Goal: Task Accomplishment & Management: Manage account settings

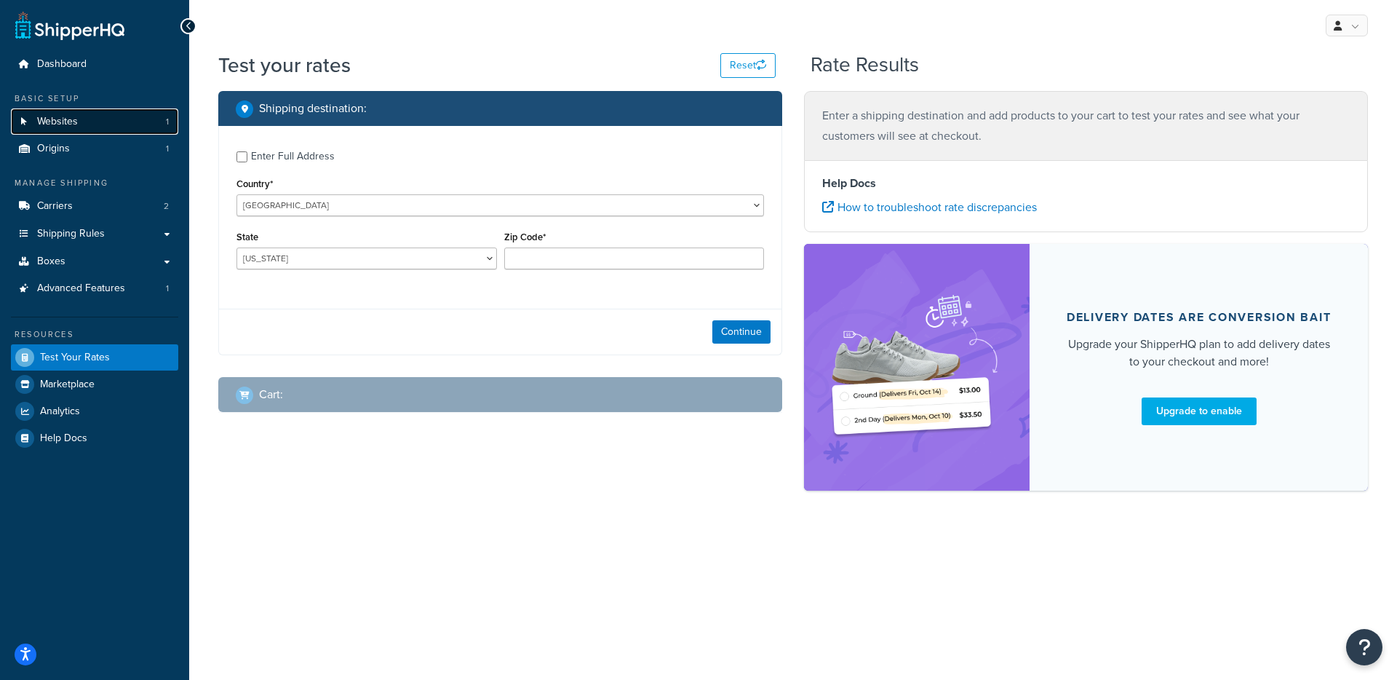
click at [81, 119] on link "Websites 1" at bounding box center [94, 121] width 167 height 27
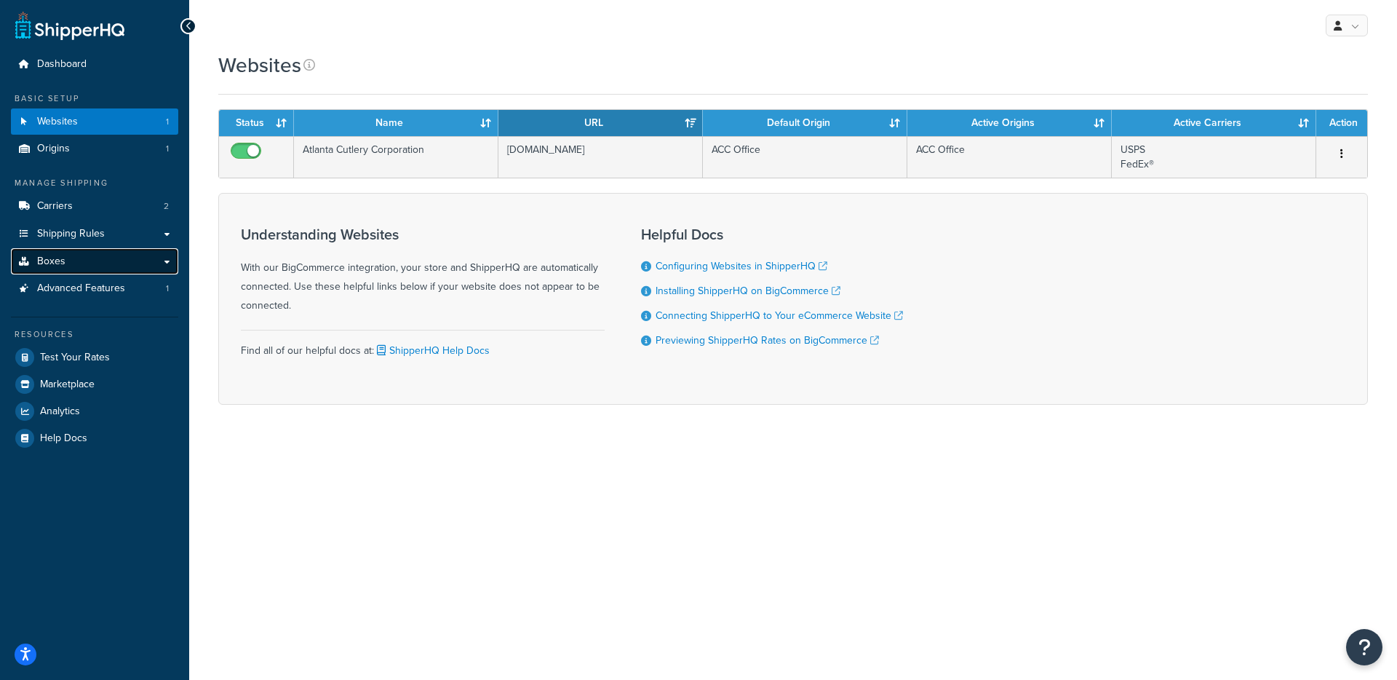
click at [112, 267] on link "Boxes" at bounding box center [94, 261] width 167 height 27
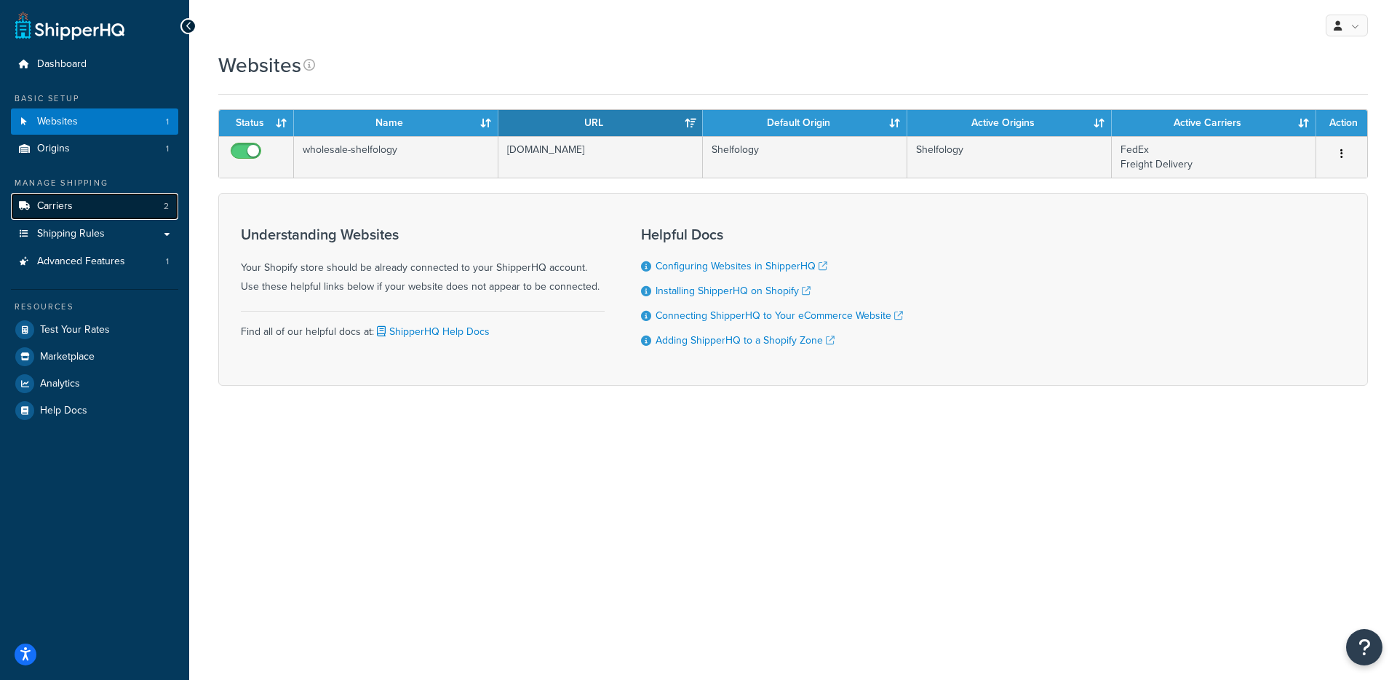
click at [102, 196] on link "Carriers 2" at bounding box center [94, 206] width 167 height 27
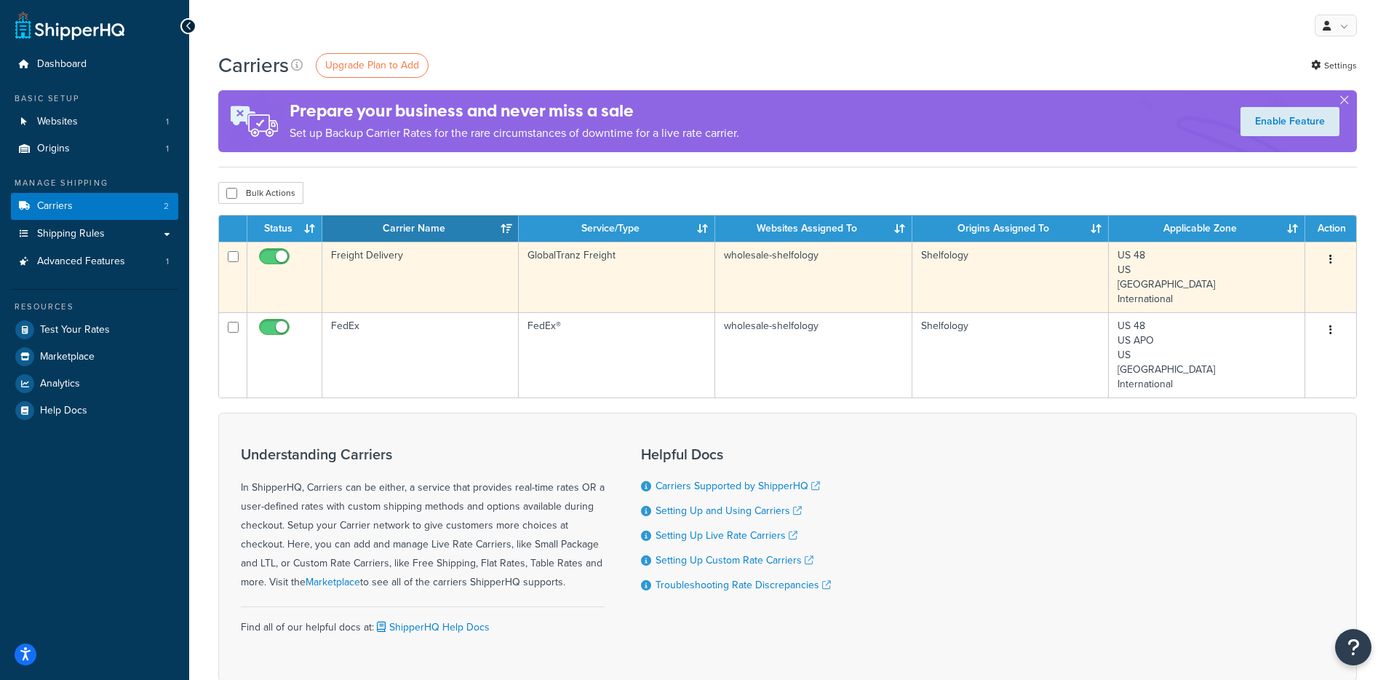
click at [437, 281] on td "Freight Delivery" at bounding box center [420, 277] width 196 height 71
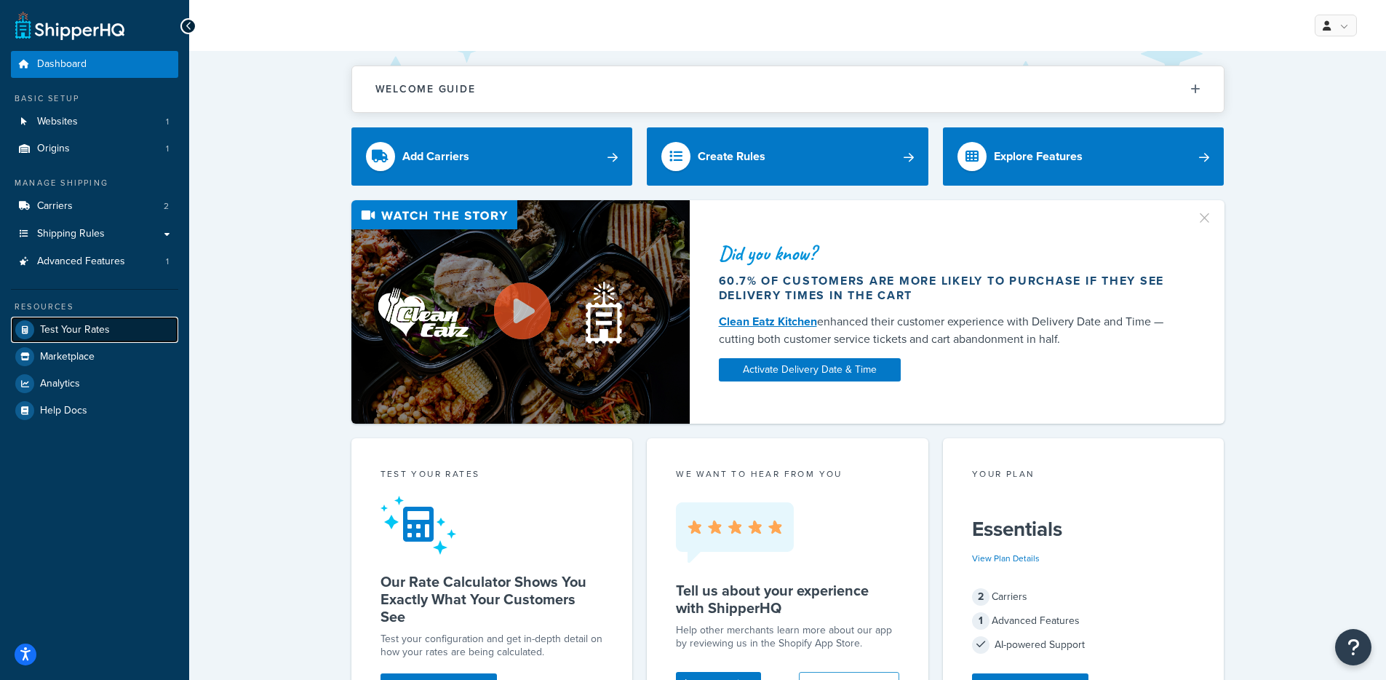
click at [135, 338] on link "Test Your Rates" at bounding box center [94, 329] width 167 height 26
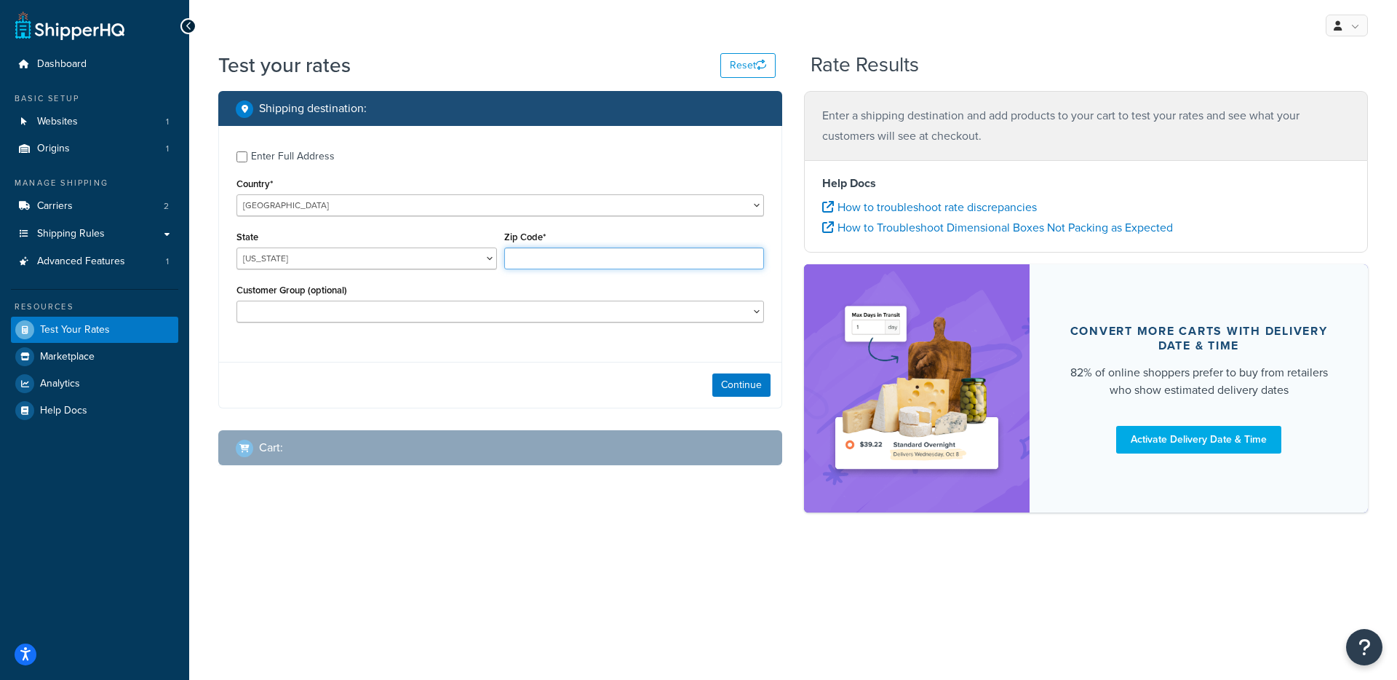
click at [543, 261] on input "Zip Code*" at bounding box center [634, 258] width 260 height 22
paste input "L9R 0M9"
type input "L9R 0M9"
click at [260, 151] on div "Enter Full Address" at bounding box center [293, 156] width 84 height 20
click at [247, 151] on input "Enter Full Address" at bounding box center [241, 156] width 11 height 11
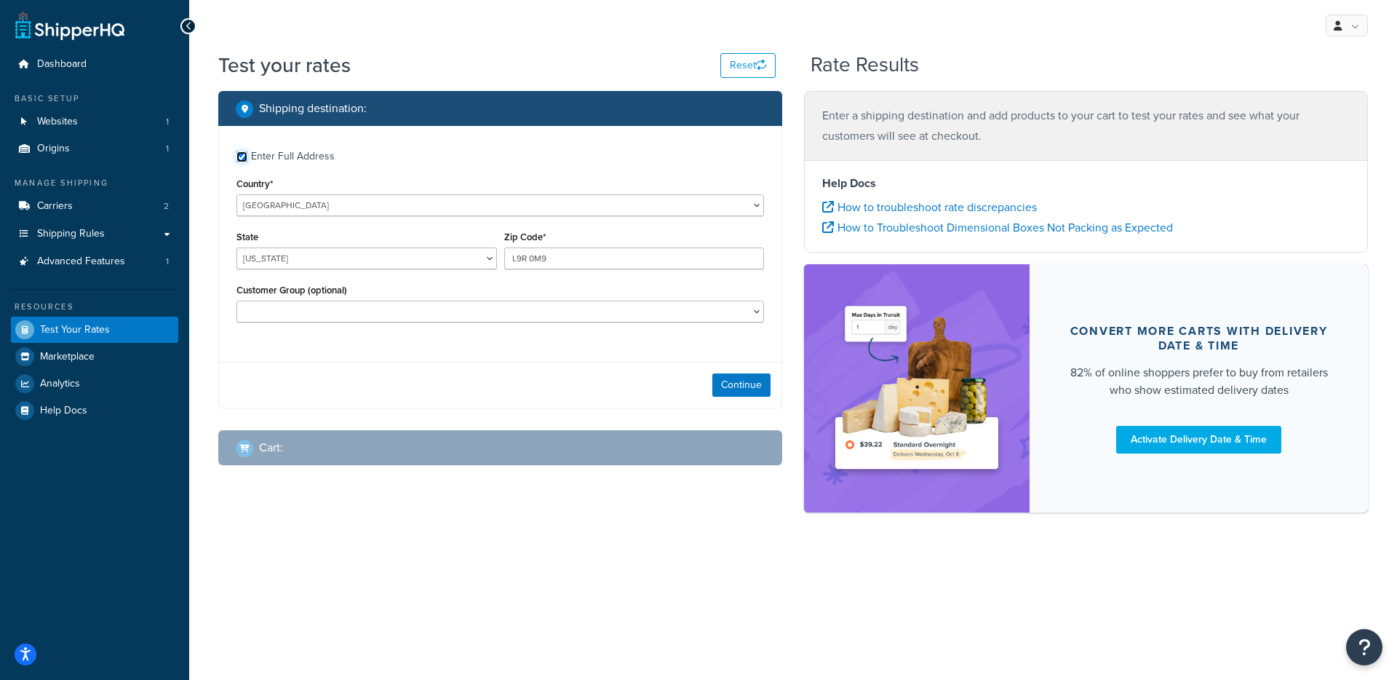
checkbox input "true"
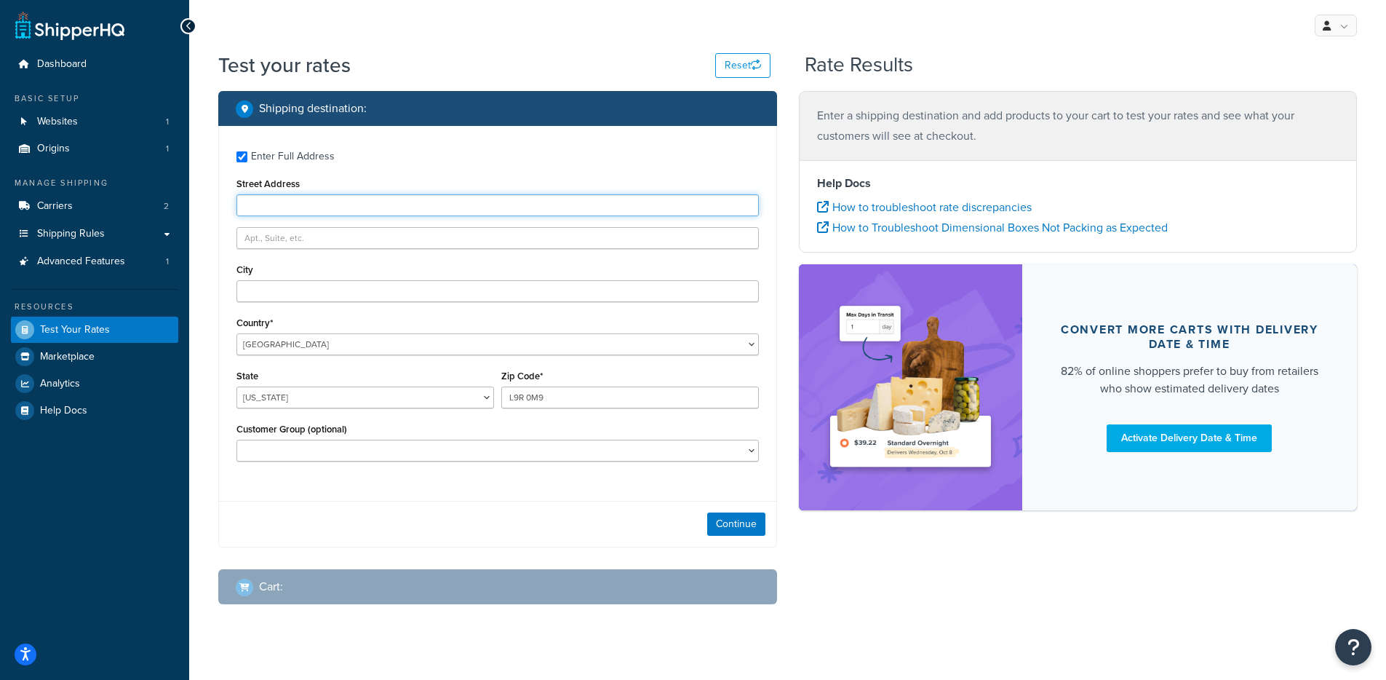
click at [455, 205] on input "Street Address" at bounding box center [497, 205] width 522 height 22
paste input "71 Smith Store Rd."
type input "71 Smith Store Rd."
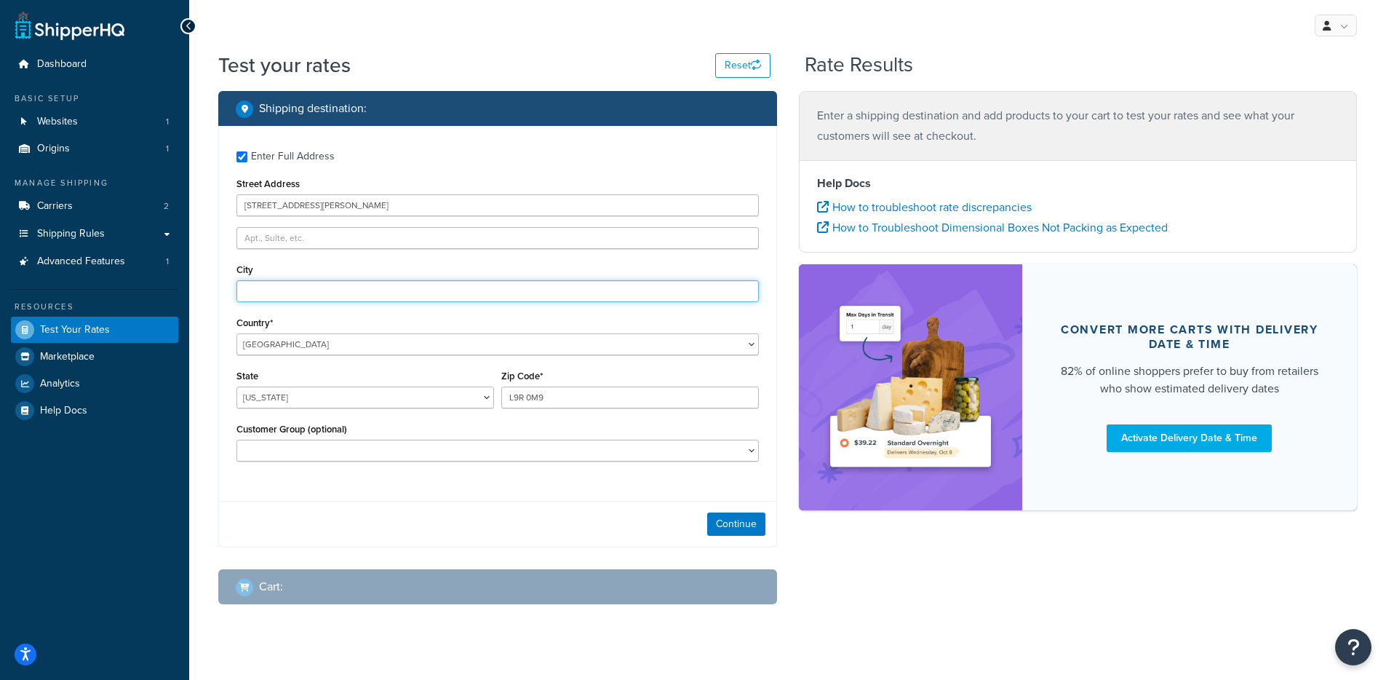
click at [350, 284] on input "City" at bounding box center [497, 291] width 522 height 22
type input "Alliston"
click at [322, 406] on select "Alabama Alaska American Samoa Arizona Arkansas Armed Forces Americas Armed Forc…" at bounding box center [365, 397] width 258 height 22
click at [371, 330] on div "Country* United States United Kingdom Afghanistan Åland Islands Albania Algeria…" at bounding box center [497, 334] width 522 height 42
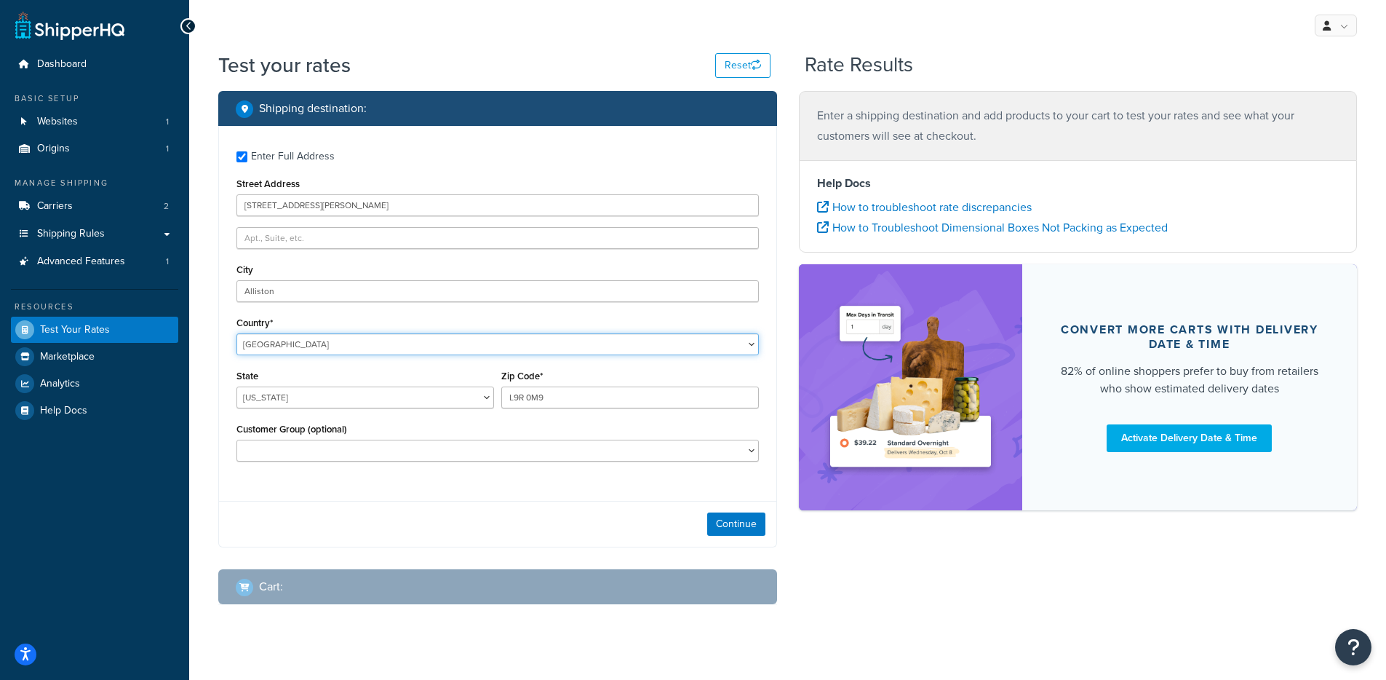
click at [354, 346] on select "United States United Kingdom Afghanistan Åland Islands Albania Algeria American…" at bounding box center [497, 344] width 522 height 22
select select "CA"
click at [236, 333] on select "United States United Kingdom Afghanistan Åland Islands Albania Algeria American…" at bounding box center [497, 344] width 522 height 22
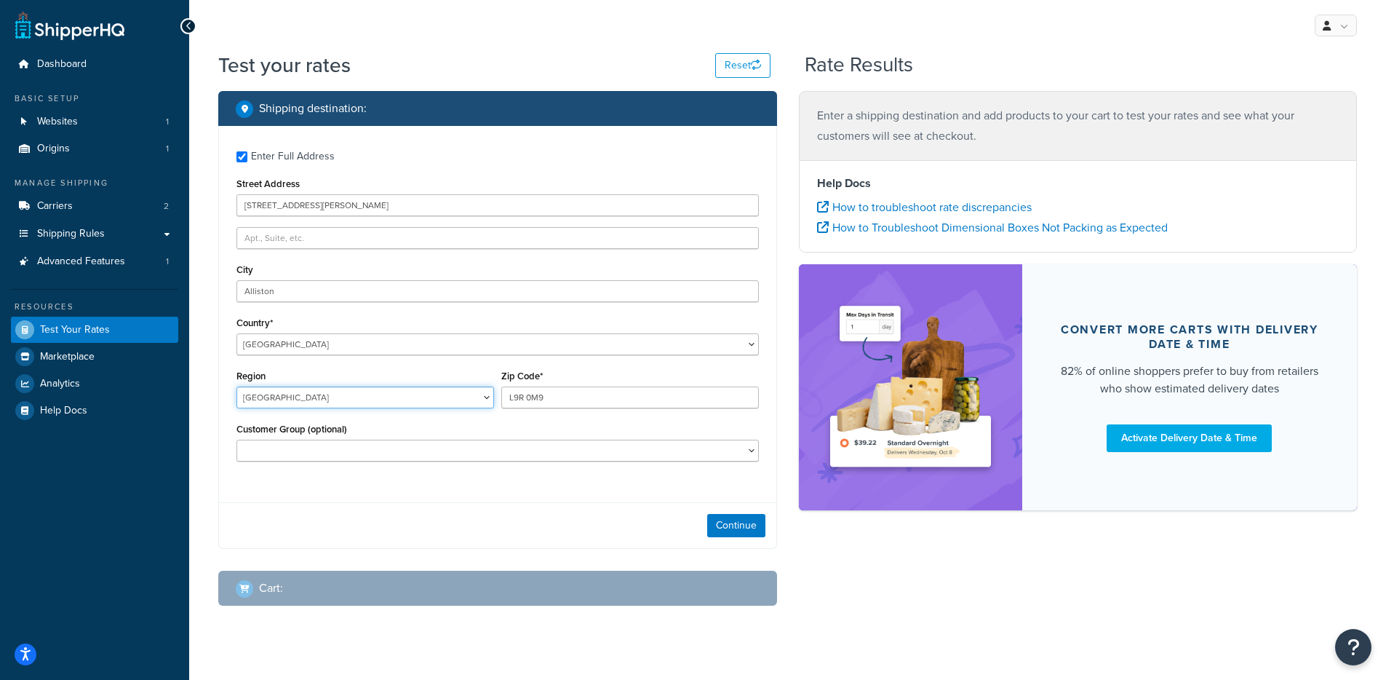
click at [357, 400] on select "Alberta British Columbia Manitoba New Brunswick Newfoundland and Labrador North…" at bounding box center [365, 397] width 258 height 22
select select "ON"
click at [236, 387] on select "Alberta British Columbia Manitoba New Brunswick Newfoundland and Labrador North…" at bounding box center [365, 397] width 258 height 22
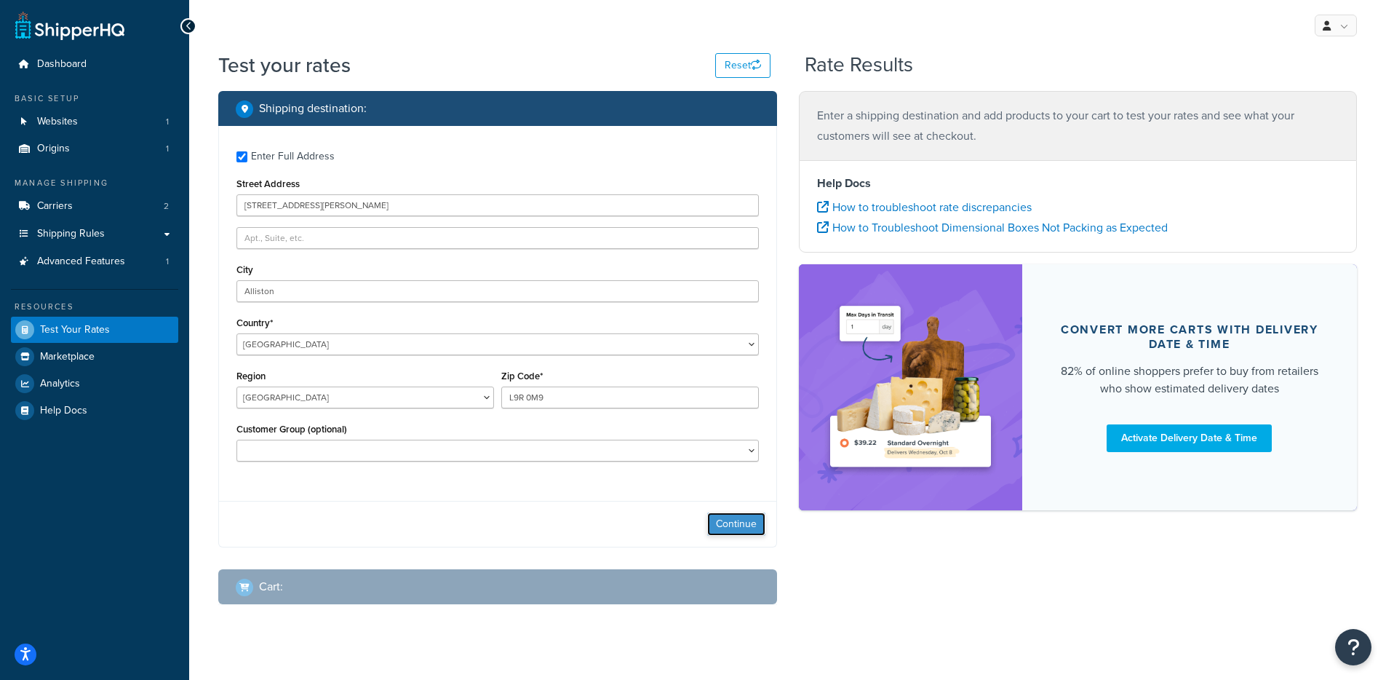
click at [737, 518] on button "Continue" at bounding box center [736, 523] width 58 height 23
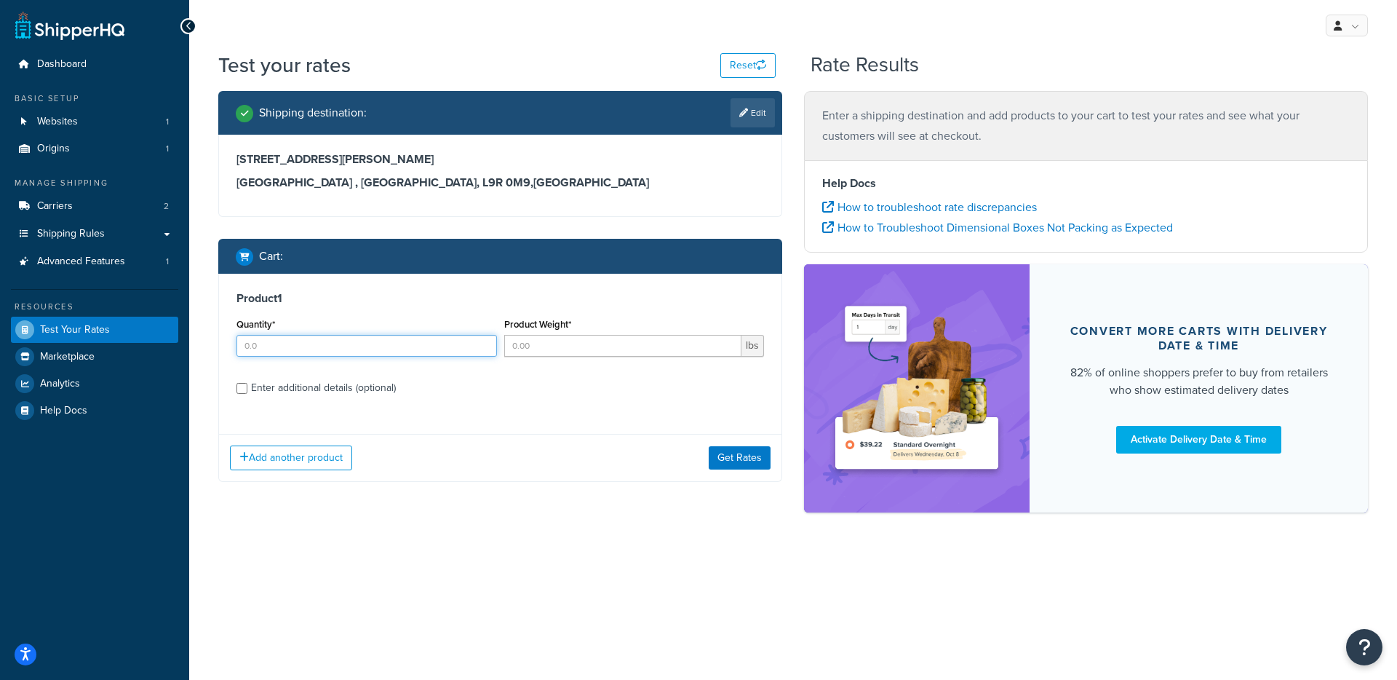
click at [340, 341] on input "Quantity*" at bounding box center [366, 346] width 260 height 22
type input "1"
click at [544, 348] on input "Product Weight*" at bounding box center [623, 346] width 238 height 22
type input "50"
click at [709, 458] on div "Add another product Get Rates" at bounding box center [500, 457] width 562 height 47
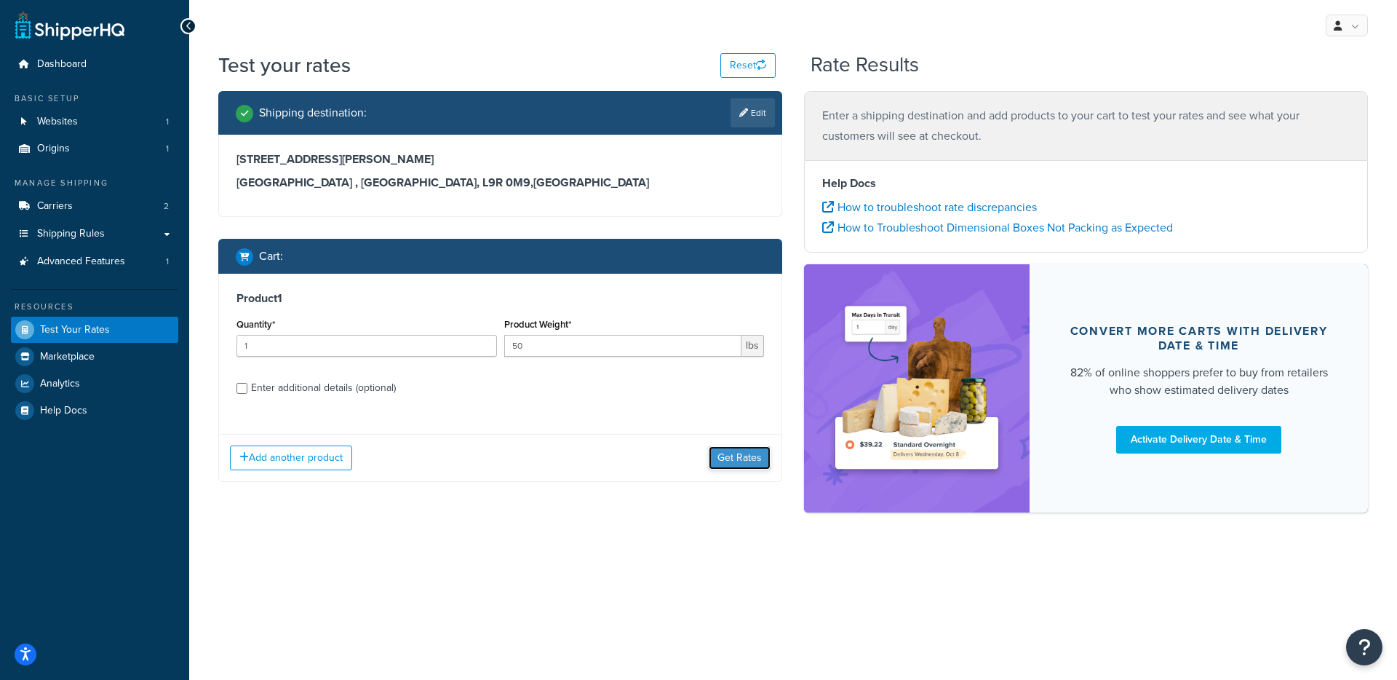
click at [712, 461] on button "Get Rates" at bounding box center [740, 457] width 62 height 23
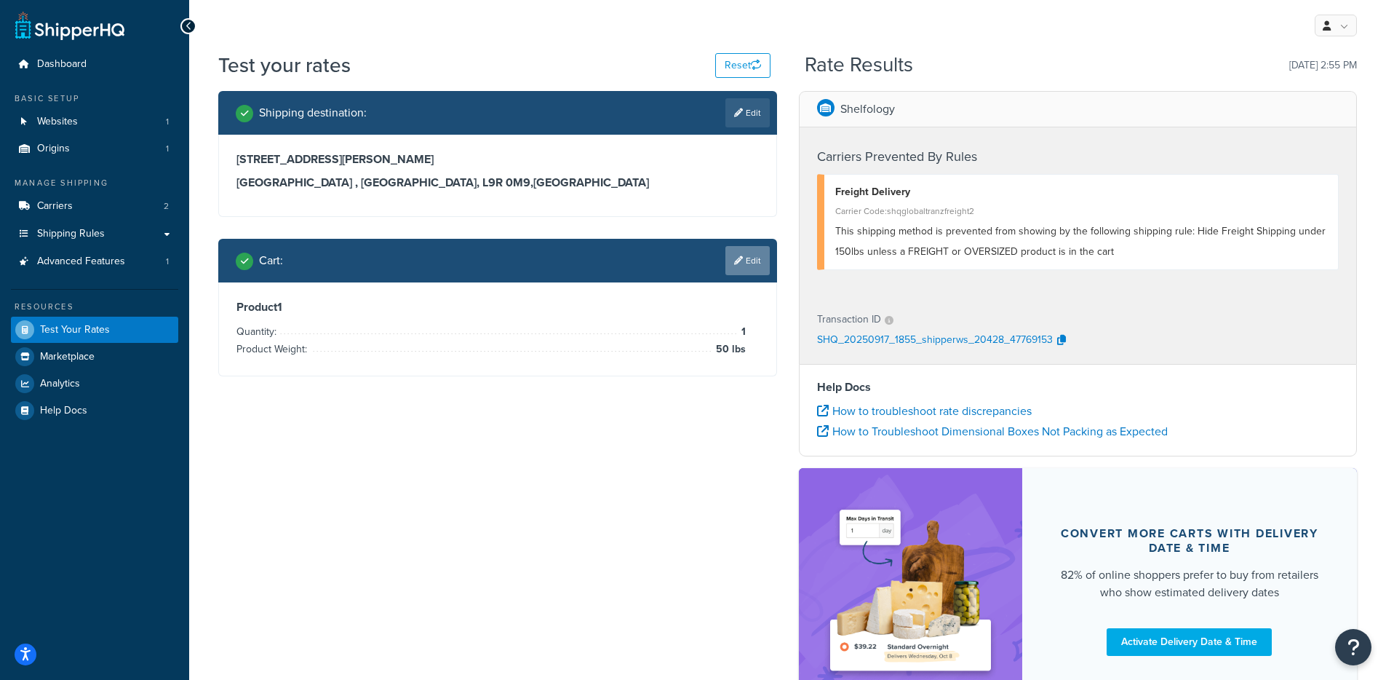
click at [734, 260] on icon at bounding box center [738, 260] width 9 height 9
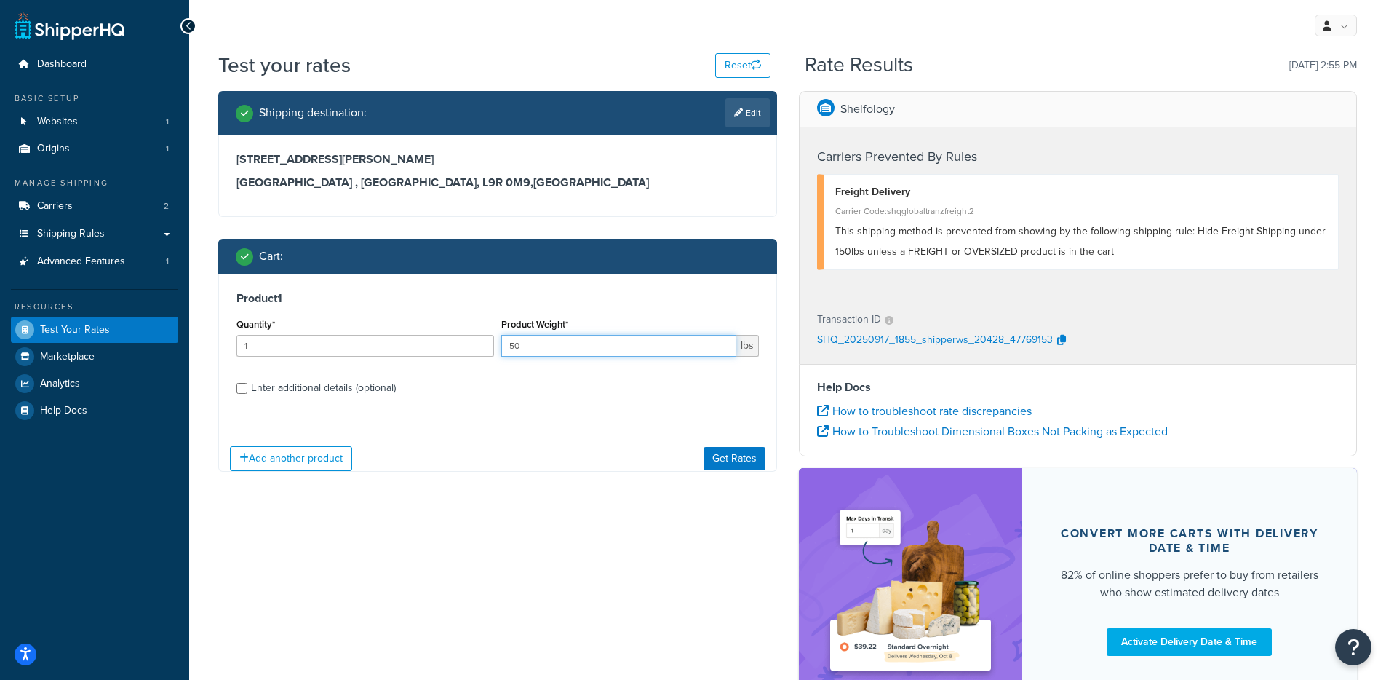
click at [602, 342] on input "50" at bounding box center [618, 346] width 235 height 22
click at [533, 344] on input "50" at bounding box center [618, 346] width 235 height 22
click at [522, 511] on div "Shipping destination : Edit 71 Smith Store Rd. Alliston , Ontario, L9R 0M9 , Ca…" at bounding box center [787, 409] width 1160 height 637
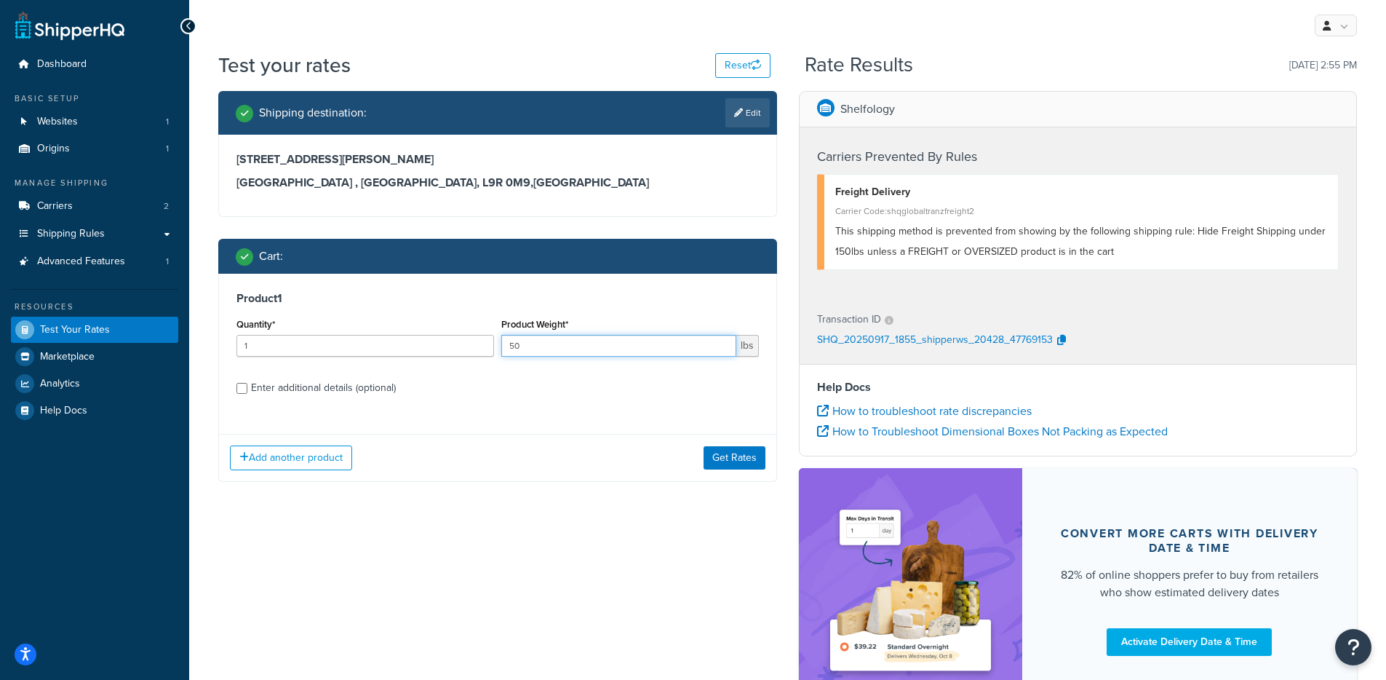
click at [550, 349] on input "50" at bounding box center [618, 346] width 235 height 22
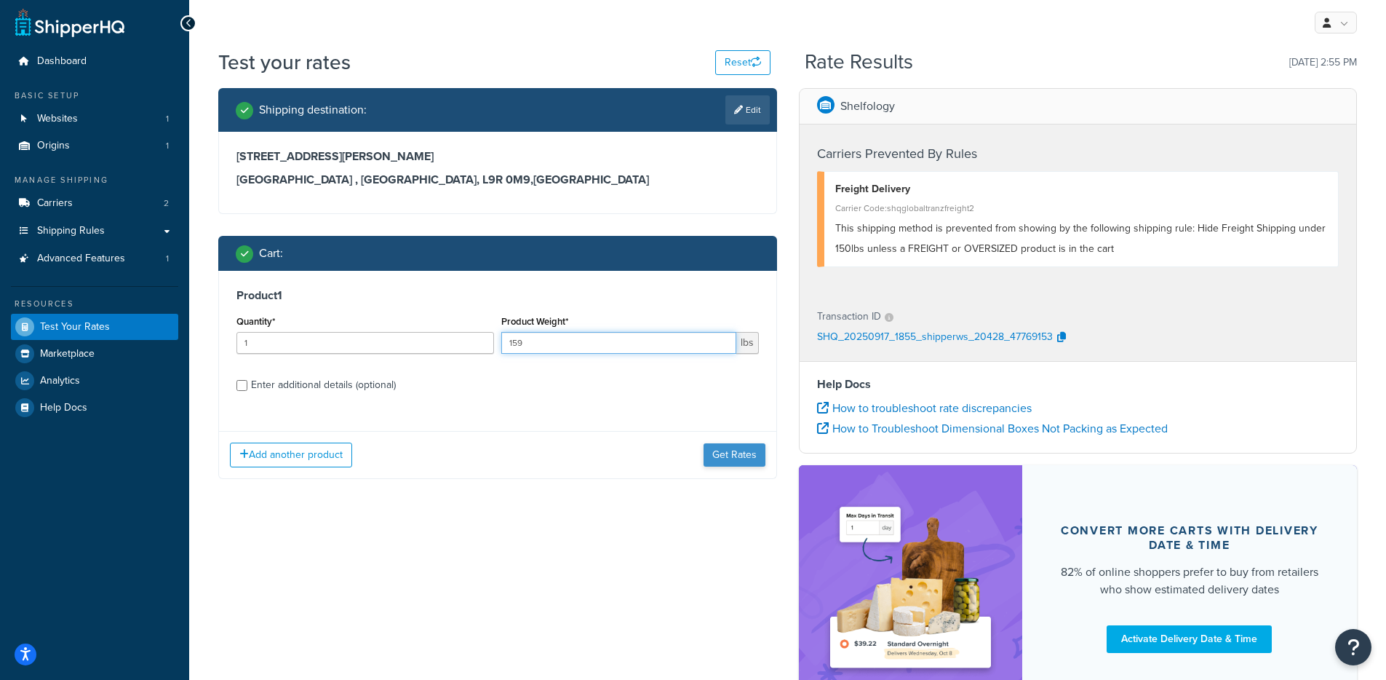
type input "159"
click at [753, 460] on button "Get Rates" at bounding box center [735, 454] width 62 height 23
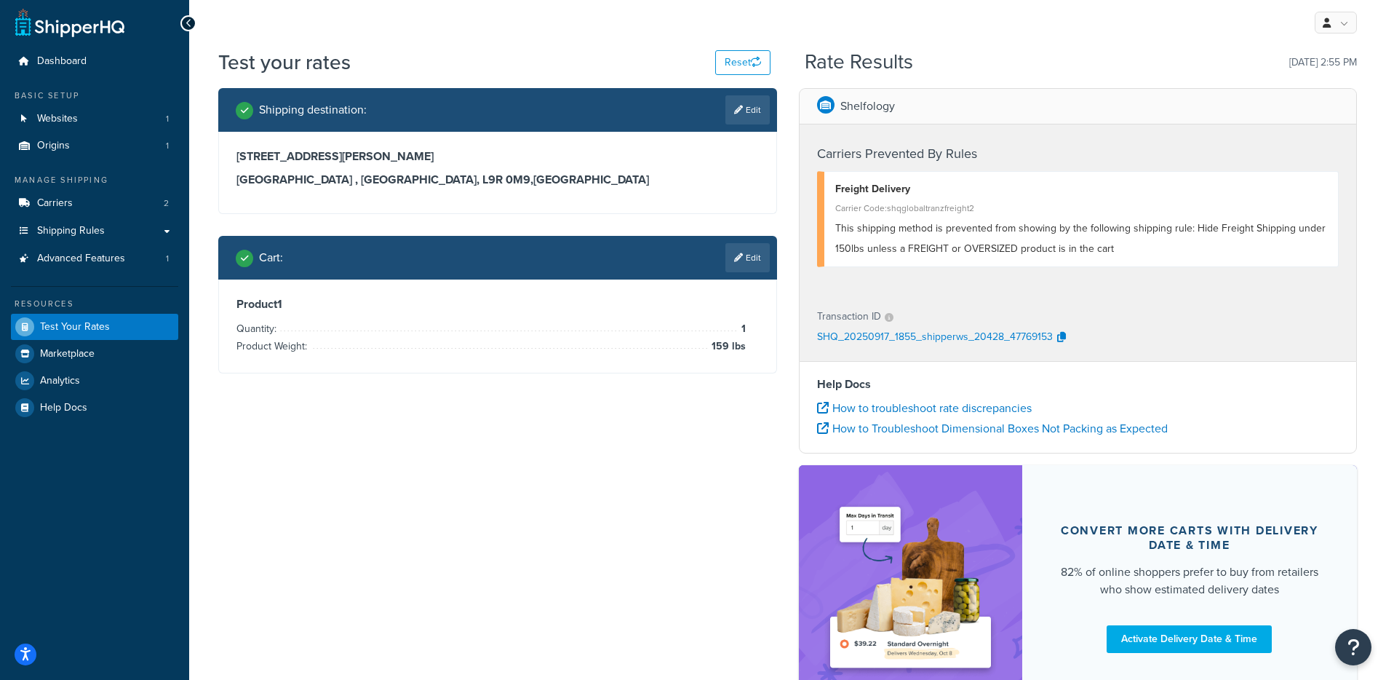
scroll to position [0, 0]
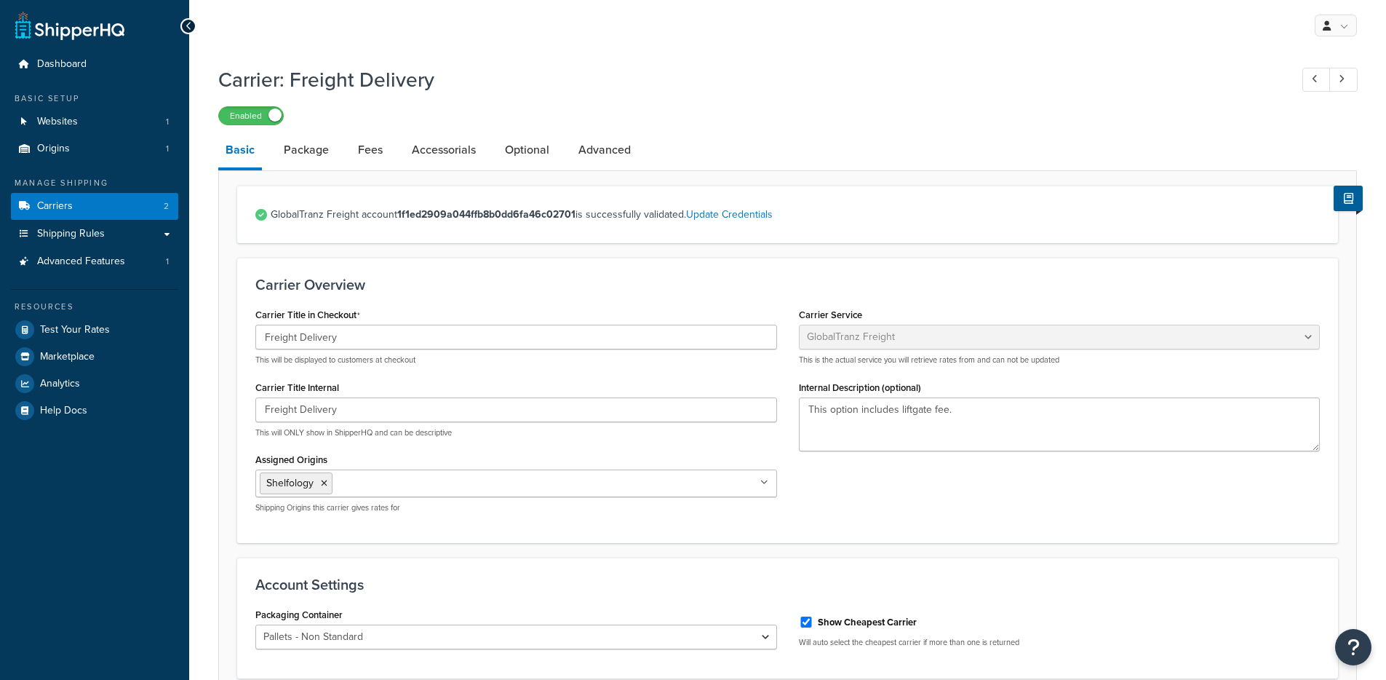
select select "globaltranzFreight"
select select "1"
click at [298, 155] on link "Package" at bounding box center [306, 149] width 60 height 35
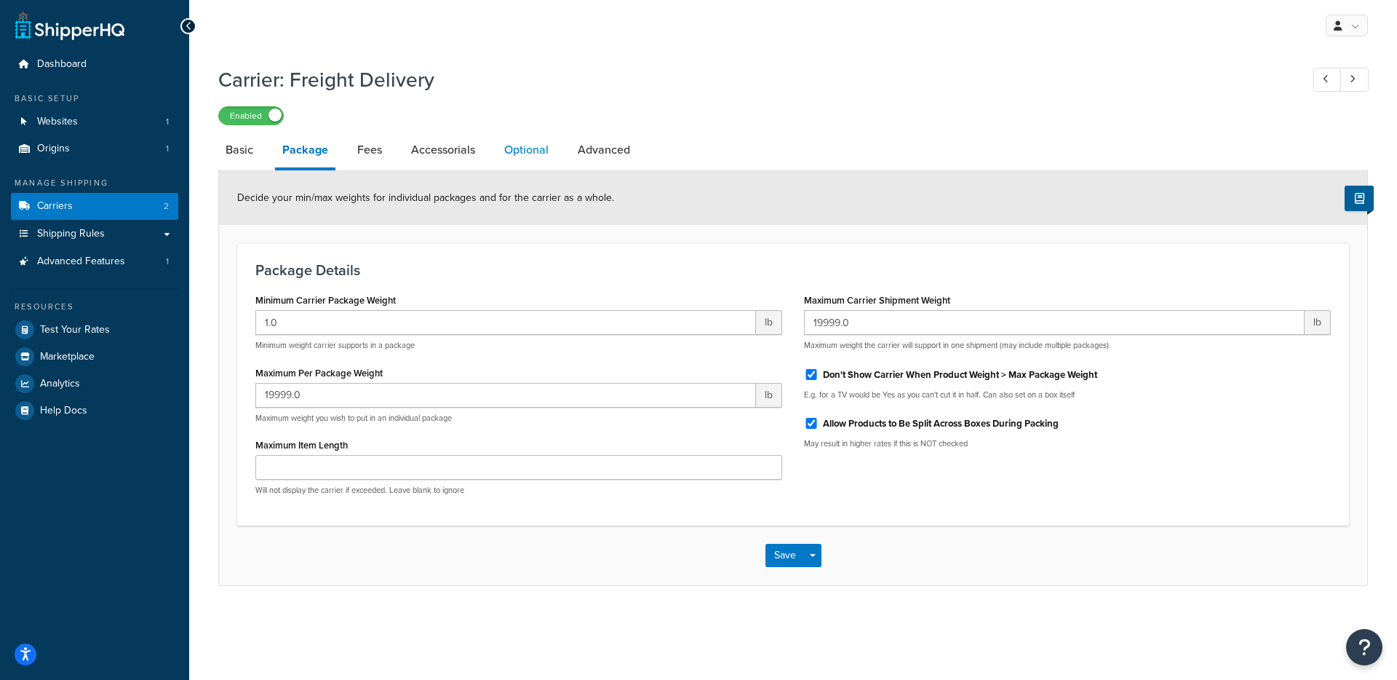
click at [514, 167] on link "Optional" at bounding box center [526, 149] width 59 height 35
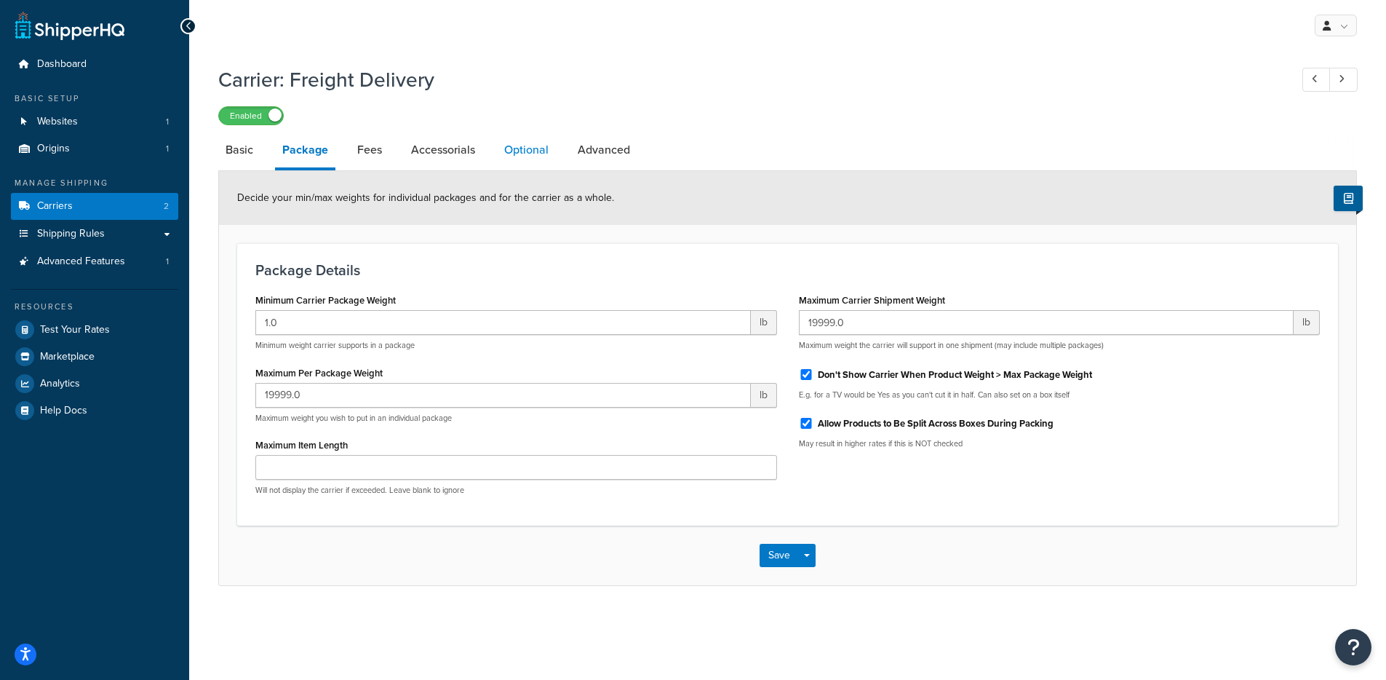
select select "70"
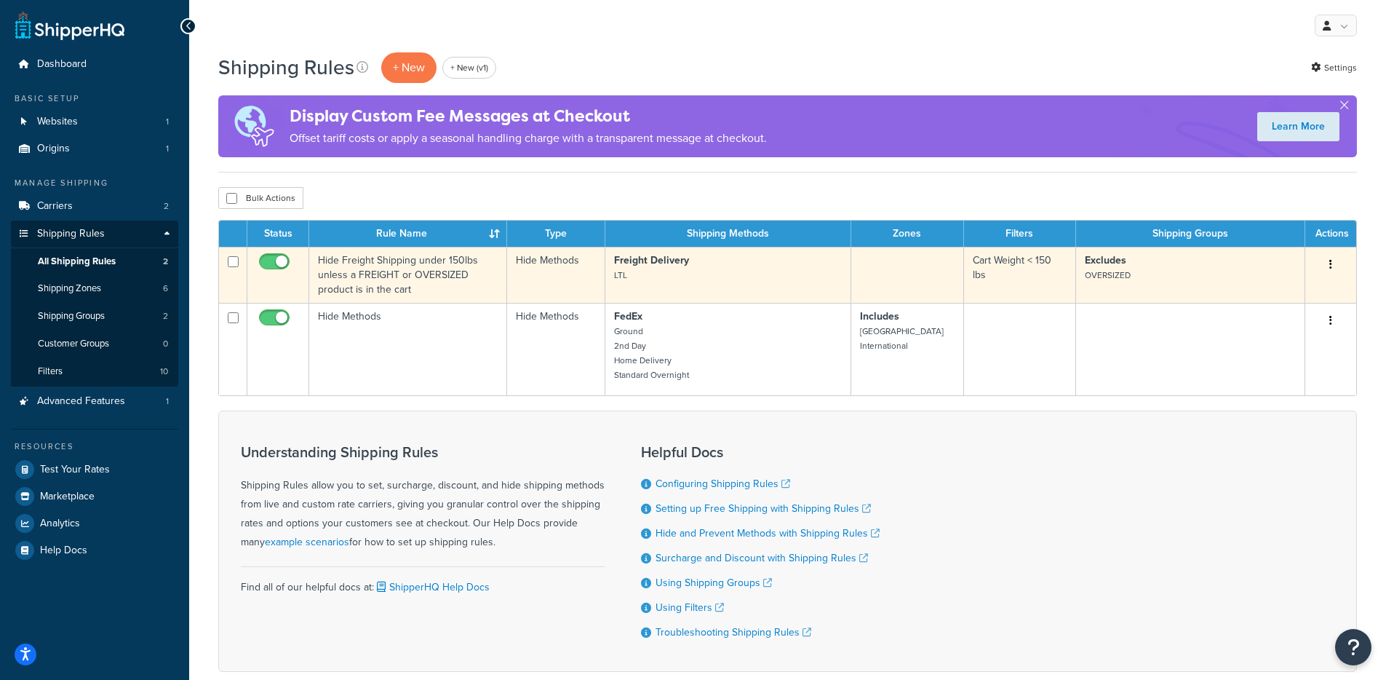
click at [442, 290] on td "Hide Freight Shipping under 150lbs unless a FREIGHT or OVERSIZED product is in …" at bounding box center [408, 275] width 198 height 56
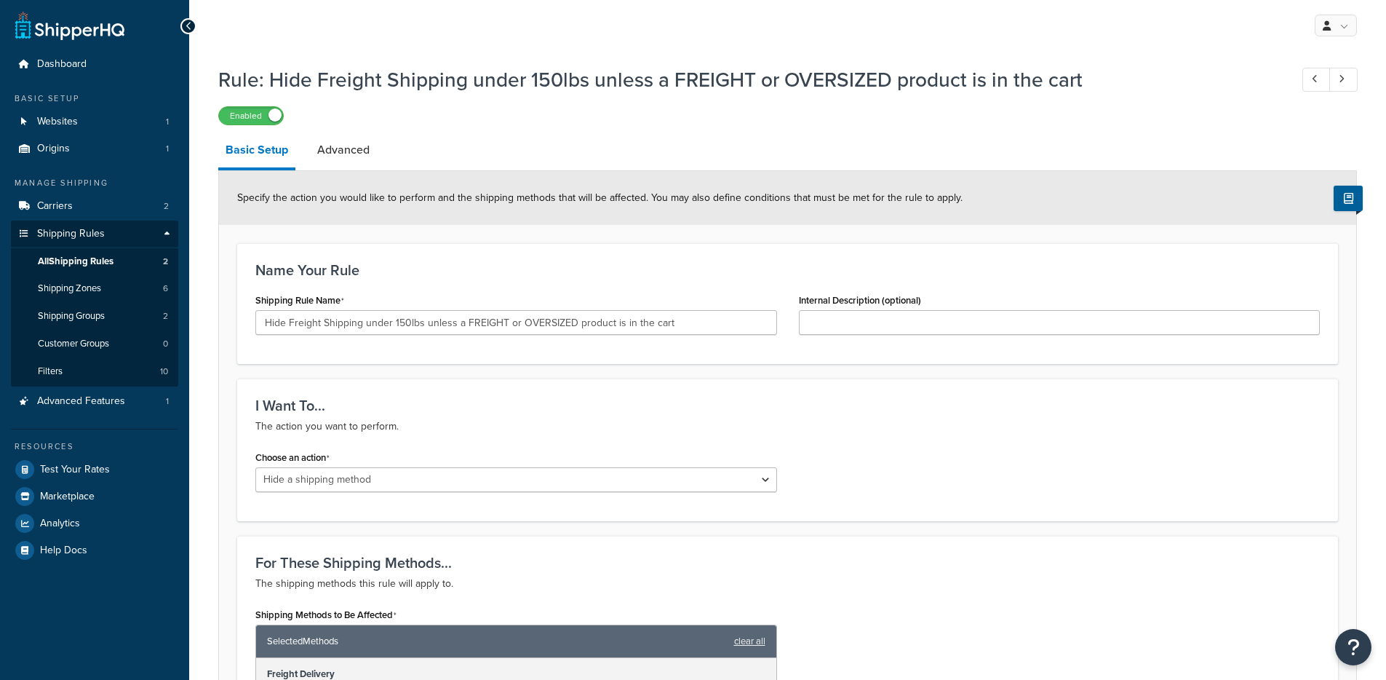
select select "HIDE"
click at [799, 75] on h1 "Rule: Hide Freight Shipping under 150lbs unless a FREIGHT or OVERSIZED product …" at bounding box center [746, 79] width 1057 height 28
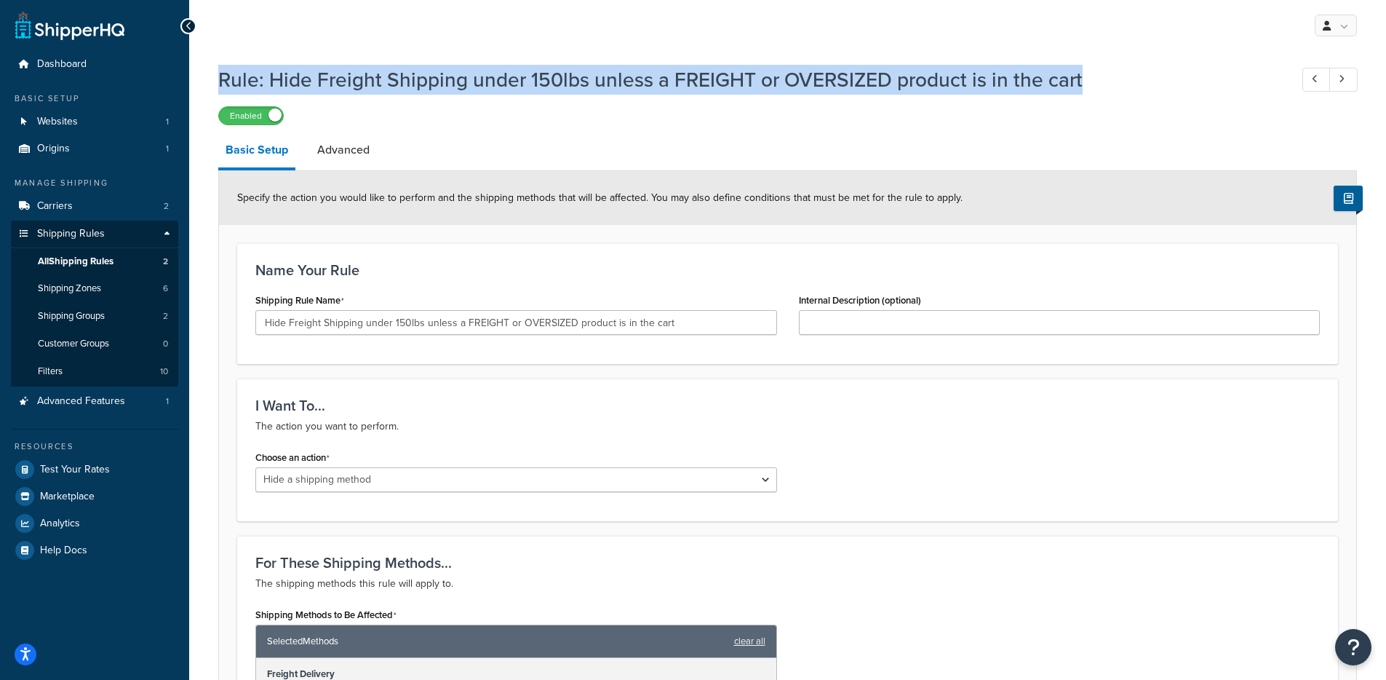
click at [799, 75] on h1 "Rule: Hide Freight Shipping under 150lbs unless a FREIGHT or OVERSIZED product …" at bounding box center [746, 79] width 1057 height 28
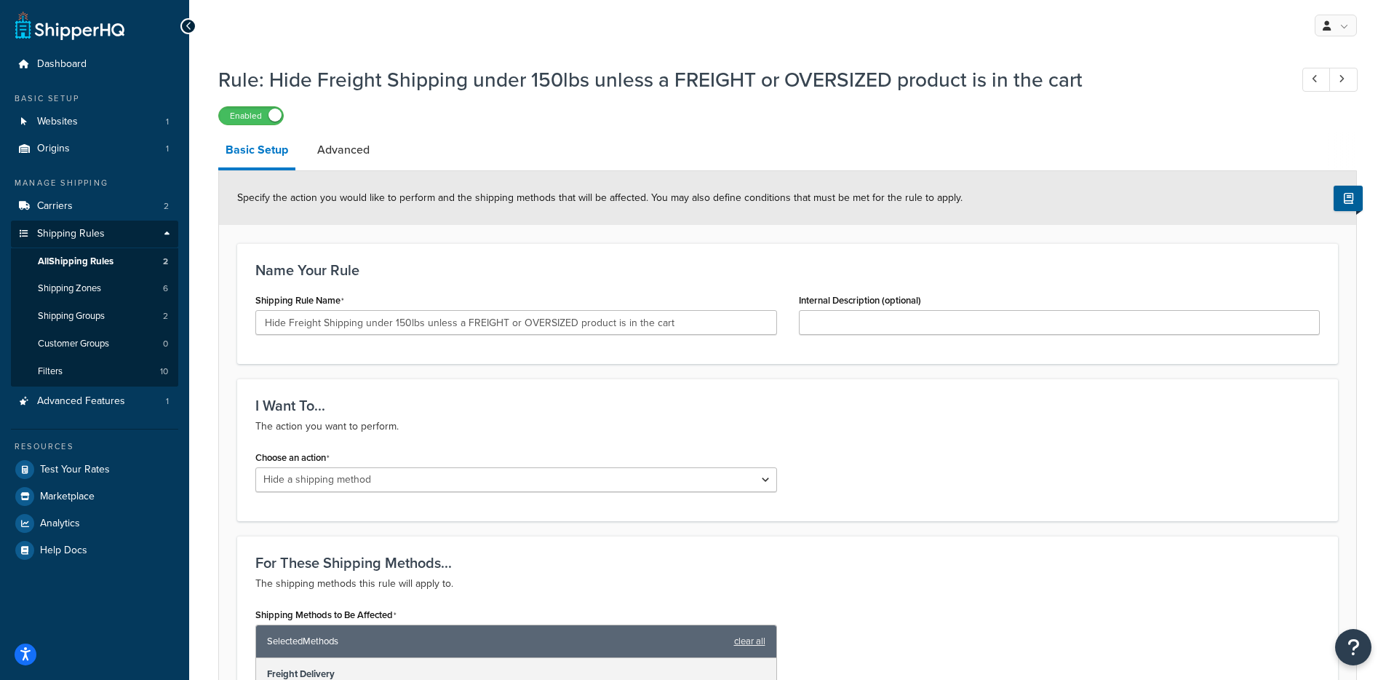
click at [1038, 86] on h1 "Rule: Hide Freight Shipping under 150lbs unless a FREIGHT or OVERSIZED product …" at bounding box center [746, 79] width 1057 height 28
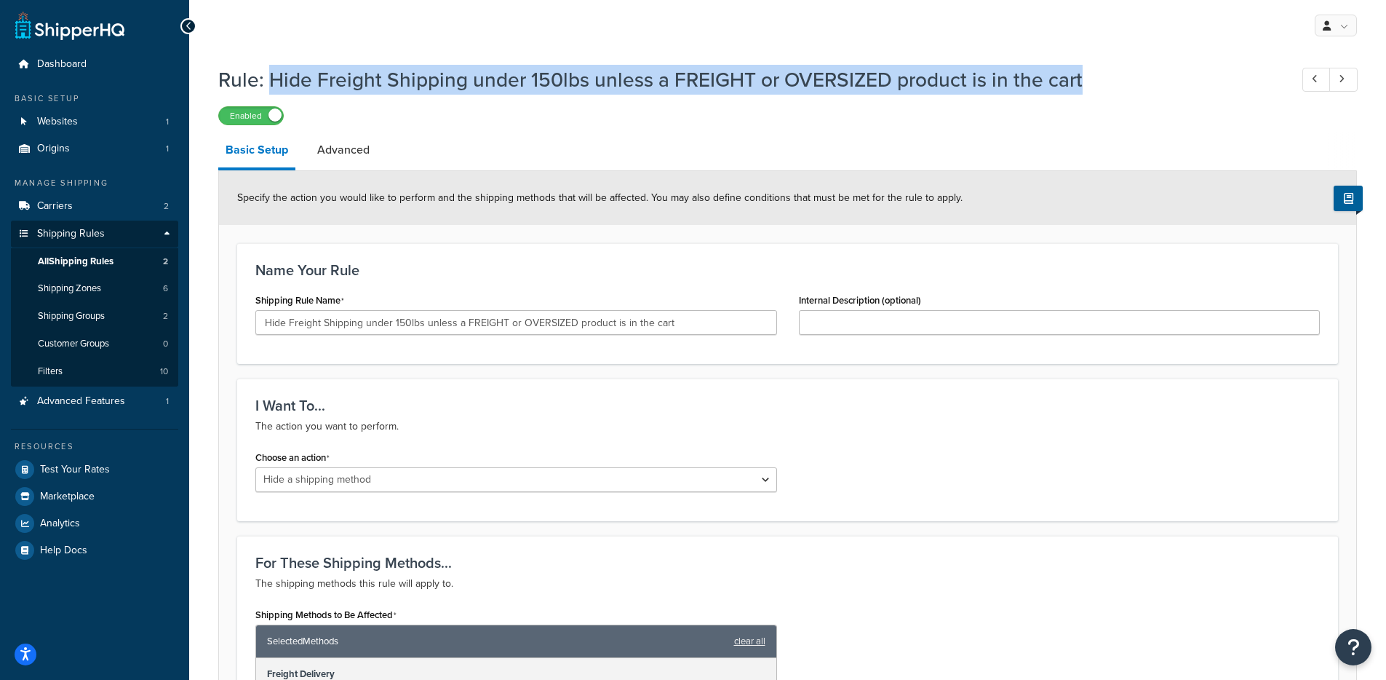
drag, startPoint x: 1118, startPoint y: 79, endPoint x: 268, endPoint y: 83, distance: 849.8
click at [268, 83] on h1 "Rule: Hide Freight Shipping under 150lbs unless a FREIGHT or OVERSIZED product …" at bounding box center [746, 79] width 1057 height 28
copy h1 "Hide Freight Shipping under 150lbs unless a FREIGHT or OVERSIZED product is in …"
click at [107, 53] on link "Dashboard" at bounding box center [94, 64] width 167 height 27
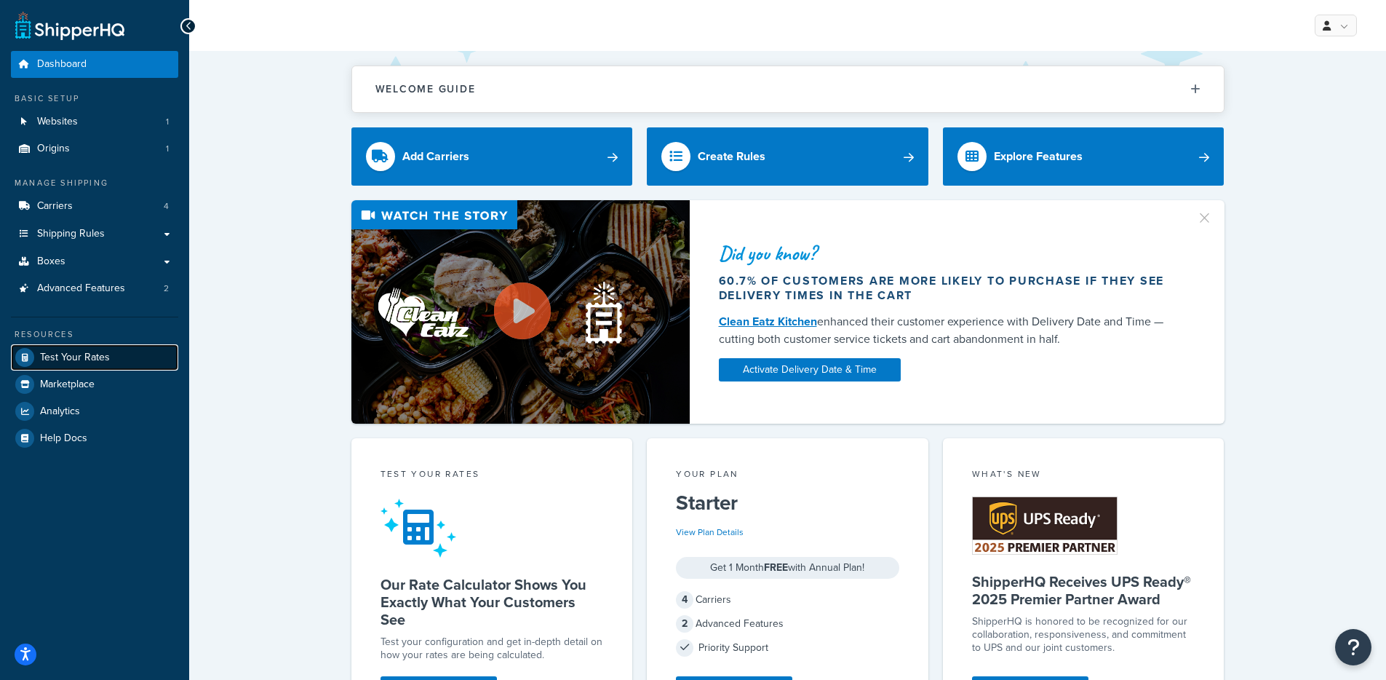
click at [49, 359] on span "Test Your Rates" at bounding box center [75, 357] width 70 height 12
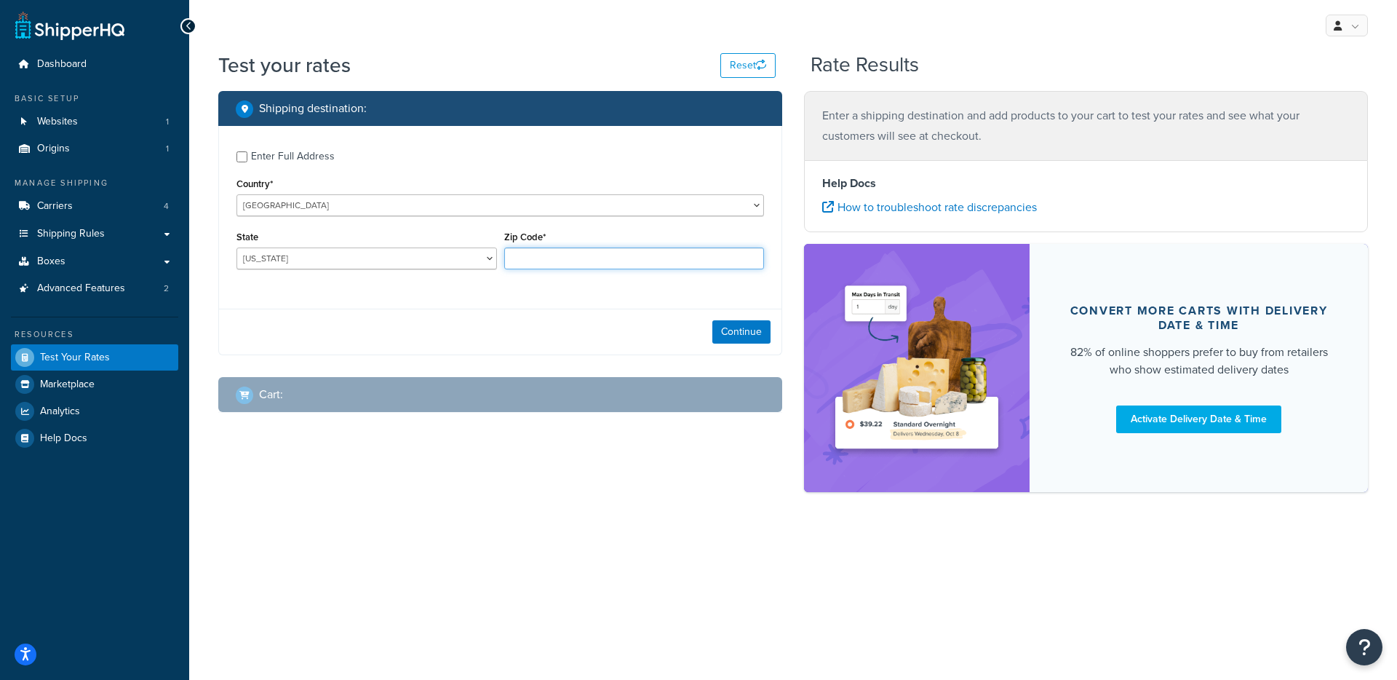
click at [541, 249] on input "Zip Code*" at bounding box center [634, 258] width 260 height 22
type input "78759"
select select "TX"
click at [733, 332] on button "Continue" at bounding box center [741, 331] width 58 height 23
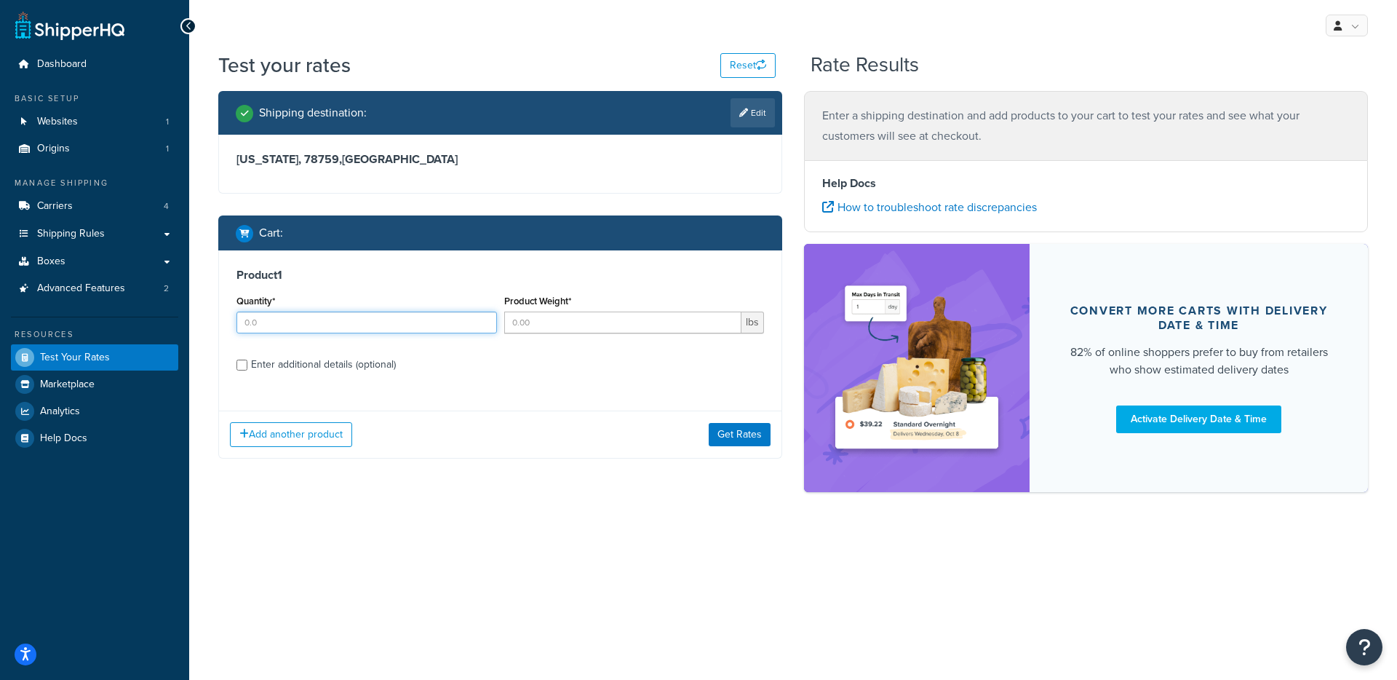
click at [277, 322] on input "Quantity*" at bounding box center [366, 322] width 260 height 22
type input "1"
click at [656, 322] on input "Product Weight*" at bounding box center [623, 322] width 238 height 22
type input "1"
click at [284, 354] on label "Enter additional details (optional)" at bounding box center [507, 362] width 513 height 23
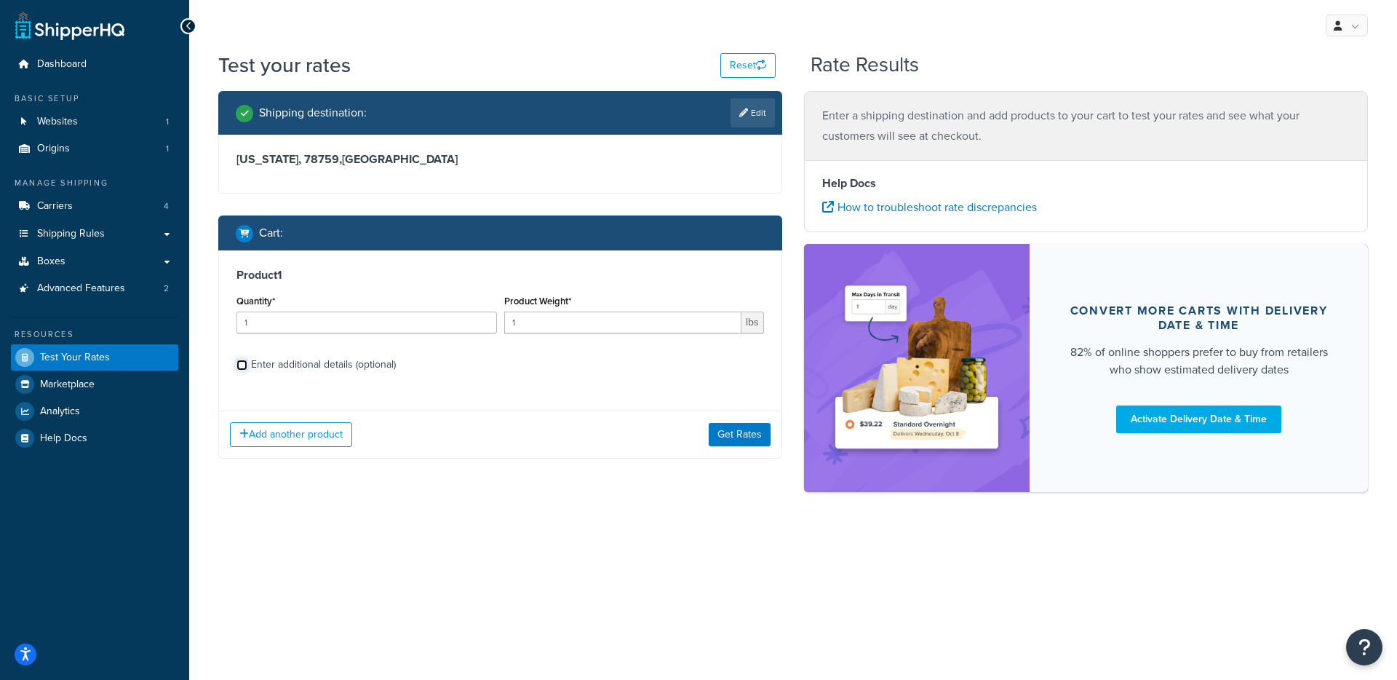
click at [247, 359] on input "Enter additional details (optional)" at bounding box center [241, 364] width 11 height 11
checkbox input "true"
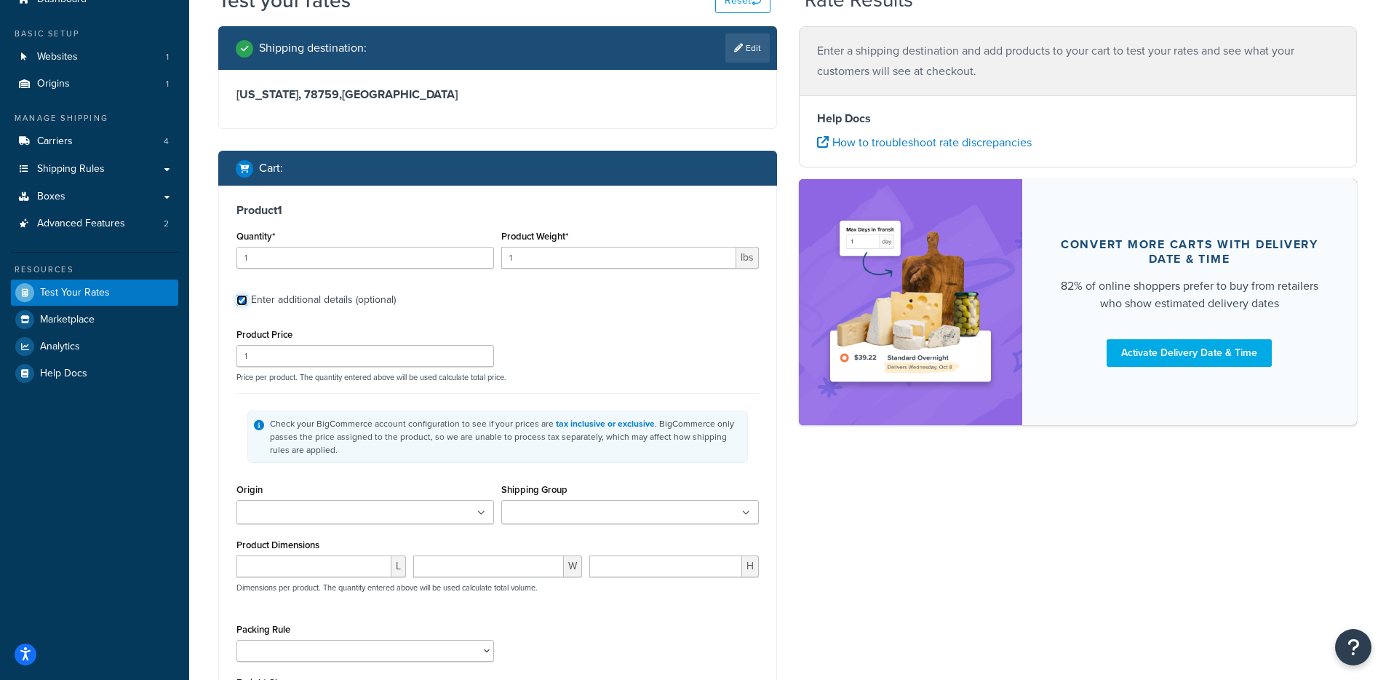
scroll to position [209, 0]
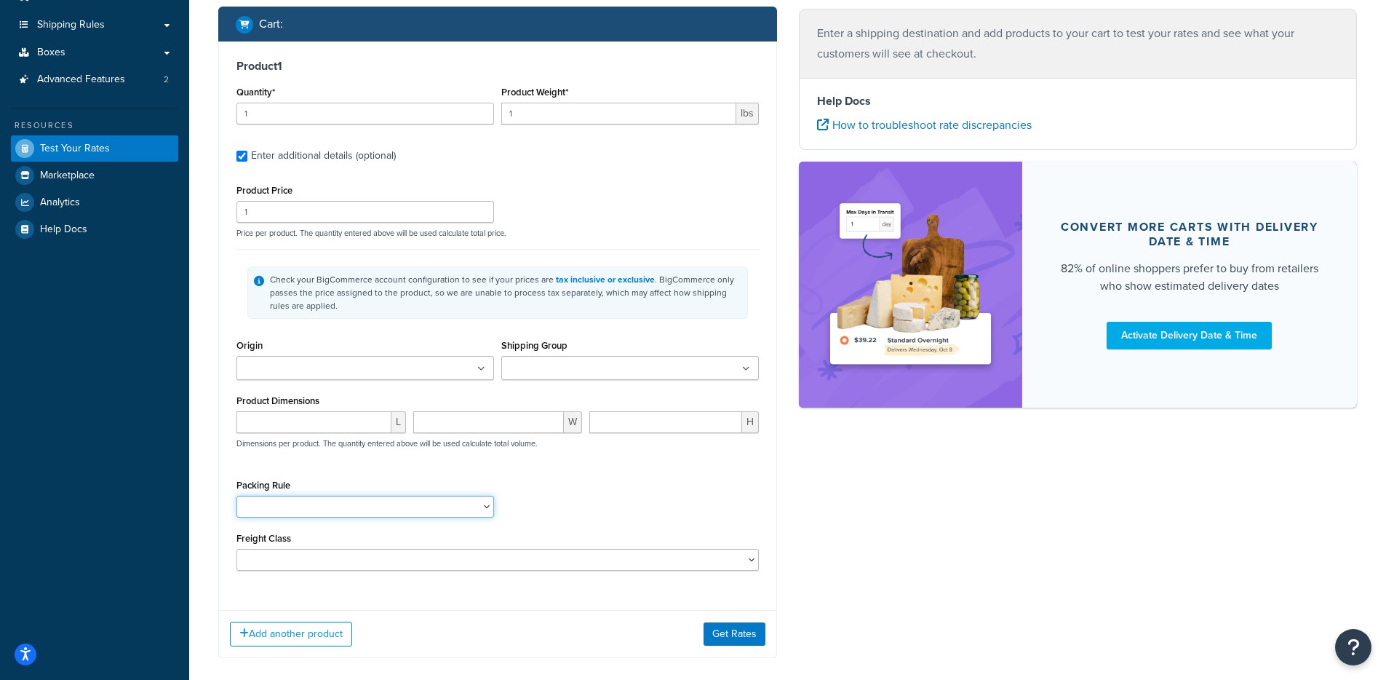
click at [324, 517] on select "PackSeparately" at bounding box center [365, 506] width 258 height 22
select select "67971"
click at [236, 497] on select "PackSeparately" at bounding box center [365, 506] width 258 height 22
click at [720, 525] on div "Packing Rule PackSeparately" at bounding box center [498, 501] width 530 height 53
click at [710, 636] on button "Get Rates" at bounding box center [735, 633] width 62 height 23
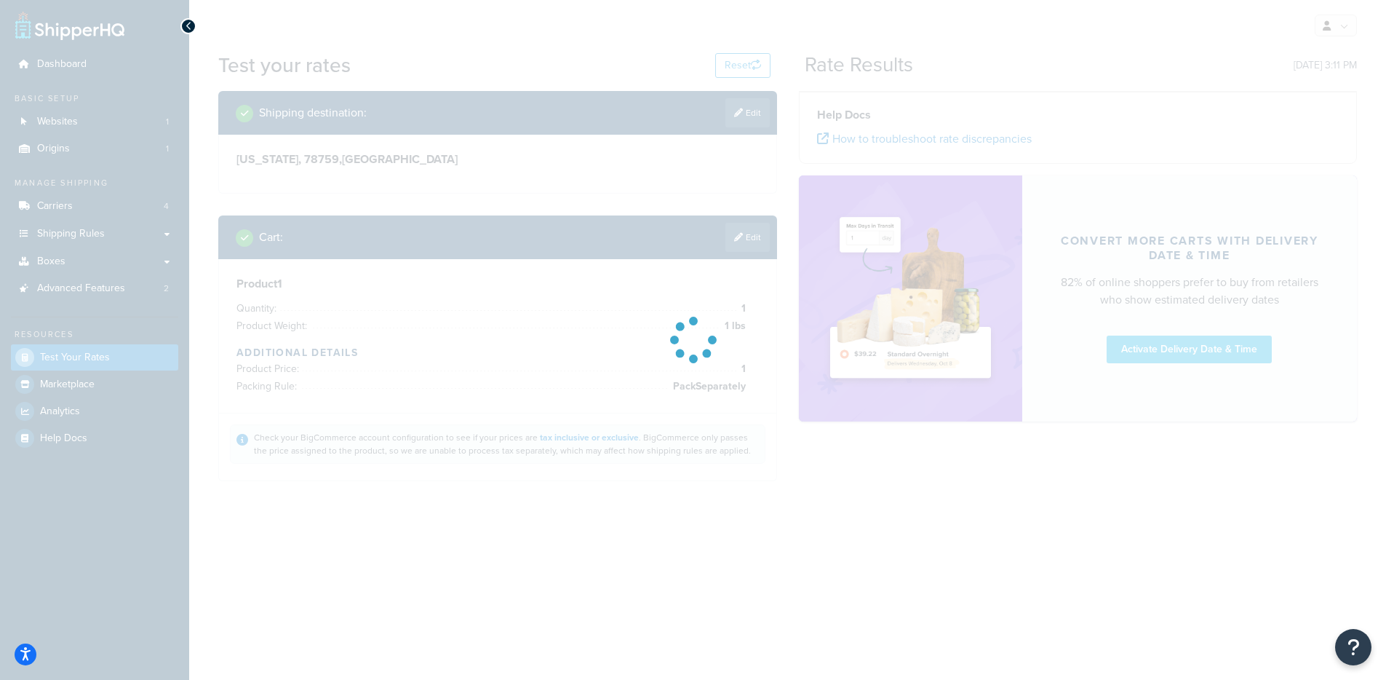
scroll to position [0, 0]
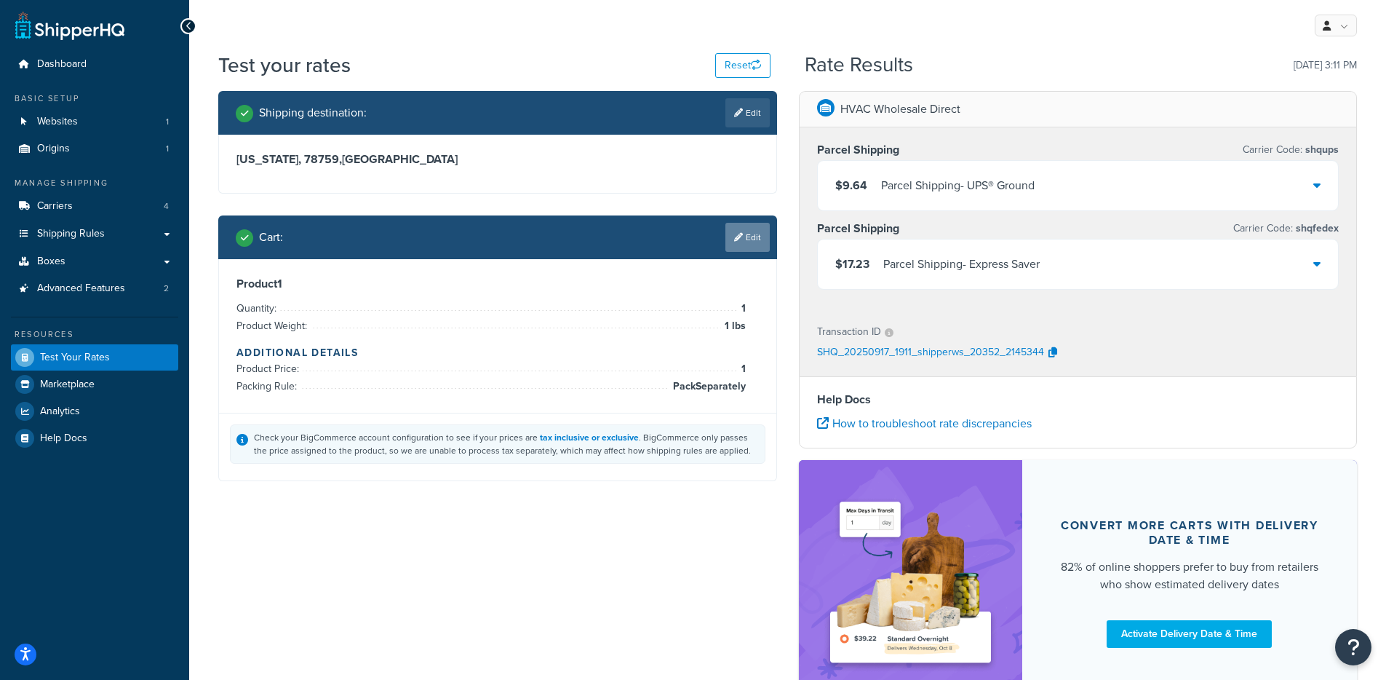
click at [750, 238] on link "Edit" at bounding box center [747, 237] width 44 height 29
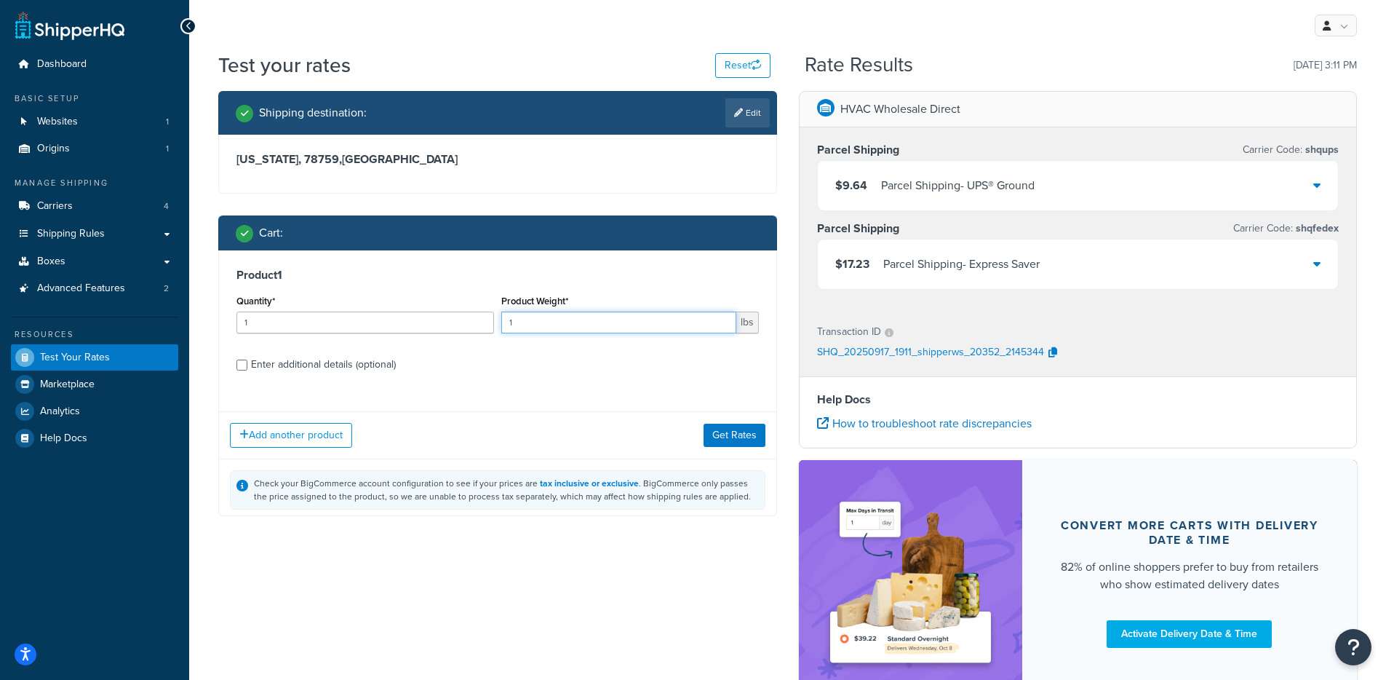
click at [568, 327] on input "1" at bounding box center [618, 322] width 235 height 22
type input "4"
type input "50"
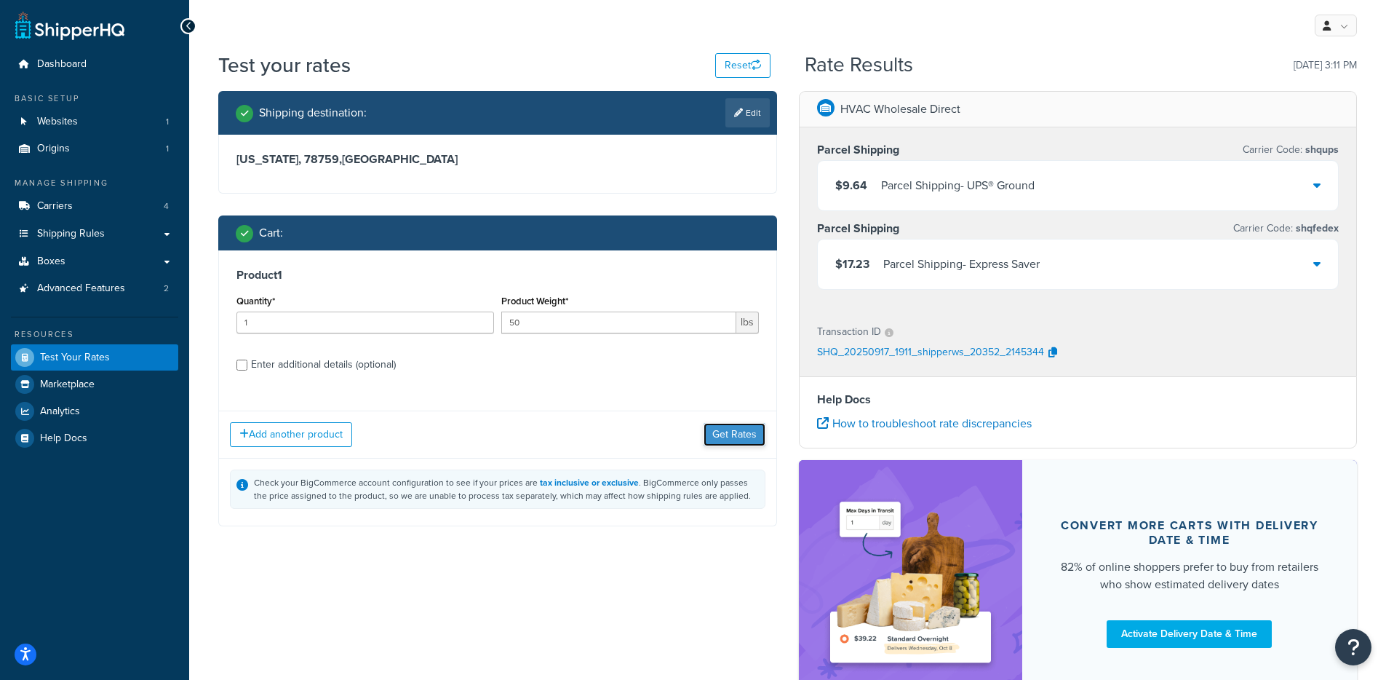
click at [721, 440] on button "Get Rates" at bounding box center [735, 434] width 62 height 23
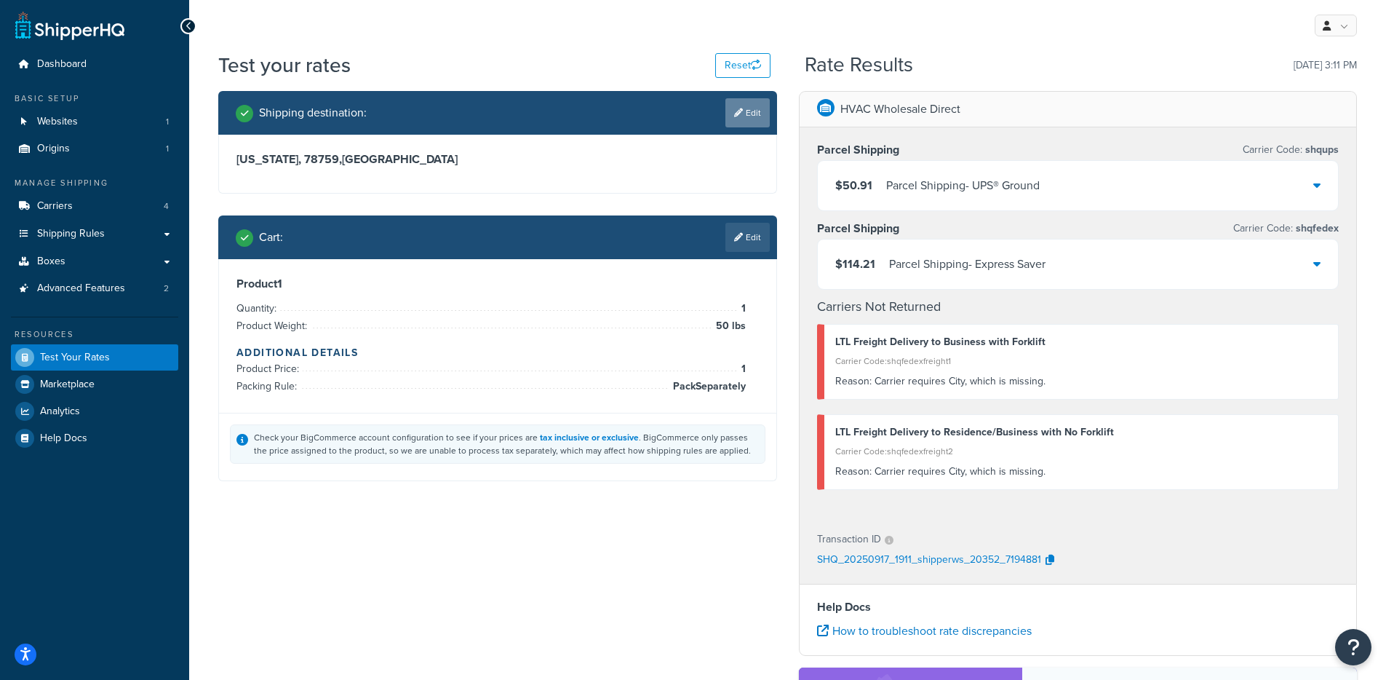
click at [725, 110] on link "Edit" at bounding box center [747, 112] width 44 height 29
select select "TX"
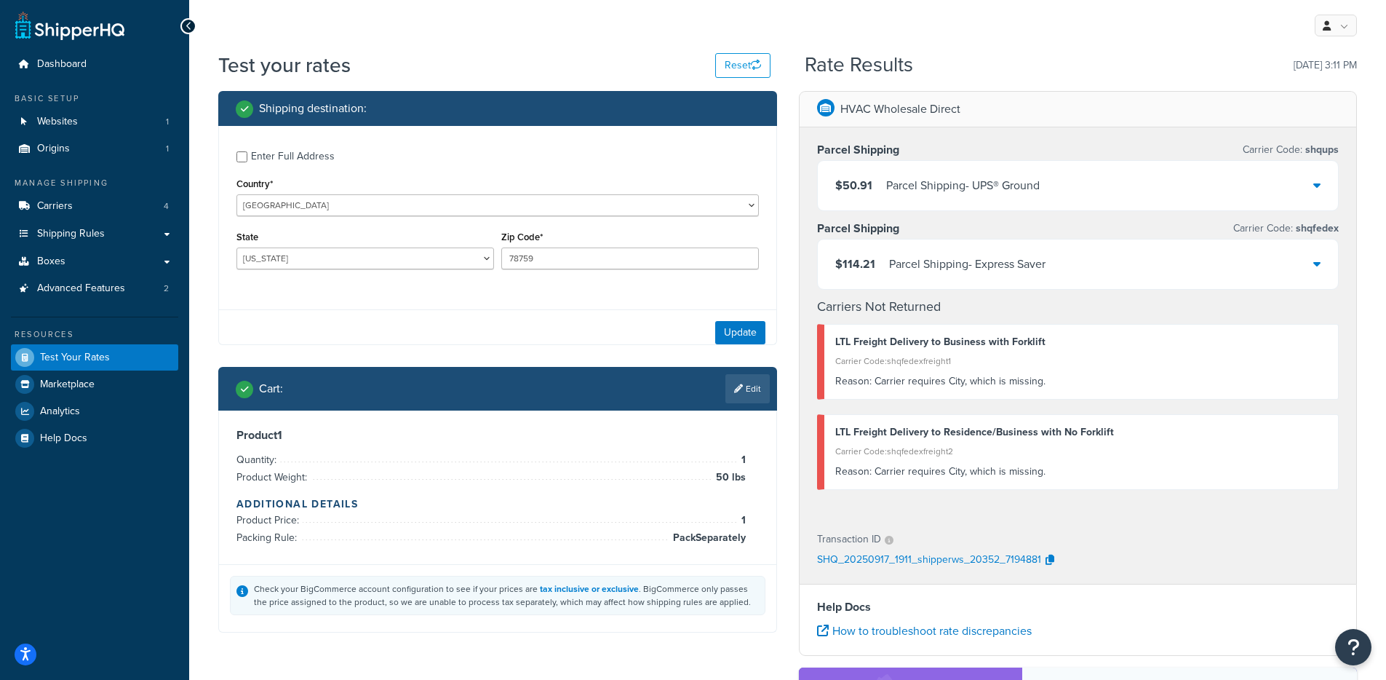
click at [258, 159] on div "Enter Full Address" at bounding box center [293, 156] width 84 height 20
click at [247, 159] on input "Enter Full Address" at bounding box center [241, 156] width 11 height 11
checkbox input "true"
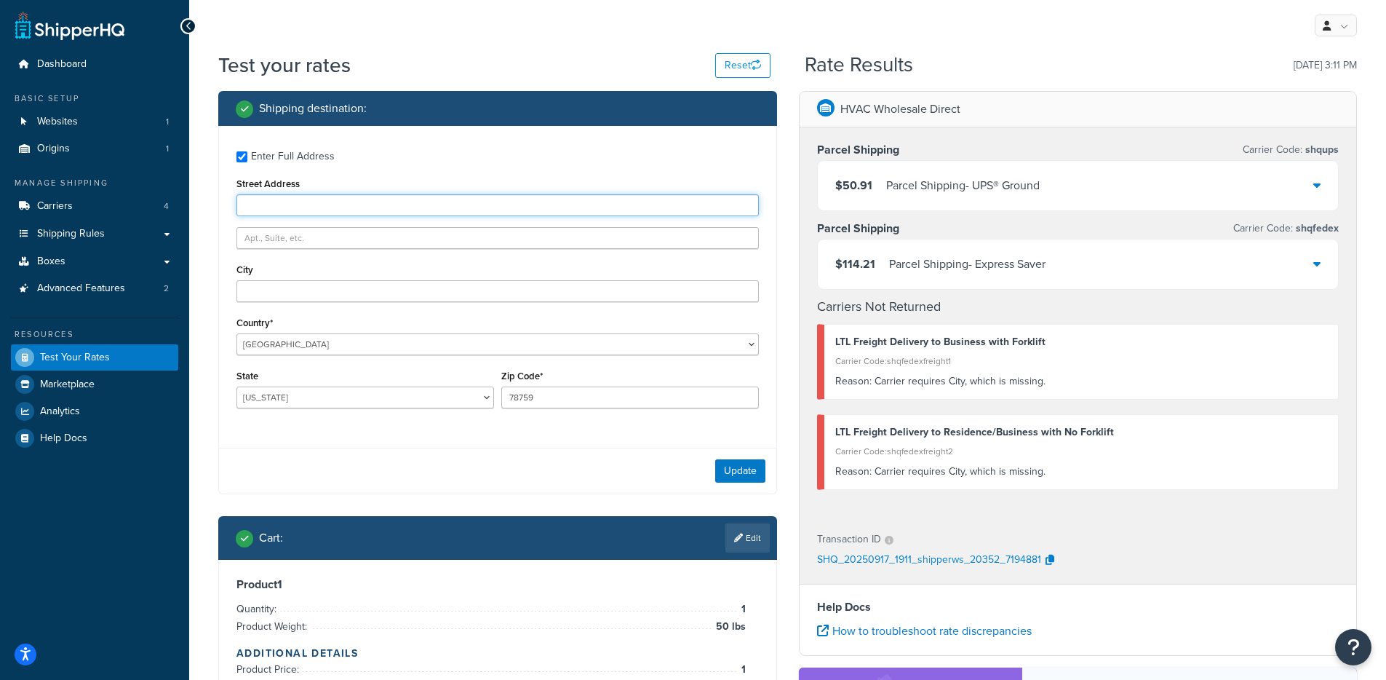
click at [284, 207] on input "Street Address" at bounding box center [497, 205] width 522 height 22
type input "9600 Great Hills Trail ste 350W"
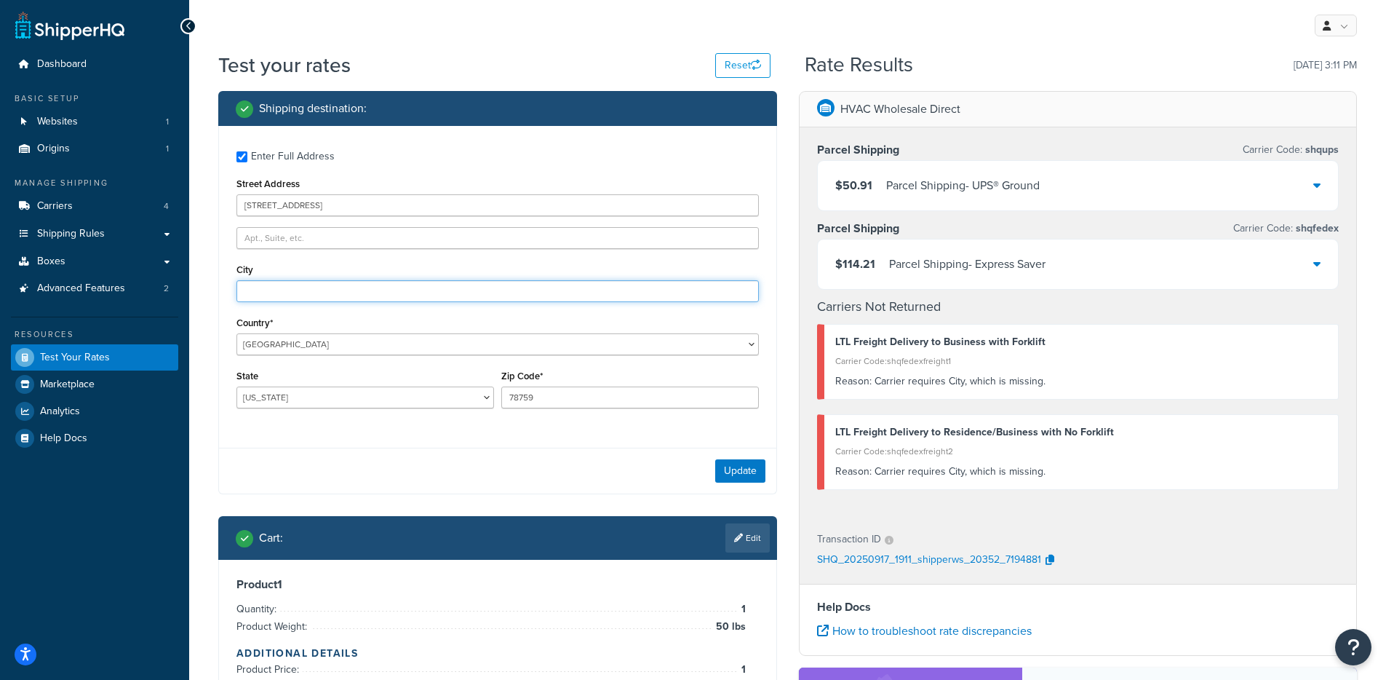
type input "Austin"
click at [726, 477] on button "Update" at bounding box center [740, 470] width 50 height 23
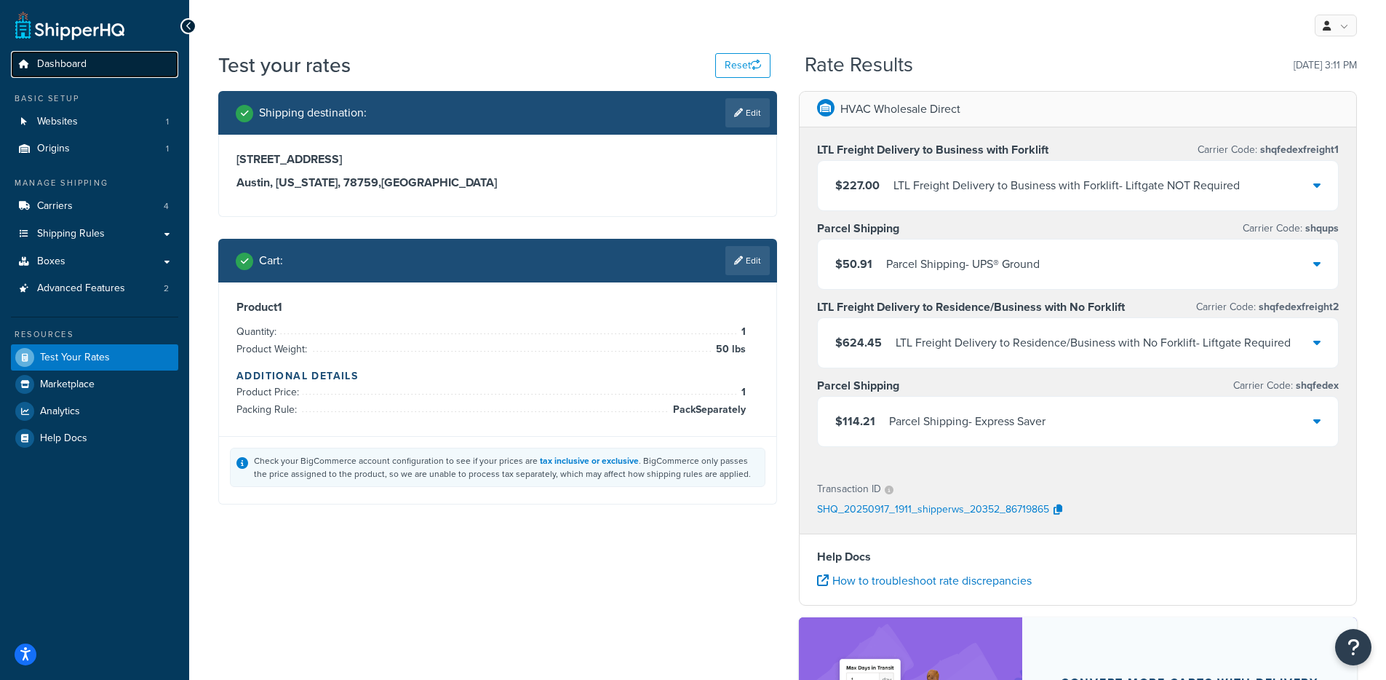
click at [55, 63] on span "Dashboard" at bounding box center [61, 64] width 49 height 12
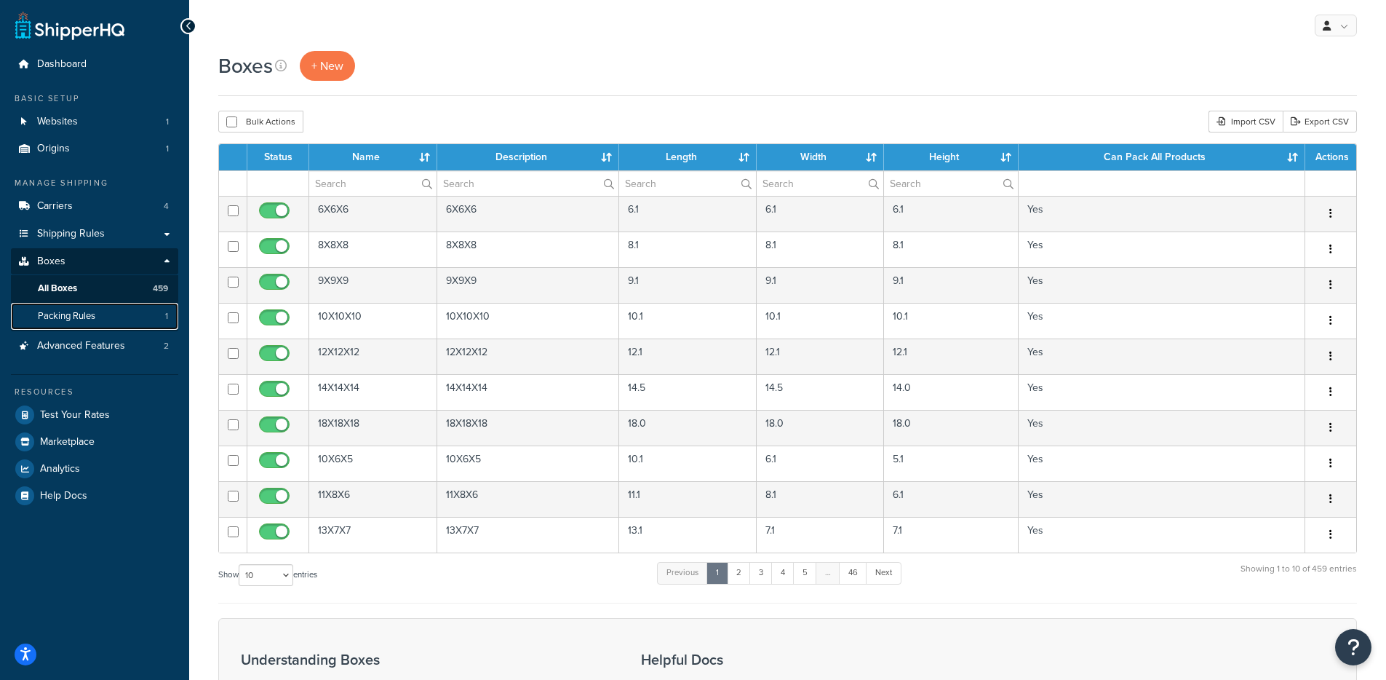
click at [111, 314] on link "Packing Rules 1" at bounding box center [94, 316] width 167 height 27
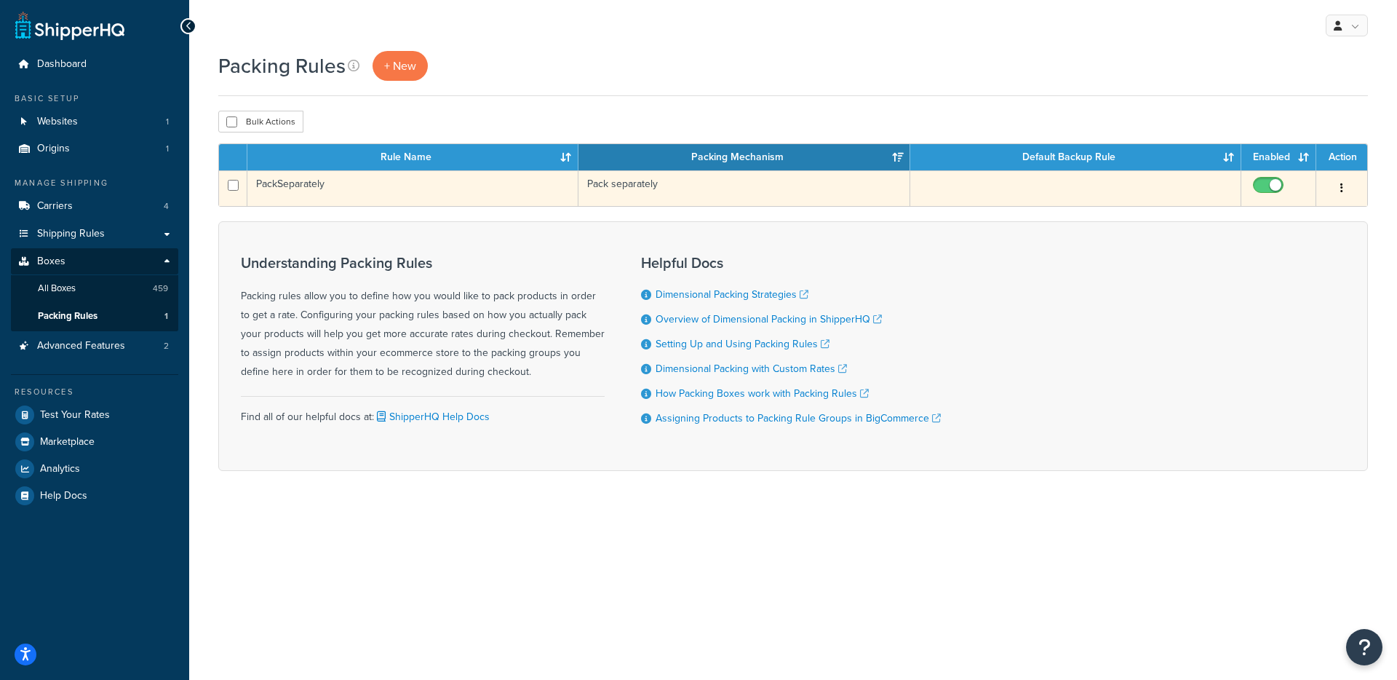
click at [428, 190] on td "PackSeparately" at bounding box center [412, 188] width 331 height 36
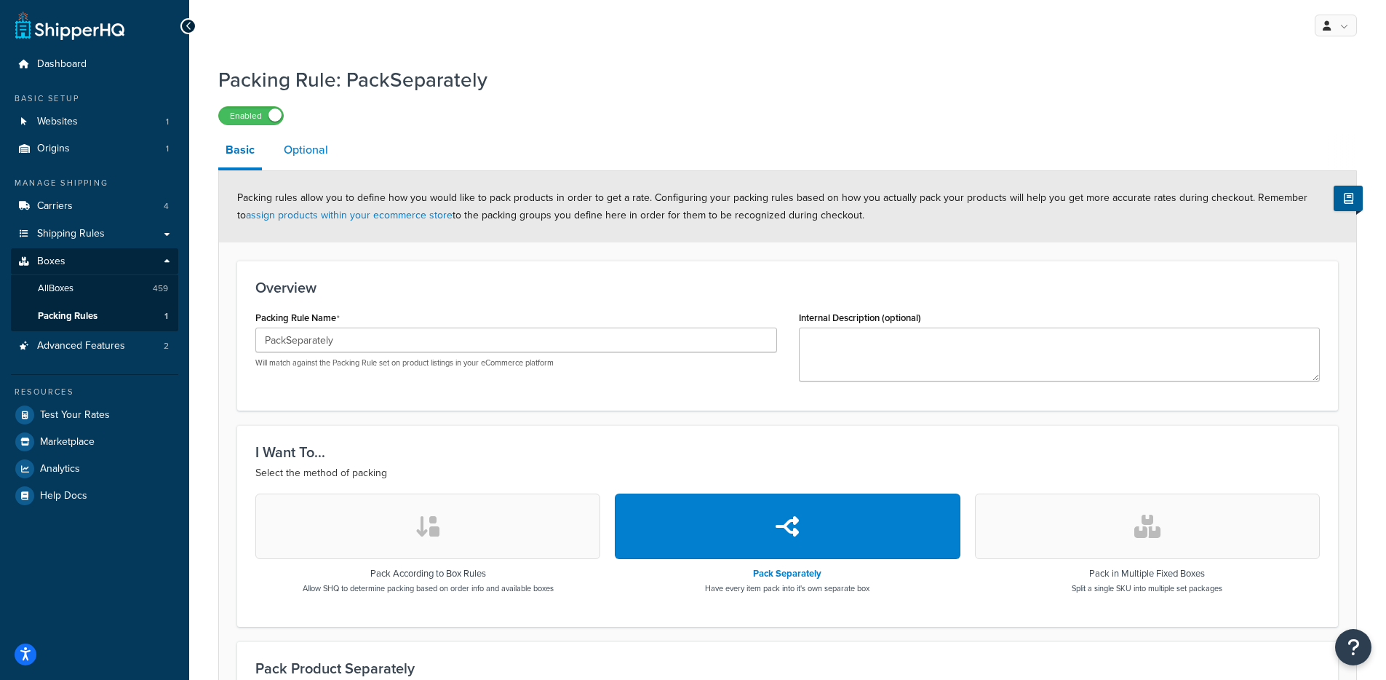
click at [293, 154] on link "Optional" at bounding box center [305, 149] width 59 height 35
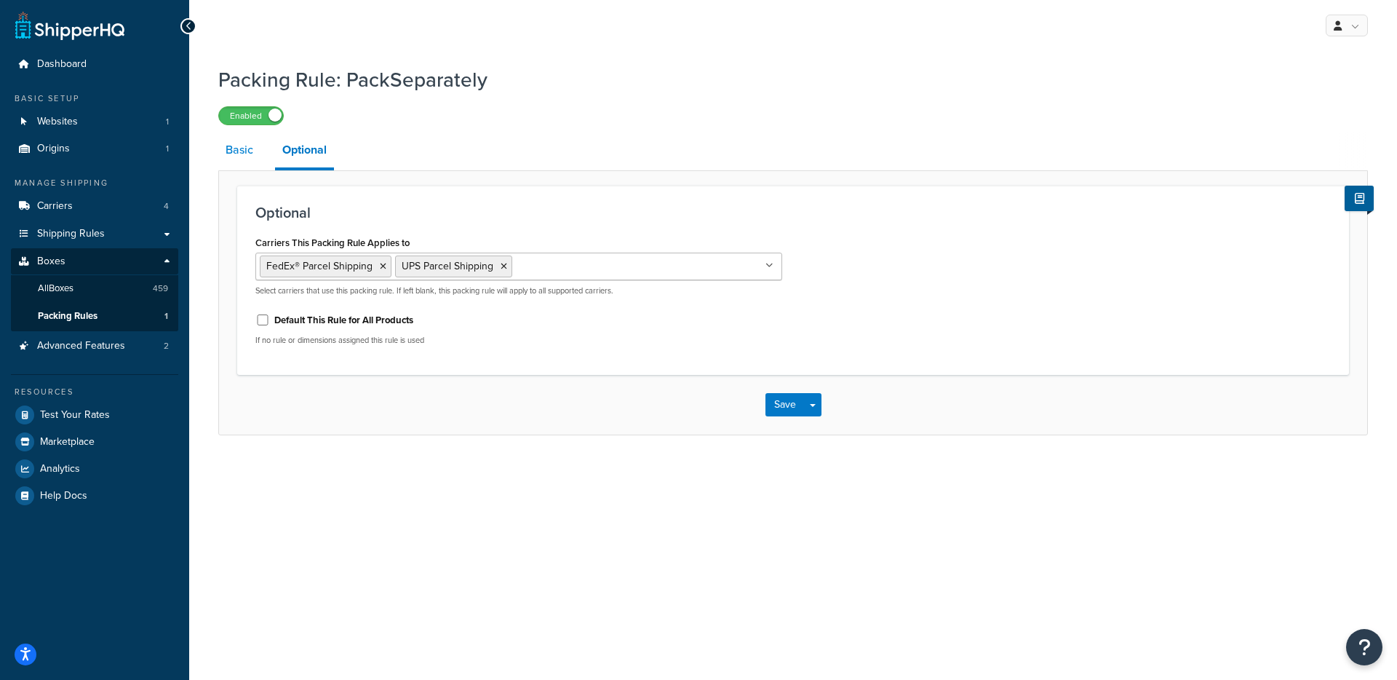
click at [235, 154] on link "Basic" at bounding box center [239, 149] width 42 height 35
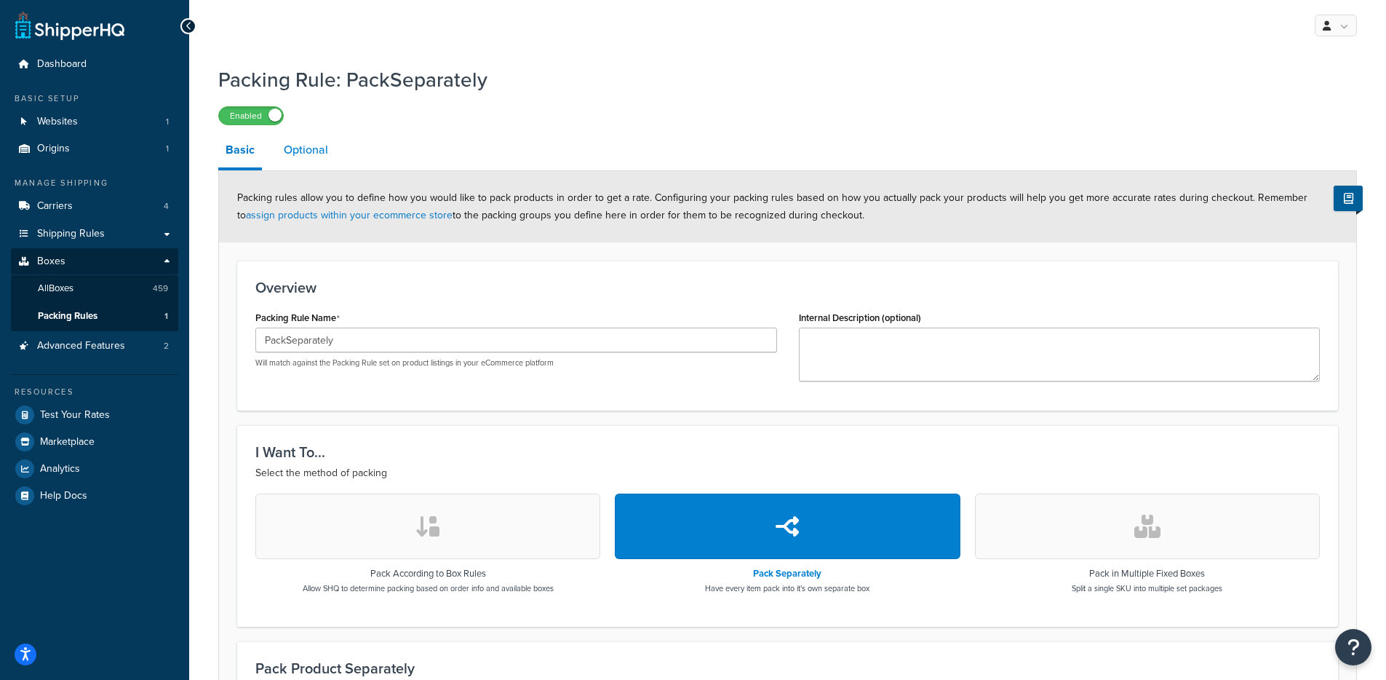
click at [300, 143] on link "Optional" at bounding box center [305, 149] width 59 height 35
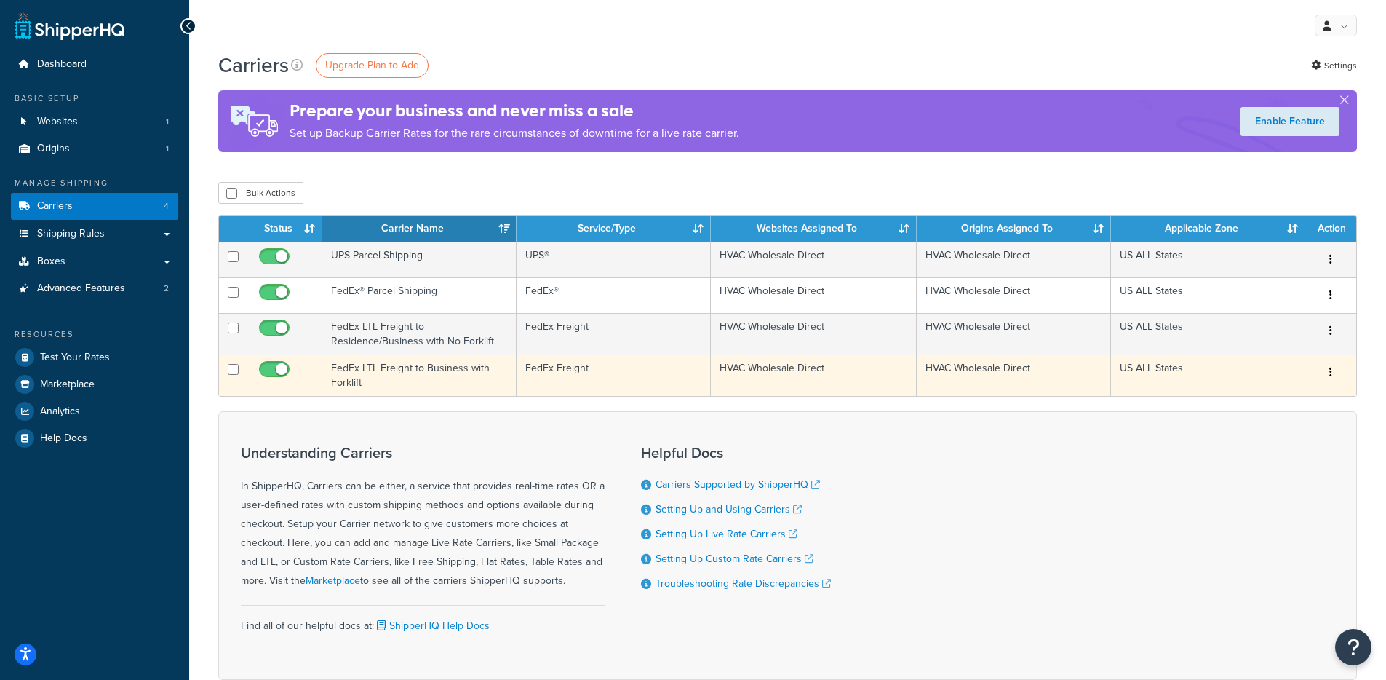
click at [560, 373] on td "FedEx Freight" at bounding box center [614, 374] width 194 height 41
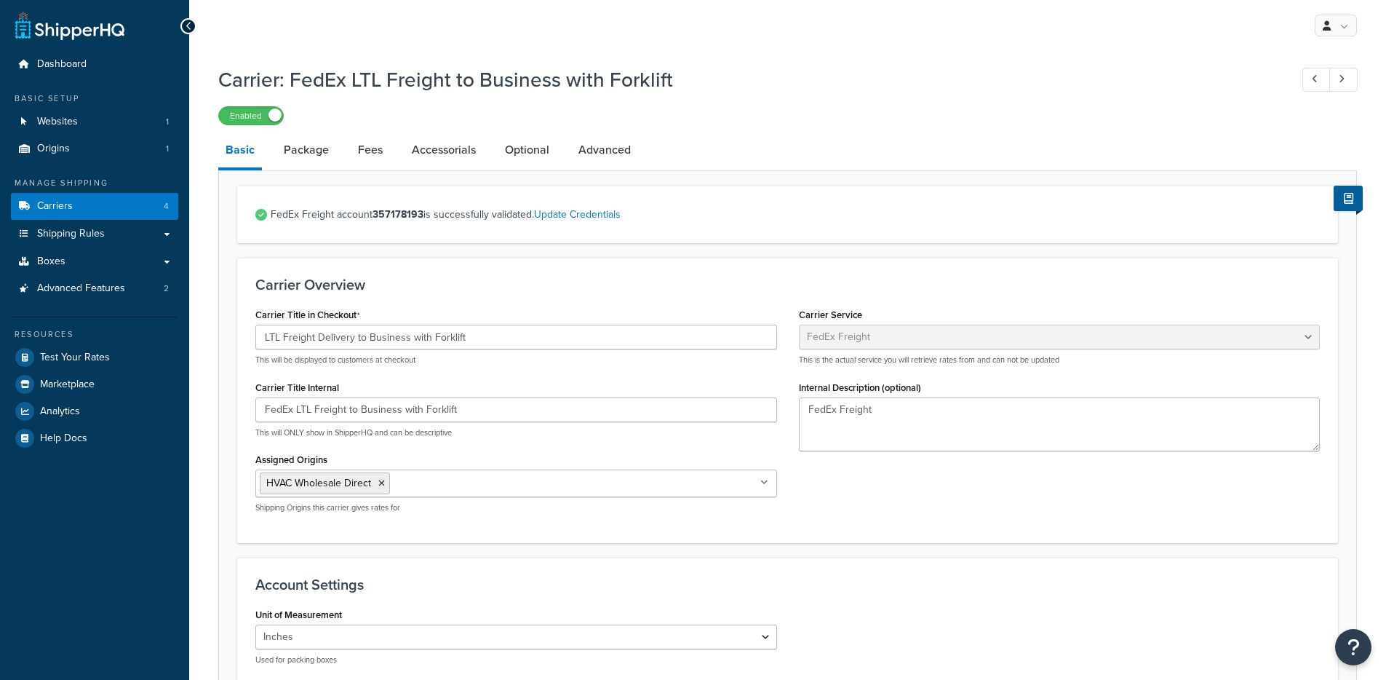
select select "fedExFreight"
click at [537, 142] on link "Optional" at bounding box center [527, 149] width 59 height 35
select select "300"
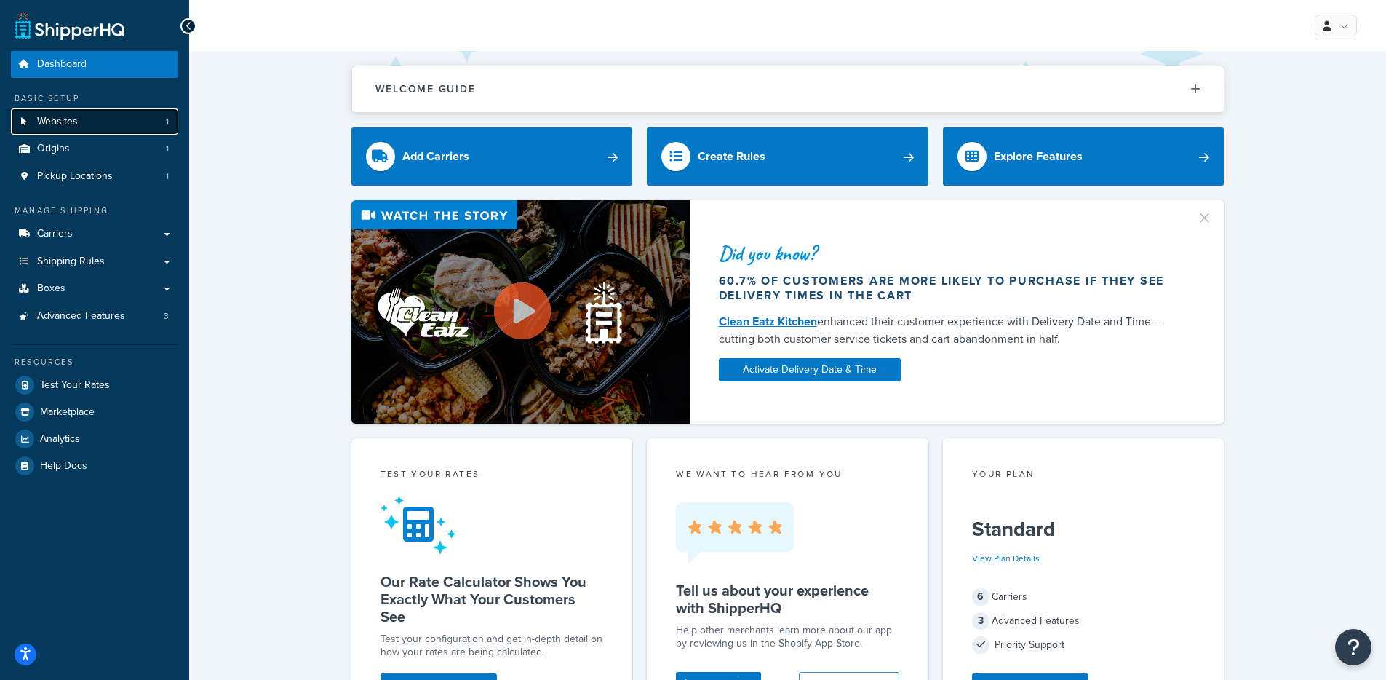
click at [92, 108] on link "Websites 1" at bounding box center [94, 121] width 167 height 27
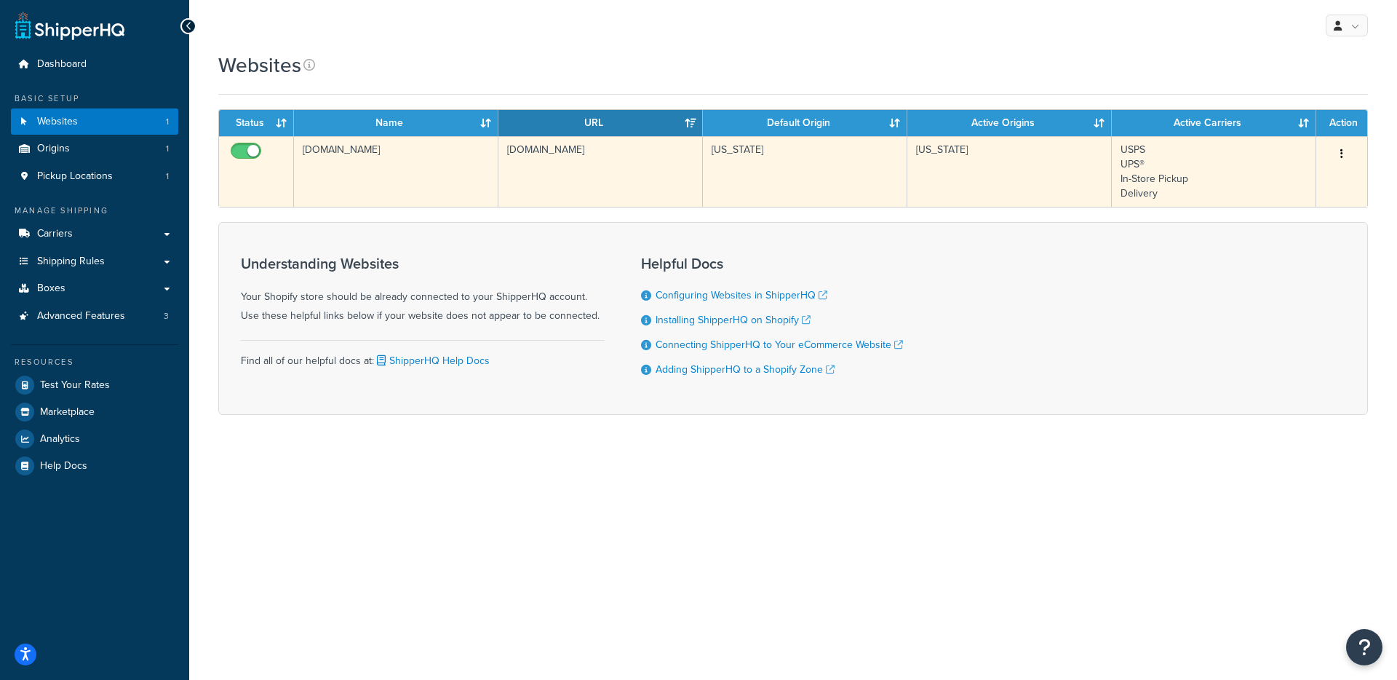
click at [413, 168] on td "2c3c56-04.myshopify.com" at bounding box center [396, 171] width 204 height 71
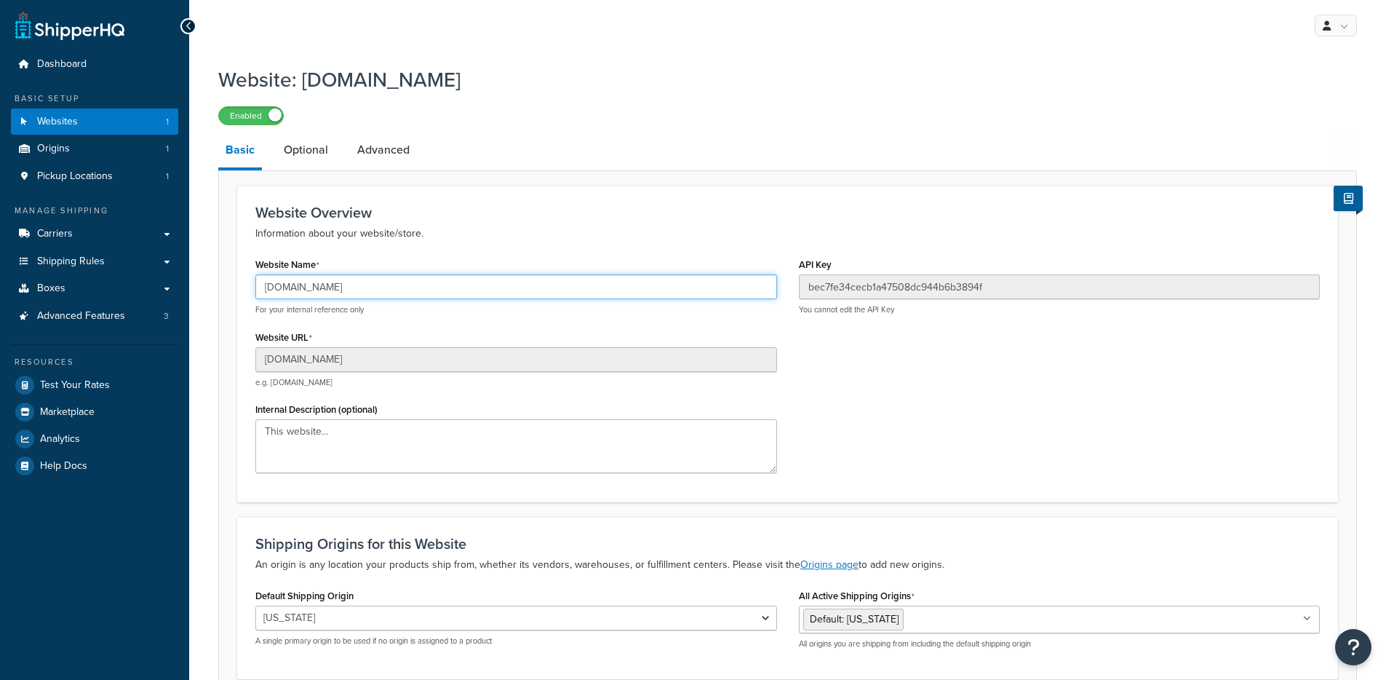
click at [398, 293] on input "2c3c56-04.myshopify.com" at bounding box center [516, 286] width 522 height 25
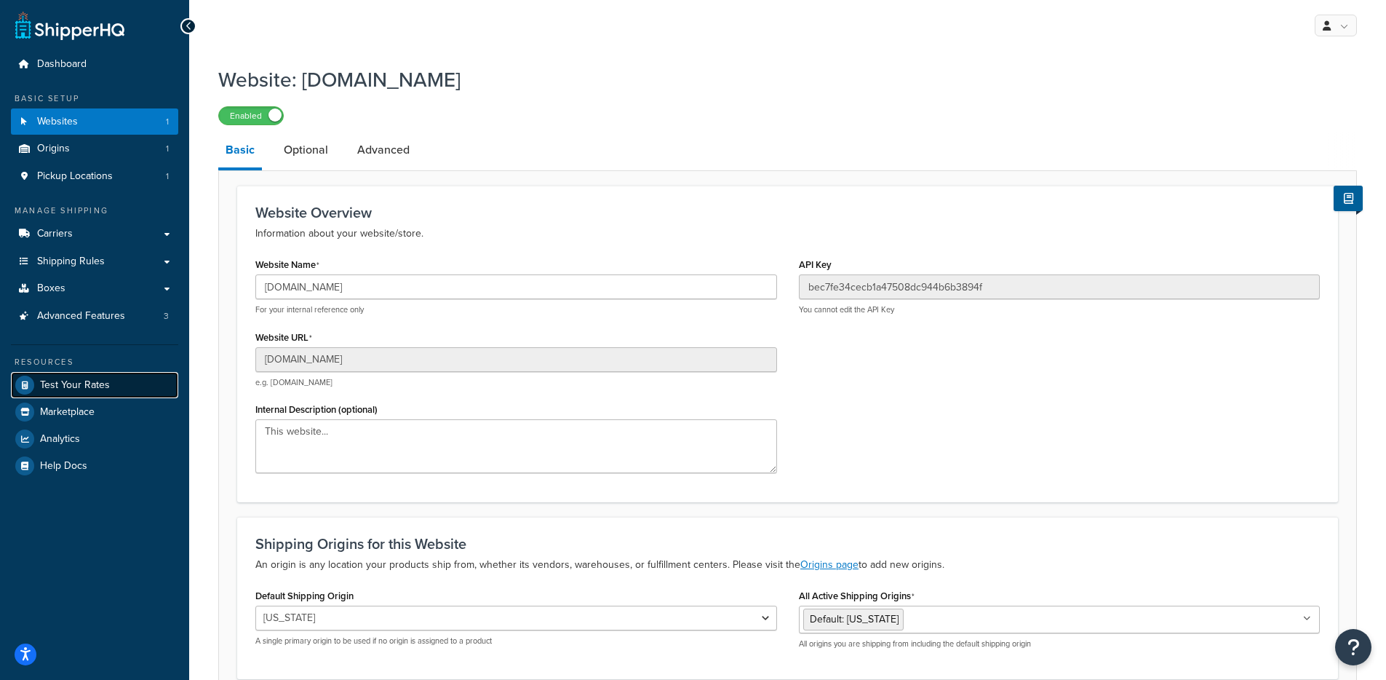
click at [79, 383] on span "Test Your Rates" at bounding box center [75, 385] width 70 height 12
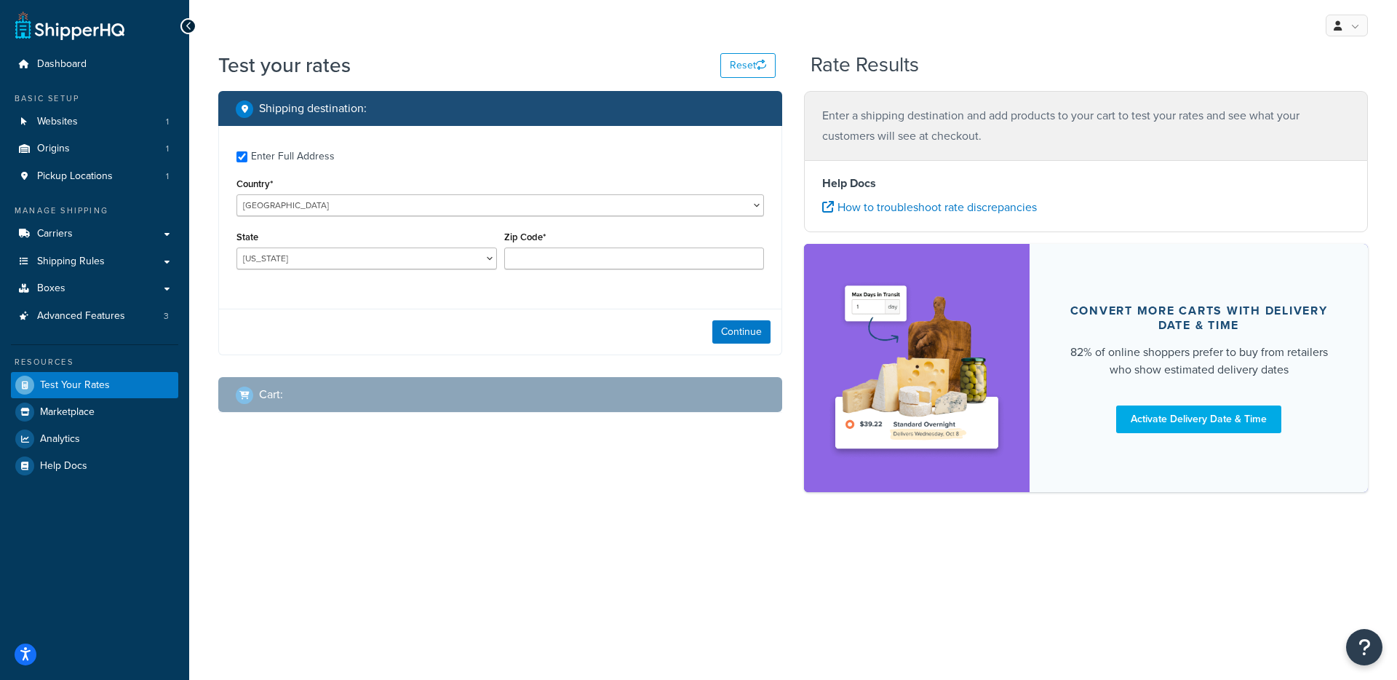
checkbox input "true"
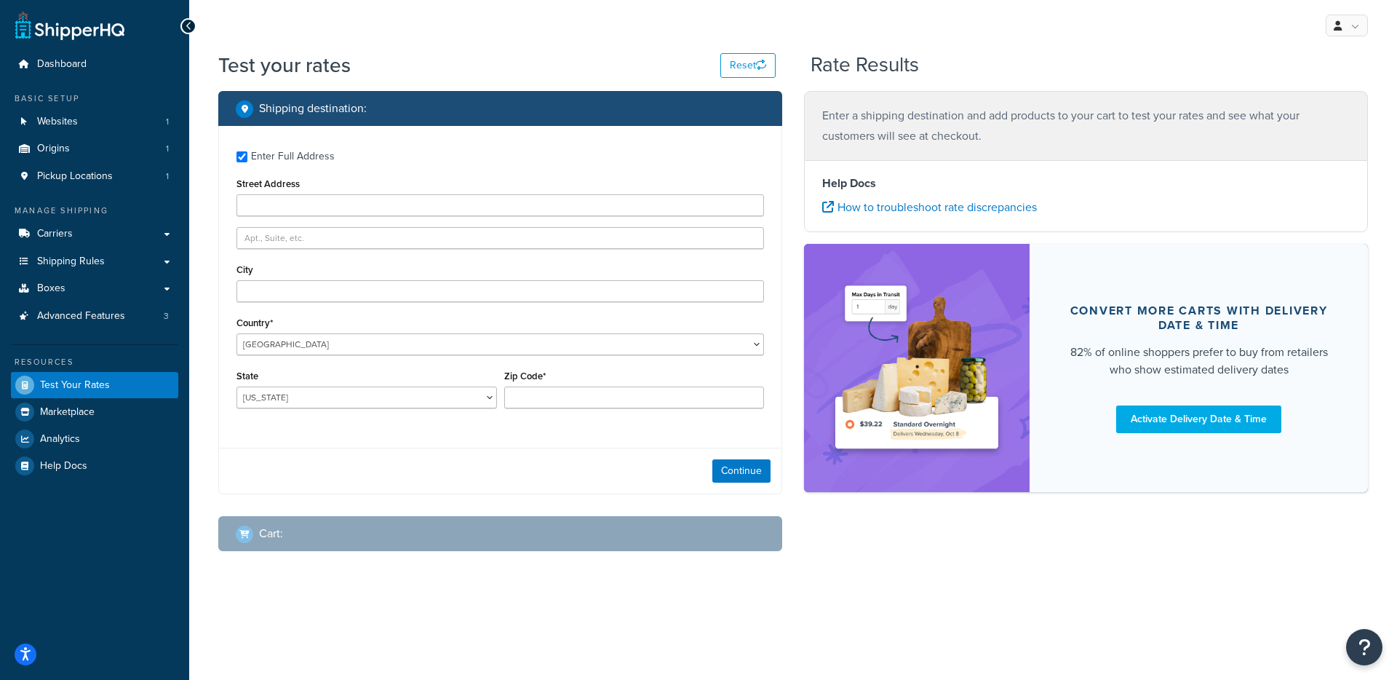
type input "main street blue123"
type input "silver spring"
type input "20905"
select select "MD"
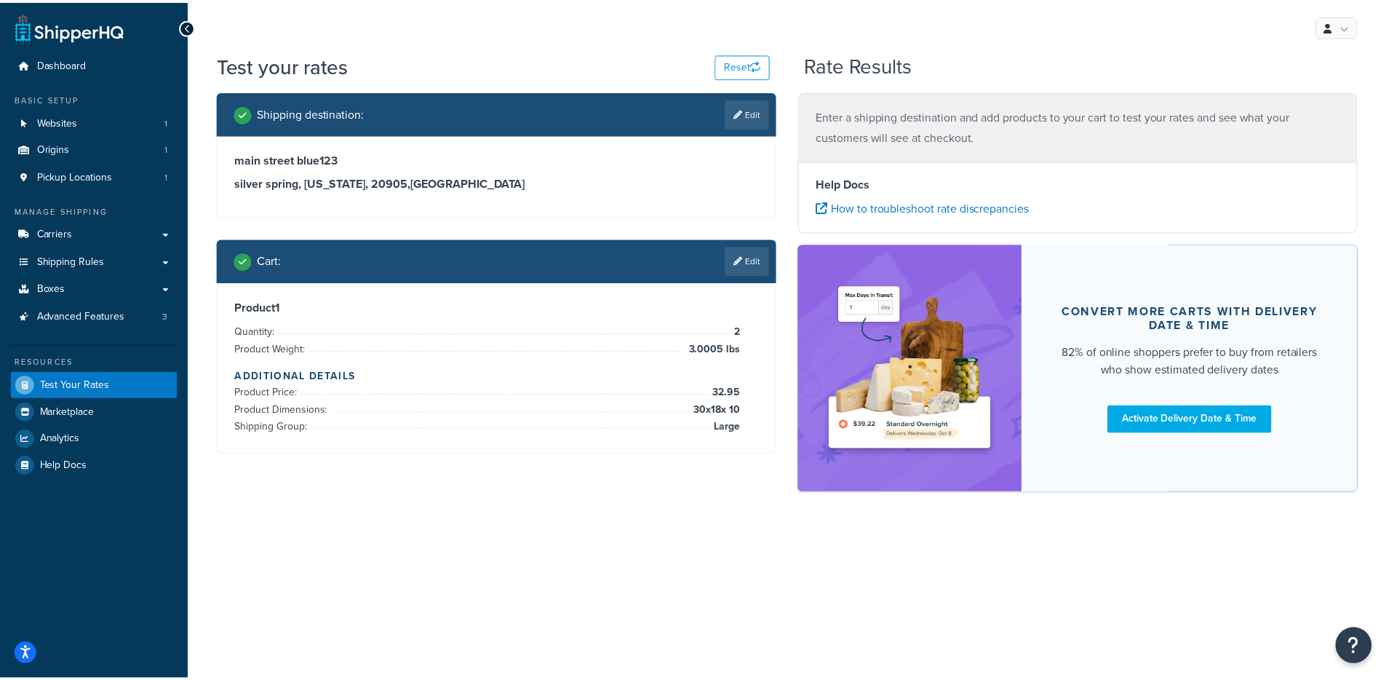
scroll to position [135, 0]
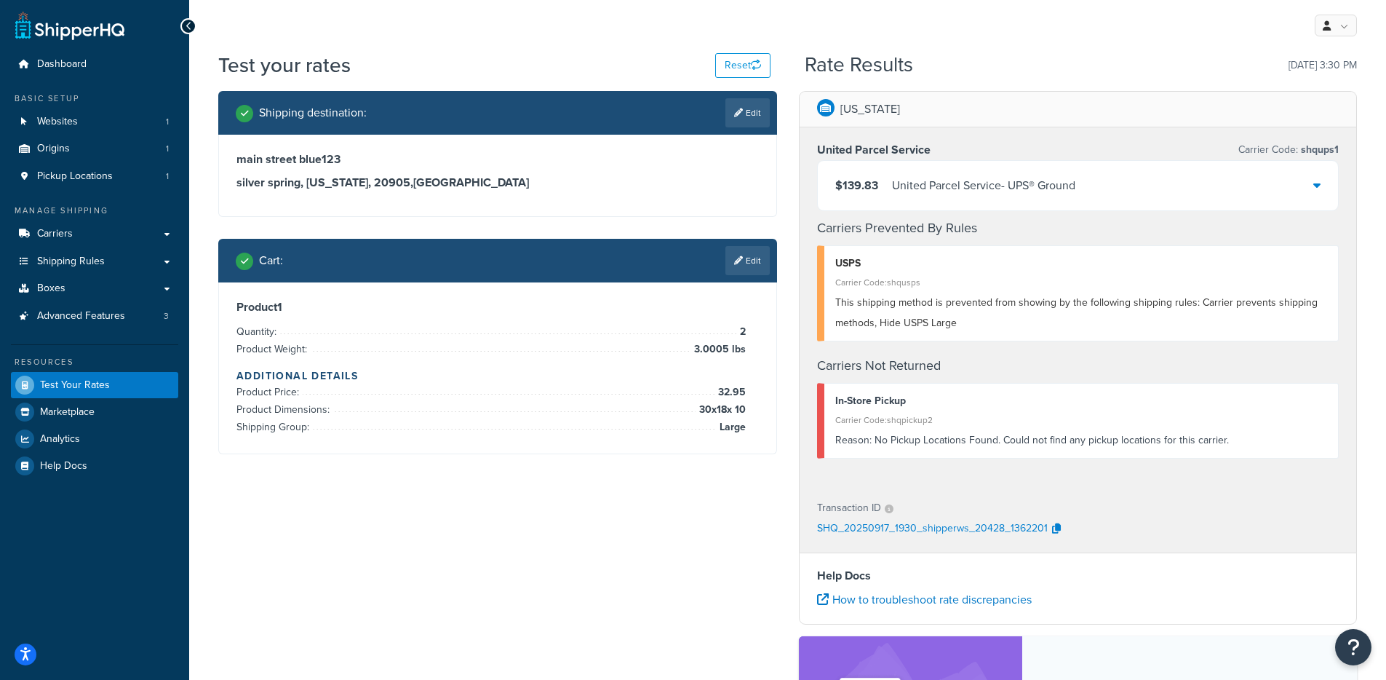
click at [1011, 180] on div "United Parcel Service - UPS® Ground" at bounding box center [983, 185] width 183 height 20
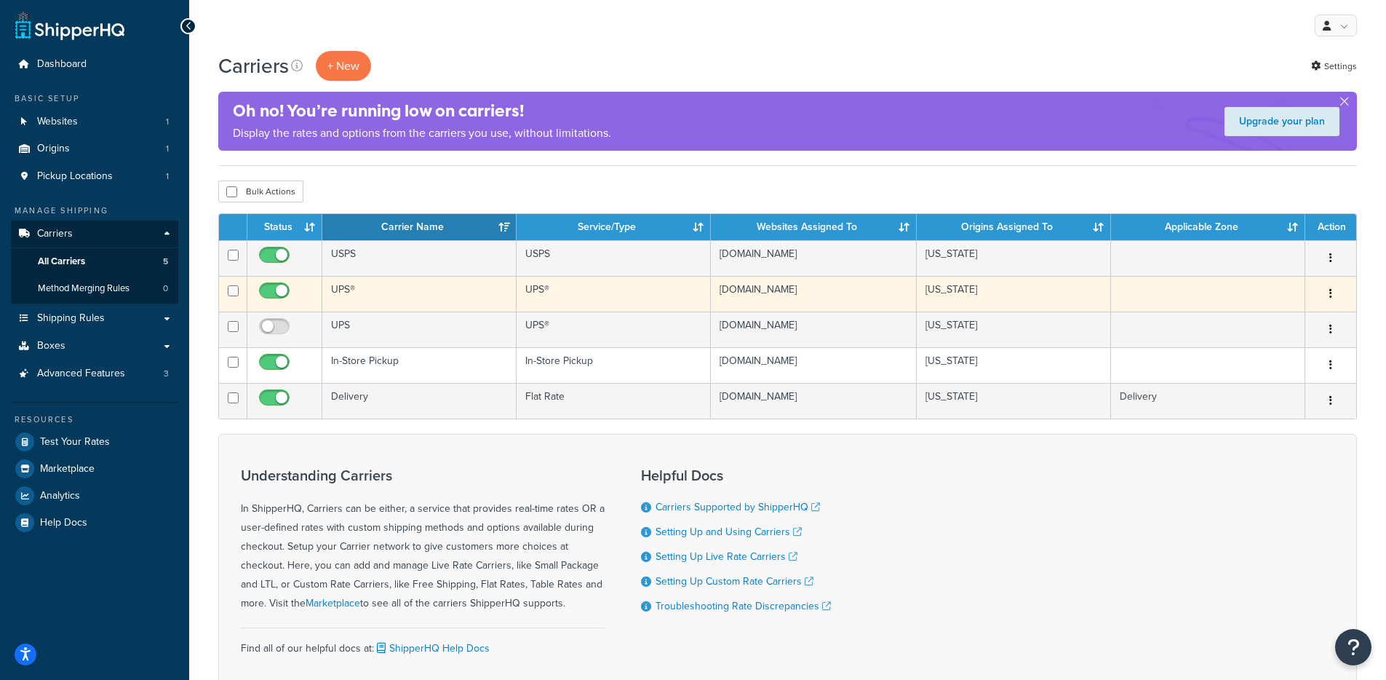
click at [394, 292] on td "UPS®" at bounding box center [419, 294] width 194 height 36
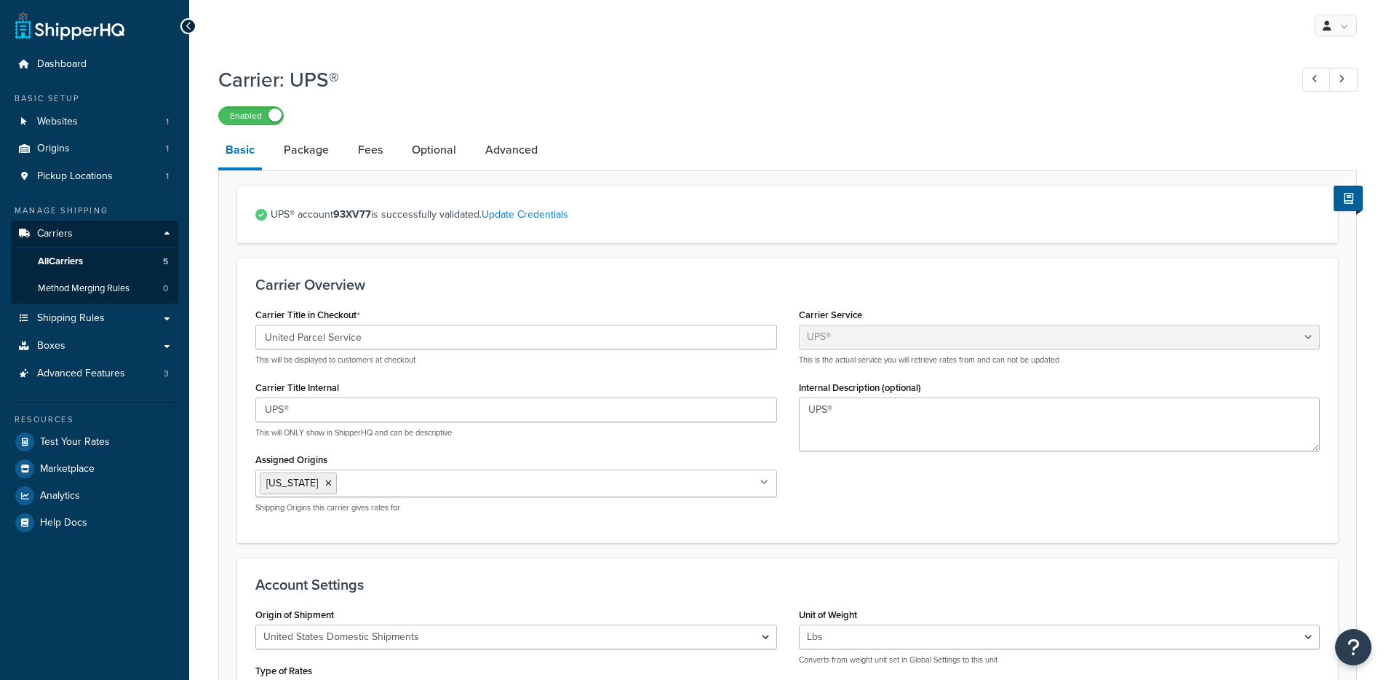
select select "ups"
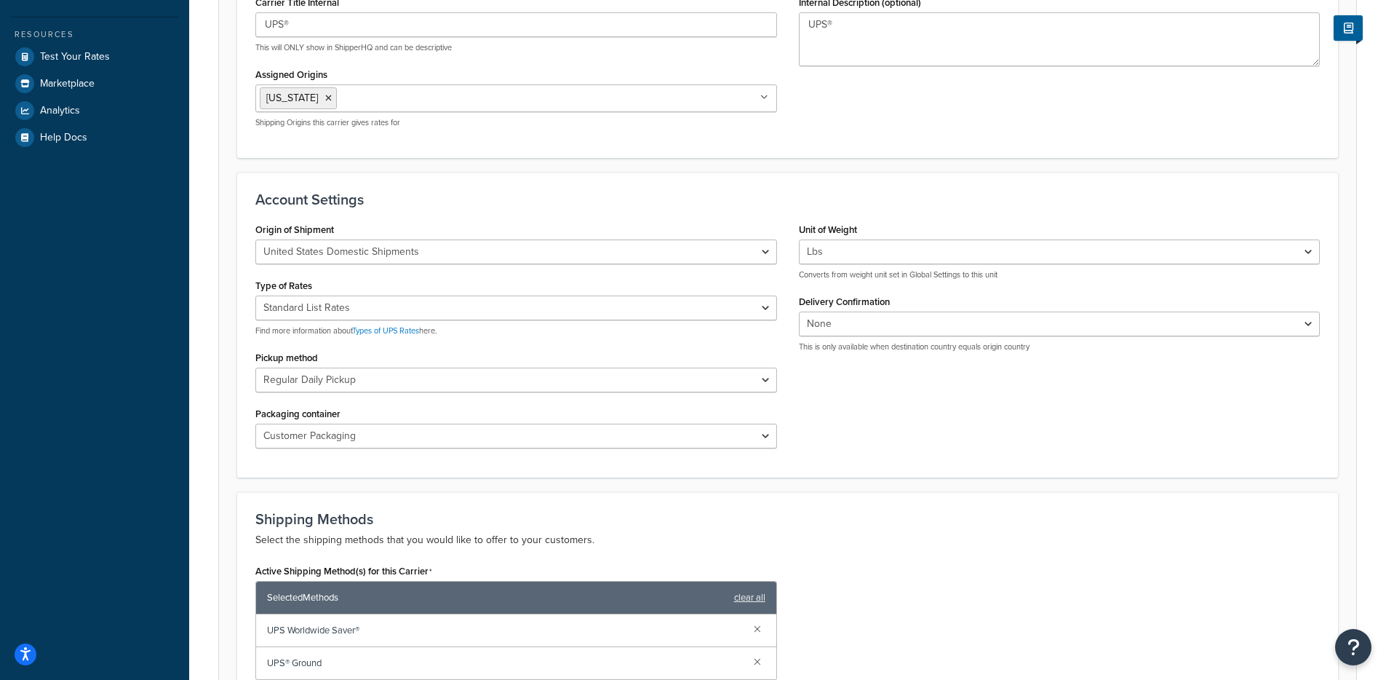
scroll to position [388, 0]
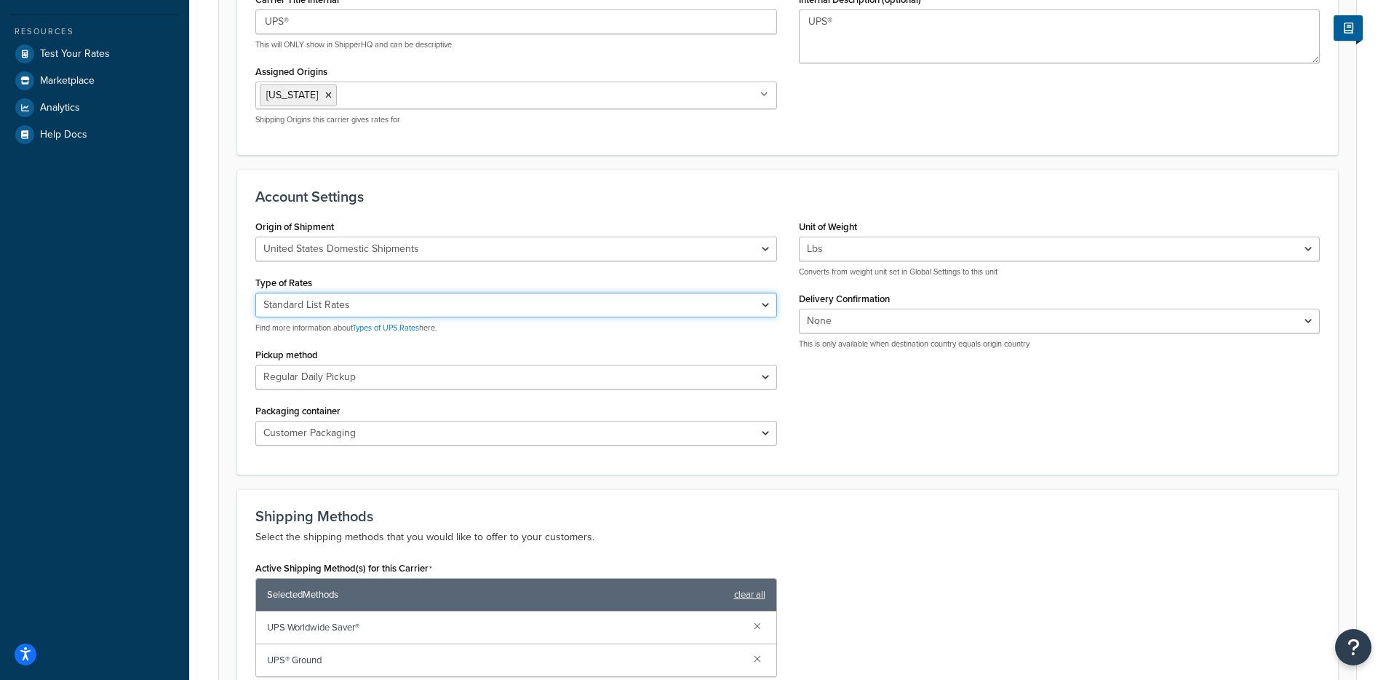
click at [426, 300] on select "Negotiated Rates (Rates Associated with Shipper Number) Daily Rates Retail Rate…" at bounding box center [516, 304] width 522 height 25
select select "00"
click at [255, 293] on select "Negotiated Rates (Rates Associated with Shipper Number) Daily Rates Retail Rate…" at bounding box center [516, 304] width 522 height 25
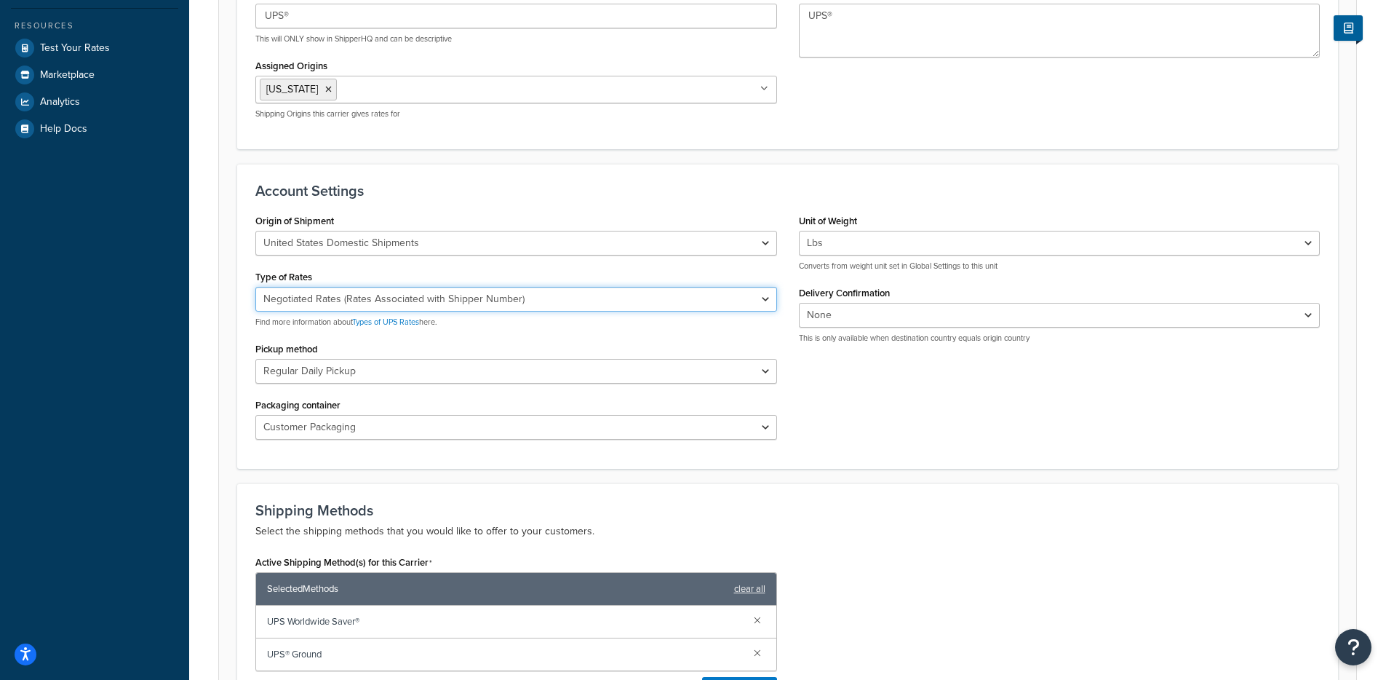
scroll to position [740, 0]
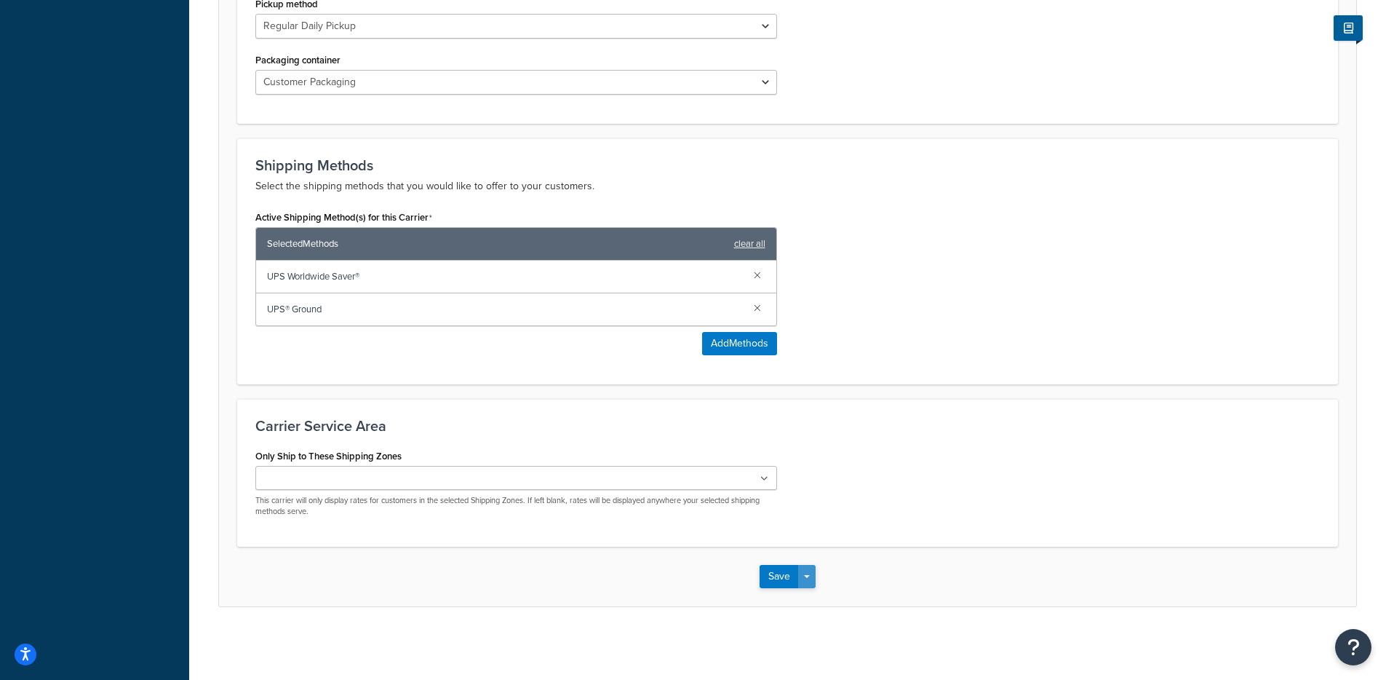
click at [811, 583] on button "Save Dropdown" at bounding box center [806, 576] width 17 height 23
click at [811, 600] on button "Save and Edit" at bounding box center [813, 603] width 106 height 31
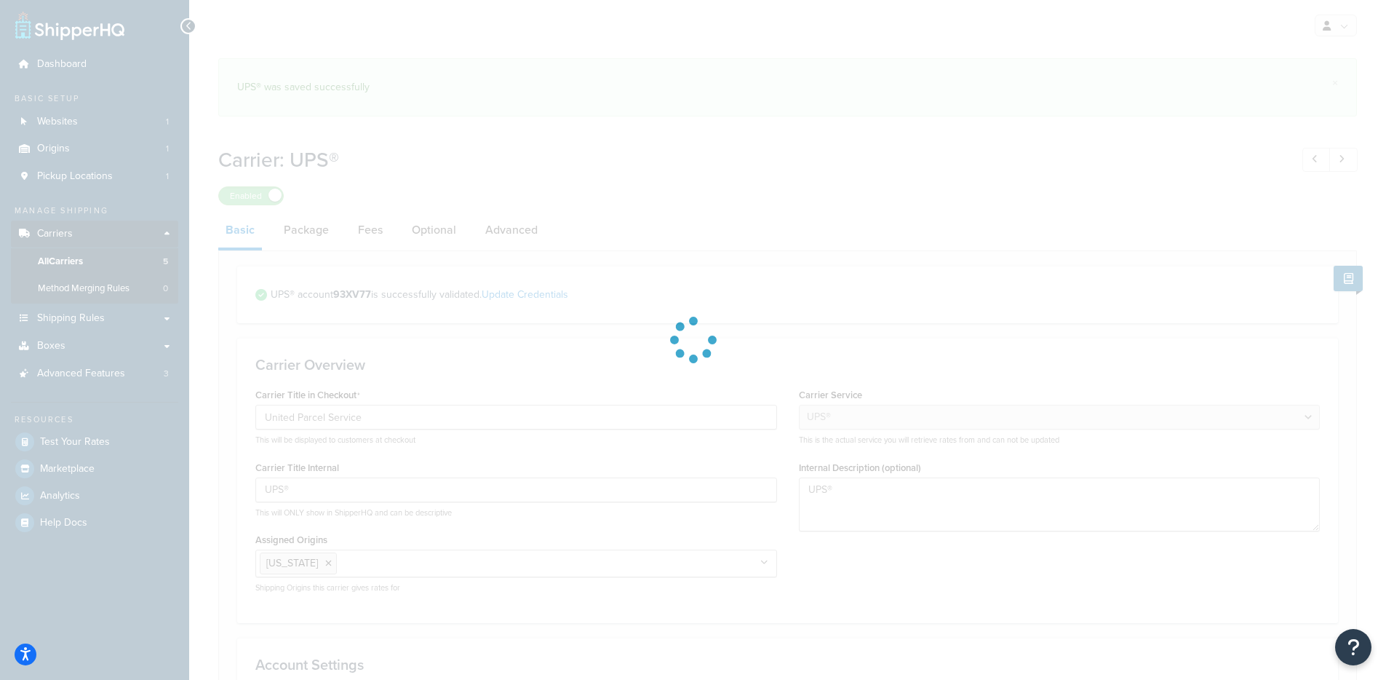
select select "ups"
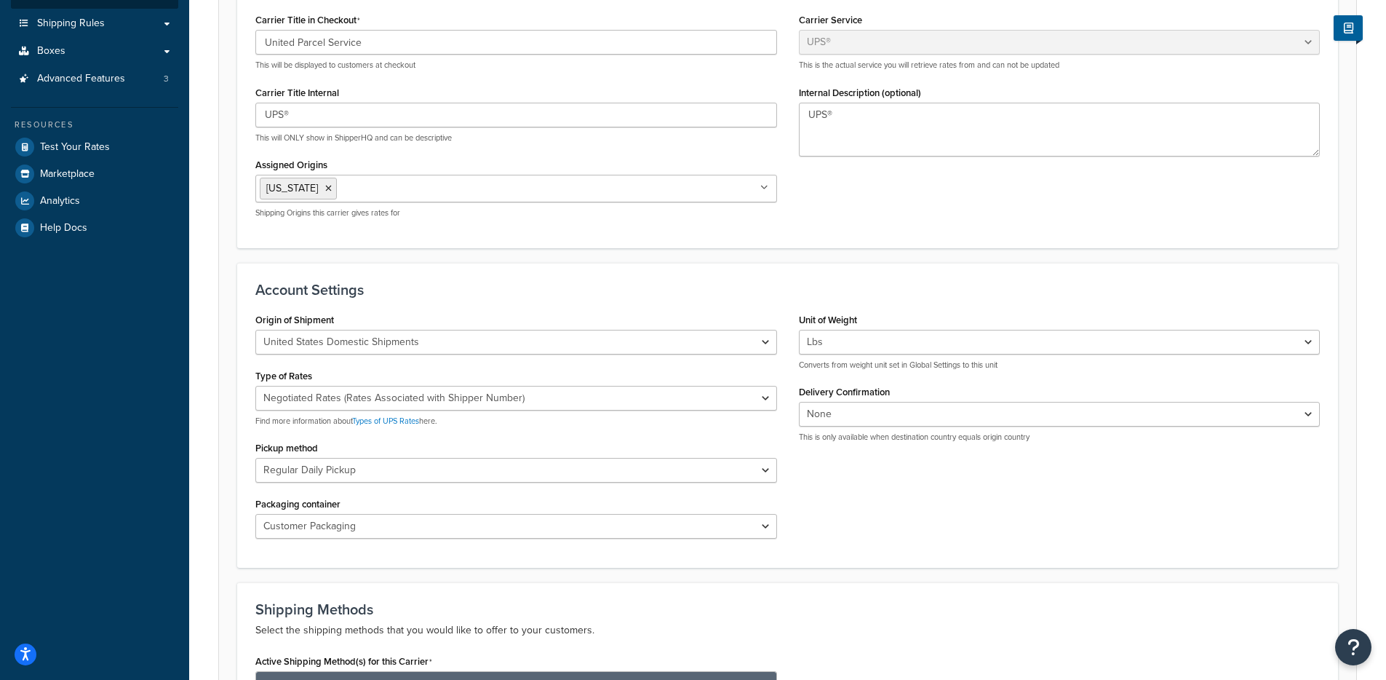
scroll to position [295, 0]
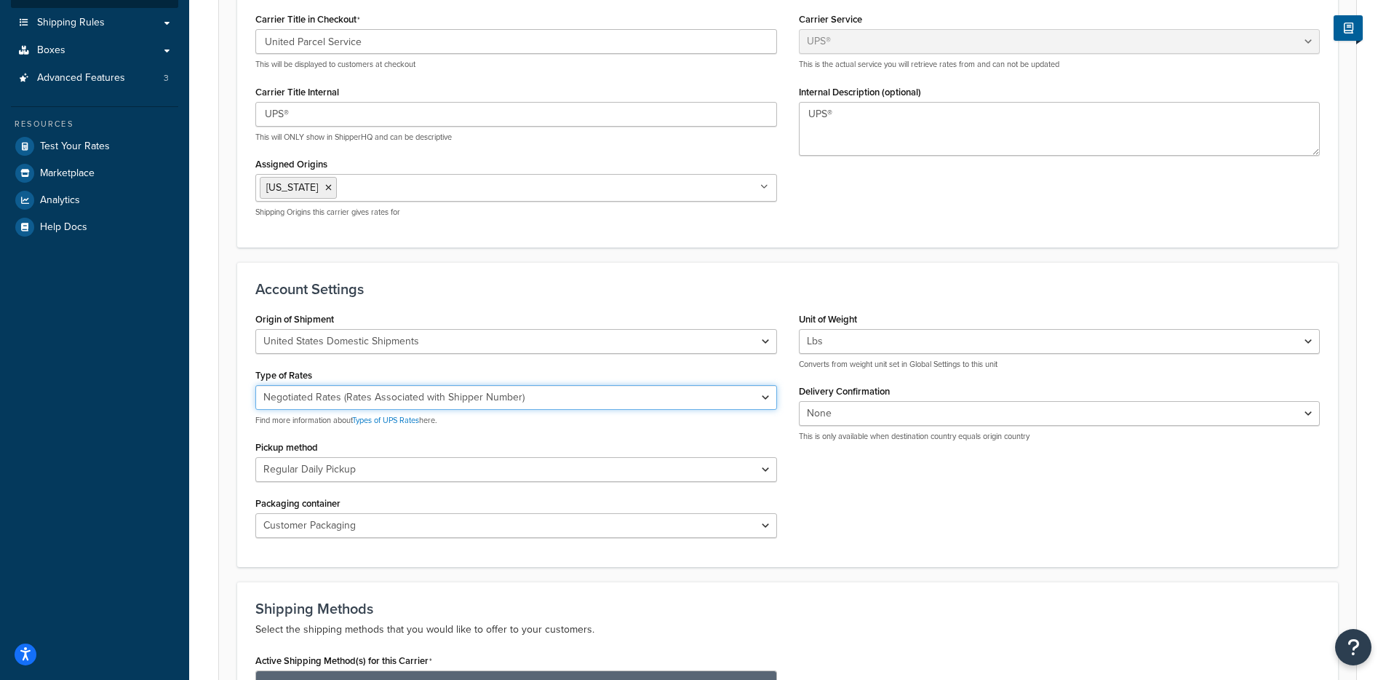
click at [570, 400] on select "Negotiated Rates (Rates Associated with Shipper Number) Daily Rates Retail Rate…" at bounding box center [516, 397] width 522 height 25
select select "53"
click at [255, 386] on select "Negotiated Rates (Rates Associated with Shipper Number) Daily Rates Retail Rate…" at bounding box center [516, 397] width 522 height 25
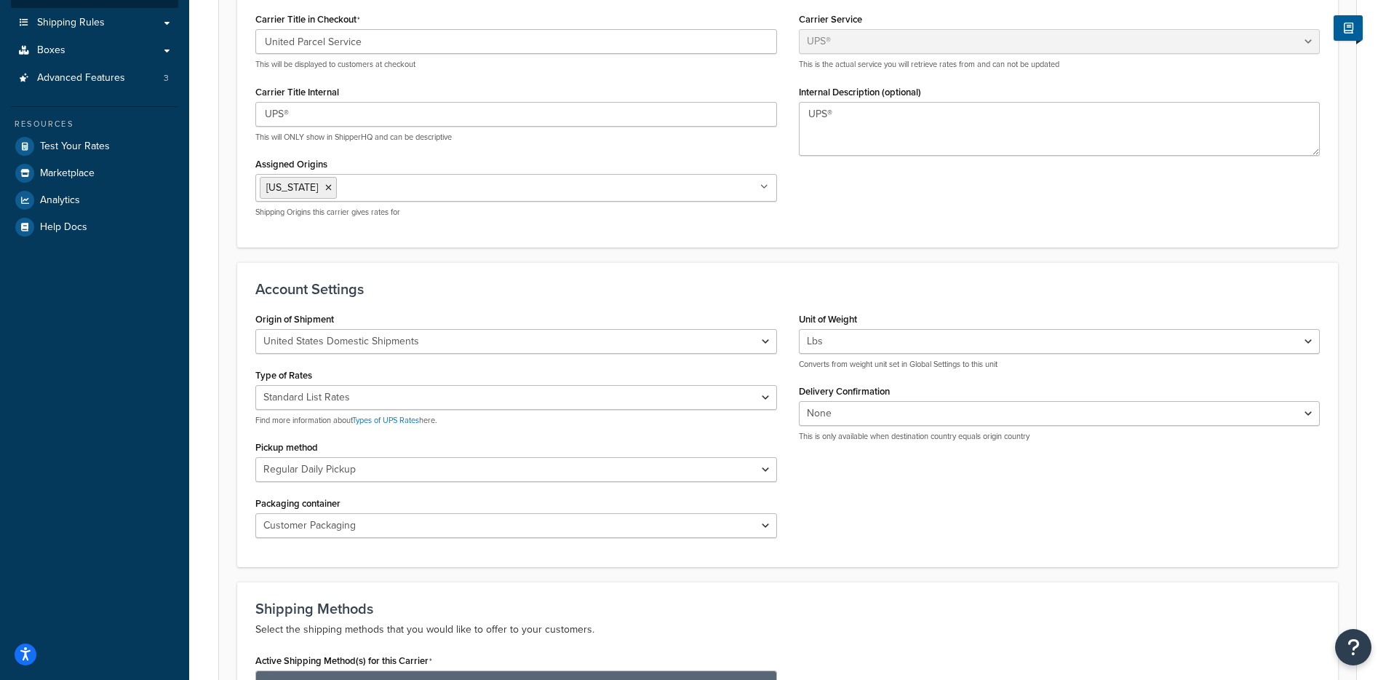
click at [738, 255] on form "UPS® account 93XV77 is successfully validated. Update Credentials Carrier Overv…" at bounding box center [787, 469] width 1137 height 1158
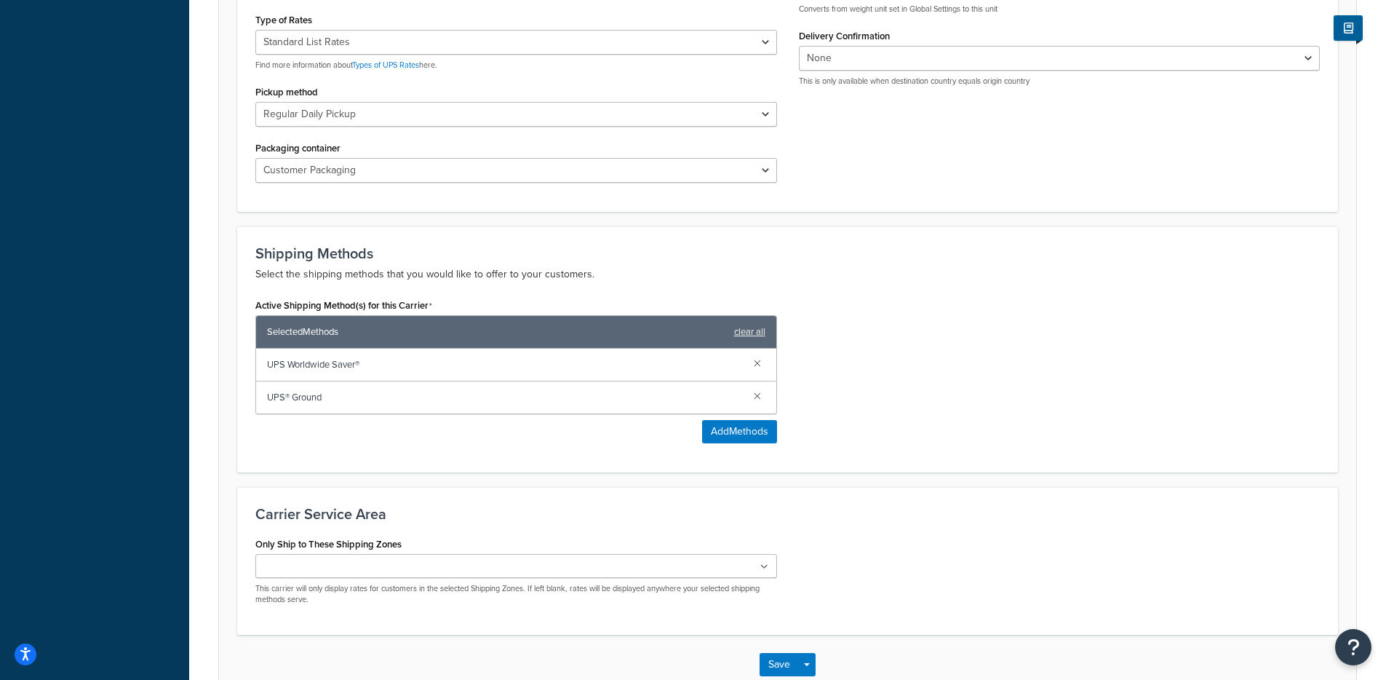
scroll to position [720, 0]
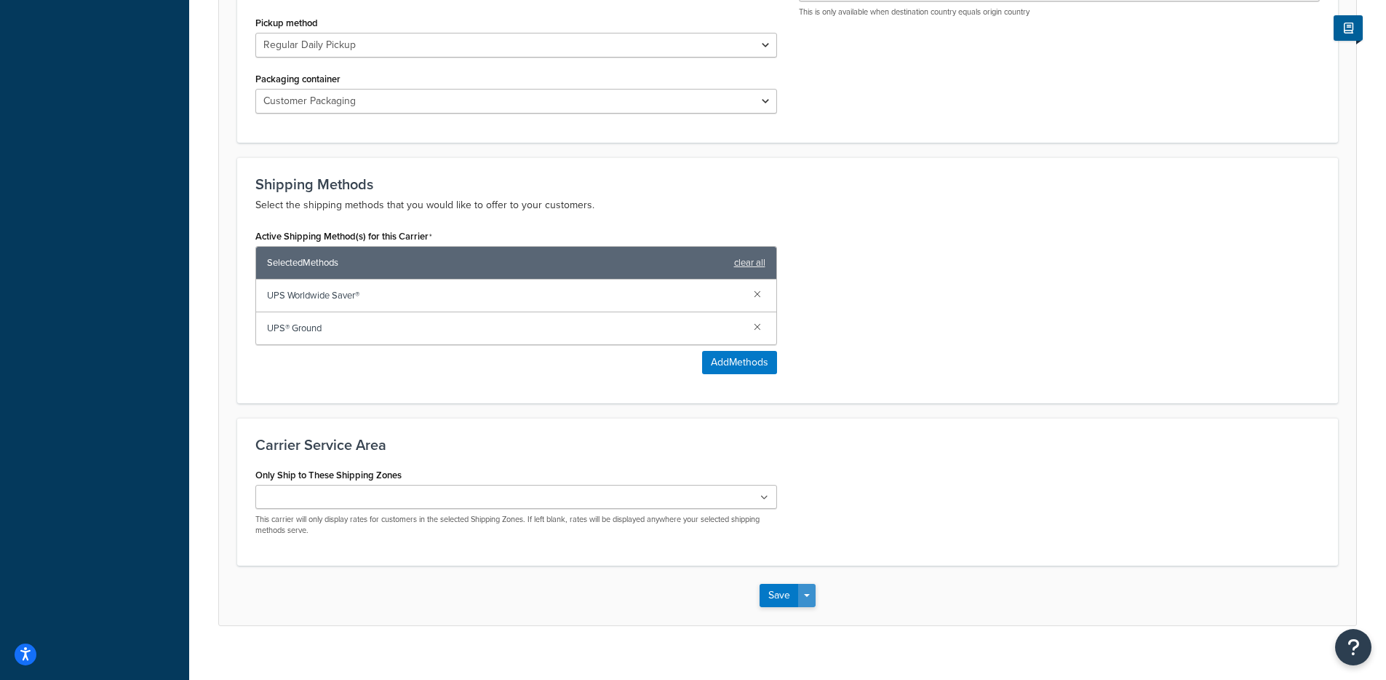
click at [805, 592] on button "Save Dropdown" at bounding box center [806, 595] width 17 height 23
click at [833, 623] on button "Save and Edit" at bounding box center [813, 622] width 106 height 31
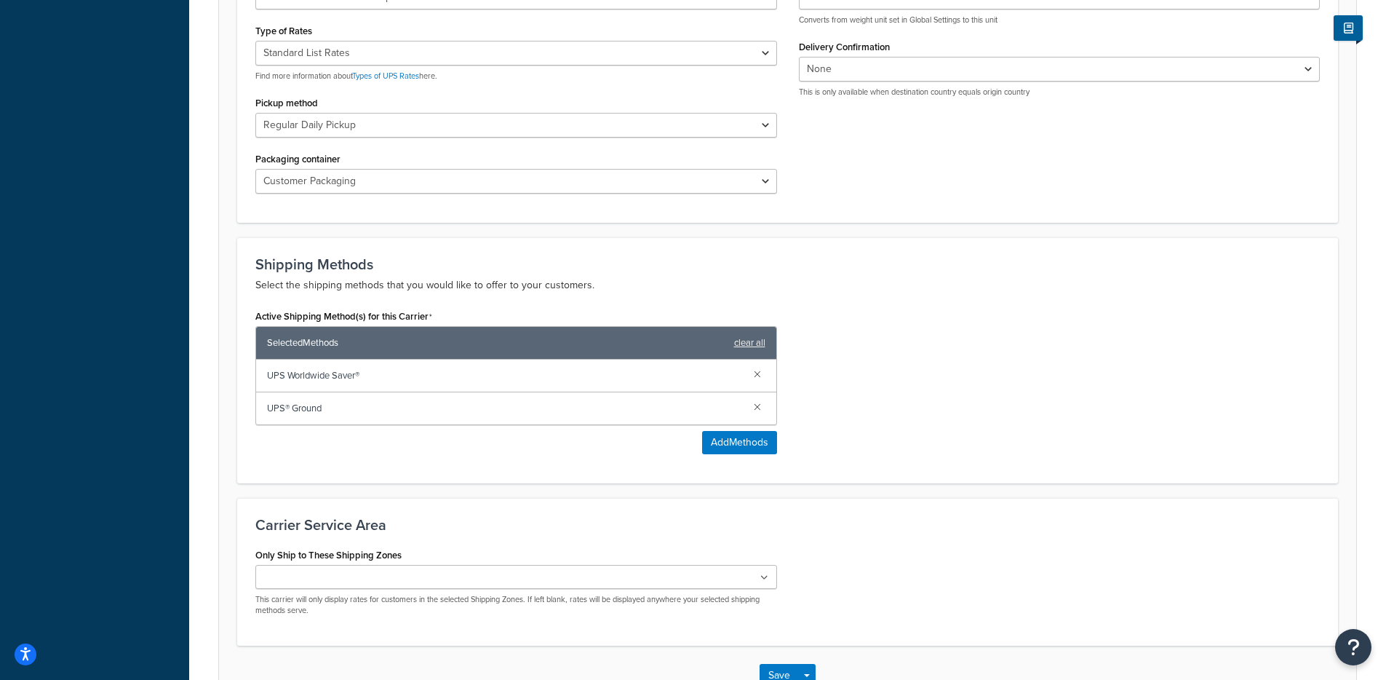
scroll to position [0, 0]
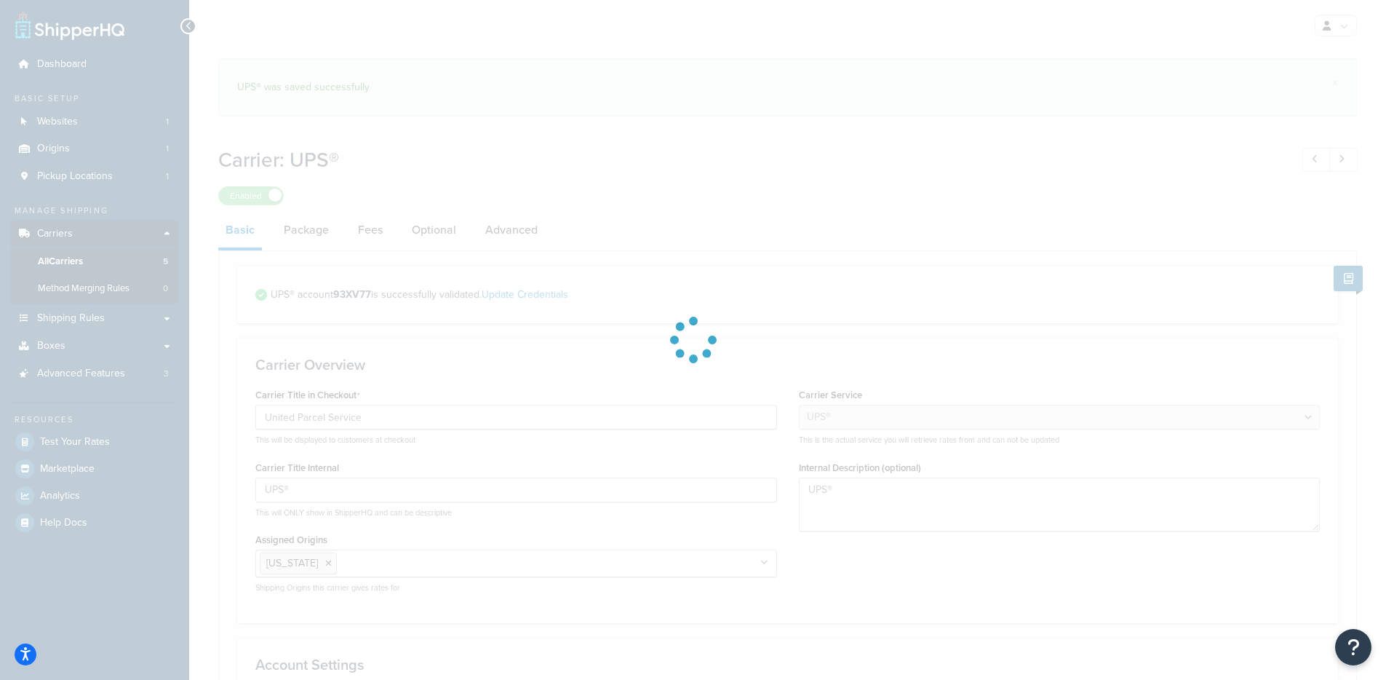
select select "ups"
select select "53"
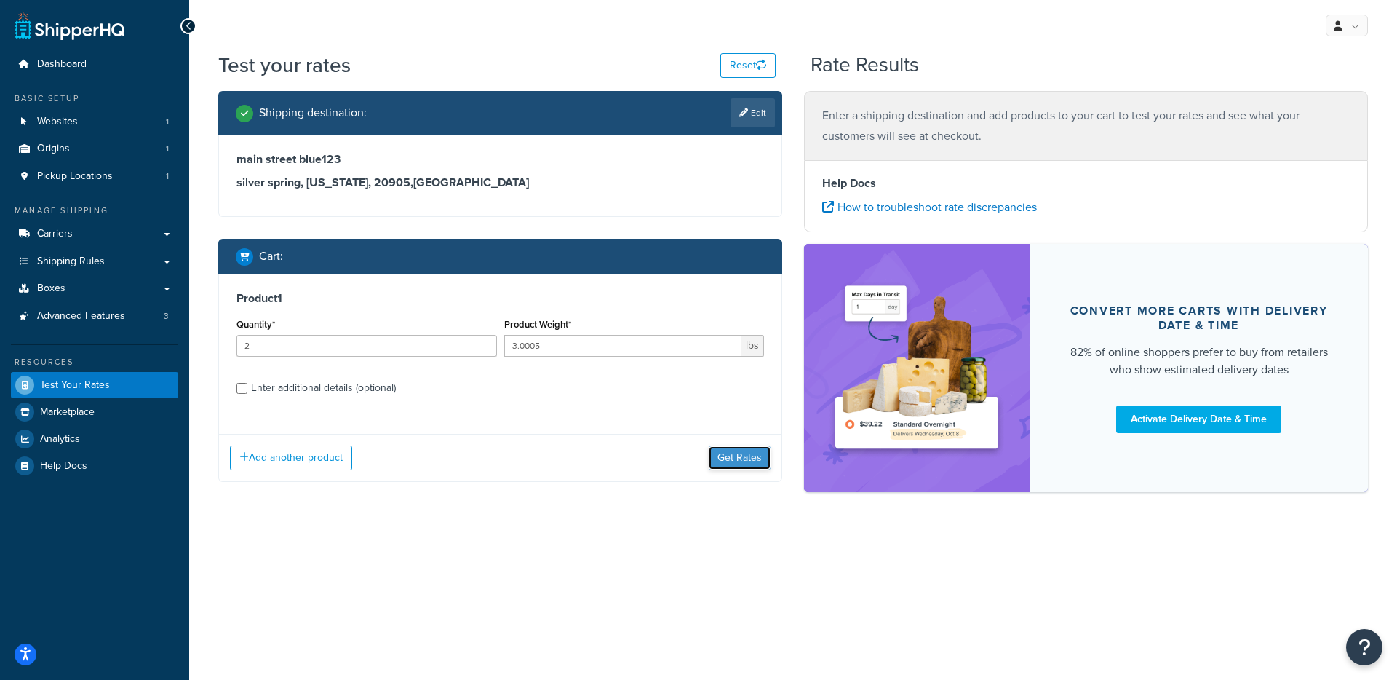
click at [718, 454] on button "Get Rates" at bounding box center [740, 457] width 62 height 23
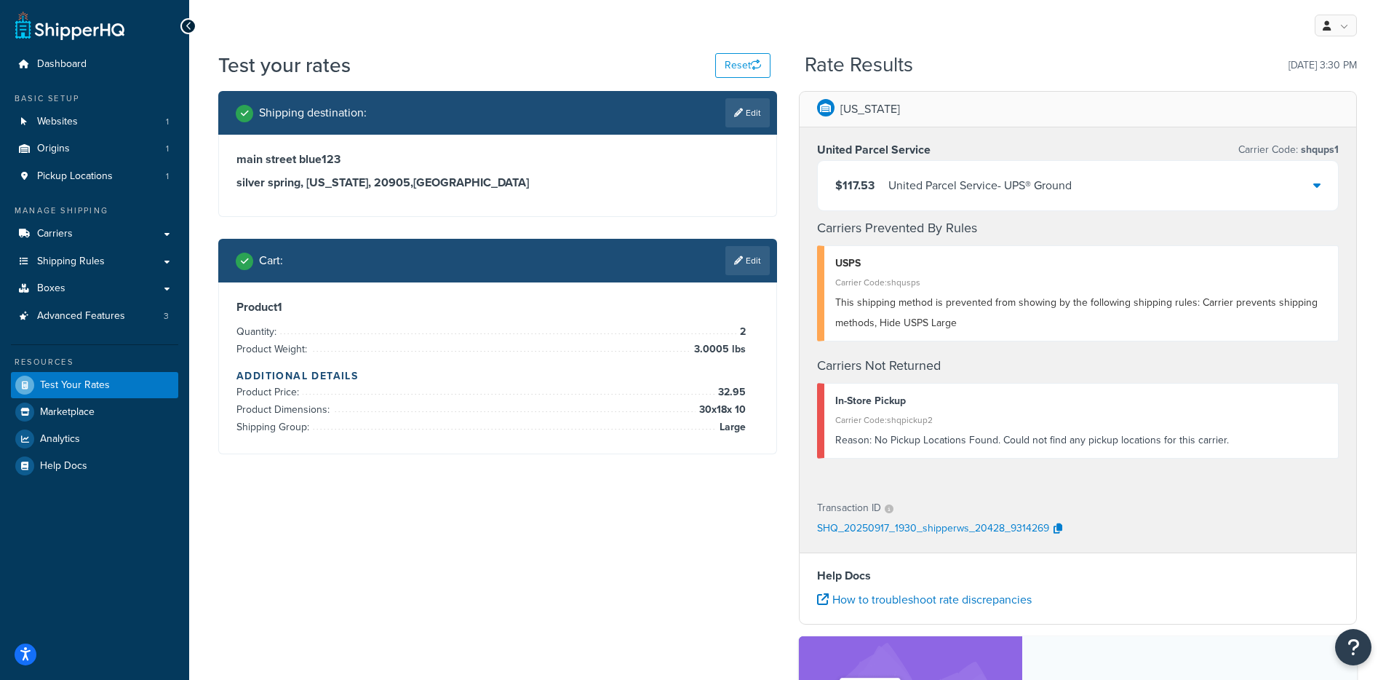
click at [957, 186] on div "United Parcel Service - UPS® Ground" at bounding box center [979, 185] width 183 height 20
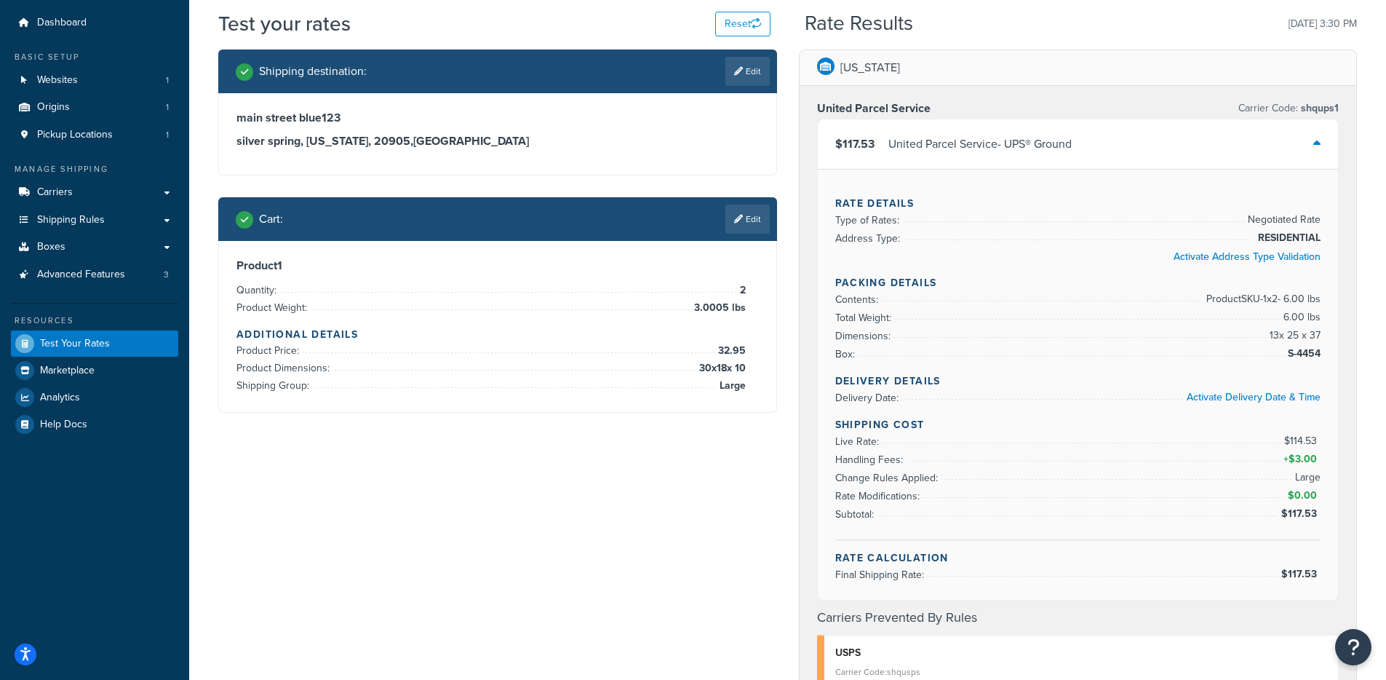
scroll to position [42, 0]
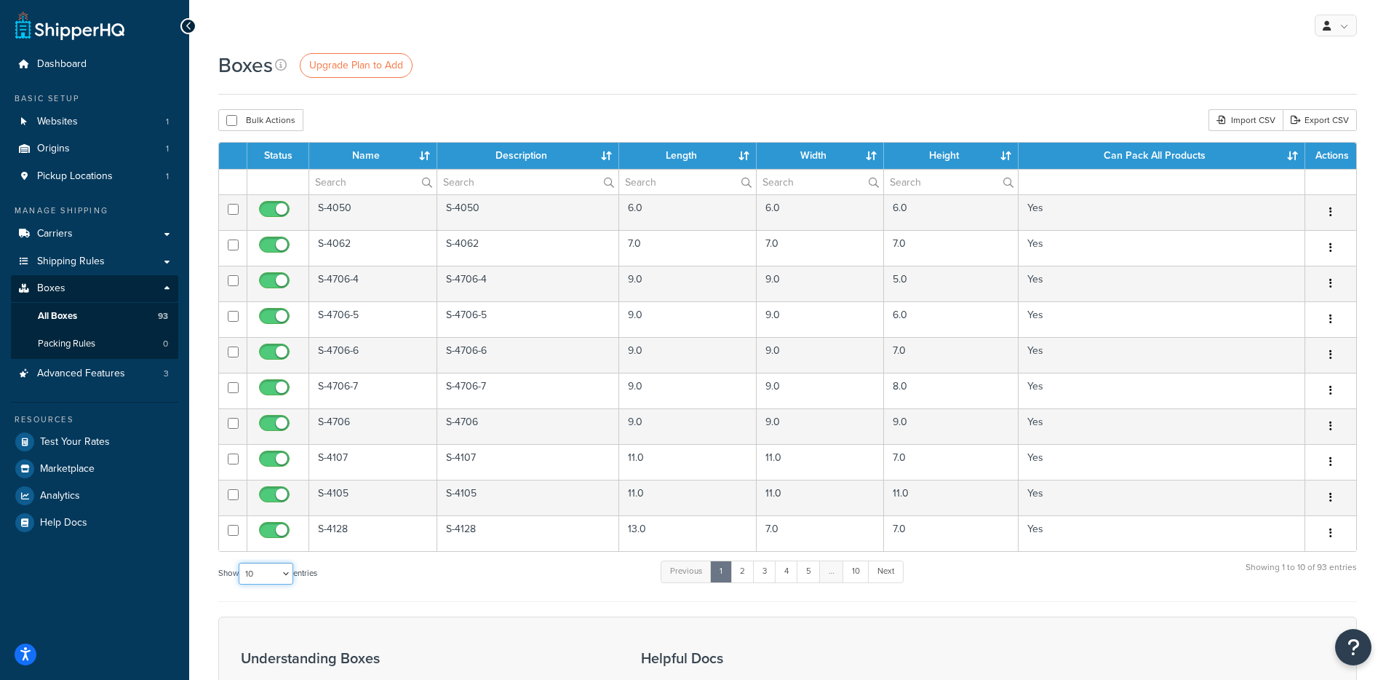
click at [276, 579] on select "10 15 25 50 100 1000" at bounding box center [266, 573] width 55 height 22
select select "1000"
click at [240, 563] on select "10 15 25 50 100 1000" at bounding box center [266, 573] width 55 height 22
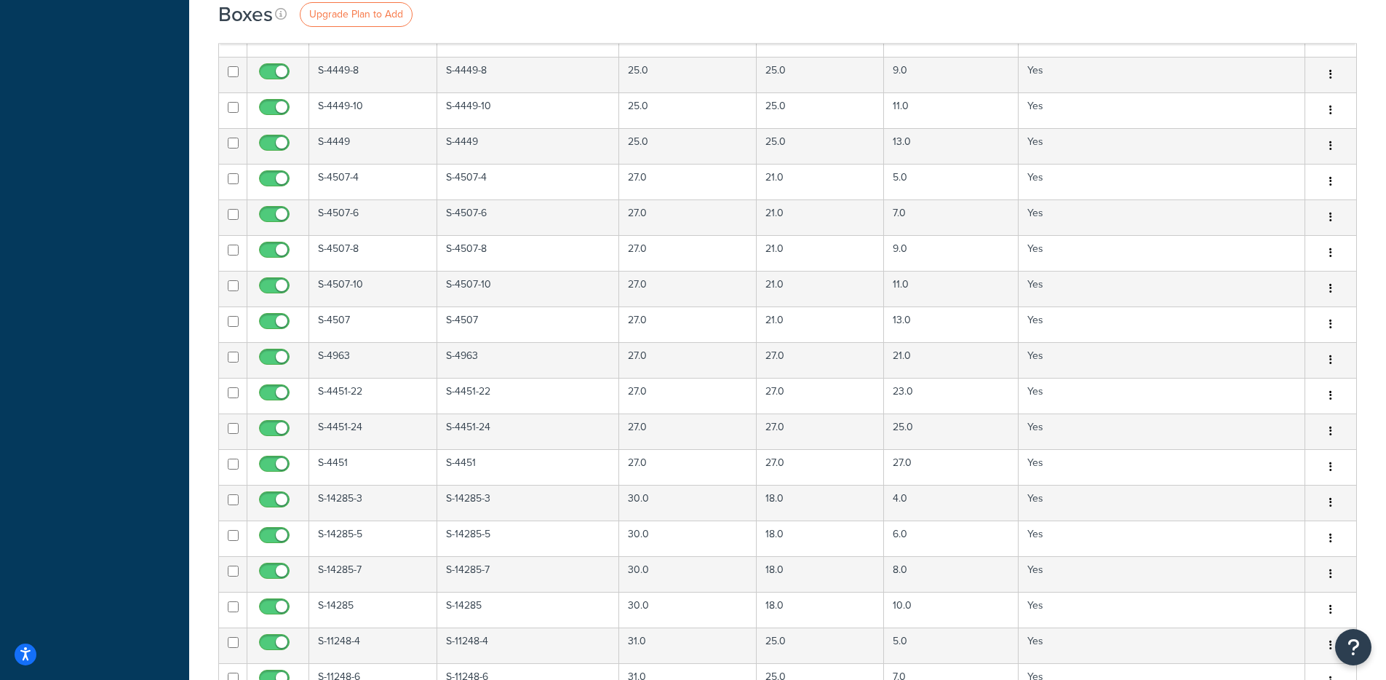
scroll to position [1980, 0]
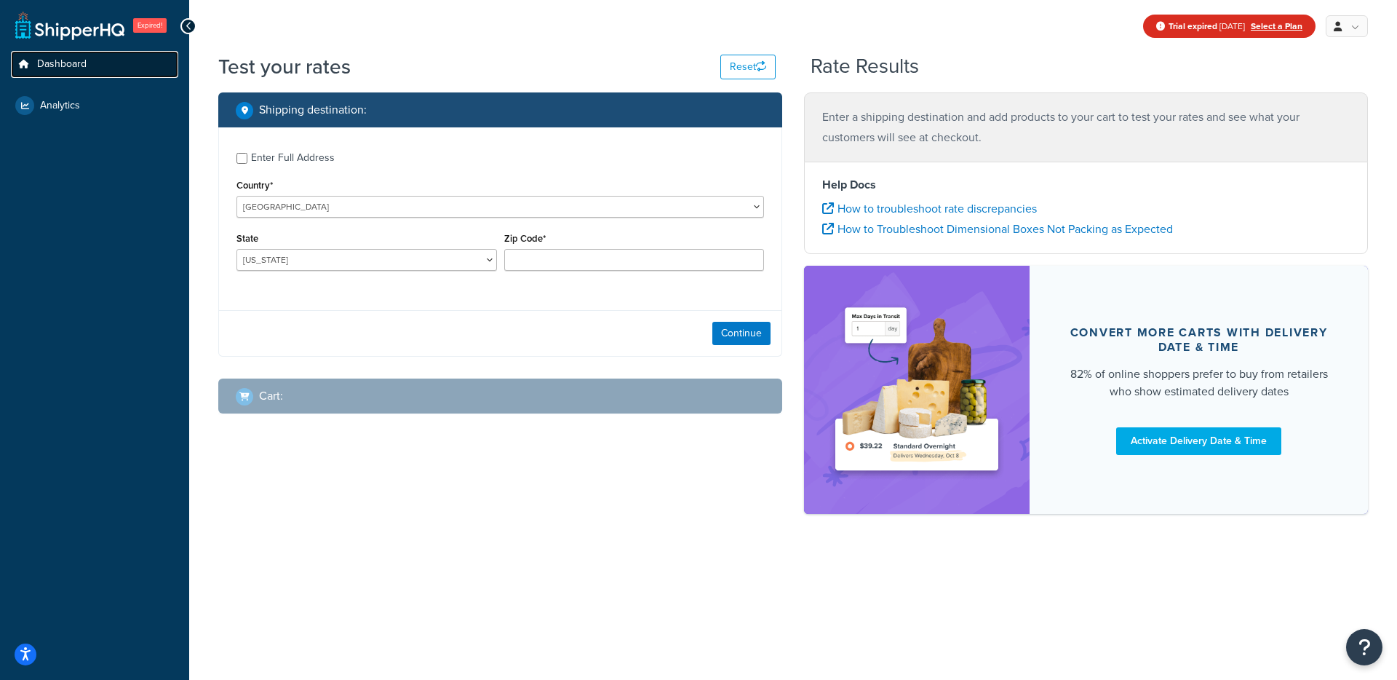
click at [81, 68] on span "Dashboard" at bounding box center [61, 64] width 49 height 12
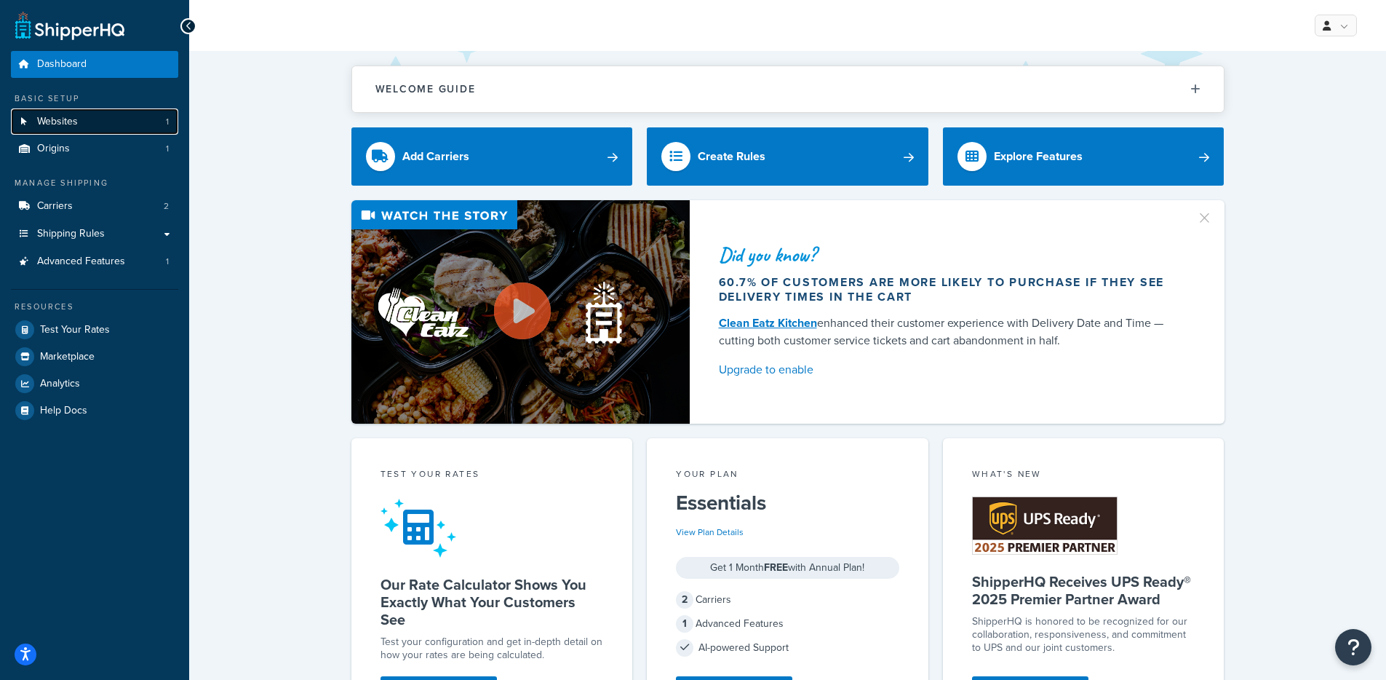
click at [73, 116] on span "Websites" at bounding box center [57, 122] width 41 height 12
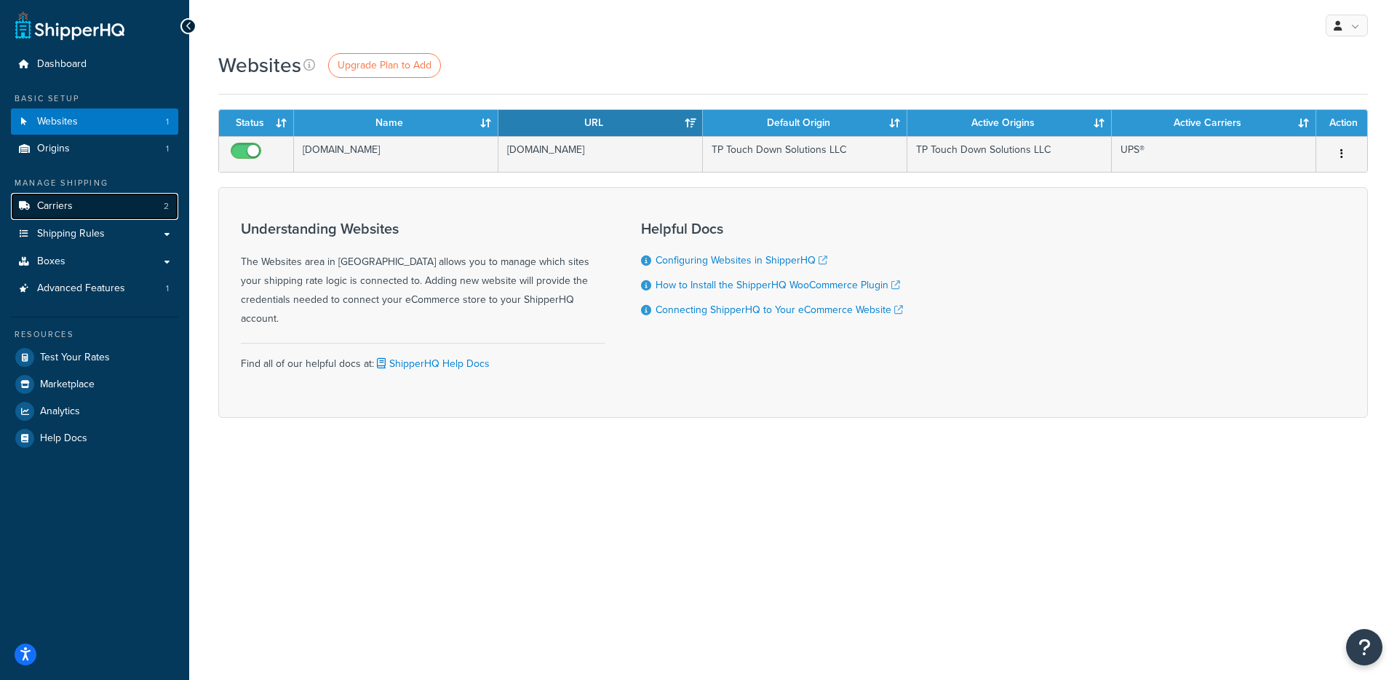
click at [108, 218] on link "Carriers 2" at bounding box center [94, 206] width 167 height 27
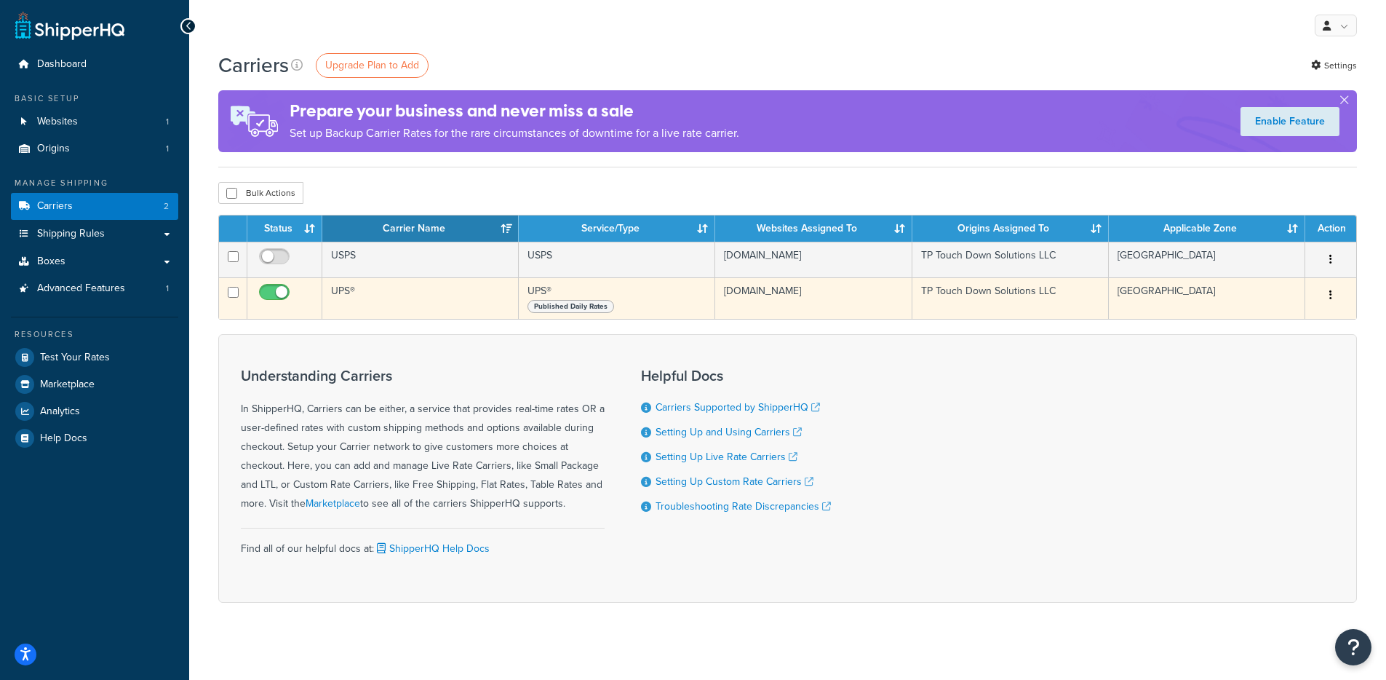
click at [415, 319] on td "UPS®" at bounding box center [420, 297] width 196 height 41
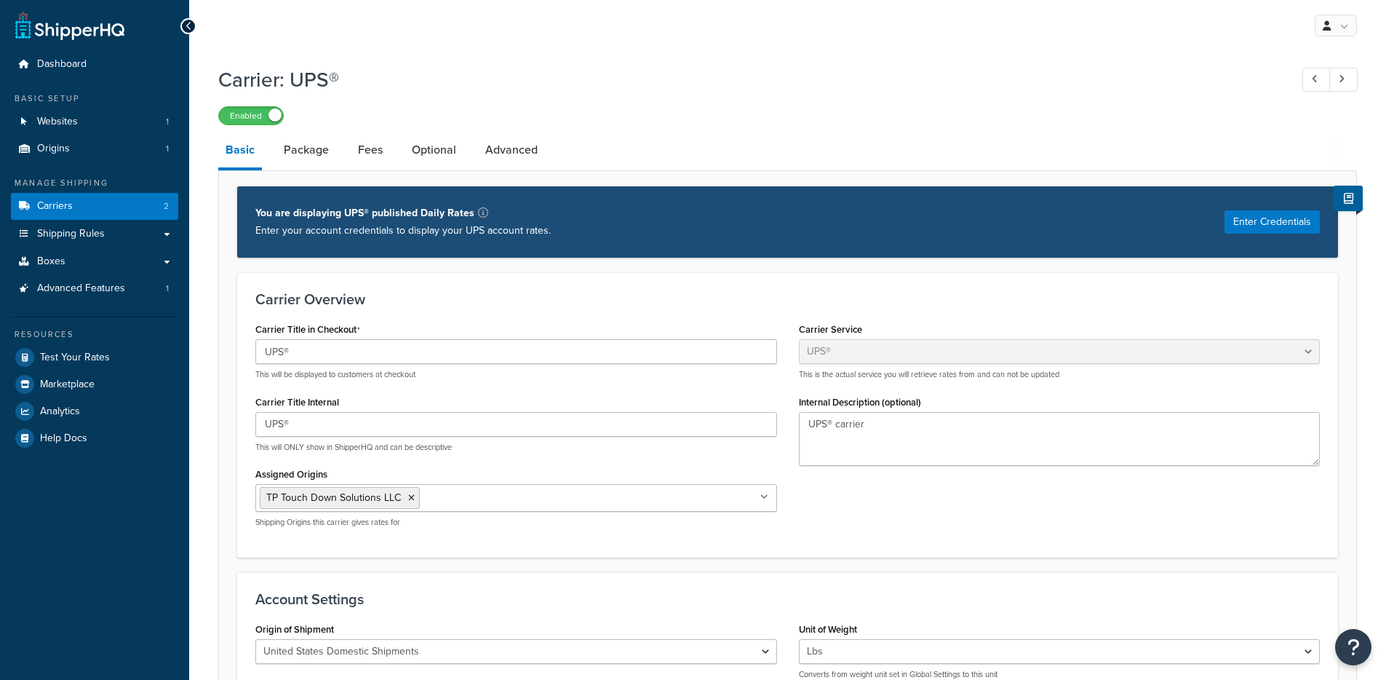
select select "ups"
click at [123, 237] on link "Shipping Rules" at bounding box center [94, 233] width 167 height 27
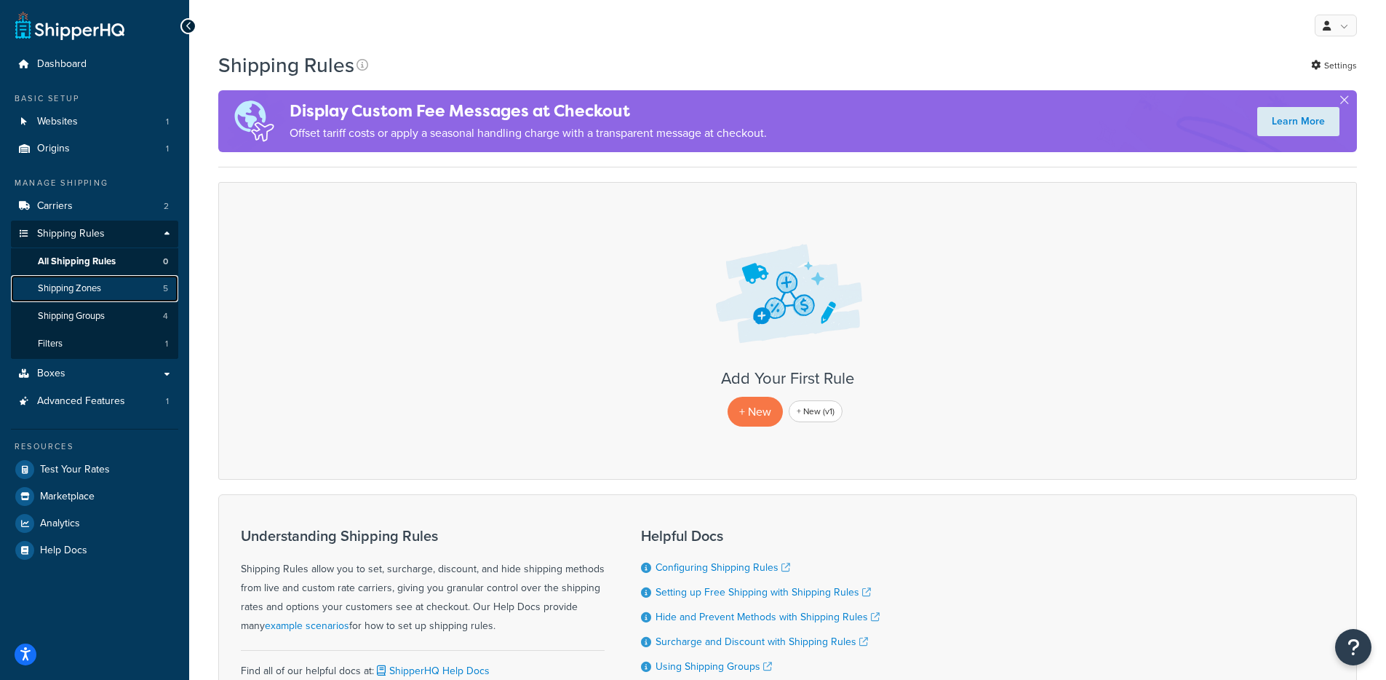
click at [125, 285] on link "Shipping Zones 5" at bounding box center [94, 288] width 167 height 27
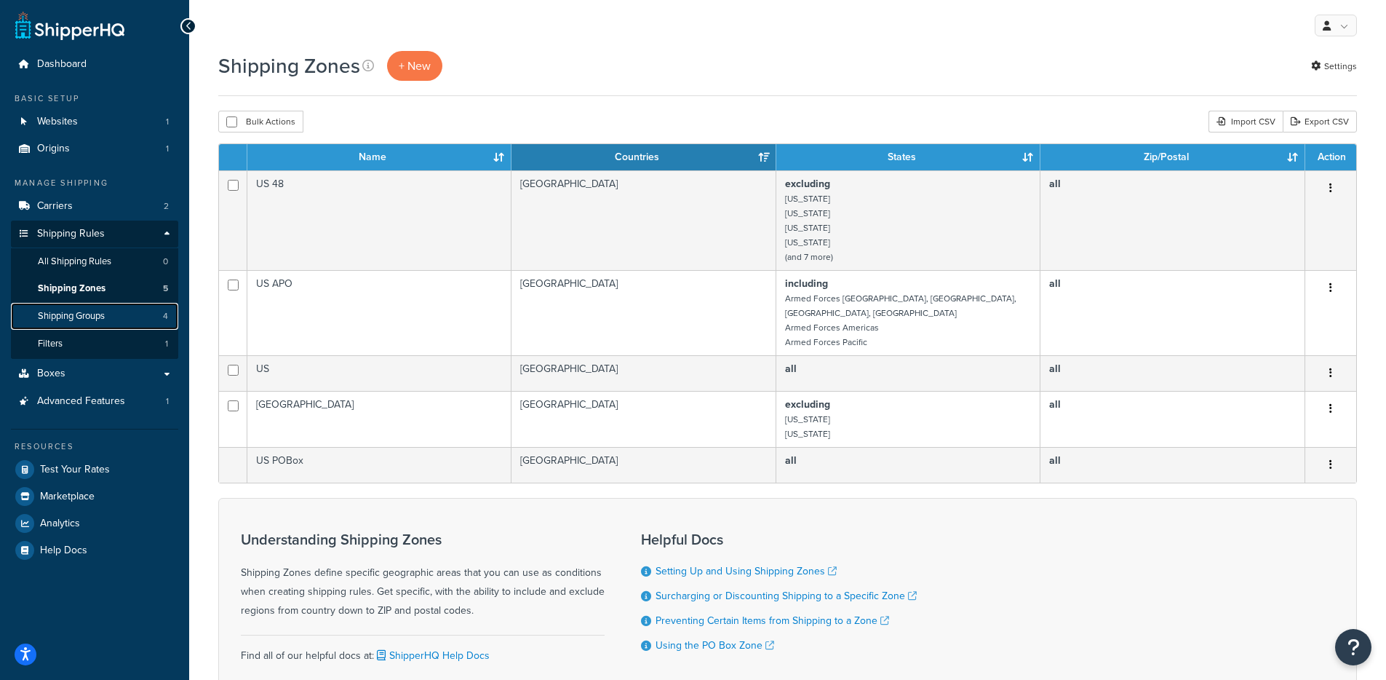
click at [116, 314] on link "Shipping Groups 4" at bounding box center [94, 316] width 167 height 27
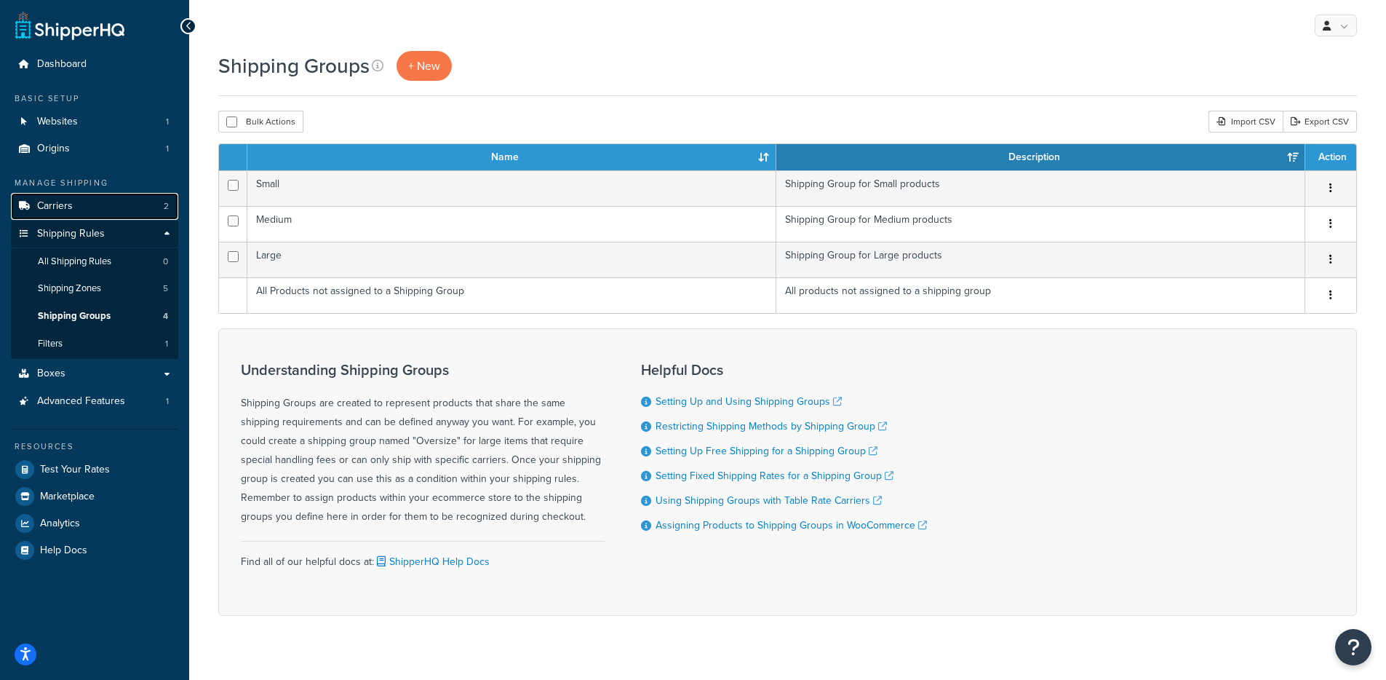
click at [87, 201] on link "Carriers 2" at bounding box center [94, 206] width 167 height 27
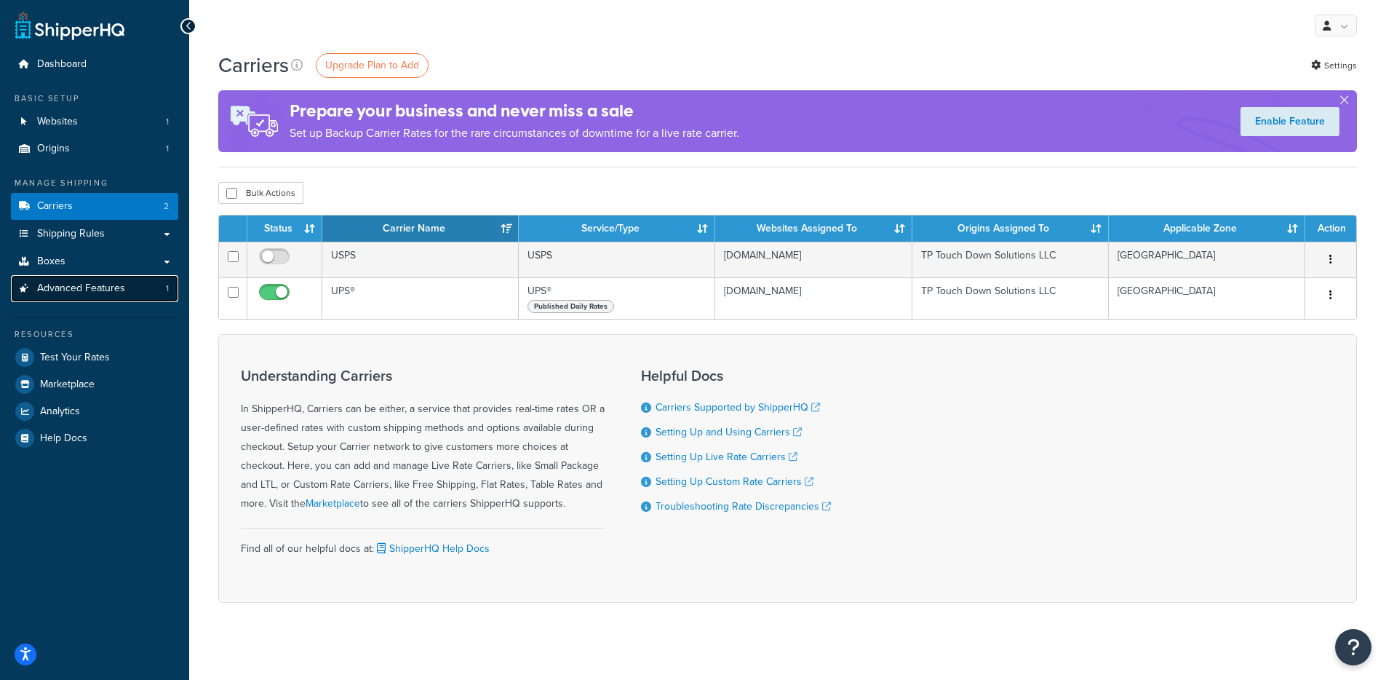
click at [135, 288] on link "Advanced Features 1" at bounding box center [94, 288] width 167 height 27
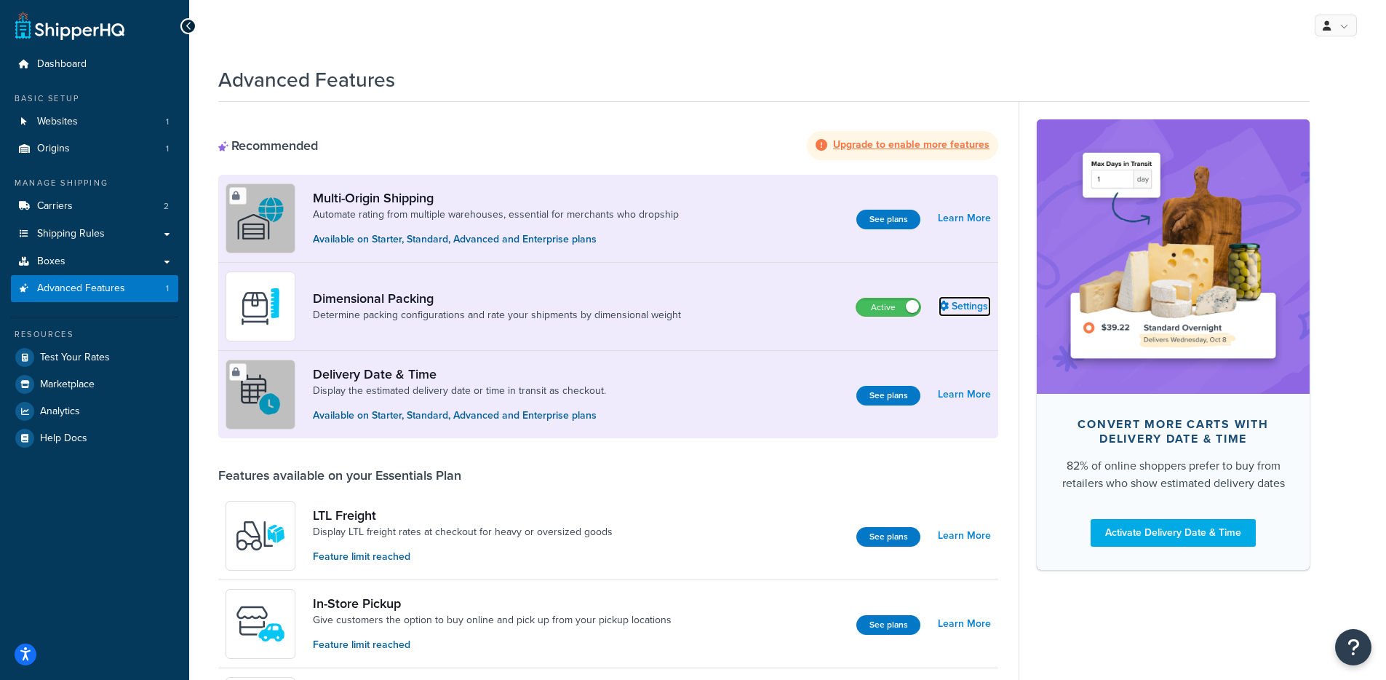
click at [972, 307] on link "Settings" at bounding box center [965, 306] width 52 height 20
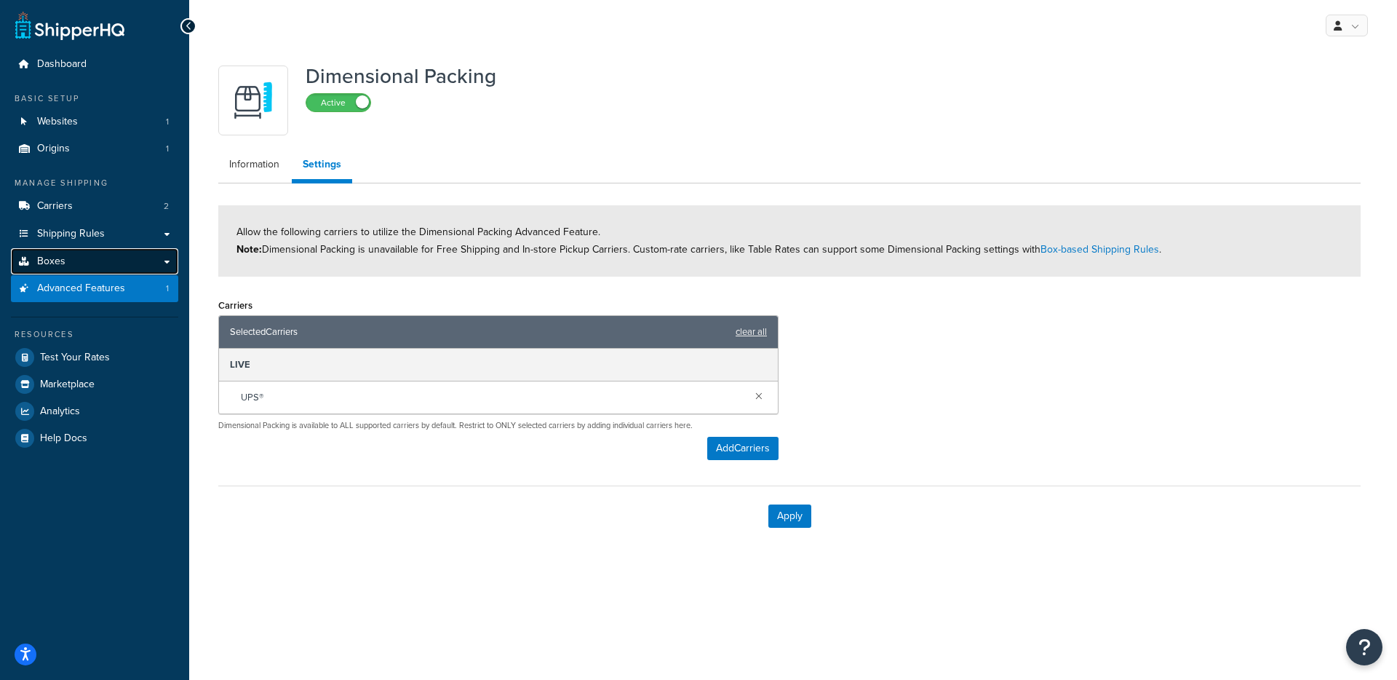
click at [110, 258] on link "Boxes" at bounding box center [94, 261] width 167 height 27
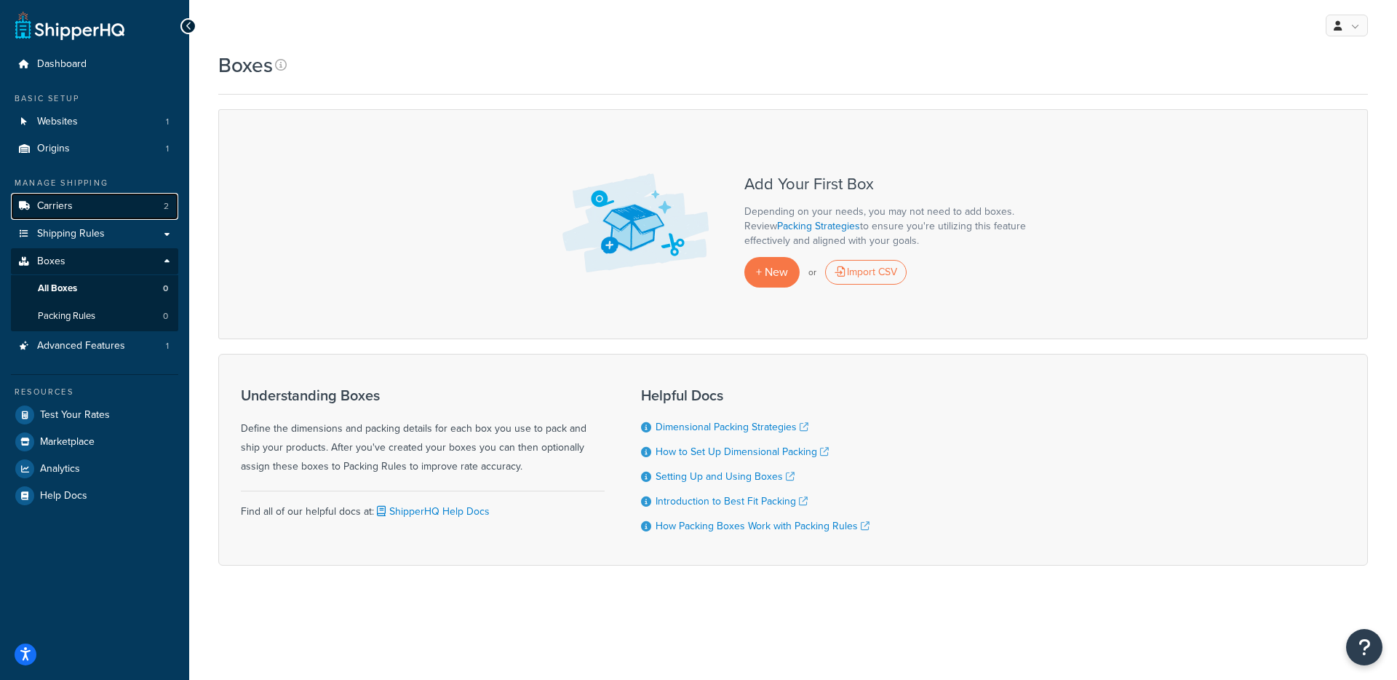
click at [113, 210] on link "Carriers 2" at bounding box center [94, 206] width 167 height 27
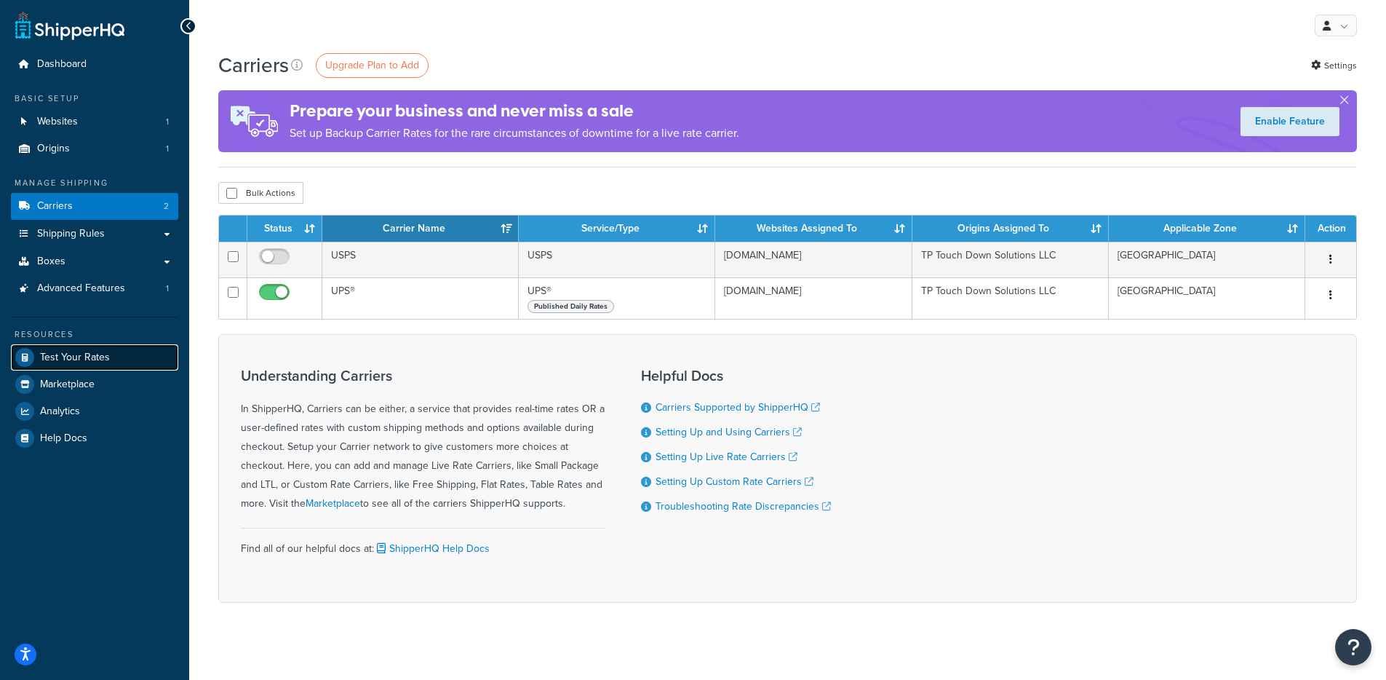
click at [92, 357] on span "Test Your Rates" at bounding box center [75, 357] width 70 height 12
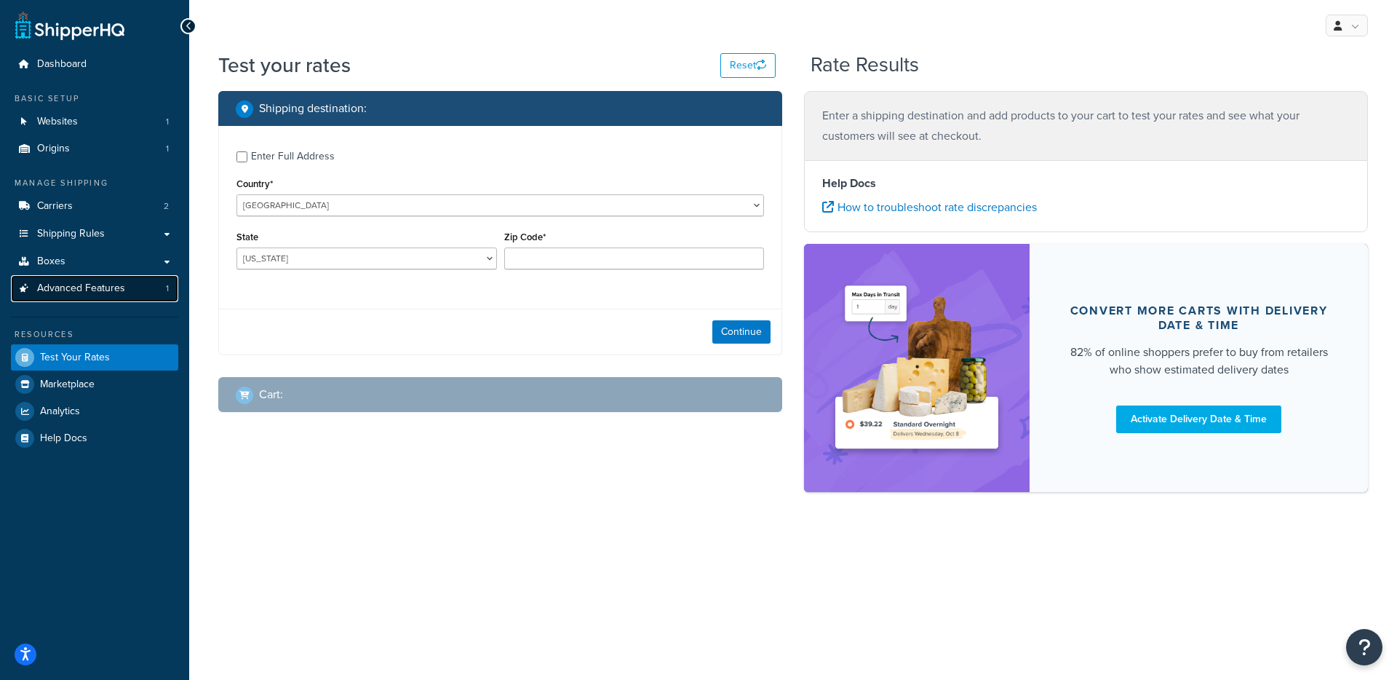
click at [119, 287] on span "Advanced Features" at bounding box center [81, 288] width 88 height 12
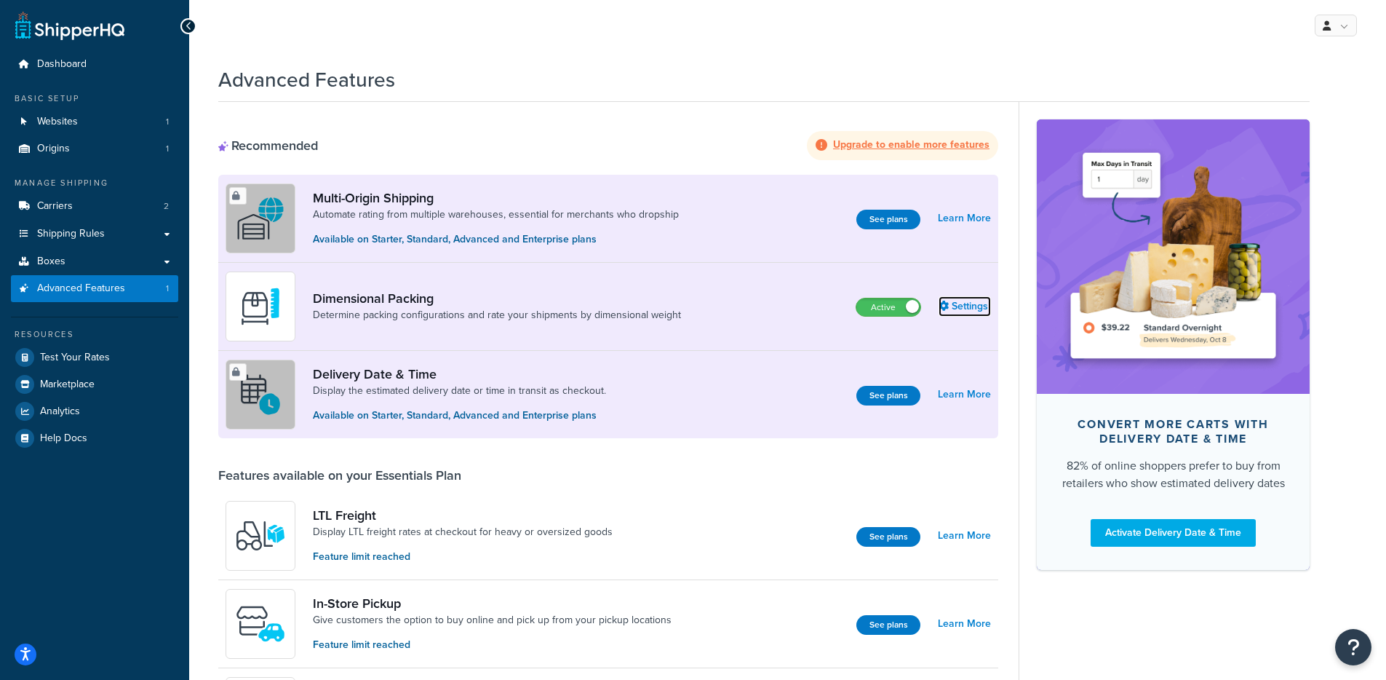
click at [952, 311] on link "Settings" at bounding box center [965, 306] width 52 height 20
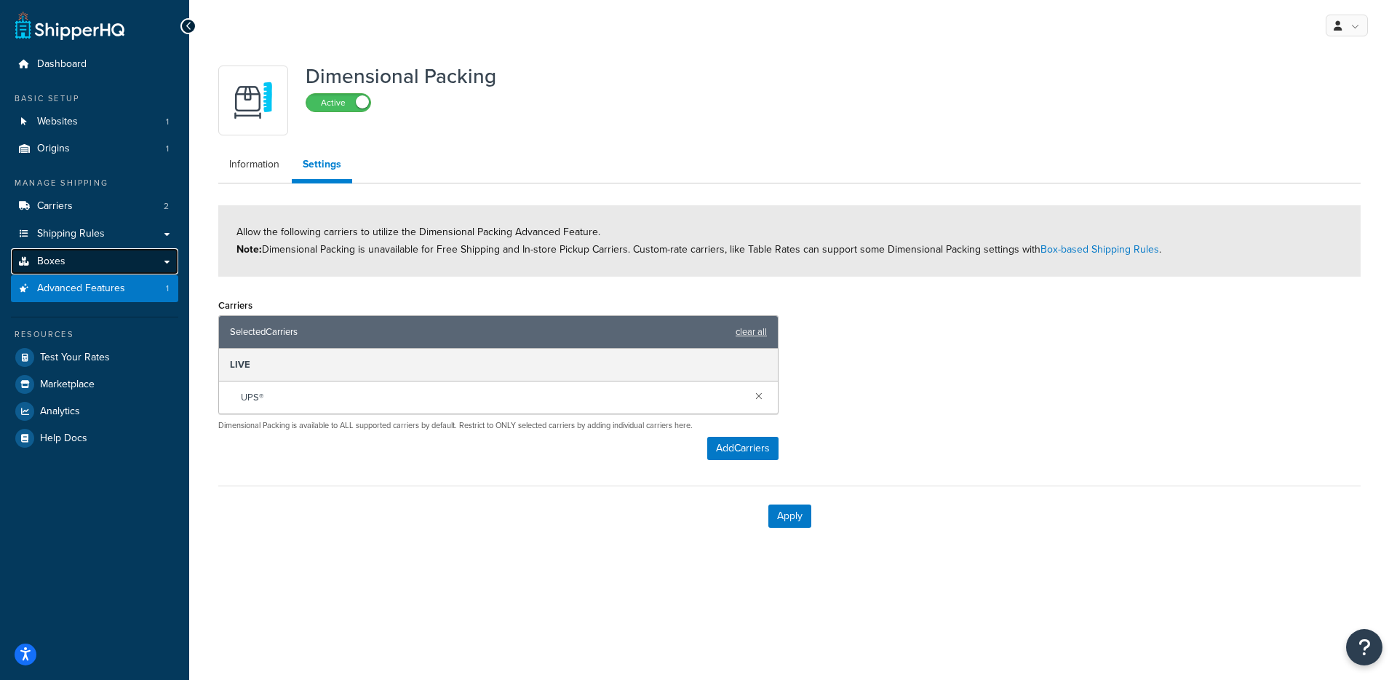
click at [130, 261] on link "Boxes" at bounding box center [94, 261] width 167 height 27
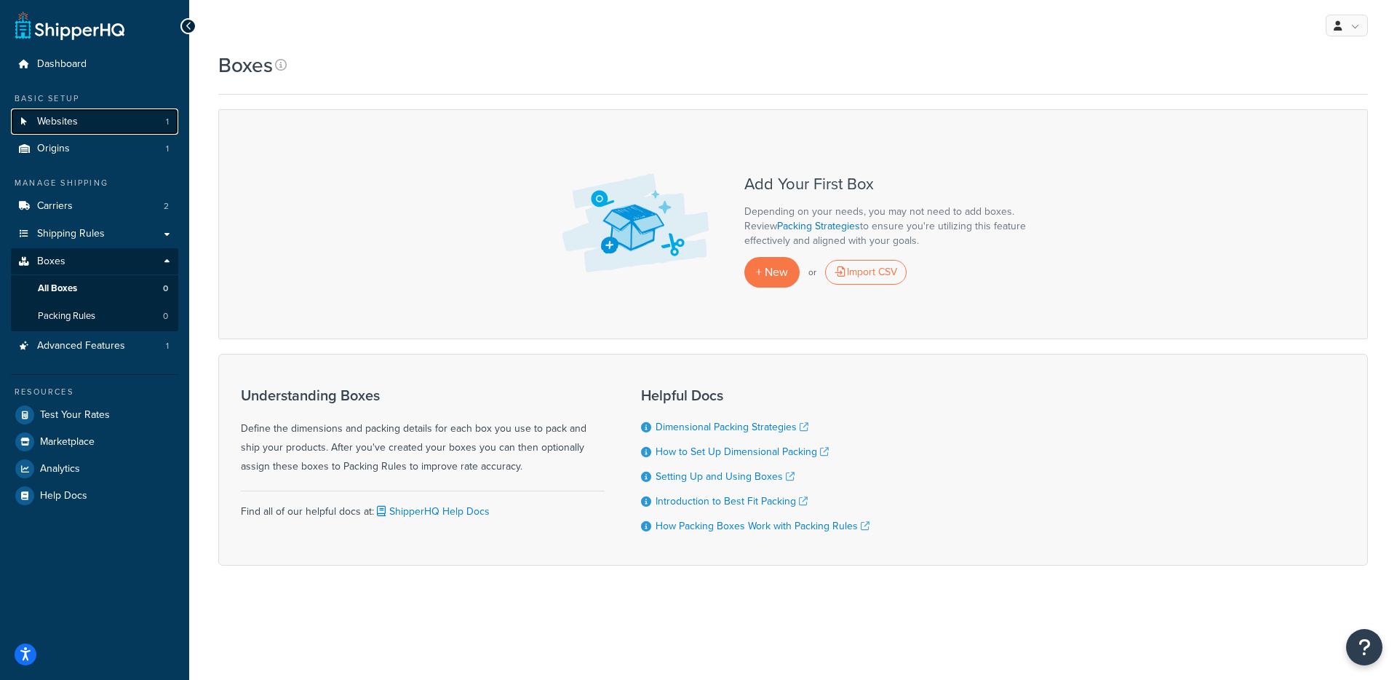
click at [122, 109] on link "Websites 1" at bounding box center [94, 121] width 167 height 27
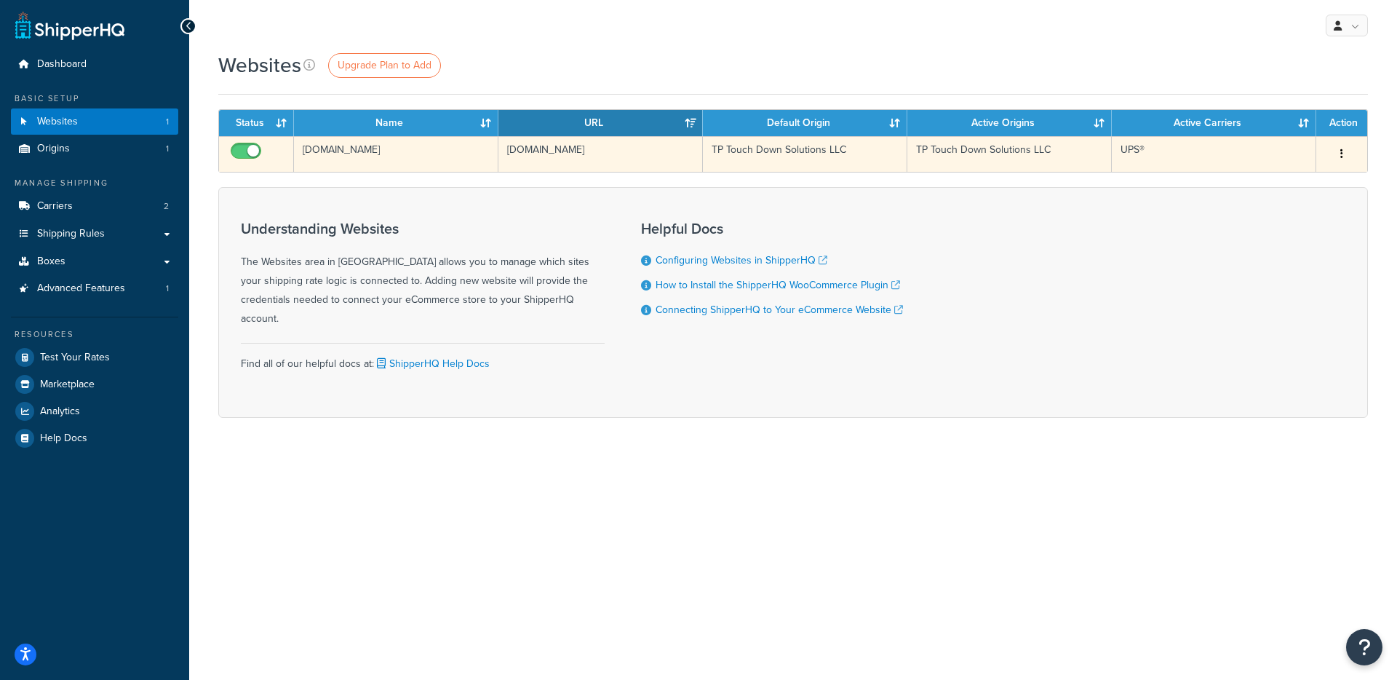
click at [447, 142] on td "weedplugs.com" at bounding box center [396, 154] width 204 height 36
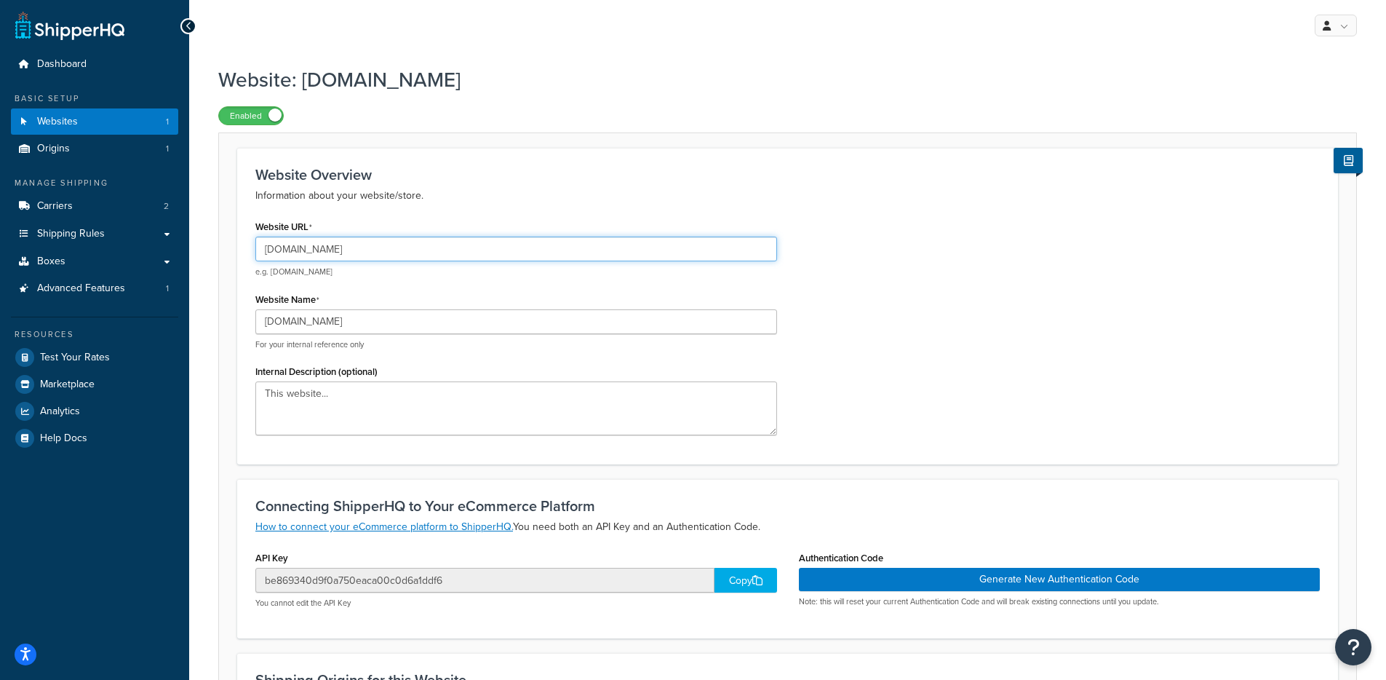
click at [383, 250] on input "[DOMAIN_NAME]" at bounding box center [516, 248] width 522 height 25
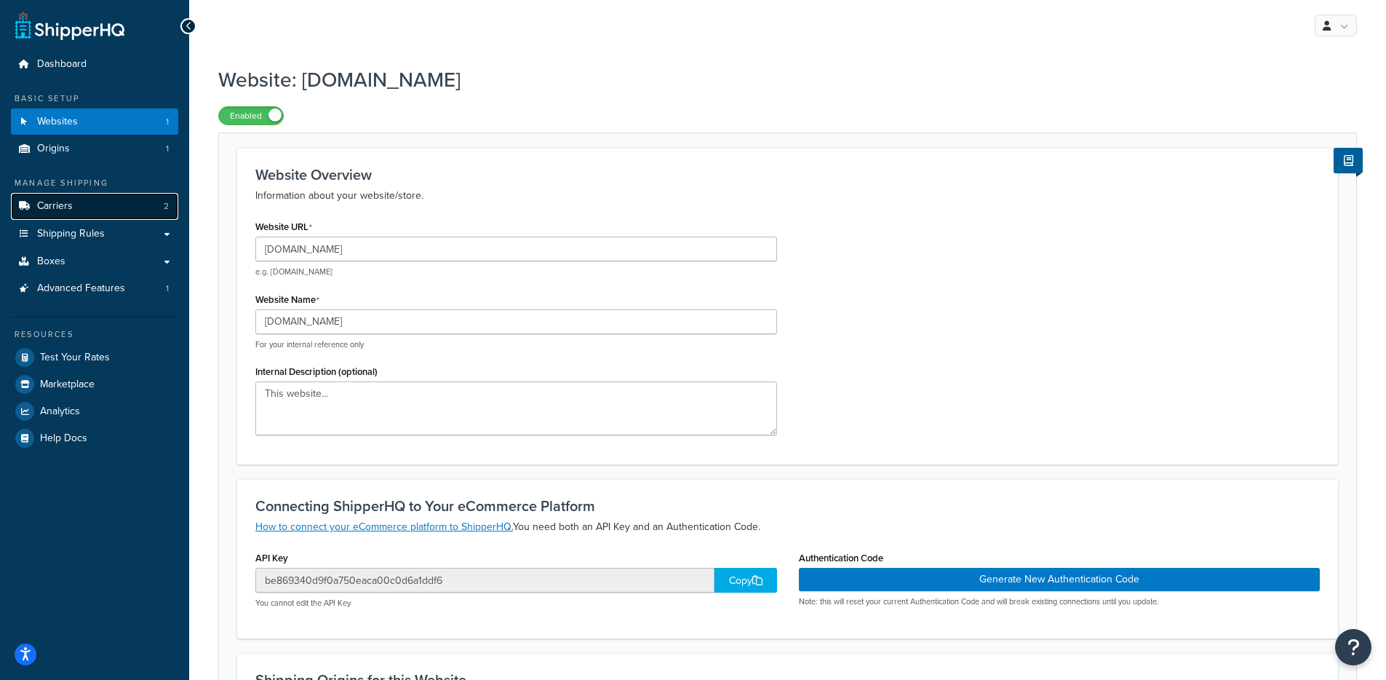
click at [76, 204] on link "Carriers 2" at bounding box center [94, 206] width 167 height 27
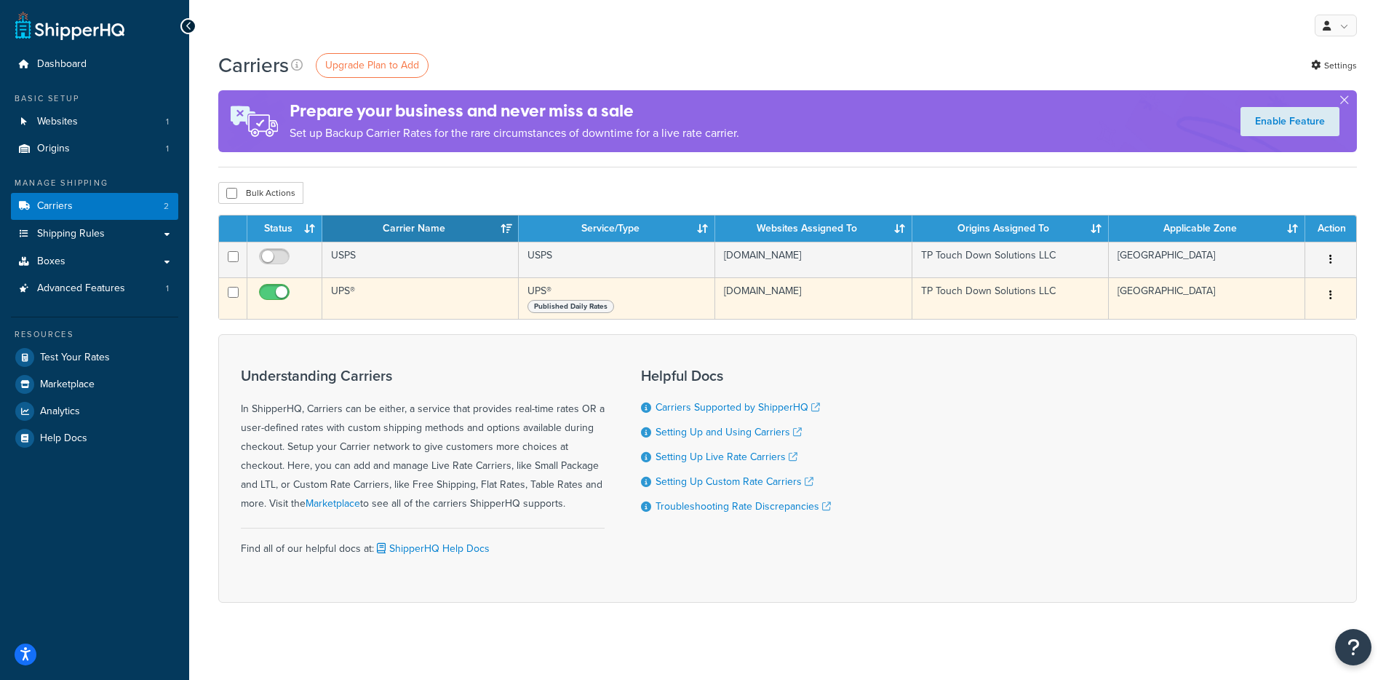
click at [404, 310] on td "UPS®" at bounding box center [420, 297] width 196 height 41
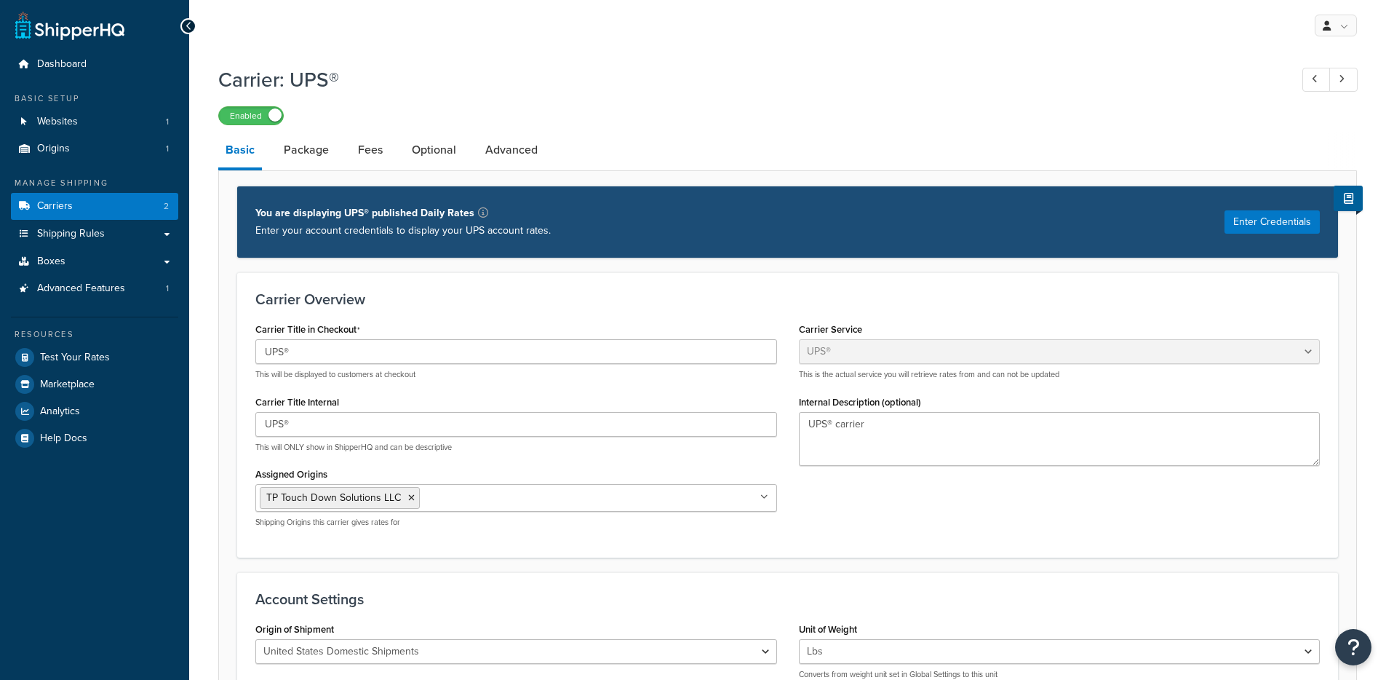
select select "ups"
click at [126, 58] on link "Dashboard" at bounding box center [94, 64] width 167 height 27
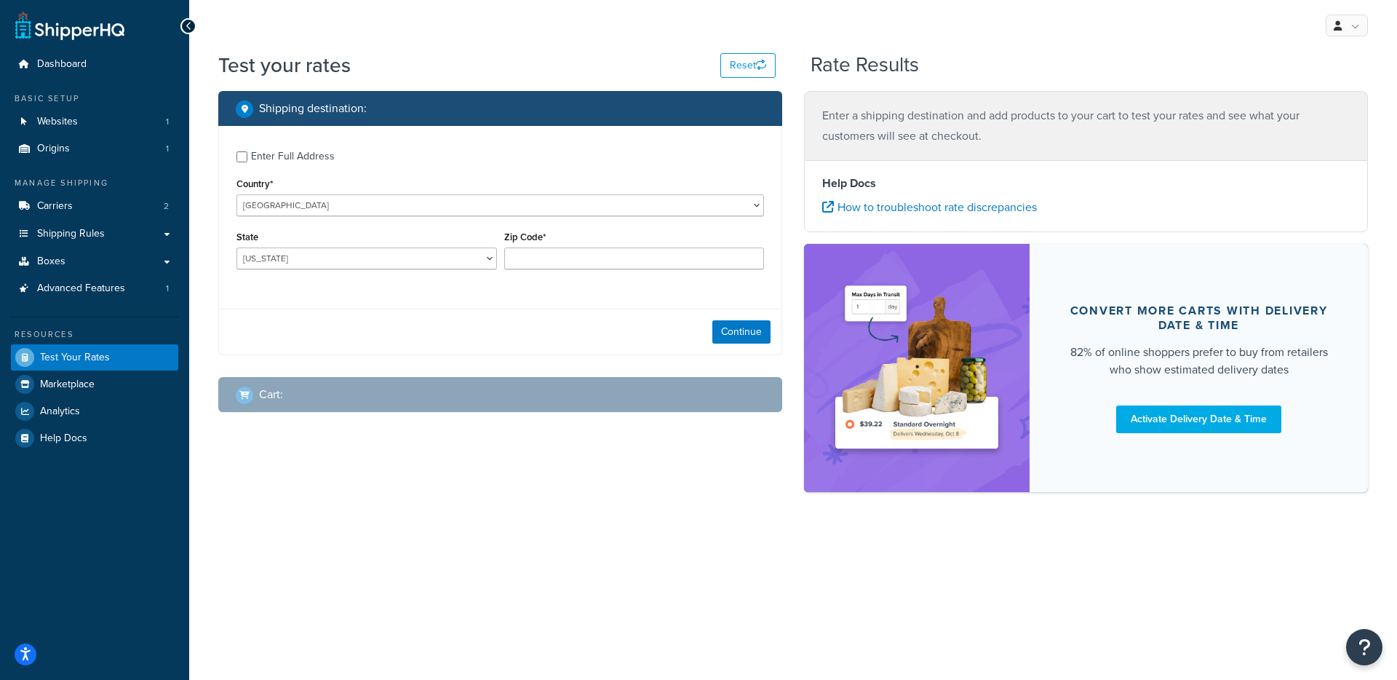
click at [628, 246] on div "Zip Code*" at bounding box center [634, 248] width 260 height 42
click at [627, 246] on div "Zip Code*" at bounding box center [634, 248] width 260 height 42
click at [625, 258] on input "Zip Code*" at bounding box center [634, 258] width 260 height 22
type input "78759"
select select "TX"
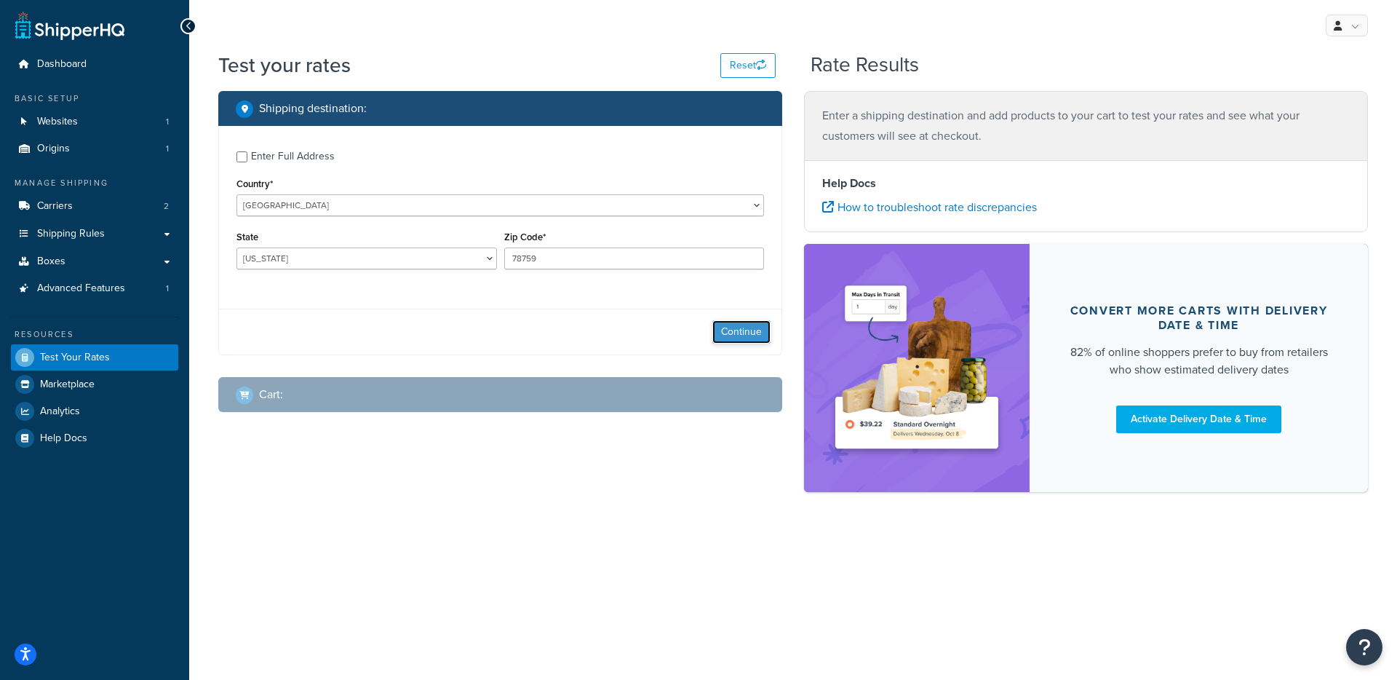
click at [763, 340] on button "Continue" at bounding box center [741, 331] width 58 height 23
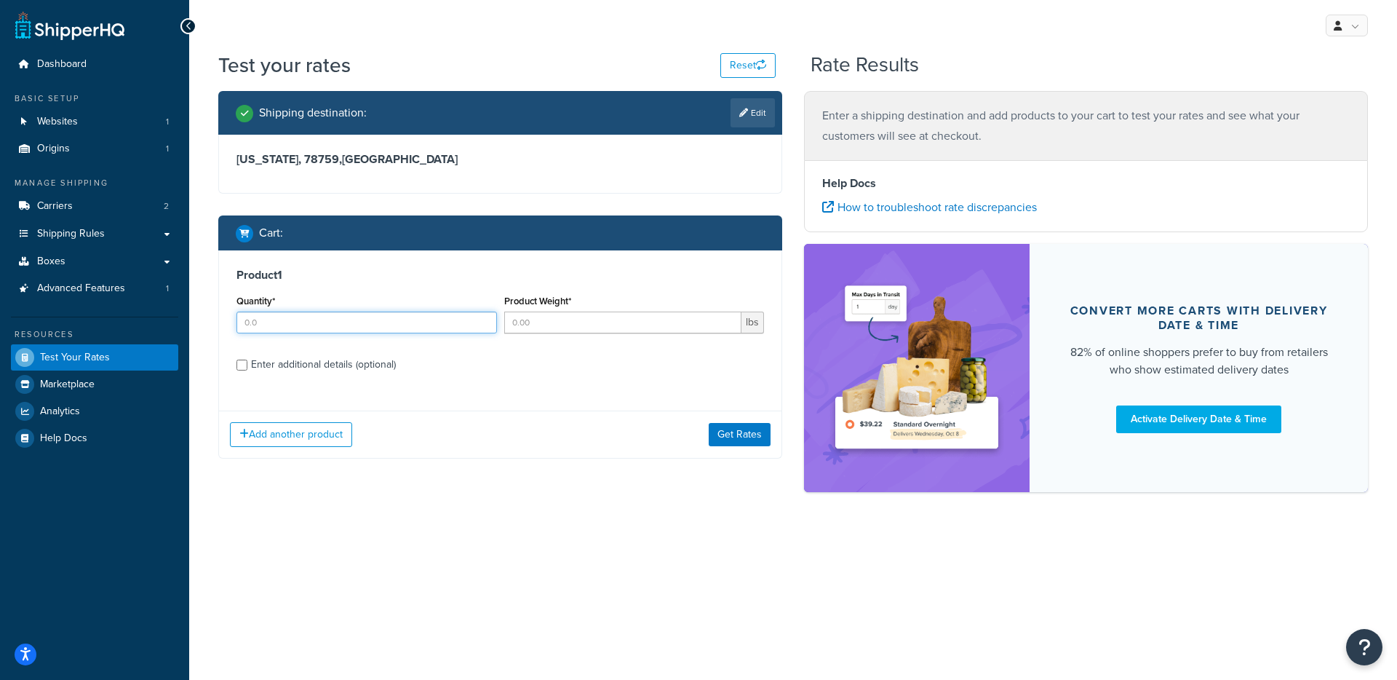
click at [356, 330] on input "Quantity*" at bounding box center [366, 322] width 260 height 22
type input "1"
click at [532, 328] on input "Product Weight*" at bounding box center [623, 322] width 238 height 22
type input "5"
click at [394, 358] on div "Enter additional details (optional)" at bounding box center [323, 364] width 145 height 20
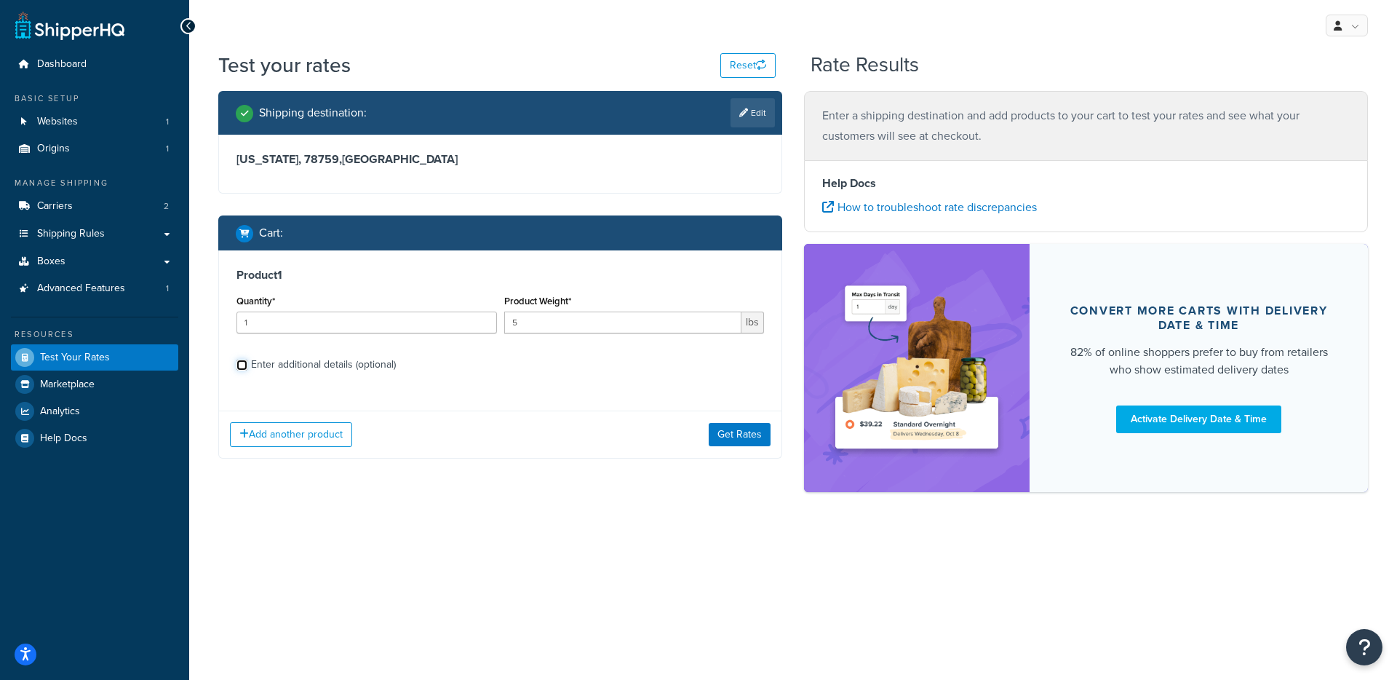
click at [247, 359] on input "Enter additional details (optional)" at bounding box center [241, 364] width 11 height 11
checkbox input "true"
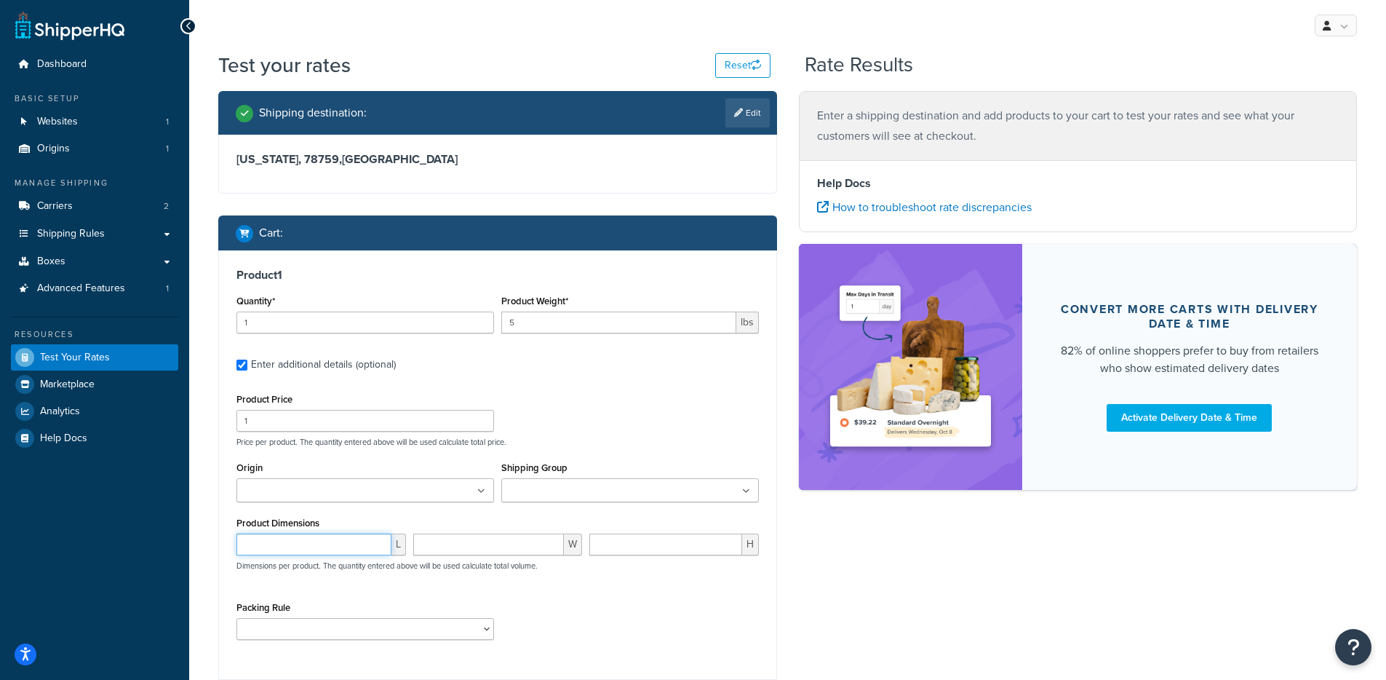
click at [294, 545] on input "number" at bounding box center [313, 544] width 155 height 22
type input "14"
type input "10"
click at [515, 443] on p "Price per product. The quantity entered above will be used calculate total pric…" at bounding box center [498, 442] width 530 height 10
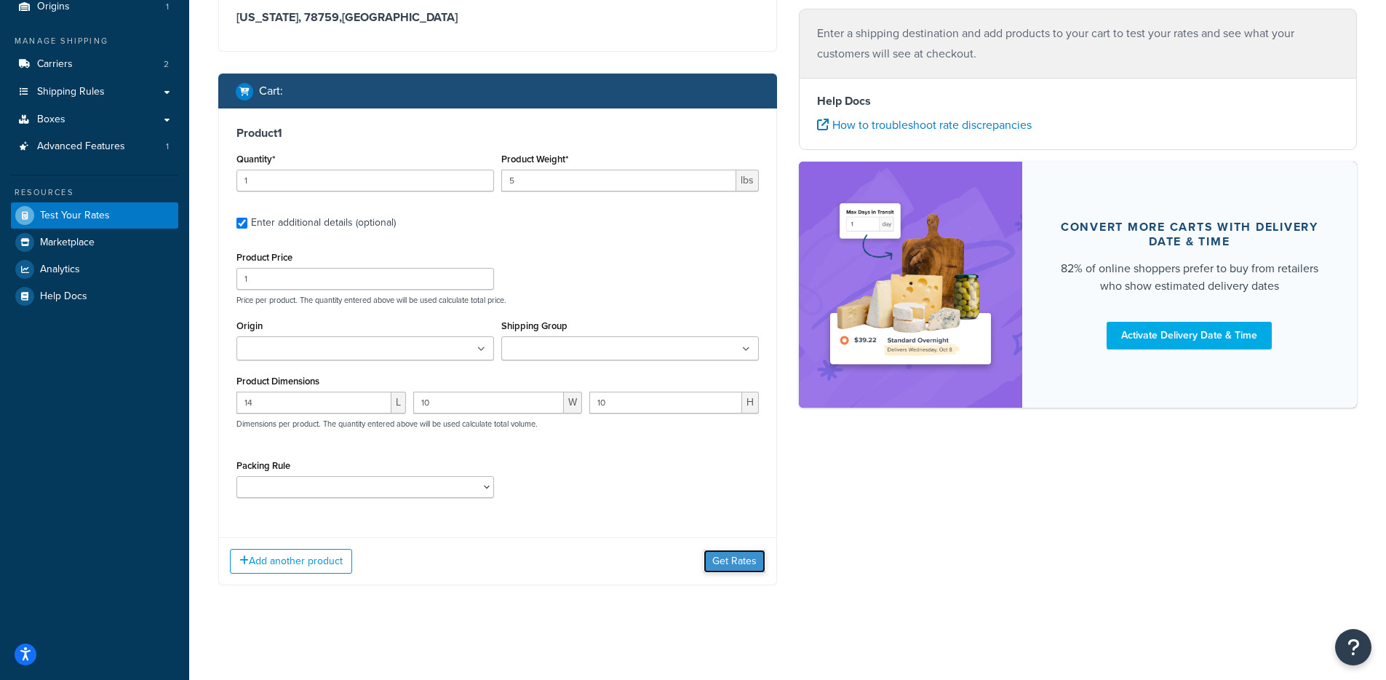
click at [726, 559] on button "Get Rates" at bounding box center [735, 560] width 62 height 23
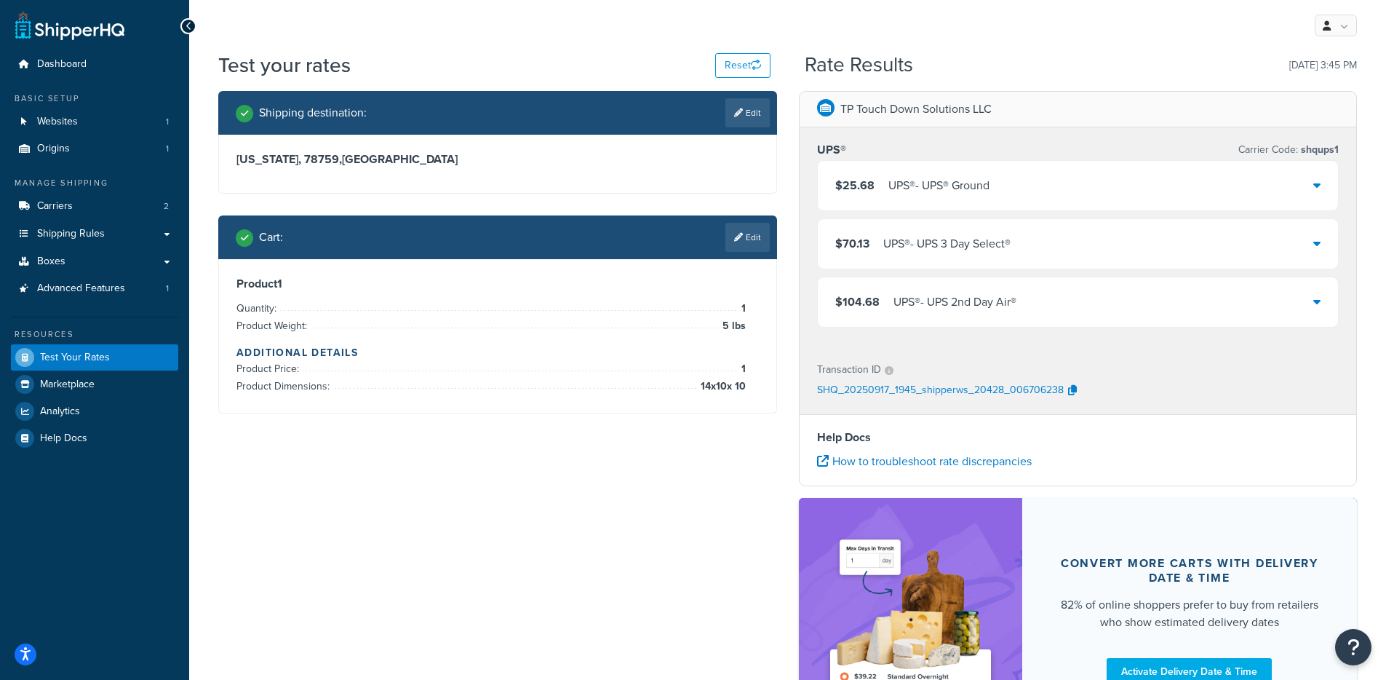
click at [984, 194] on div "UPS® - UPS® Ground" at bounding box center [938, 185] width 101 height 20
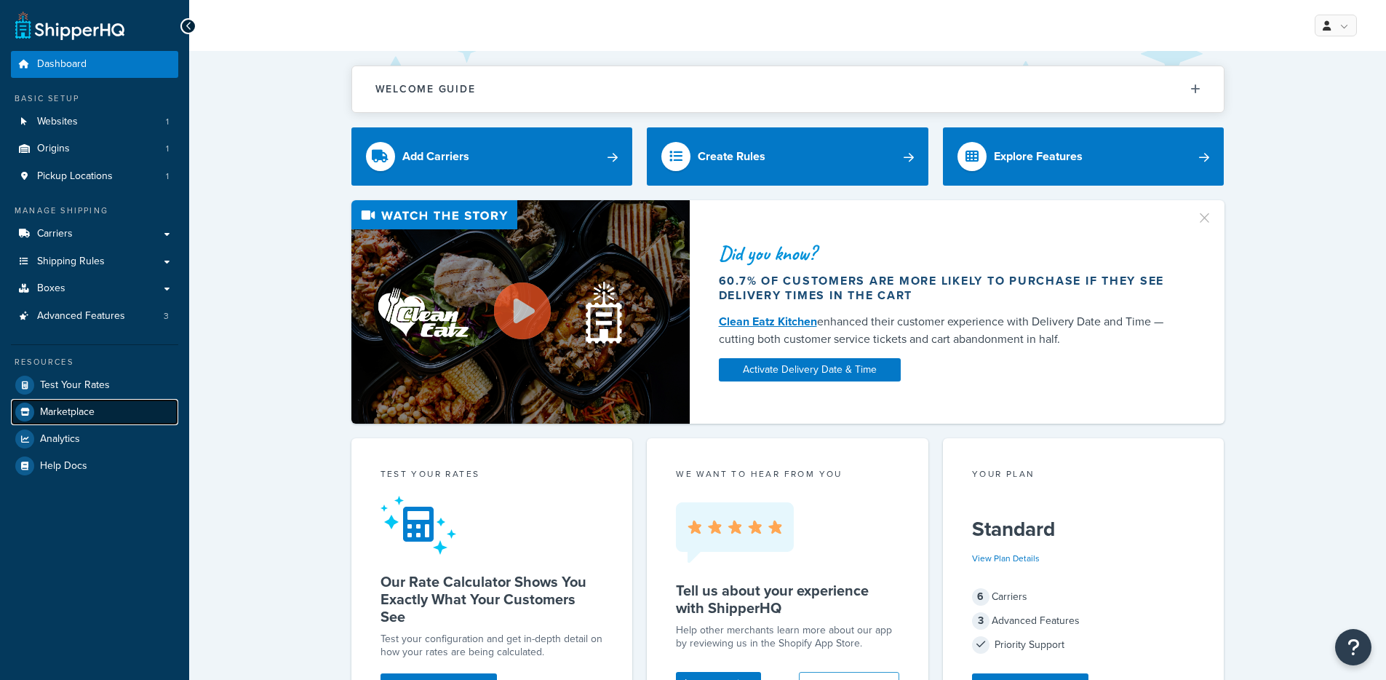
click at [89, 406] on span "Marketplace" at bounding box center [67, 412] width 55 height 12
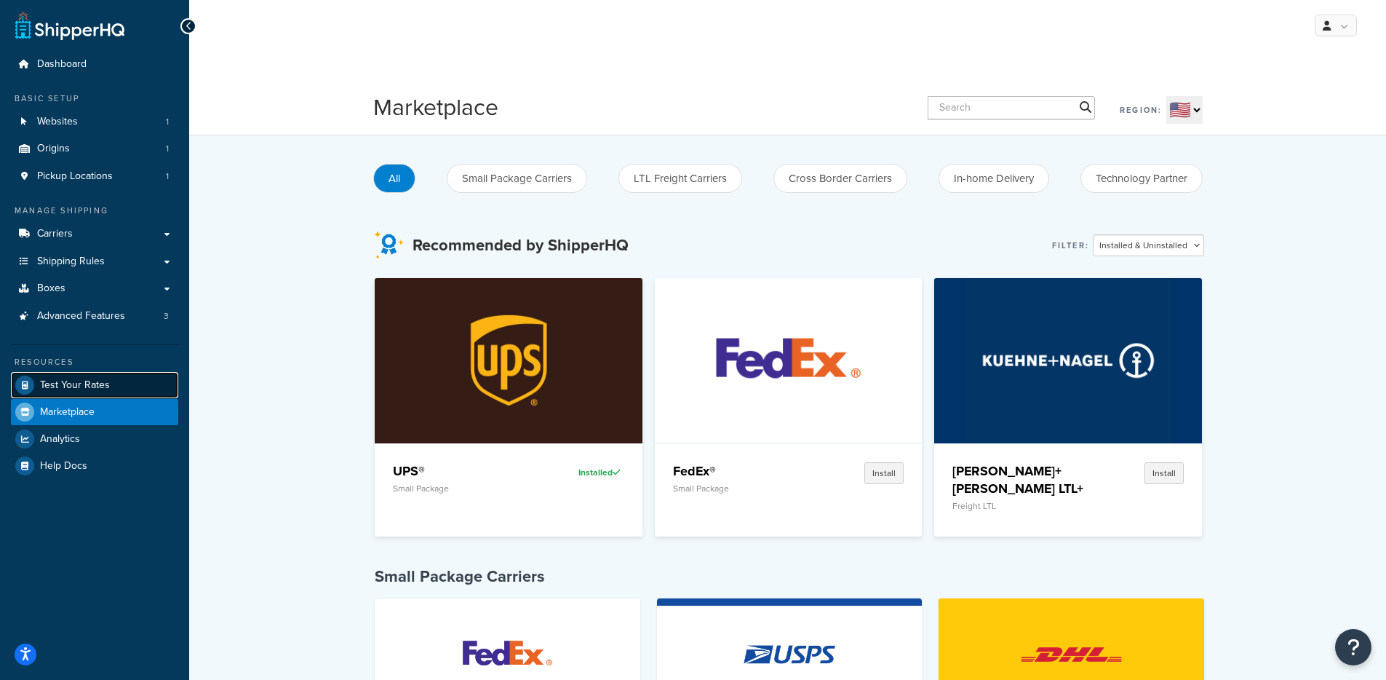
click at [106, 390] on span "Test Your Rates" at bounding box center [75, 385] width 70 height 12
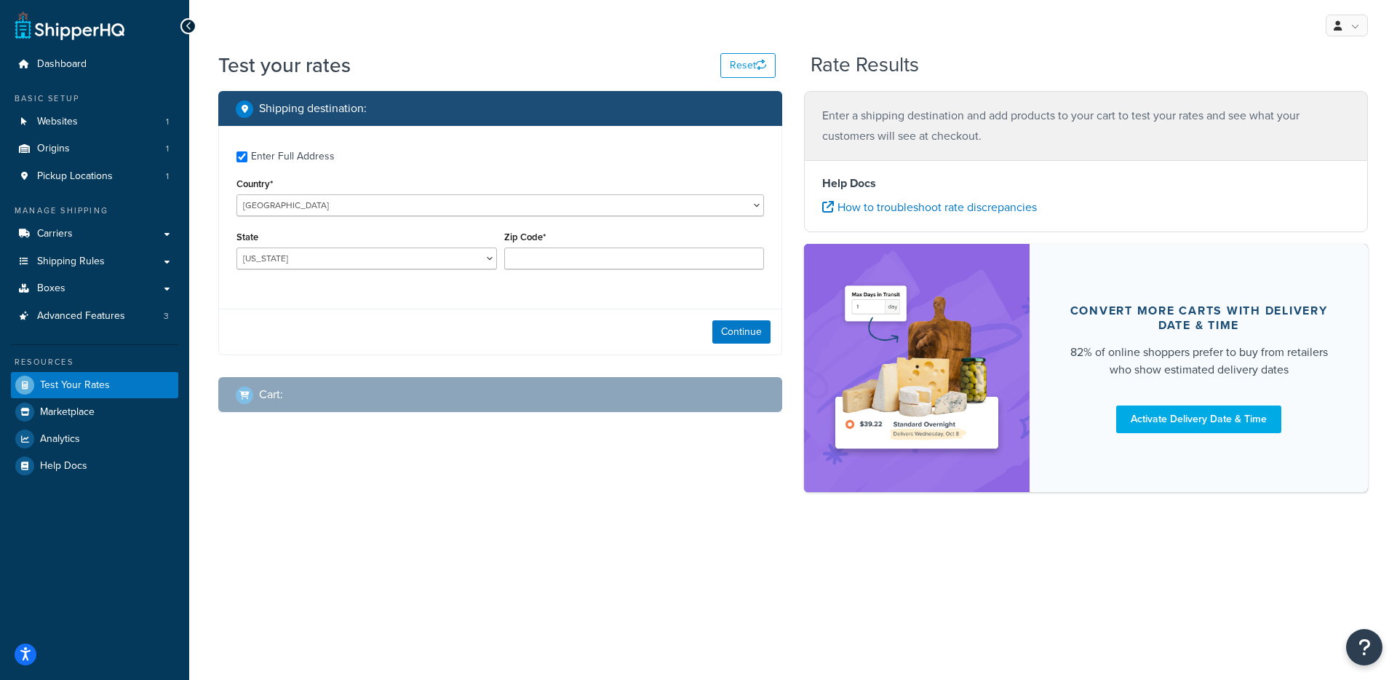
checkbox input "true"
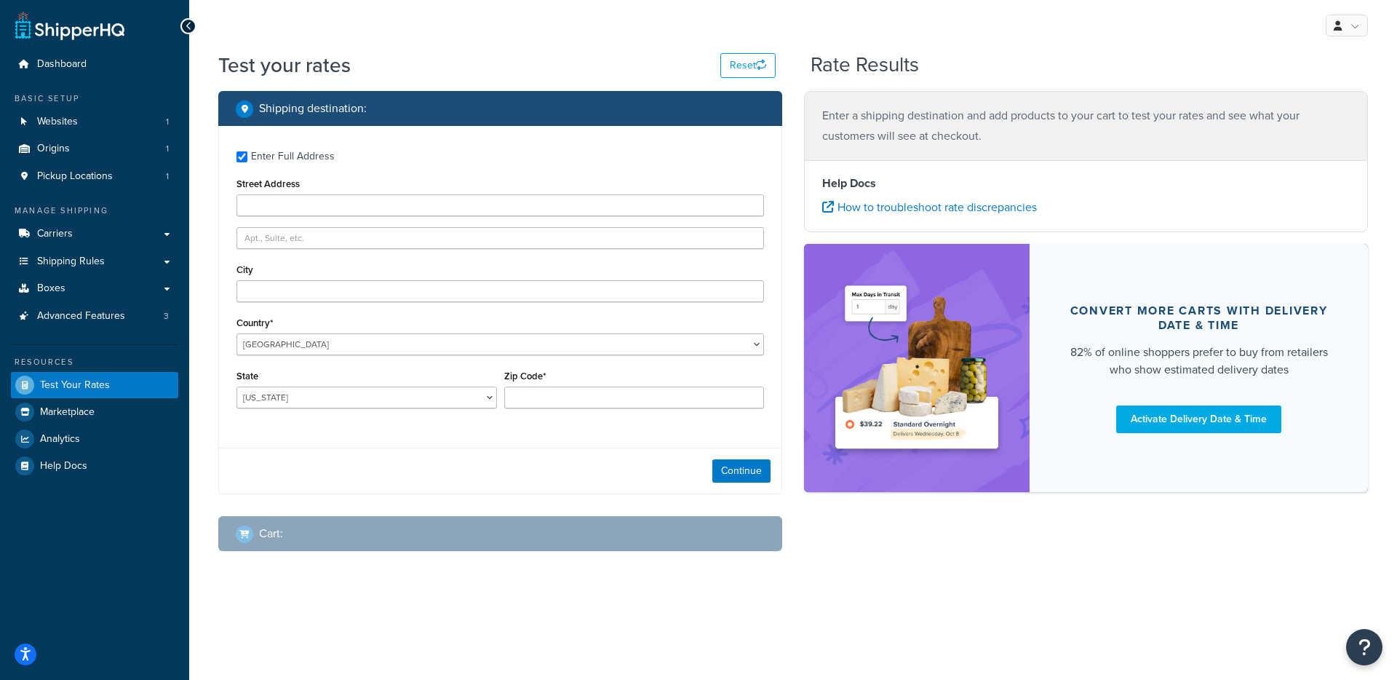
type input "main street blue123"
type input "silver spring"
type input "20905"
select select "MD"
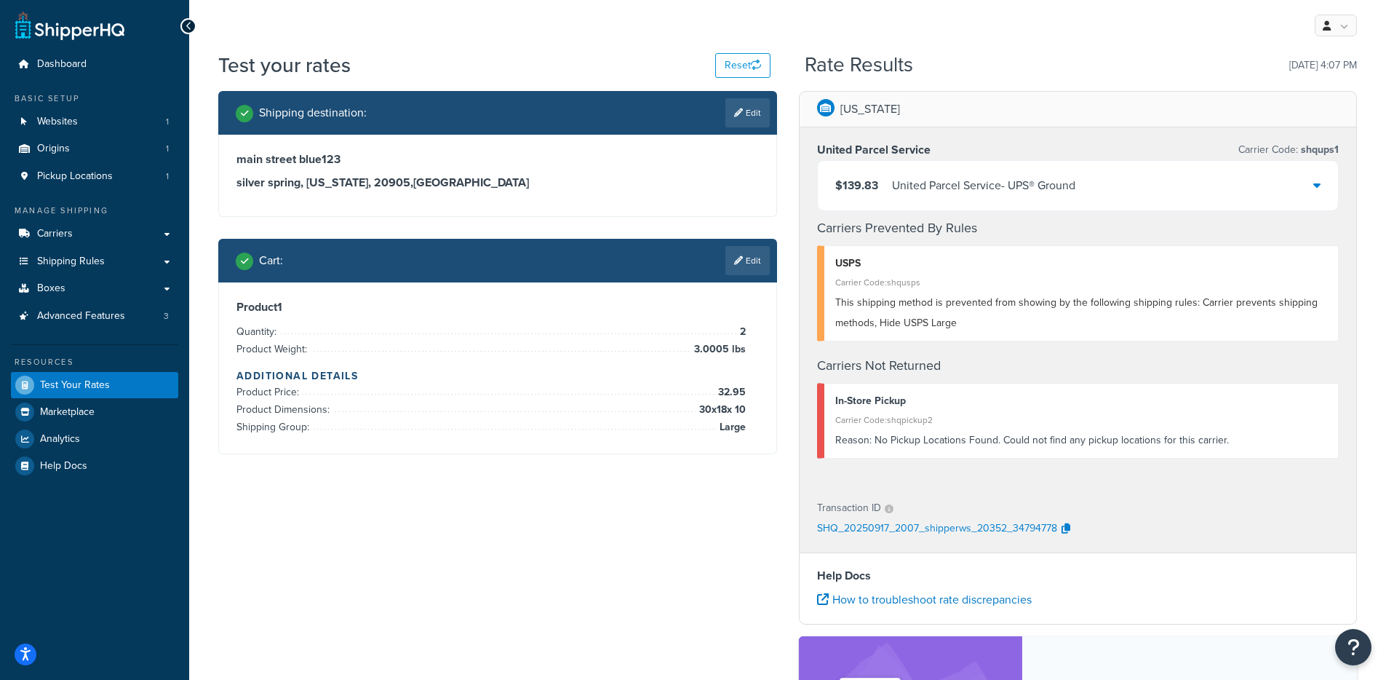
click at [875, 204] on div "$139.83 United Parcel Service - UPS® Ground" at bounding box center [1078, 185] width 521 height 49
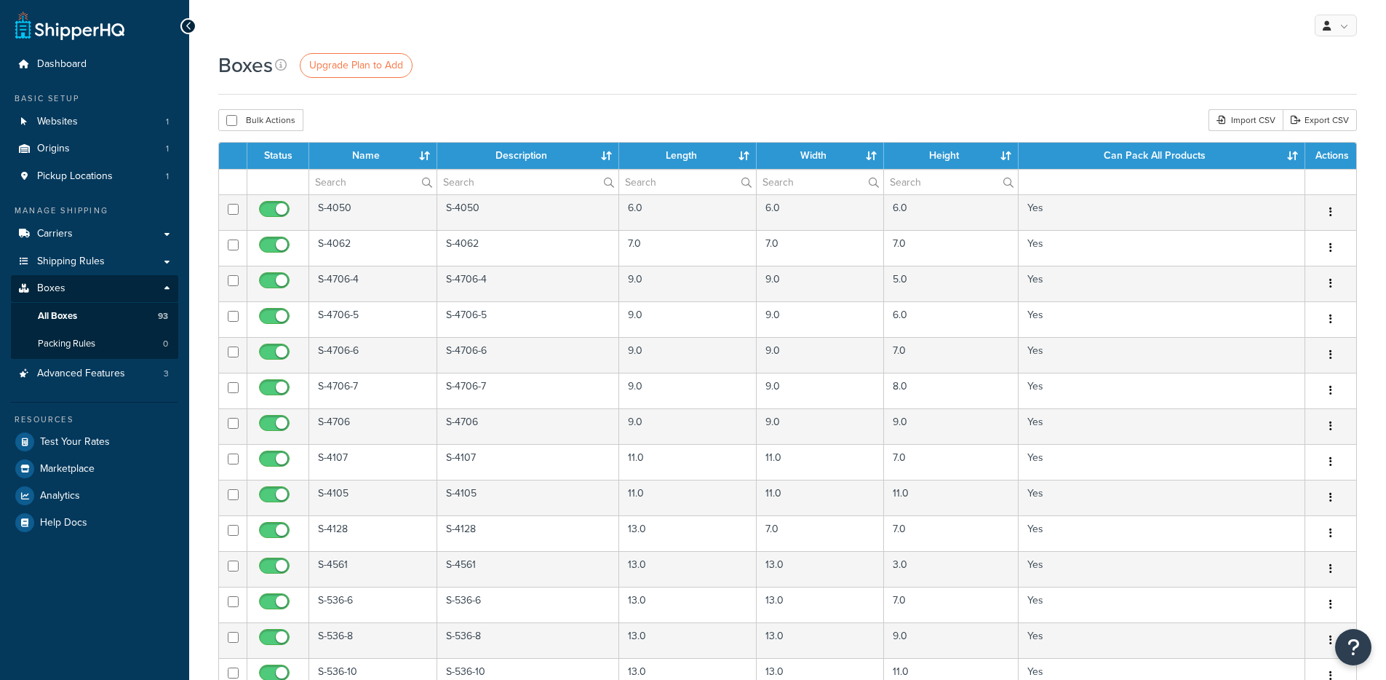
select select "1000"
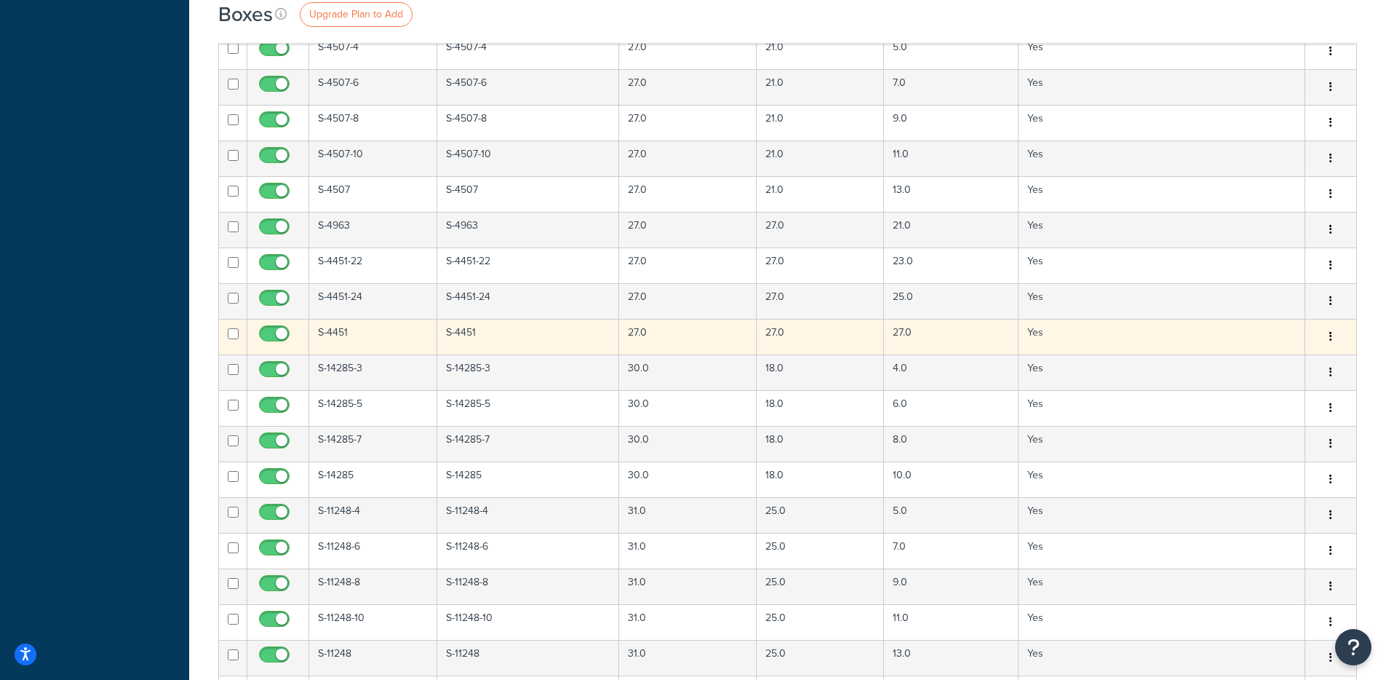
scroll to position [1856, 0]
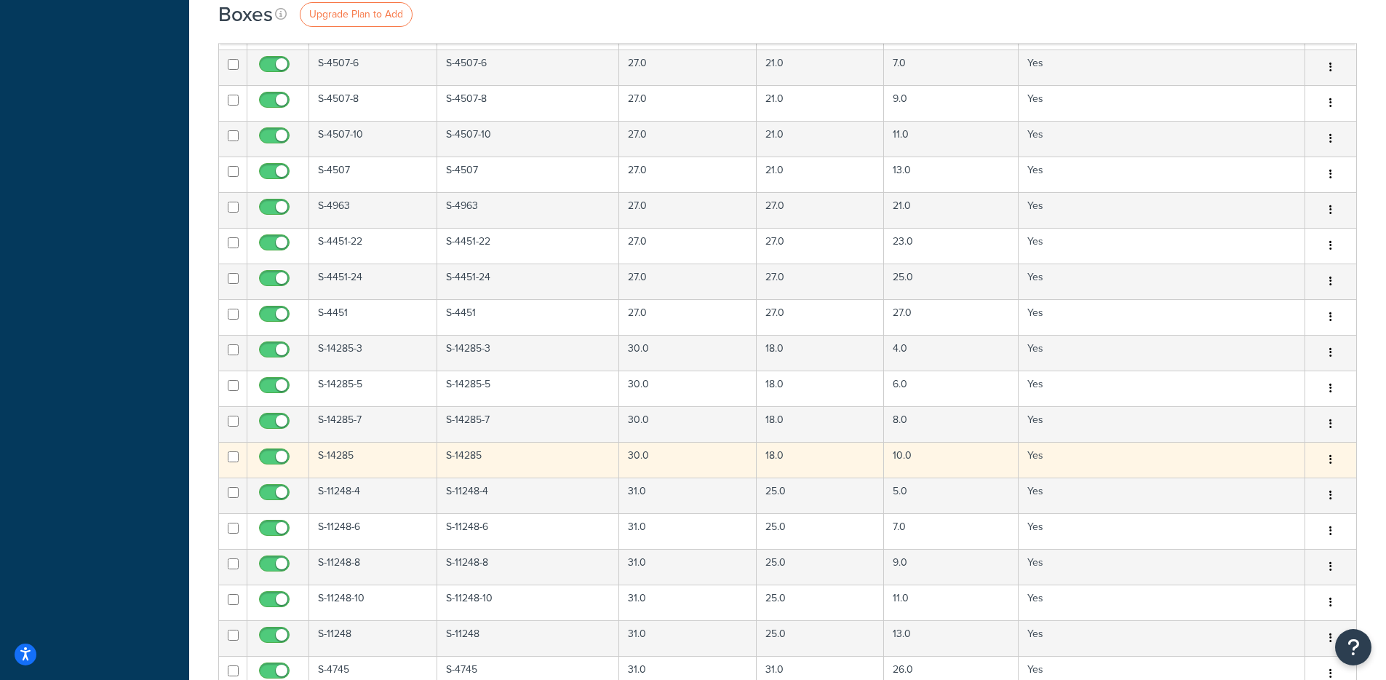
click at [332, 458] on td "S-14285" at bounding box center [373, 460] width 128 height 36
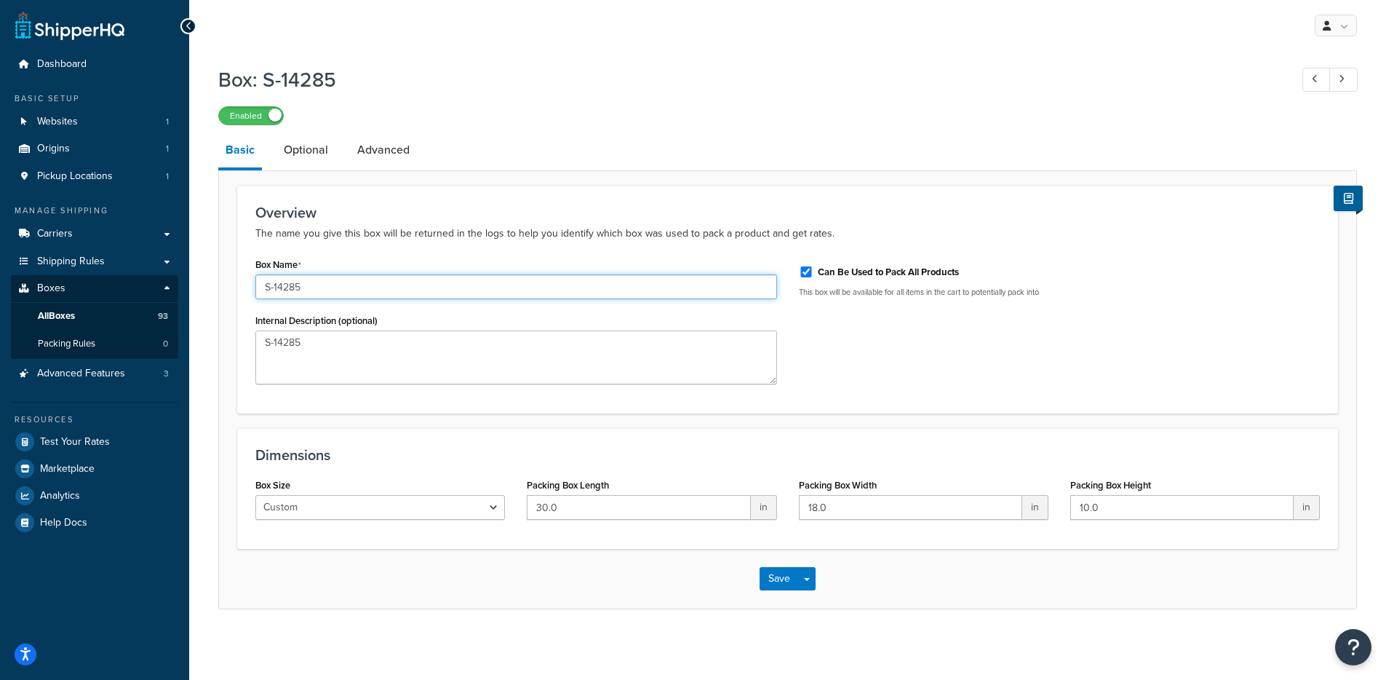
click at [296, 283] on input "S-14285" at bounding box center [516, 286] width 522 height 25
click at [62, 361] on link "Advanced Features 3" at bounding box center [94, 373] width 167 height 27
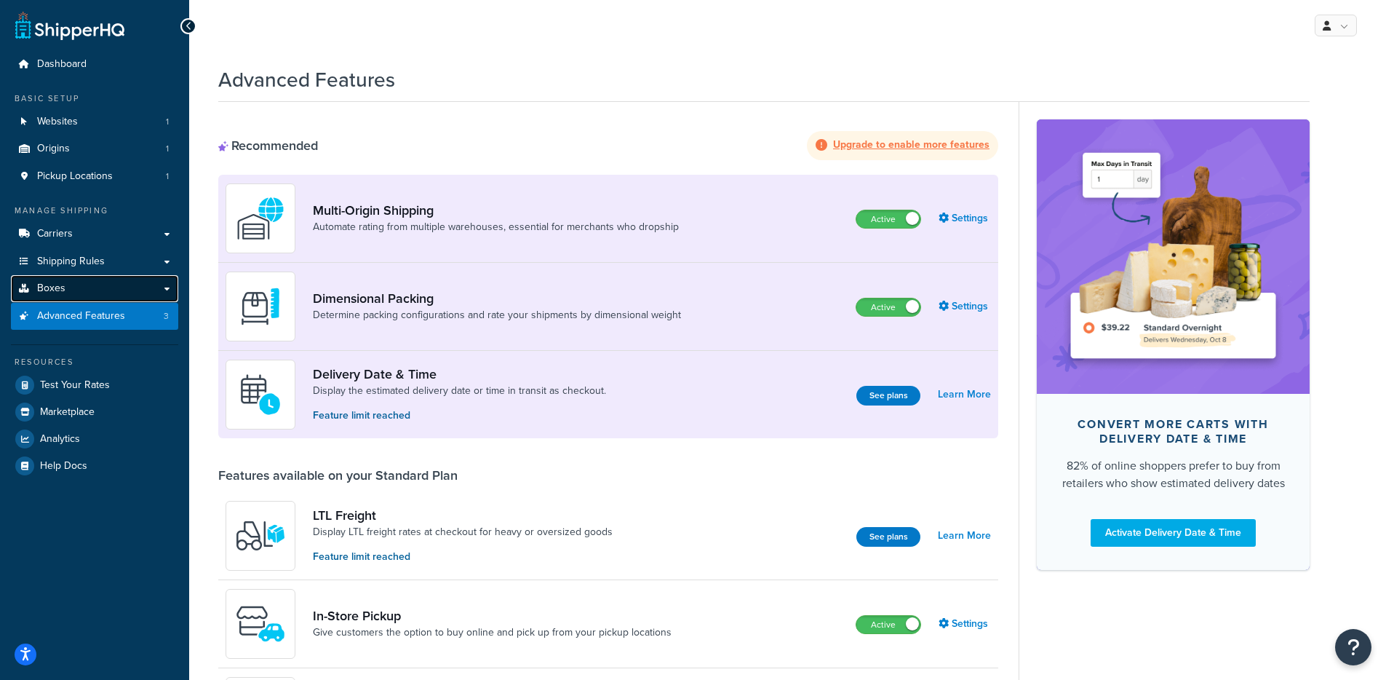
click at [122, 295] on link "Boxes" at bounding box center [94, 288] width 167 height 27
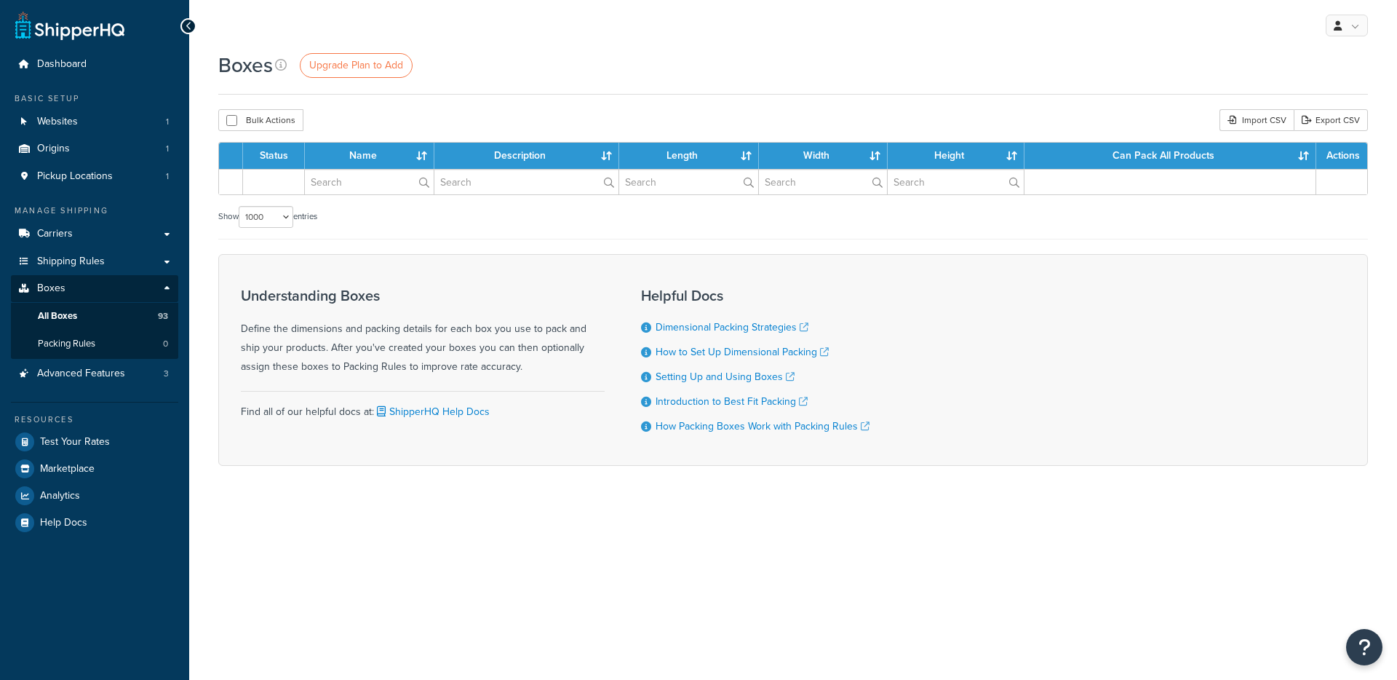
select select "1000"
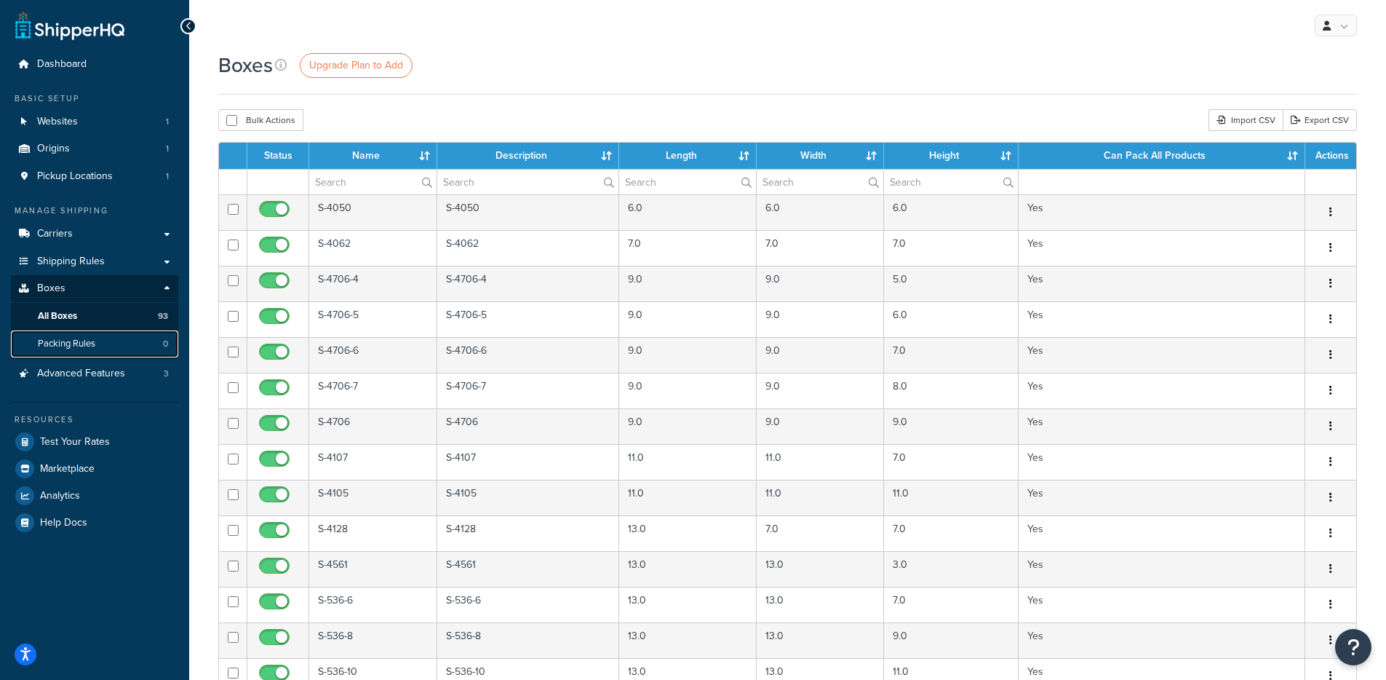
click at [127, 332] on link "Packing Rules 0" at bounding box center [94, 343] width 167 height 27
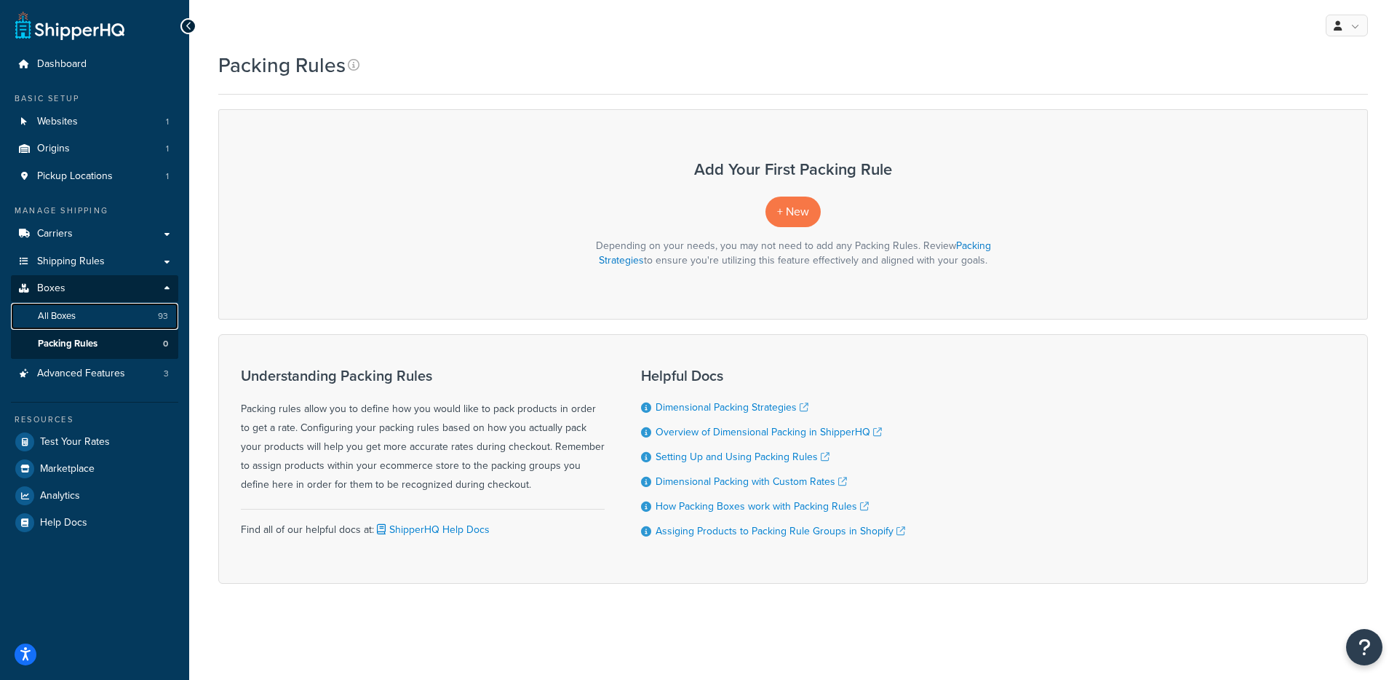
click at [129, 318] on link "All Boxes 93" at bounding box center [94, 316] width 167 height 27
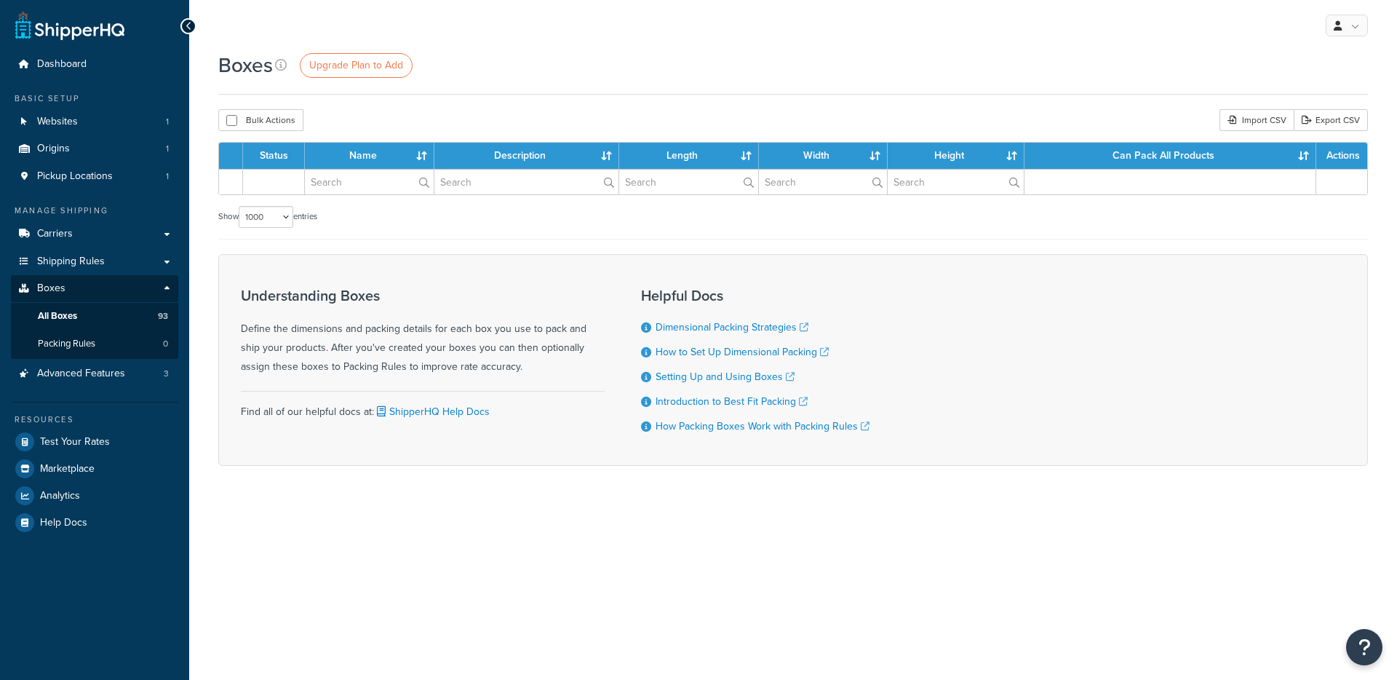
select select "1000"
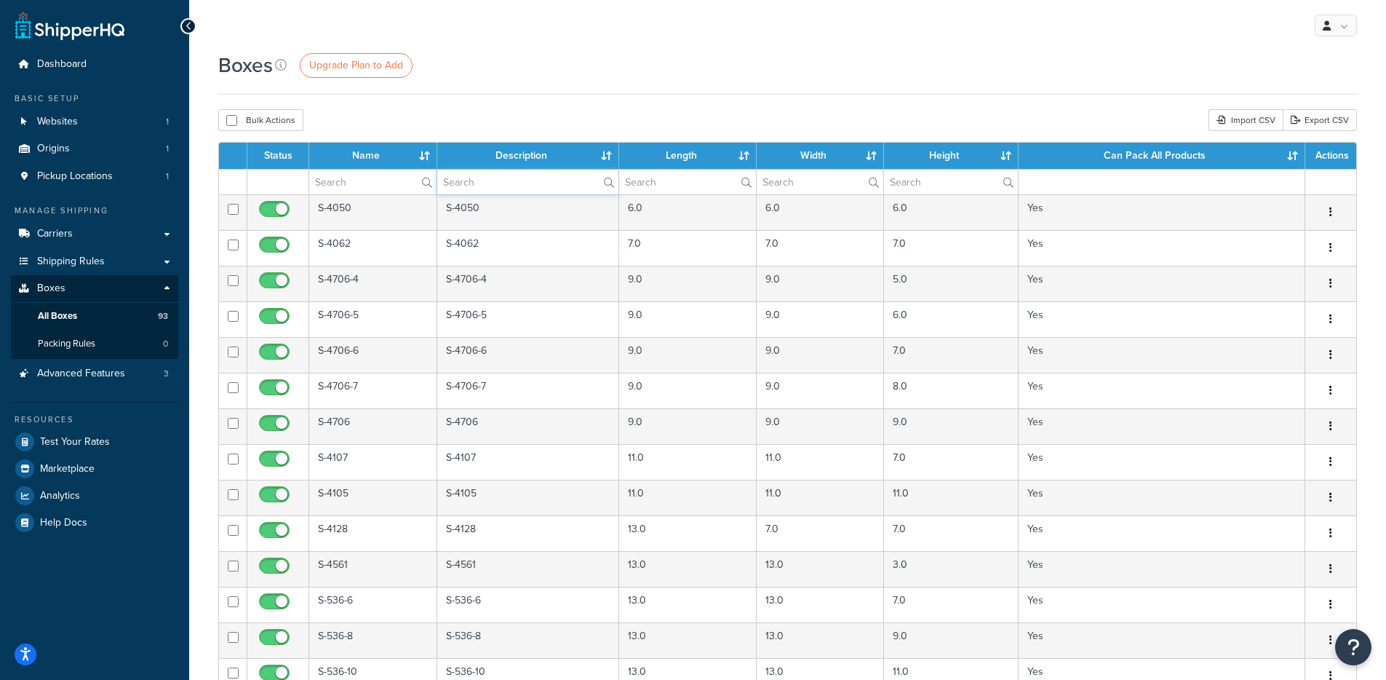
click at [517, 178] on input "text" at bounding box center [528, 182] width 182 height 25
click at [350, 180] on input "text" at bounding box center [372, 182] width 127 height 25
paste input "S-14285"
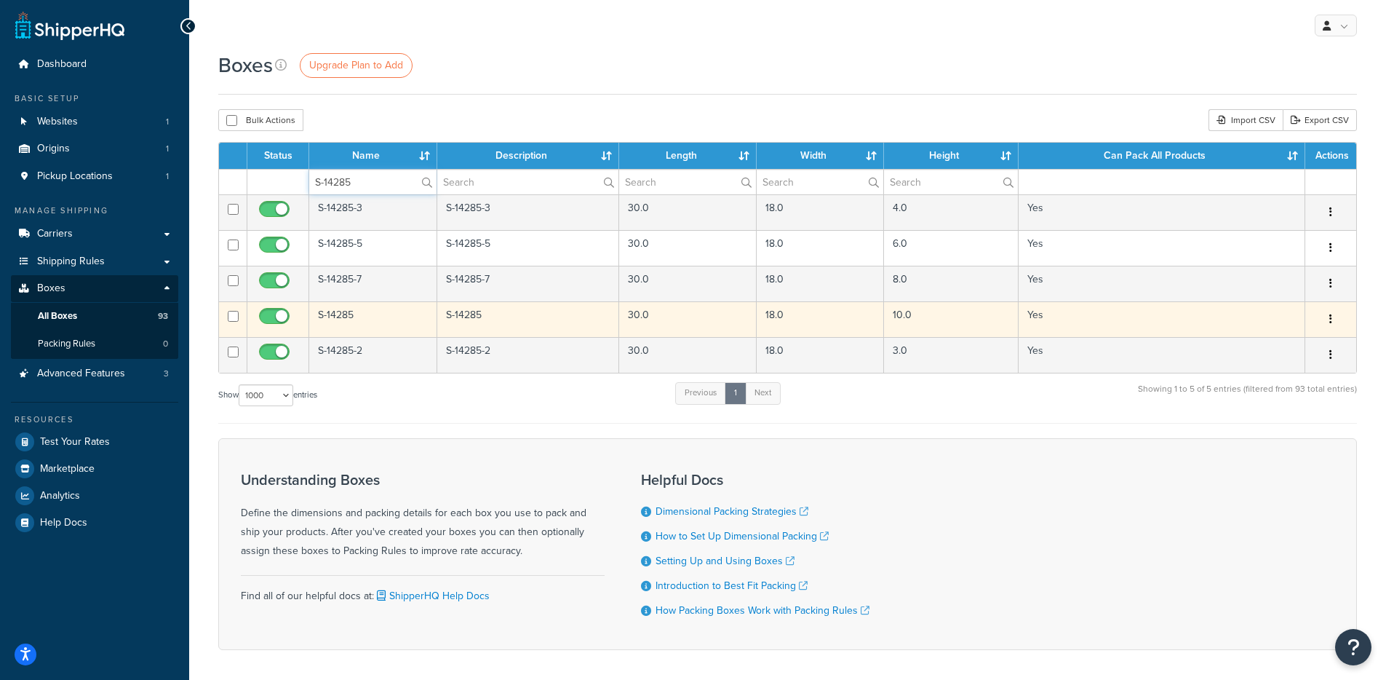
type input "S-14285"
click at [995, 327] on td "10.0" at bounding box center [951, 319] width 135 height 36
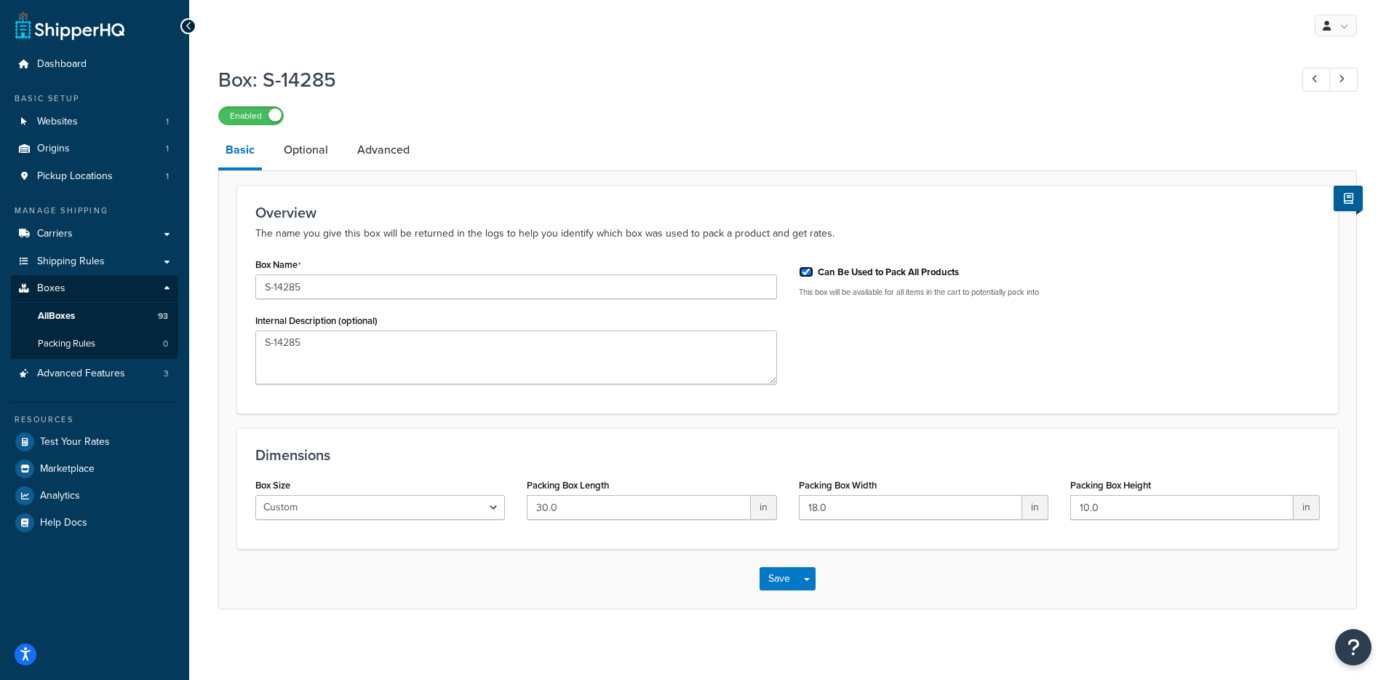
click at [811, 276] on input "Can Be Used to Pack All Products" at bounding box center [806, 271] width 15 height 11
checkbox input "false"
click at [811, 586] on button "Save Dropdown" at bounding box center [806, 578] width 17 height 23
click at [818, 610] on button "Save and Edit" at bounding box center [830, 605] width 140 height 31
click at [811, 275] on input "Can Be Used to Pack All Products" at bounding box center [806, 271] width 15 height 11
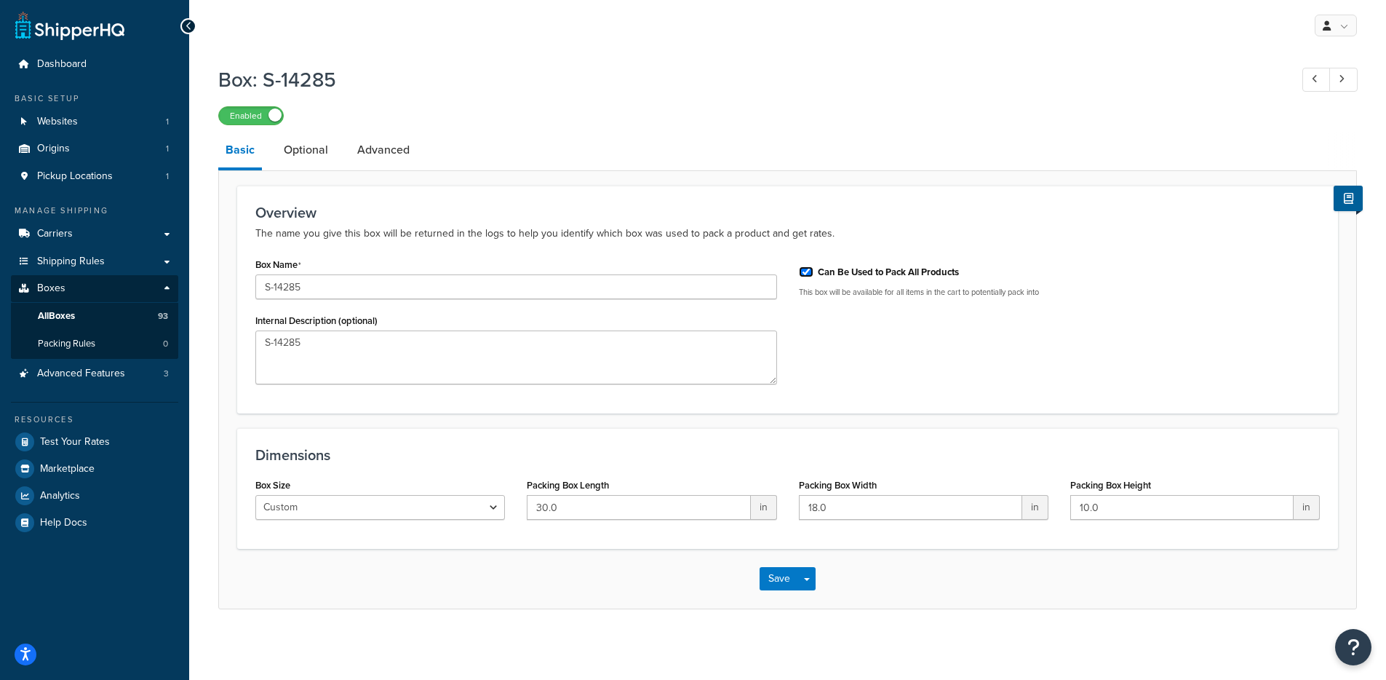
checkbox input "true"
click at [808, 584] on button "Save Dropdown" at bounding box center [806, 578] width 17 height 23
click at [811, 590] on div "Save Save Dropdown Save and Edit Save and Duplicate Save and Create New" at bounding box center [788, 578] width 56 height 23
click at [819, 607] on button "Save and Edit" at bounding box center [830, 605] width 140 height 31
click at [811, 579] on button "Save Dropdown" at bounding box center [806, 578] width 17 height 23
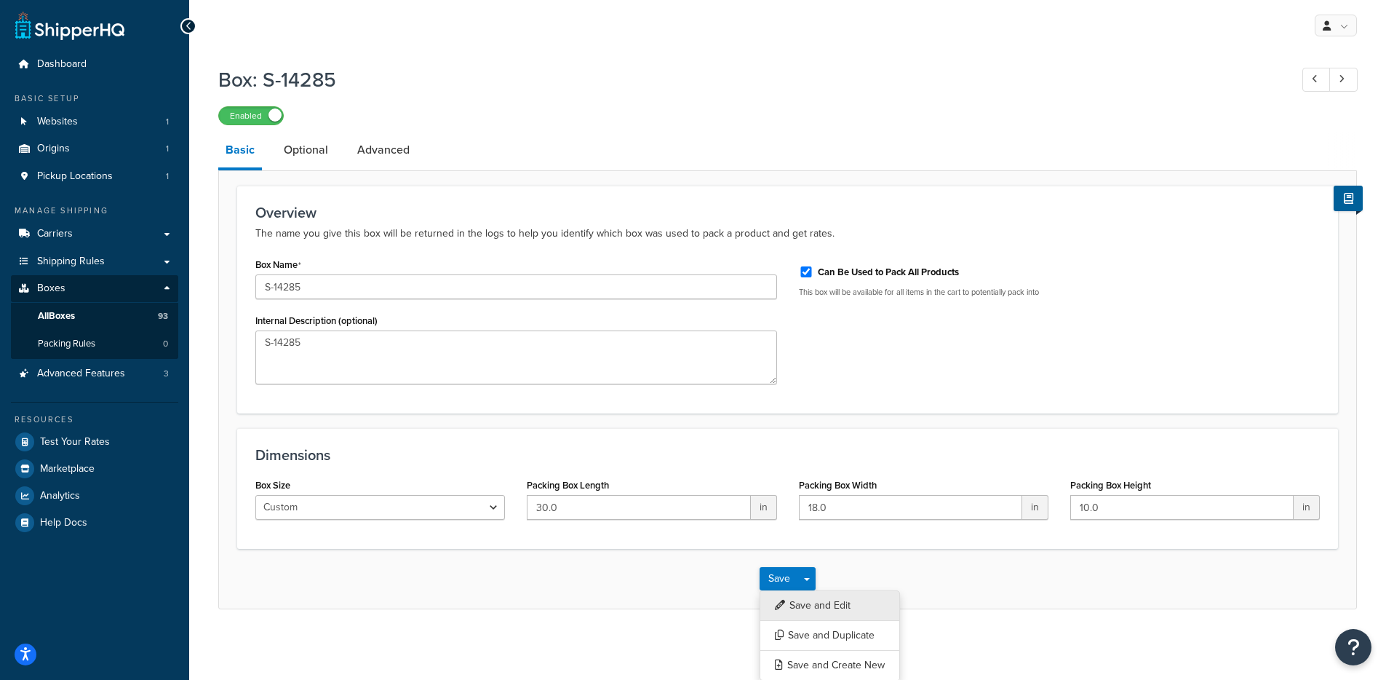
click at [804, 613] on button "Save and Edit" at bounding box center [830, 605] width 140 height 31
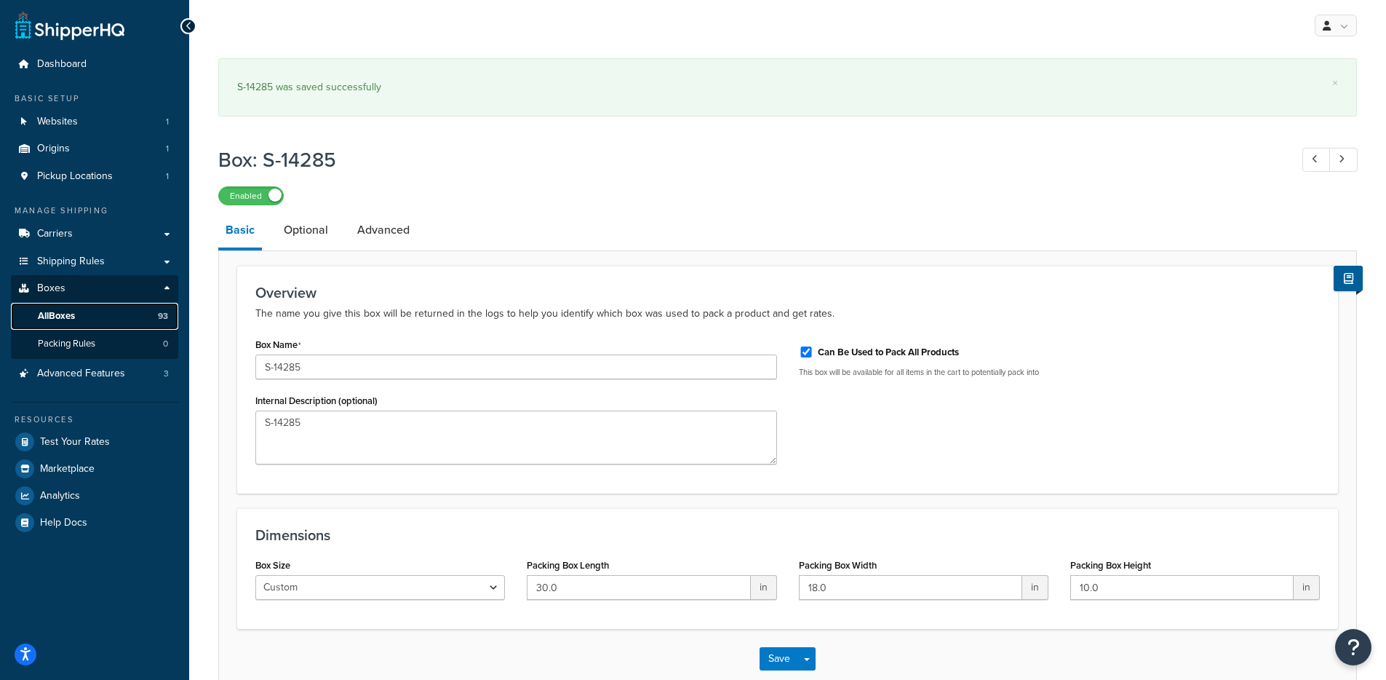
click at [64, 320] on span "All Boxes" at bounding box center [56, 316] width 37 height 12
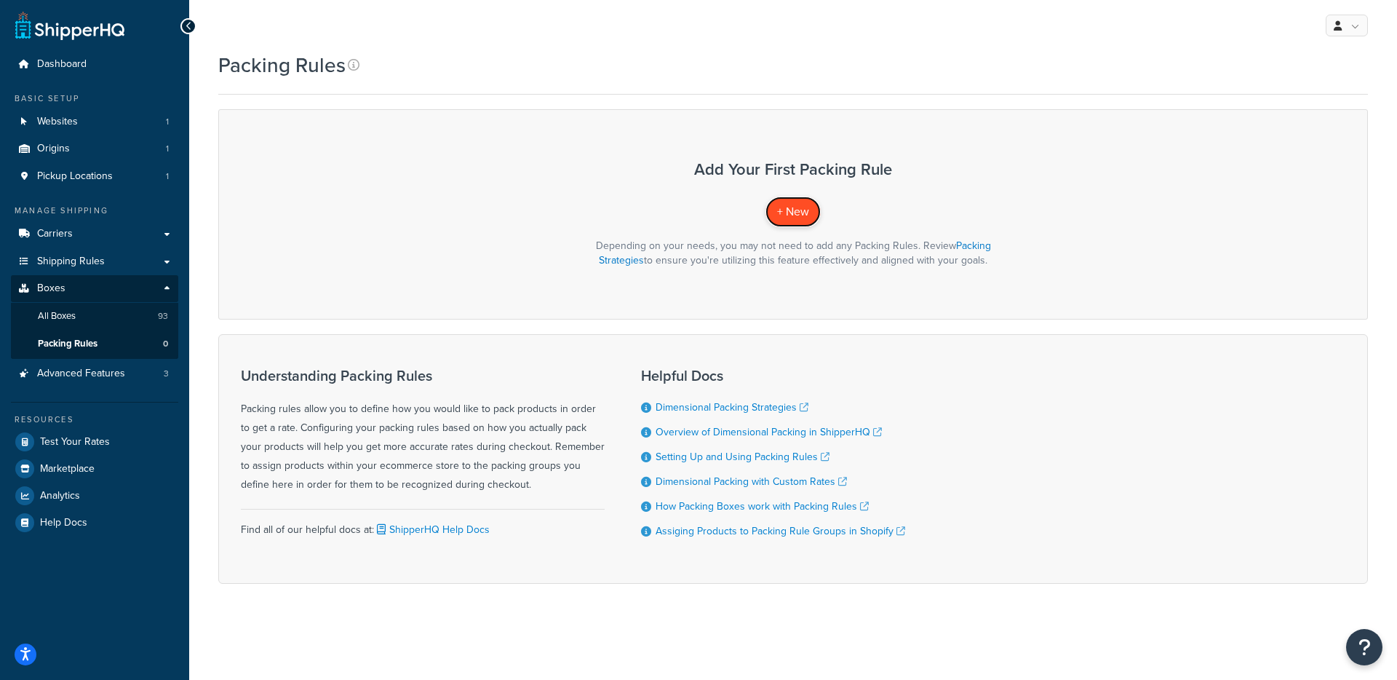
click at [800, 213] on span "+ New" at bounding box center [793, 211] width 32 height 17
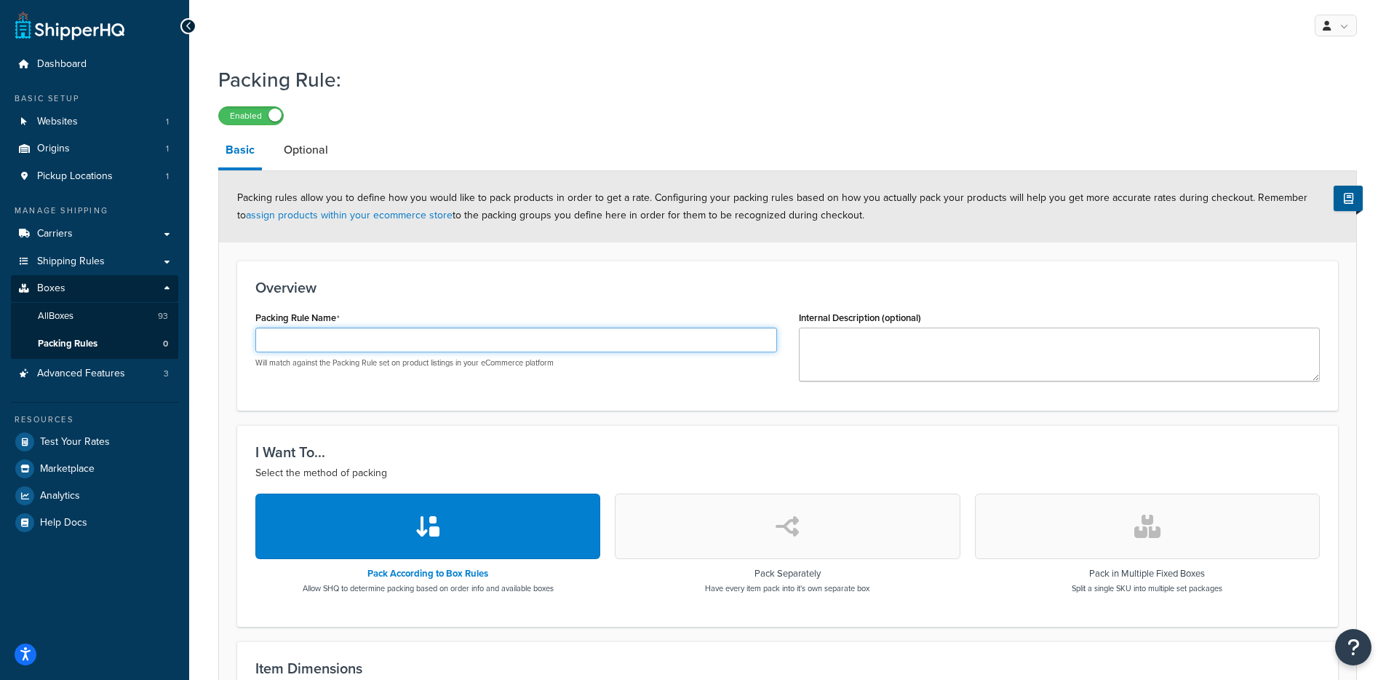
click at [398, 339] on input "Packing Rule Name" at bounding box center [516, 339] width 522 height 25
type input "ShipperHQ test"
click at [423, 277] on div "Overview Packing Rule Name ShipperHQ test Will match against the Packing Rule s…" at bounding box center [787, 335] width 1101 height 150
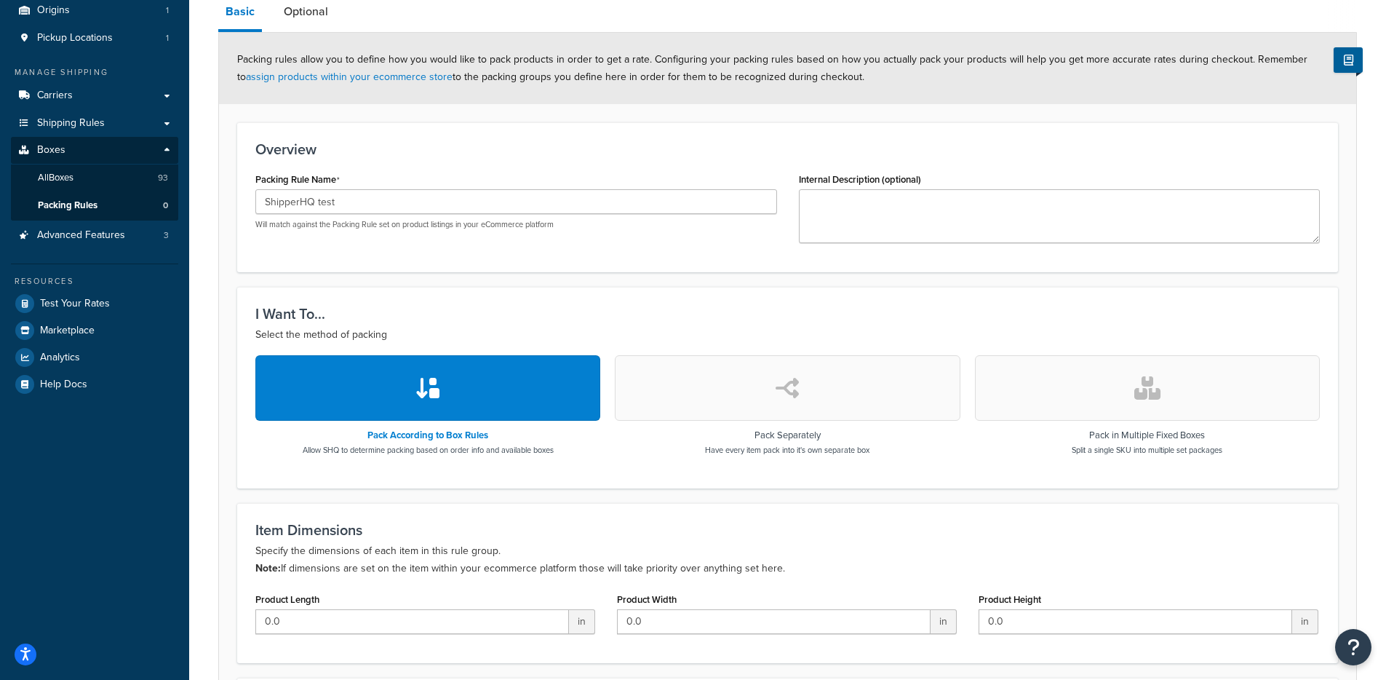
scroll to position [413, 0]
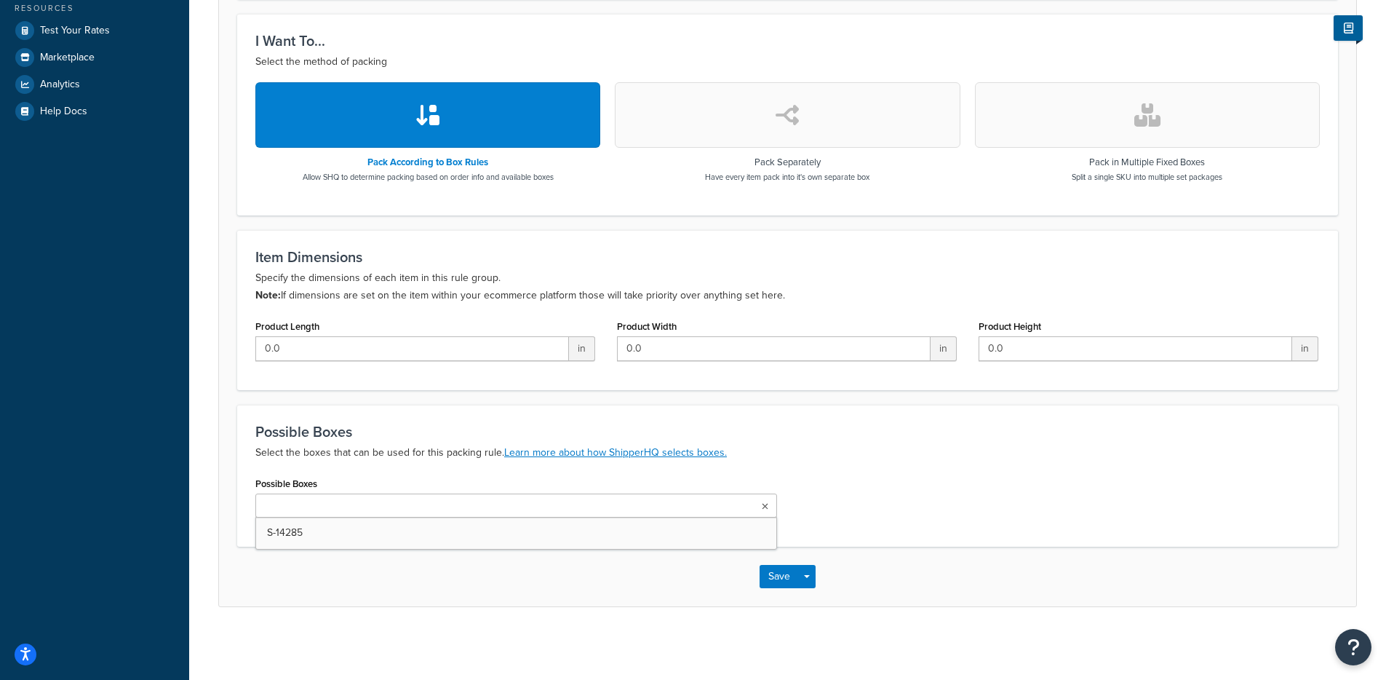
click at [357, 511] on input "Possible Boxes" at bounding box center [324, 506] width 129 height 16
paste input "S-14285"
type input "S-14285"
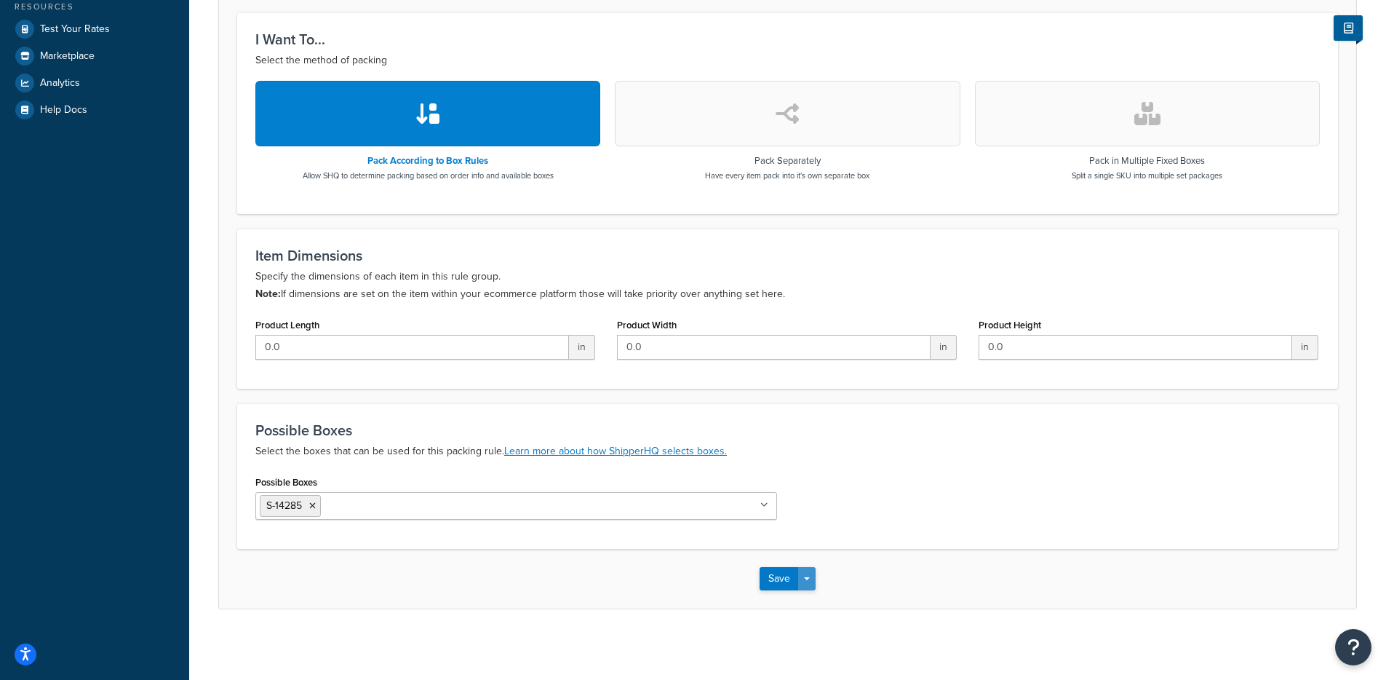
click at [810, 578] on button "Save Dropdown" at bounding box center [806, 578] width 17 height 23
click at [796, 612] on button "Save and Edit" at bounding box center [830, 605] width 140 height 31
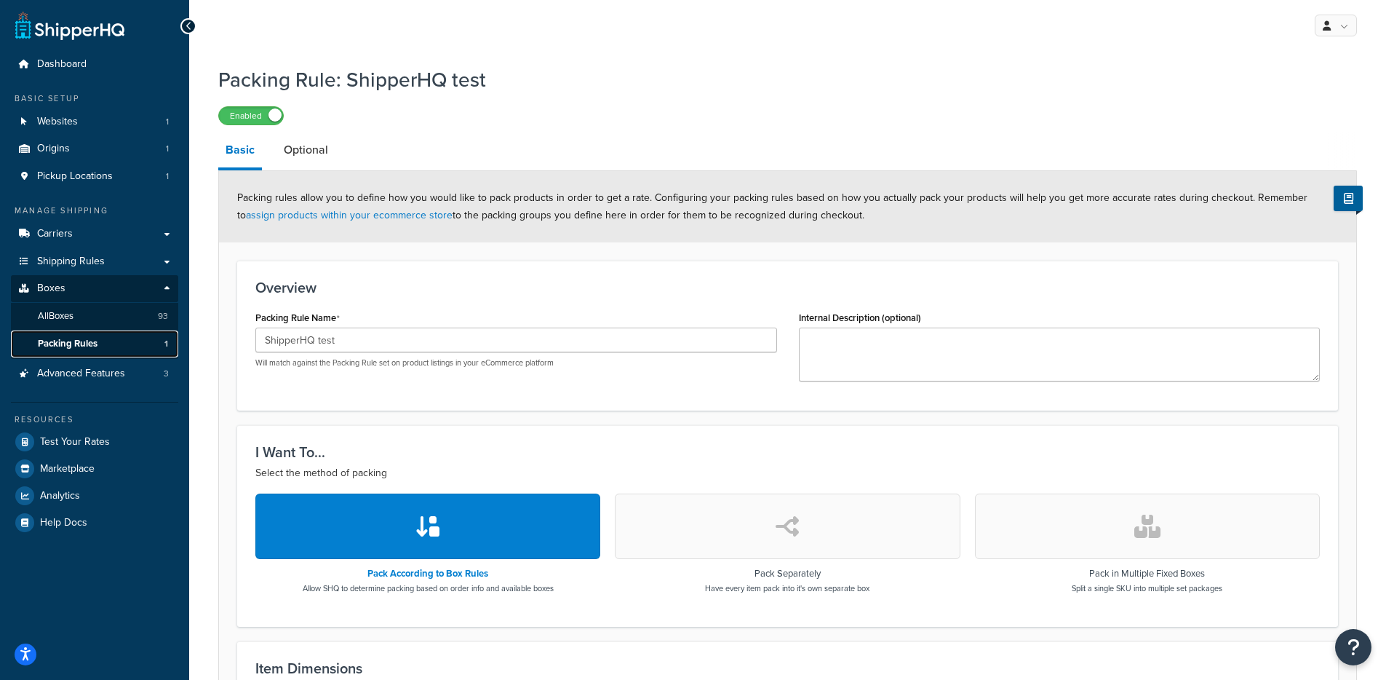
click at [109, 339] on link "Packing Rules 1" at bounding box center [94, 343] width 167 height 27
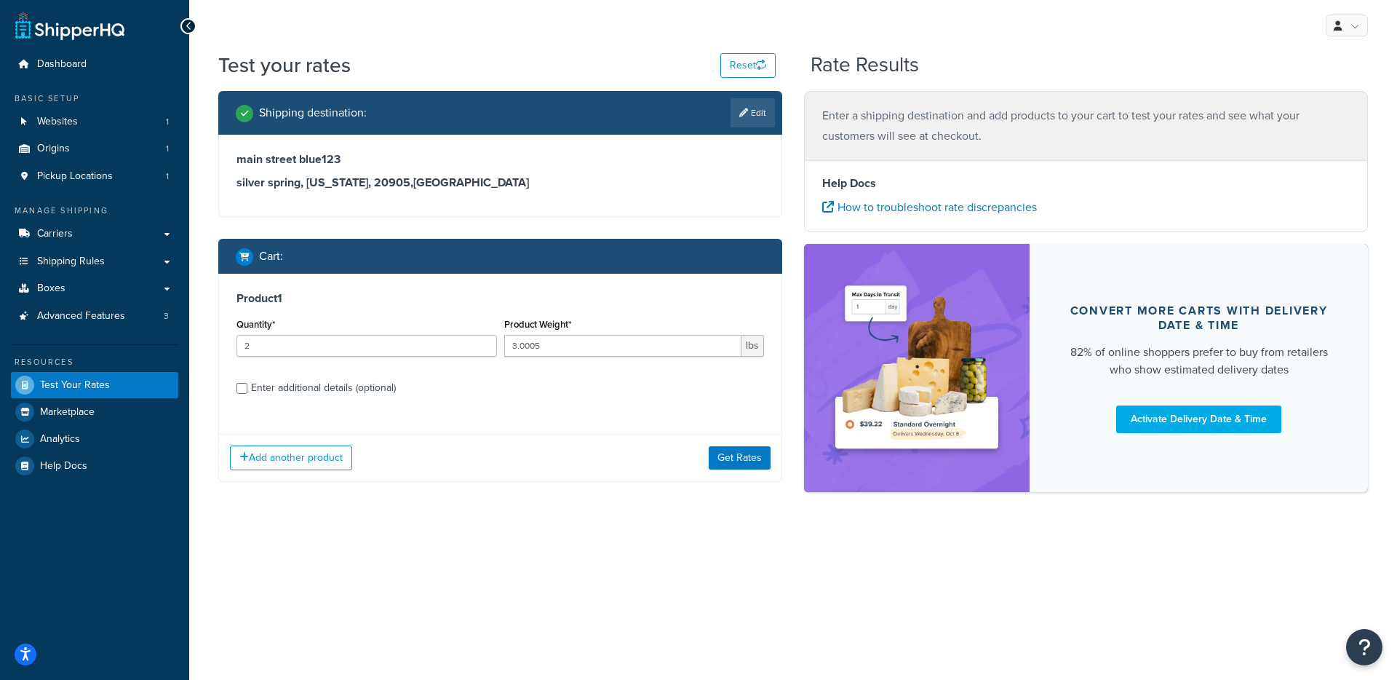
click at [281, 394] on div "Enter additional details (optional)" at bounding box center [323, 388] width 145 height 20
click at [247, 394] on input "Enter additional details (optional)" at bounding box center [241, 388] width 11 height 11
checkbox input "true"
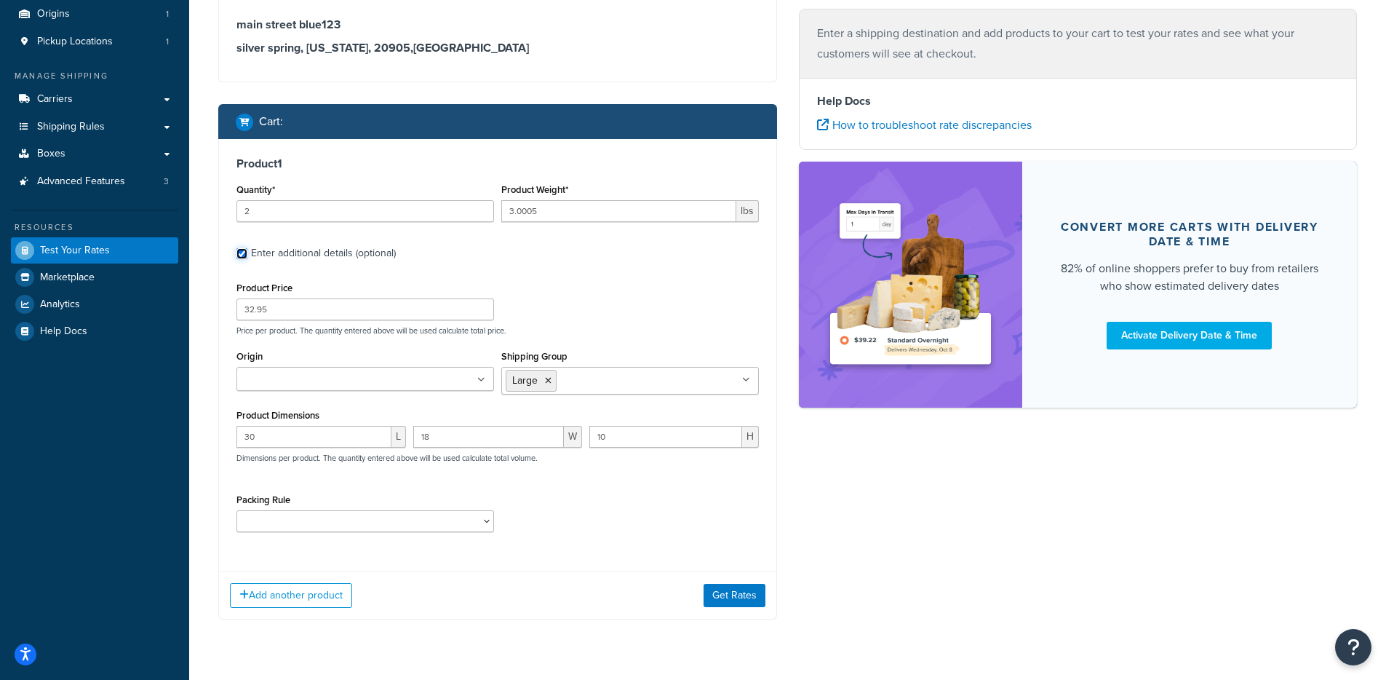
scroll to position [135, 0]
drag, startPoint x: 330, startPoint y: 509, endPoint x: 332, endPoint y: 520, distance: 11.8
click at [331, 509] on div "Packing Rule ShipperHQ test" at bounding box center [365, 510] width 258 height 42
click at [333, 525] on select "ShipperHQ test" at bounding box center [365, 520] width 258 height 22
select select "87843"
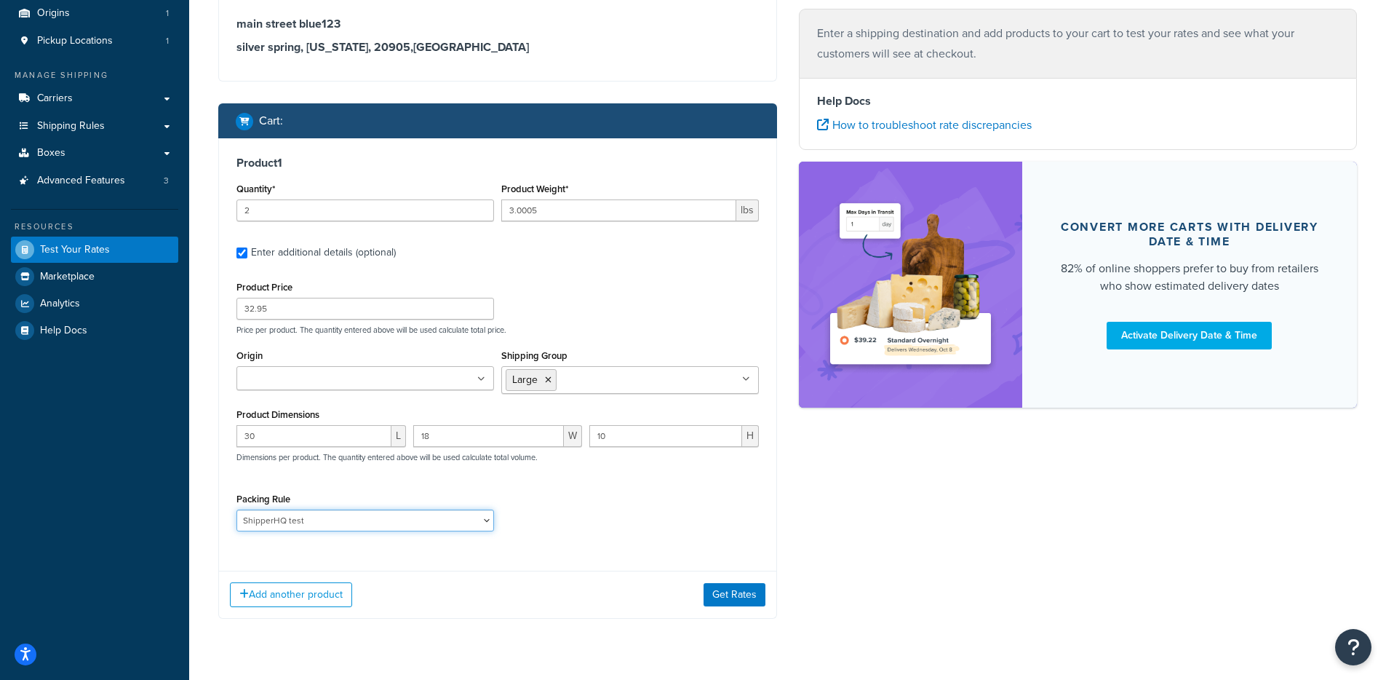
click at [236, 511] on select "ShipperHQ test" at bounding box center [365, 520] width 258 height 22
click at [690, 592] on div "Add another product Get Rates" at bounding box center [497, 593] width 557 height 47
click at [704, 594] on button "Get Rates" at bounding box center [735, 594] width 62 height 23
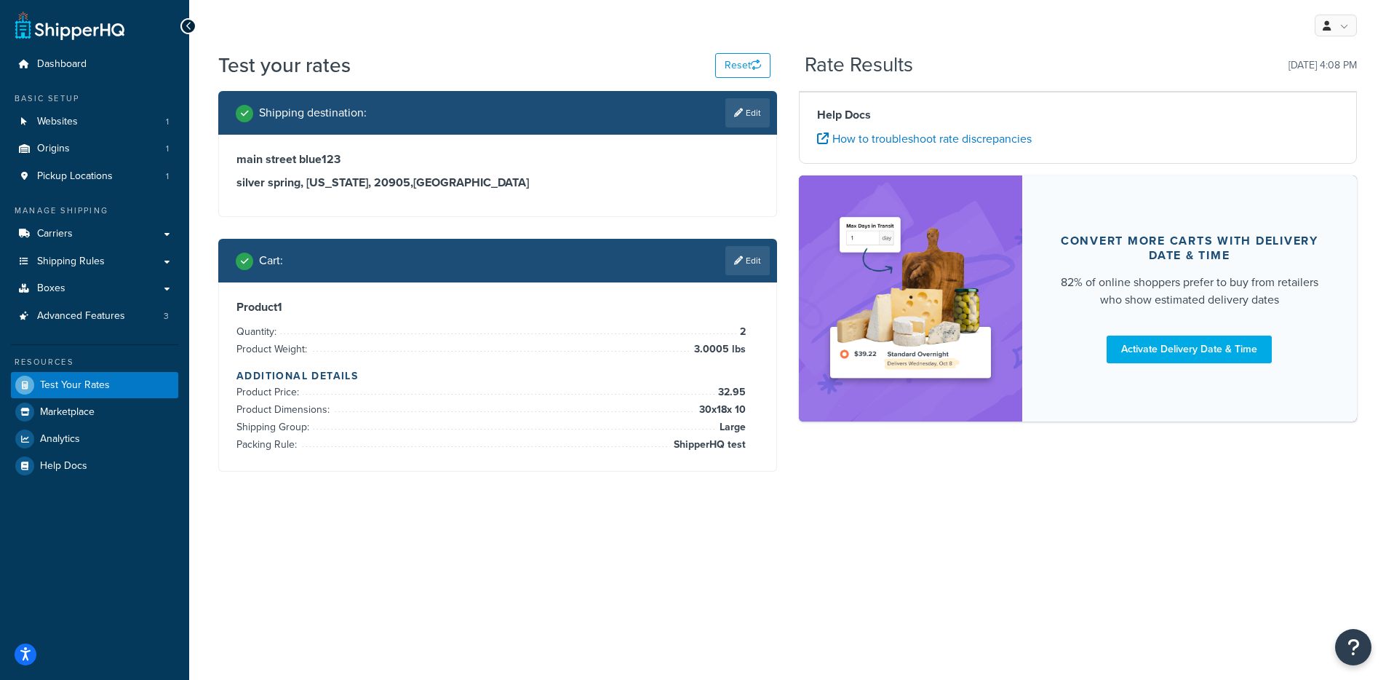
scroll to position [0, 0]
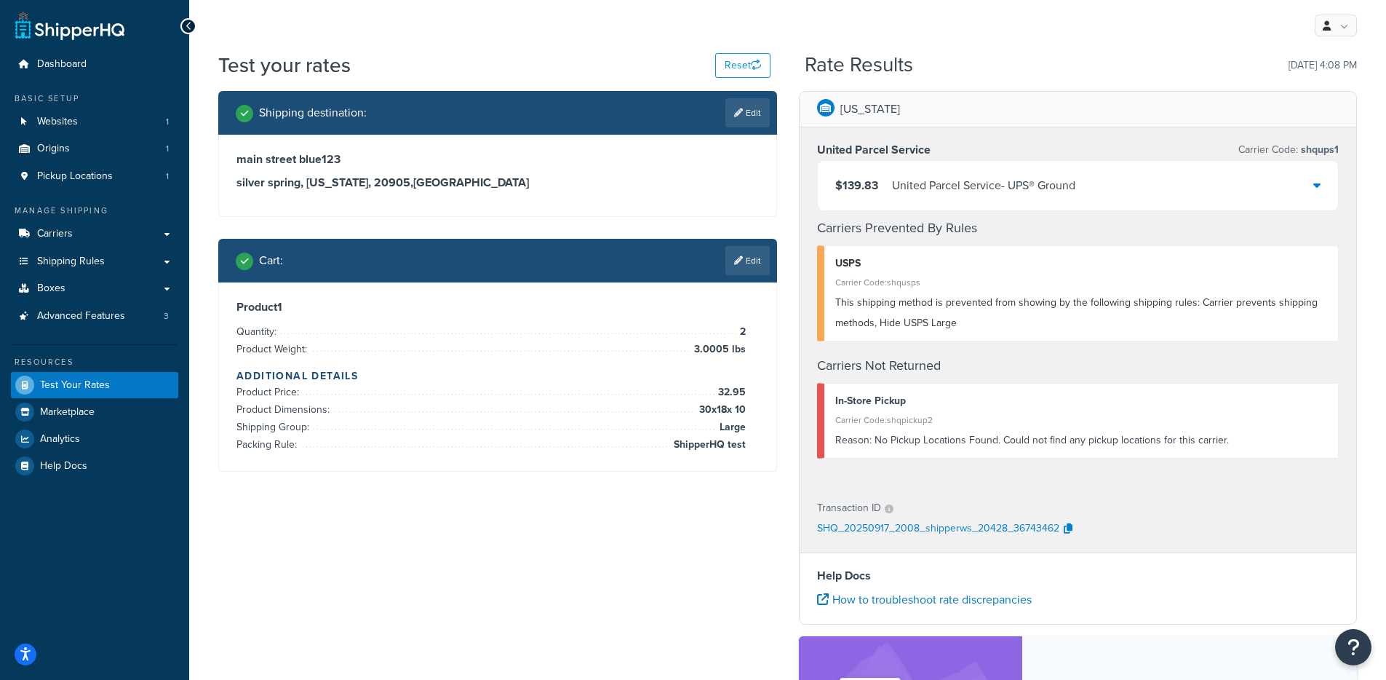
click at [1104, 203] on div "$139.83 United Parcel Service - UPS® Ground" at bounding box center [1078, 185] width 521 height 49
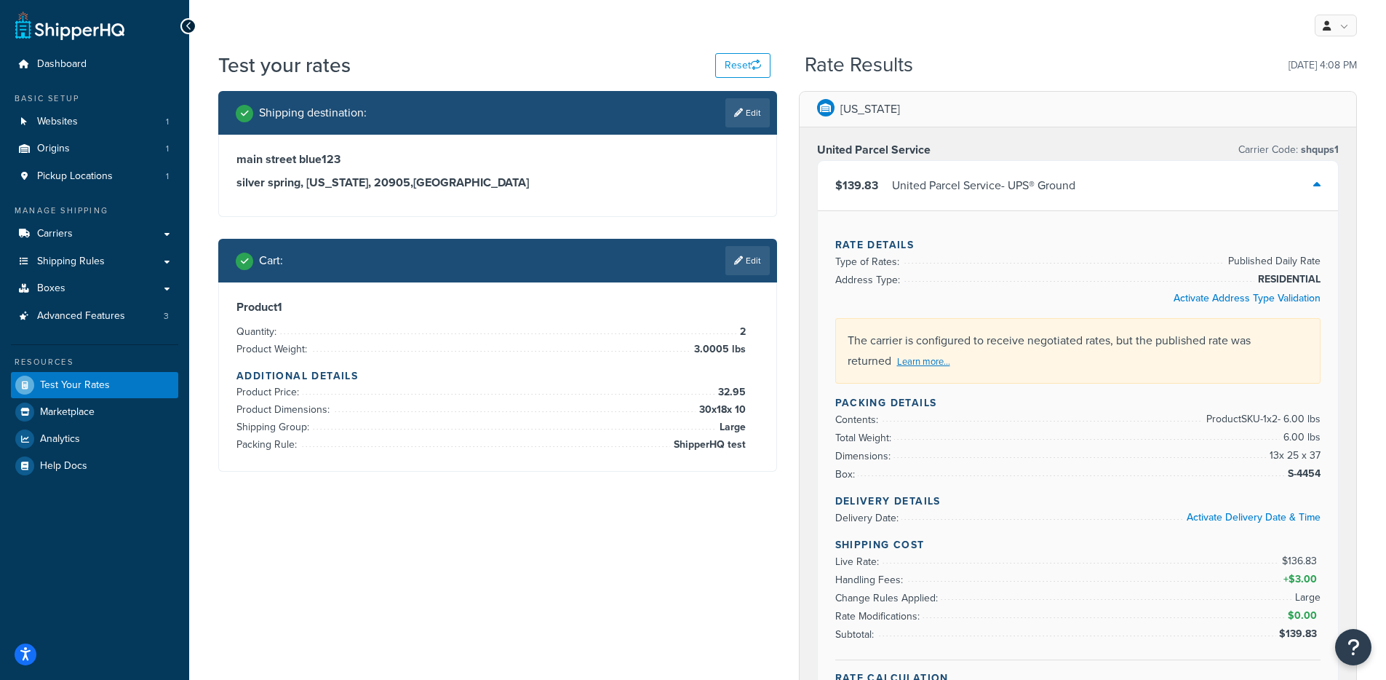
click at [740, 279] on div "Cart : Edit" at bounding box center [497, 261] width 559 height 44
click at [749, 266] on link "Edit" at bounding box center [747, 260] width 44 height 29
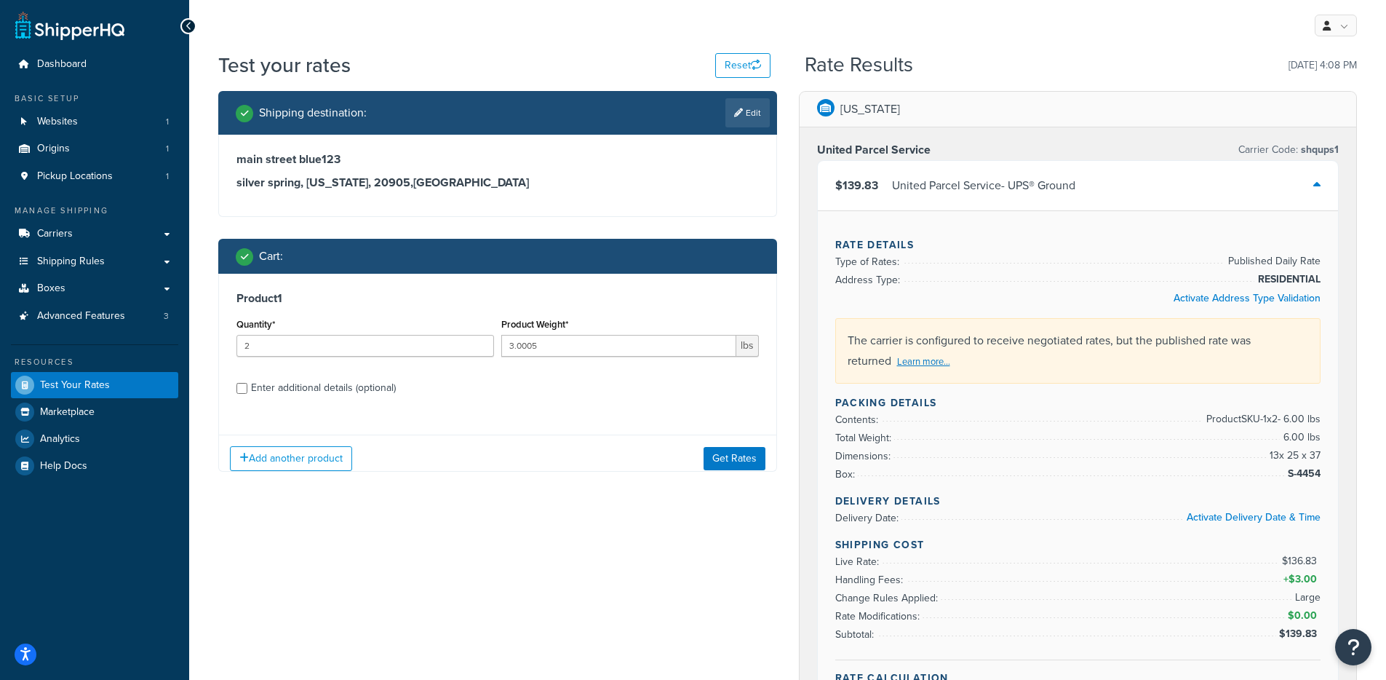
click at [258, 386] on div "Enter additional details (optional)" at bounding box center [323, 388] width 145 height 20
click at [247, 386] on input "Enter additional details (optional)" at bounding box center [241, 388] width 11 height 11
checkbox input "true"
select select "87843"
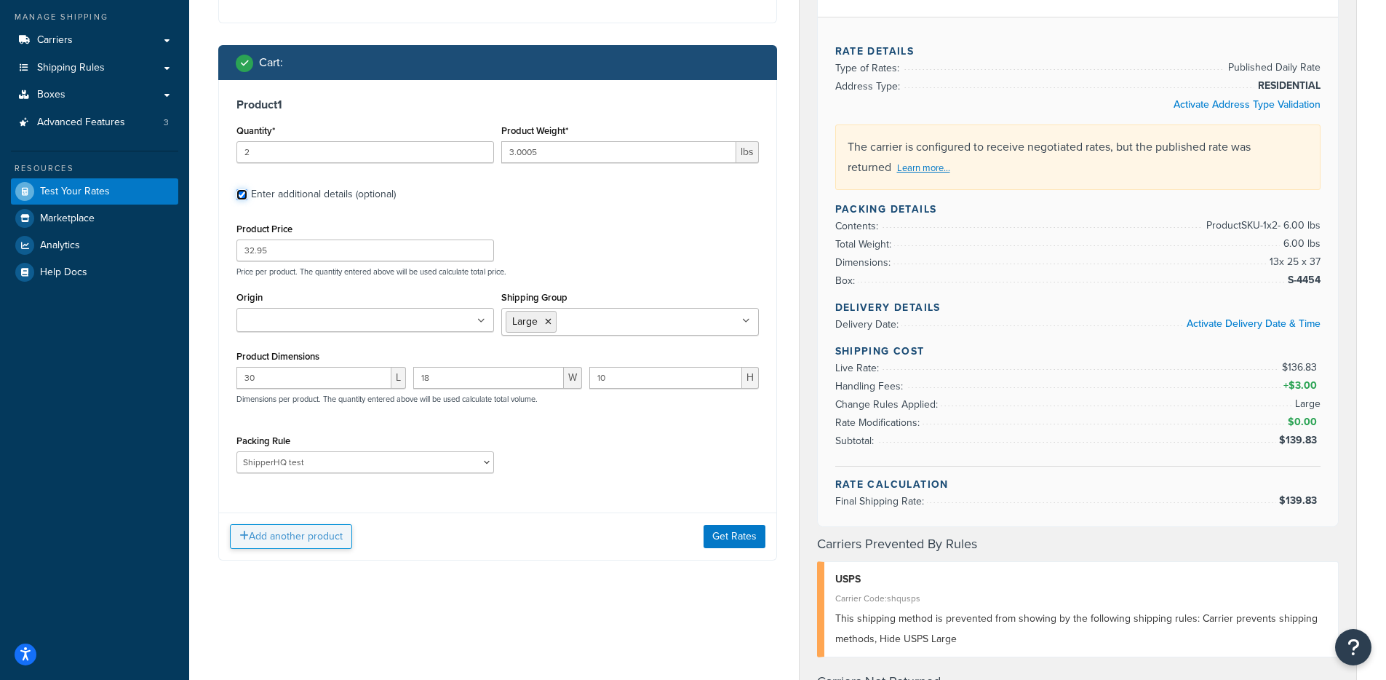
scroll to position [196, 0]
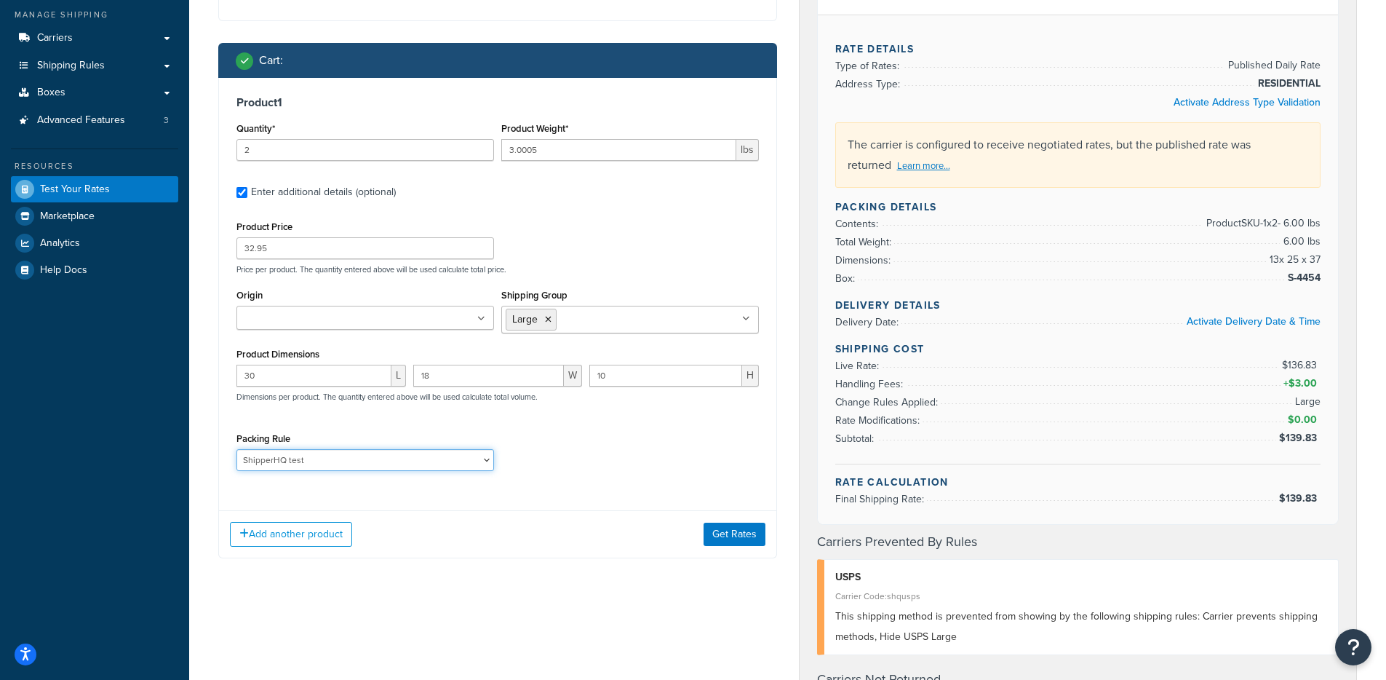
click at [292, 458] on select "ShipperHQ test" at bounding box center [365, 460] width 258 height 22
select select
click at [236, 450] on select "ShipperHQ test" at bounding box center [365, 460] width 258 height 22
click at [727, 547] on div "Add another product Get Rates" at bounding box center [497, 533] width 557 height 47
click at [726, 538] on button "Get Rates" at bounding box center [735, 533] width 62 height 23
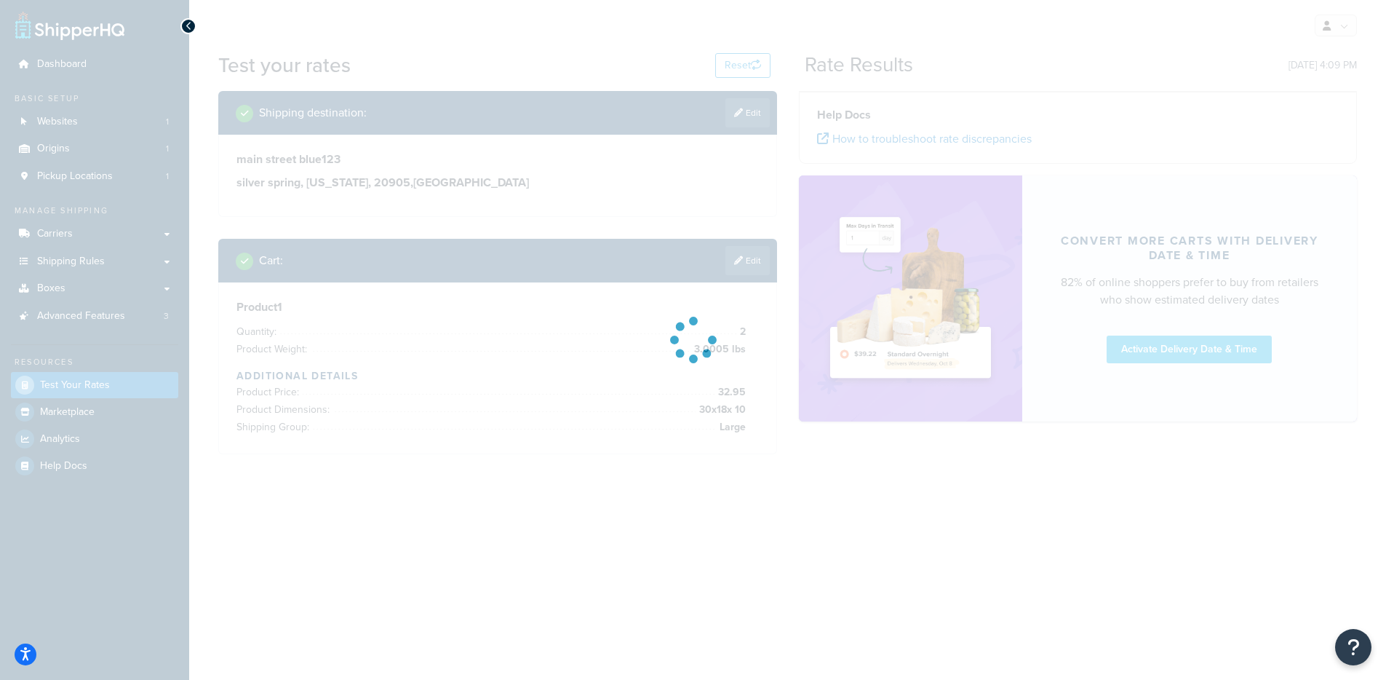
scroll to position [0, 0]
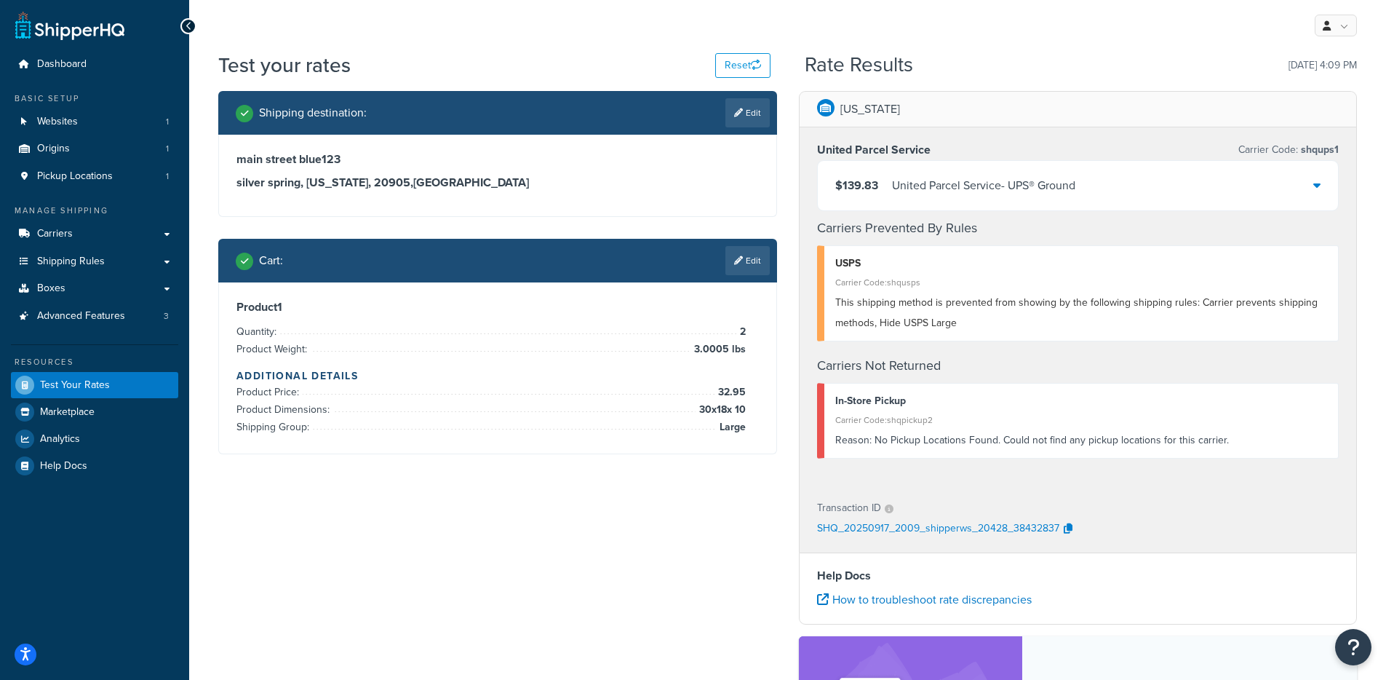
click at [1062, 188] on div "United Parcel Service - UPS® Ground" at bounding box center [983, 185] width 183 height 20
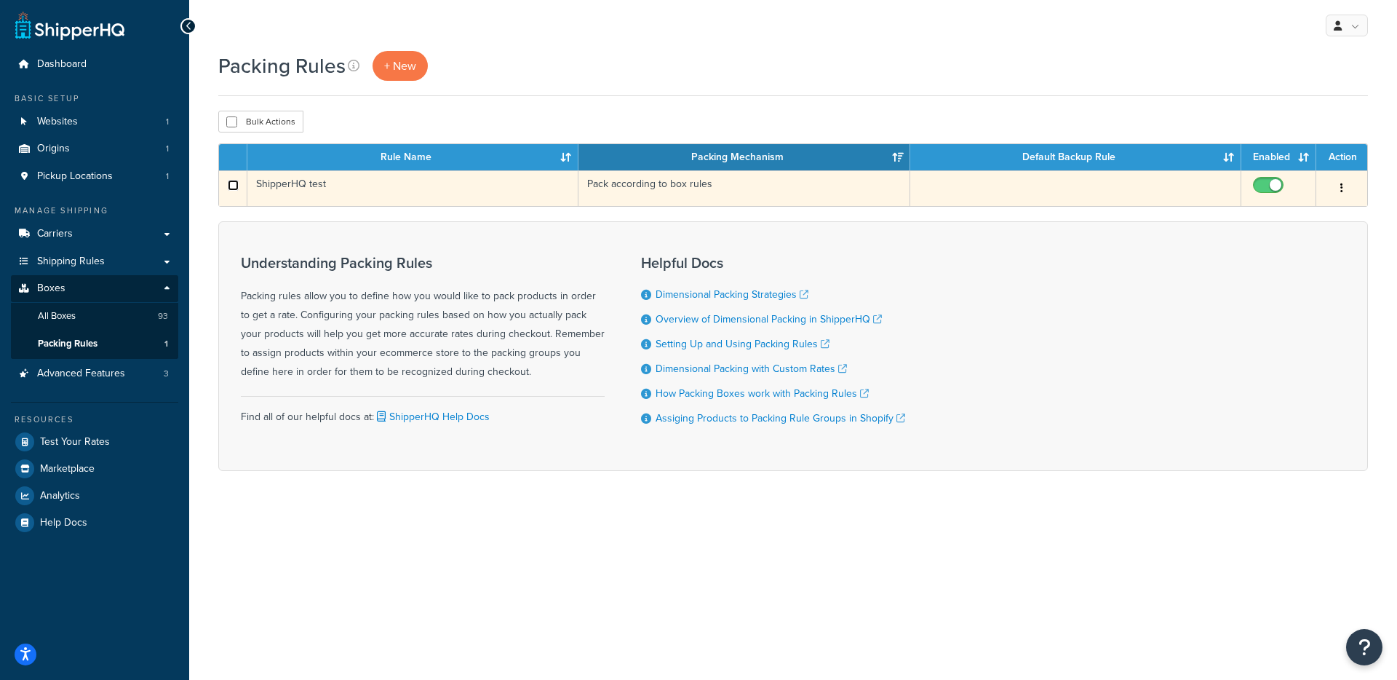
click at [238, 186] on input "checkbox" at bounding box center [233, 185] width 11 height 11
checkbox input "true"
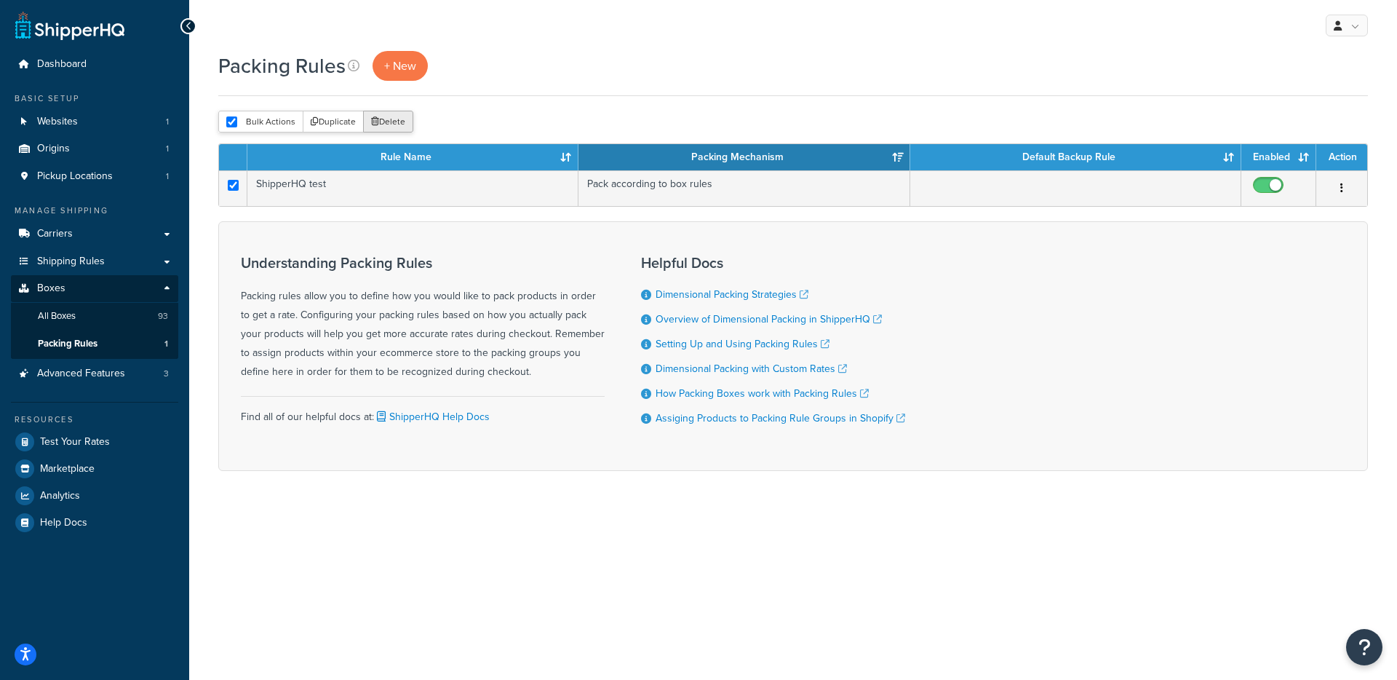
click at [387, 130] on button "Delete" at bounding box center [388, 122] width 50 height 22
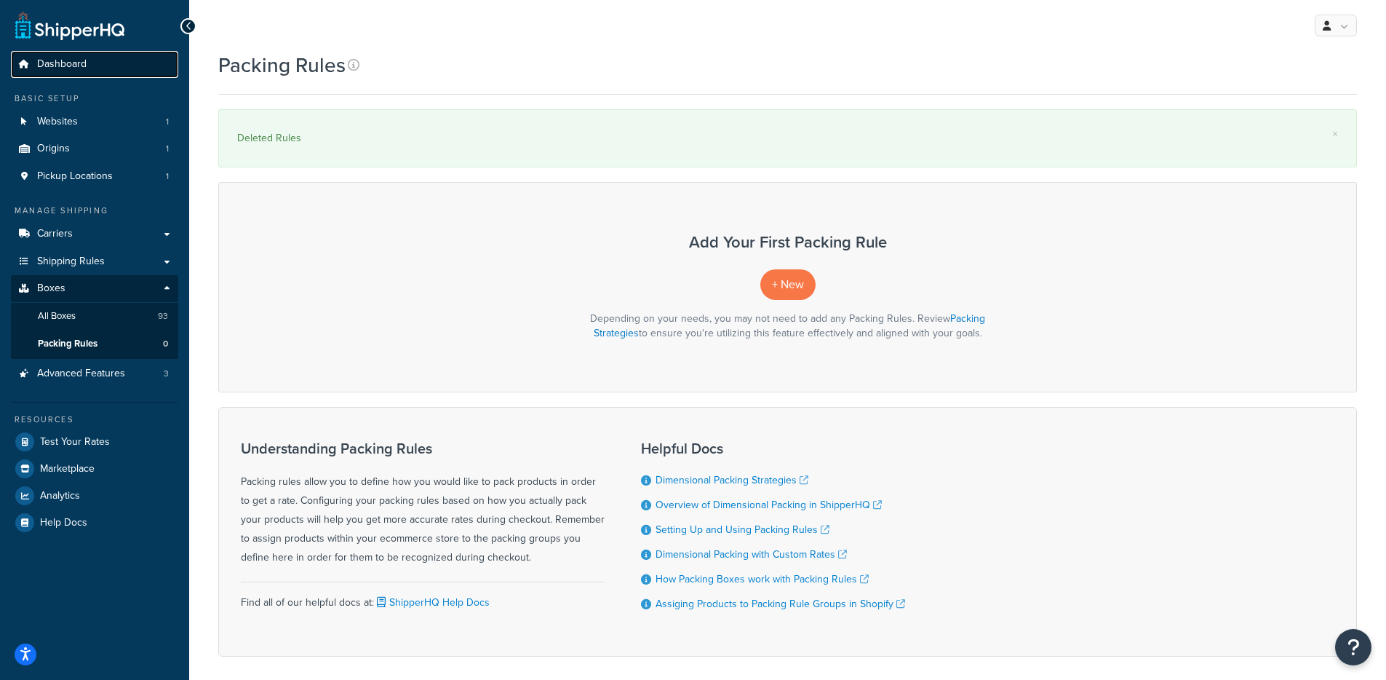
click at [127, 64] on link "Dashboard" at bounding box center [94, 64] width 167 height 27
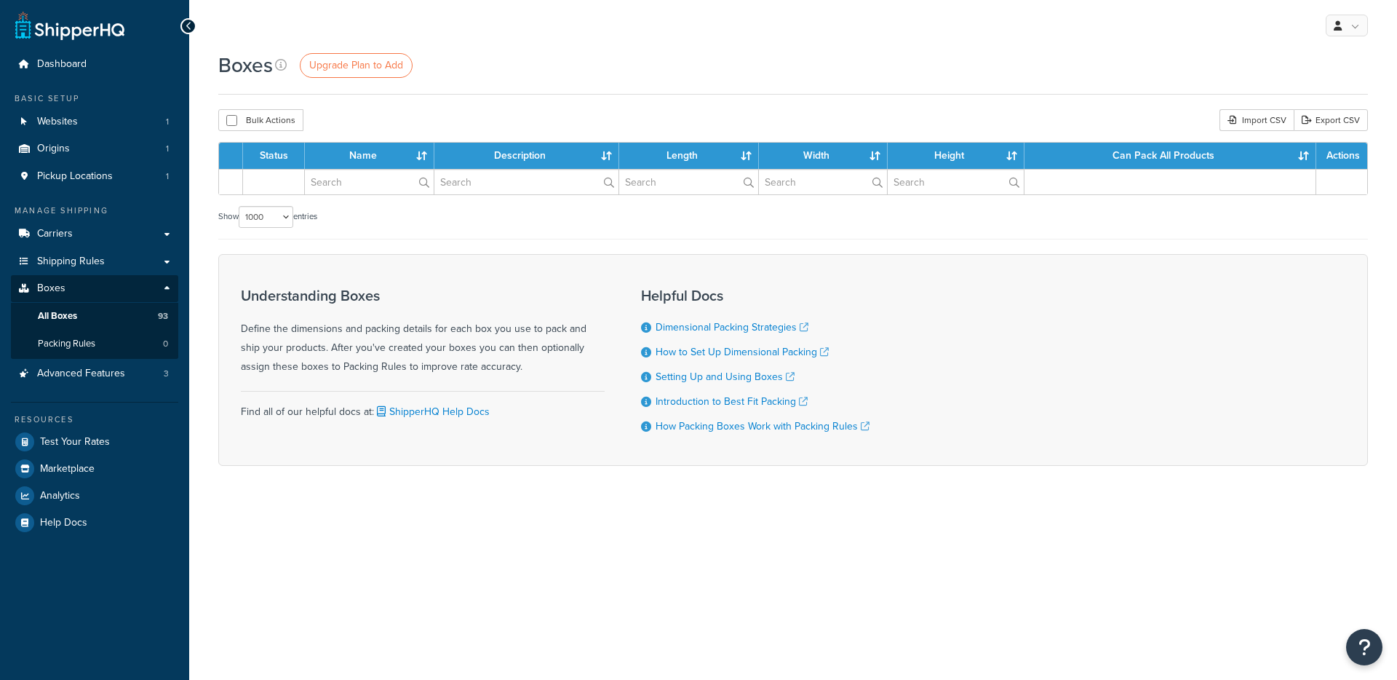
select select "1000"
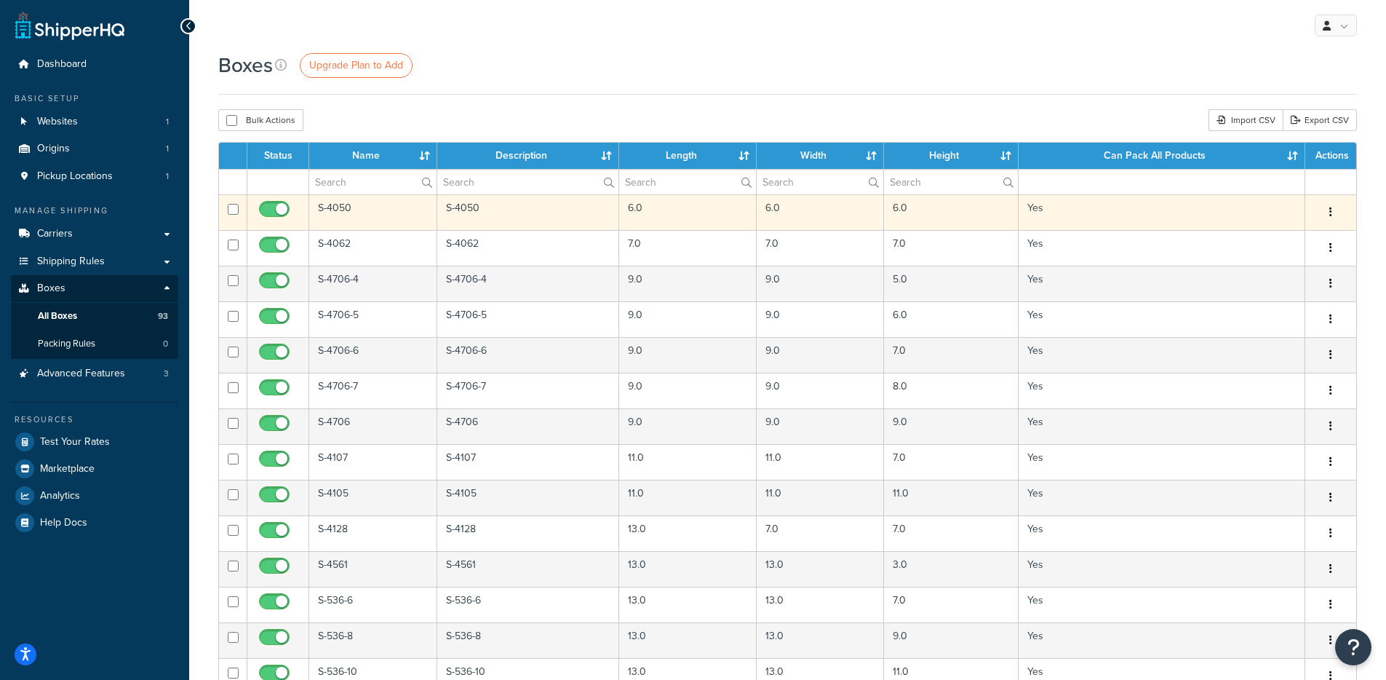
click at [283, 207] on input "checkbox" at bounding box center [276, 213] width 40 height 18
checkbox input "false"
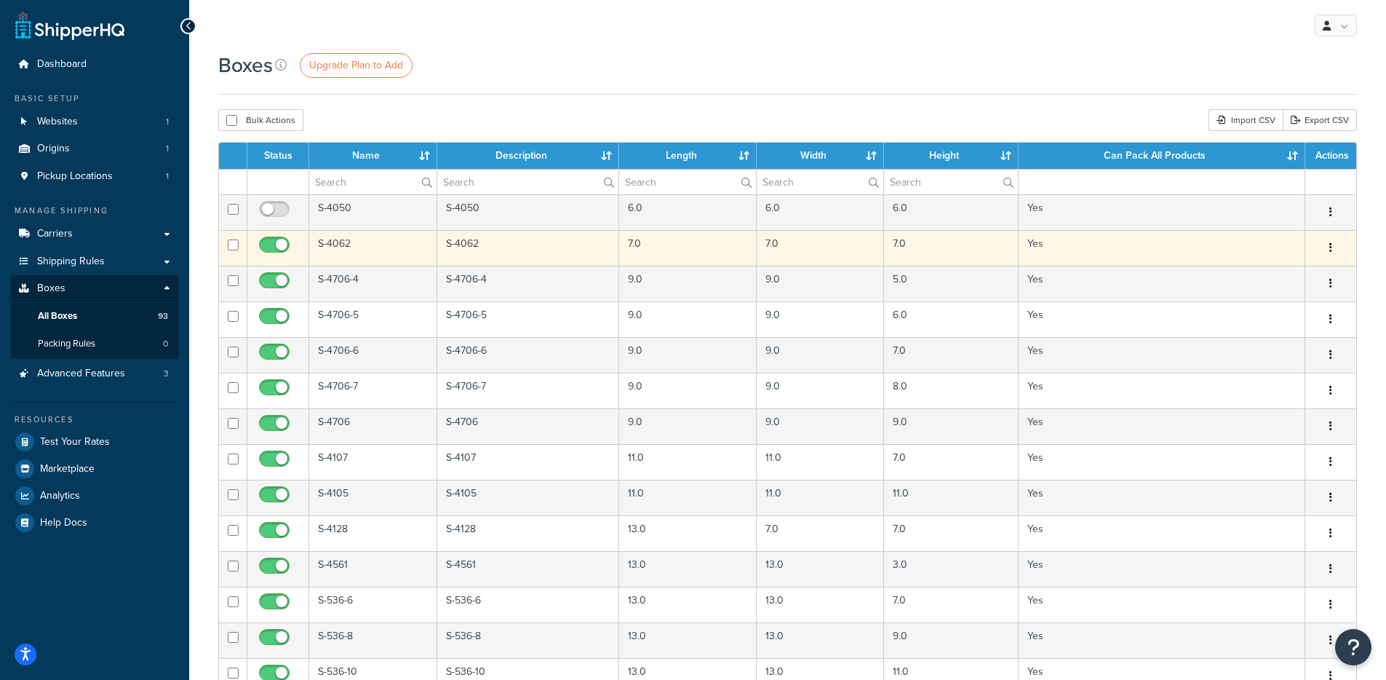
click at [278, 247] on input "checkbox" at bounding box center [276, 248] width 40 height 18
checkbox input "false"
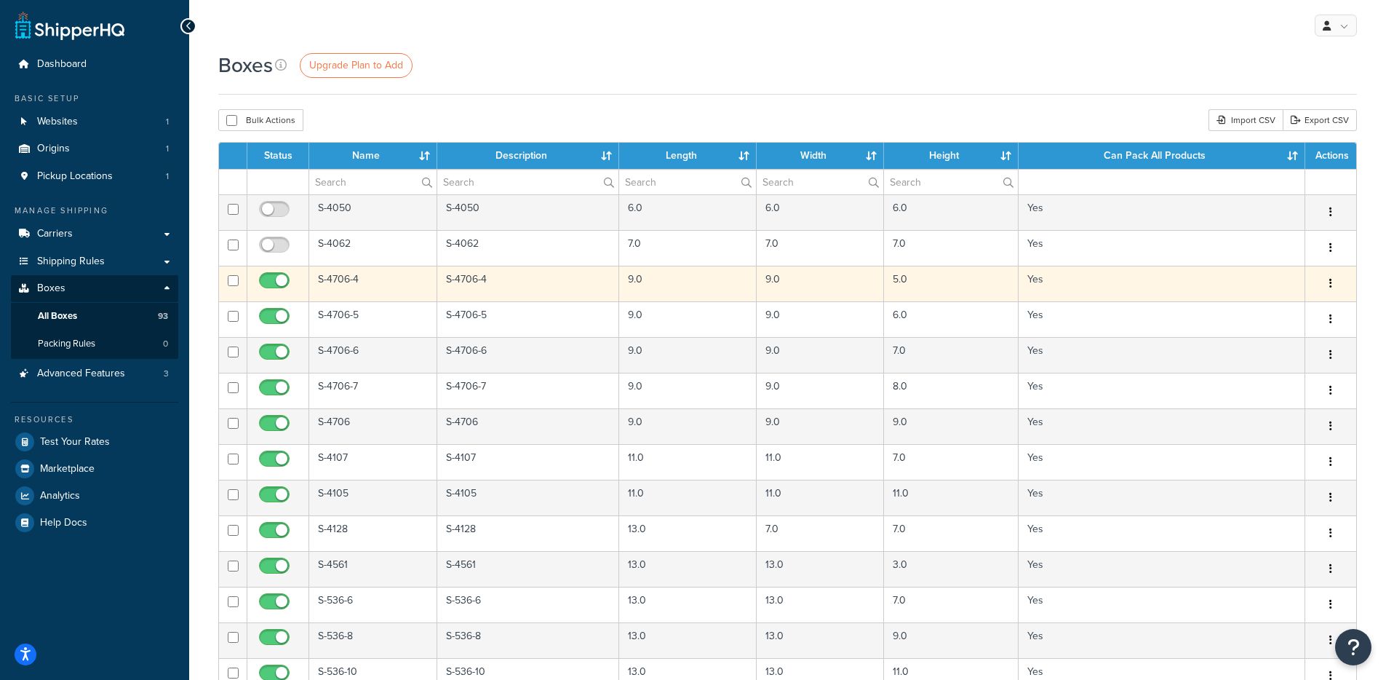
click at [270, 287] on input "checkbox" at bounding box center [276, 284] width 40 height 18
checkbox input "false"
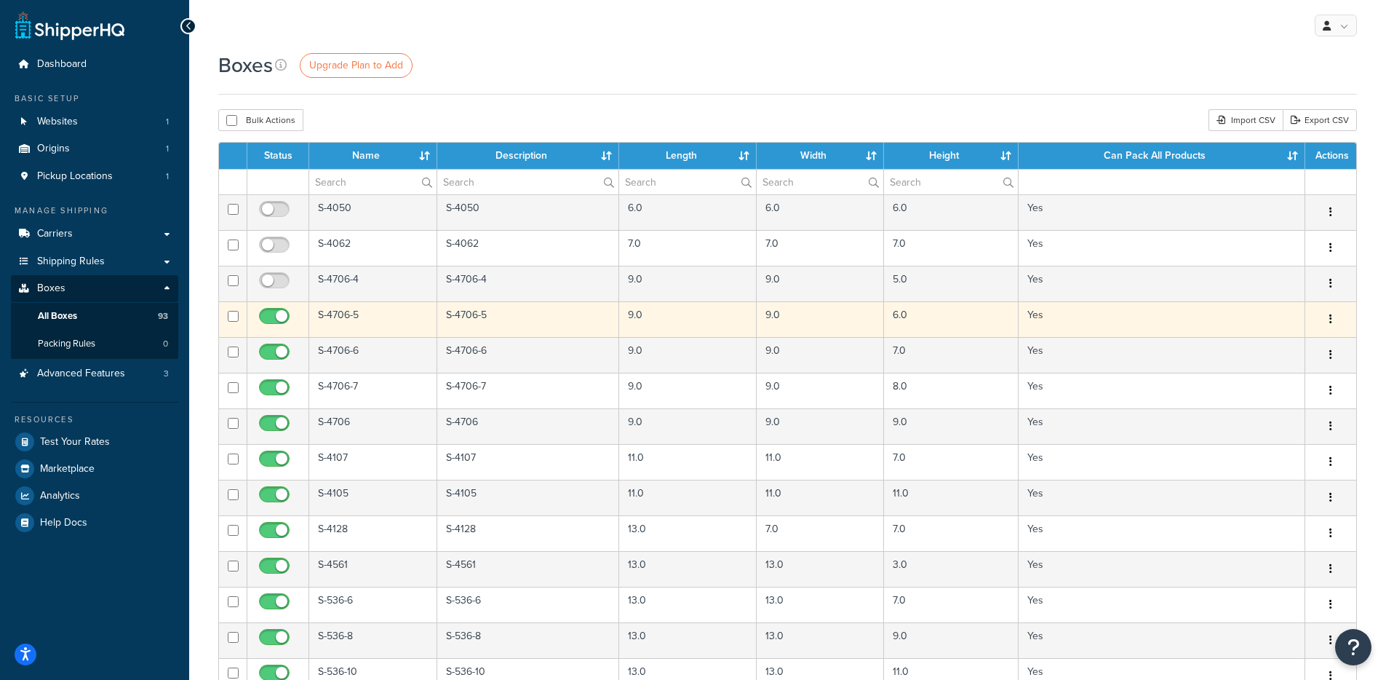
click at [274, 319] on input "checkbox" at bounding box center [276, 320] width 40 height 18
checkbox input "false"
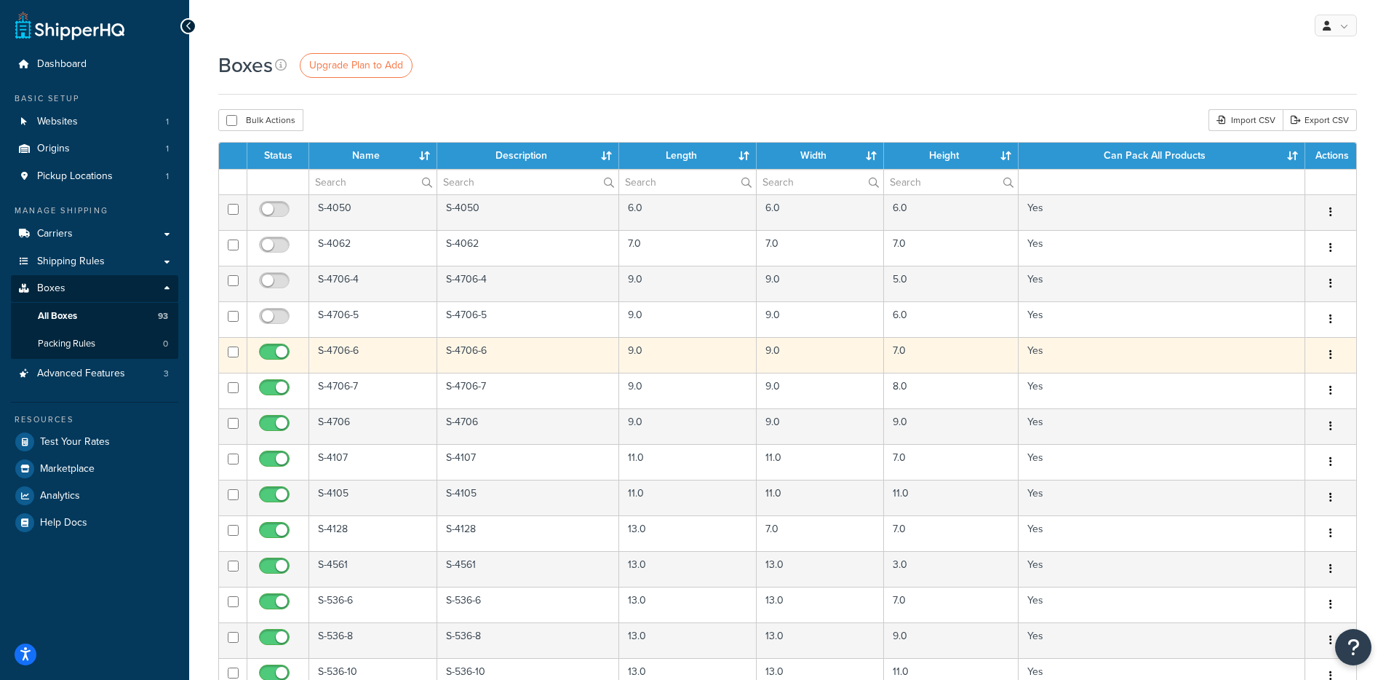
click at [275, 355] on input "checkbox" at bounding box center [276, 355] width 40 height 18
checkbox input "false"
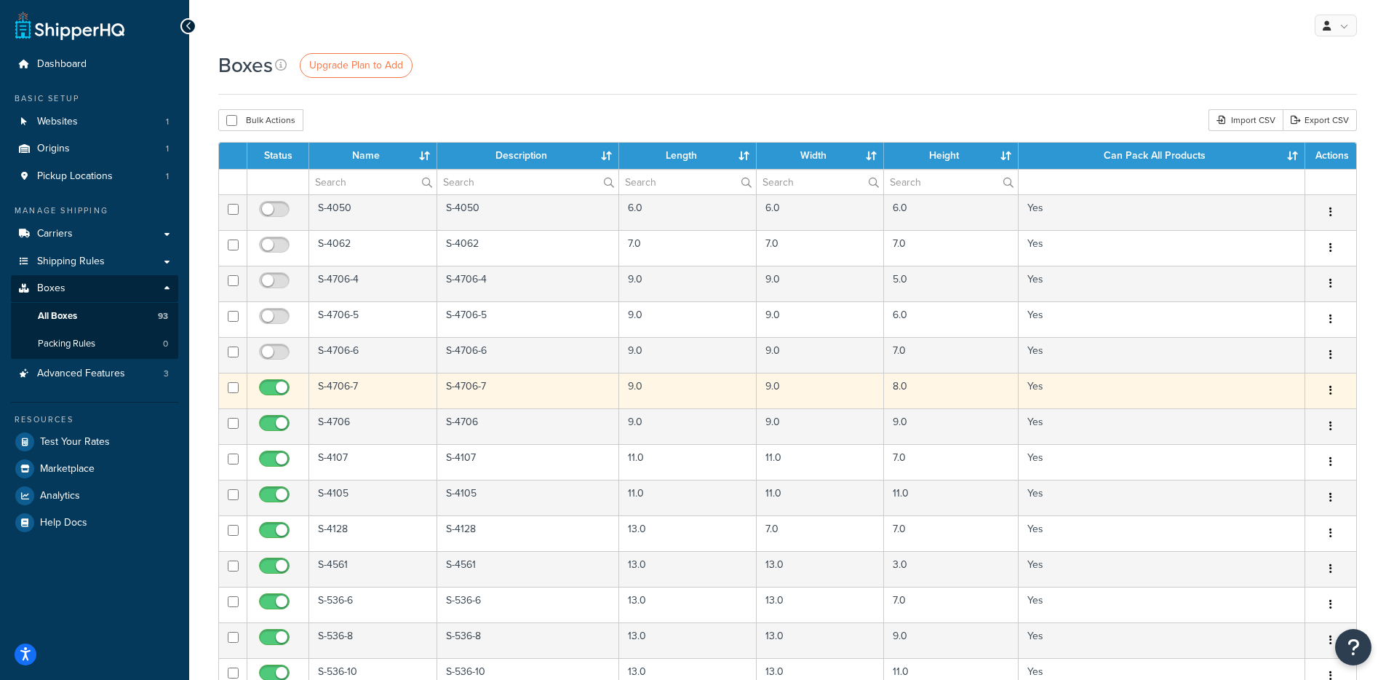
click at [280, 394] on input "checkbox" at bounding box center [276, 391] width 40 height 18
checkbox input "false"
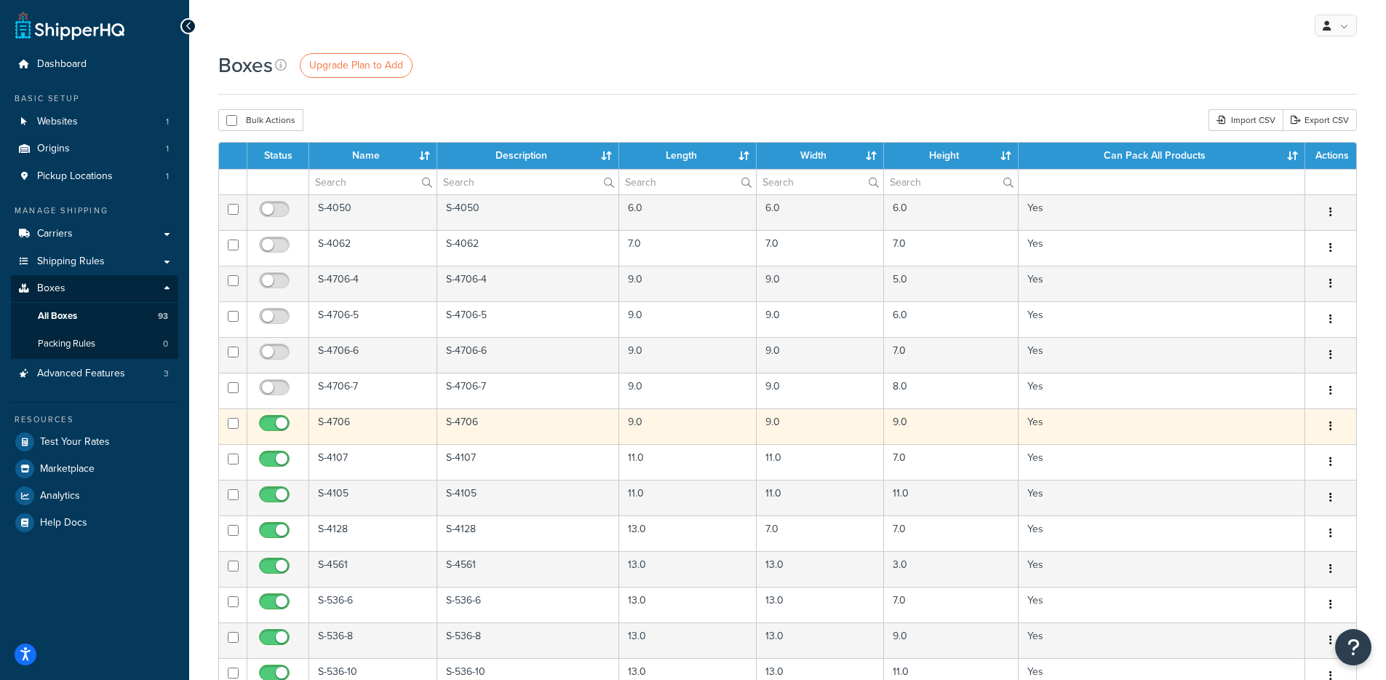
click at [271, 421] on input "checkbox" at bounding box center [276, 427] width 40 height 18
checkbox input "false"
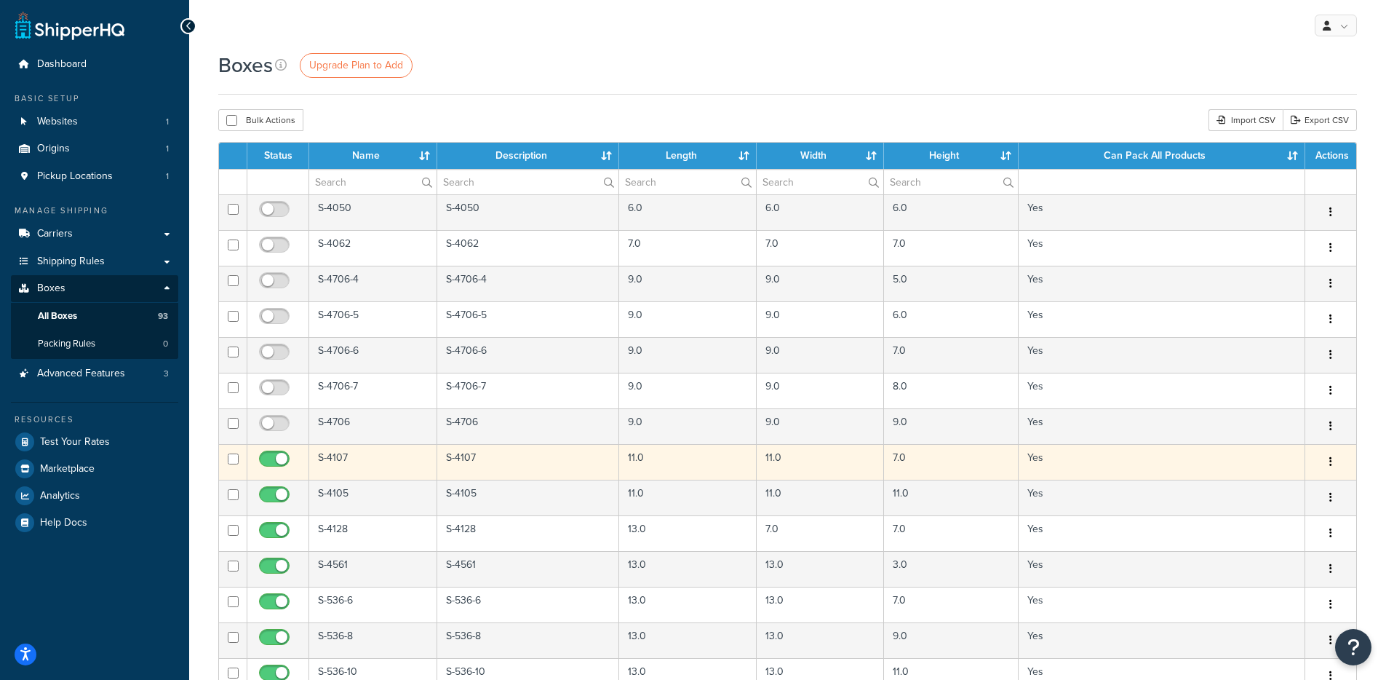
click at [279, 462] on input "checkbox" at bounding box center [276, 462] width 40 height 18
checkbox input "false"
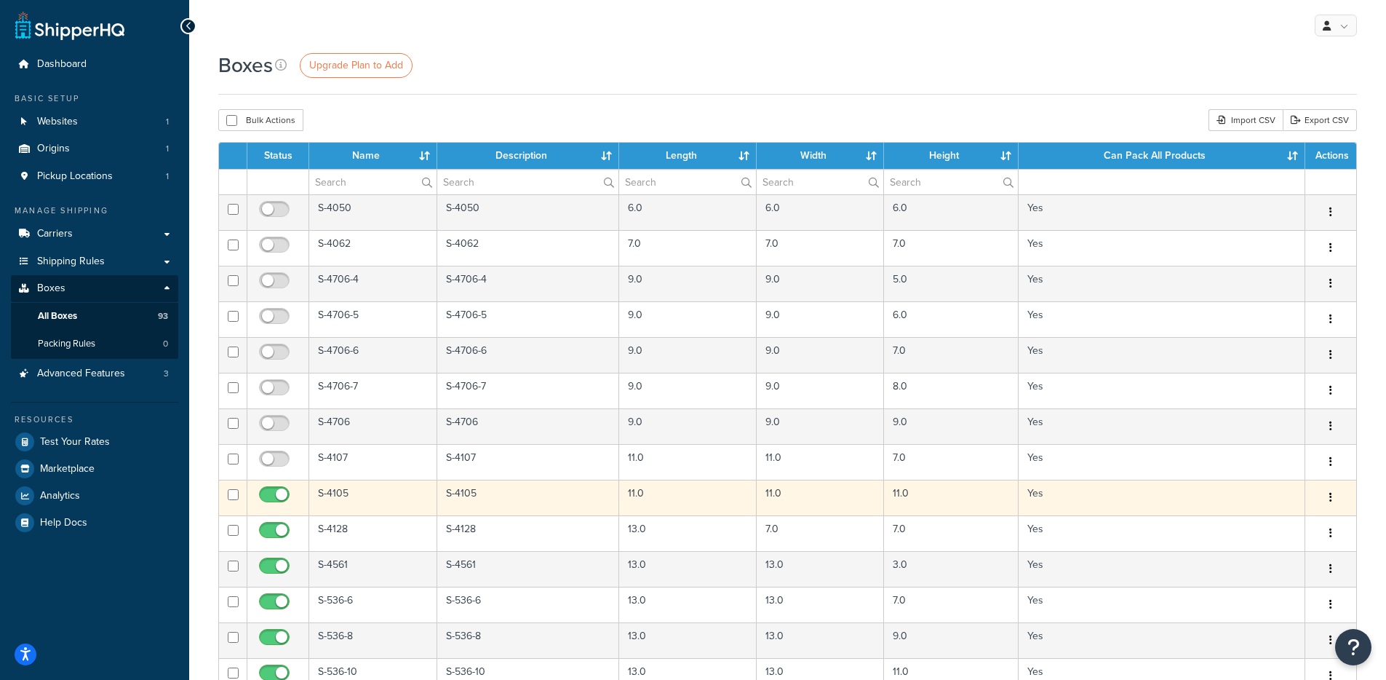
click at [272, 495] on input "checkbox" at bounding box center [276, 498] width 40 height 18
checkbox input "false"
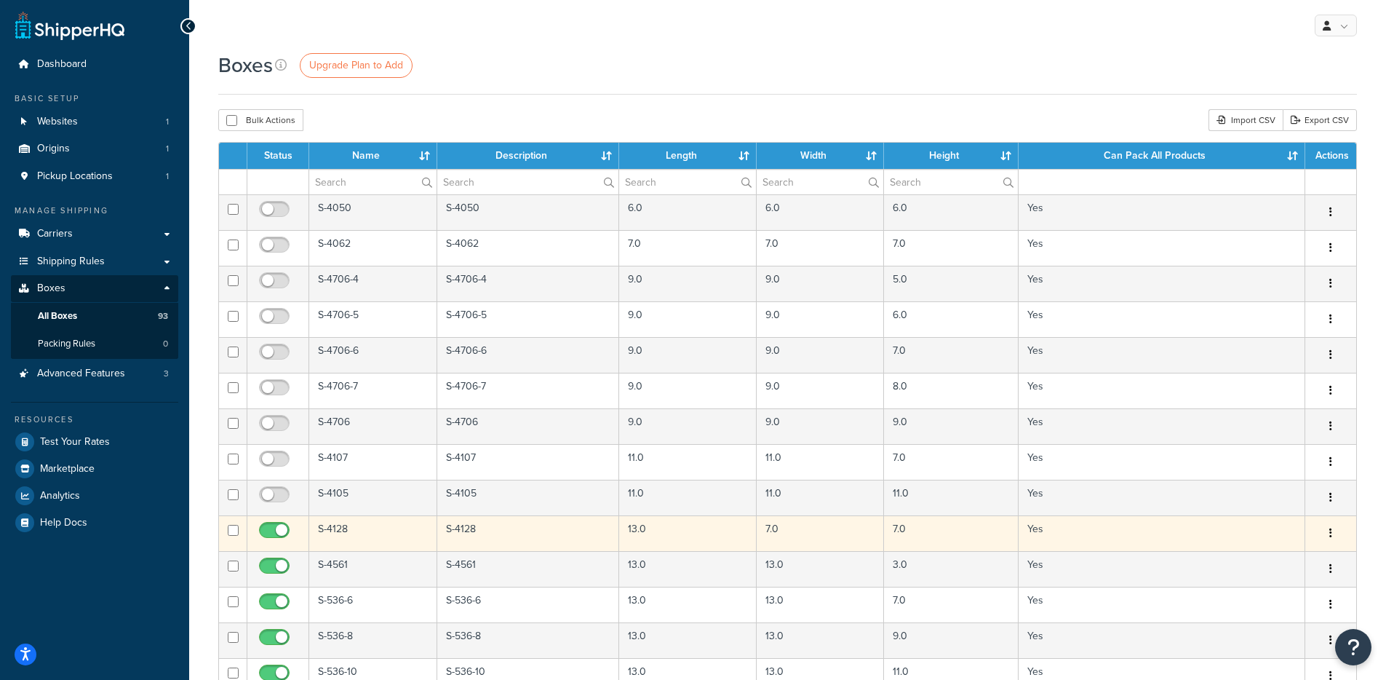
click at [278, 527] on input "checkbox" at bounding box center [276, 534] width 40 height 18
checkbox input "false"
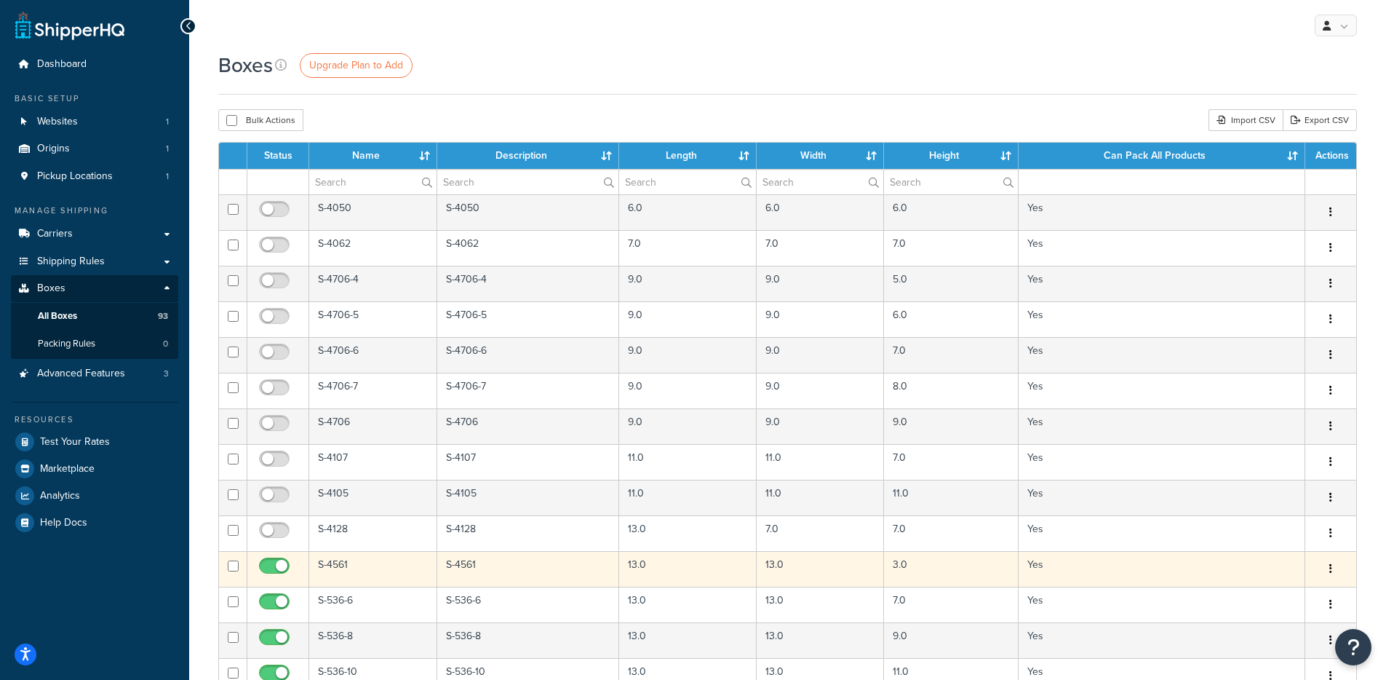
drag, startPoint x: 269, startPoint y: 568, endPoint x: 276, endPoint y: 577, distance: 11.9
click at [270, 568] on input "checkbox" at bounding box center [276, 569] width 40 height 18
checkbox input "false"
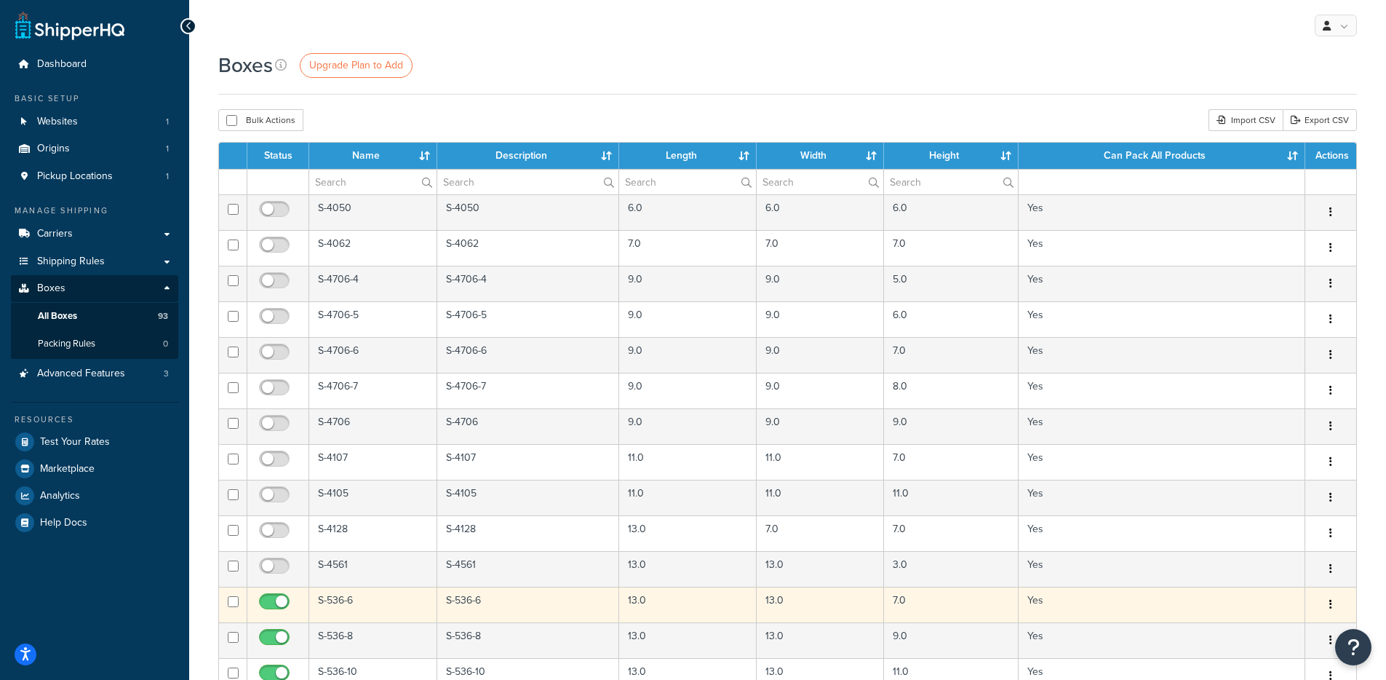
drag, startPoint x: 279, startPoint y: 597, endPoint x: 277, endPoint y: 586, distance: 11.1
click at [279, 597] on input "checkbox" at bounding box center [276, 605] width 40 height 18
checkbox input "false"
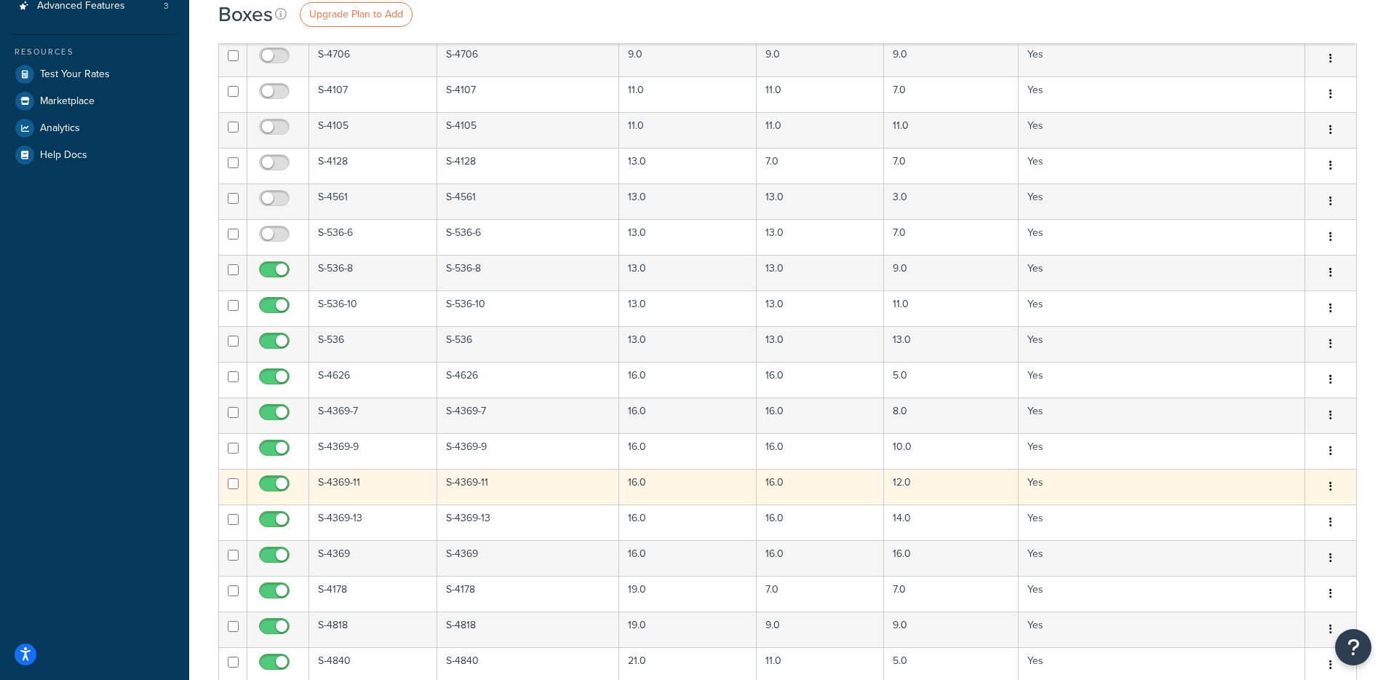
scroll to position [375, 0]
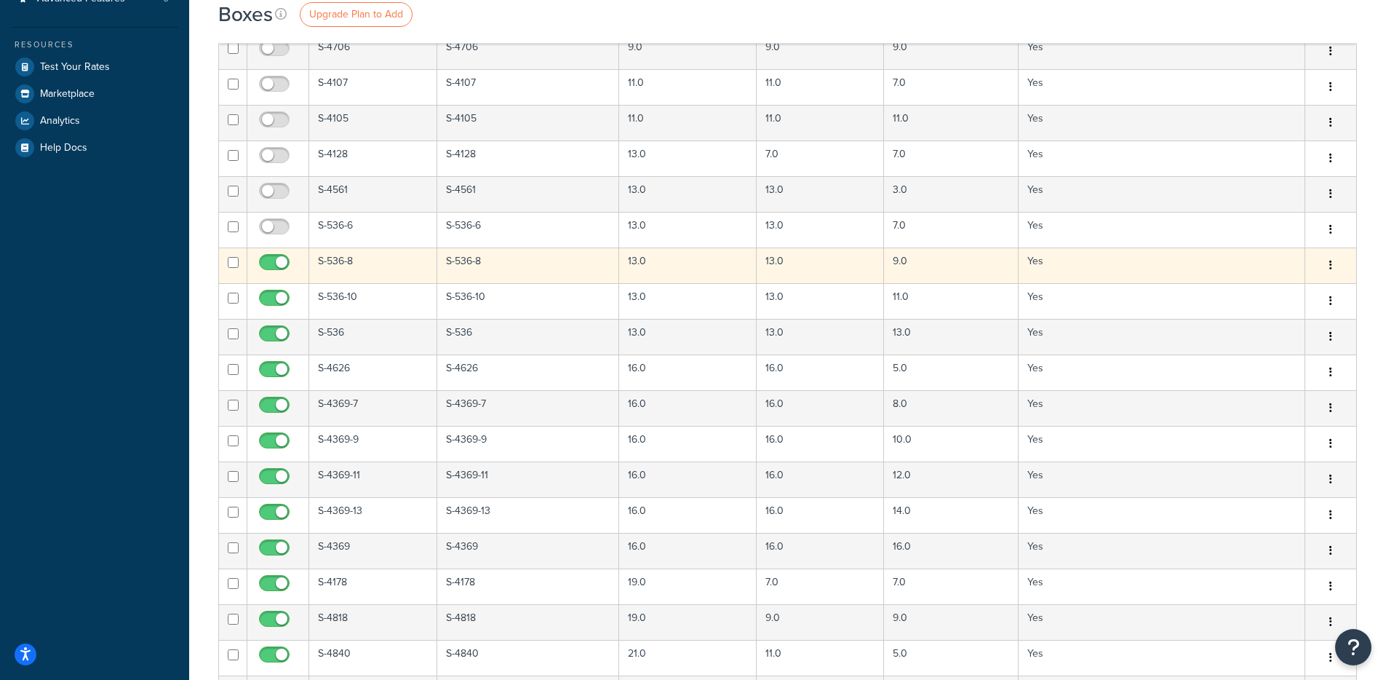
click at [276, 263] on input "checkbox" at bounding box center [276, 266] width 40 height 18
checkbox input "false"
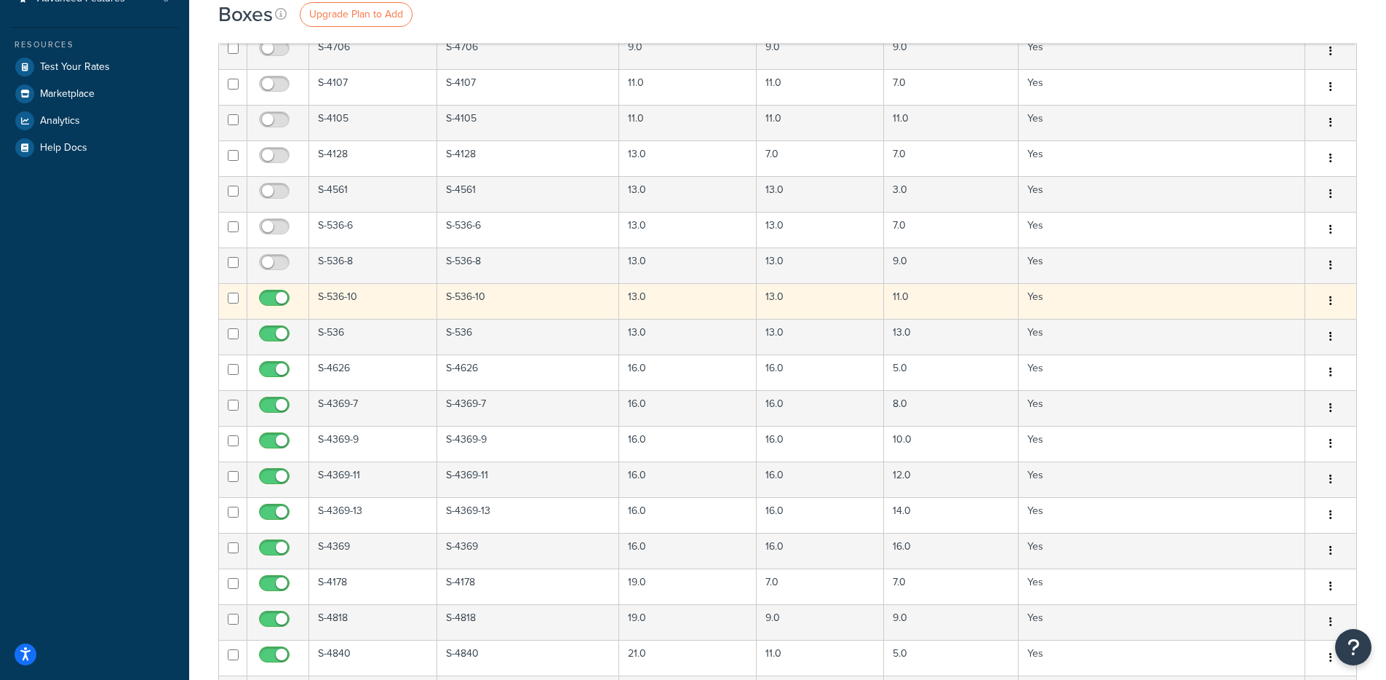
click at [275, 301] on input "checkbox" at bounding box center [276, 301] width 40 height 18
checkbox input "false"
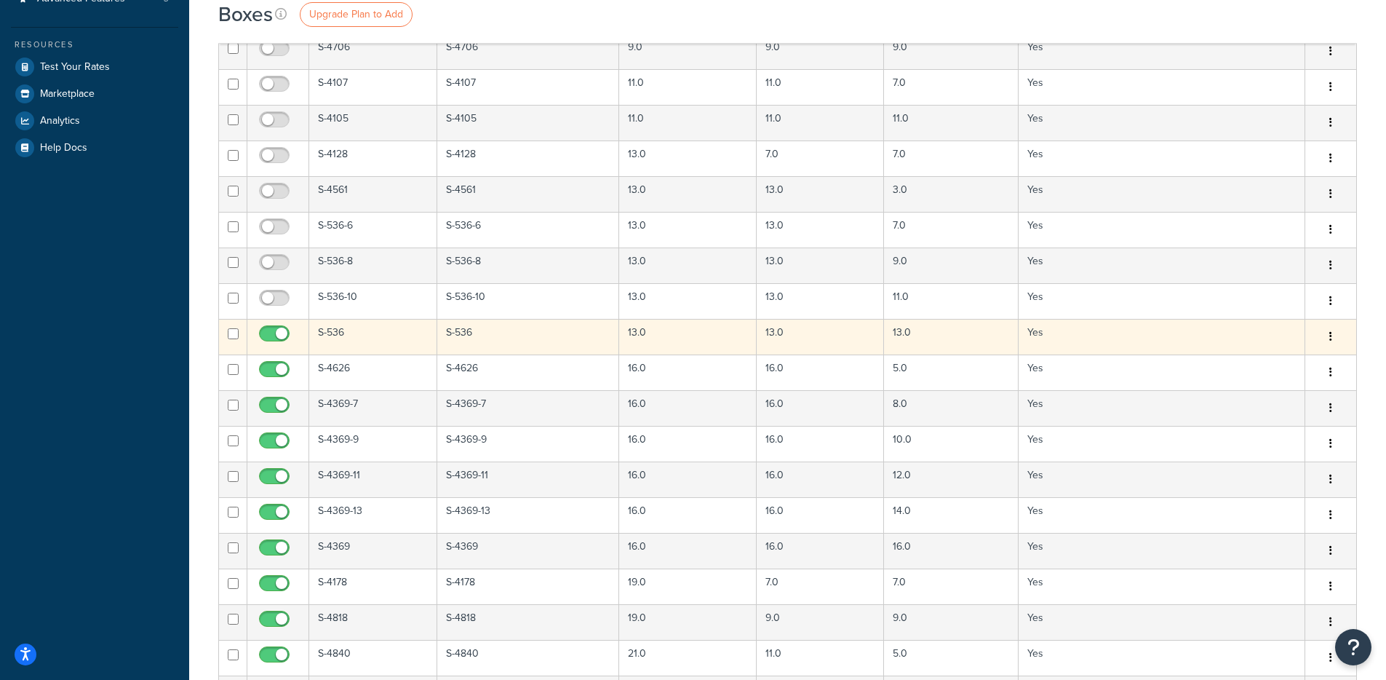
click at [278, 332] on input "checkbox" at bounding box center [276, 337] width 40 height 18
checkbox input "false"
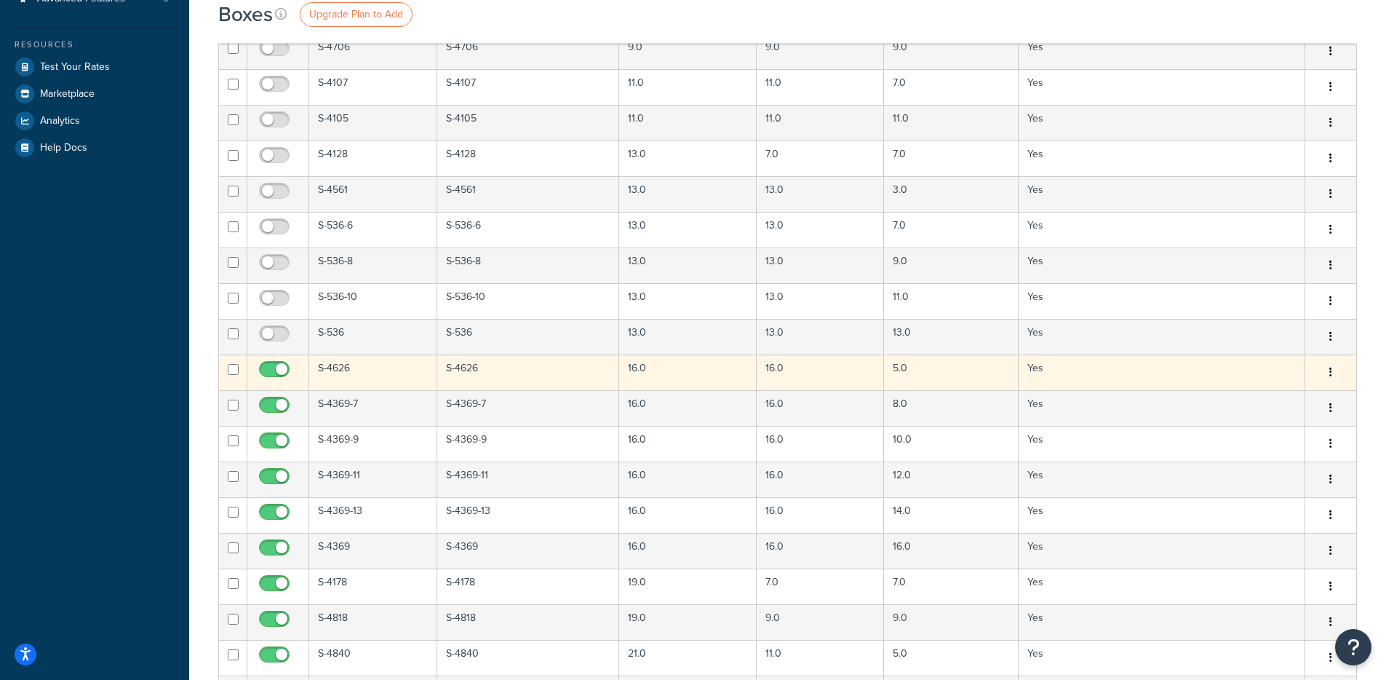
click at [273, 369] on input "checkbox" at bounding box center [276, 373] width 40 height 18
checkbox input "false"
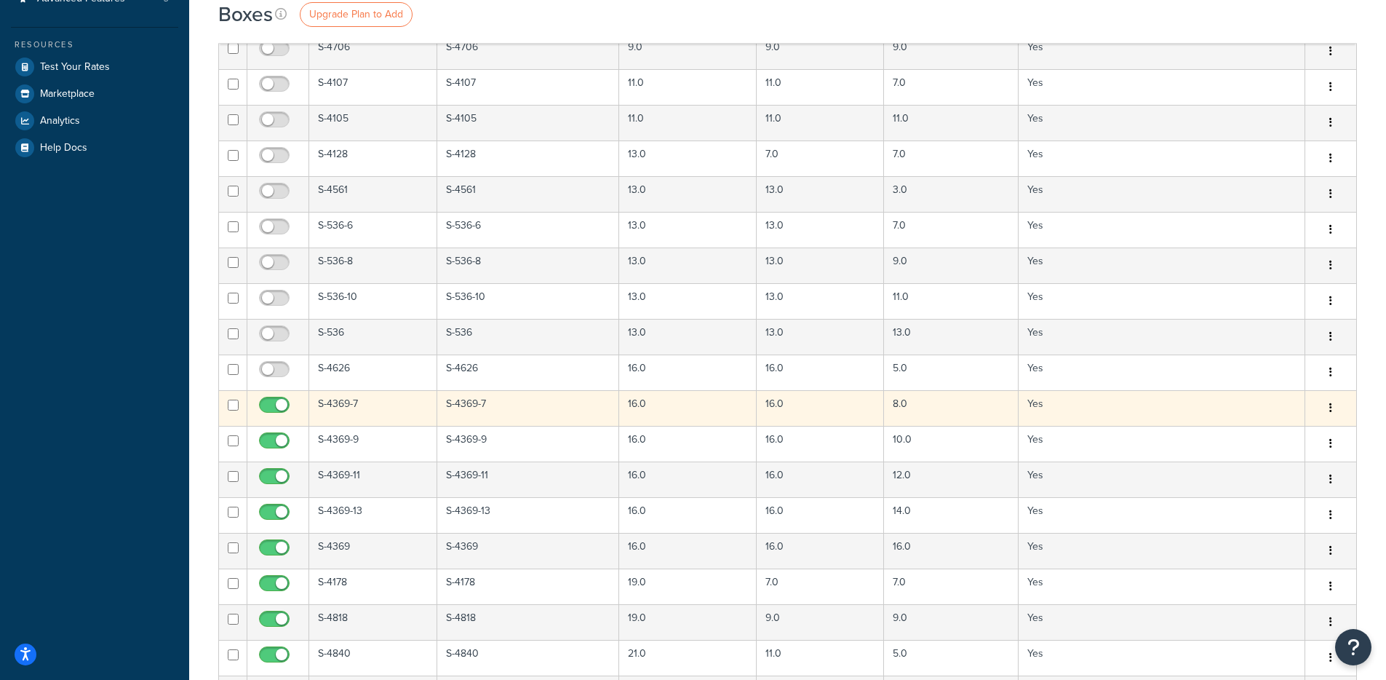
click at [276, 398] on span at bounding box center [274, 405] width 31 height 17
click at [276, 399] on input "checkbox" at bounding box center [276, 408] width 40 height 18
checkbox input "false"
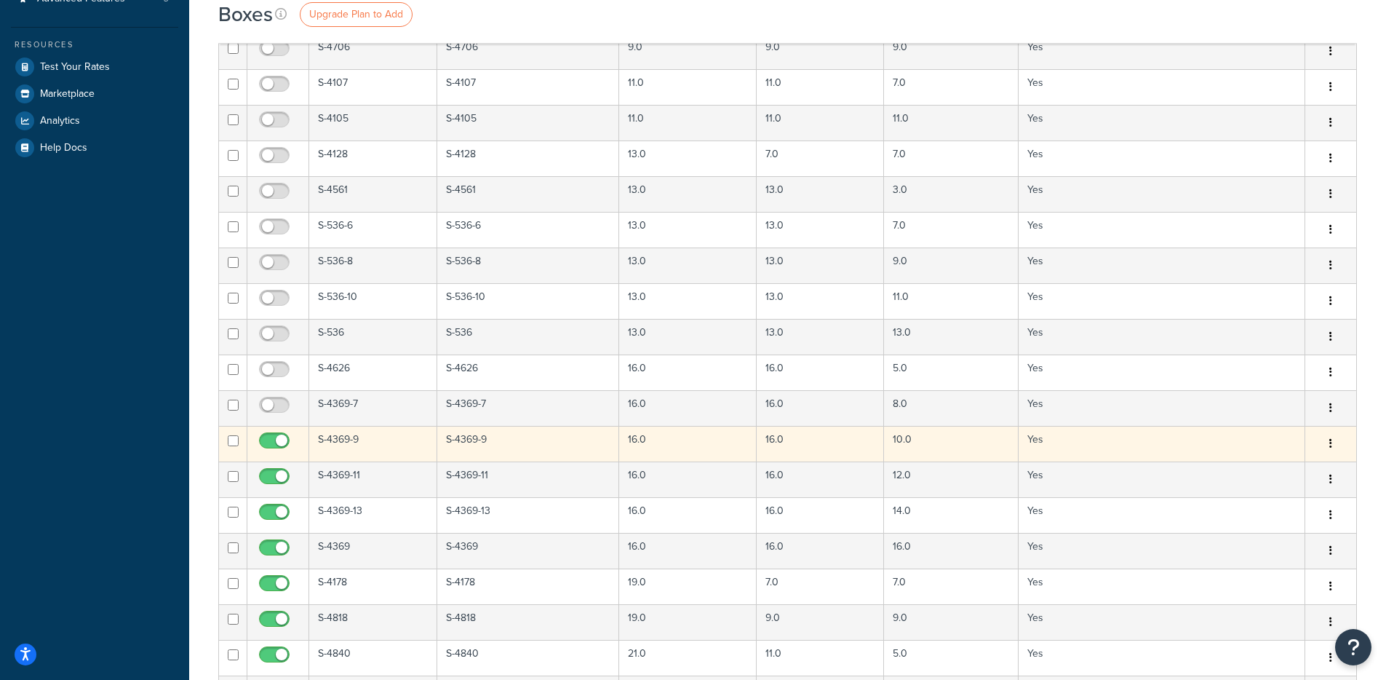
click at [277, 436] on input "checkbox" at bounding box center [276, 444] width 40 height 18
checkbox input "false"
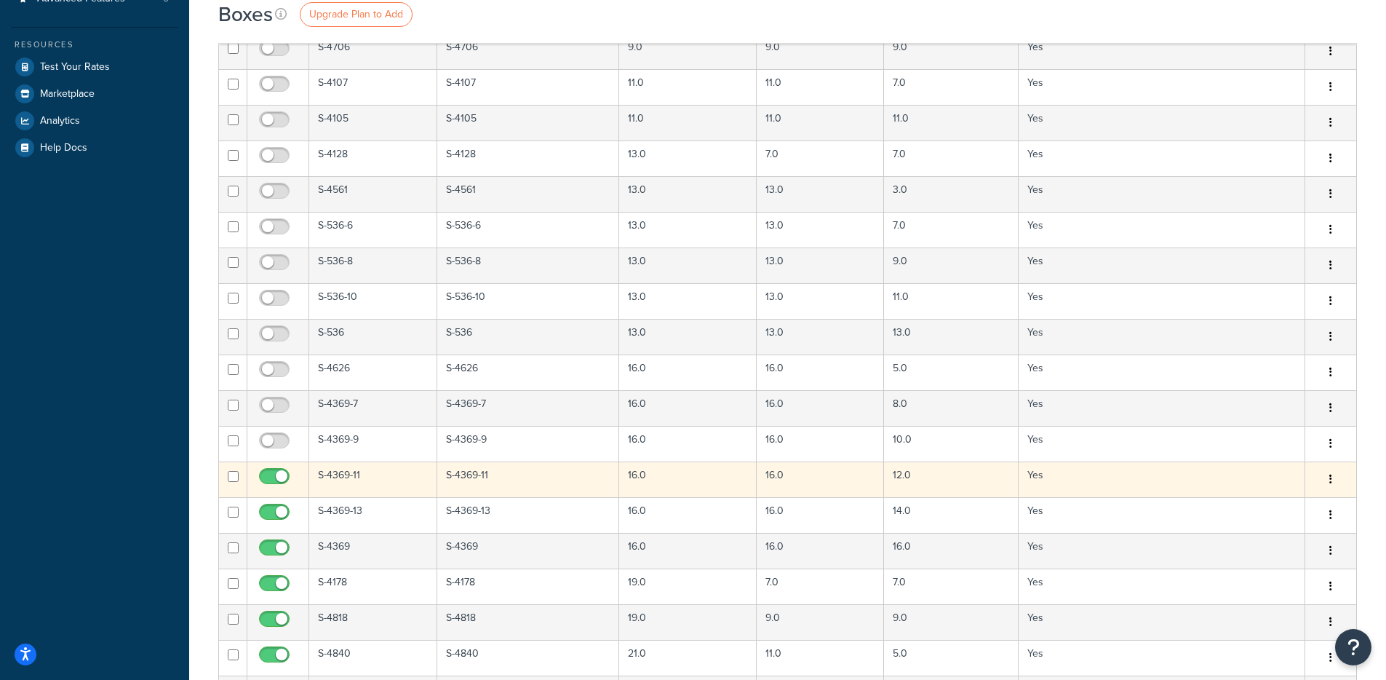
click at [272, 475] on input "checkbox" at bounding box center [276, 480] width 40 height 18
checkbox input "false"
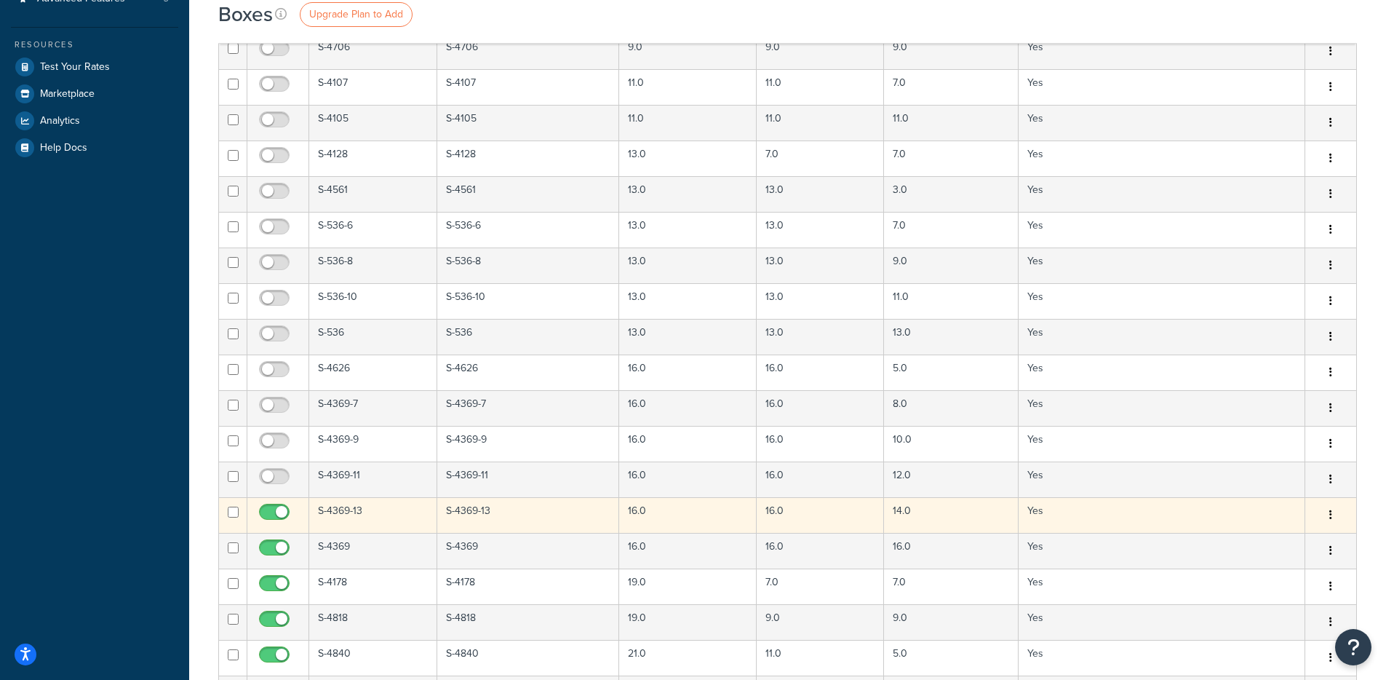
click at [276, 511] on input "checkbox" at bounding box center [276, 515] width 40 height 18
checkbox input "false"
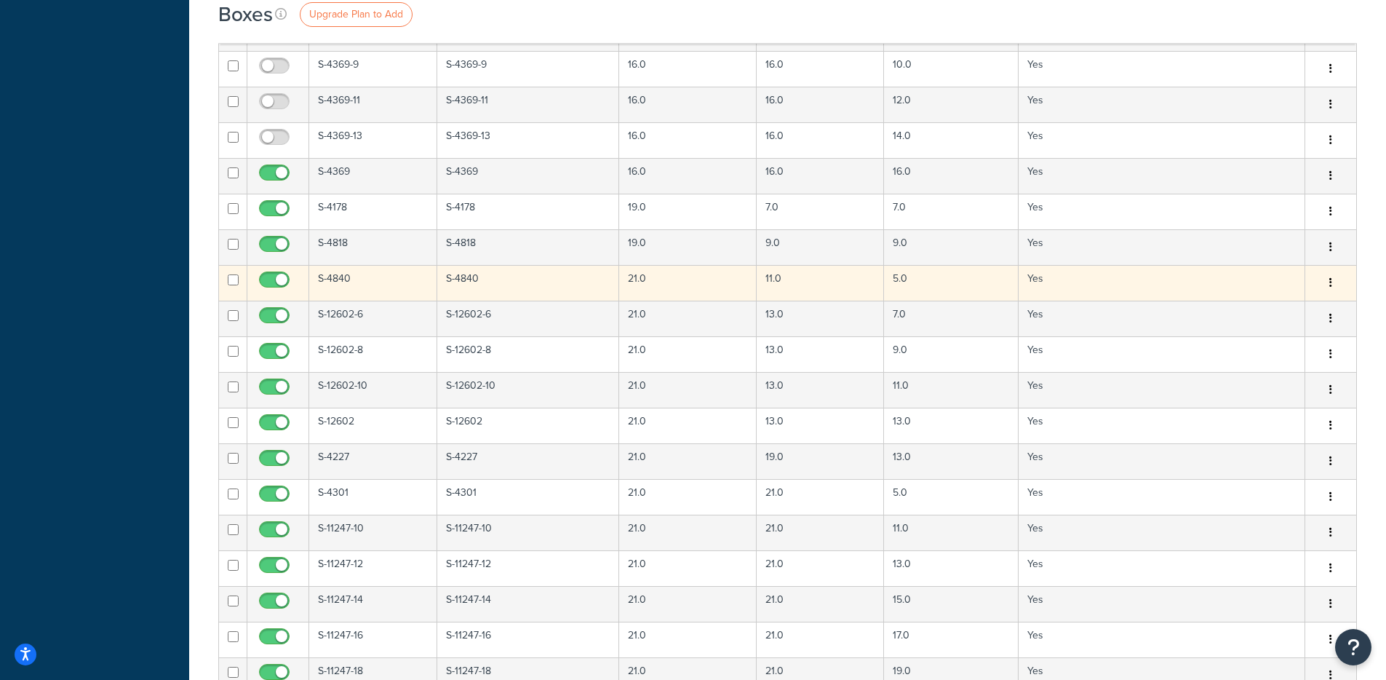
scroll to position [752, 0]
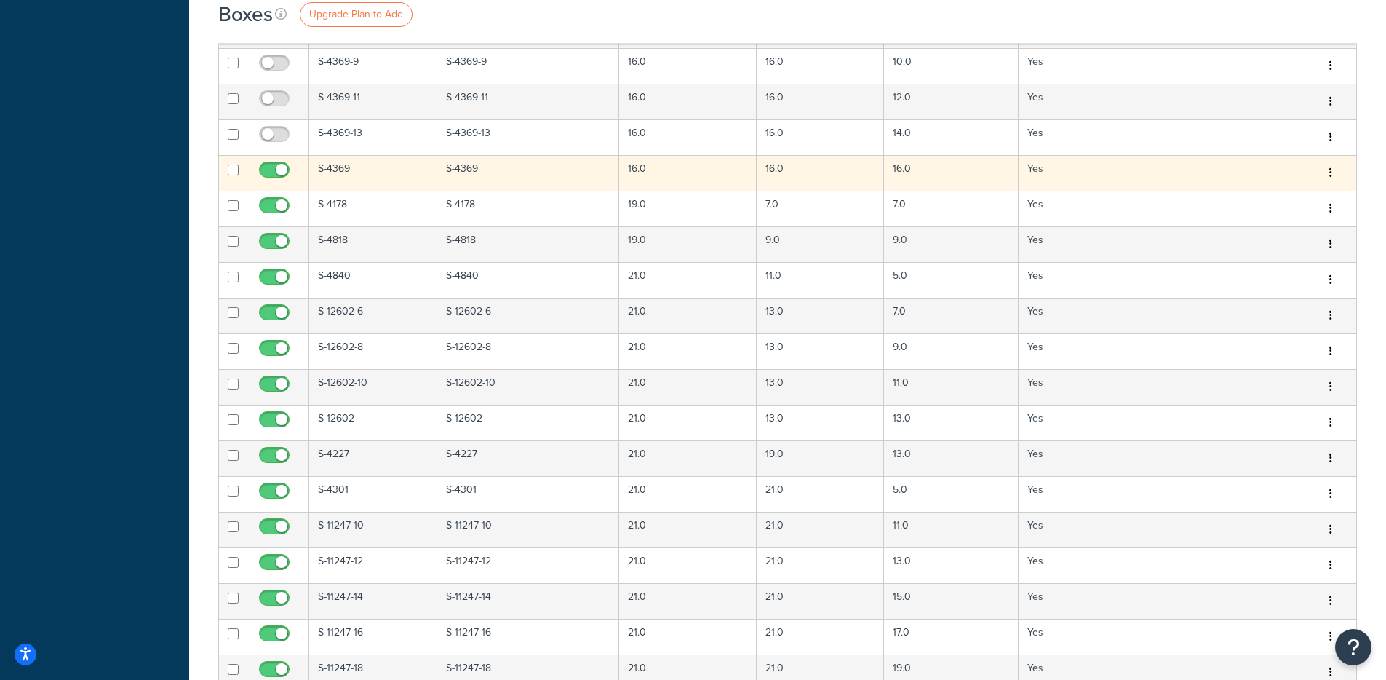
click at [282, 167] on input "checkbox" at bounding box center [276, 173] width 40 height 18
checkbox input "false"
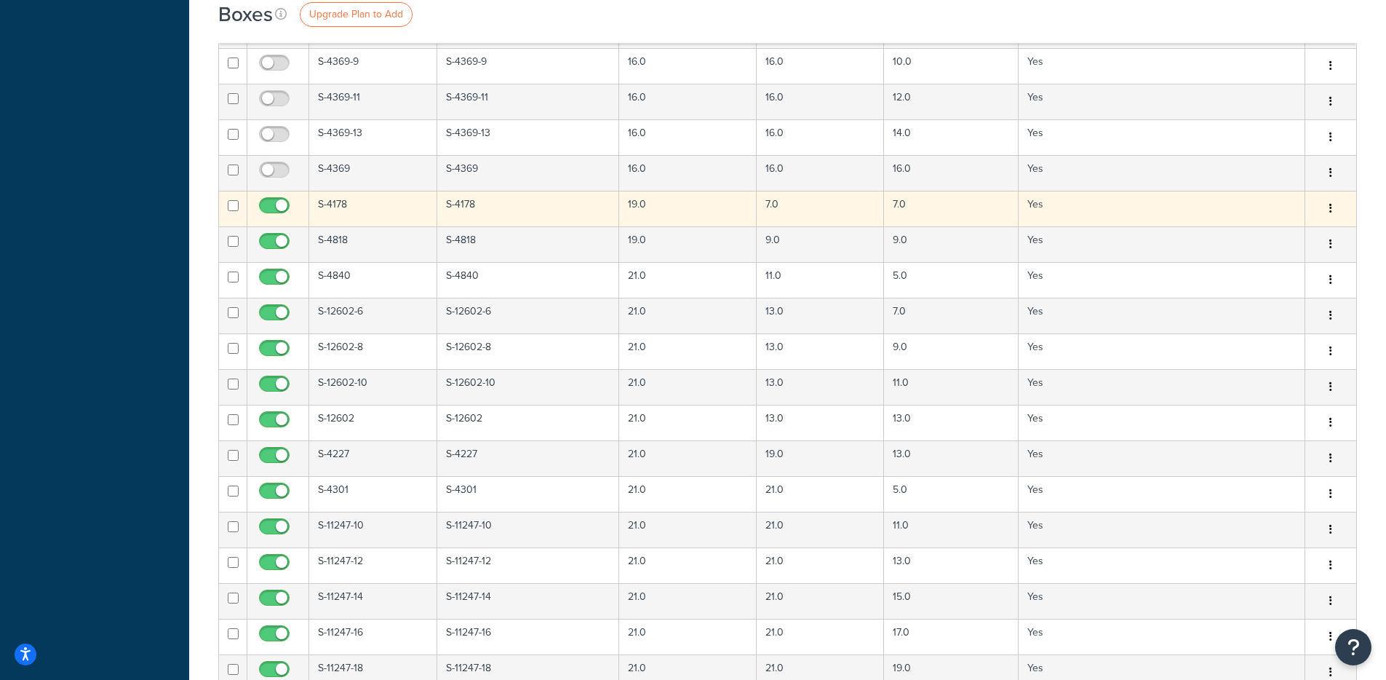
click at [276, 207] on input "checkbox" at bounding box center [276, 209] width 40 height 18
checkbox input "false"
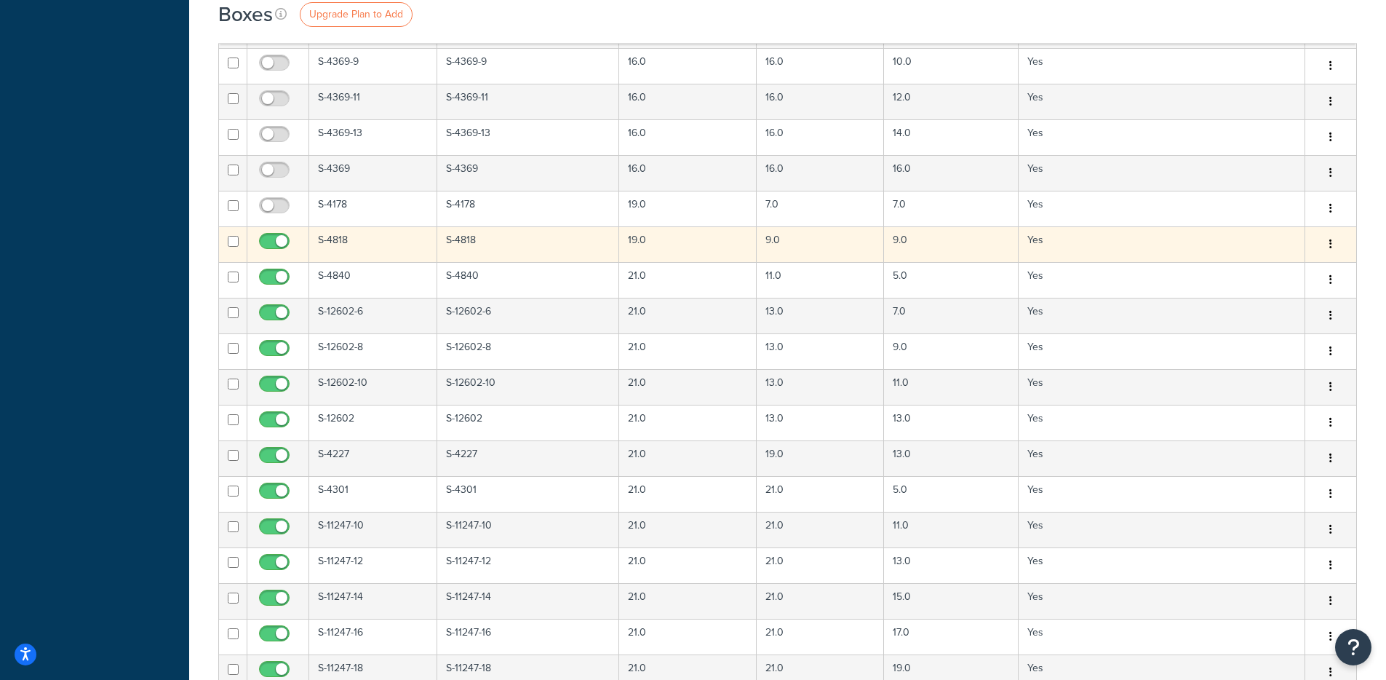
click at [275, 232] on td at bounding box center [278, 244] width 62 height 36
click at [281, 247] on input "checkbox" at bounding box center [276, 245] width 40 height 18
checkbox input "false"
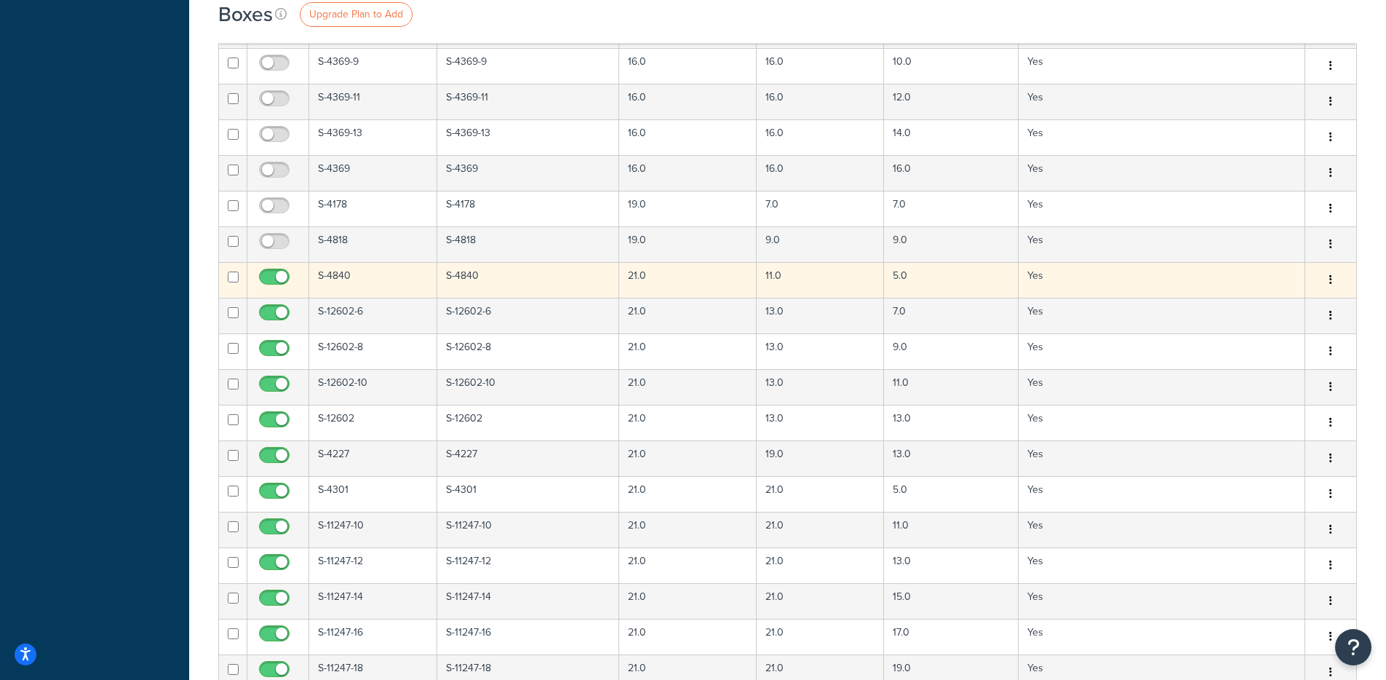
drag, startPoint x: 271, startPoint y: 276, endPoint x: 274, endPoint y: 296, distance: 19.8
click at [271, 276] on input "checkbox" at bounding box center [276, 280] width 40 height 18
checkbox input "false"
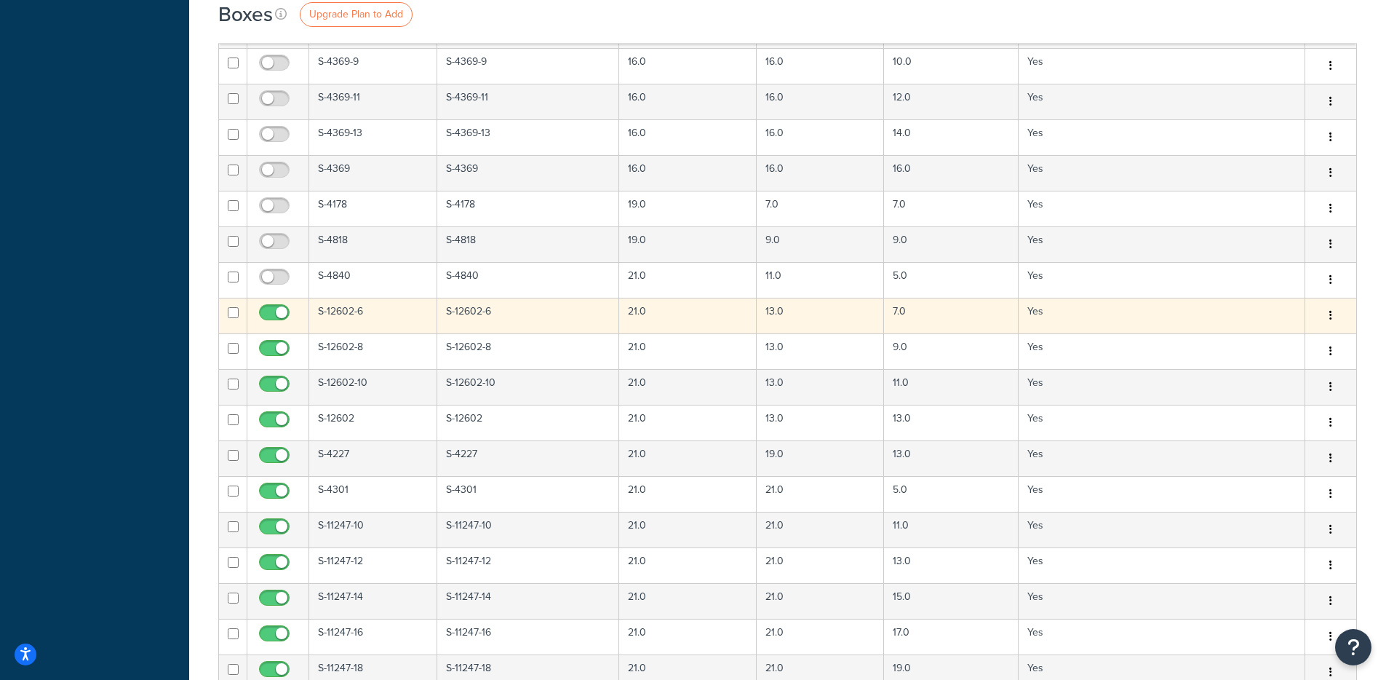
drag, startPoint x: 276, startPoint y: 311, endPoint x: 272, endPoint y: 323, distance: 12.4
click at [277, 311] on input "checkbox" at bounding box center [276, 316] width 40 height 18
checkbox input "false"
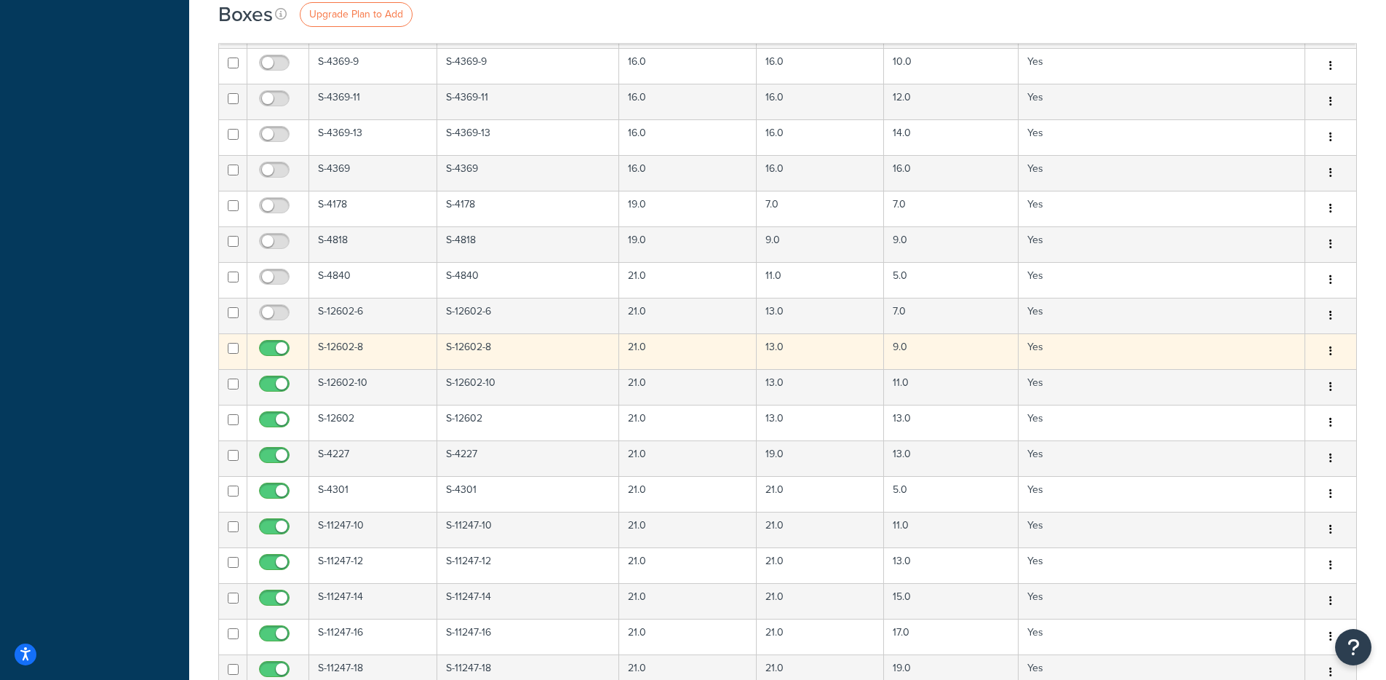
click at [268, 348] on input "checkbox" at bounding box center [276, 352] width 40 height 18
checkbox input "false"
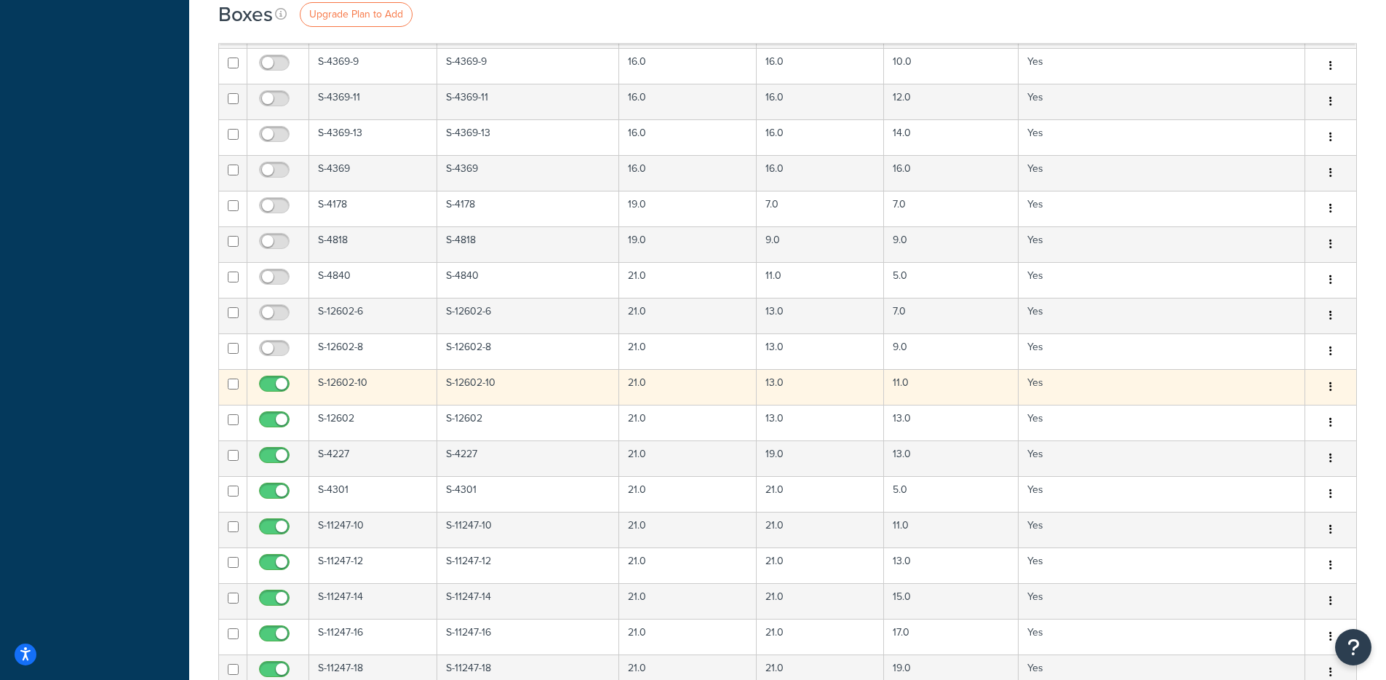
click at [276, 378] on span at bounding box center [274, 383] width 31 height 17
click at [276, 378] on input "checkbox" at bounding box center [276, 387] width 40 height 18
checkbox input "false"
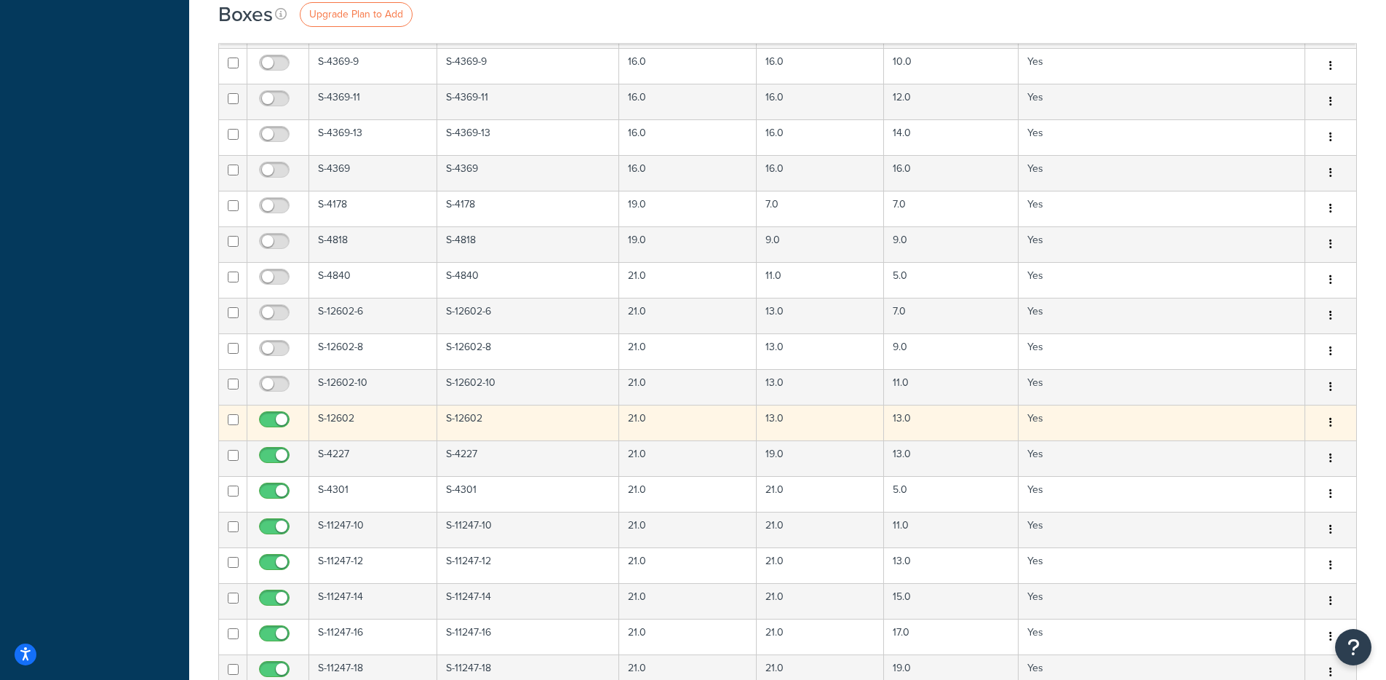
click at [273, 423] on input "checkbox" at bounding box center [276, 423] width 40 height 18
checkbox input "false"
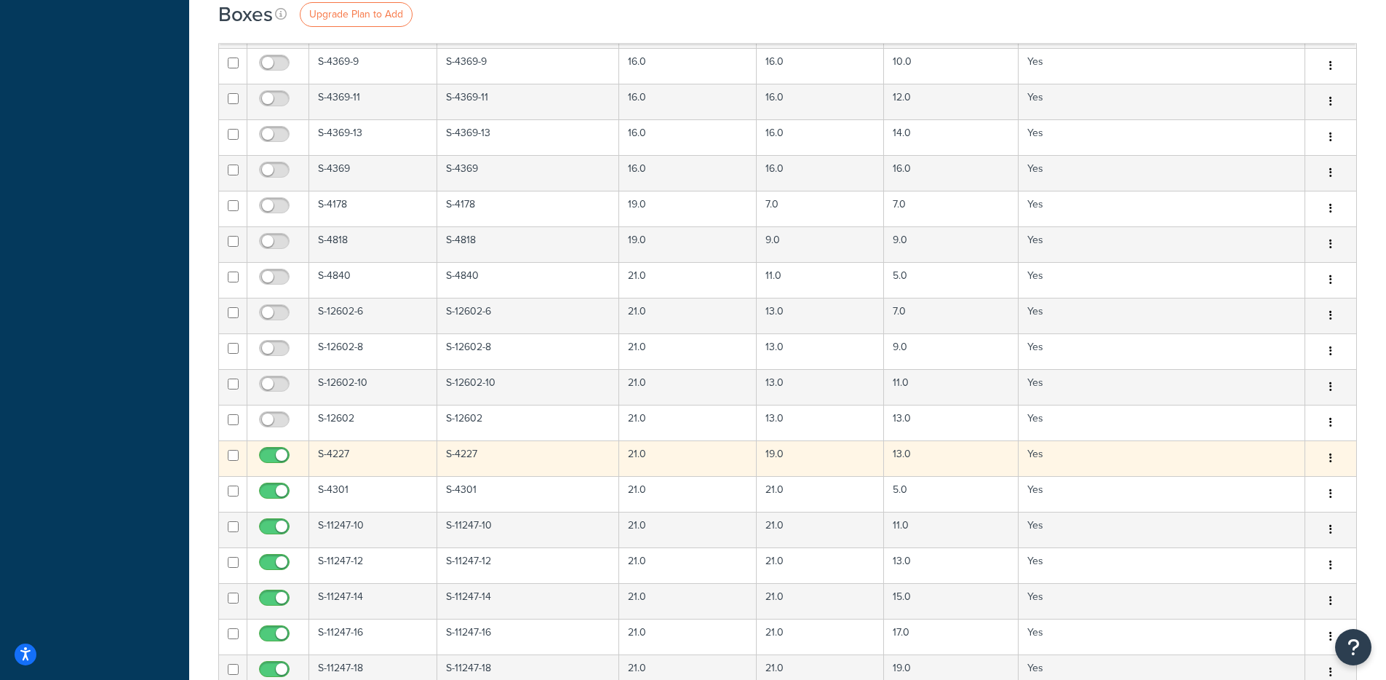
click at [279, 451] on input "checkbox" at bounding box center [276, 459] width 40 height 18
checkbox input "false"
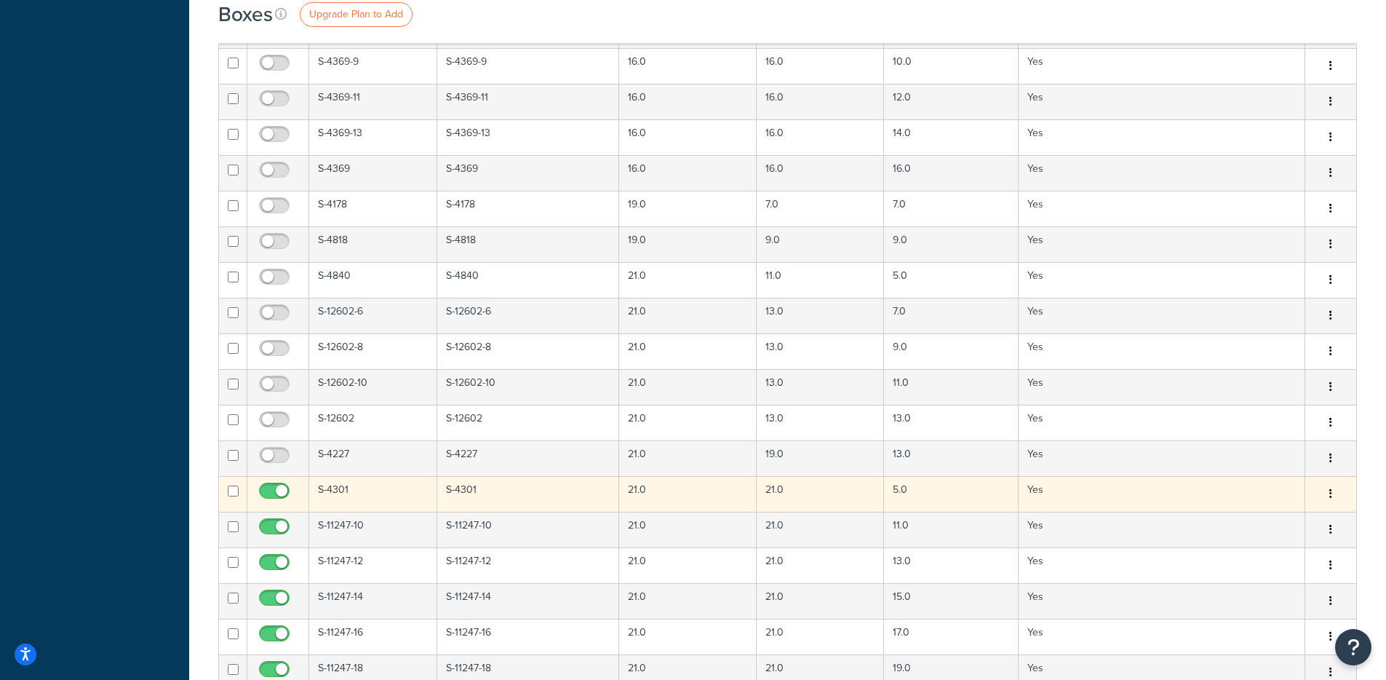
drag, startPoint x: 277, startPoint y: 495, endPoint x: 278, endPoint y: 473, distance: 21.8
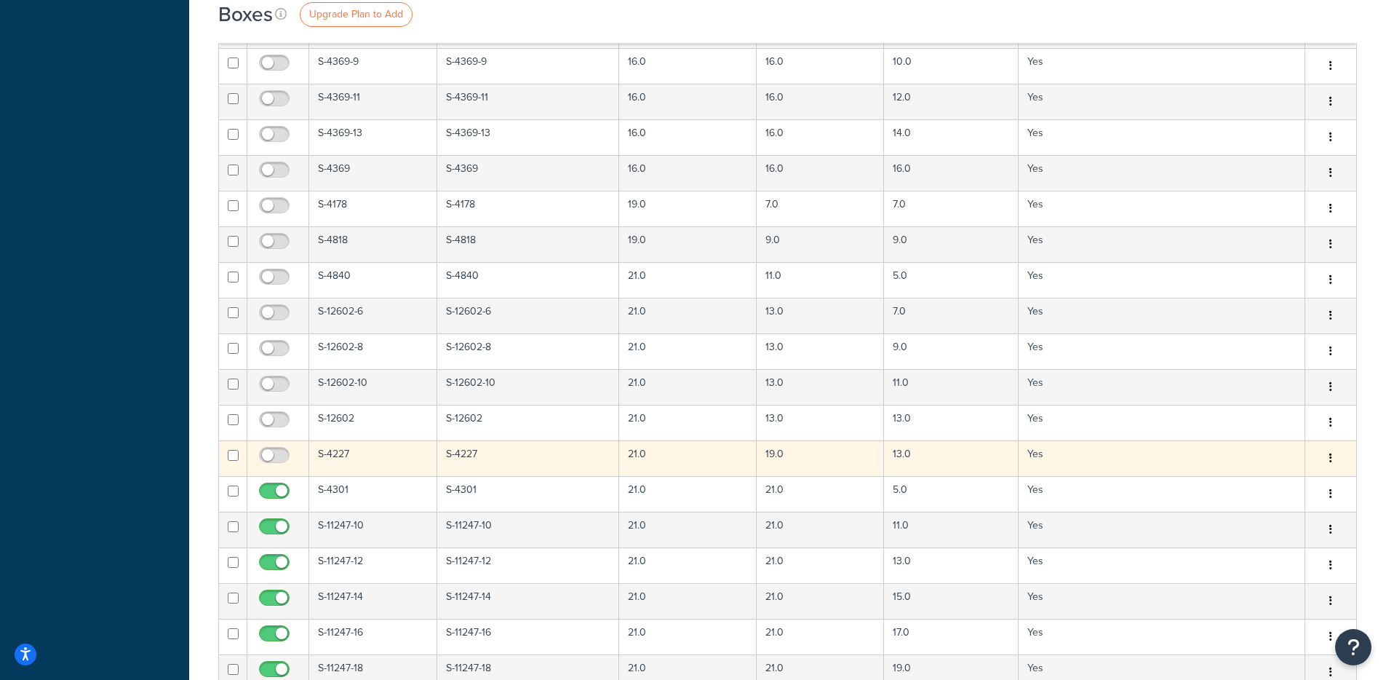
click at [277, 495] on input "checkbox" at bounding box center [276, 494] width 40 height 18
checkbox input "false"
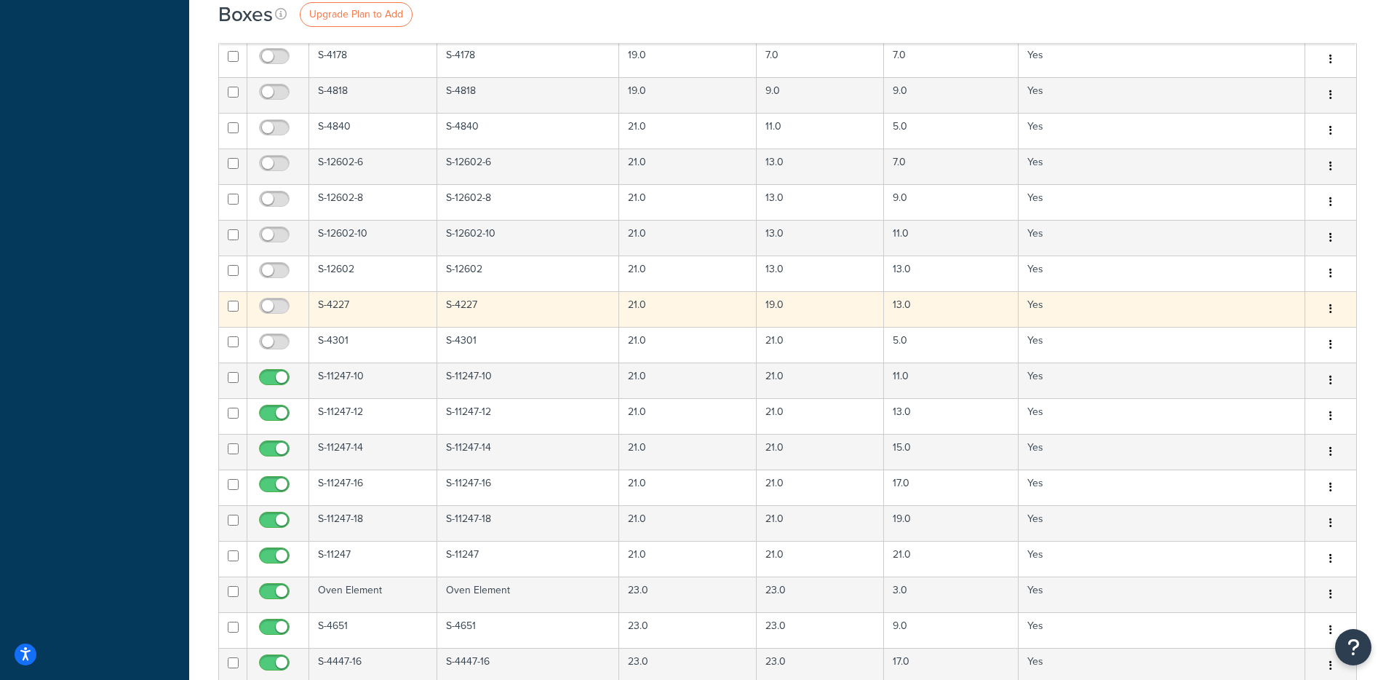
scroll to position [1063, 0]
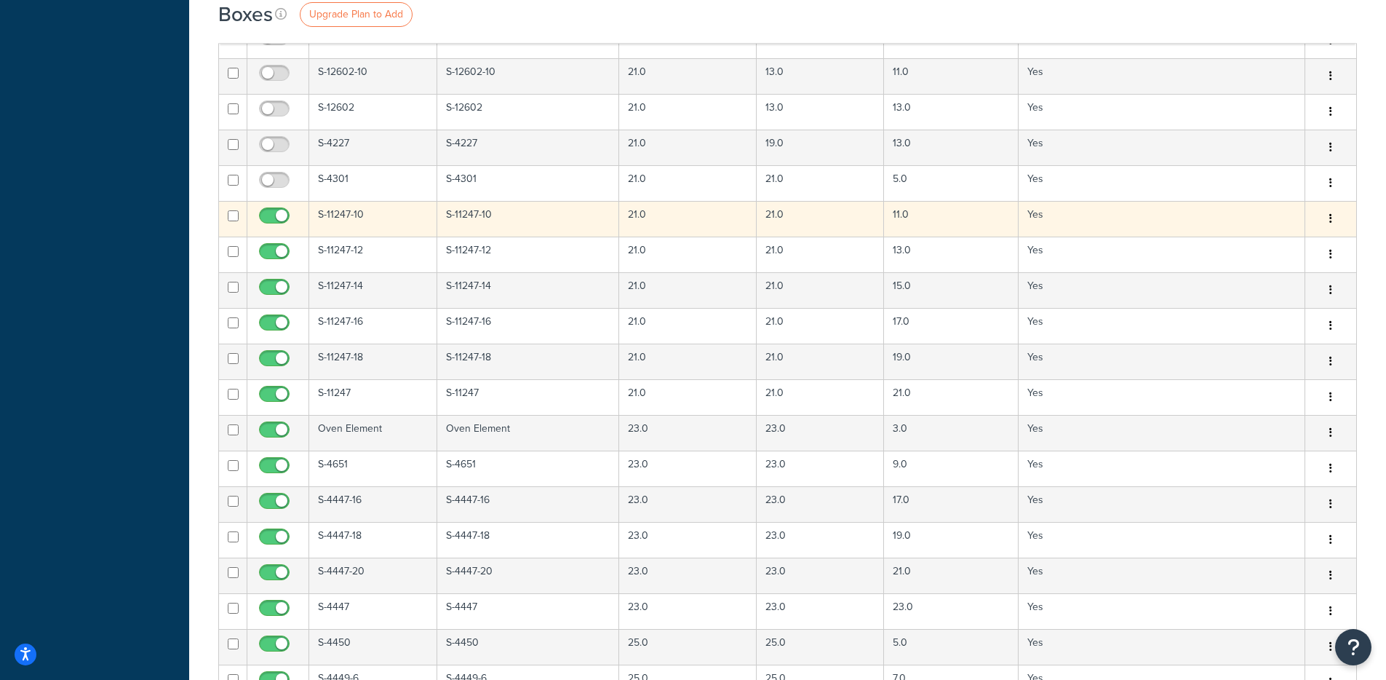
click at [273, 220] on input "checkbox" at bounding box center [276, 219] width 40 height 18
checkbox input "false"
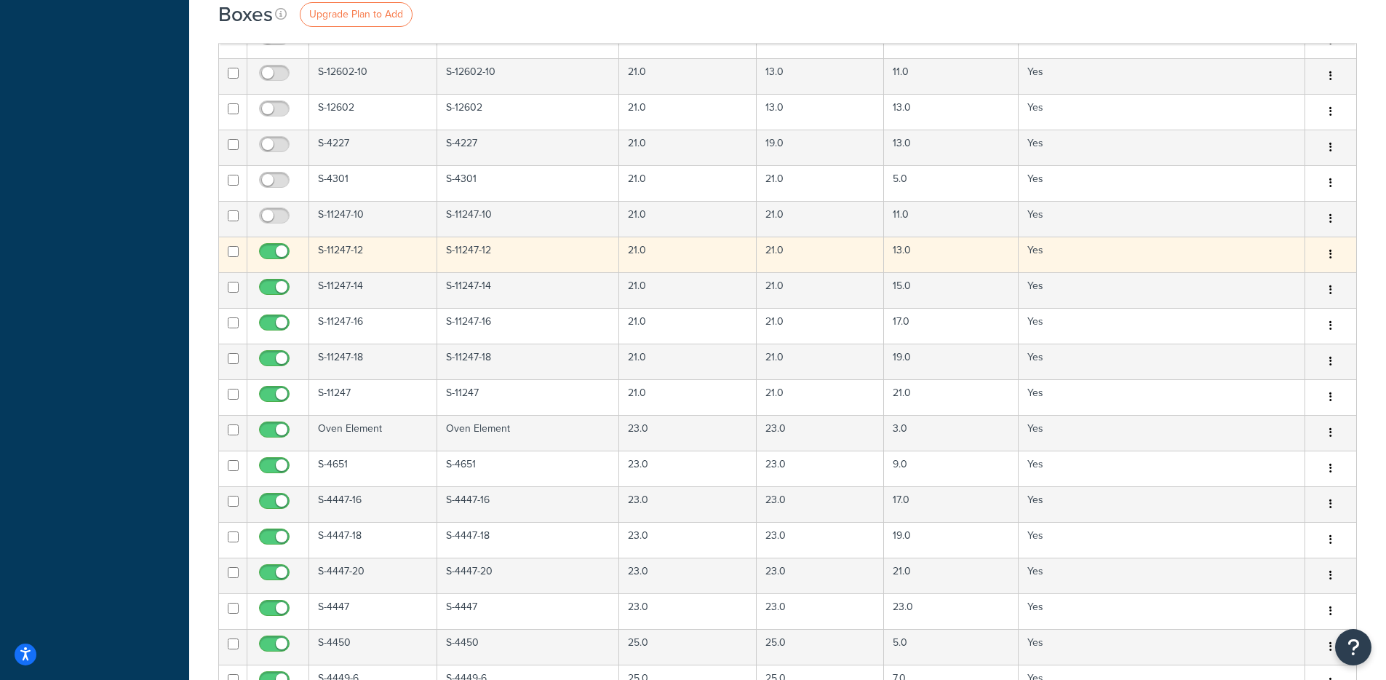
click at [275, 248] on input "checkbox" at bounding box center [276, 255] width 40 height 18
checkbox input "false"
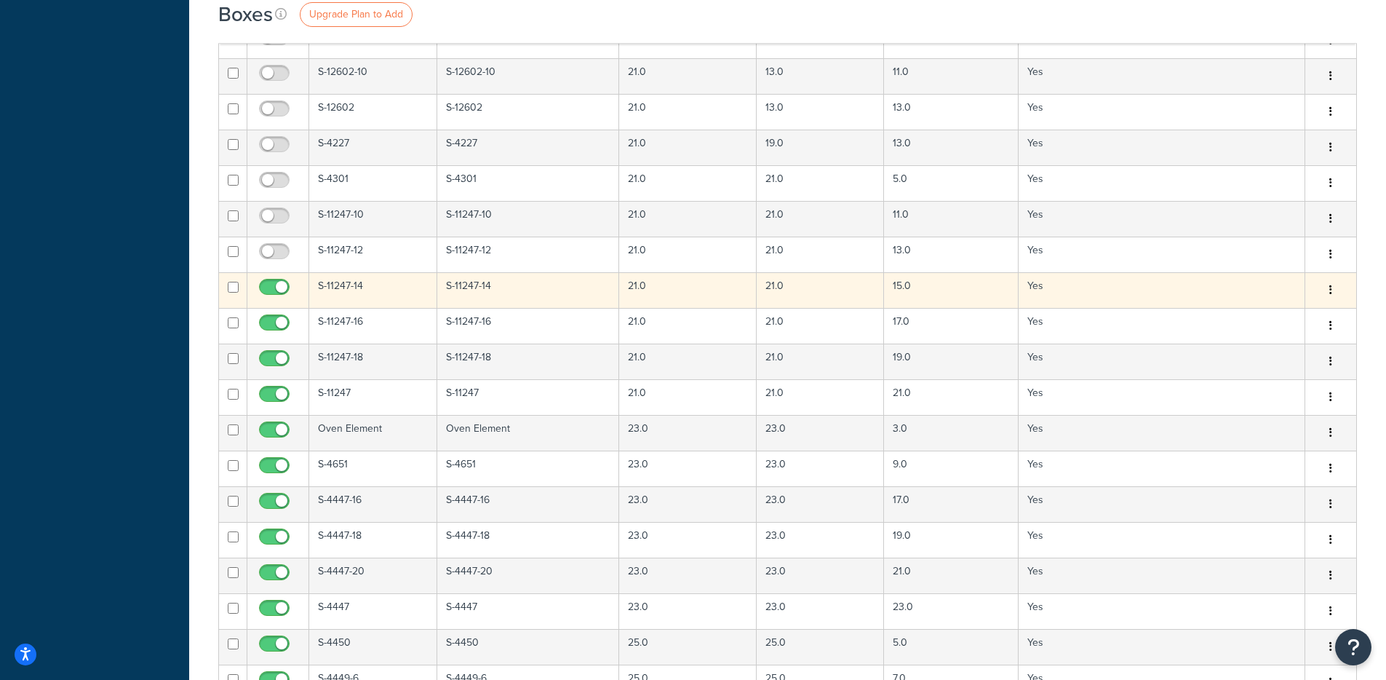
click at [279, 283] on input "checkbox" at bounding box center [276, 291] width 40 height 18
checkbox input "false"
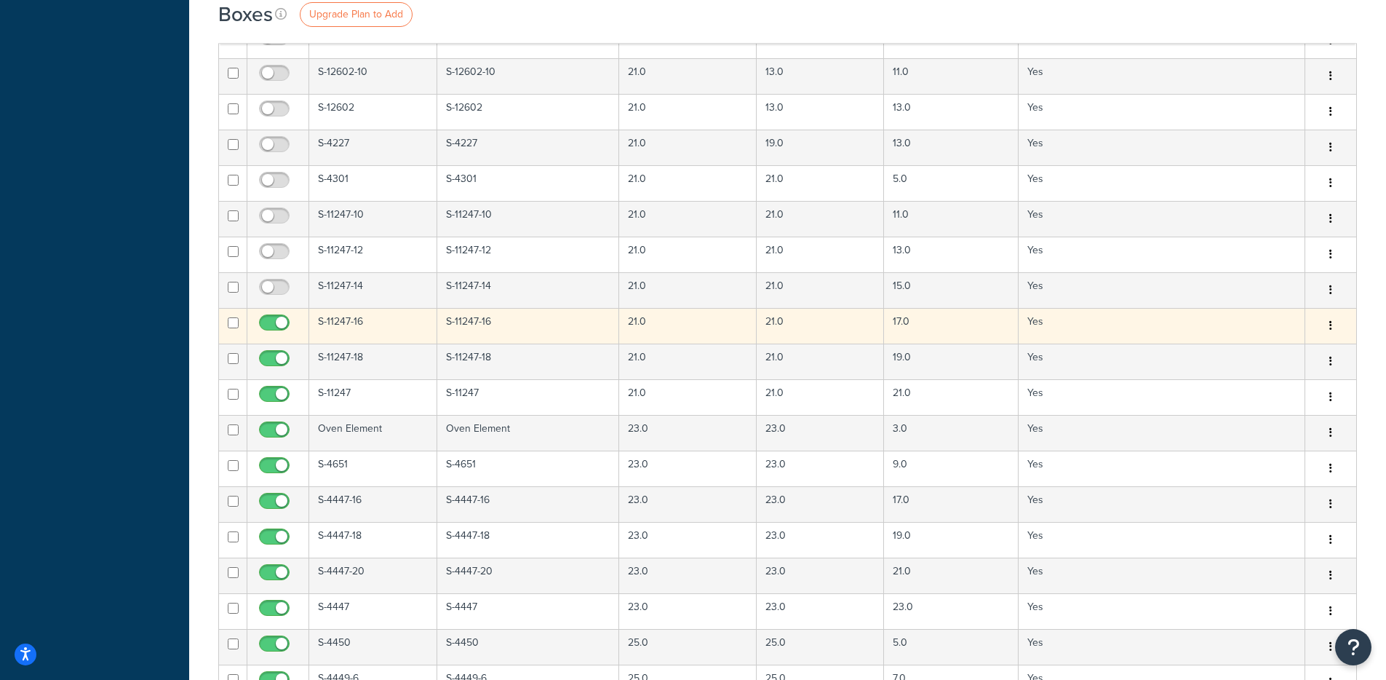
click at [278, 322] on input "checkbox" at bounding box center [276, 326] width 40 height 18
checkbox input "false"
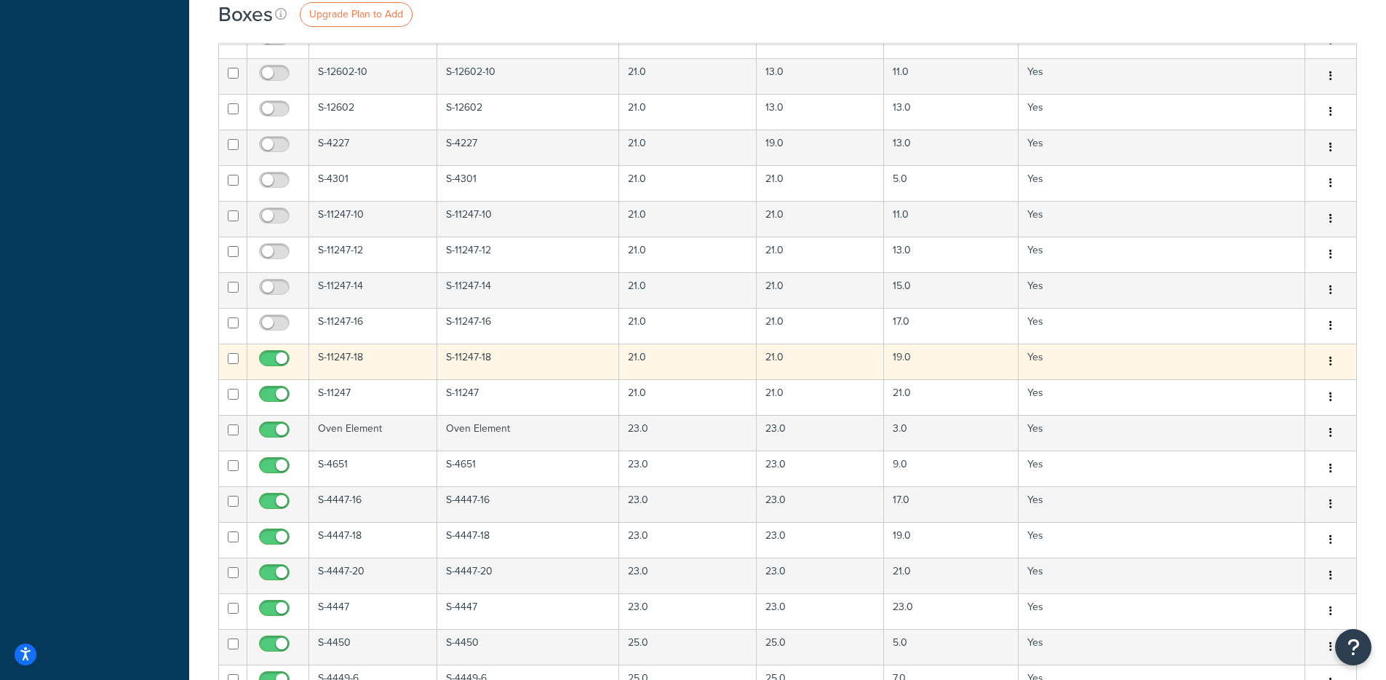
click at [277, 356] on input "checkbox" at bounding box center [276, 362] width 40 height 18
checkbox input "false"
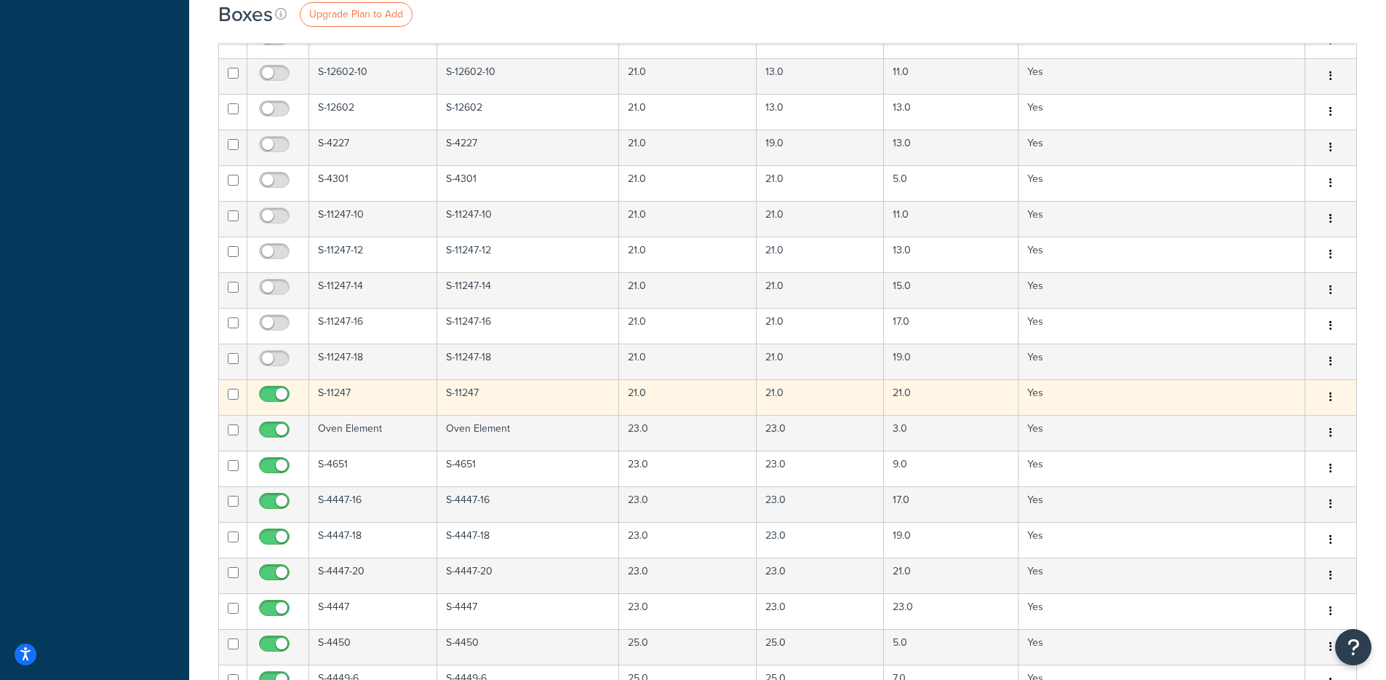
click at [279, 391] on input "checkbox" at bounding box center [276, 398] width 40 height 18
checkbox input "false"
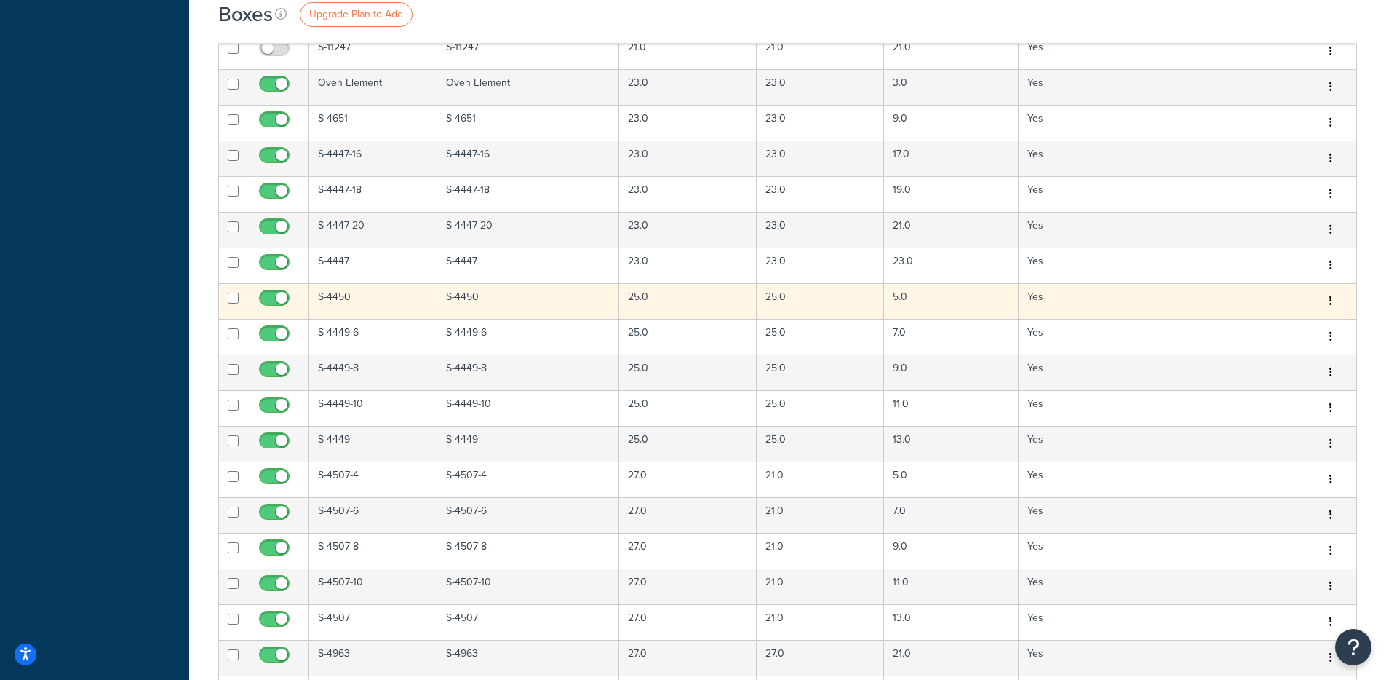
scroll to position [1379, 0]
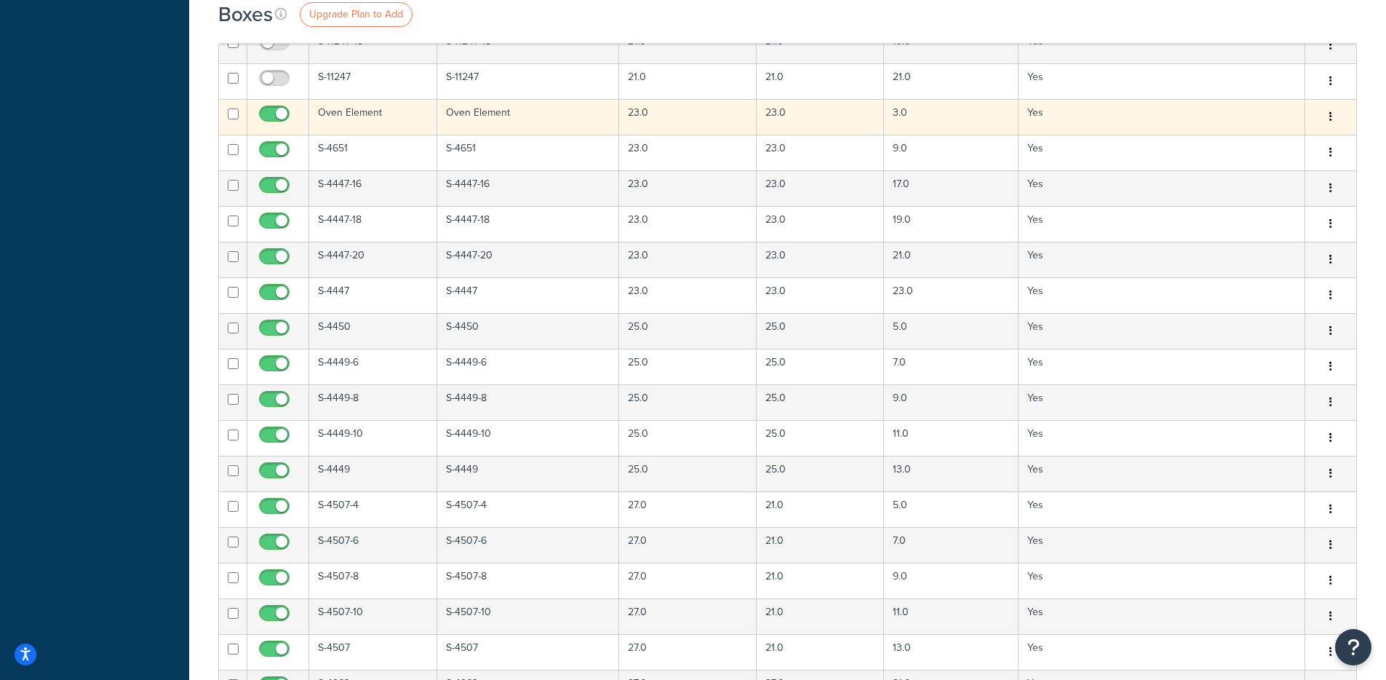
click at [271, 117] on input "checkbox" at bounding box center [276, 117] width 40 height 18
checkbox input "false"
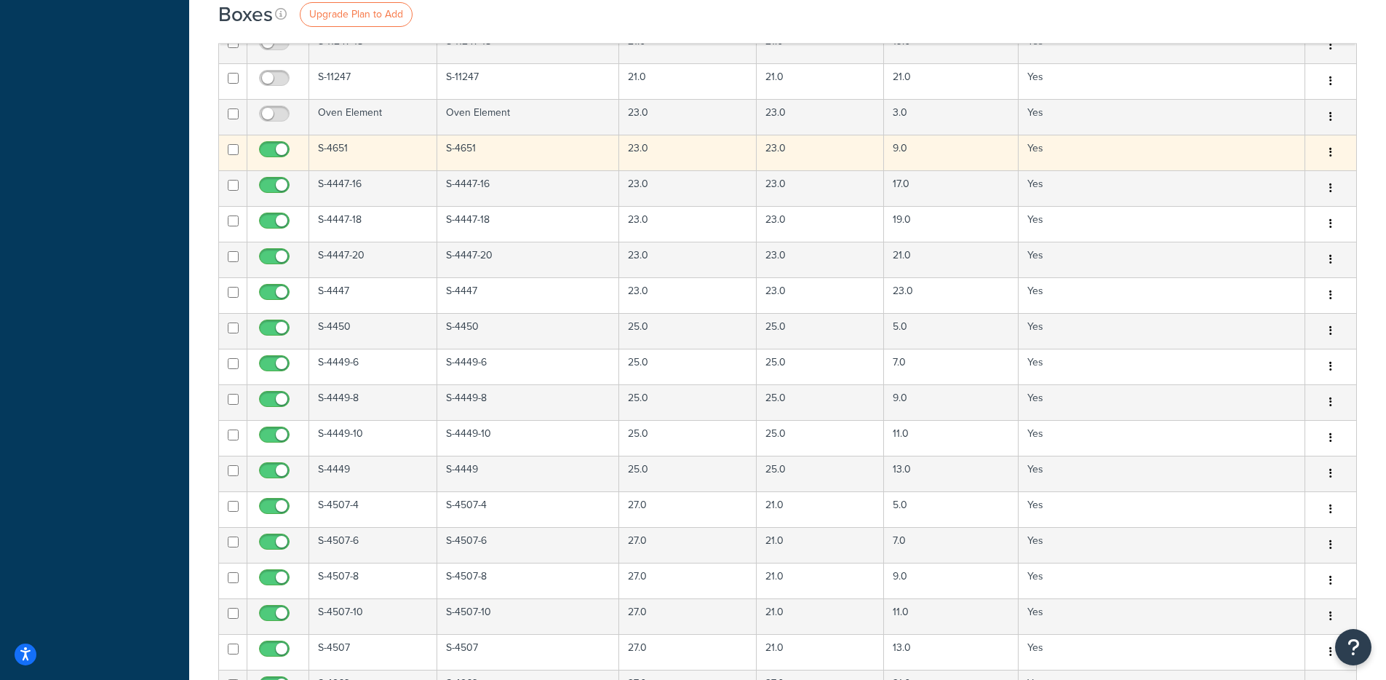
click at [277, 145] on input "checkbox" at bounding box center [276, 153] width 40 height 18
checkbox input "false"
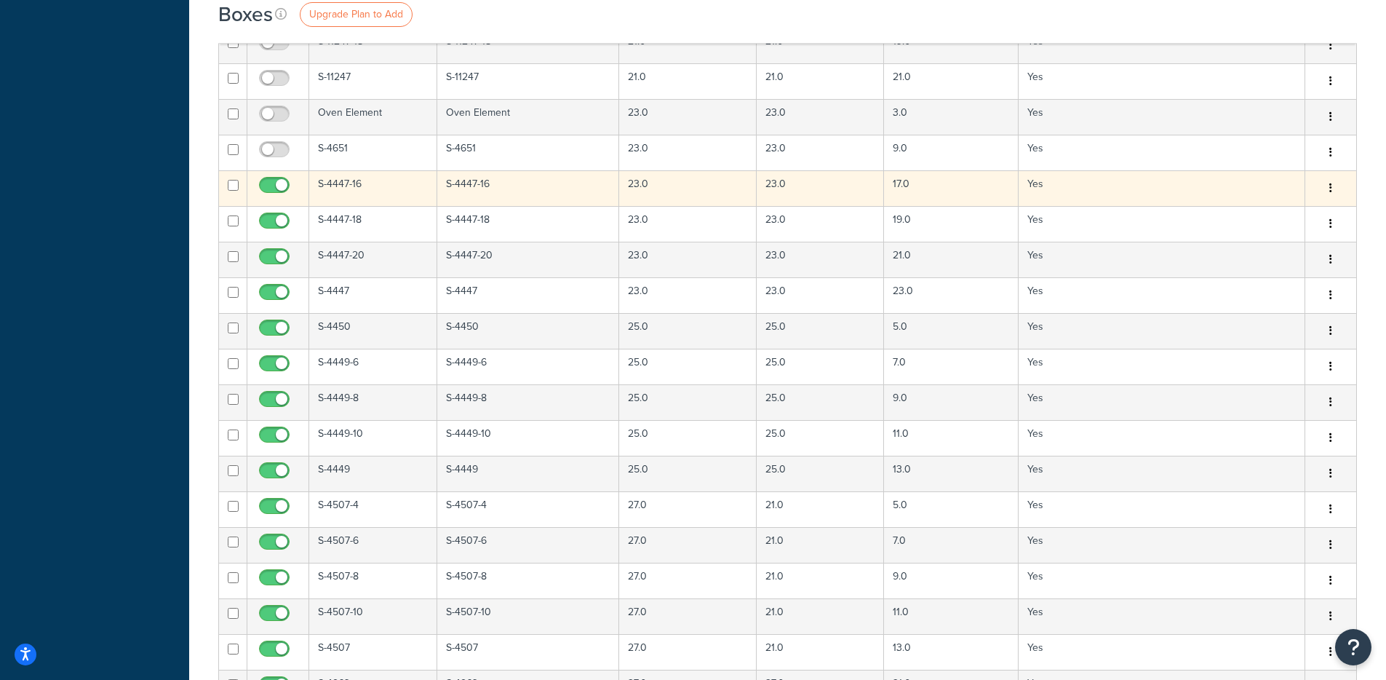
click at [274, 183] on input "checkbox" at bounding box center [276, 189] width 40 height 18
checkbox input "false"
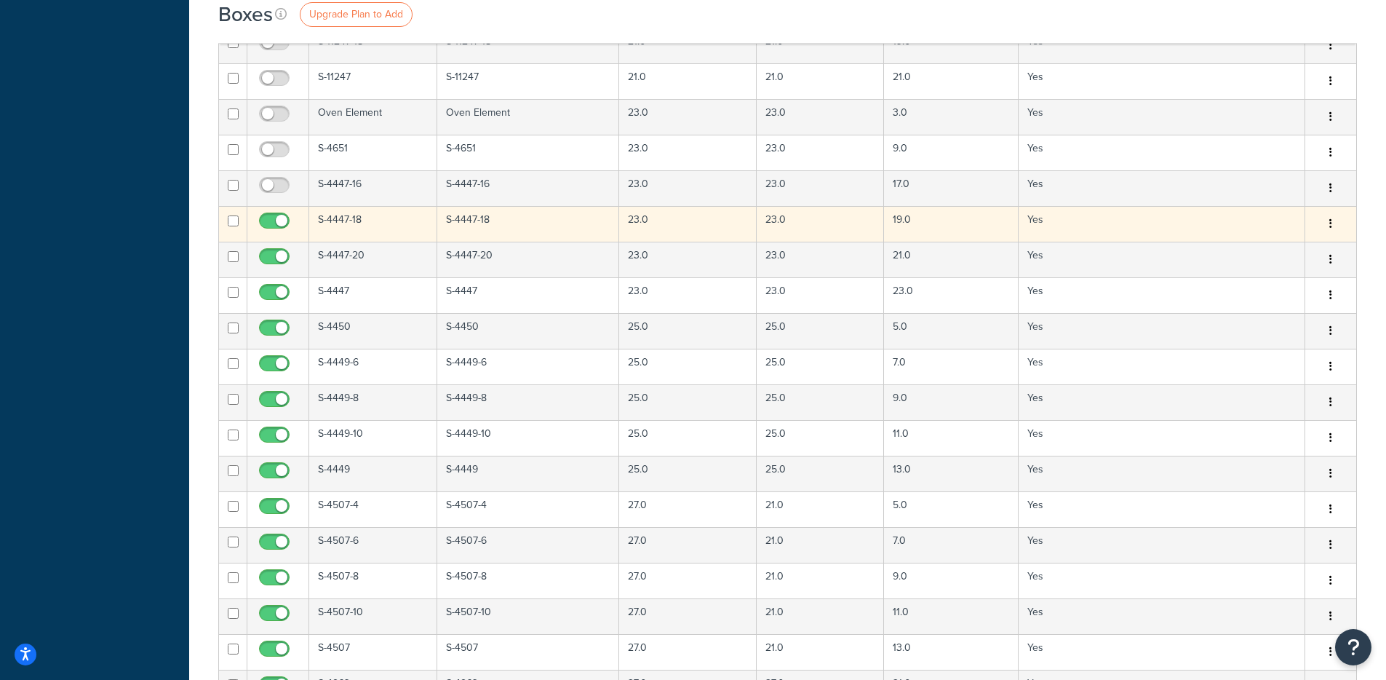
click at [281, 221] on input "checkbox" at bounding box center [276, 224] width 40 height 18
checkbox input "false"
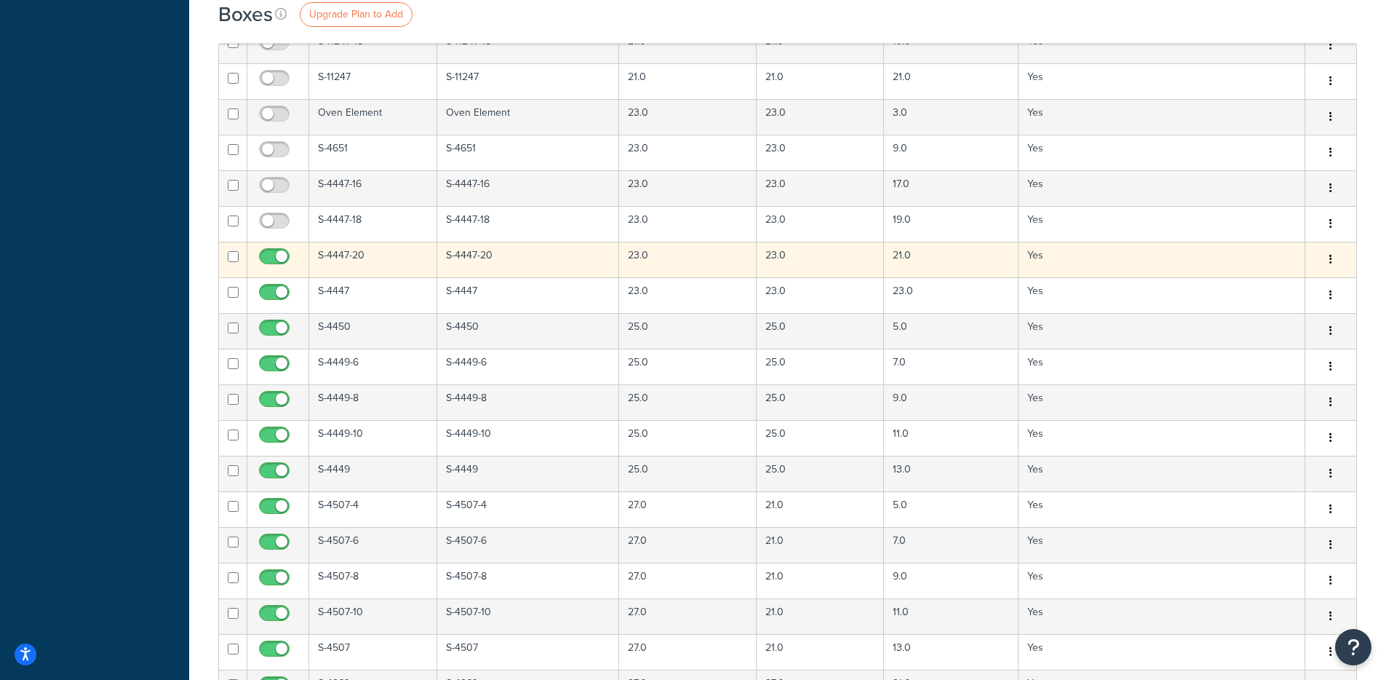
click at [280, 263] on input "checkbox" at bounding box center [276, 260] width 40 height 18
checkbox input "false"
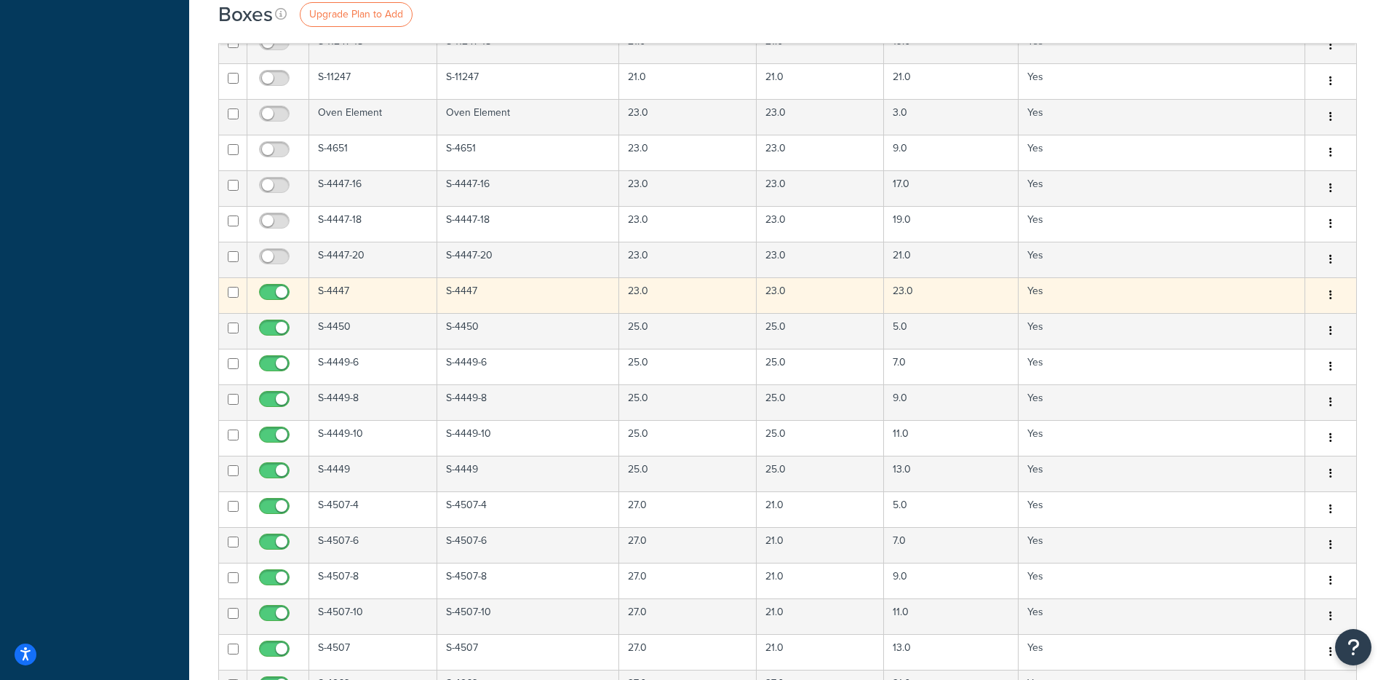
click at [282, 291] on input "checkbox" at bounding box center [276, 296] width 40 height 18
checkbox input "false"
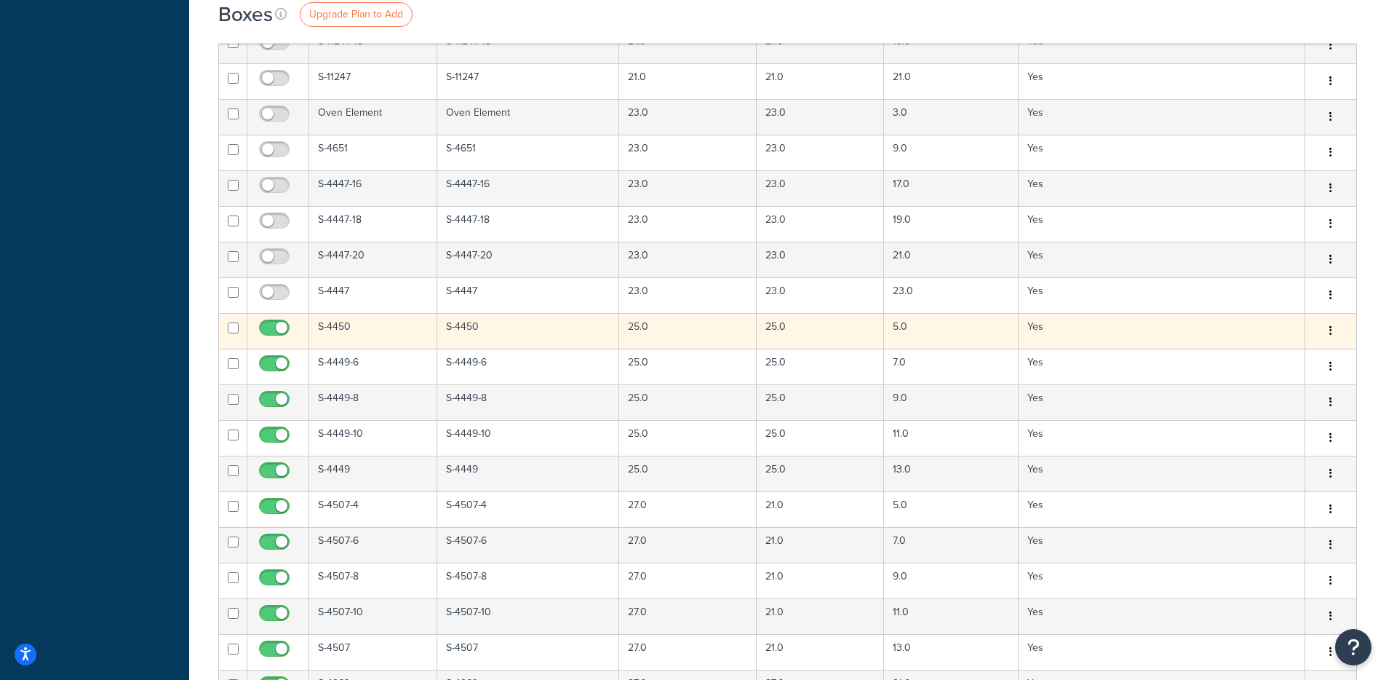
click at [283, 329] on input "checkbox" at bounding box center [276, 331] width 40 height 18
checkbox input "false"
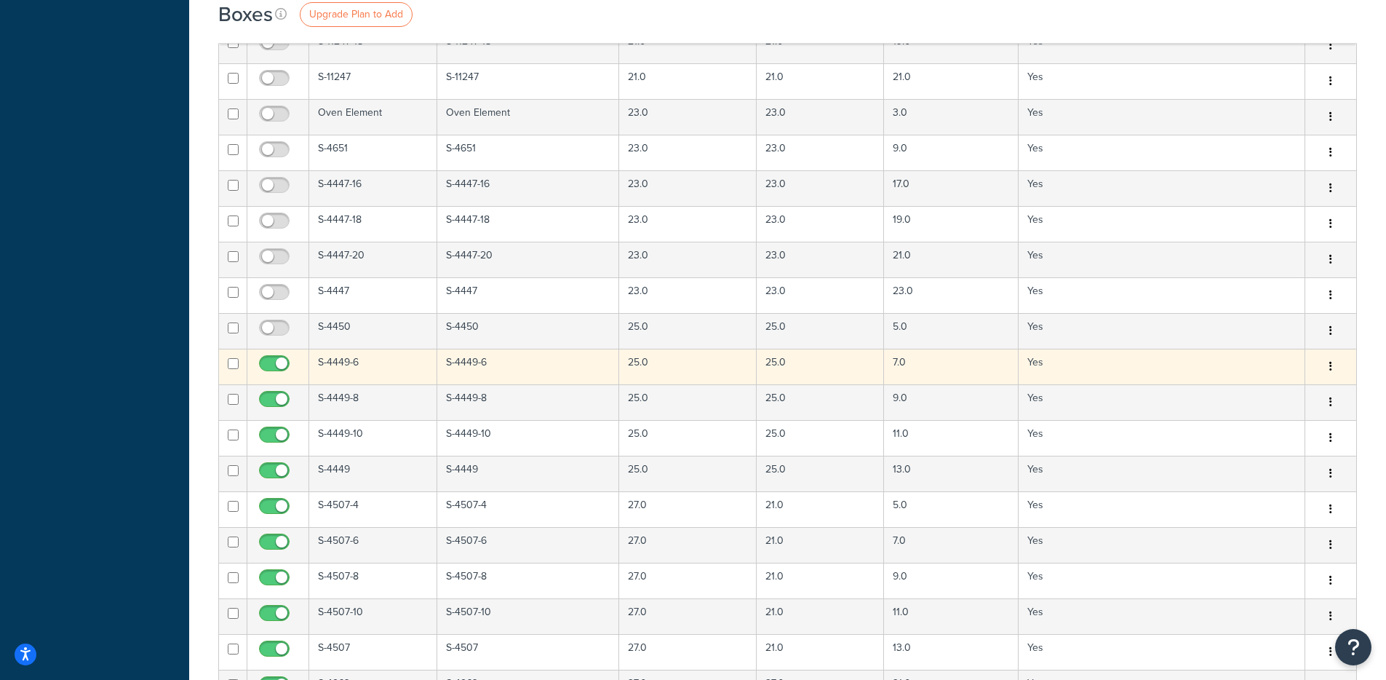
click at [282, 367] on input "checkbox" at bounding box center [276, 367] width 40 height 18
checkbox input "false"
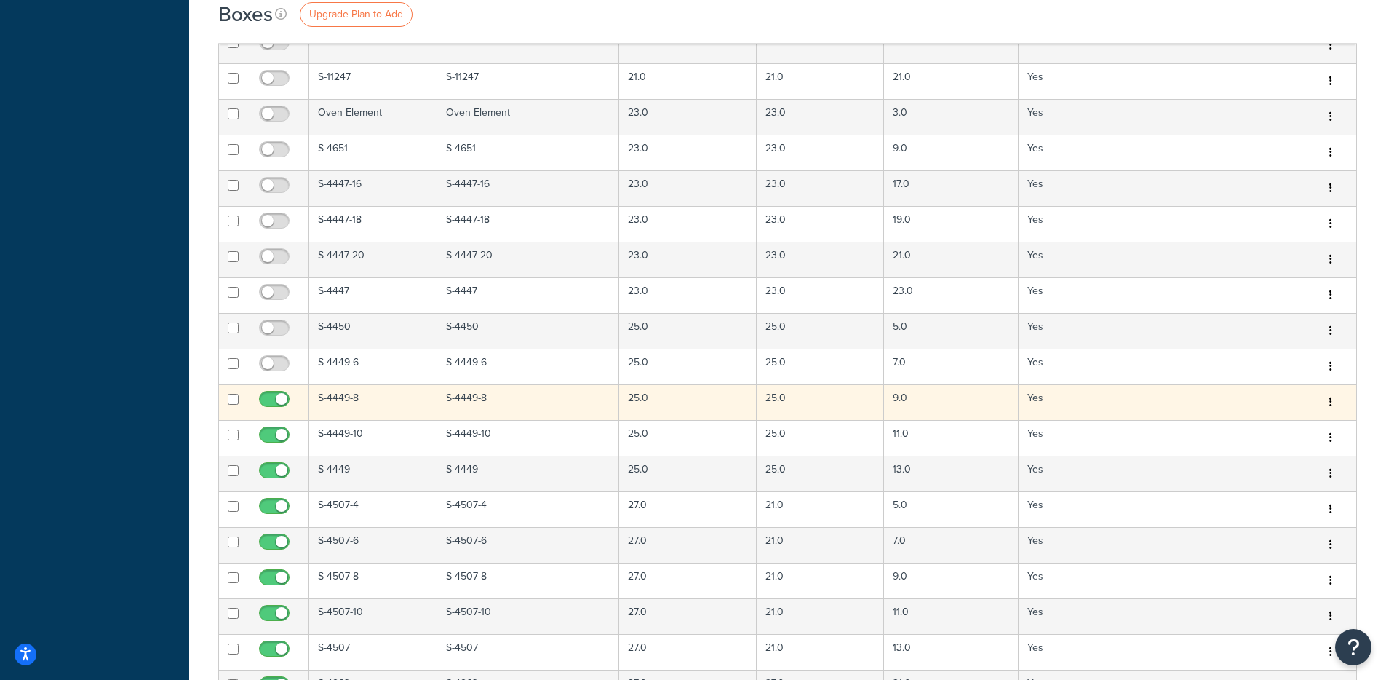
click at [281, 396] on input "checkbox" at bounding box center [276, 403] width 40 height 18
checkbox input "false"
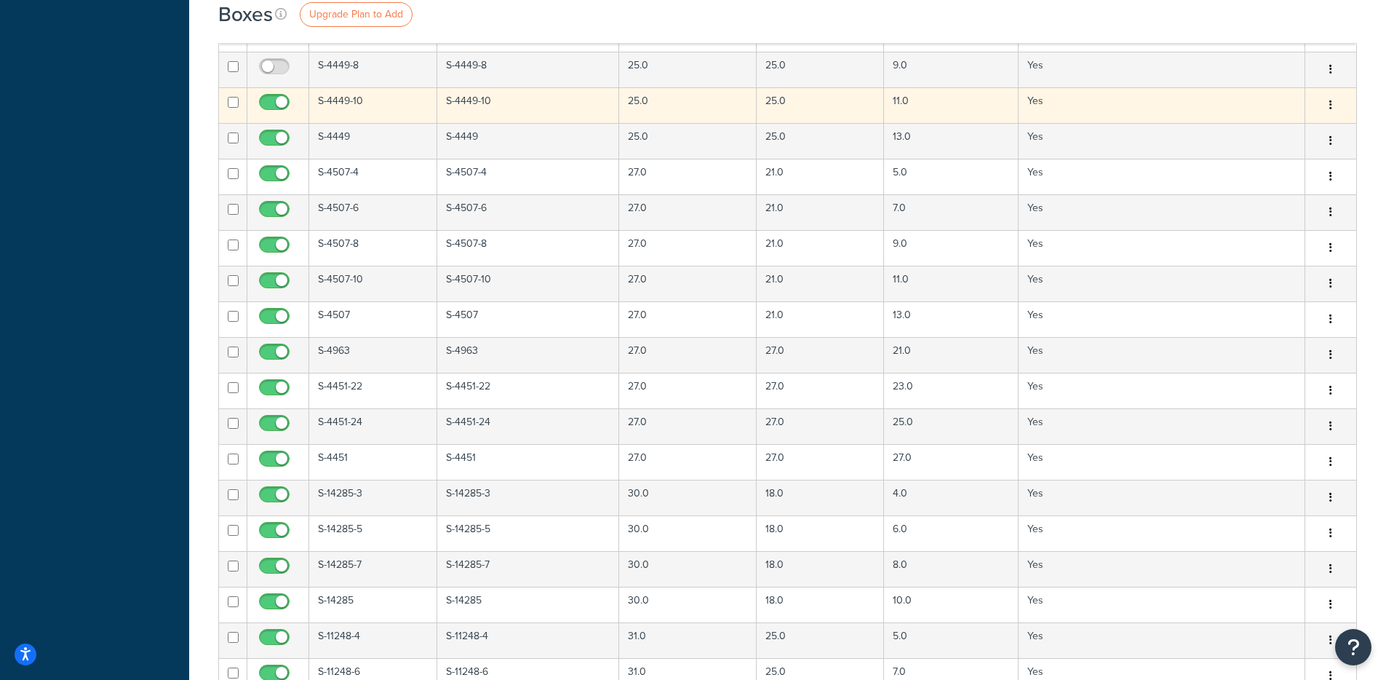
scroll to position [1710, 0]
click at [275, 103] on input "checkbox" at bounding box center [276, 107] width 40 height 18
checkbox input "false"
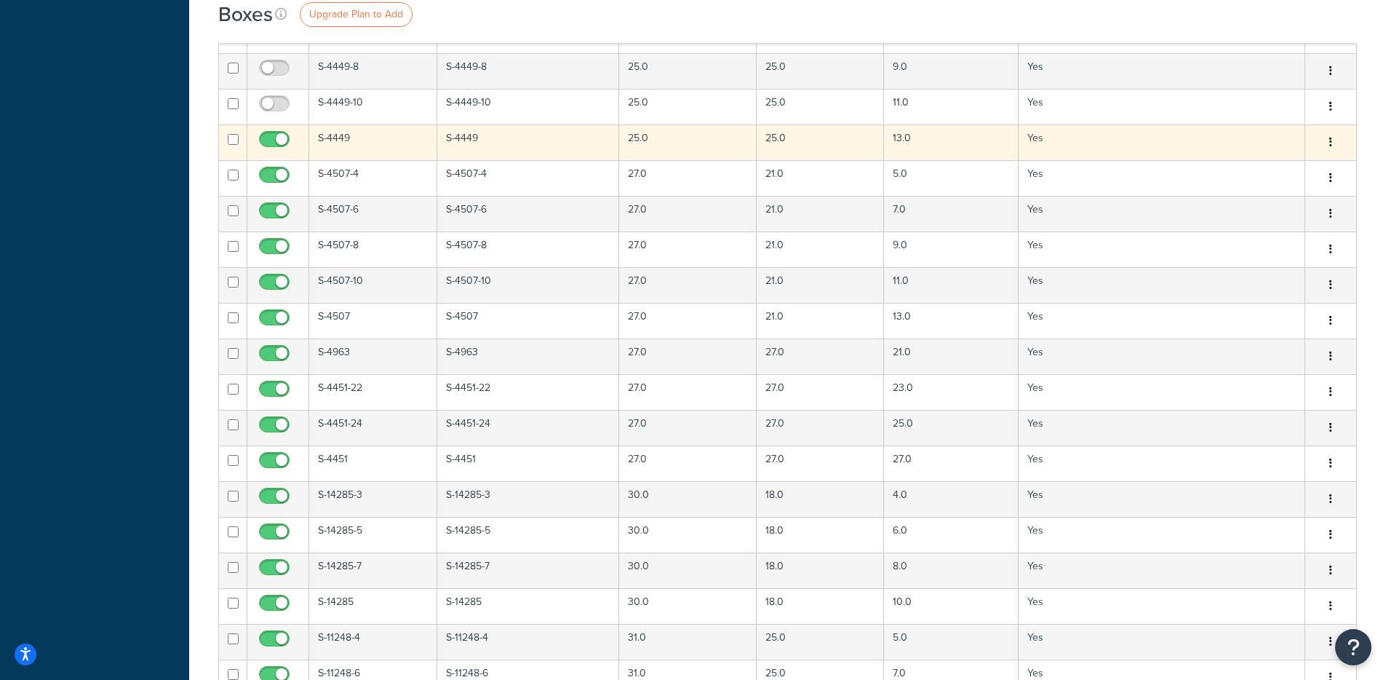
click at [276, 138] on input "checkbox" at bounding box center [276, 143] width 40 height 18
checkbox input "false"
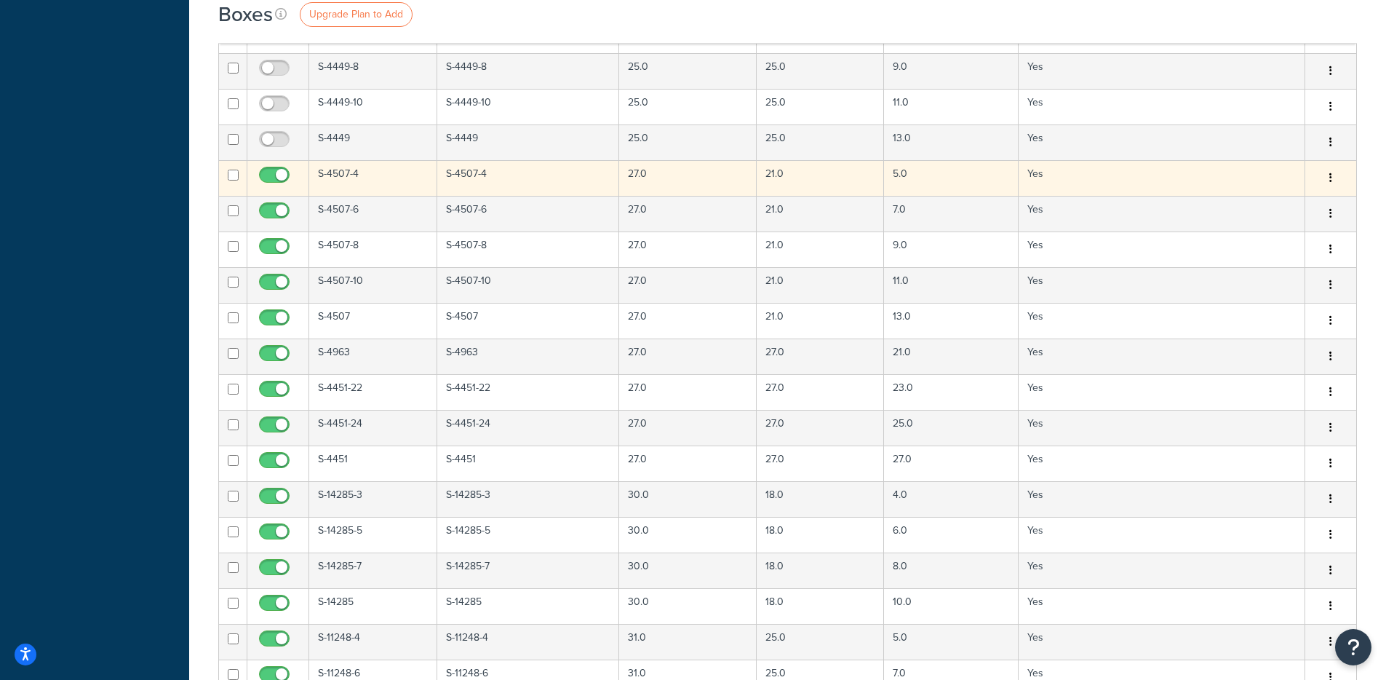
click at [281, 172] on input "checkbox" at bounding box center [276, 179] width 40 height 18
checkbox input "false"
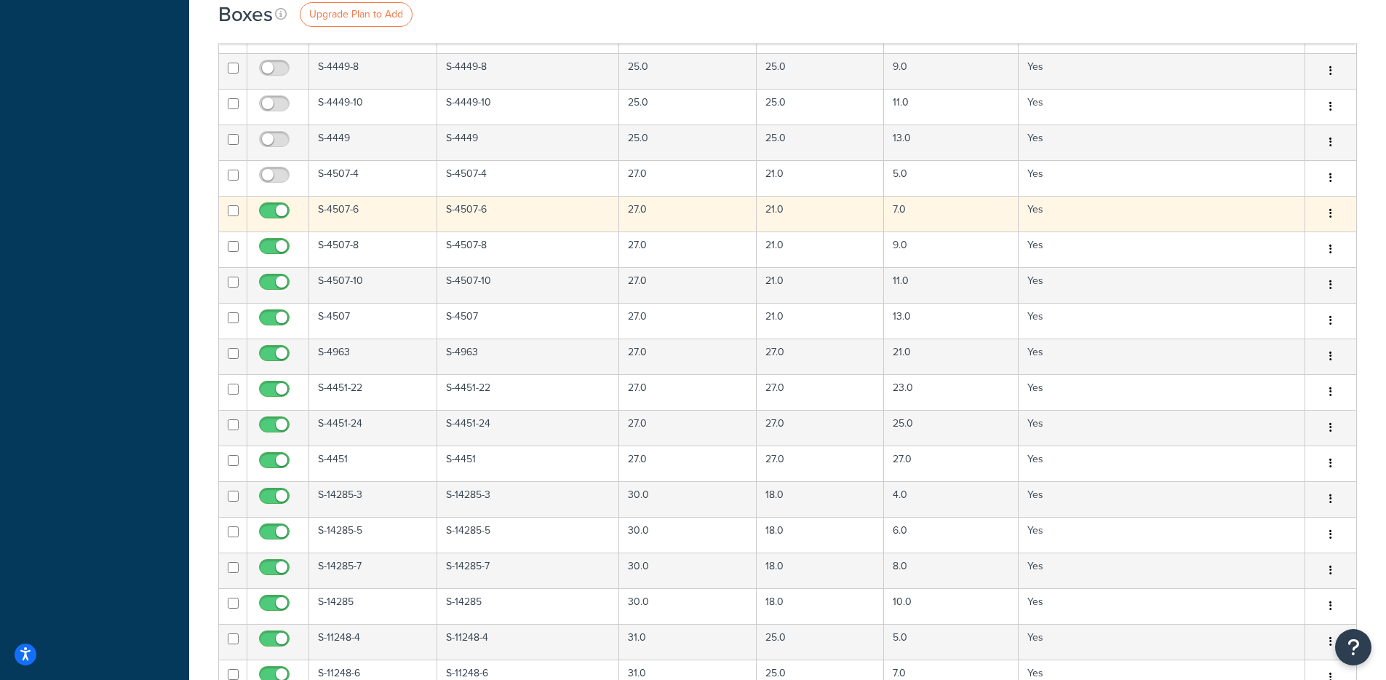
click at [282, 207] on input "checkbox" at bounding box center [276, 214] width 40 height 18
checkbox input "false"
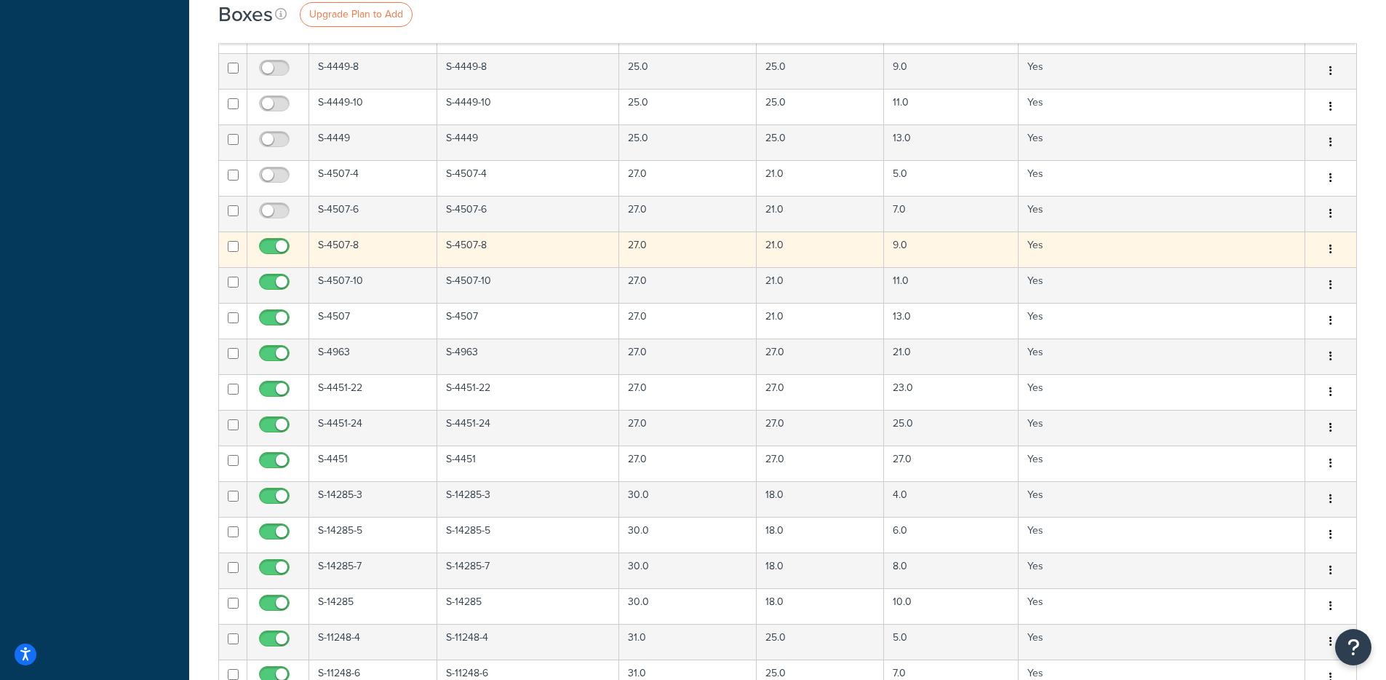
click at [283, 247] on input "checkbox" at bounding box center [276, 250] width 40 height 18
checkbox input "false"
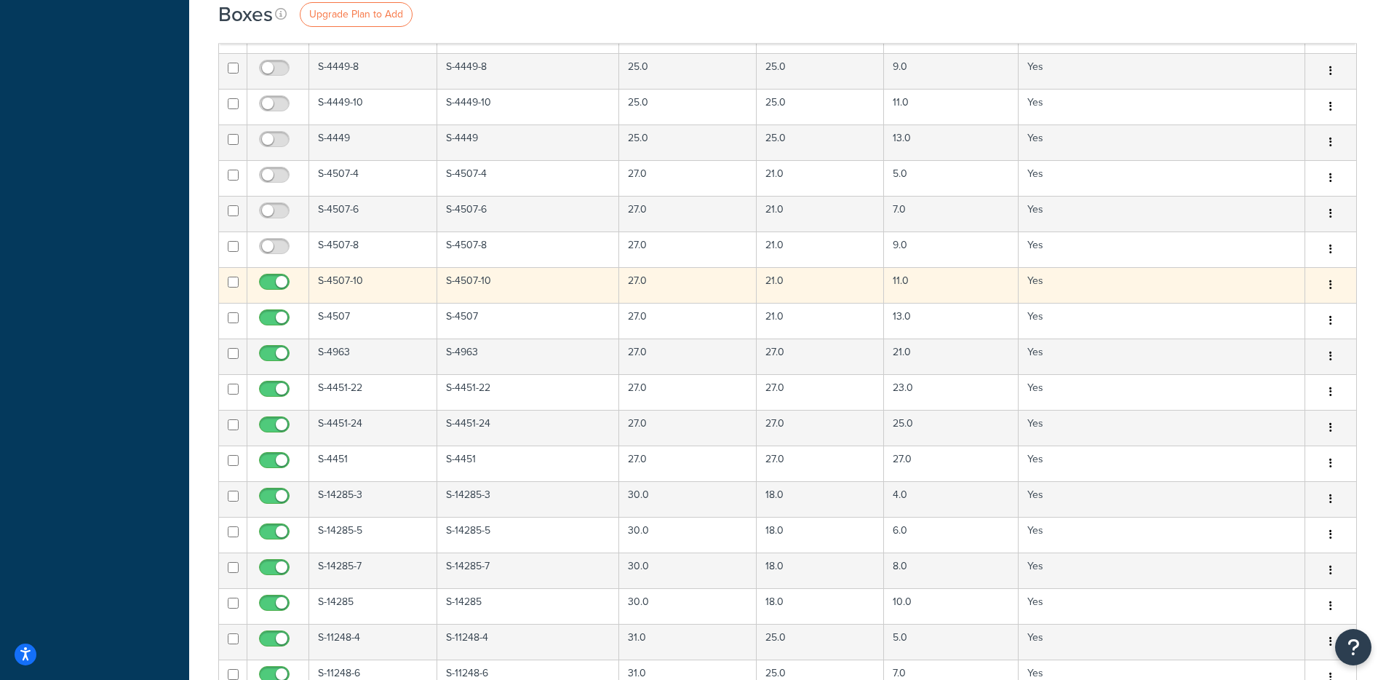
click at [280, 279] on input "checkbox" at bounding box center [276, 285] width 40 height 18
checkbox input "false"
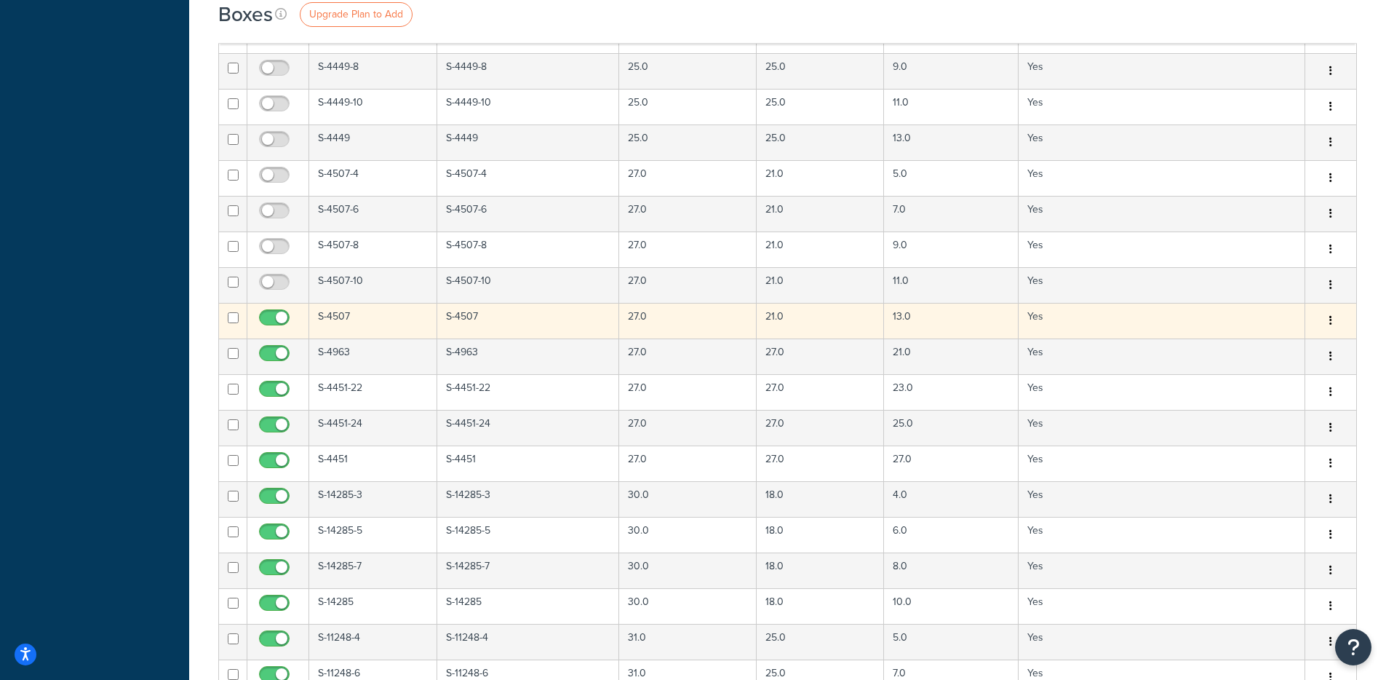
click at [281, 317] on input "checkbox" at bounding box center [276, 321] width 40 height 18
checkbox input "false"
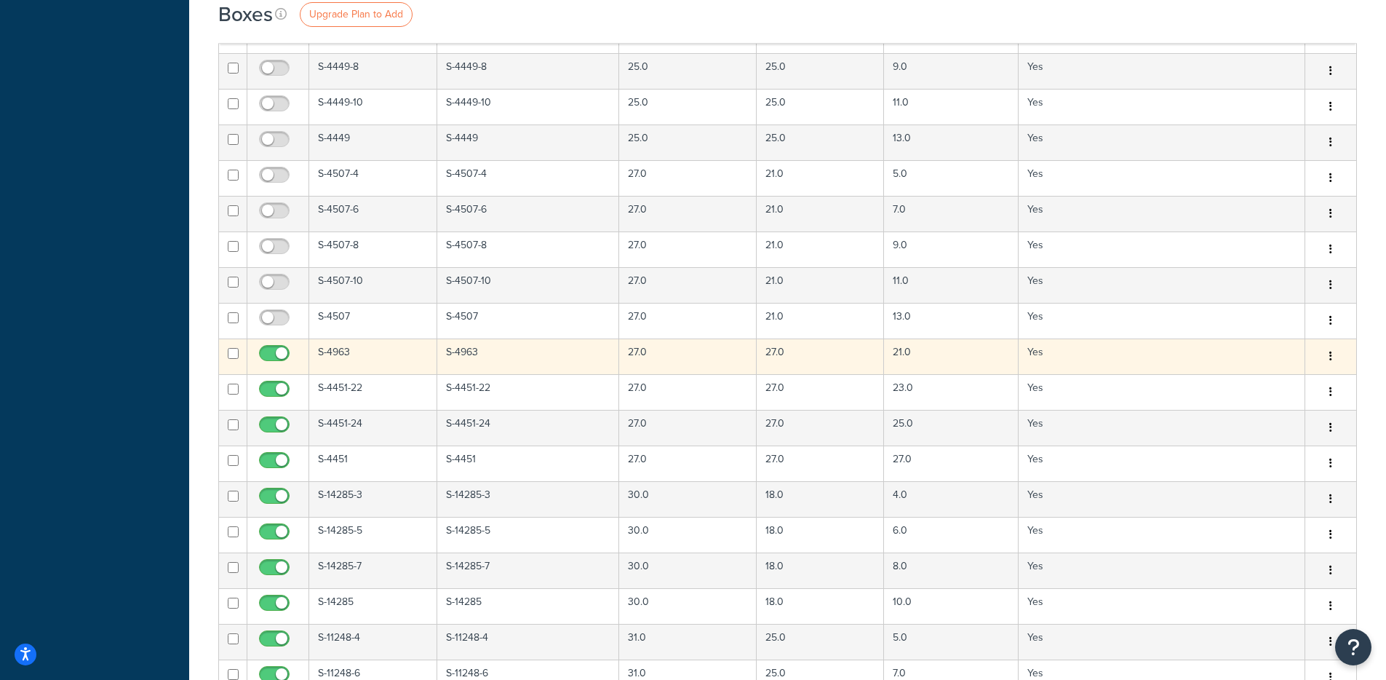
click at [282, 345] on td at bounding box center [278, 356] width 62 height 36
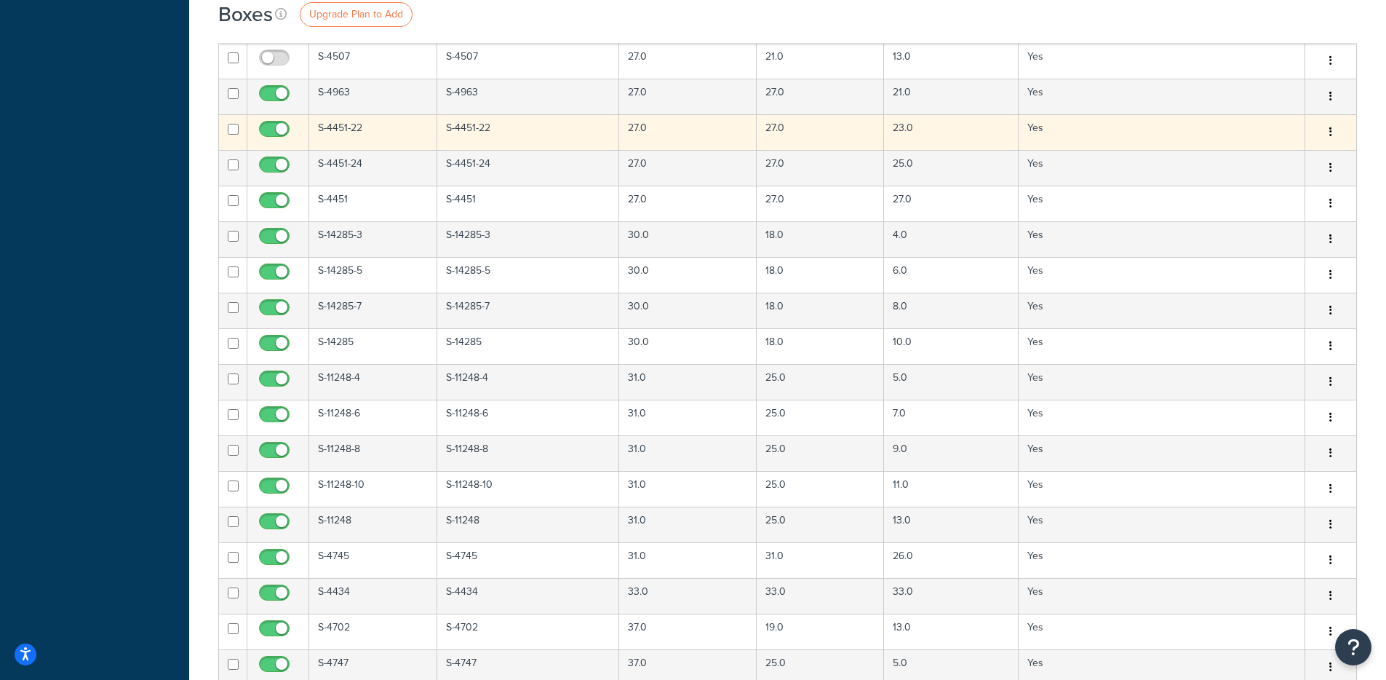
scroll to position [1977, 0]
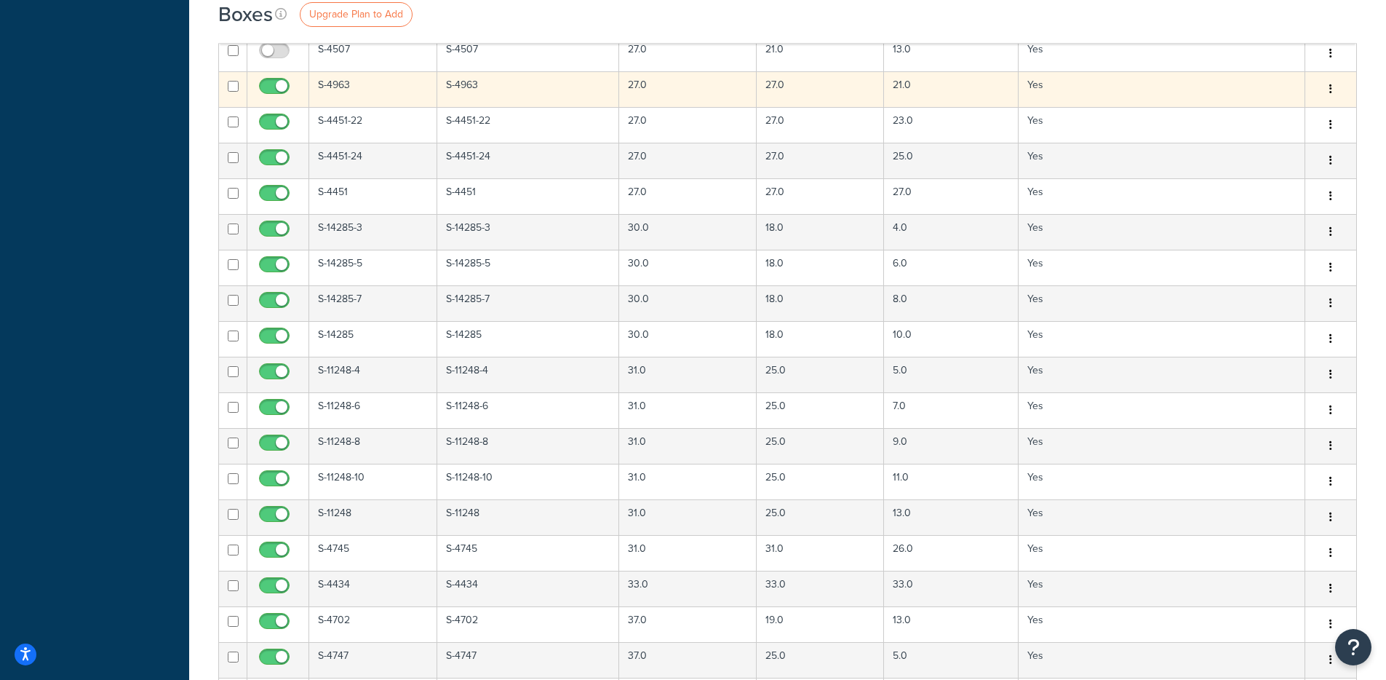
click at [273, 83] on input "checkbox" at bounding box center [276, 90] width 40 height 18
checkbox input "false"
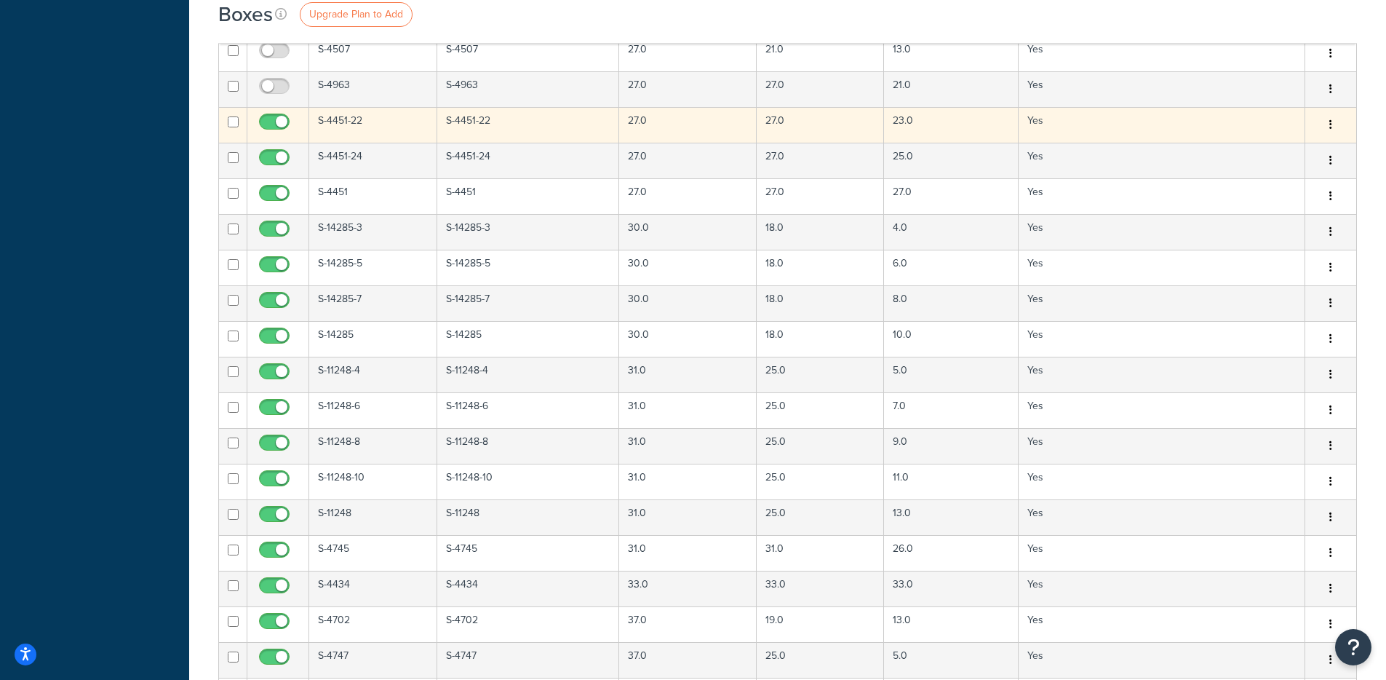
click at [281, 120] on input "checkbox" at bounding box center [276, 125] width 40 height 18
checkbox input "false"
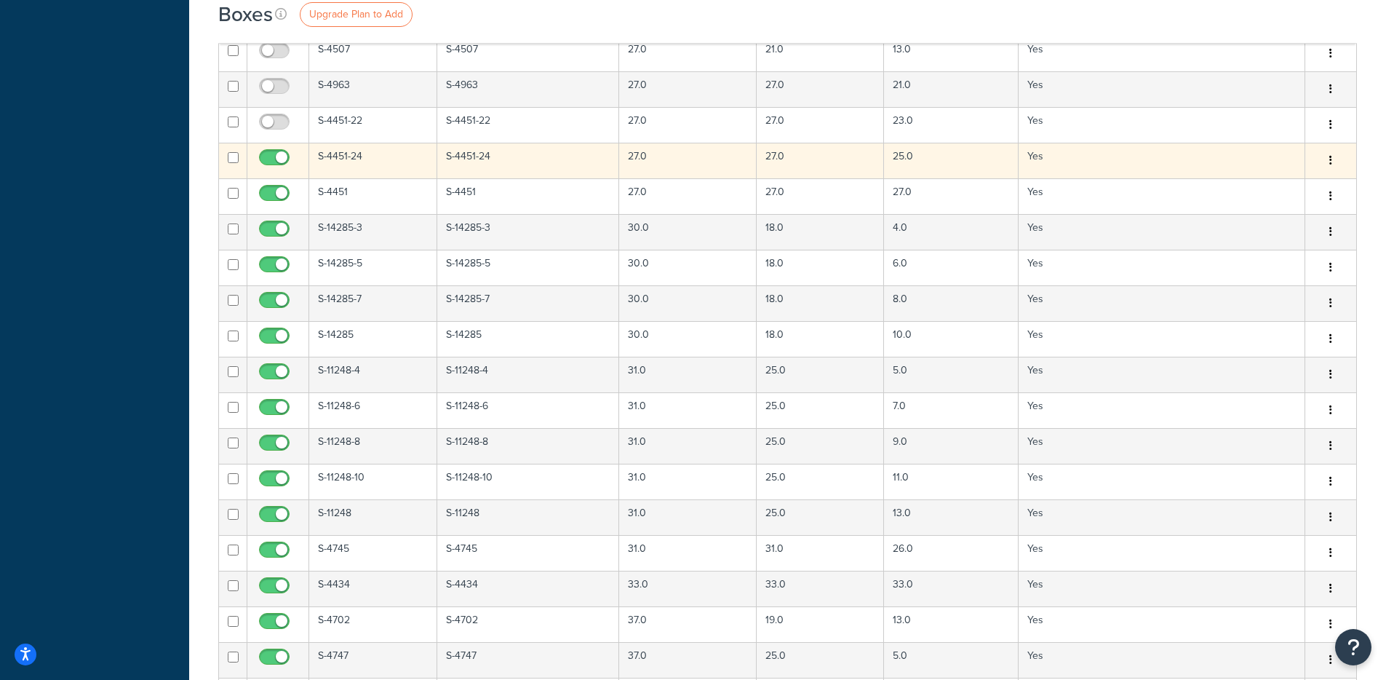
click at [277, 159] on input "checkbox" at bounding box center [276, 161] width 40 height 18
checkbox input "false"
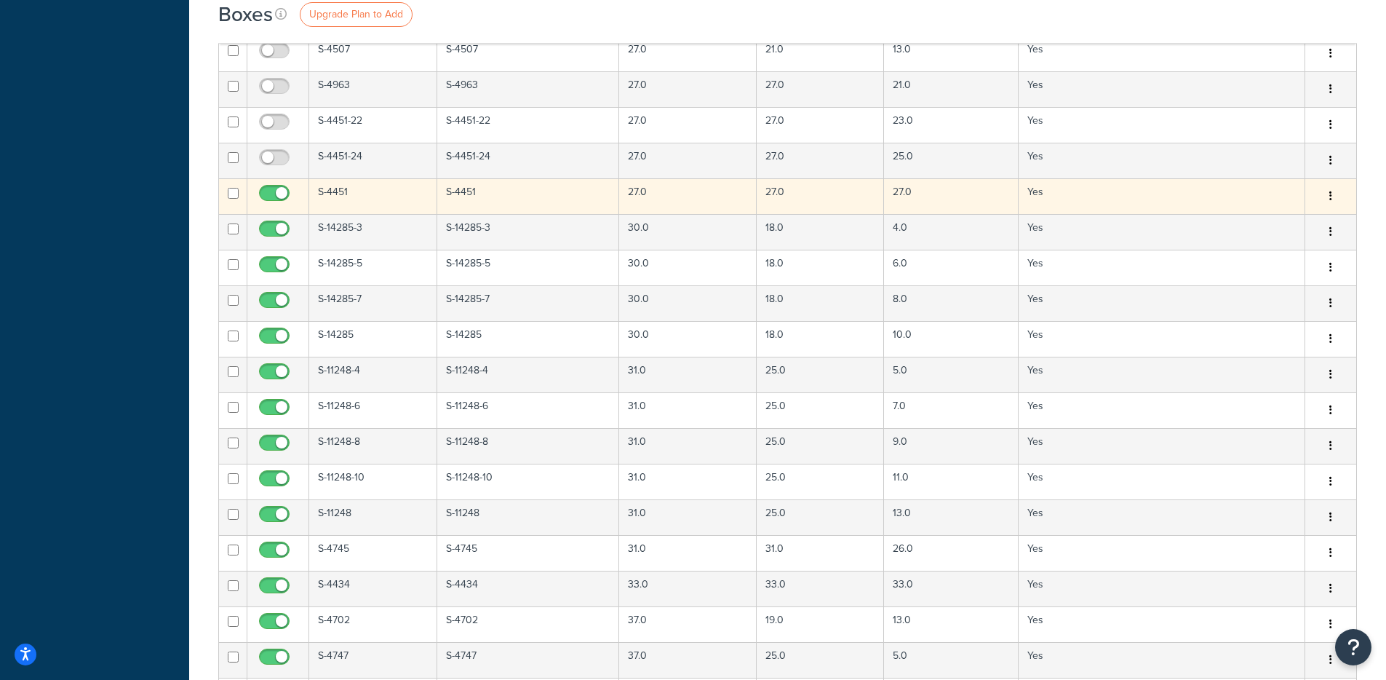
drag, startPoint x: 275, startPoint y: 189, endPoint x: 280, endPoint y: 206, distance: 17.5
click at [276, 189] on input "checkbox" at bounding box center [276, 197] width 40 height 18
checkbox input "false"
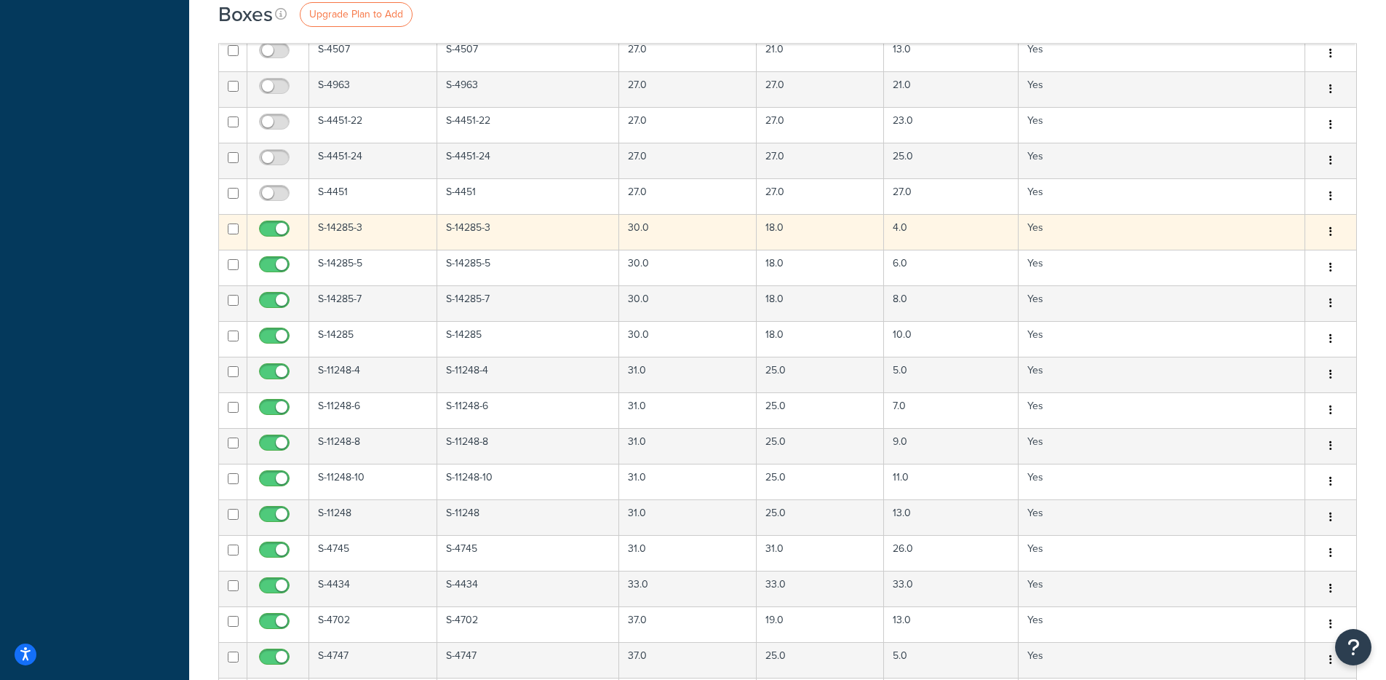
click at [281, 231] on input "checkbox" at bounding box center [276, 232] width 40 height 18
checkbox input "false"
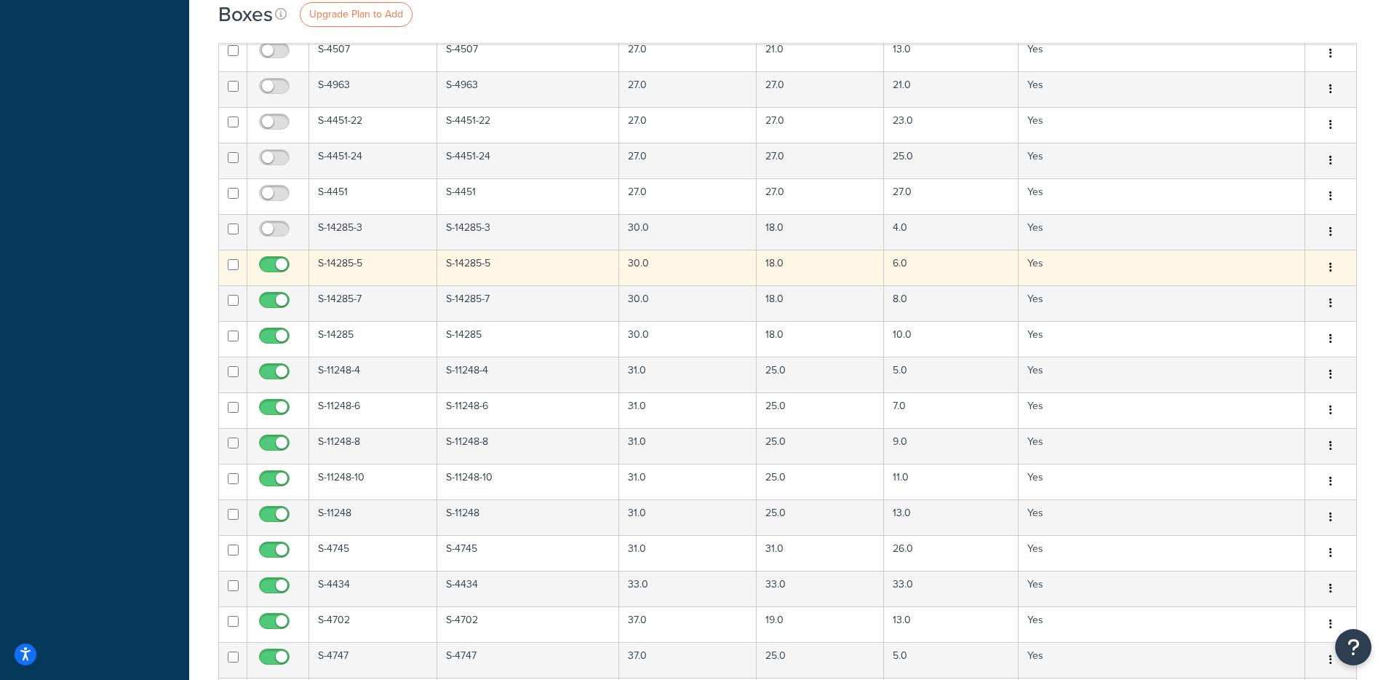
click at [279, 266] on input "checkbox" at bounding box center [276, 268] width 40 height 18
checkbox input "false"
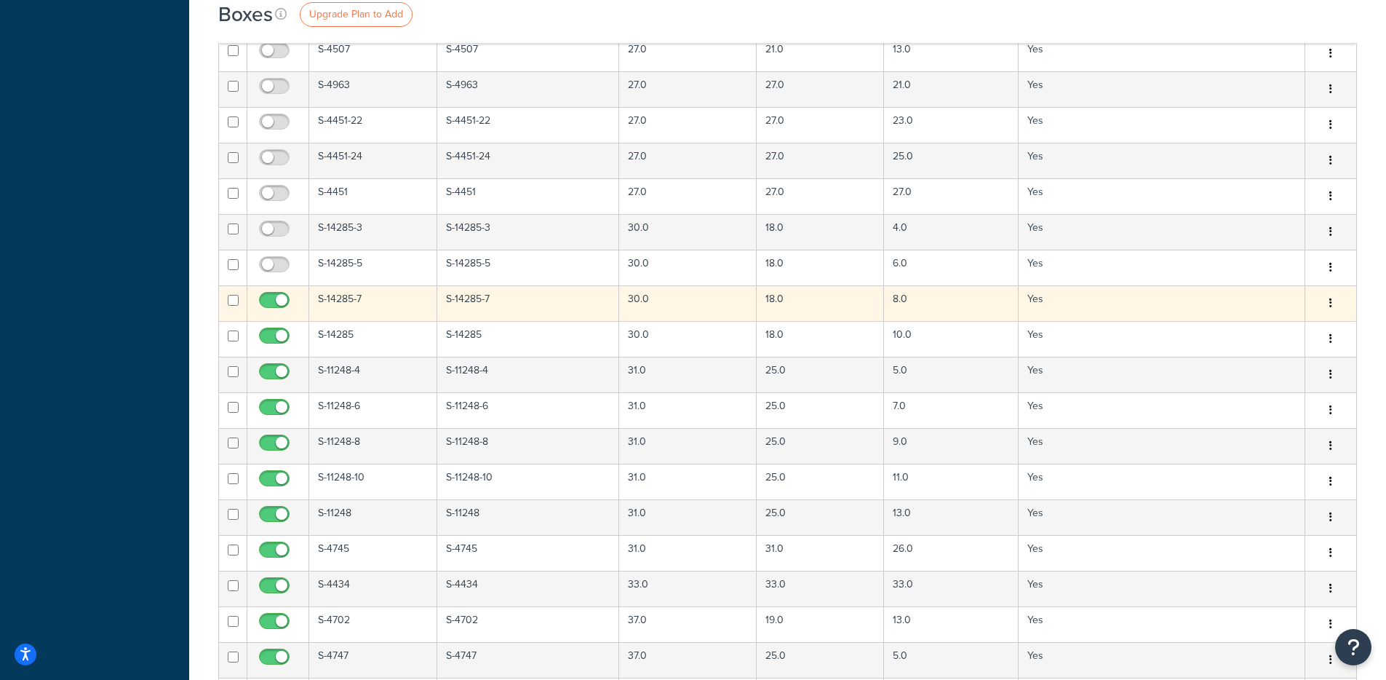
click at [278, 294] on span at bounding box center [274, 300] width 31 height 17
click at [278, 295] on input "checkbox" at bounding box center [276, 304] width 40 height 18
checkbox input "false"
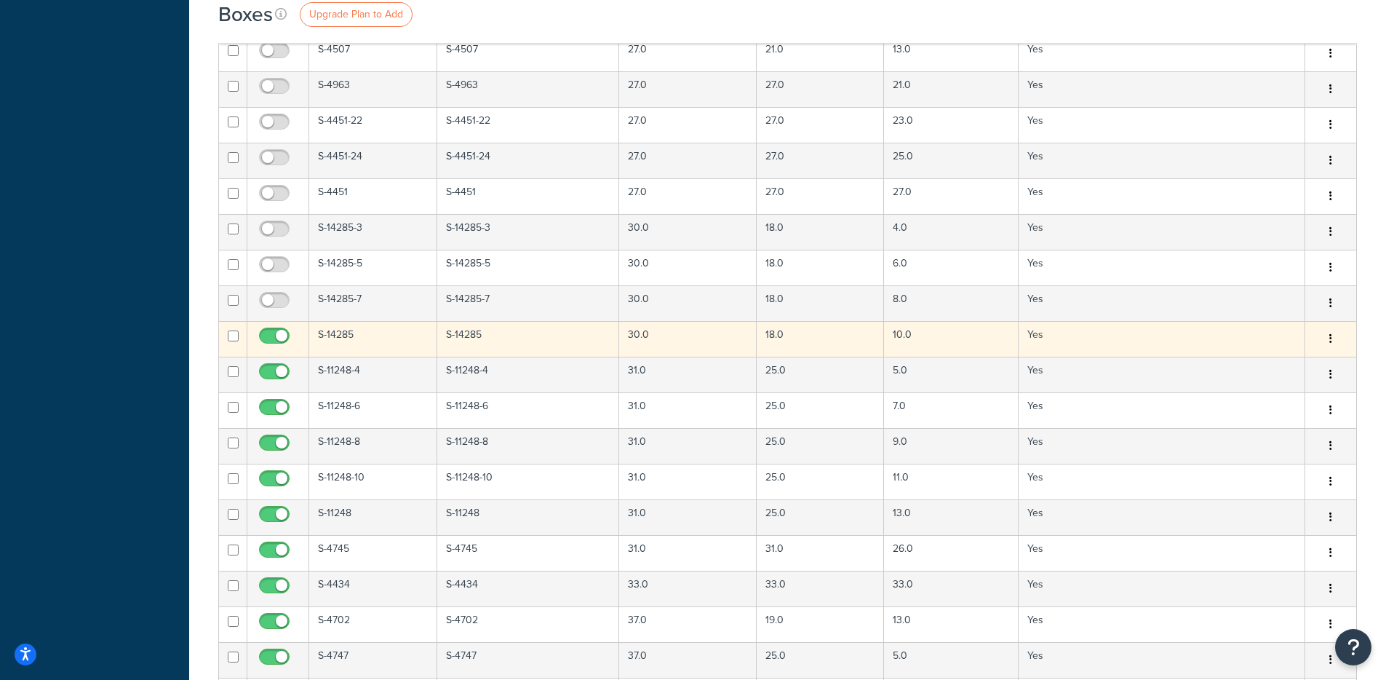
click at [279, 343] on input "checkbox" at bounding box center [276, 339] width 40 height 18
checkbox input "false"
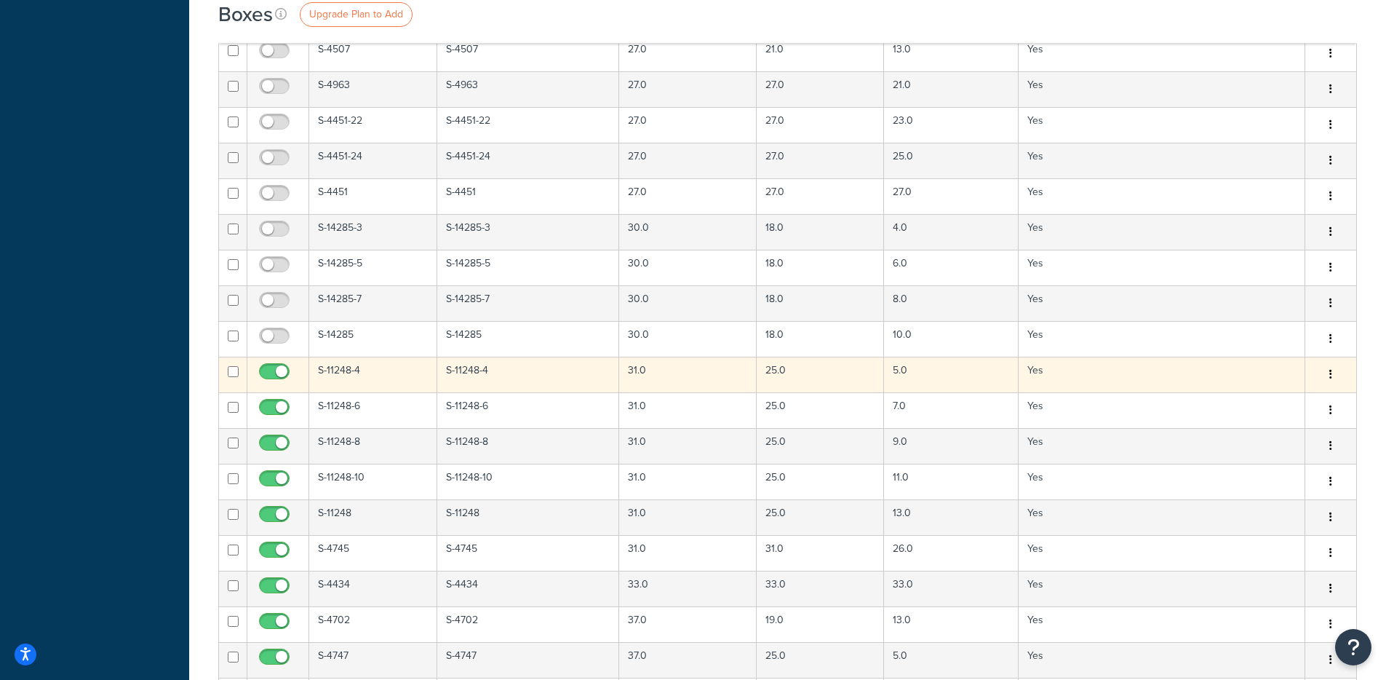
click at [274, 371] on input "checkbox" at bounding box center [276, 375] width 40 height 18
checkbox input "false"
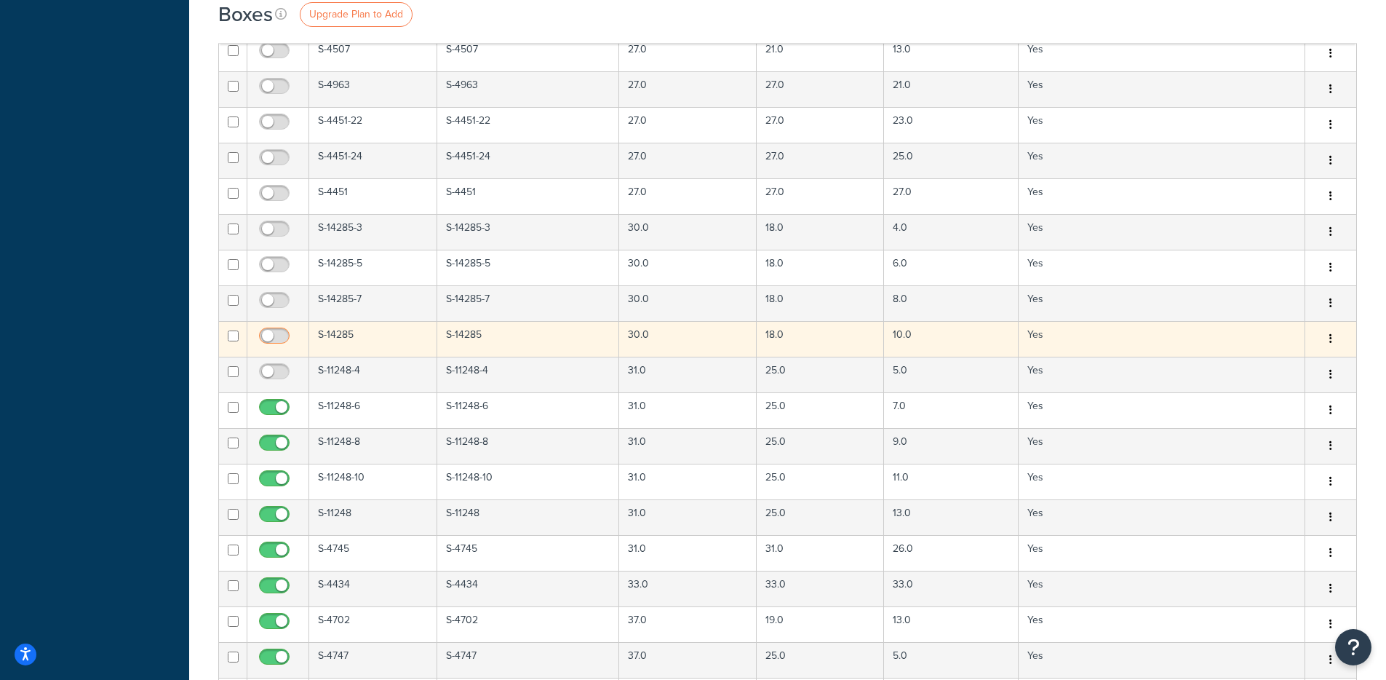
drag, startPoint x: 268, startPoint y: 335, endPoint x: 265, endPoint y: 347, distance: 12.0
click at [268, 336] on input "checkbox" at bounding box center [276, 339] width 40 height 18
checkbox input "true"
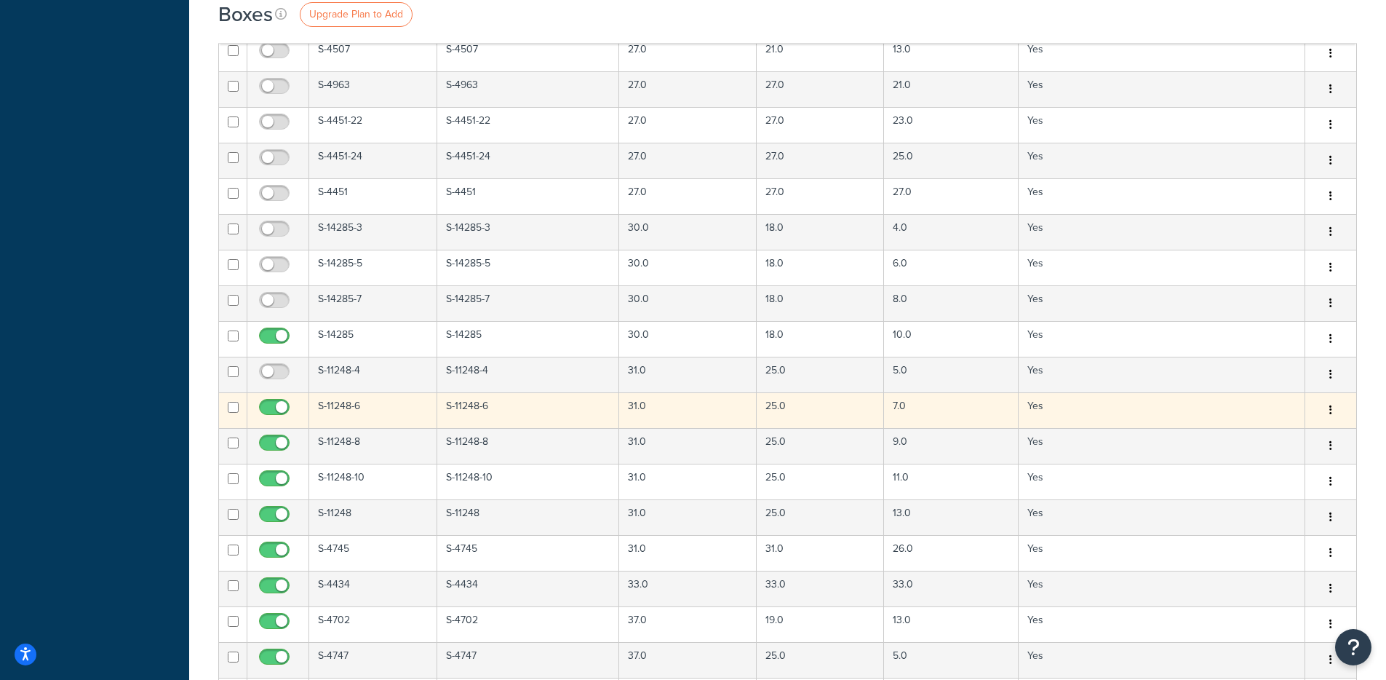
click at [273, 405] on input "checkbox" at bounding box center [276, 411] width 40 height 18
checkbox input "false"
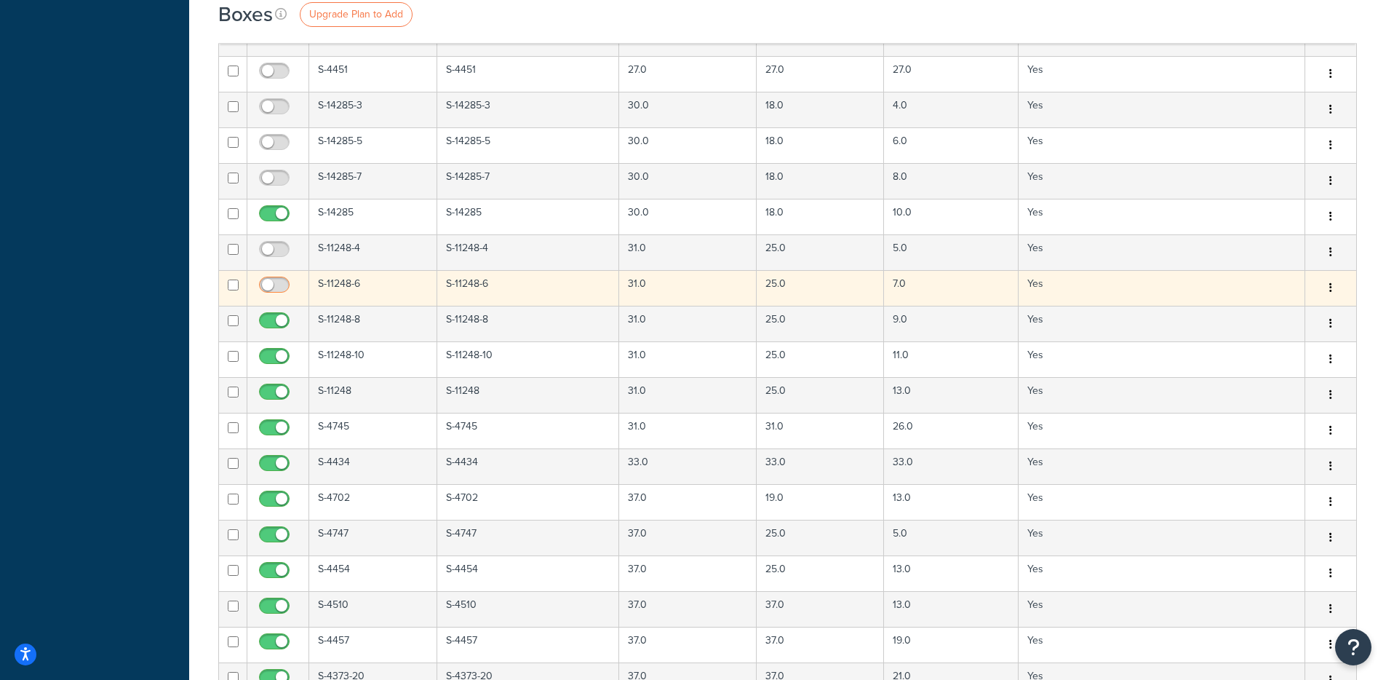
scroll to position [2107, 0]
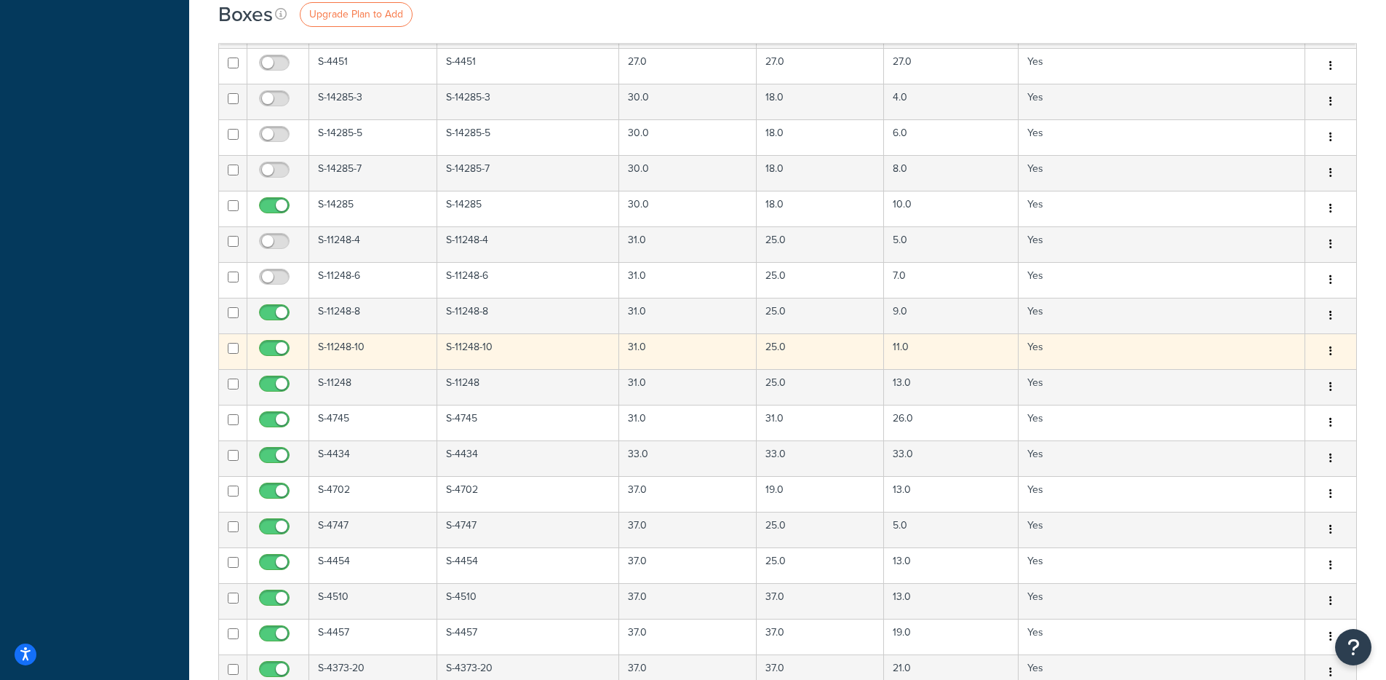
drag, startPoint x: 271, startPoint y: 311, endPoint x: 274, endPoint y: 340, distance: 29.3
click at [271, 311] on input "checkbox" at bounding box center [276, 316] width 40 height 18
checkbox input "false"
click at [274, 349] on input "checkbox" at bounding box center [276, 352] width 40 height 18
checkbox input "false"
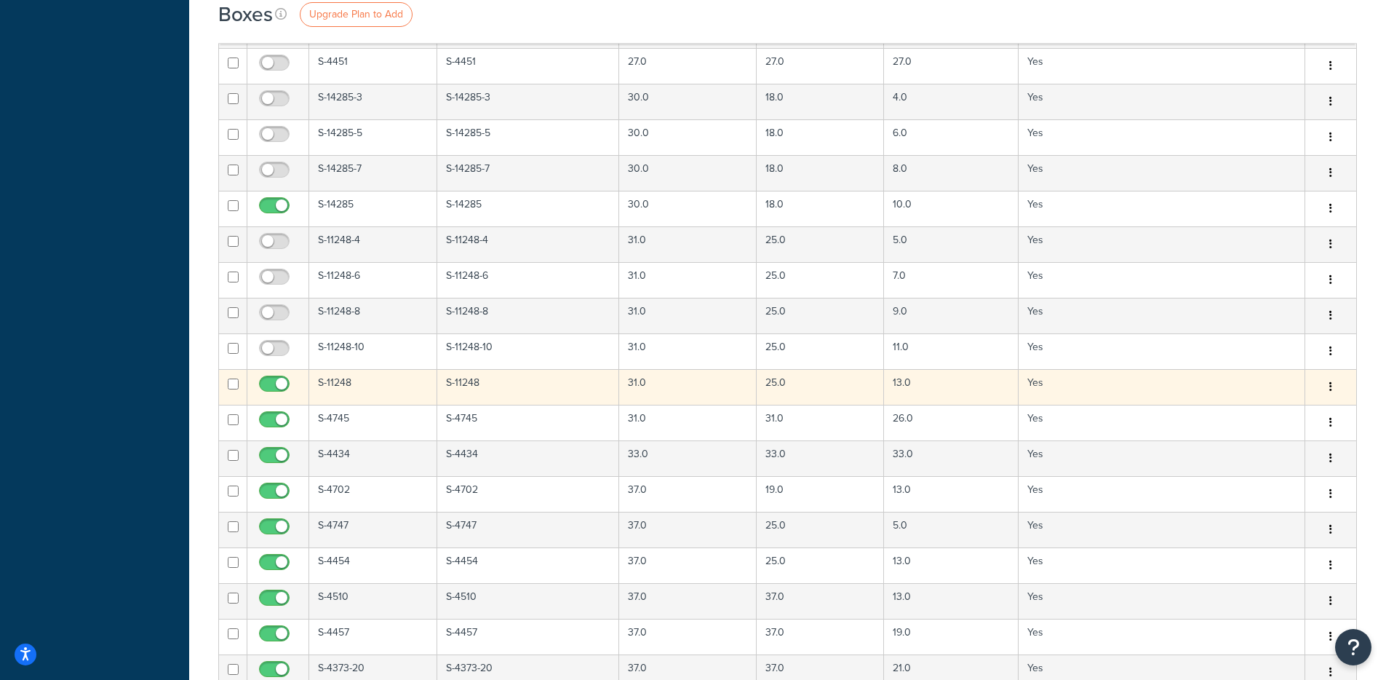
click at [276, 384] on input "checkbox" at bounding box center [276, 387] width 40 height 18
checkbox input "false"
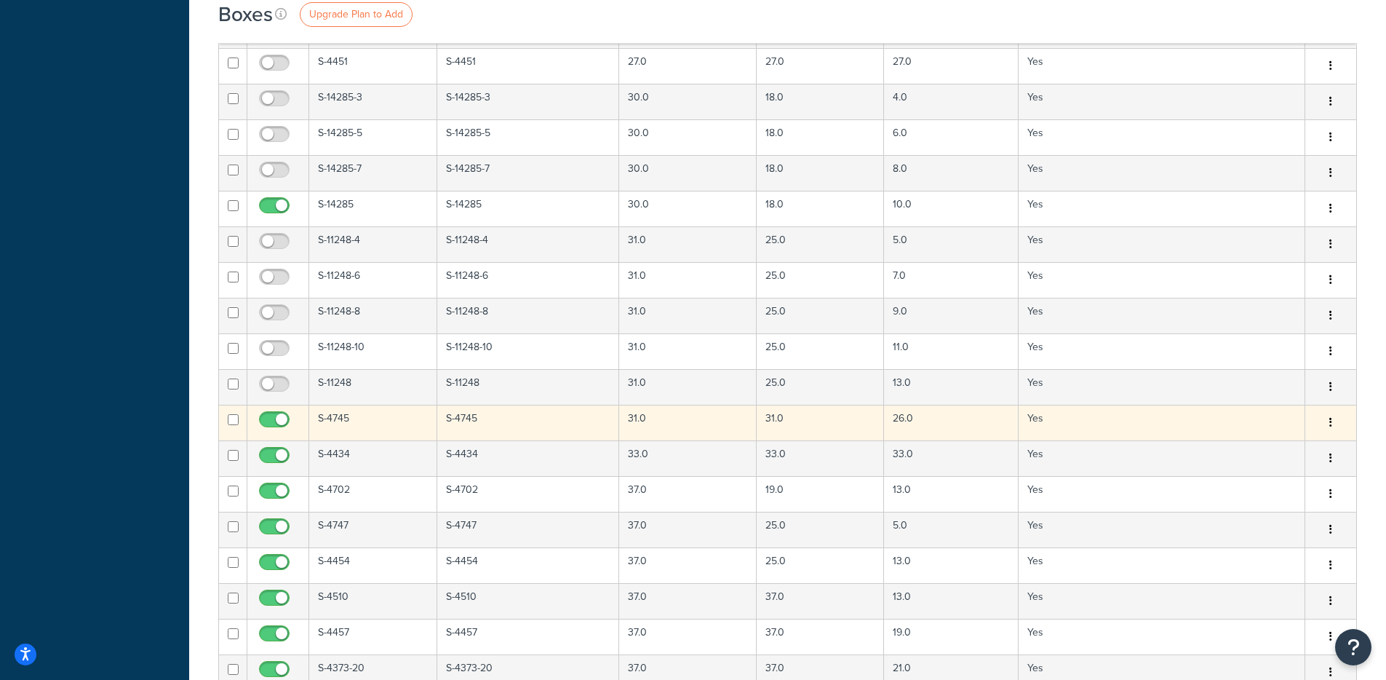
click at [271, 418] on input "checkbox" at bounding box center [276, 423] width 40 height 18
checkbox input "false"
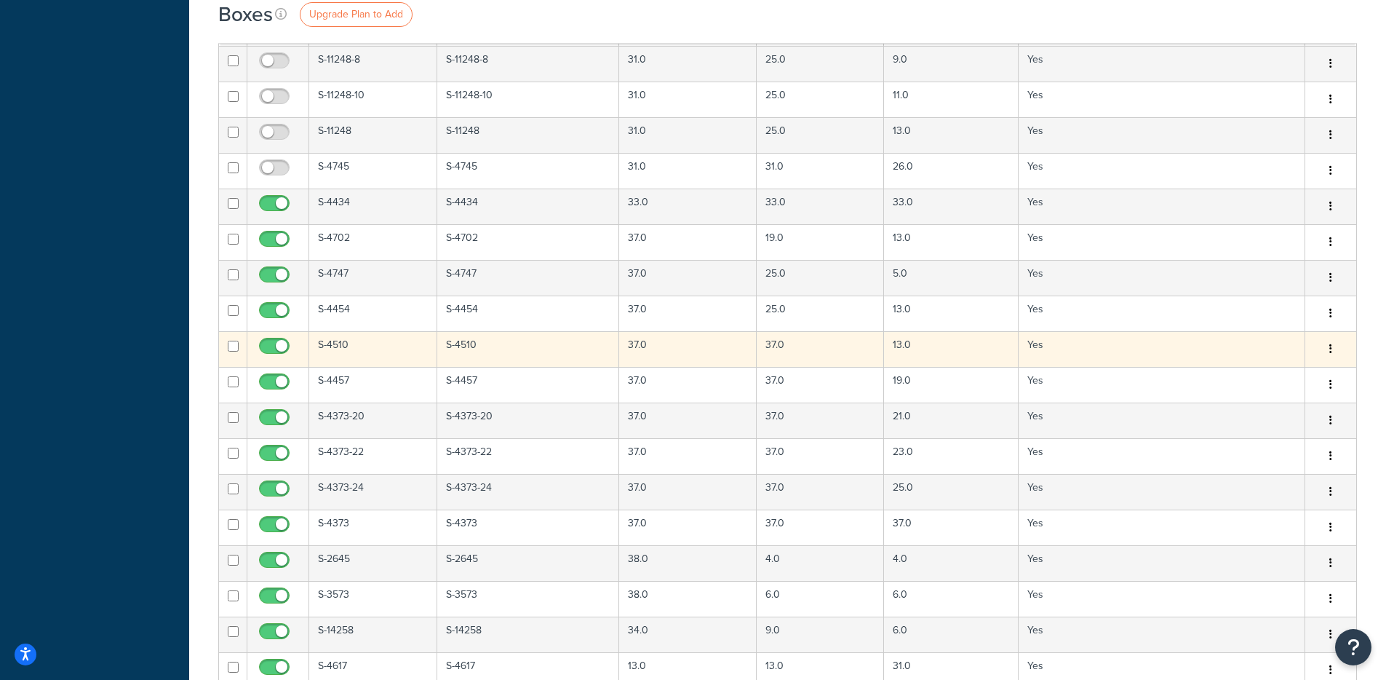
scroll to position [2369, 0]
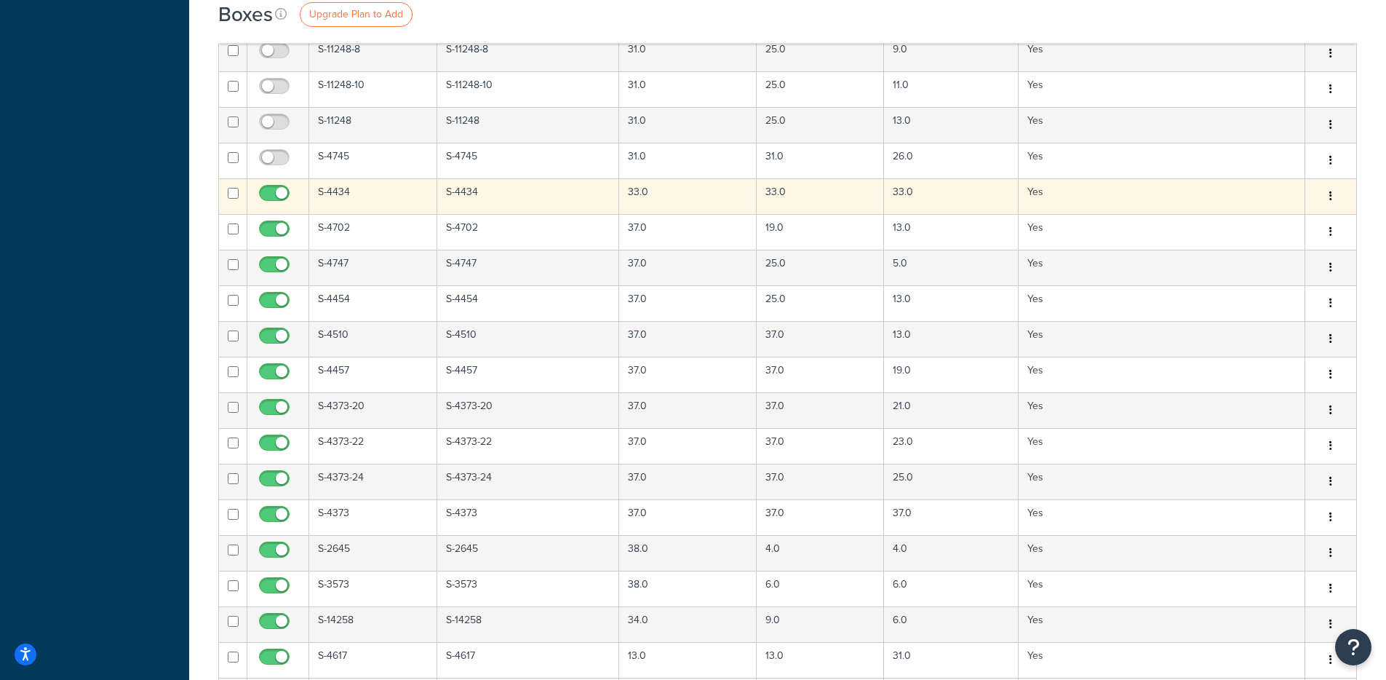
drag, startPoint x: 279, startPoint y: 194, endPoint x: 274, endPoint y: 209, distance: 16.1
click at [279, 194] on input "checkbox" at bounding box center [276, 197] width 40 height 18
checkbox input "false"
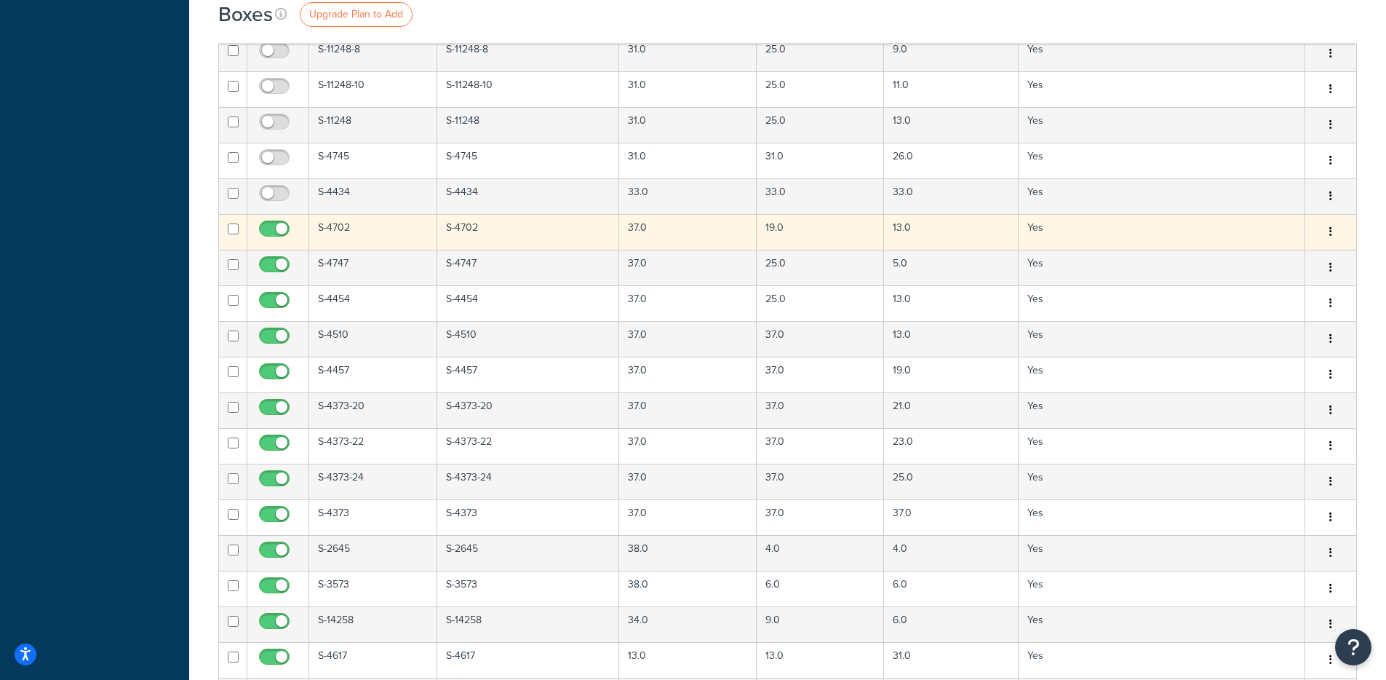
click at [276, 223] on span at bounding box center [274, 228] width 31 height 17
click at [276, 223] on input "checkbox" at bounding box center [276, 232] width 40 height 18
checkbox input "false"
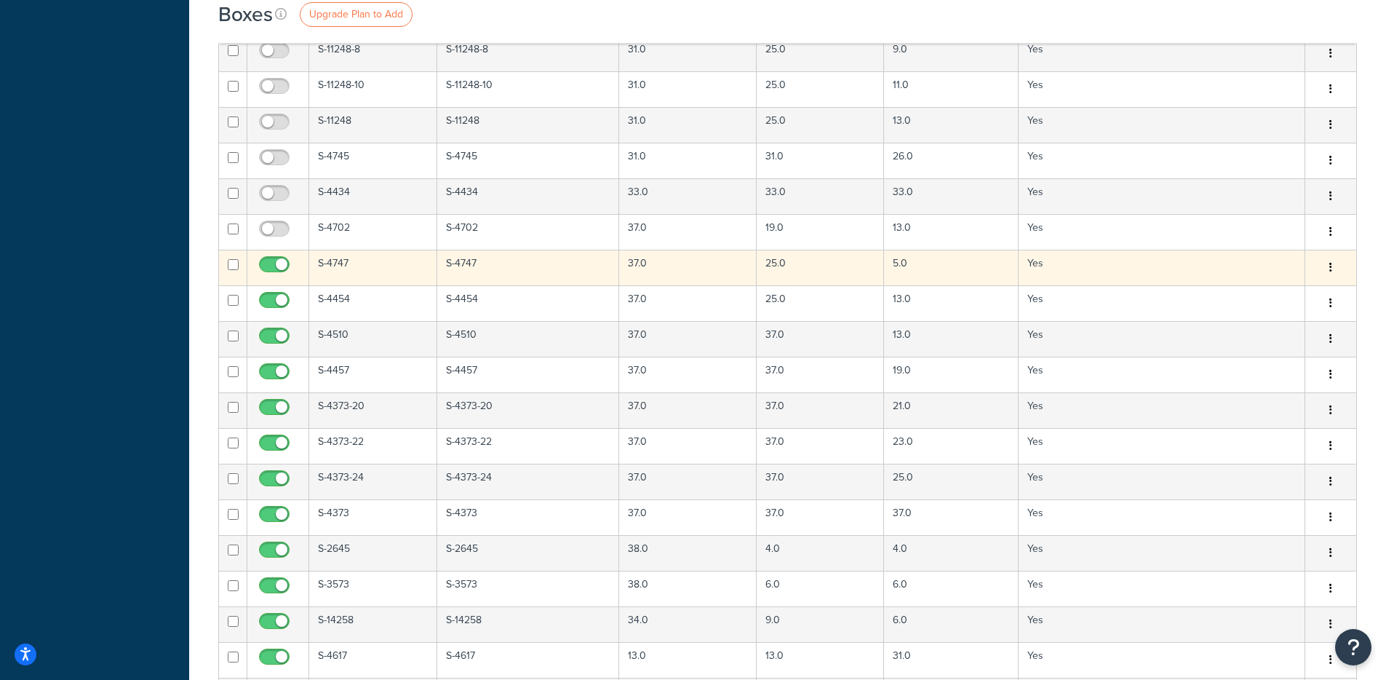
click at [276, 253] on td at bounding box center [278, 268] width 62 height 36
click at [272, 260] on input "checkbox" at bounding box center [276, 268] width 40 height 18
checkbox input "false"
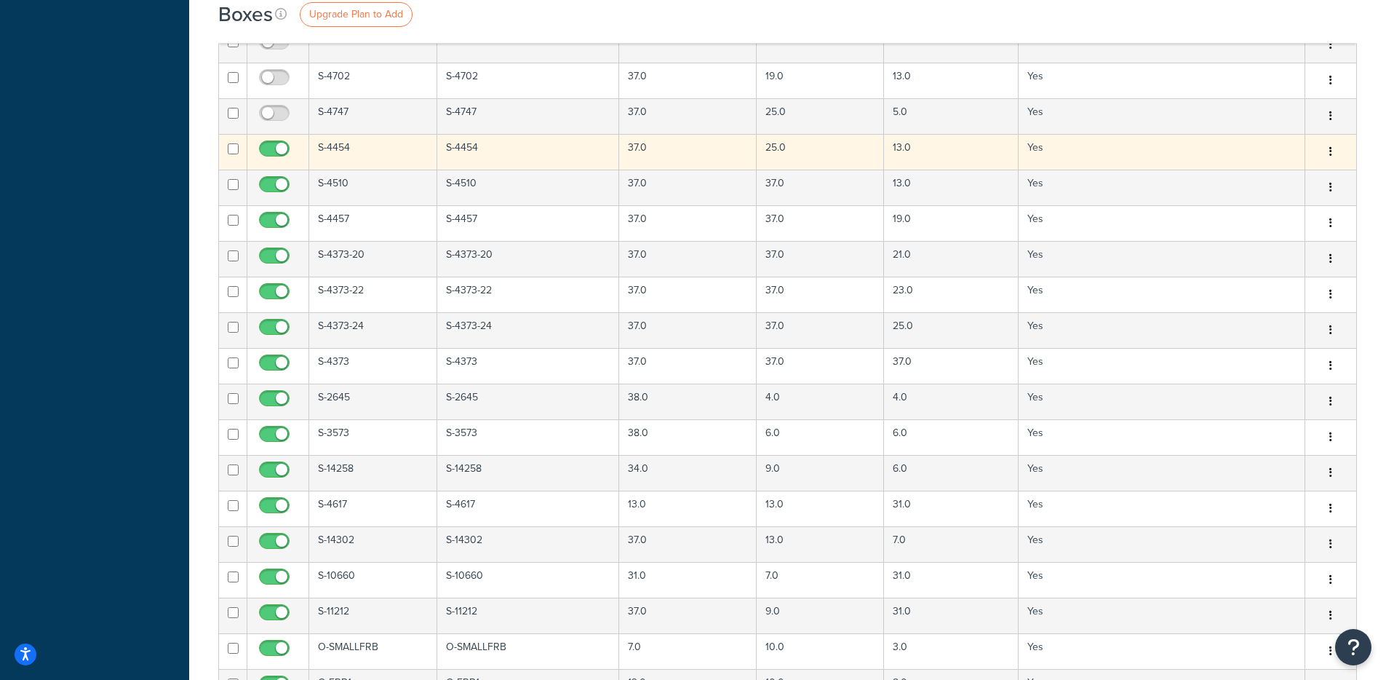
scroll to position [2462, 0]
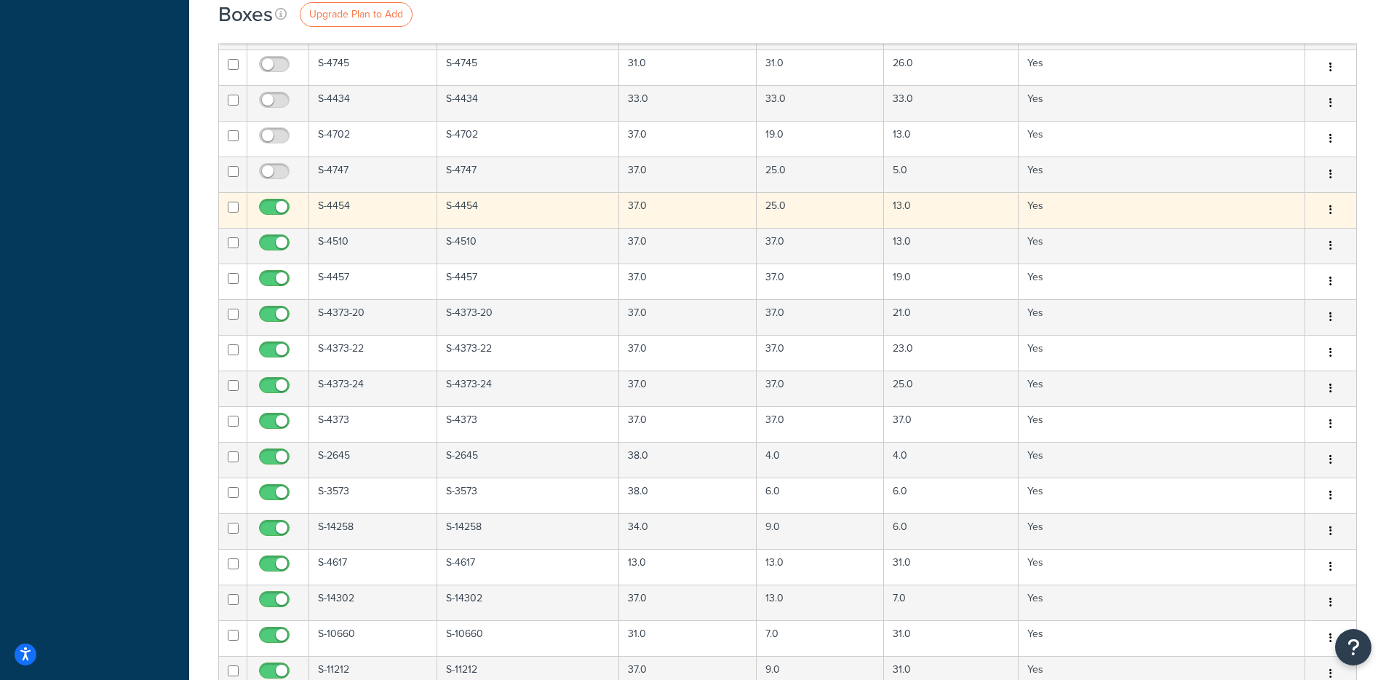
click at [267, 207] on input "checkbox" at bounding box center [276, 211] width 40 height 18
checkbox input "false"
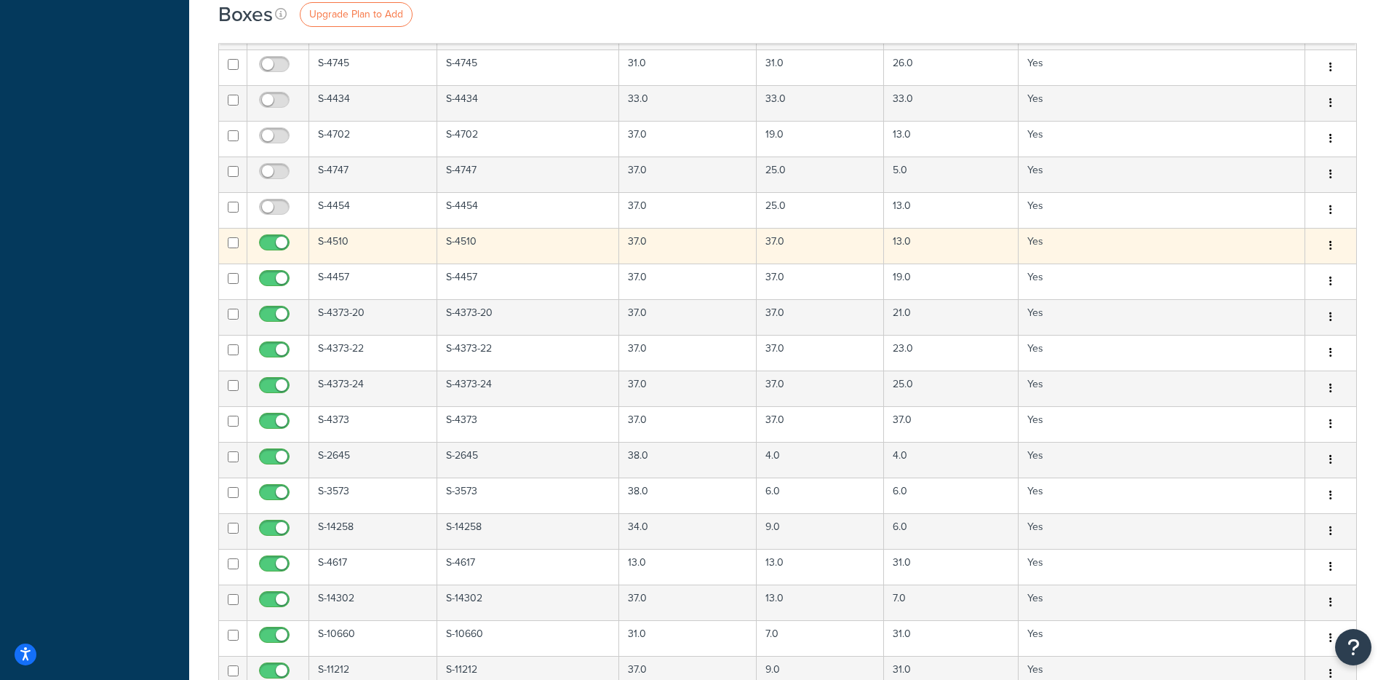
click at [276, 247] on input "checkbox" at bounding box center [276, 246] width 40 height 18
checkbox input "false"
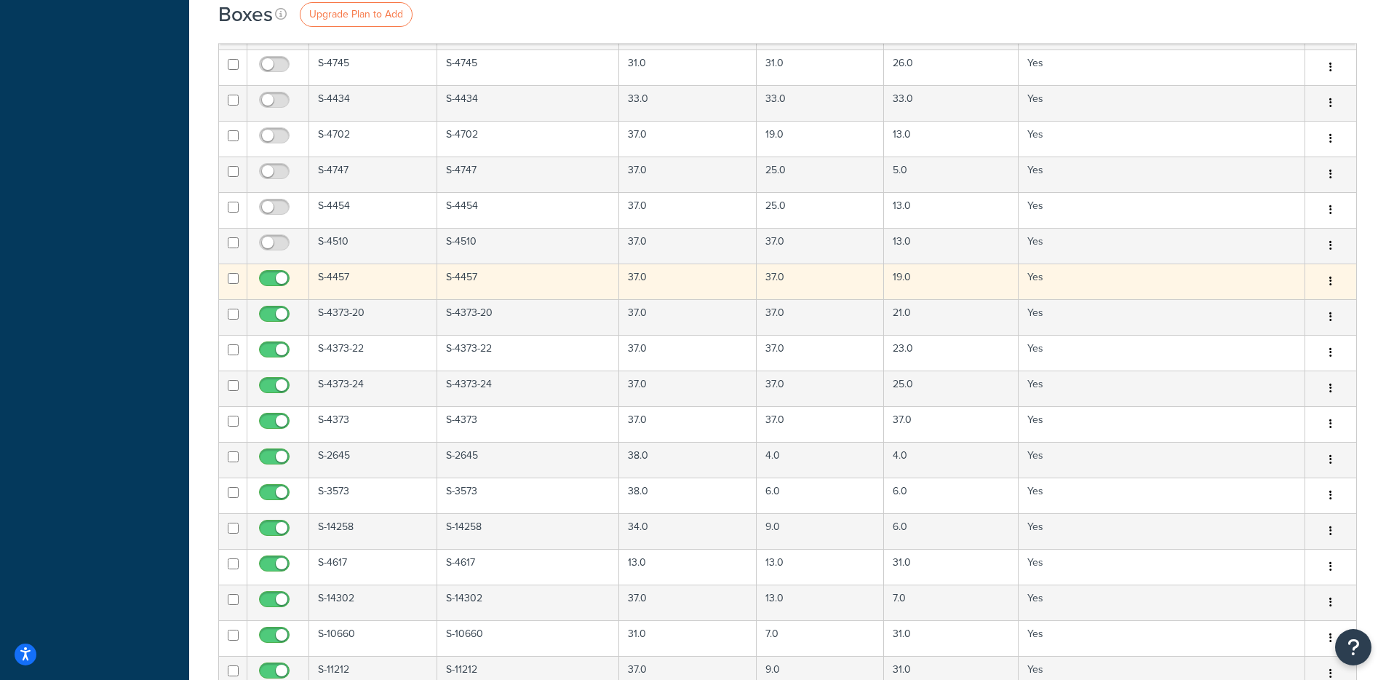
click at [276, 276] on input "checkbox" at bounding box center [276, 282] width 40 height 18
checkbox input "false"
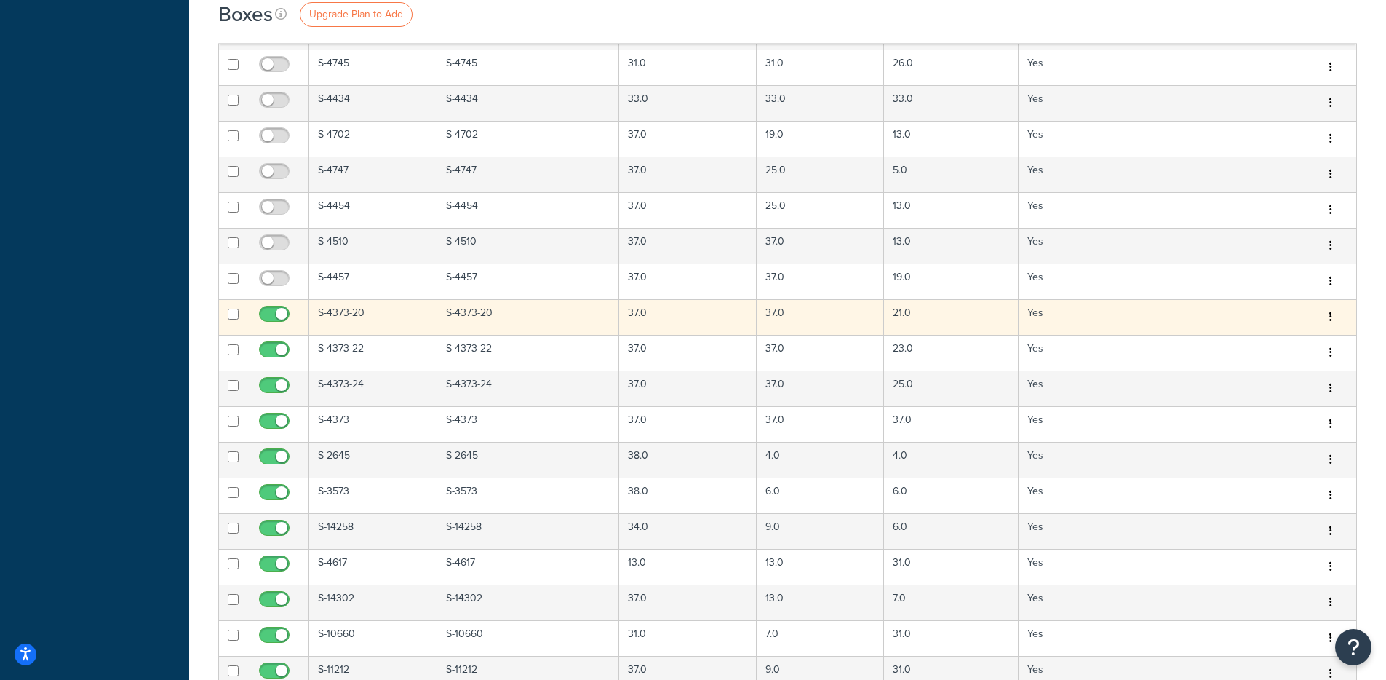
click at [282, 316] on input "checkbox" at bounding box center [276, 317] width 40 height 18
checkbox input "false"
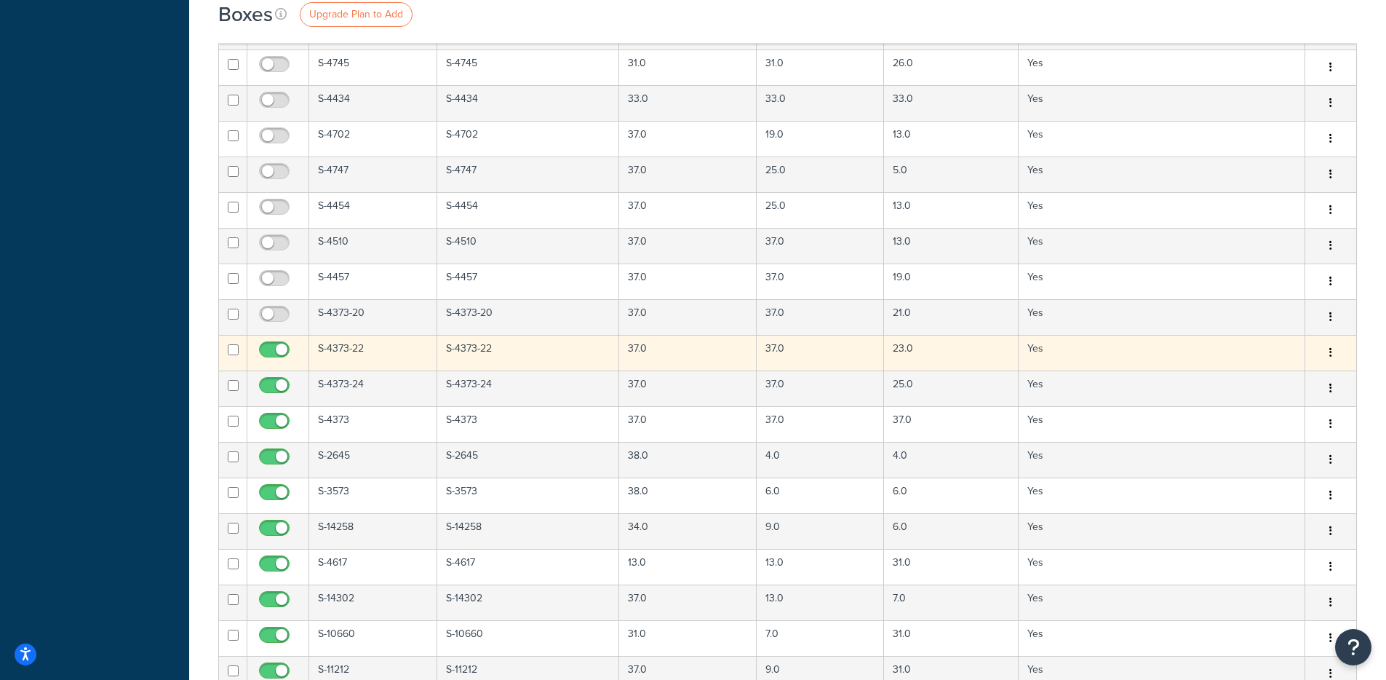
click at [280, 354] on input "checkbox" at bounding box center [276, 353] width 40 height 18
checkbox input "false"
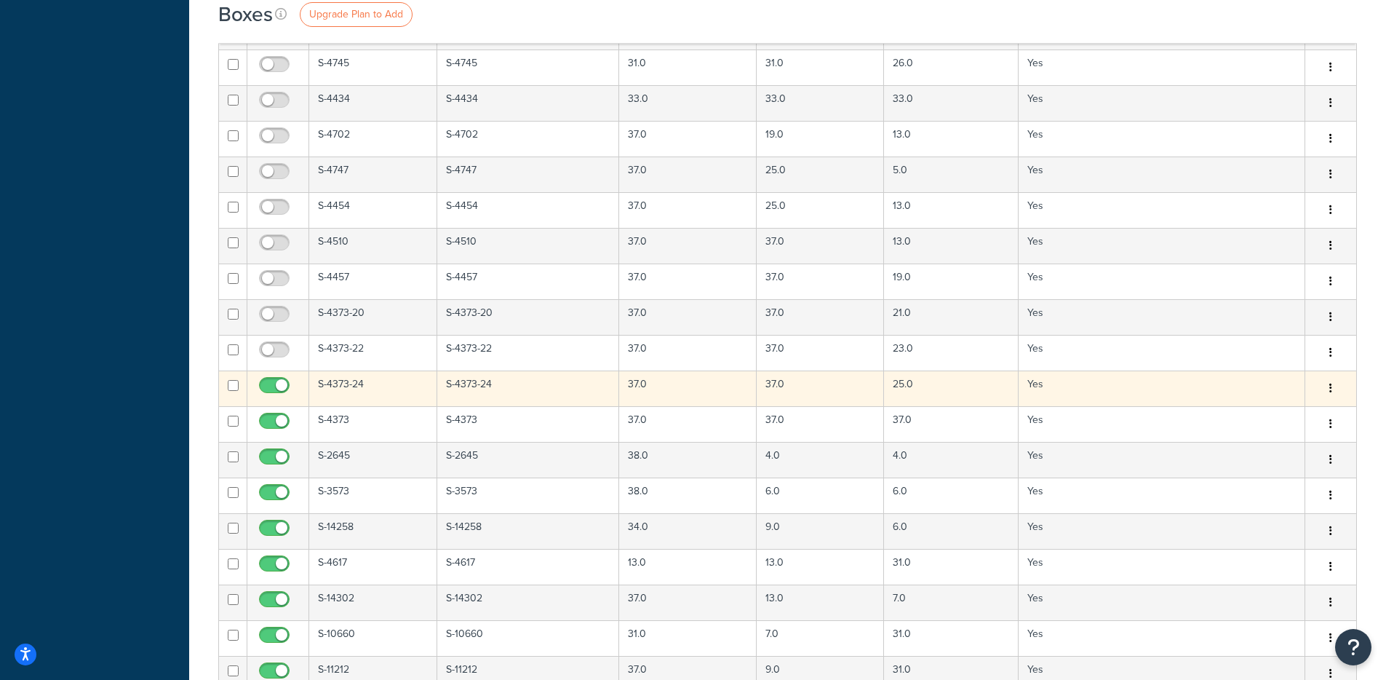
click at [277, 384] on input "checkbox" at bounding box center [276, 389] width 40 height 18
checkbox input "false"
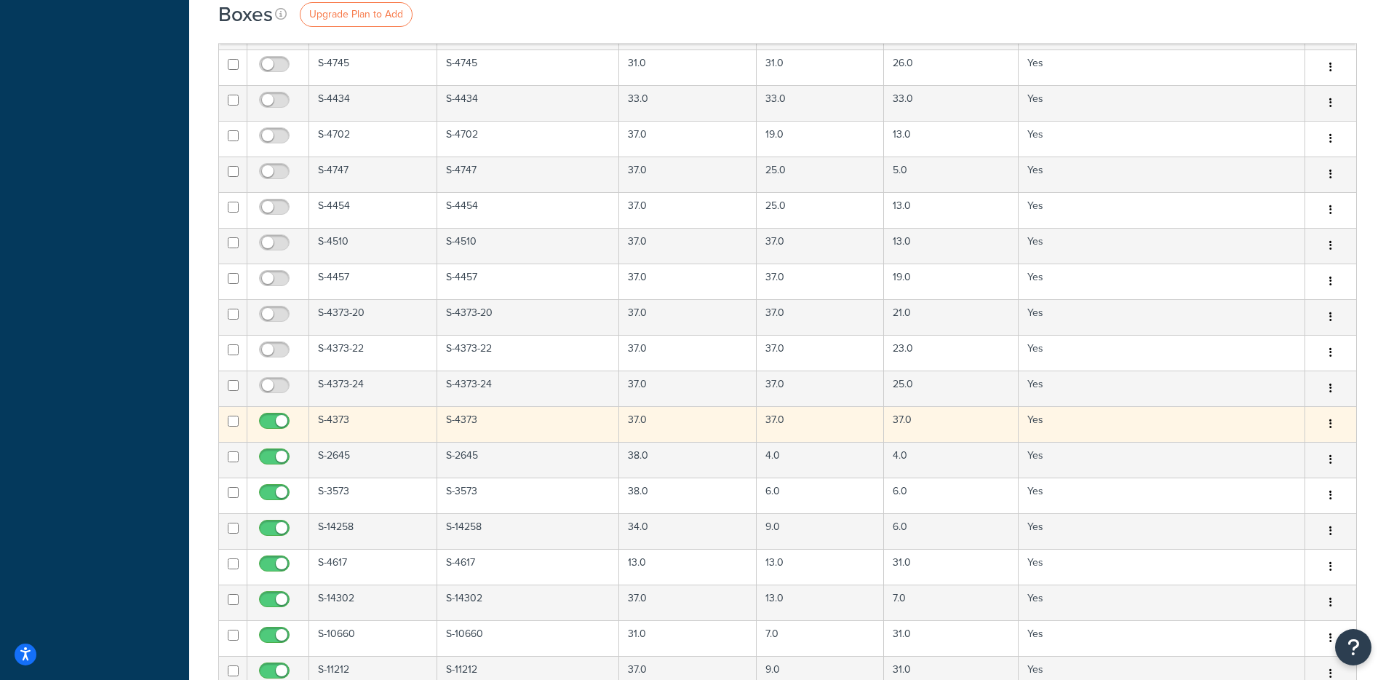
click at [277, 417] on input "checkbox" at bounding box center [276, 424] width 40 height 18
checkbox input "false"
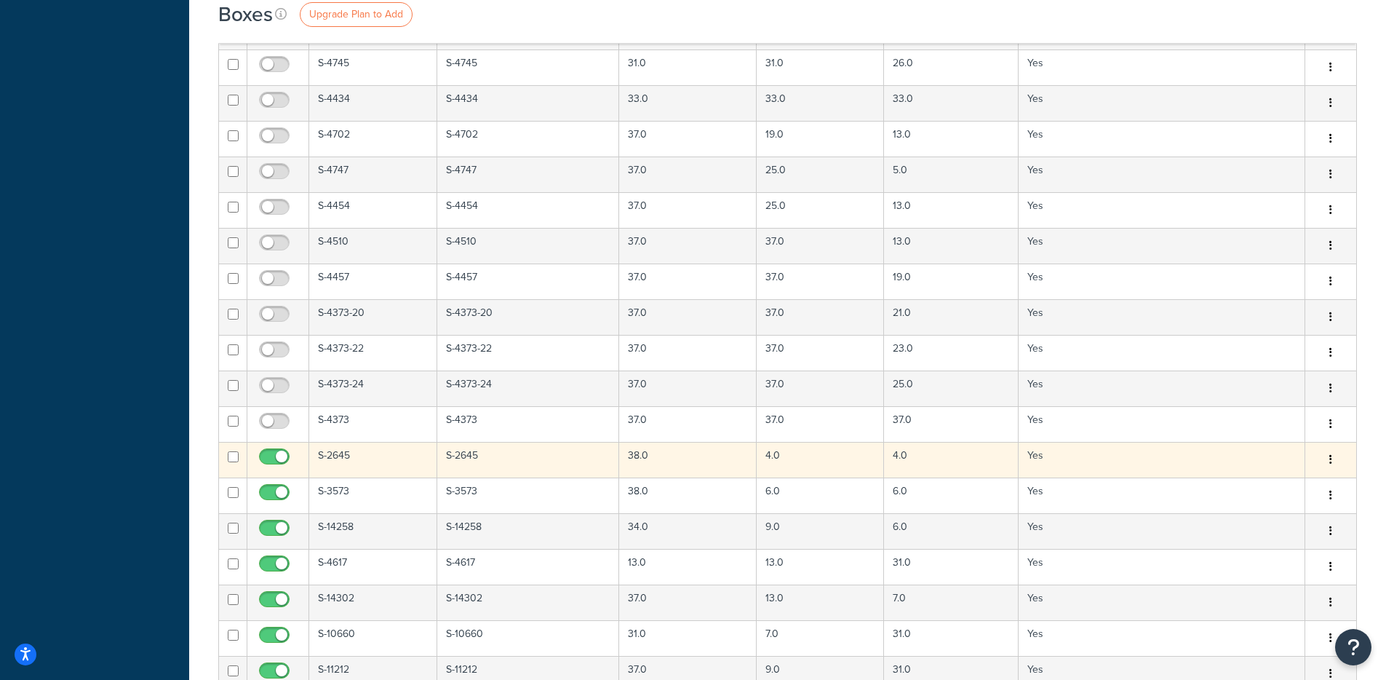
click at [277, 456] on input "checkbox" at bounding box center [276, 460] width 40 height 18
checkbox input "false"
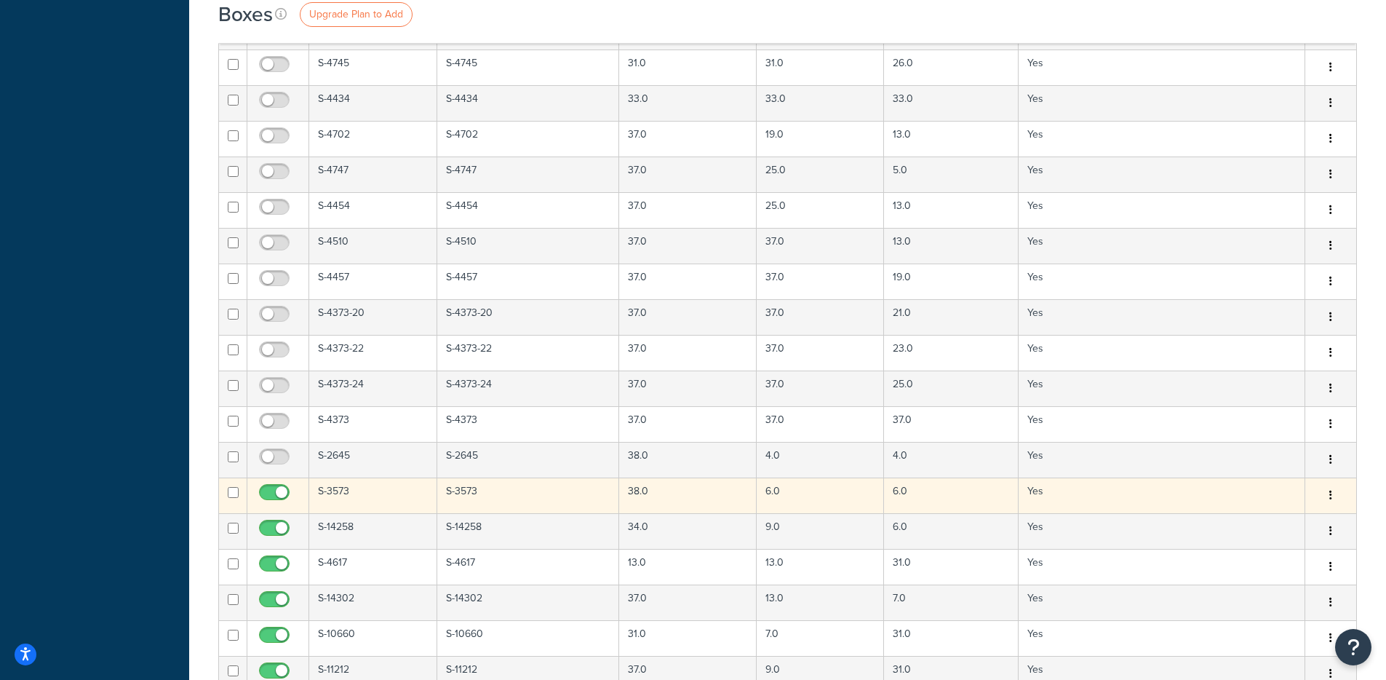
click at [279, 494] on input "checkbox" at bounding box center [276, 496] width 40 height 18
checkbox input "false"
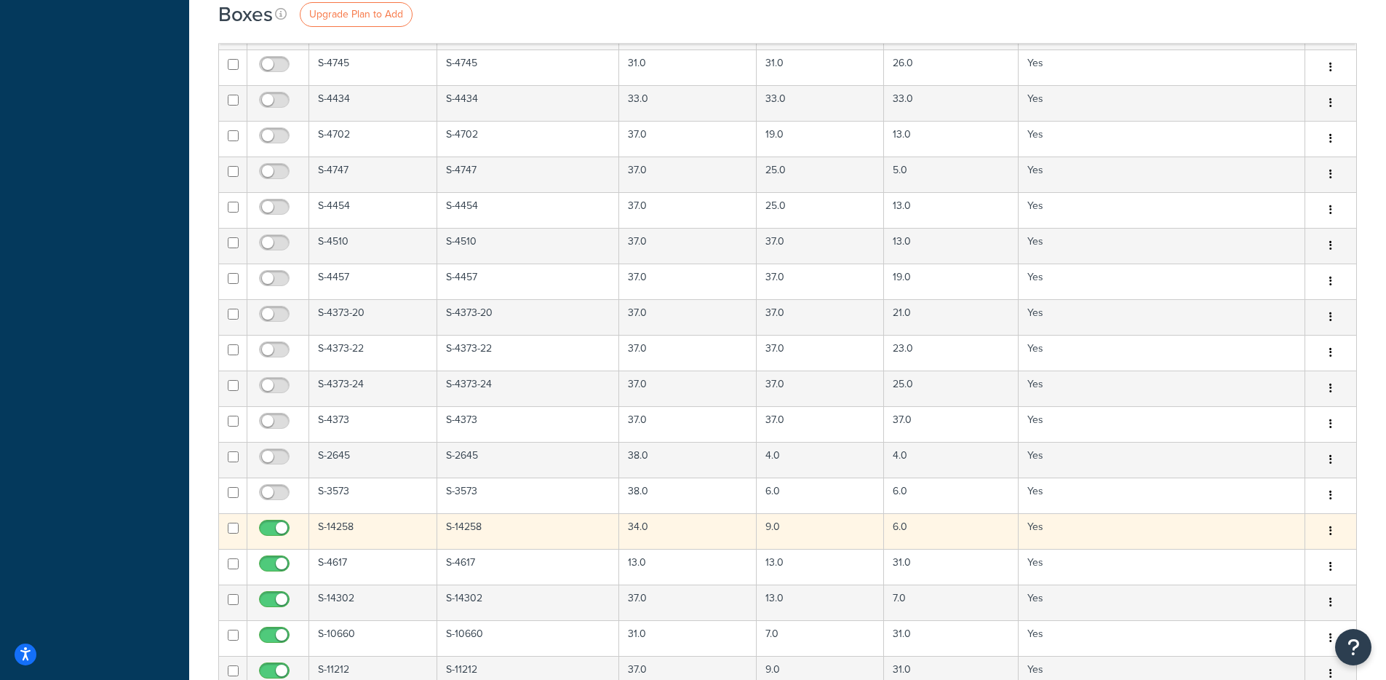
click at [278, 527] on input "checkbox" at bounding box center [276, 531] width 40 height 18
checkbox input "false"
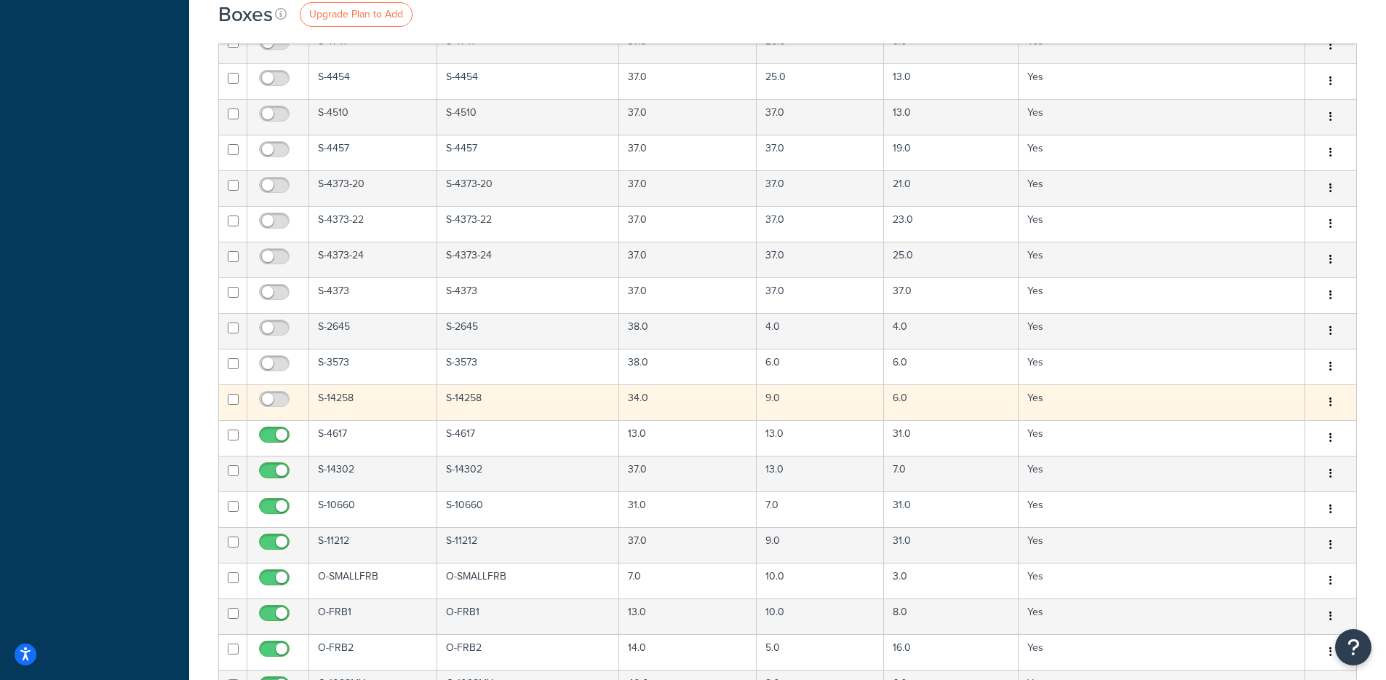
scroll to position [2629, 0]
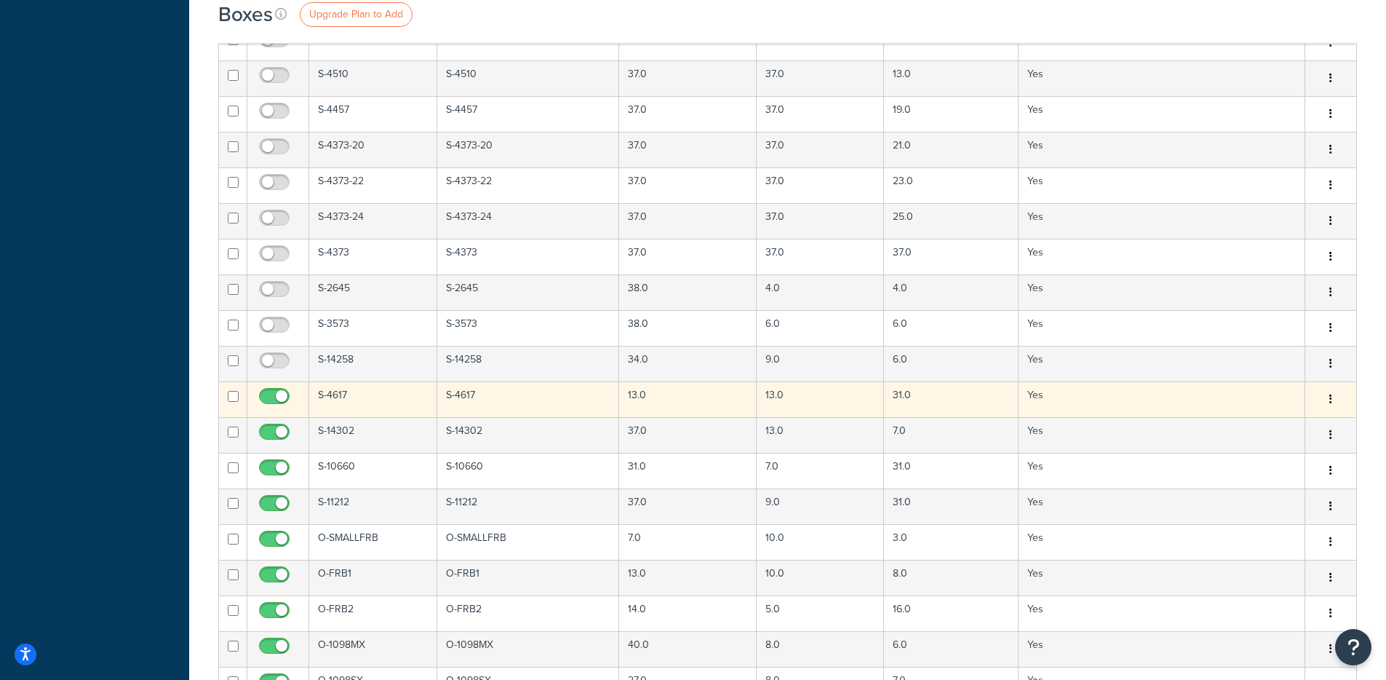
click at [278, 400] on input "checkbox" at bounding box center [276, 400] width 40 height 18
checkbox input "false"
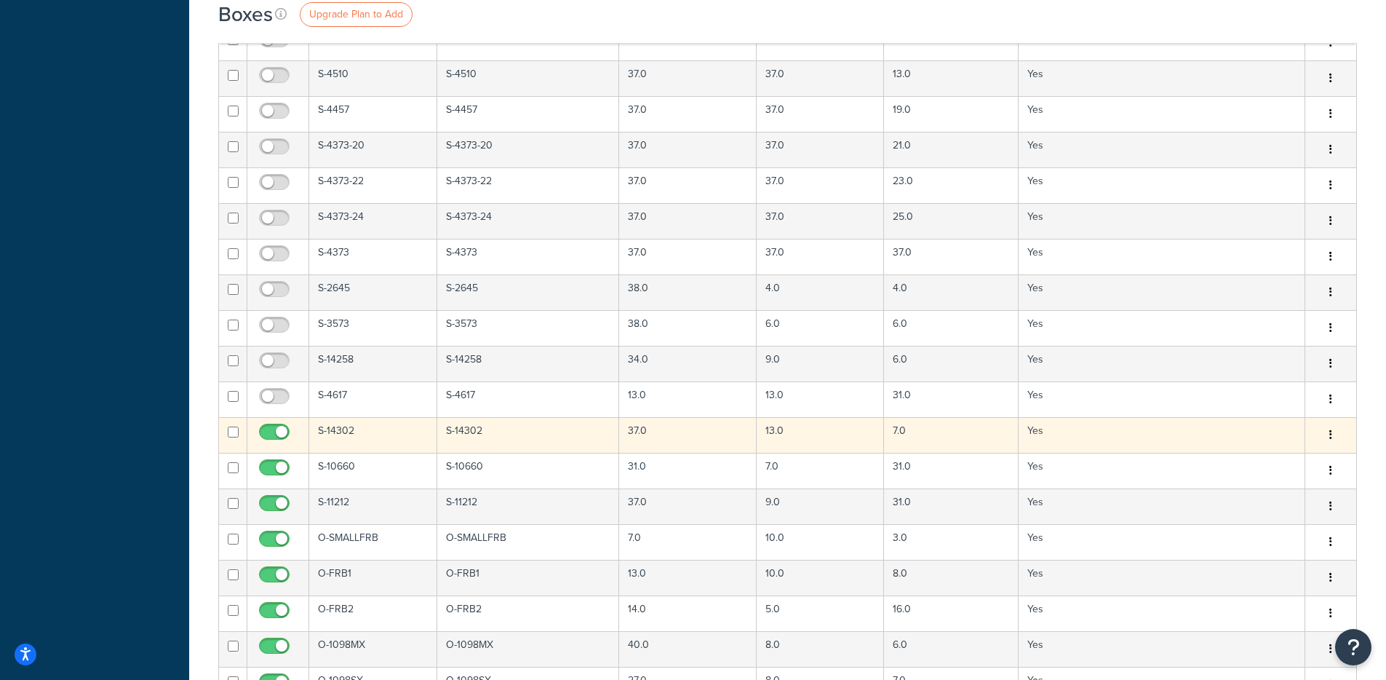
click at [278, 426] on span at bounding box center [274, 431] width 31 height 17
click at [278, 426] on input "checkbox" at bounding box center [276, 435] width 40 height 18
checkbox input "false"
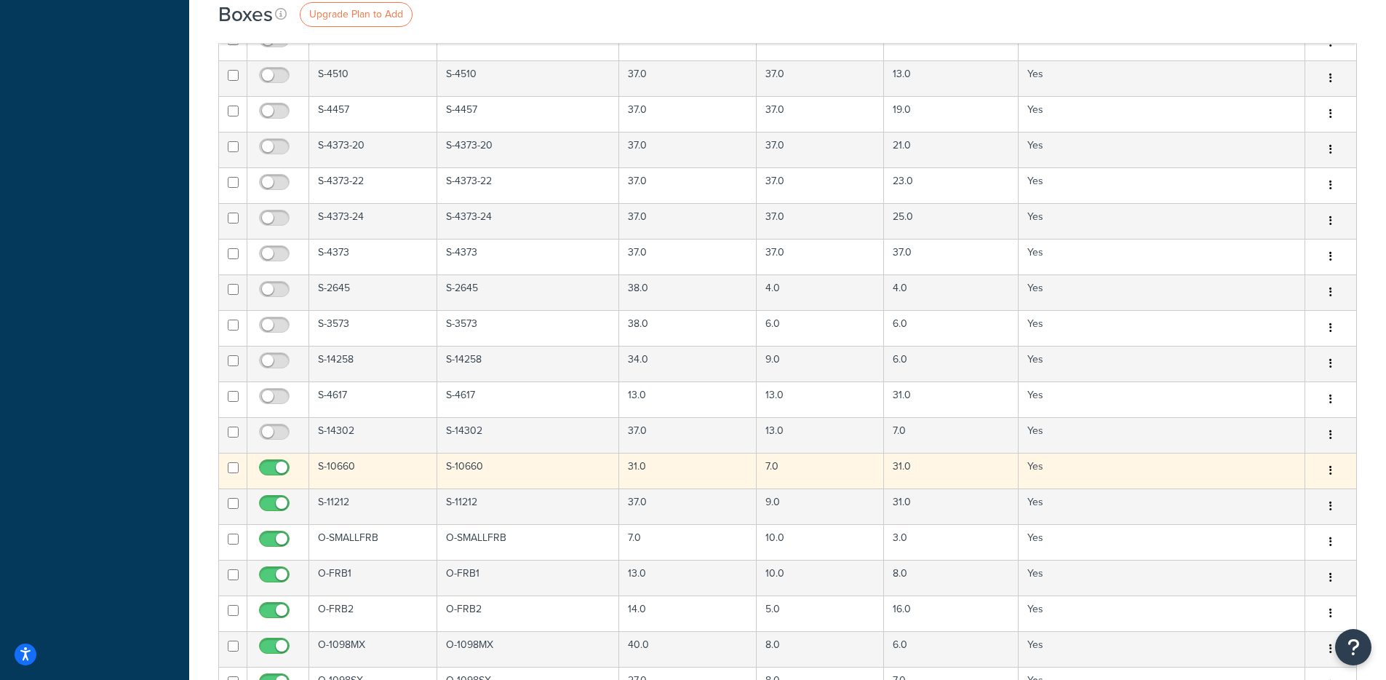
click at [278, 470] on input "checkbox" at bounding box center [276, 471] width 40 height 18
checkbox input "false"
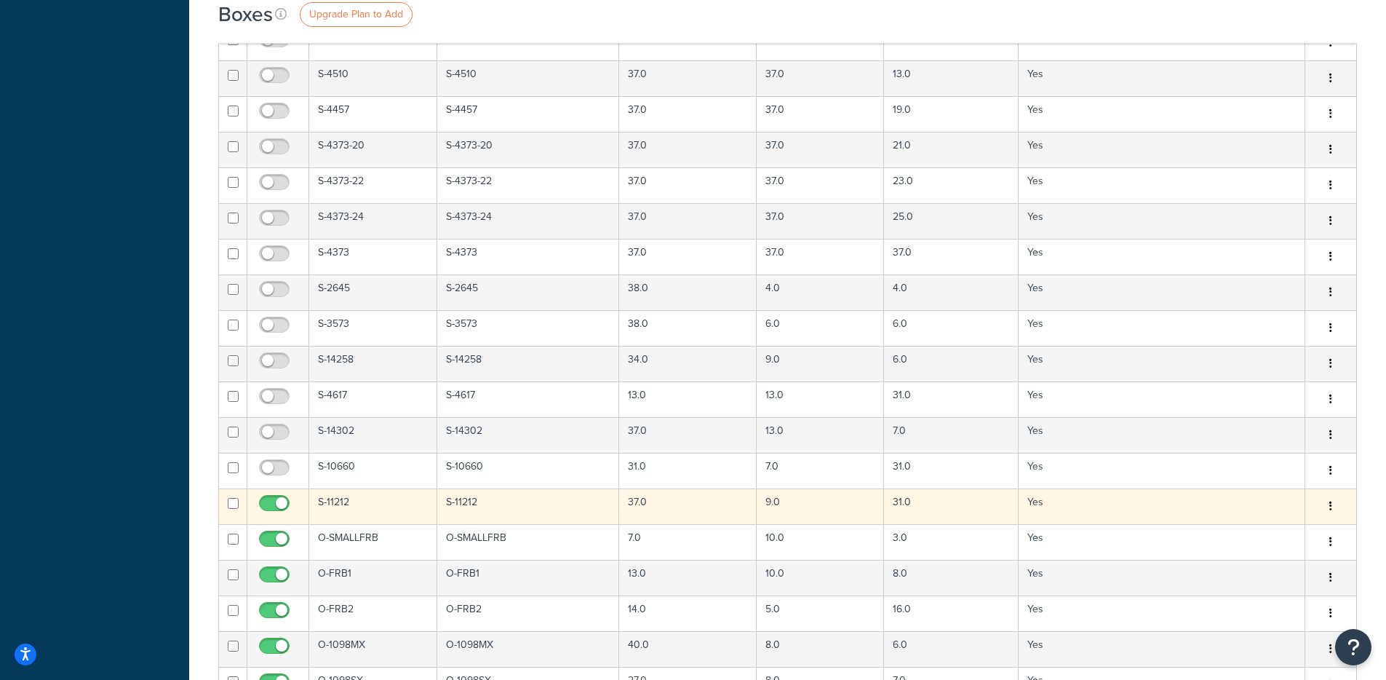
click at [273, 511] on input "checkbox" at bounding box center [276, 507] width 40 height 18
checkbox input "false"
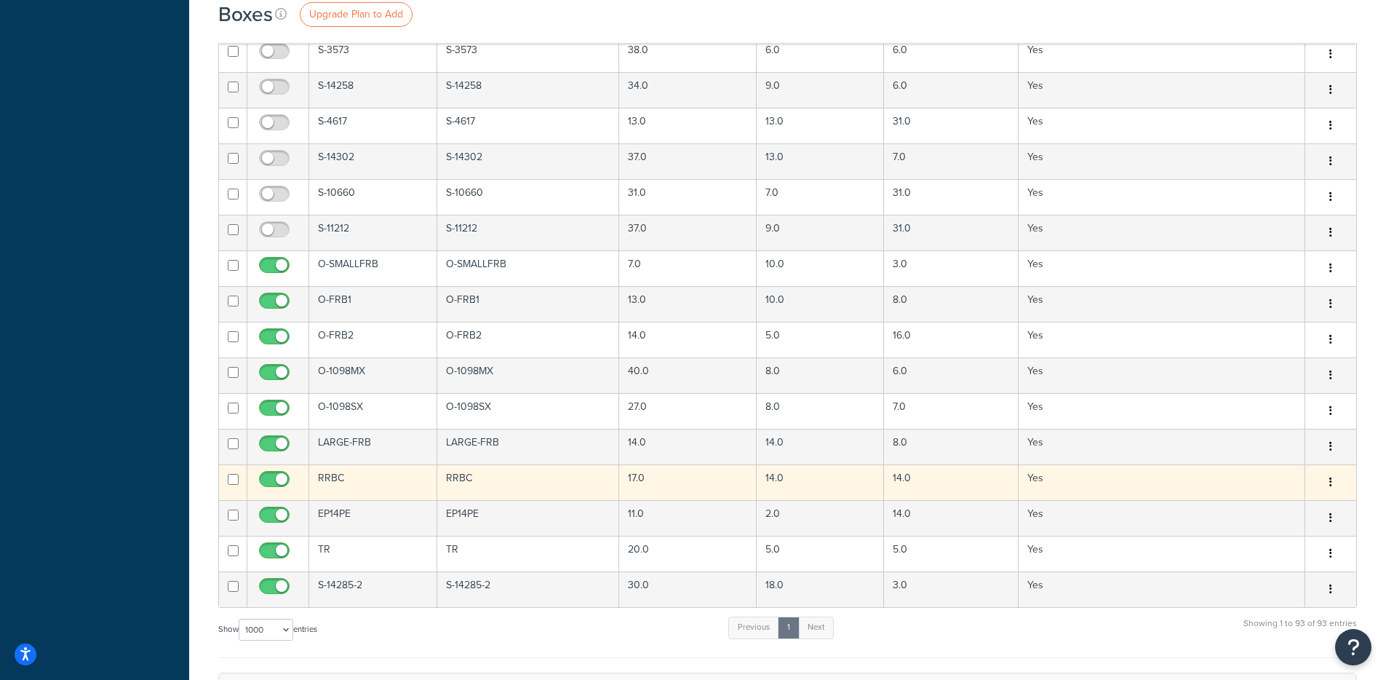
scroll to position [2923, 0]
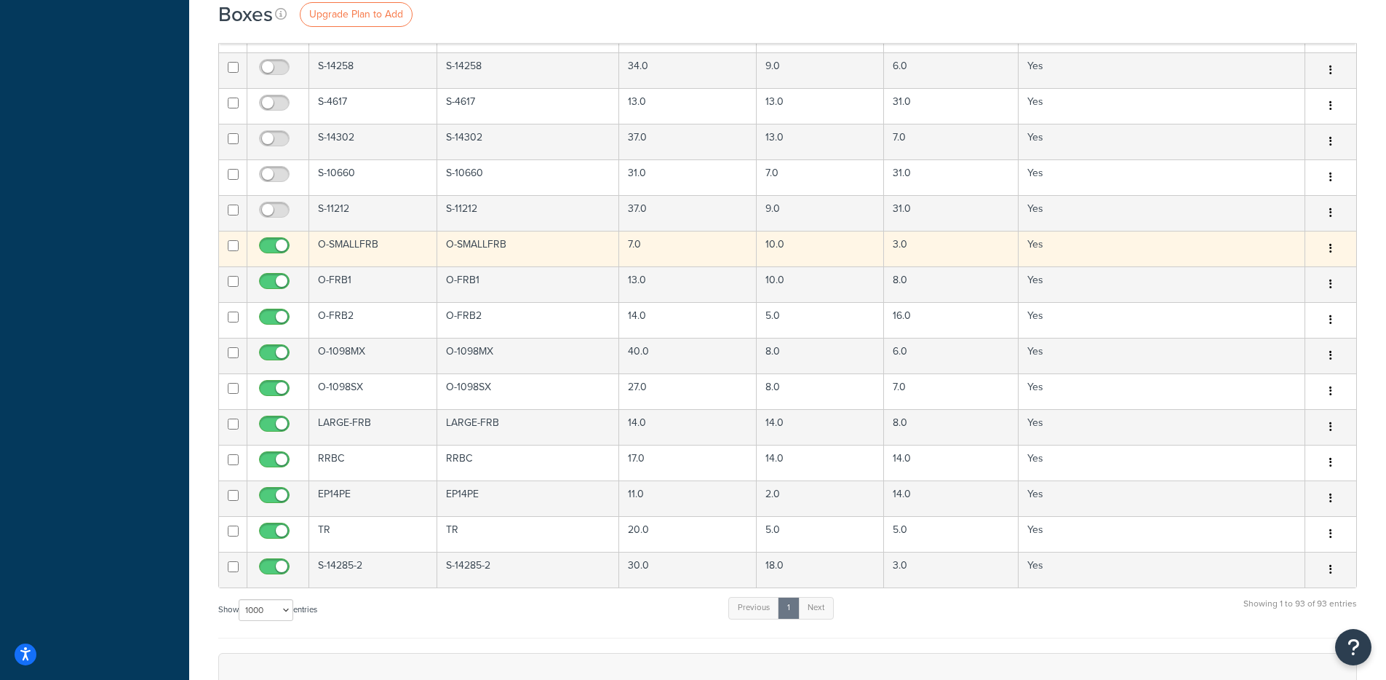
click at [279, 242] on input "checkbox" at bounding box center [276, 249] width 40 height 18
checkbox input "false"
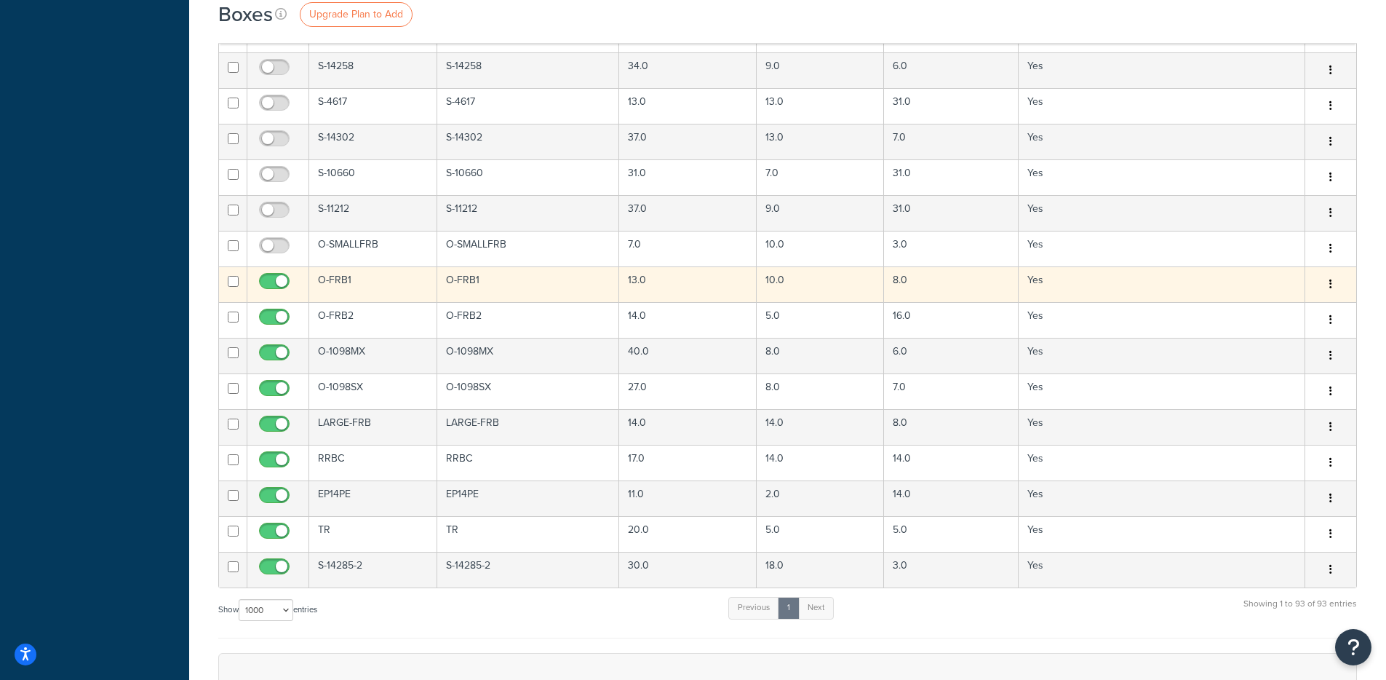
click at [278, 276] on input "checkbox" at bounding box center [276, 285] width 40 height 18
checkbox input "false"
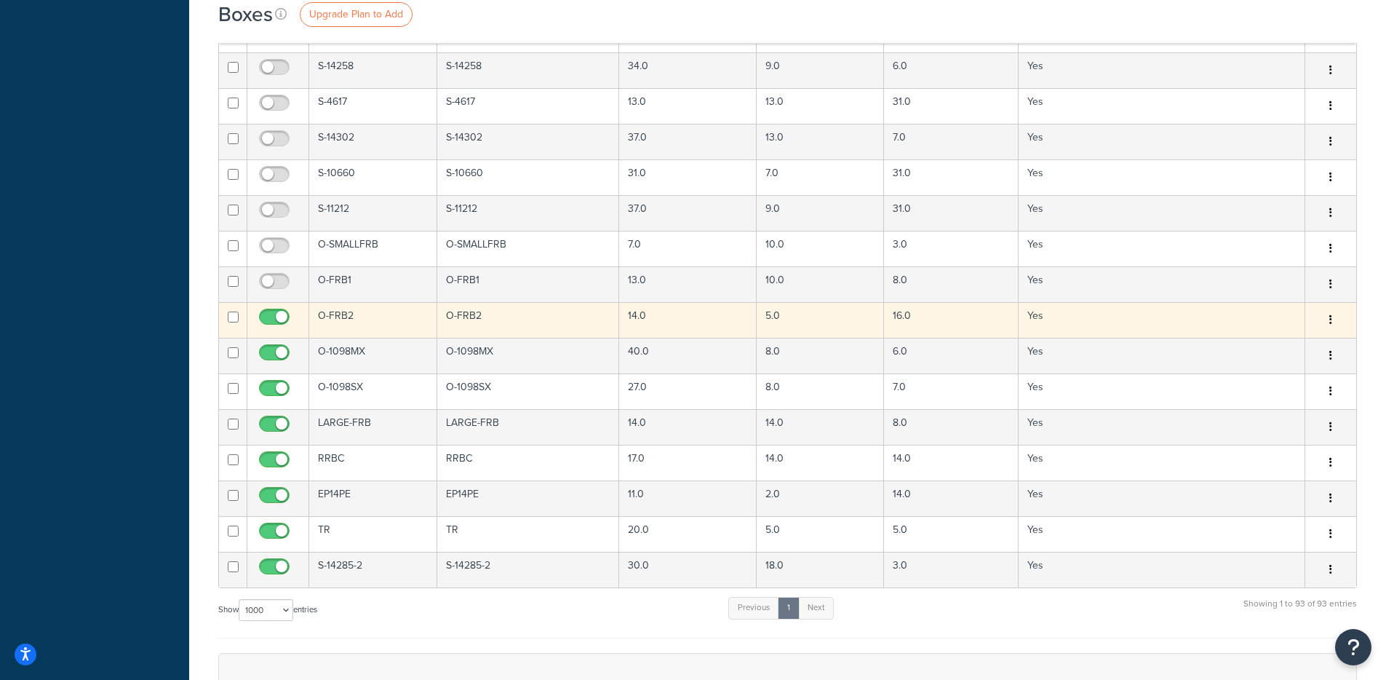
click at [282, 318] on input "checkbox" at bounding box center [276, 320] width 40 height 18
checkbox input "false"
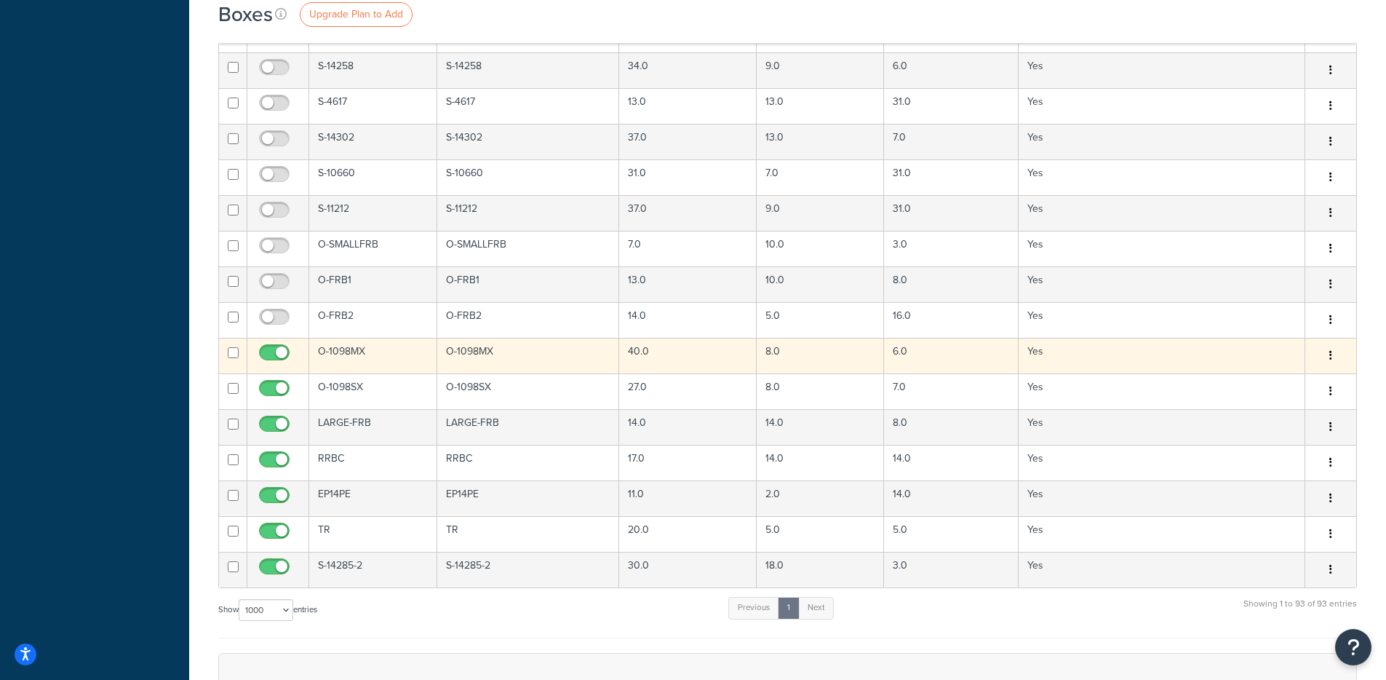
click at [281, 351] on input "checkbox" at bounding box center [276, 356] width 40 height 18
checkbox input "false"
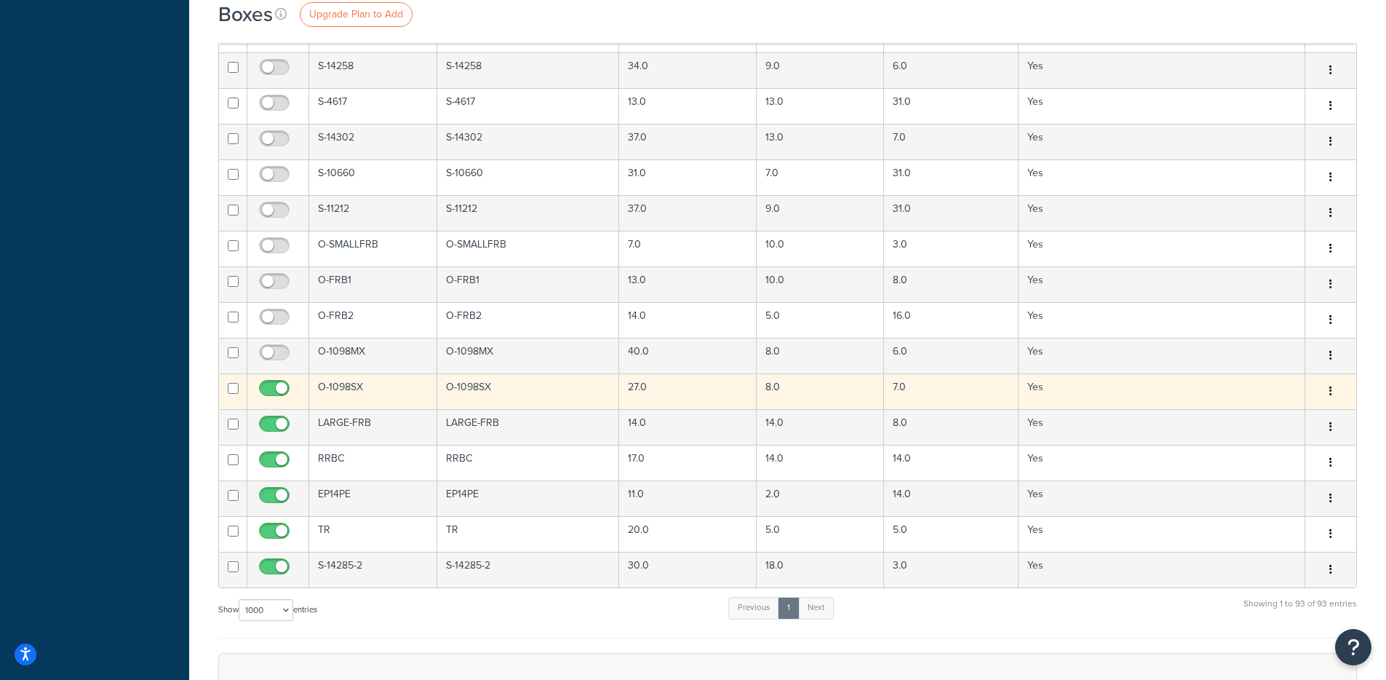
click at [281, 389] on input "checkbox" at bounding box center [276, 392] width 40 height 18
checkbox input "false"
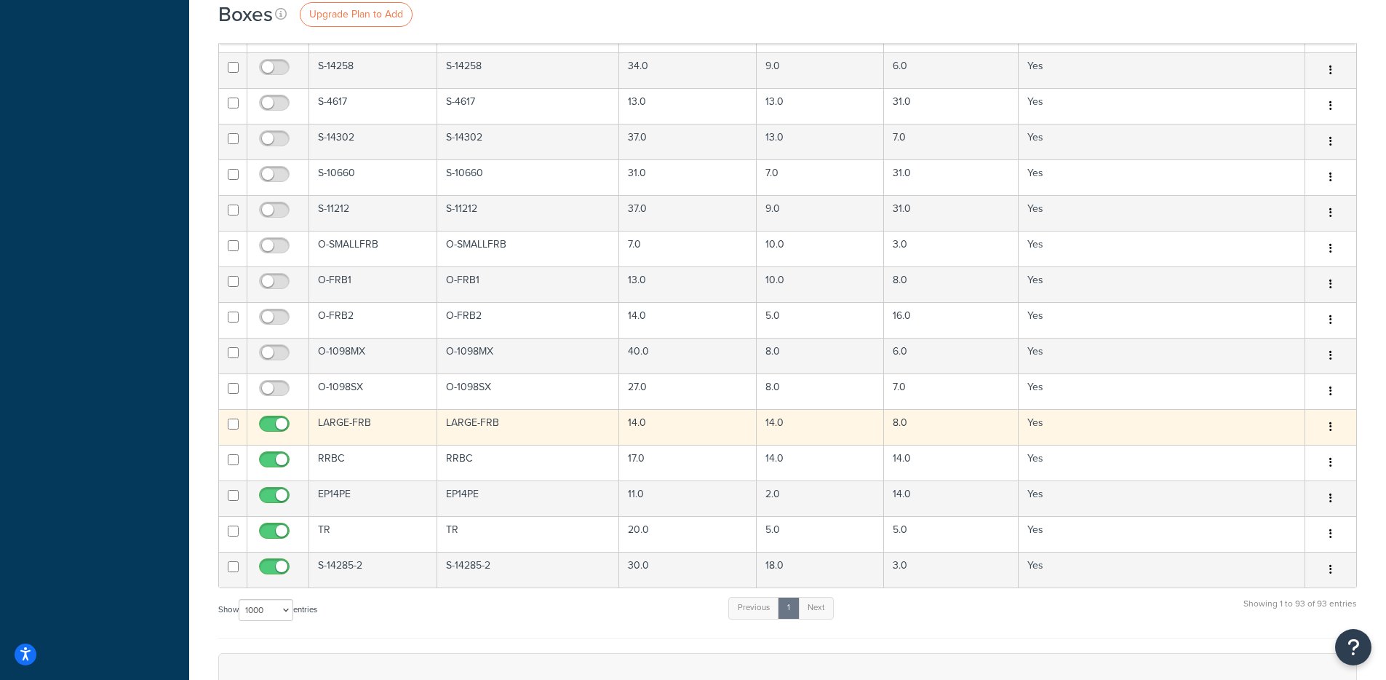
click at [280, 421] on input "checkbox" at bounding box center [276, 427] width 40 height 18
checkbox input "false"
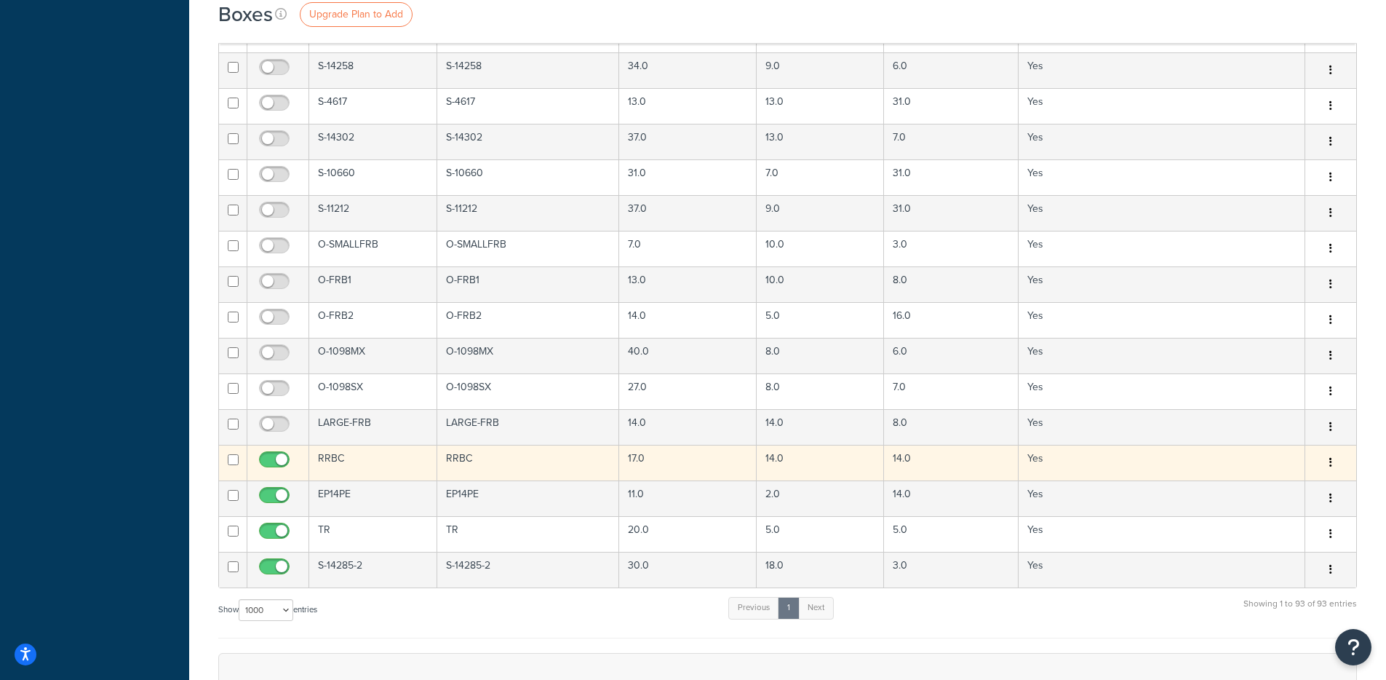
click at [279, 454] on span at bounding box center [274, 459] width 31 height 17
click at [279, 454] on input "checkbox" at bounding box center [276, 463] width 40 height 18
checkbox input "false"
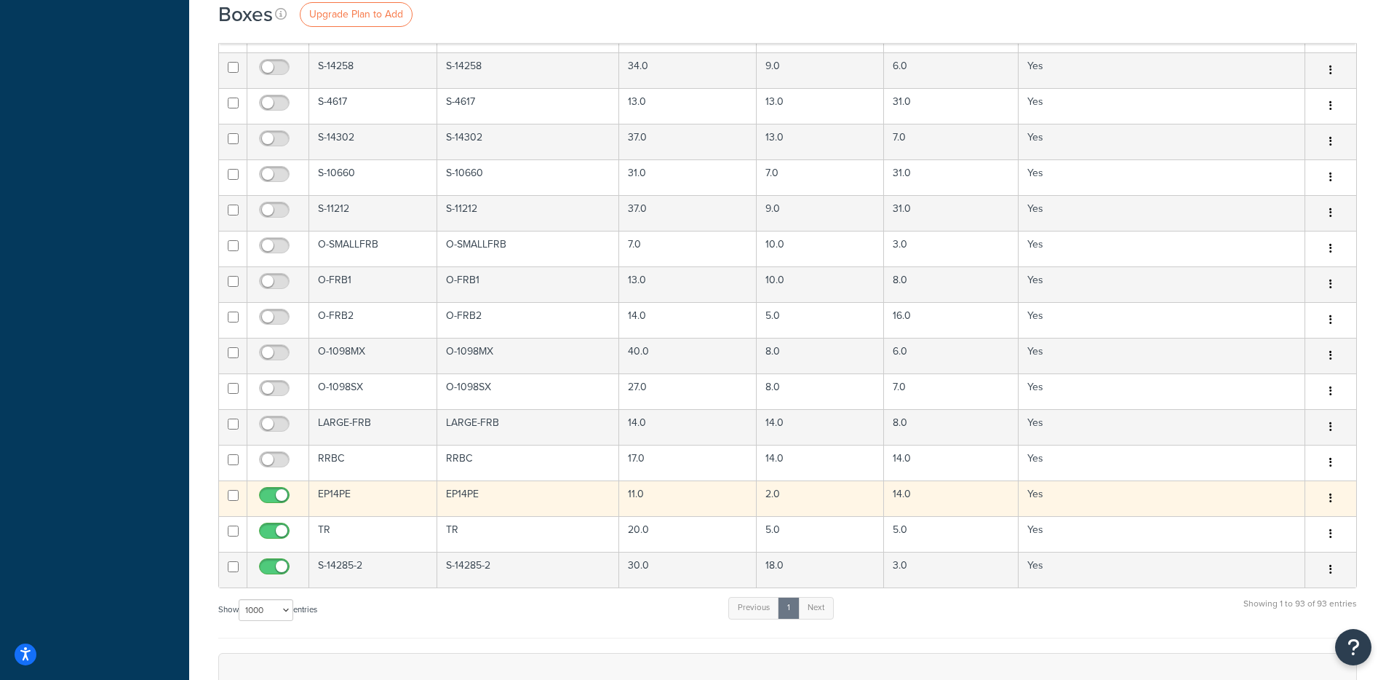
click at [274, 492] on input "checkbox" at bounding box center [276, 499] width 40 height 18
checkbox input "false"
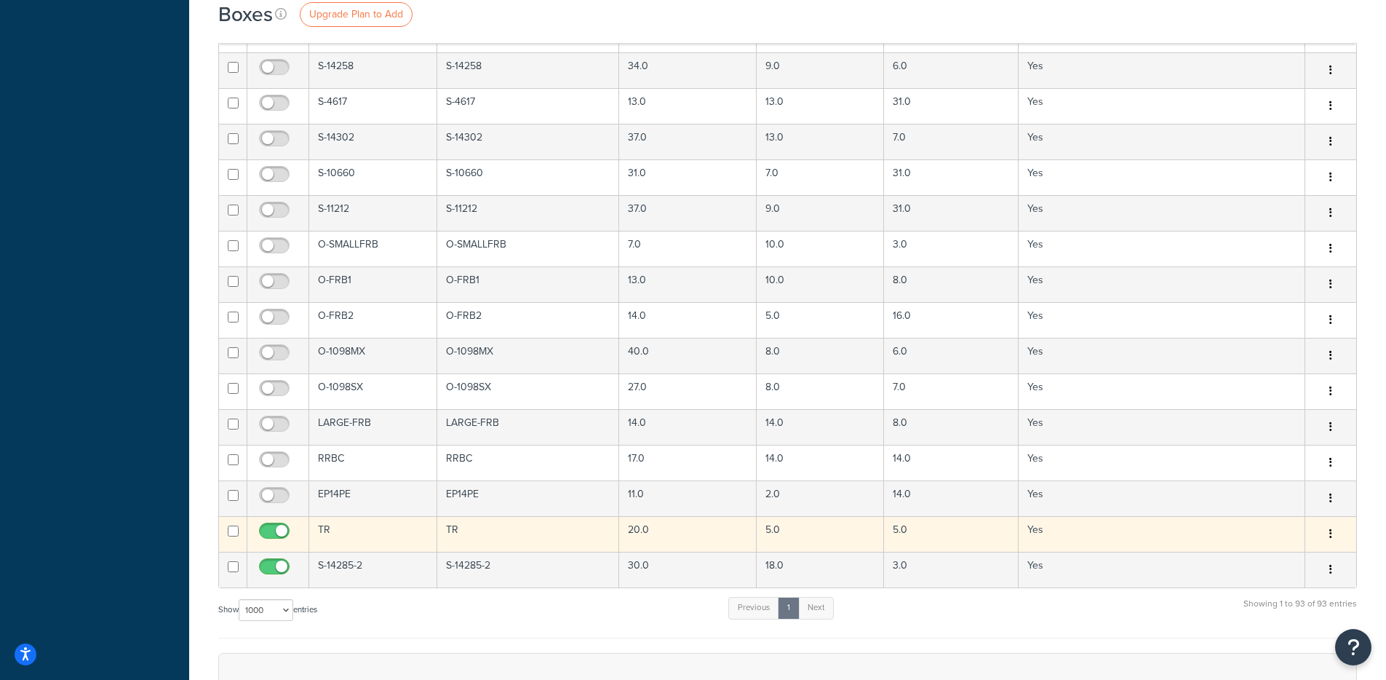
click at [274, 527] on input "checkbox" at bounding box center [276, 534] width 40 height 18
checkbox input "false"
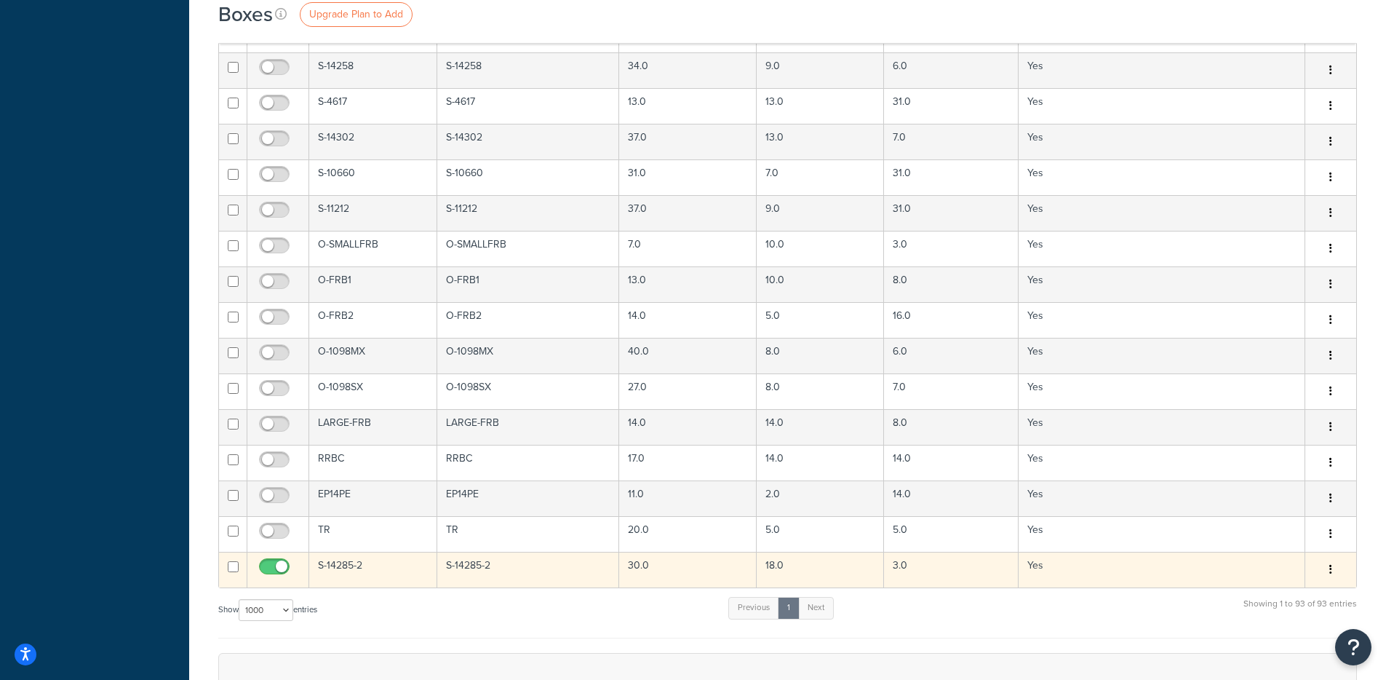
click at [276, 562] on input "checkbox" at bounding box center [276, 570] width 40 height 18
click at [272, 568] on input "checkbox" at bounding box center [276, 570] width 40 height 18
checkbox input "true"
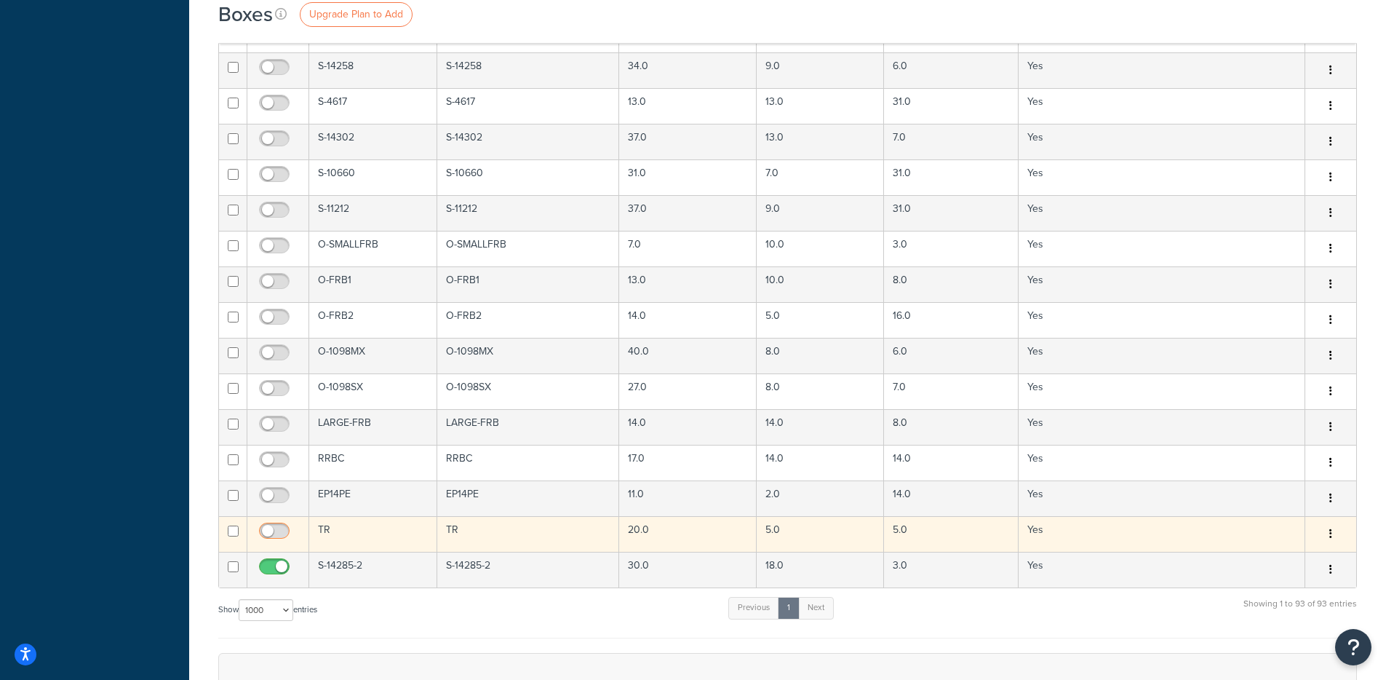
click at [273, 535] on input "checkbox" at bounding box center [276, 534] width 40 height 18
checkbox input "true"
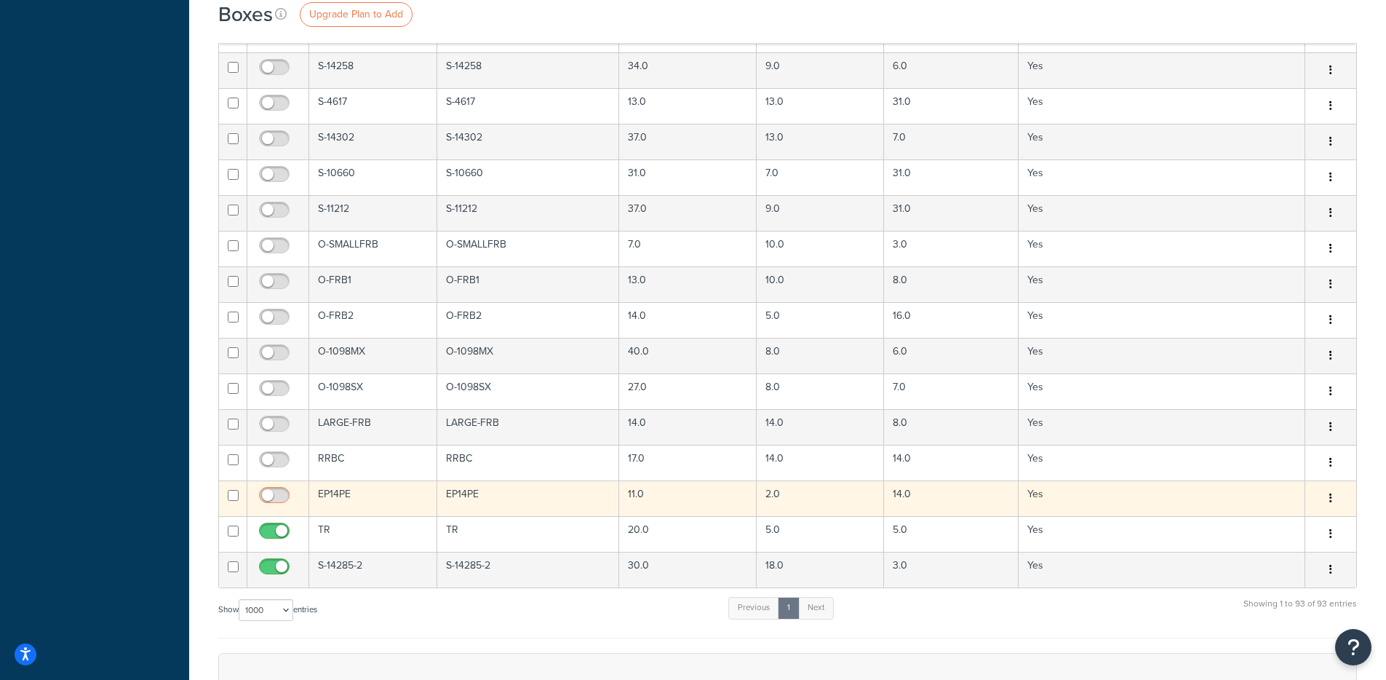
click at [275, 501] on input "checkbox" at bounding box center [276, 499] width 40 height 18
checkbox input "true"
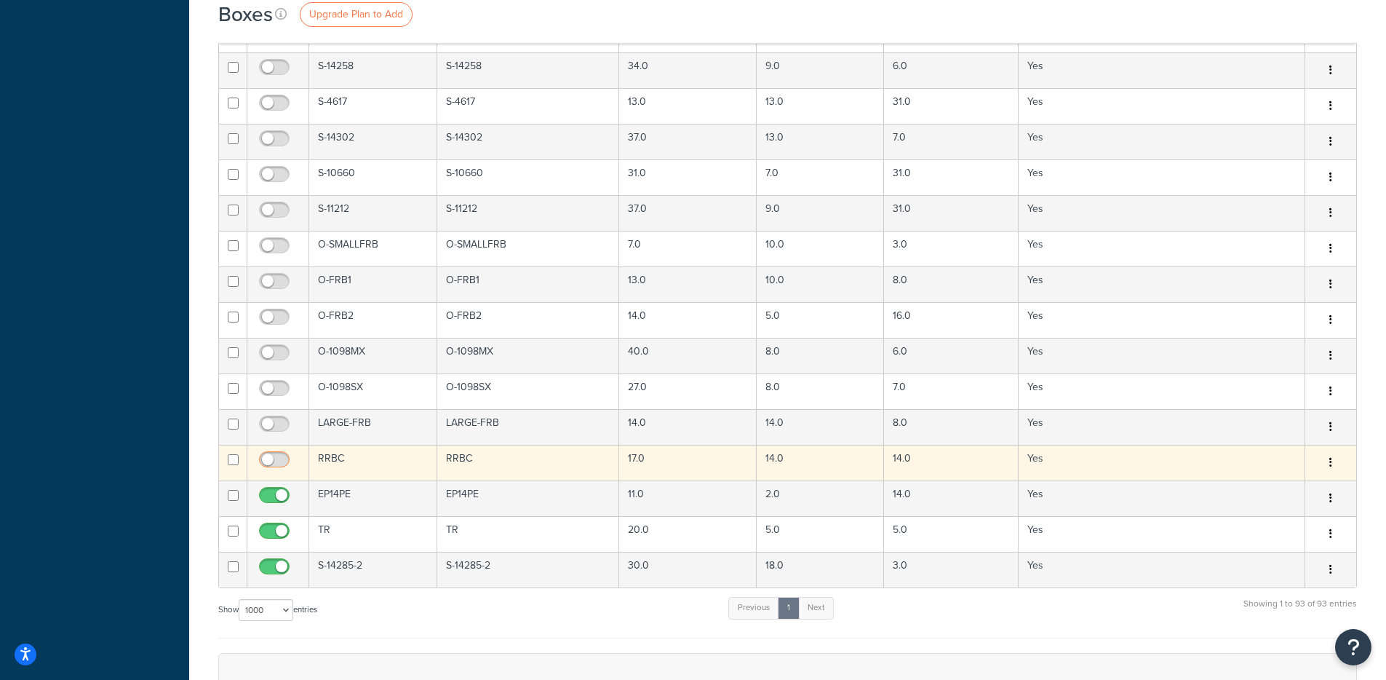
click at [274, 463] on input "checkbox" at bounding box center [276, 463] width 40 height 18
checkbox input "true"
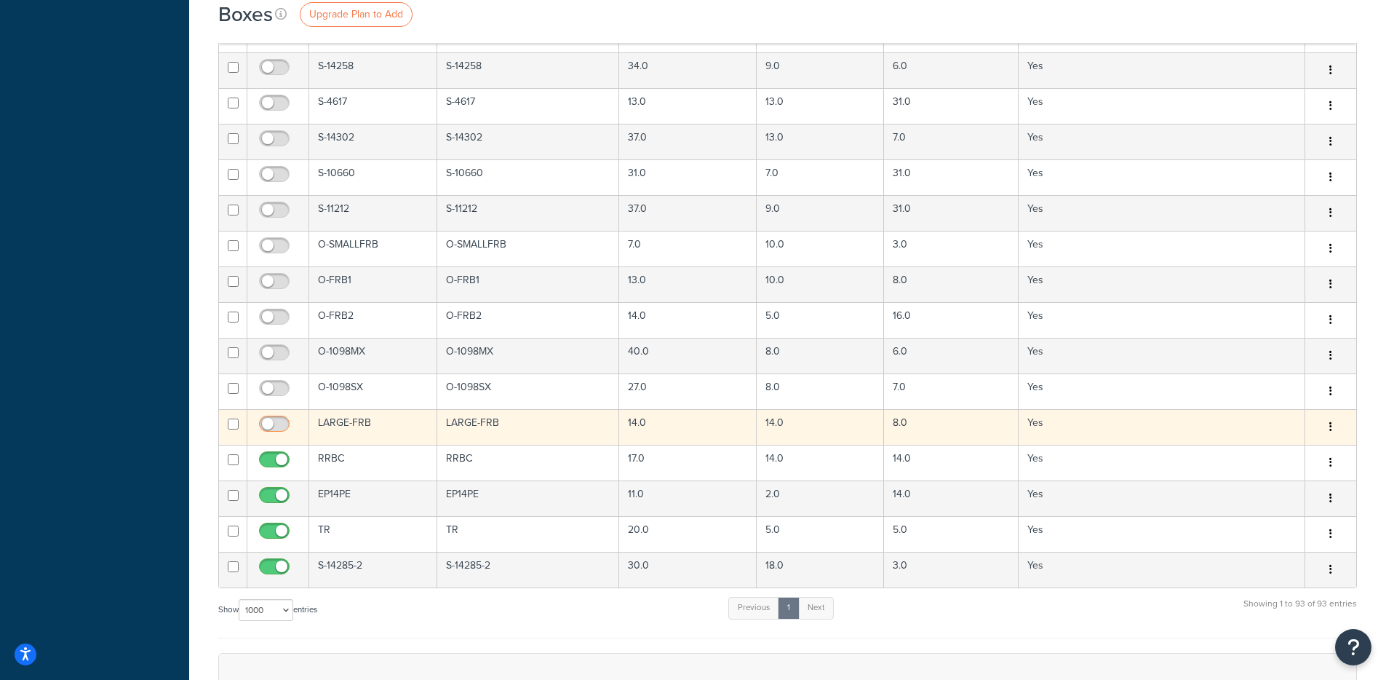
click at [271, 427] on input "checkbox" at bounding box center [276, 427] width 40 height 18
checkbox input "true"
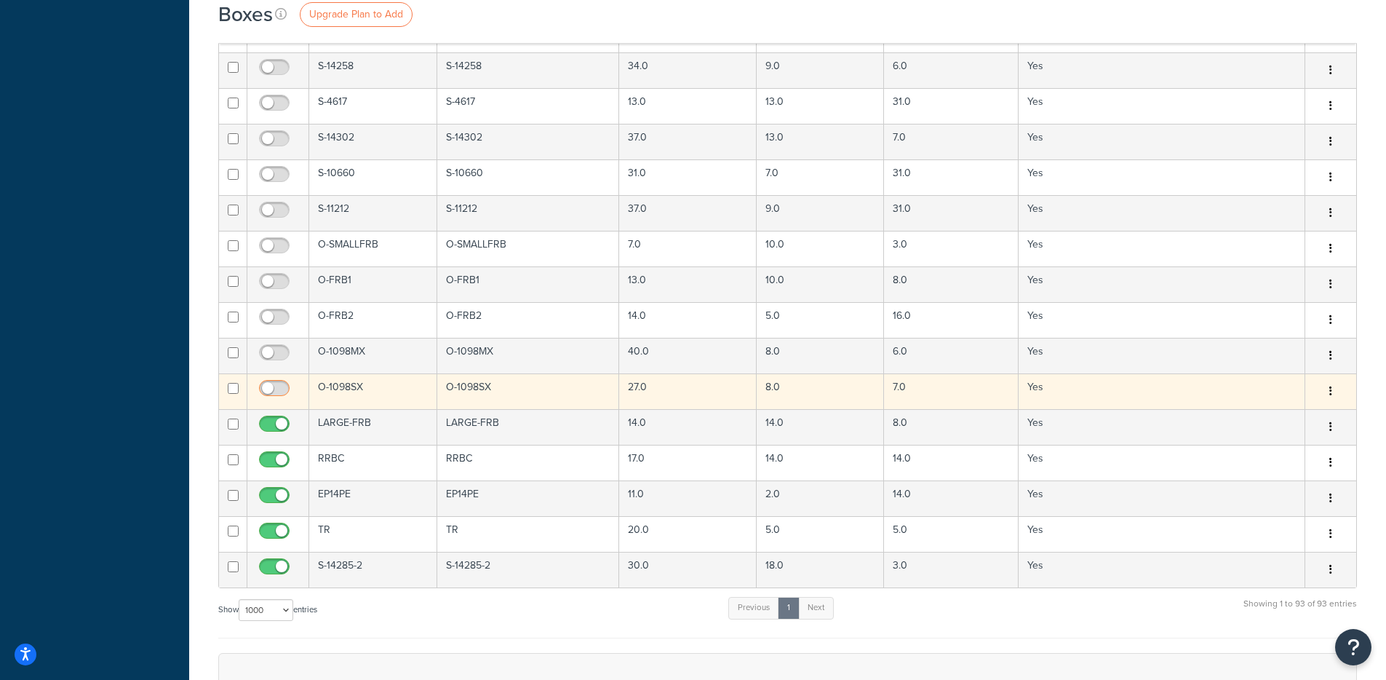
click at [273, 394] on input "checkbox" at bounding box center [276, 392] width 40 height 18
checkbox input "true"
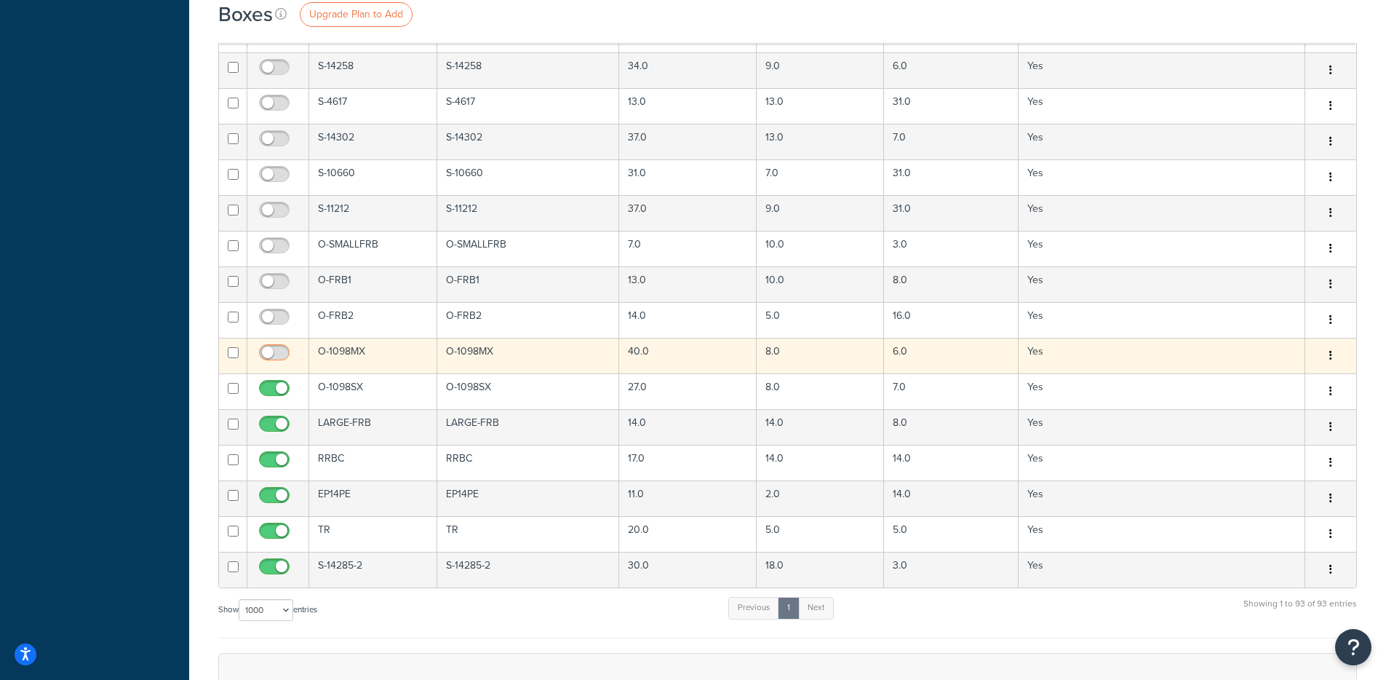
click at [273, 357] on input "checkbox" at bounding box center [276, 356] width 40 height 18
checkbox input "true"
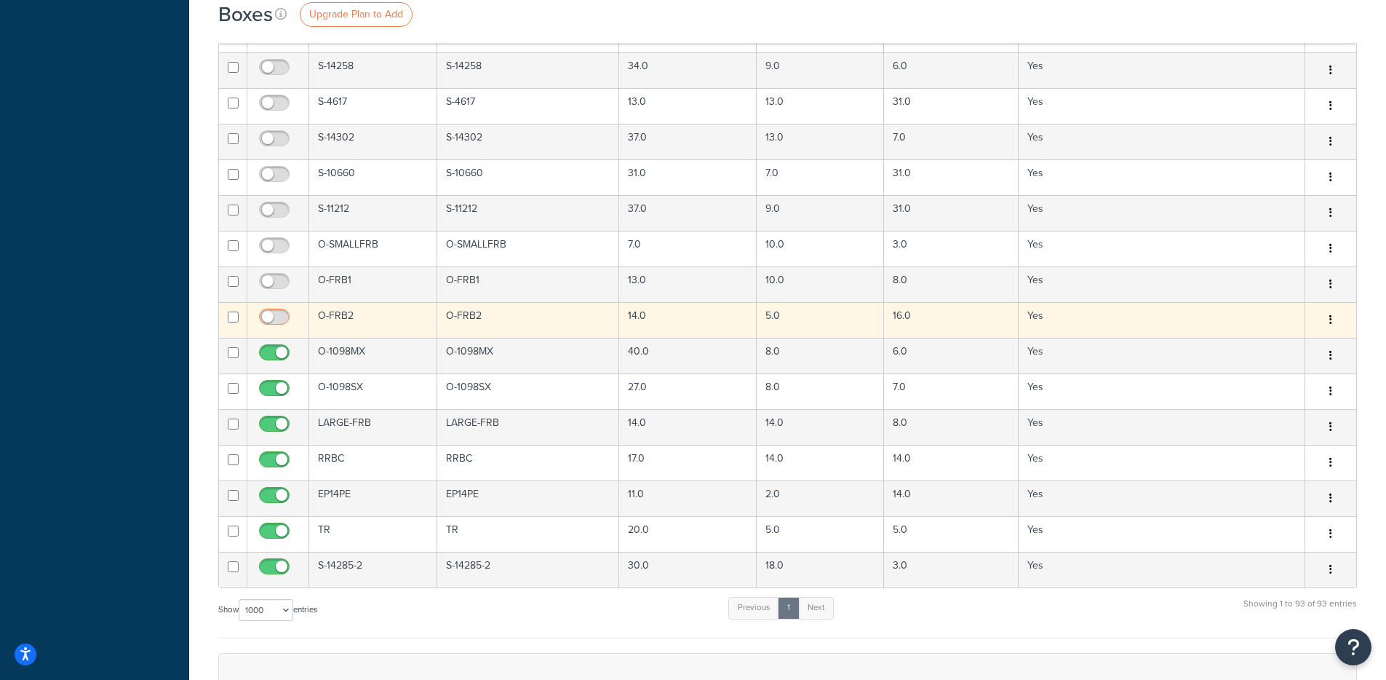
click at [274, 320] on input "checkbox" at bounding box center [276, 320] width 40 height 18
checkbox input "true"
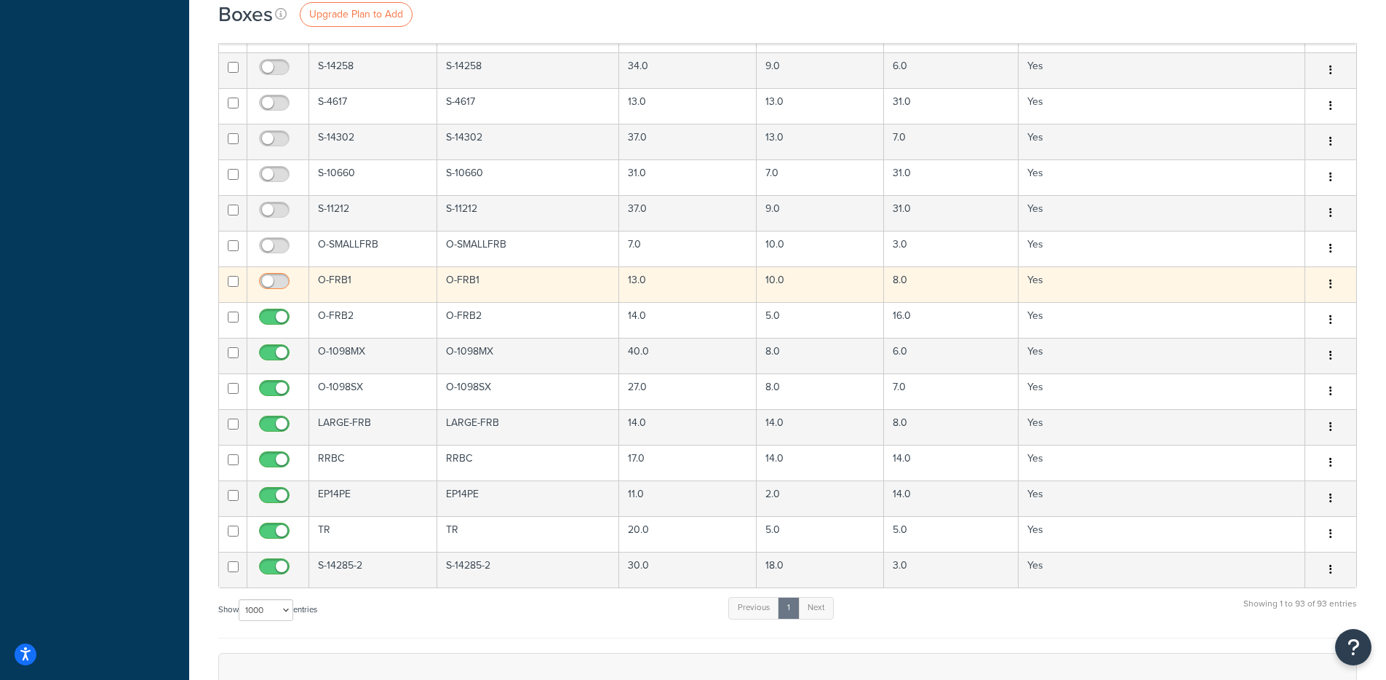
click at [278, 283] on input "checkbox" at bounding box center [276, 285] width 40 height 18
checkbox input "true"
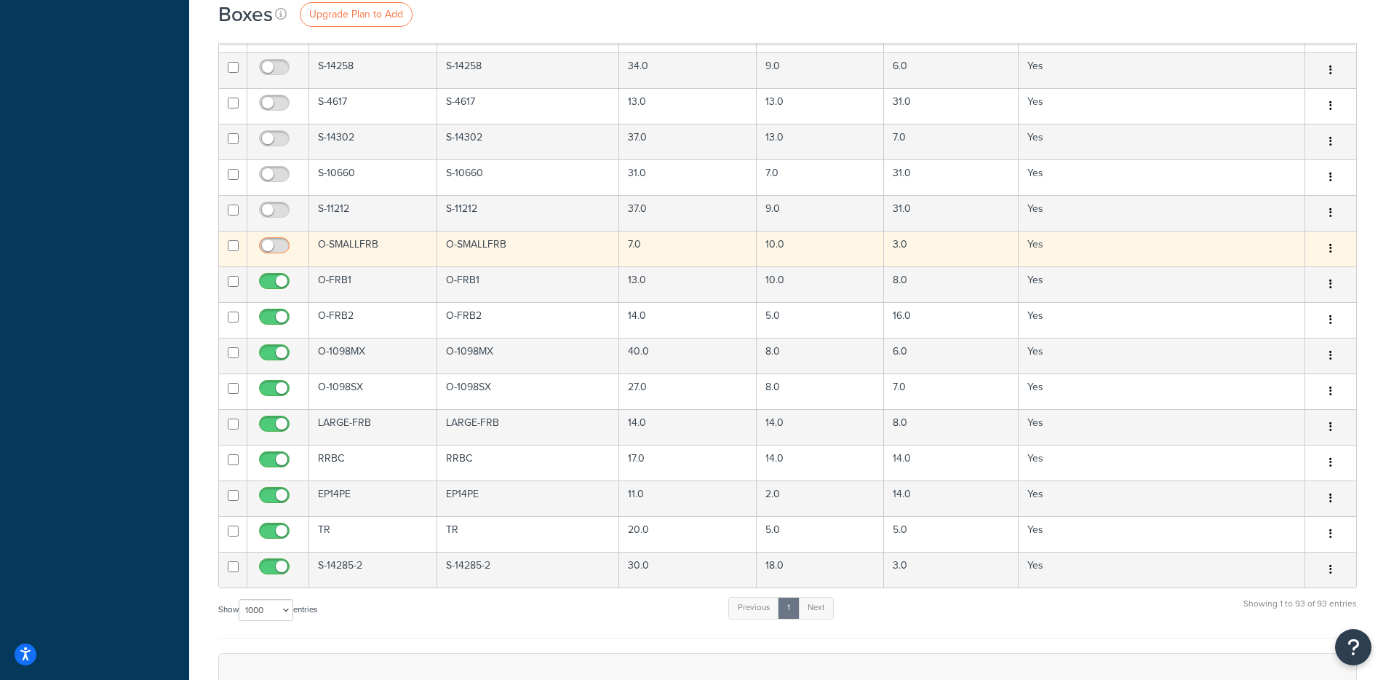
click at [279, 253] on input "checkbox" at bounding box center [276, 249] width 40 height 18
checkbox input "true"
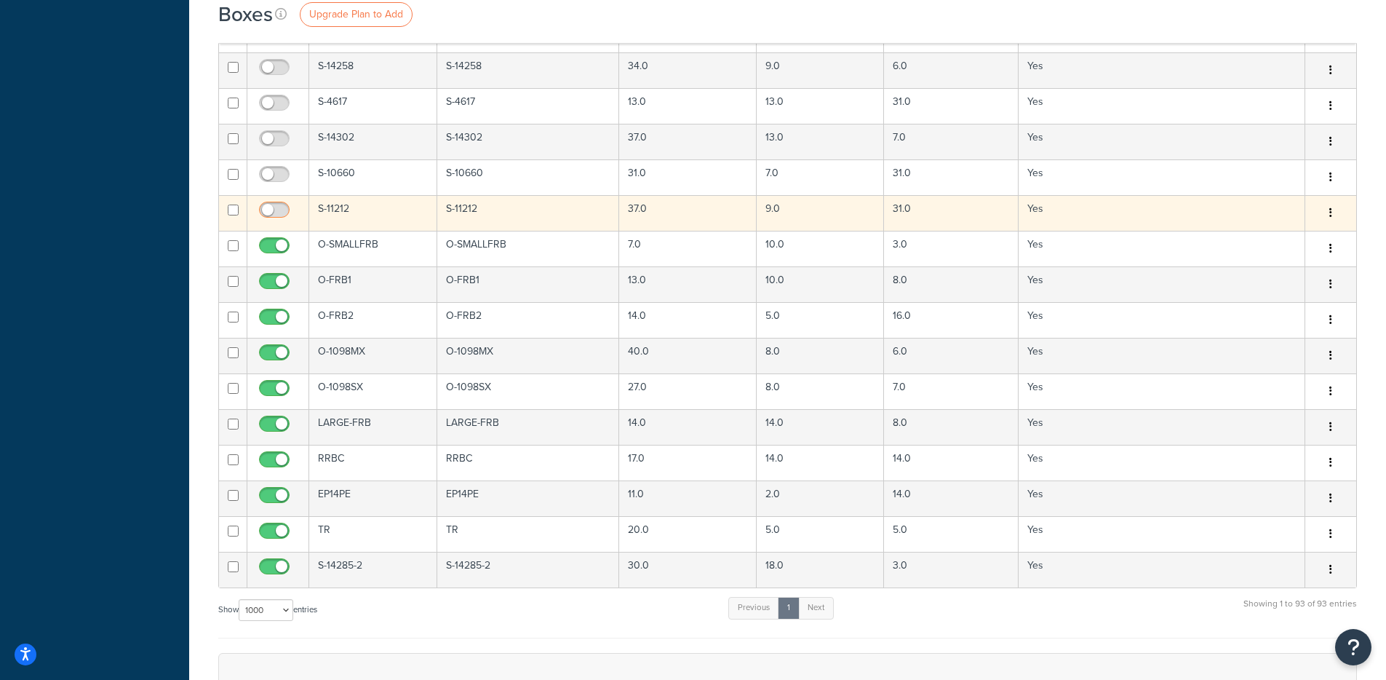
click at [266, 210] on input "checkbox" at bounding box center [276, 213] width 40 height 18
checkbox input "true"
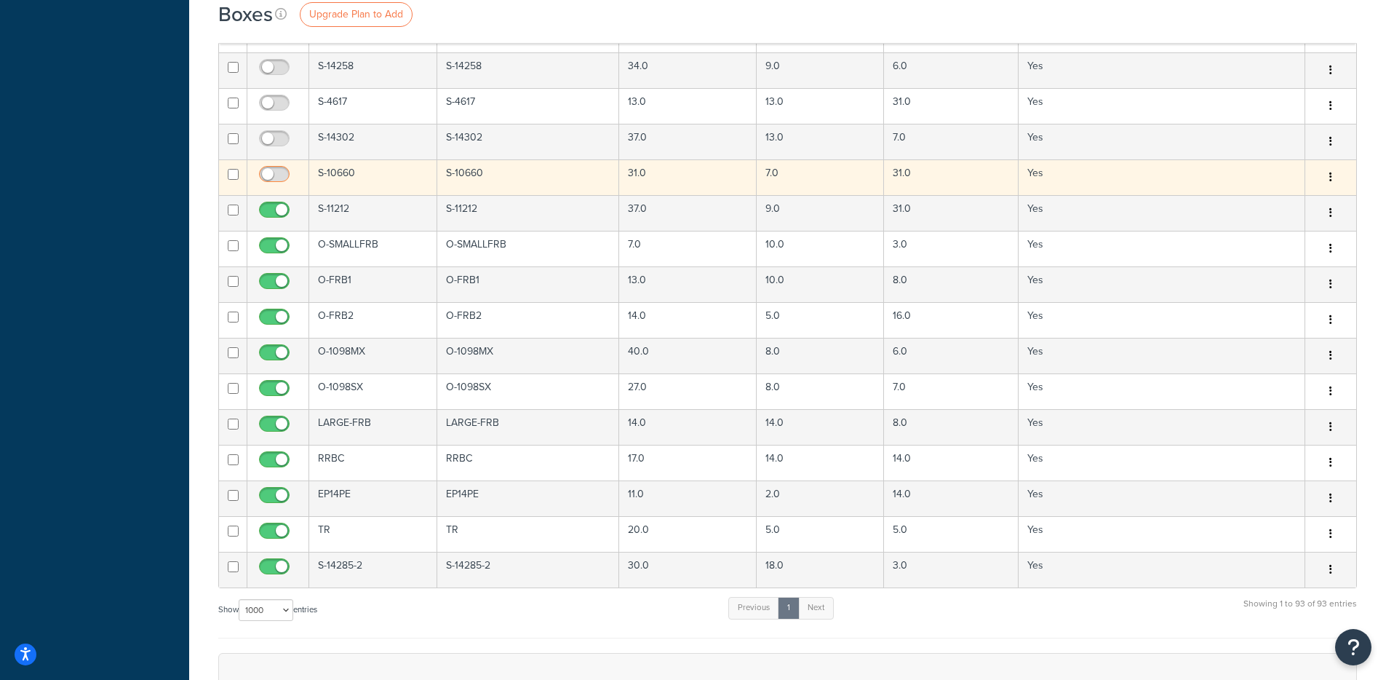
click at [271, 180] on input "checkbox" at bounding box center [276, 178] width 40 height 18
checkbox input "true"
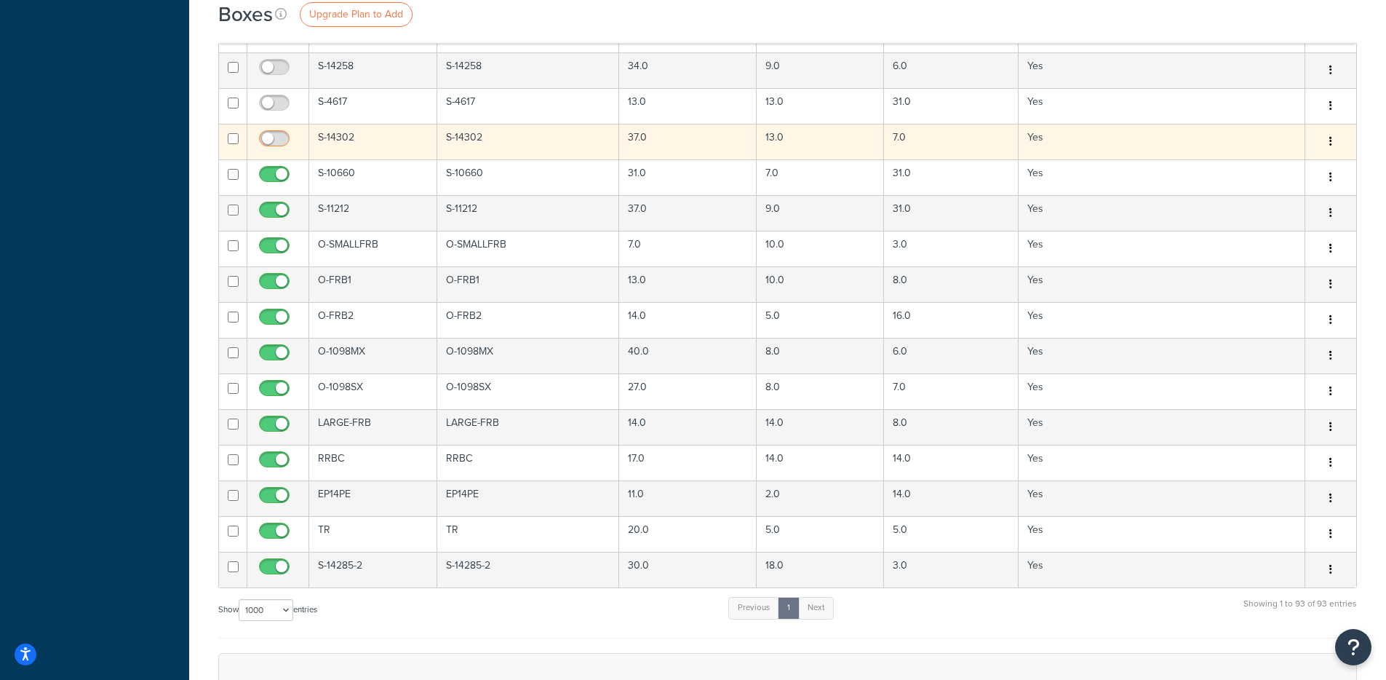
click at [273, 146] on input "checkbox" at bounding box center [276, 142] width 40 height 18
checkbox input "true"
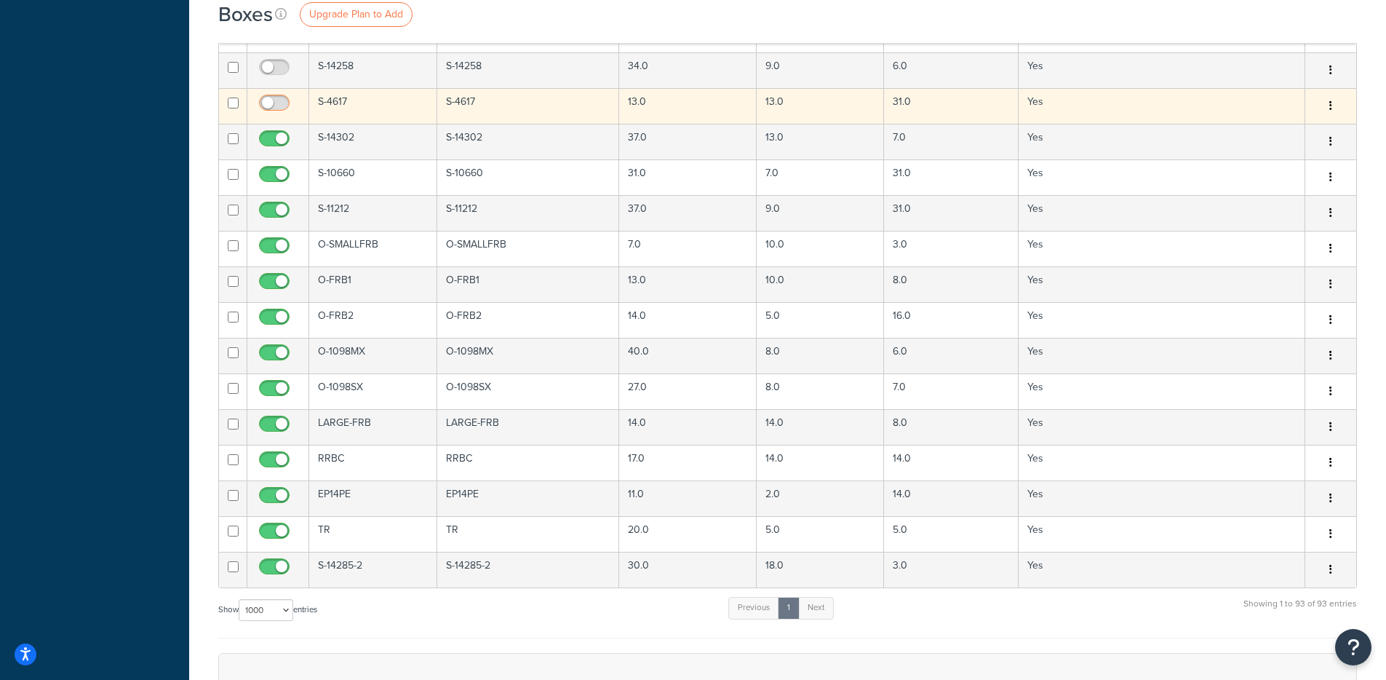
click at [276, 100] on input "checkbox" at bounding box center [276, 106] width 40 height 18
checkbox input "true"
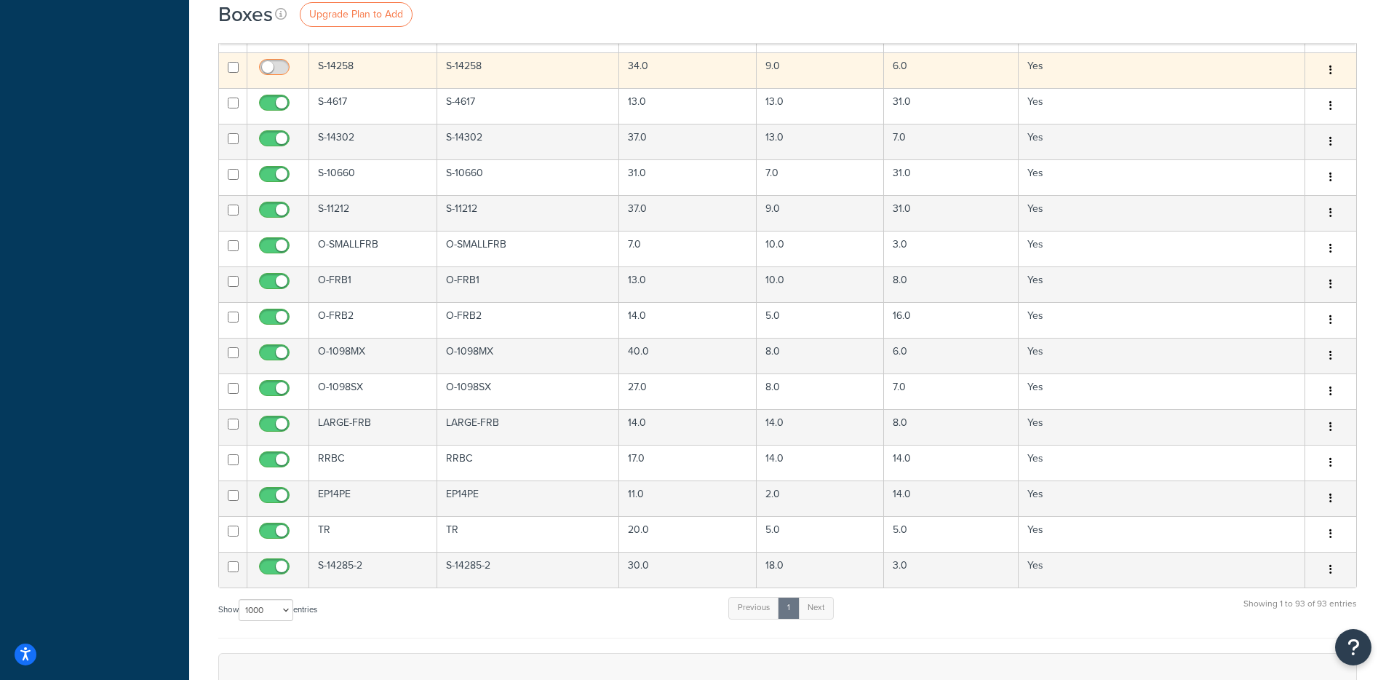
click at [272, 73] on input "checkbox" at bounding box center [276, 71] width 40 height 18
checkbox input "true"
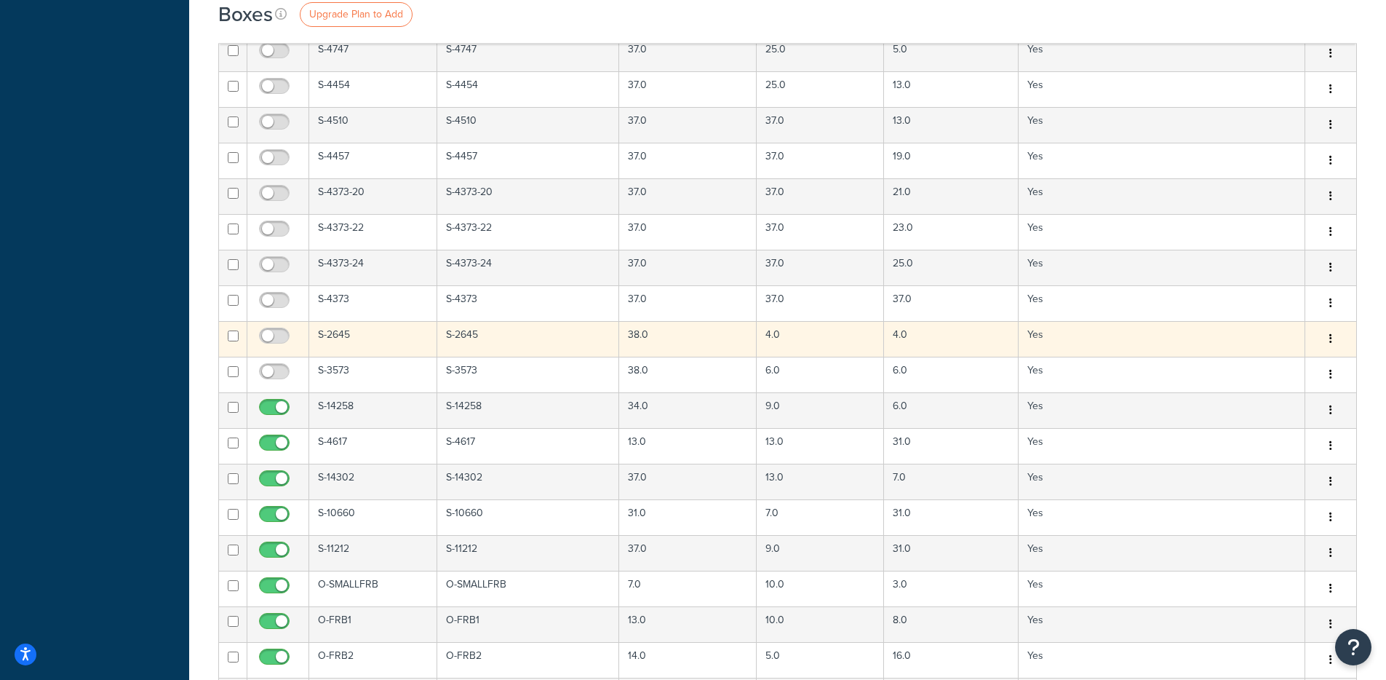
scroll to position [2570, 0]
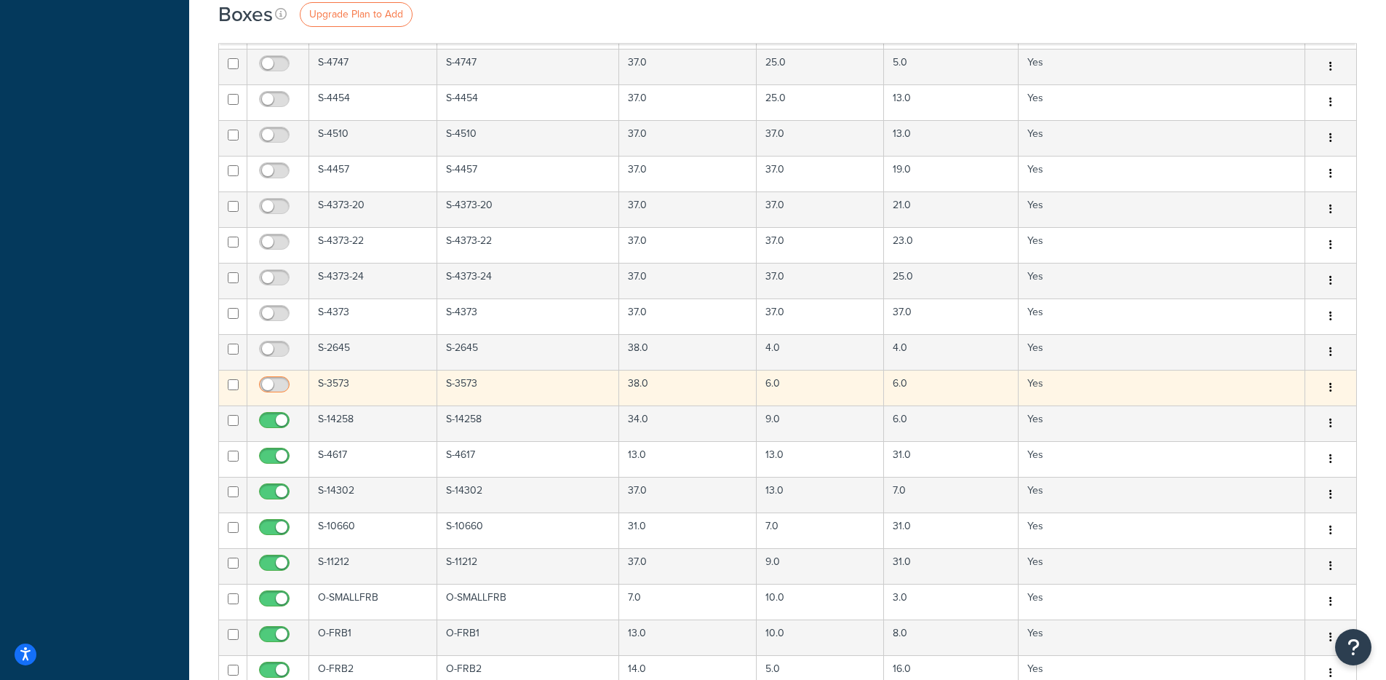
click at [277, 380] on input "checkbox" at bounding box center [276, 388] width 40 height 18
checkbox input "true"
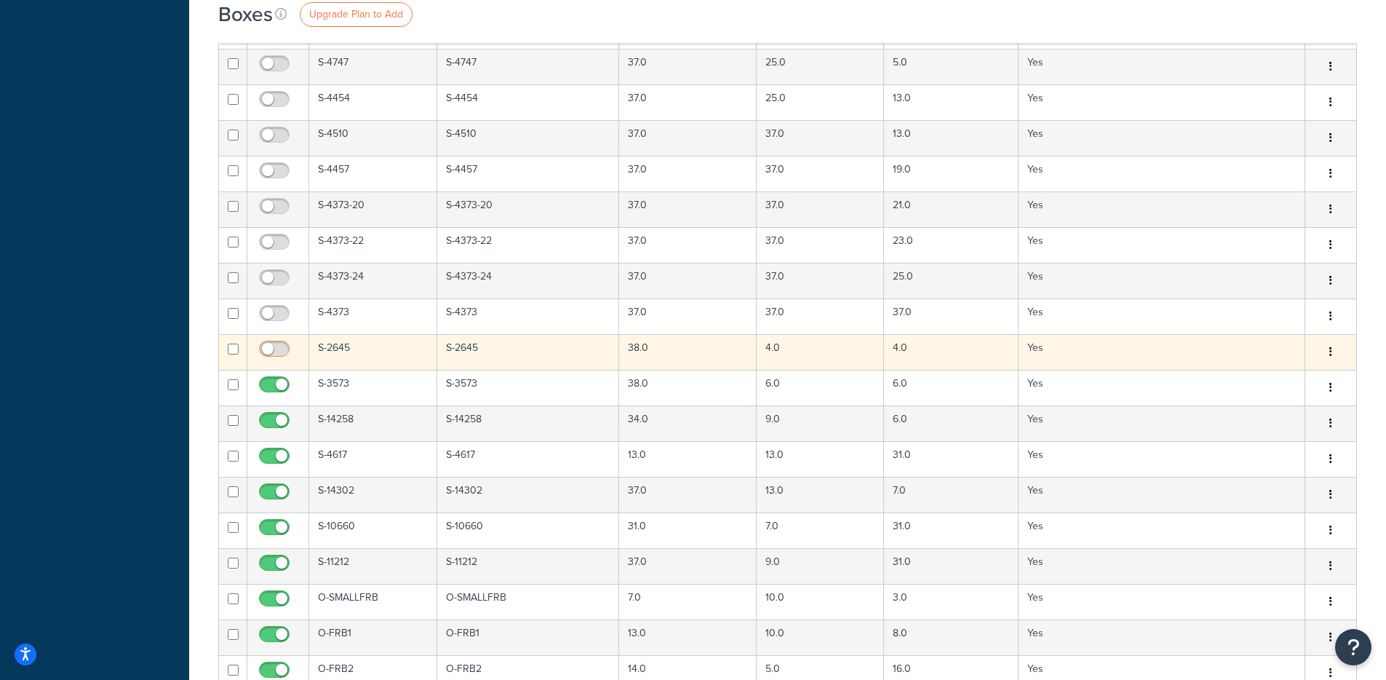
click at [275, 350] on input "checkbox" at bounding box center [276, 352] width 40 height 18
checkbox input "true"
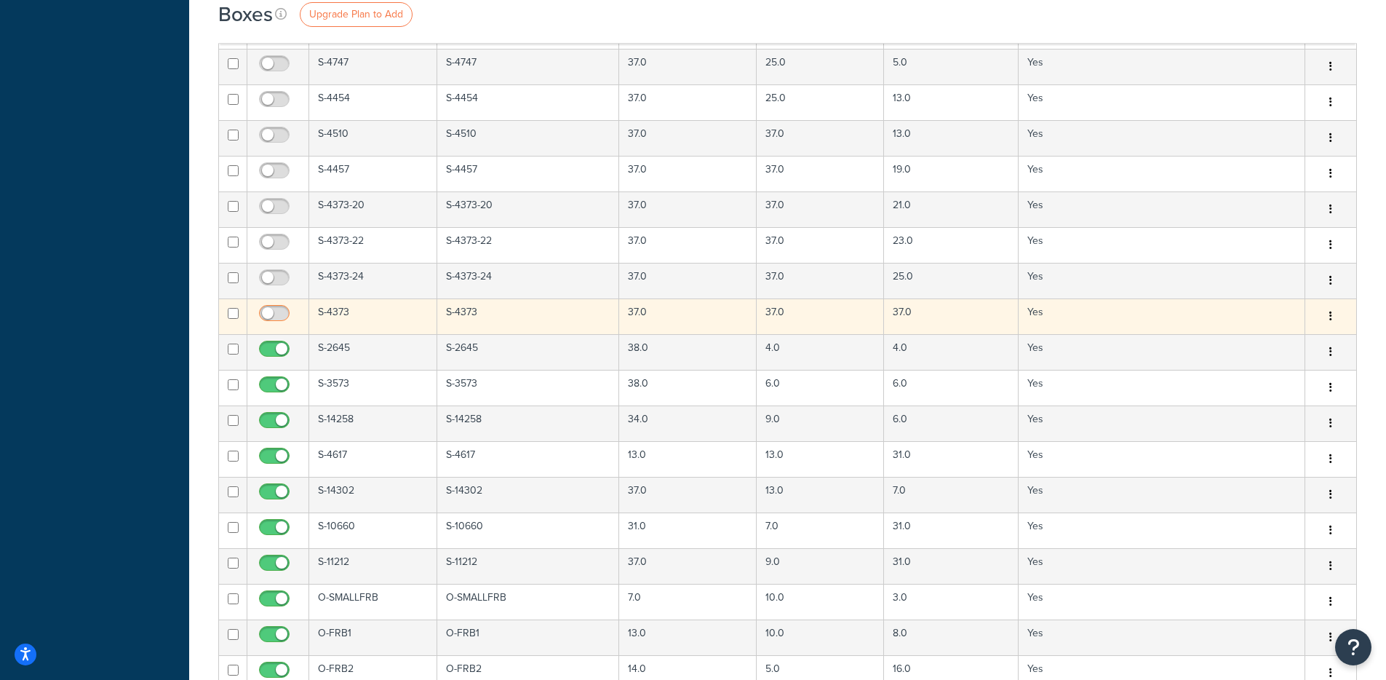
click at [276, 316] on input "checkbox" at bounding box center [276, 317] width 40 height 18
checkbox input "true"
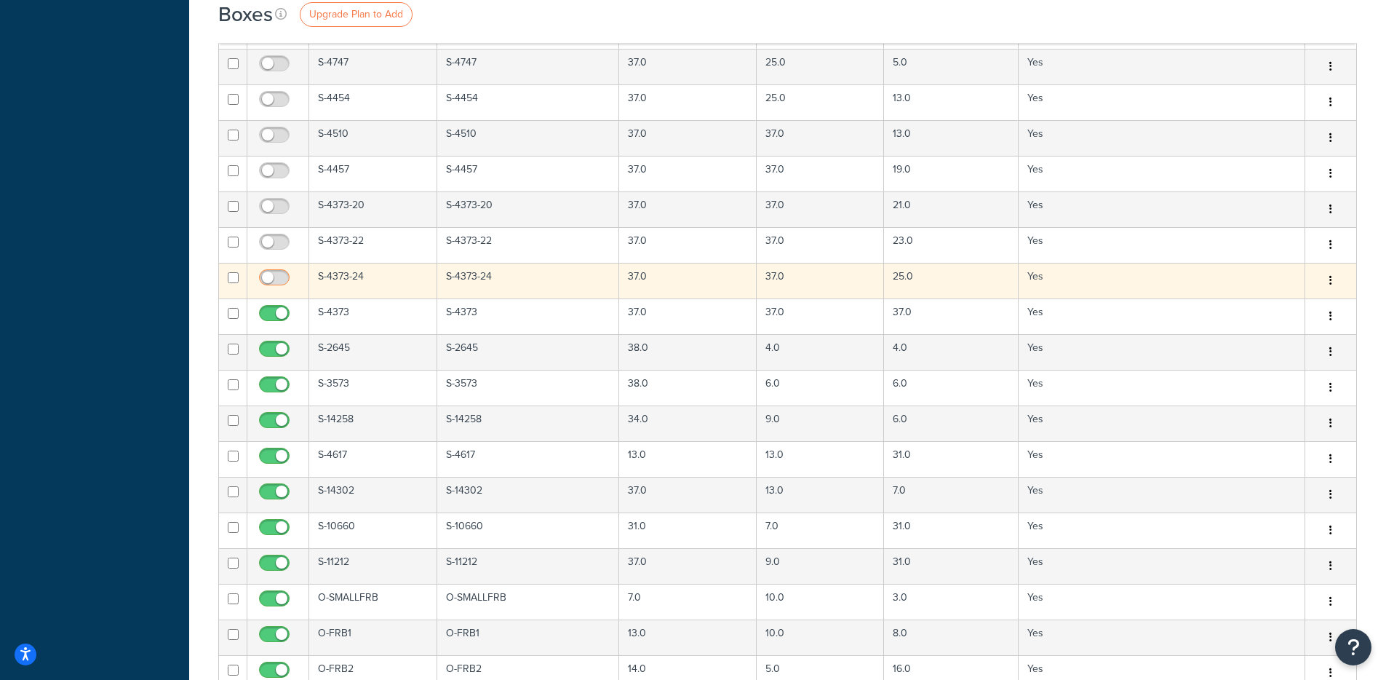
click at [278, 279] on input "checkbox" at bounding box center [276, 281] width 40 height 18
checkbox input "true"
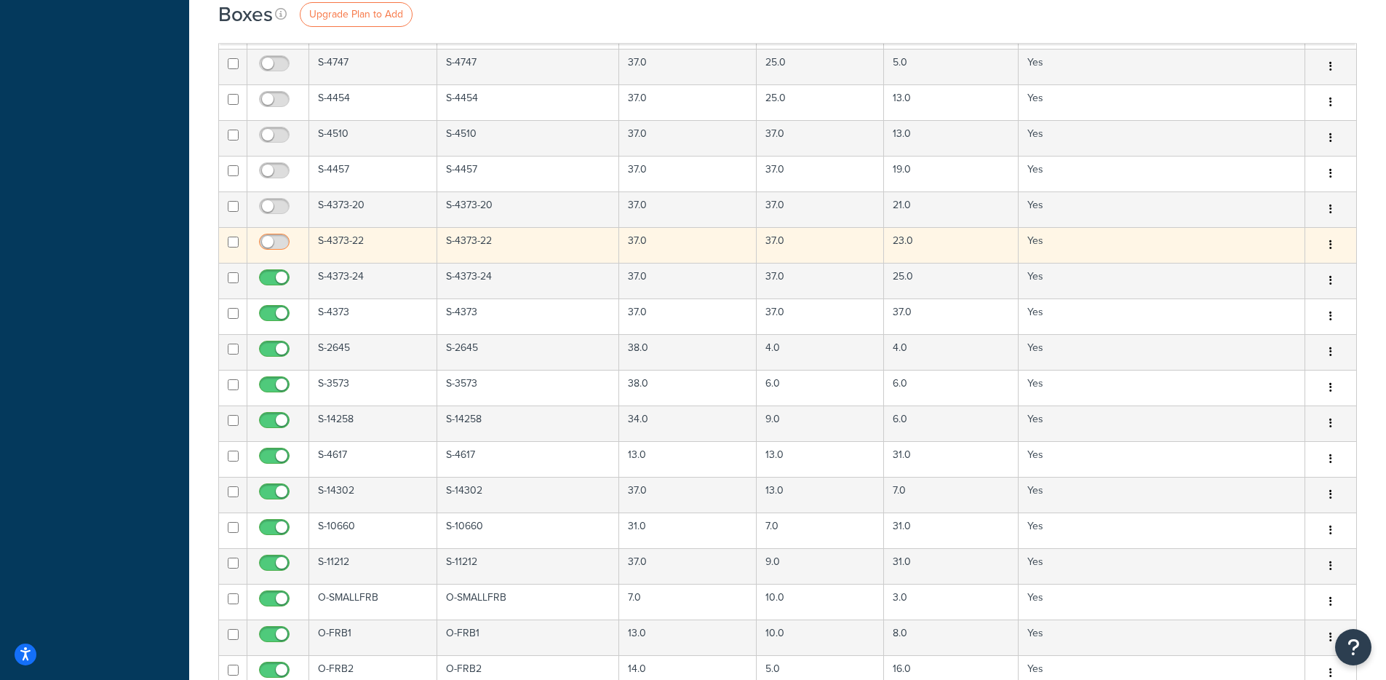
click at [276, 241] on input "checkbox" at bounding box center [276, 245] width 40 height 18
checkbox input "true"
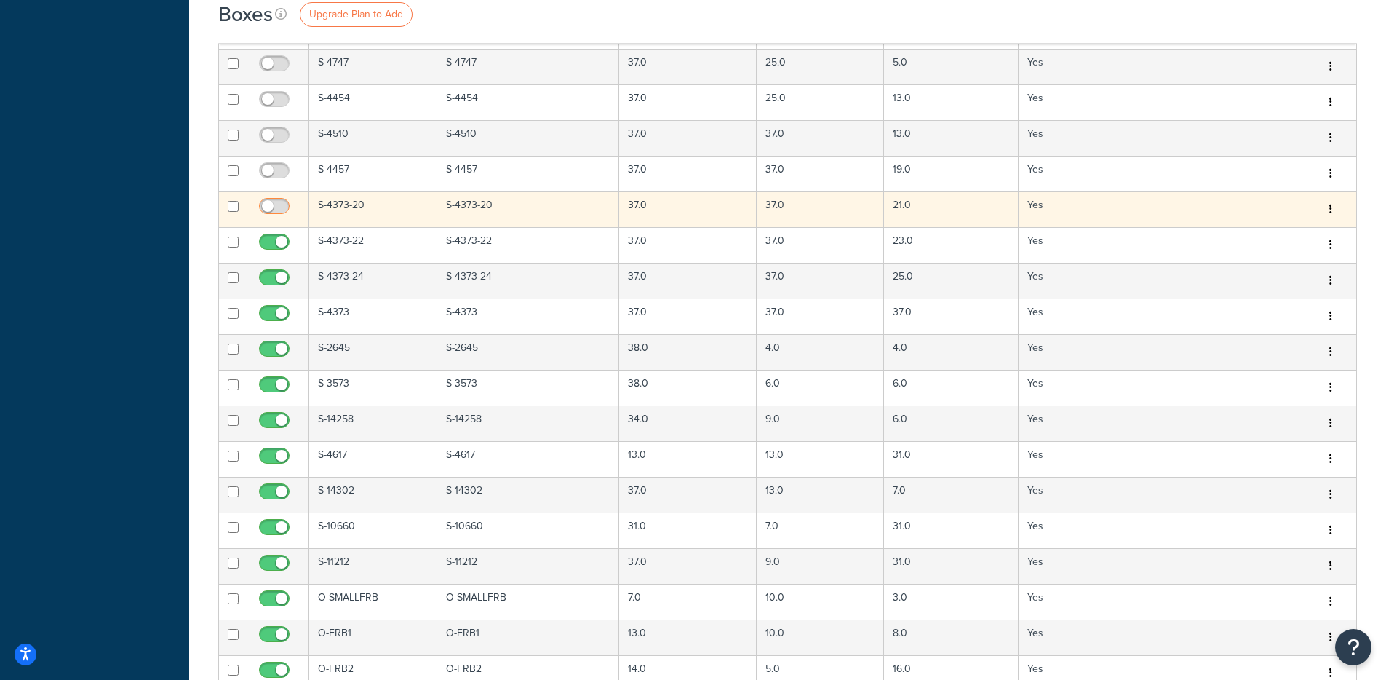
click at [276, 210] on input "checkbox" at bounding box center [276, 210] width 40 height 18
checkbox input "true"
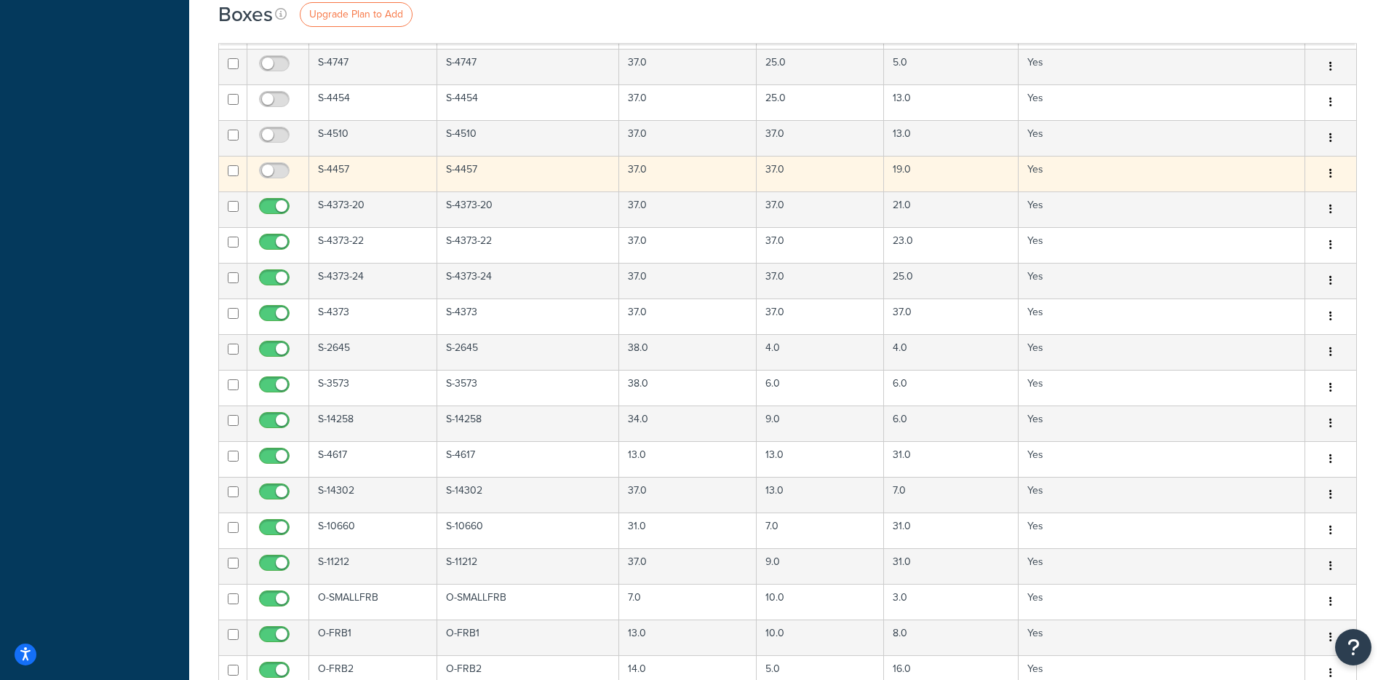
click at [274, 156] on td at bounding box center [278, 174] width 62 height 36
click at [276, 173] on input "checkbox" at bounding box center [276, 174] width 40 height 18
checkbox input "true"
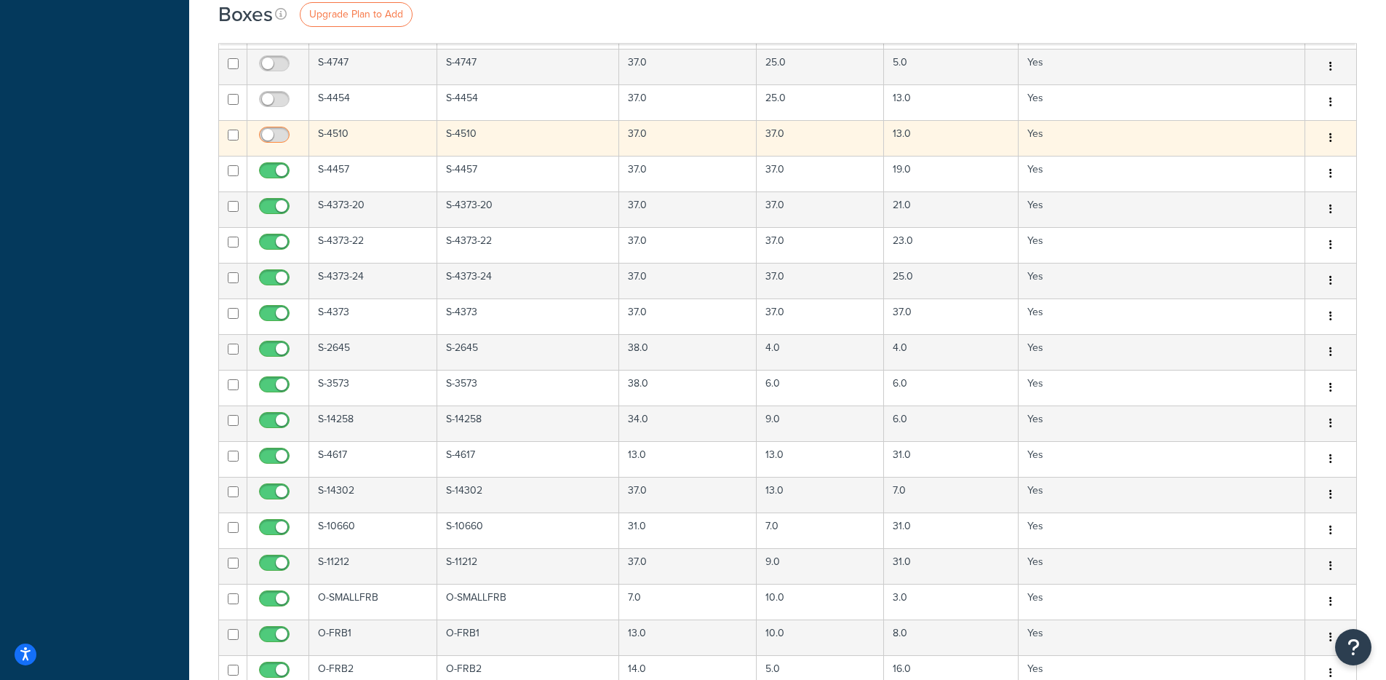
click at [275, 135] on input "checkbox" at bounding box center [276, 139] width 40 height 18
checkbox input "true"
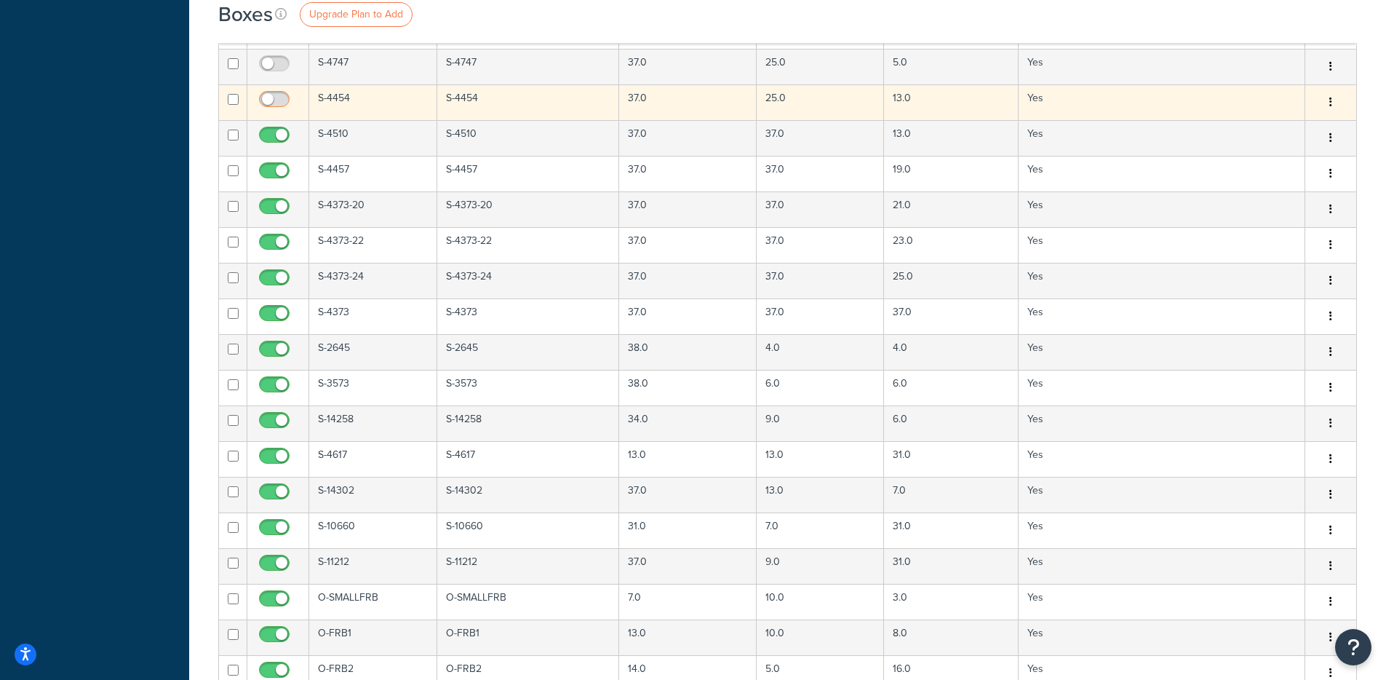
click at [282, 102] on input "checkbox" at bounding box center [276, 103] width 40 height 18
checkbox input "true"
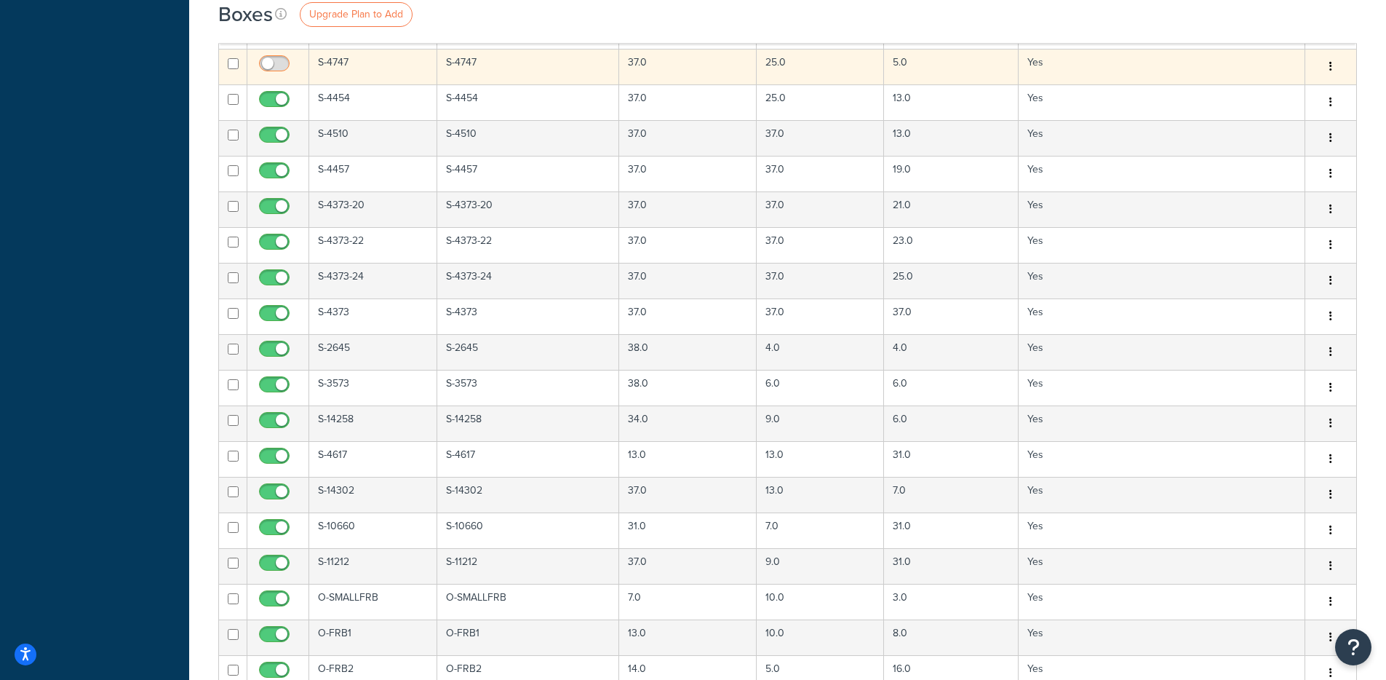
click at [276, 65] on input "checkbox" at bounding box center [276, 67] width 40 height 18
checkbox input "true"
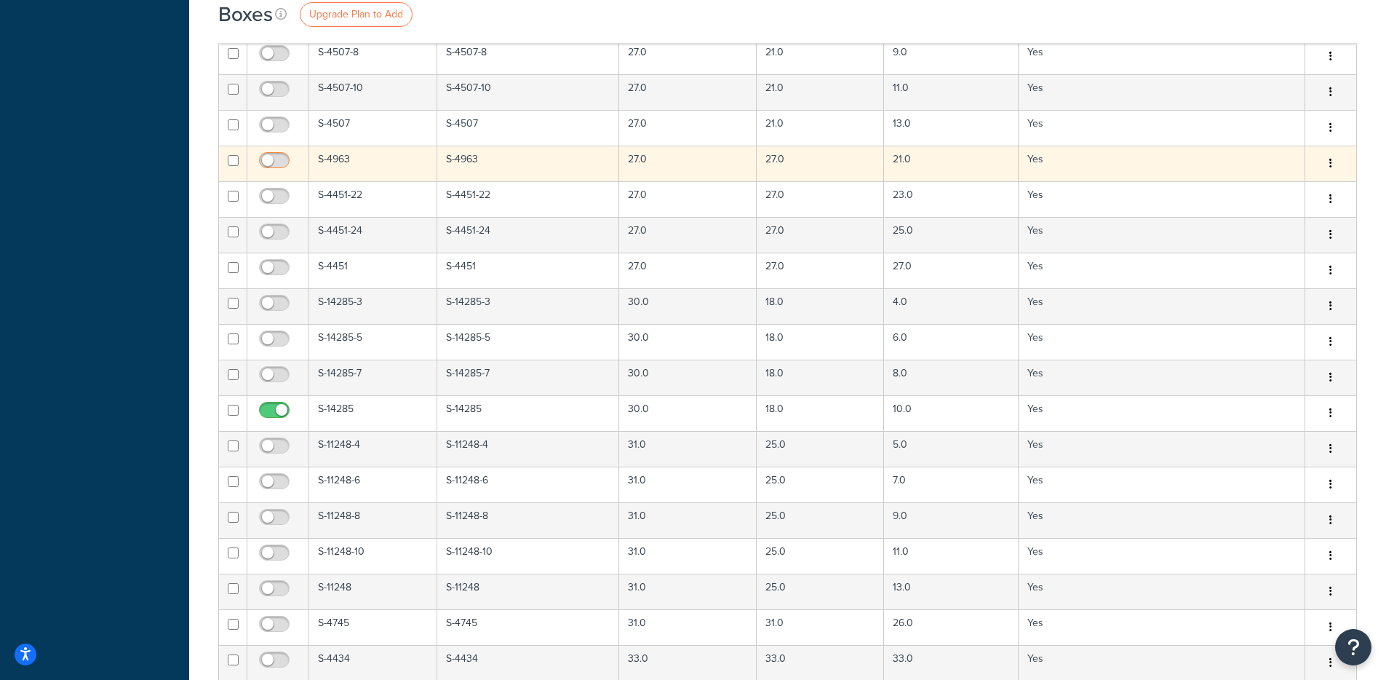
scroll to position [2088, 0]
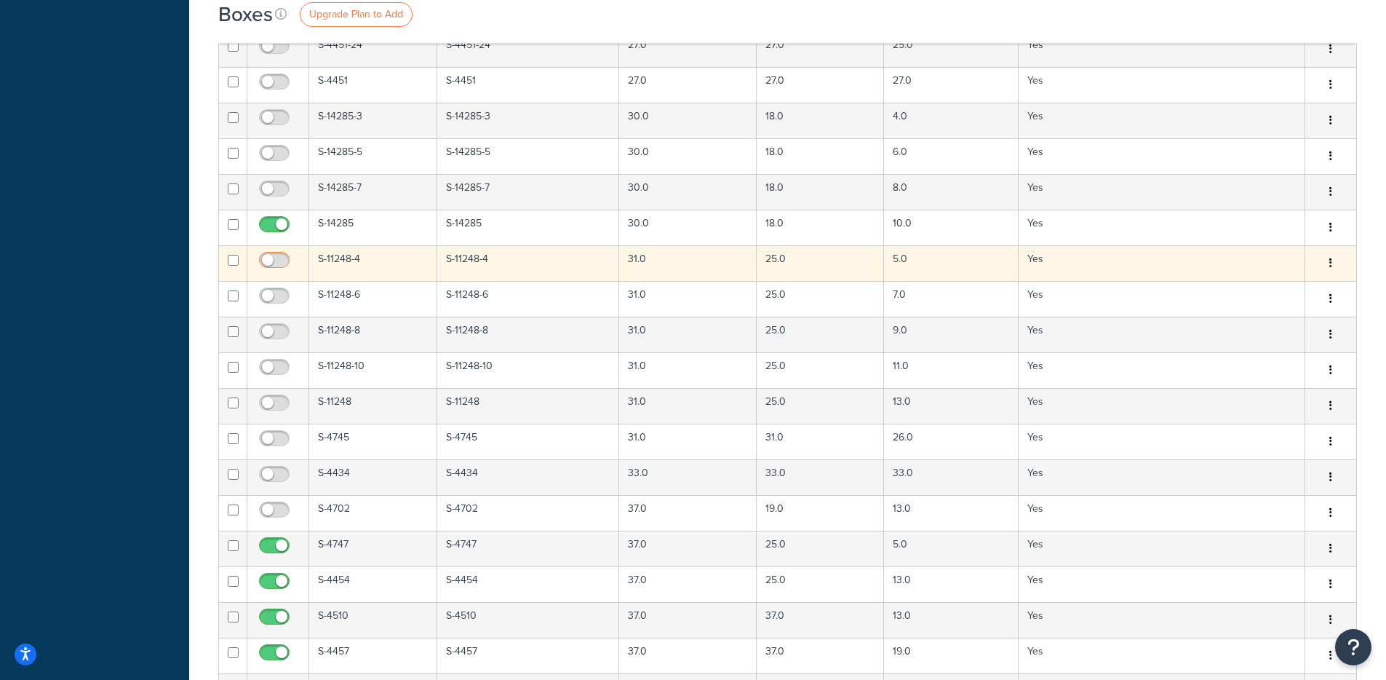
click at [272, 263] on input "checkbox" at bounding box center [276, 264] width 40 height 18
checkbox input "true"
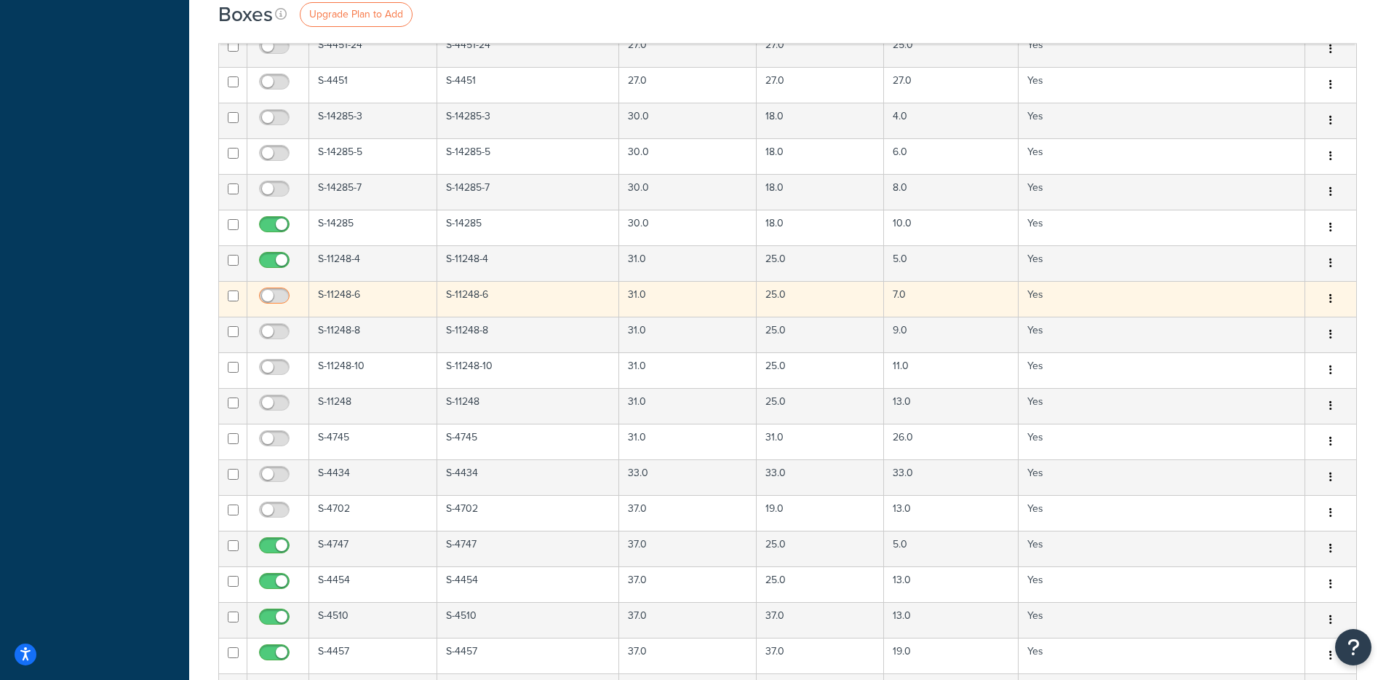
click at [267, 298] on input "checkbox" at bounding box center [276, 299] width 40 height 18
checkbox input "true"
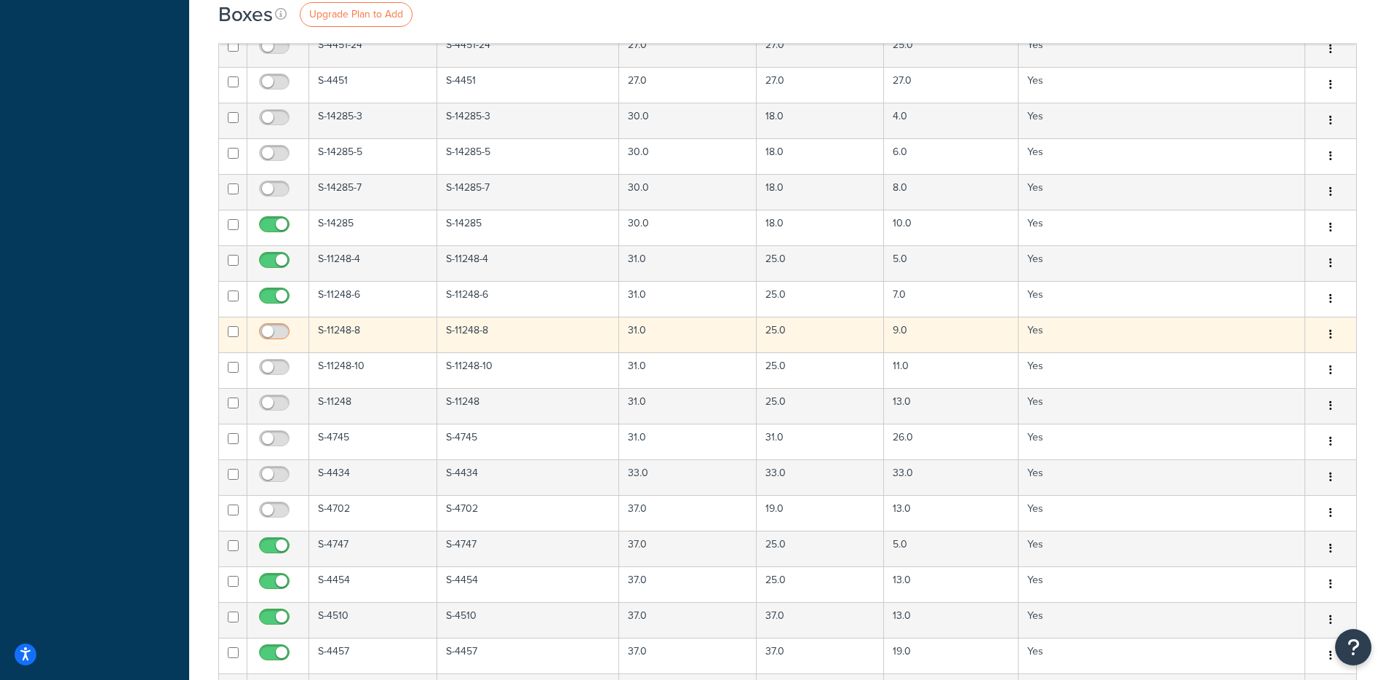
click at [269, 330] on input "checkbox" at bounding box center [276, 335] width 40 height 18
checkbox input "true"
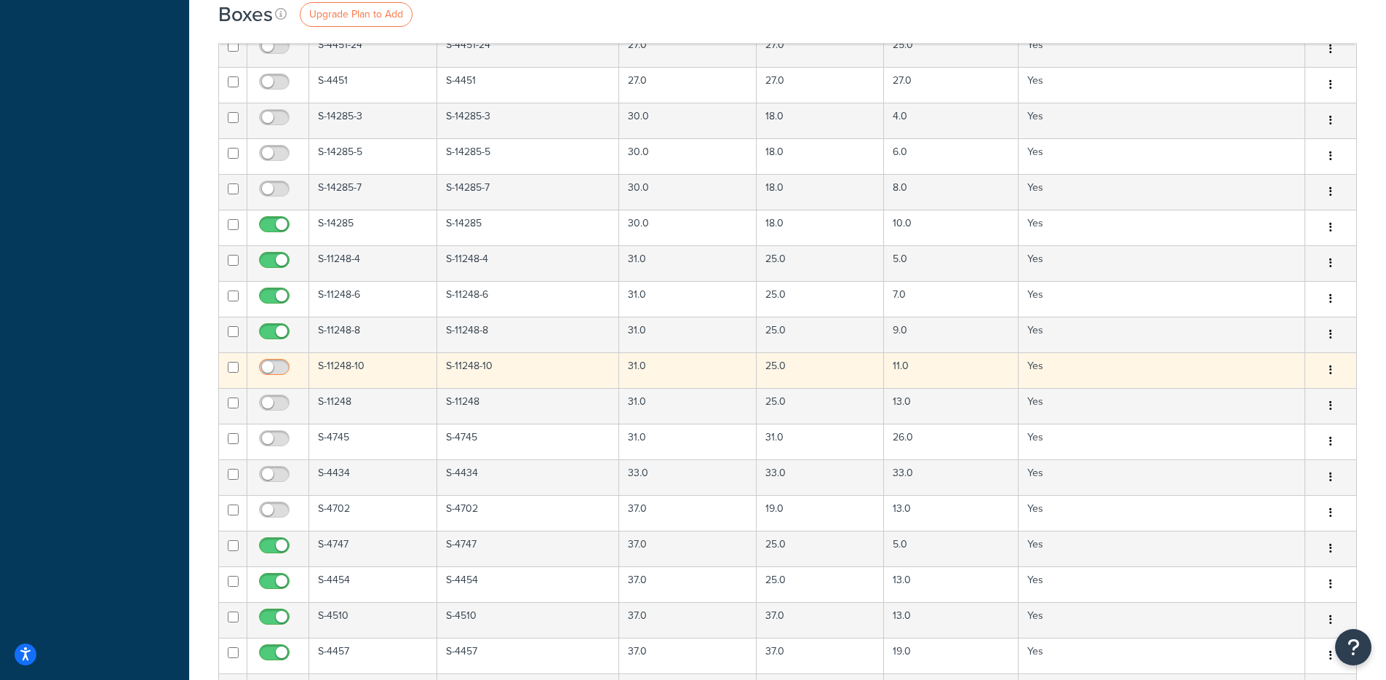
click at [279, 369] on input "checkbox" at bounding box center [276, 371] width 40 height 18
checkbox input "true"
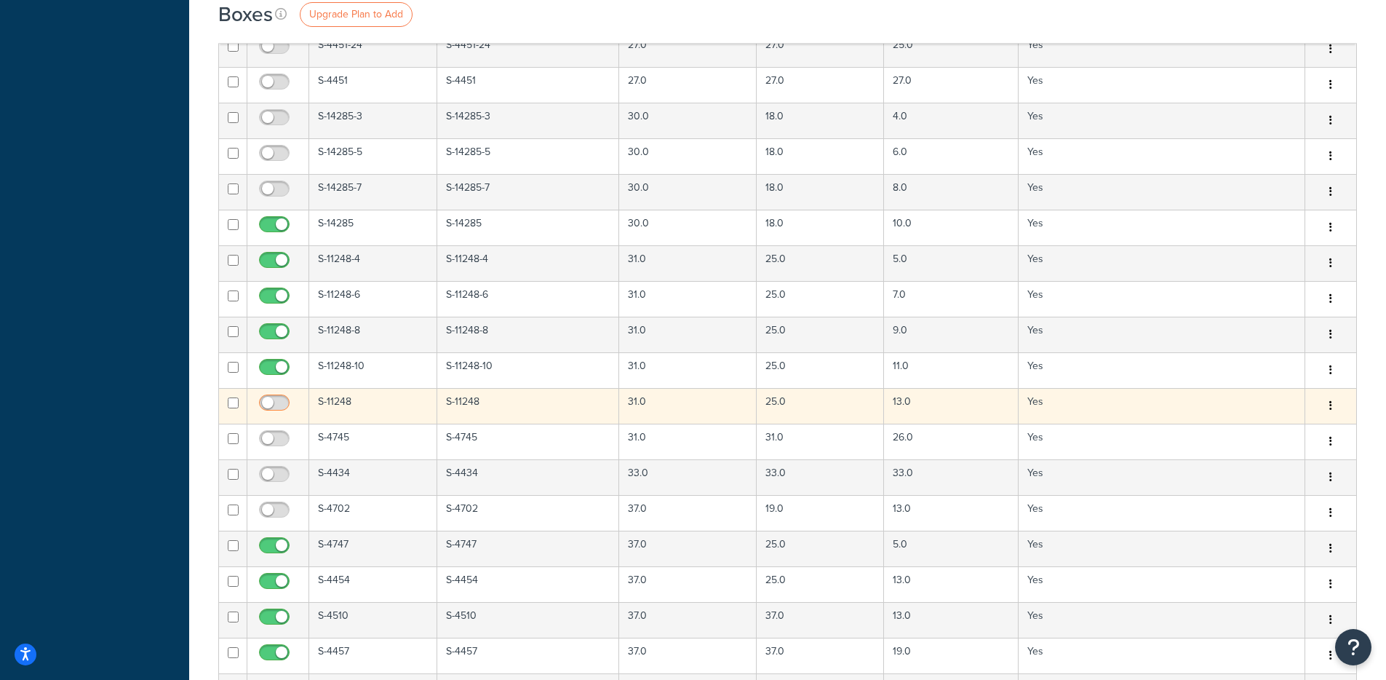
click at [274, 402] on input "checkbox" at bounding box center [276, 406] width 40 height 18
checkbox input "true"
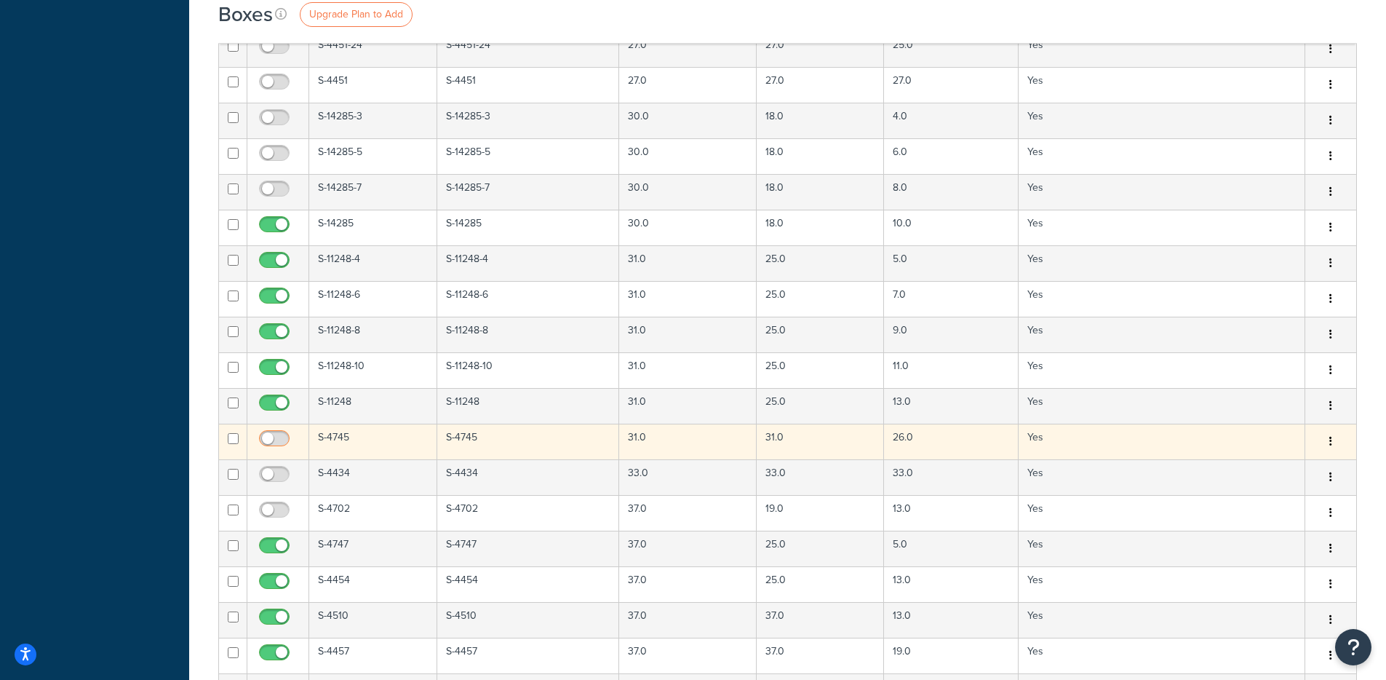
click at [282, 440] on input "checkbox" at bounding box center [276, 442] width 40 height 18
checkbox input "true"
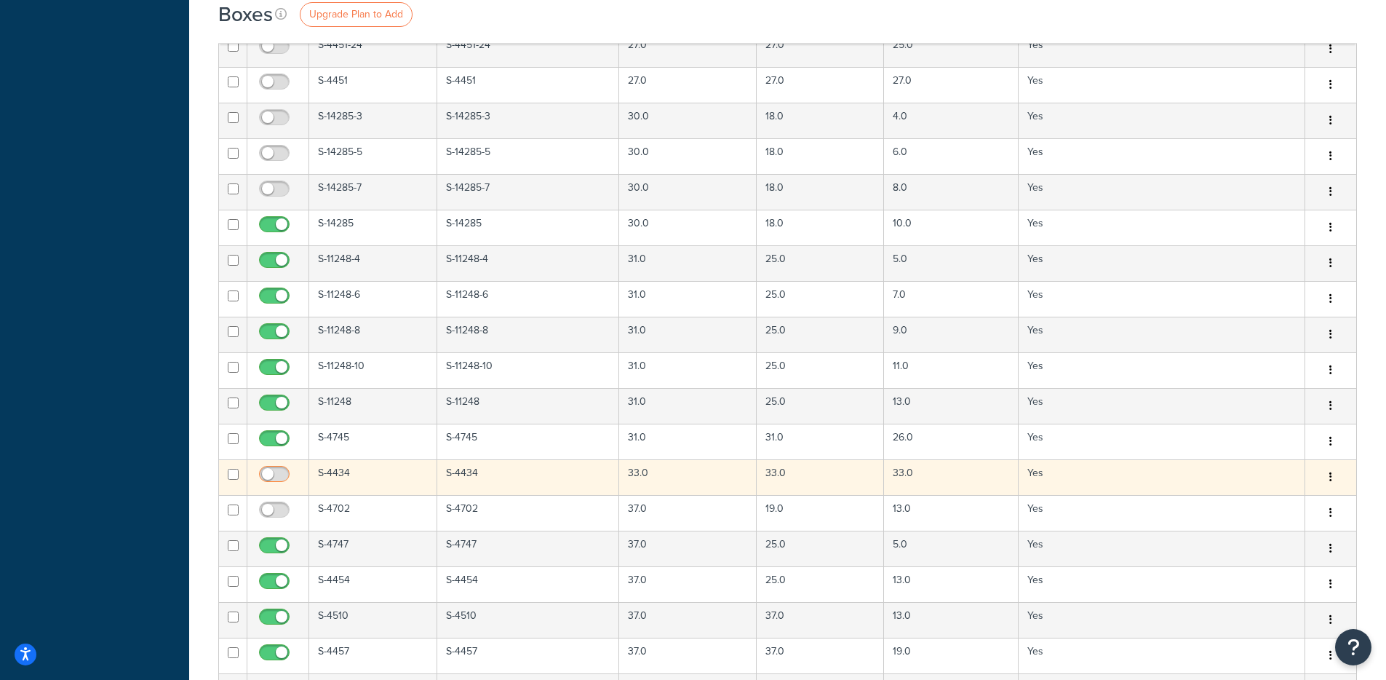
click at [276, 479] on input "checkbox" at bounding box center [276, 478] width 40 height 18
checkbox input "true"
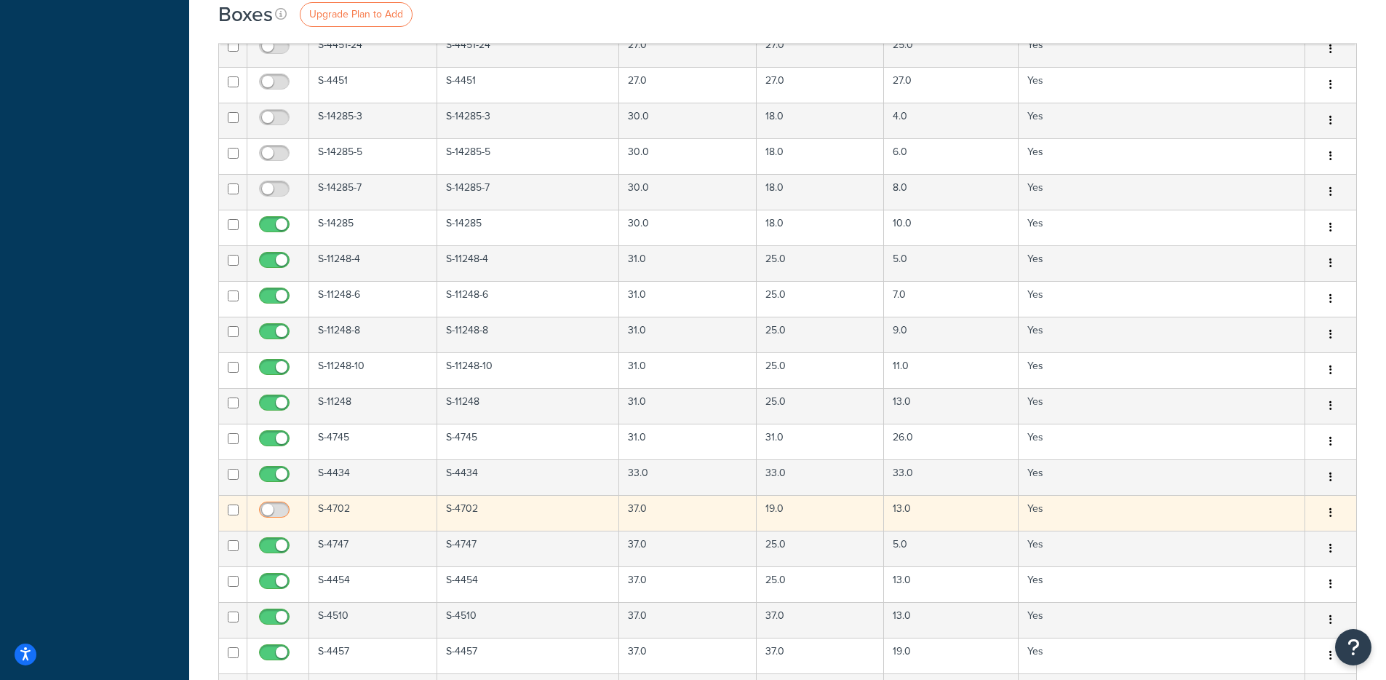
click at [276, 509] on input "checkbox" at bounding box center [276, 513] width 40 height 18
checkbox input "true"
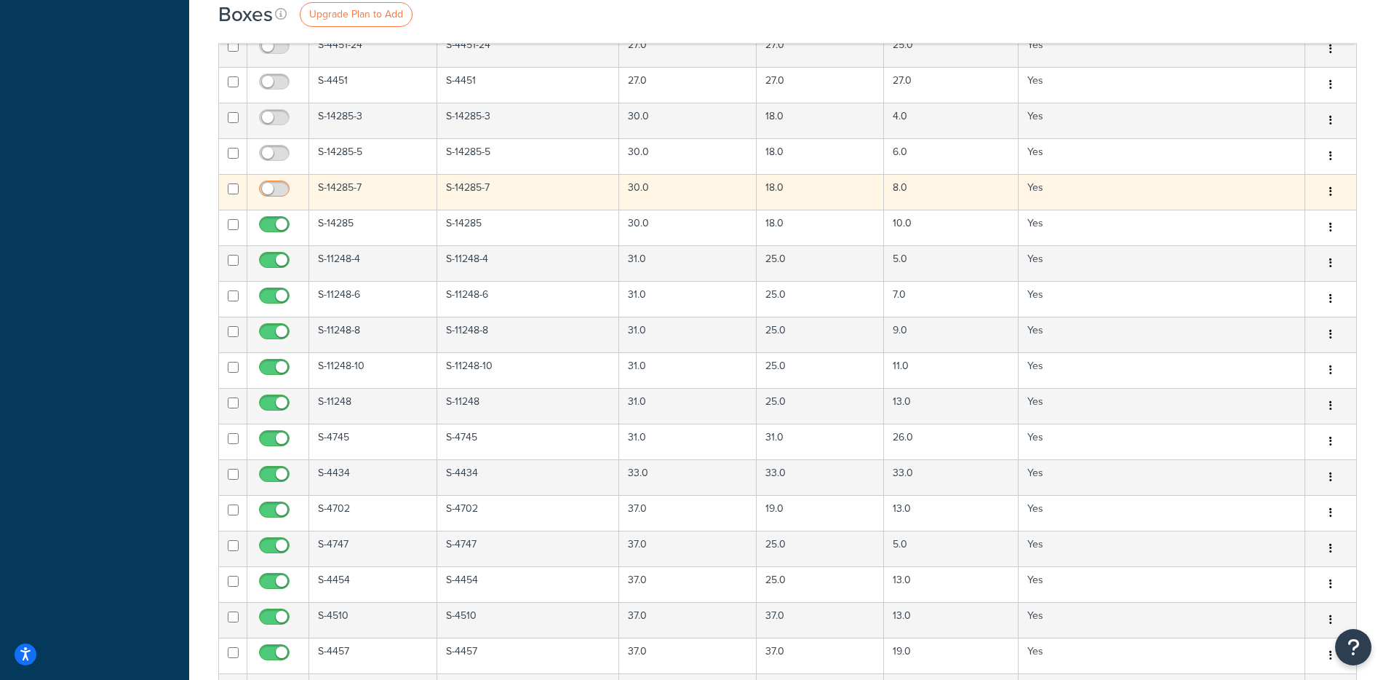
click at [276, 190] on input "checkbox" at bounding box center [276, 192] width 40 height 18
checkbox input "true"
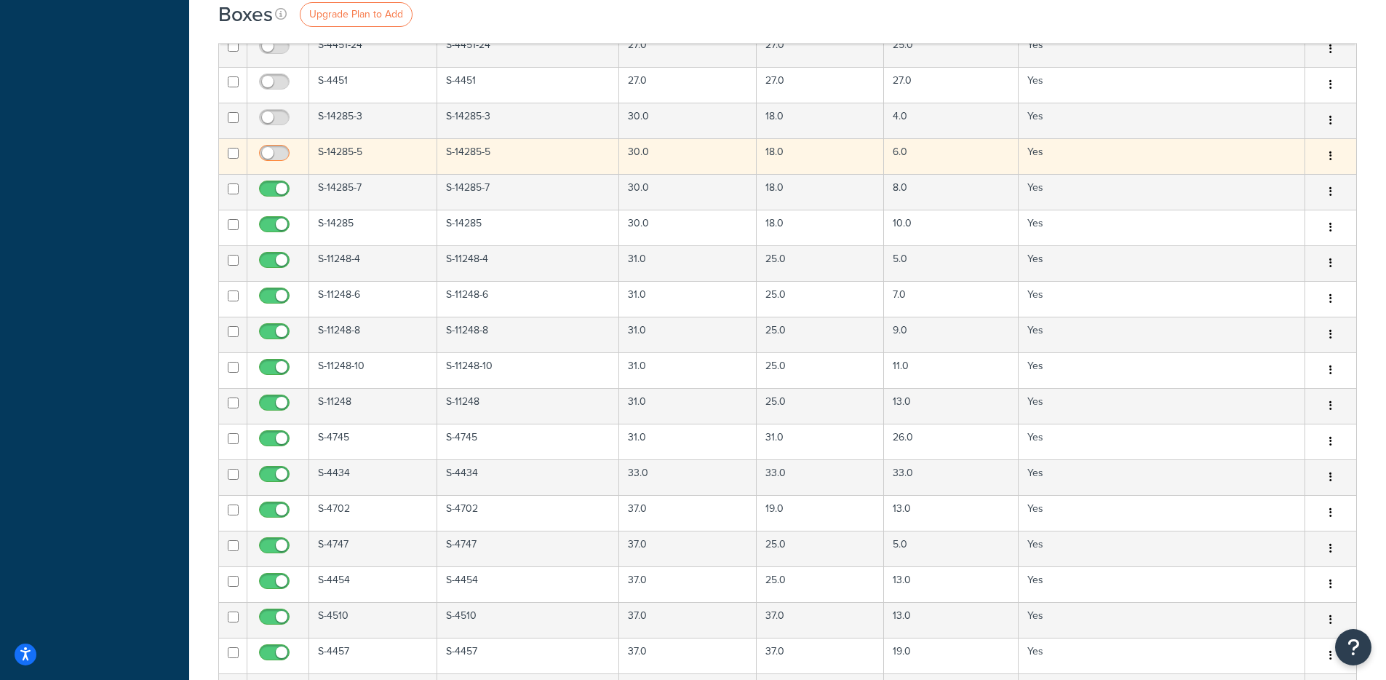
click at [277, 154] on input "checkbox" at bounding box center [276, 157] width 40 height 18
checkbox input "true"
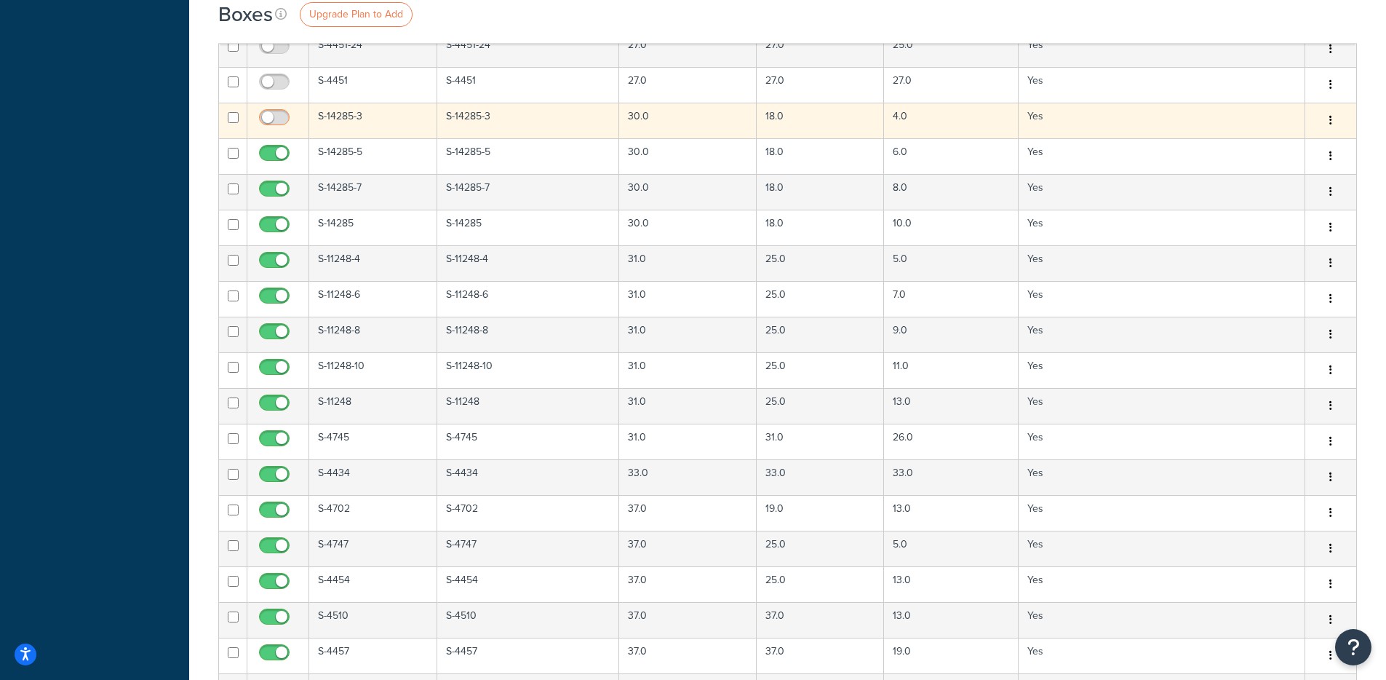
click at [276, 116] on input "checkbox" at bounding box center [276, 121] width 40 height 18
checkbox input "true"
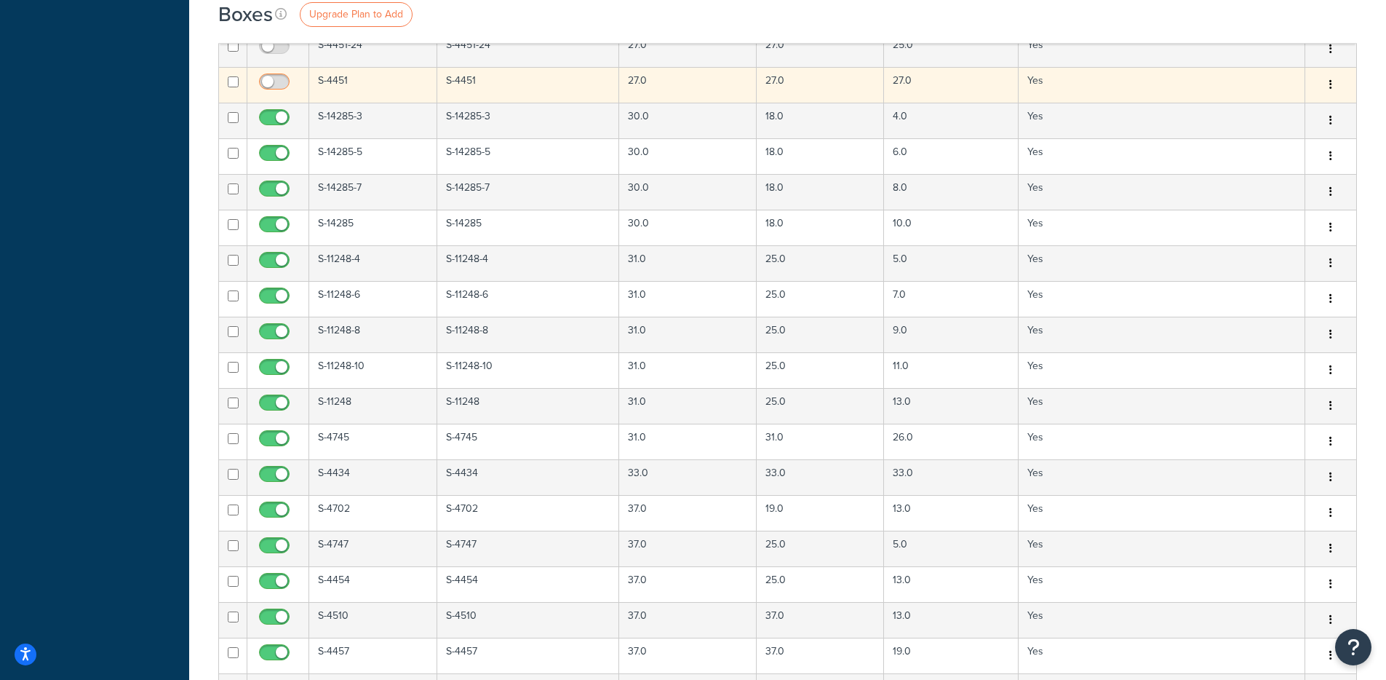
click at [277, 81] on input "checkbox" at bounding box center [276, 85] width 40 height 18
checkbox input "true"
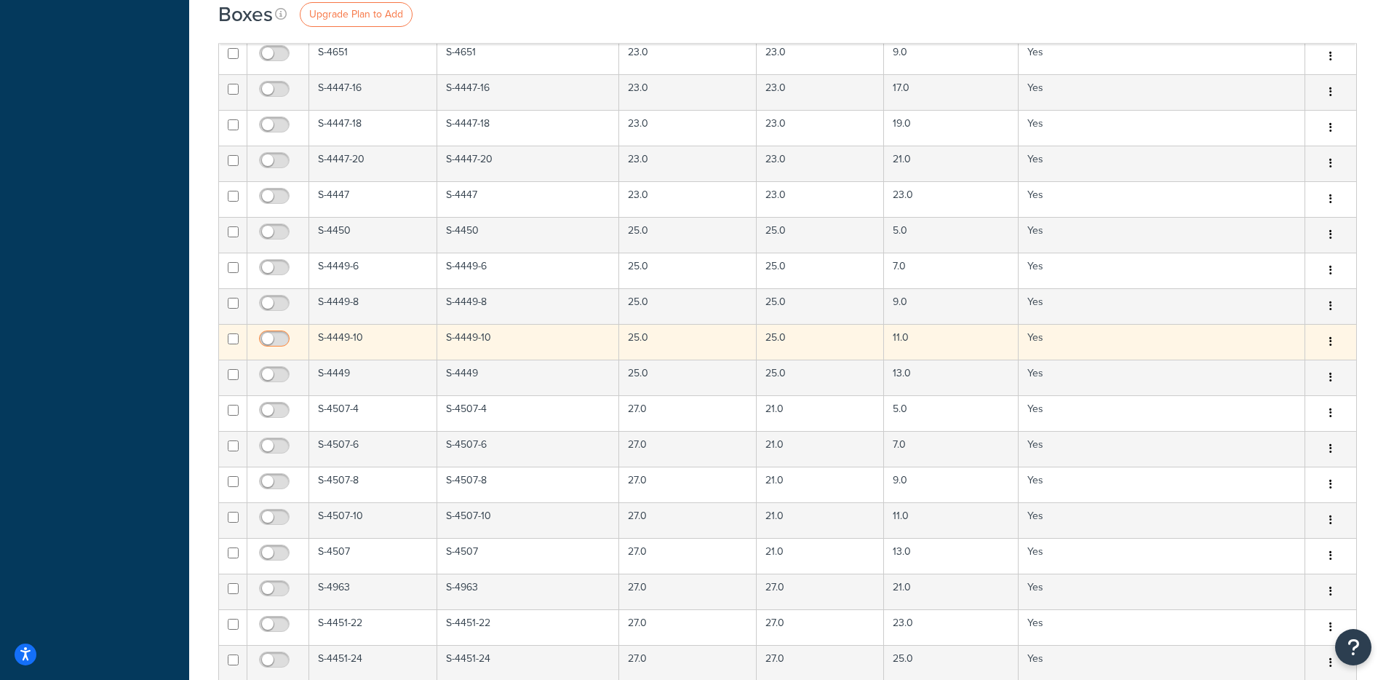
scroll to position [1542, 0]
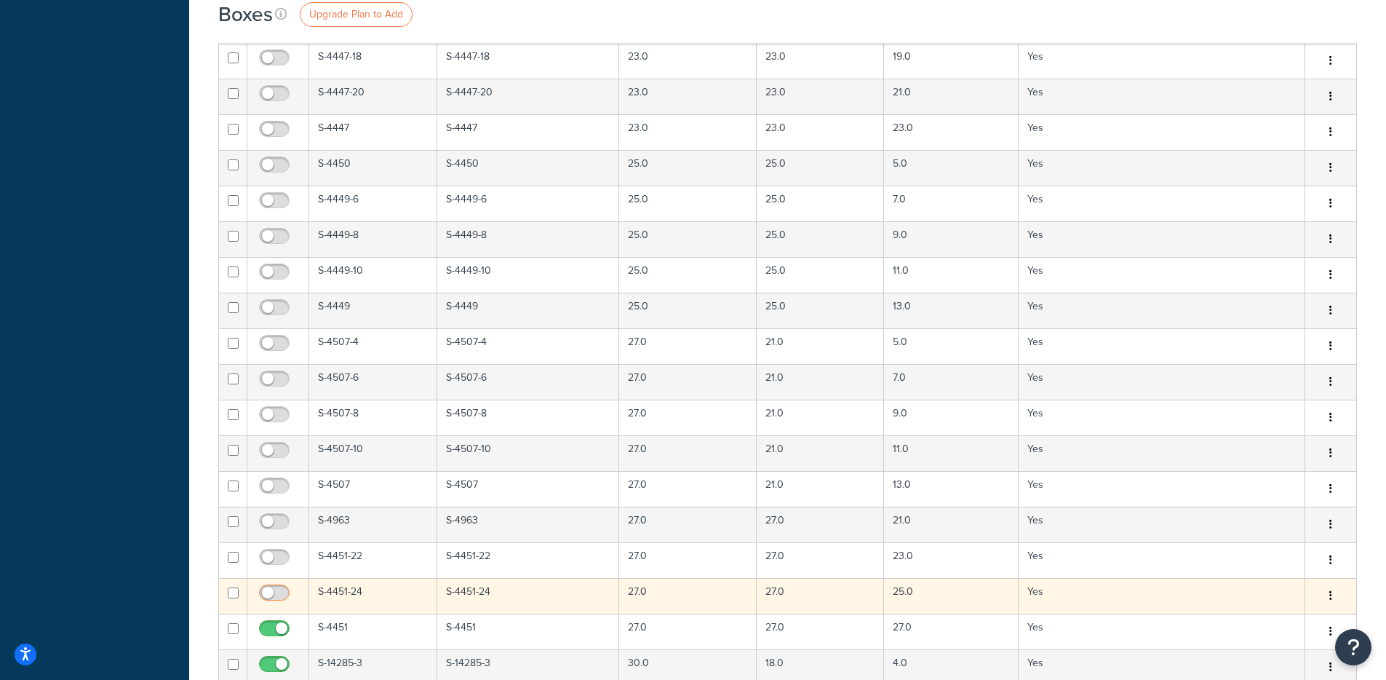
click at [268, 594] on input "checkbox" at bounding box center [276, 596] width 40 height 18
checkbox input "true"
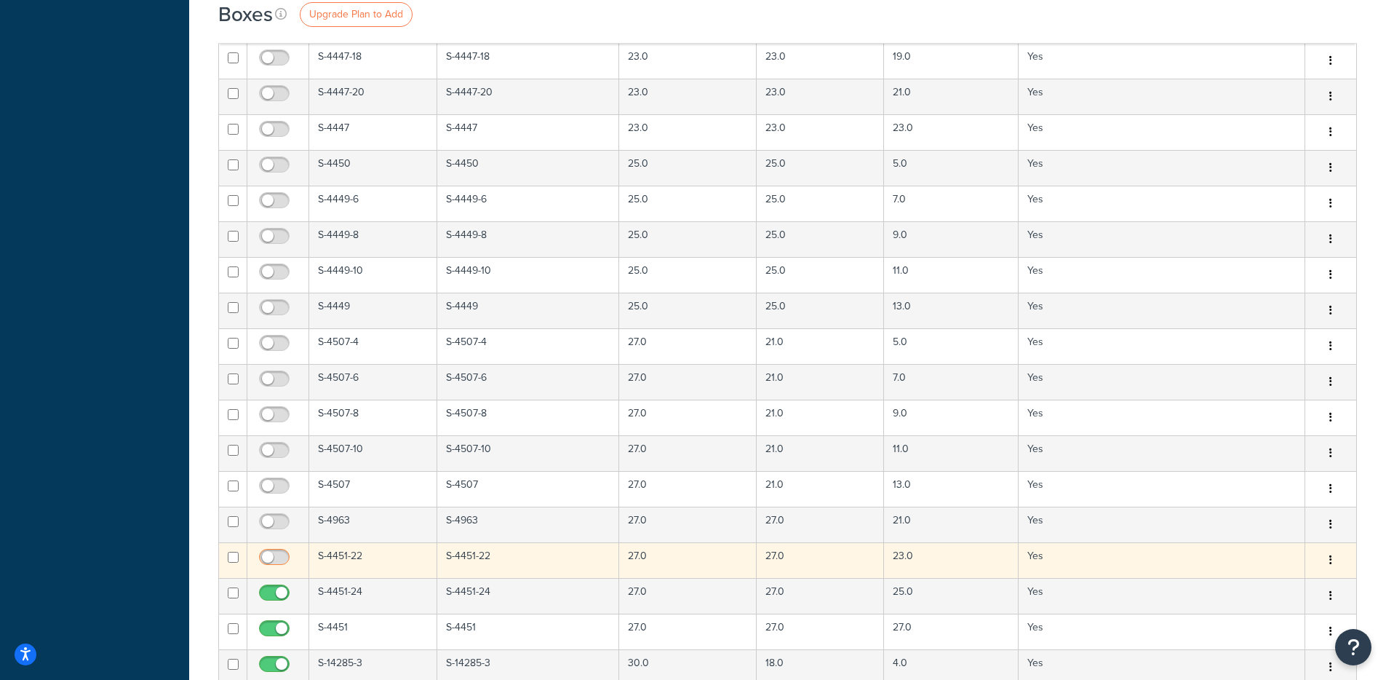
click at [274, 559] on input "checkbox" at bounding box center [276, 560] width 40 height 18
checkbox input "true"
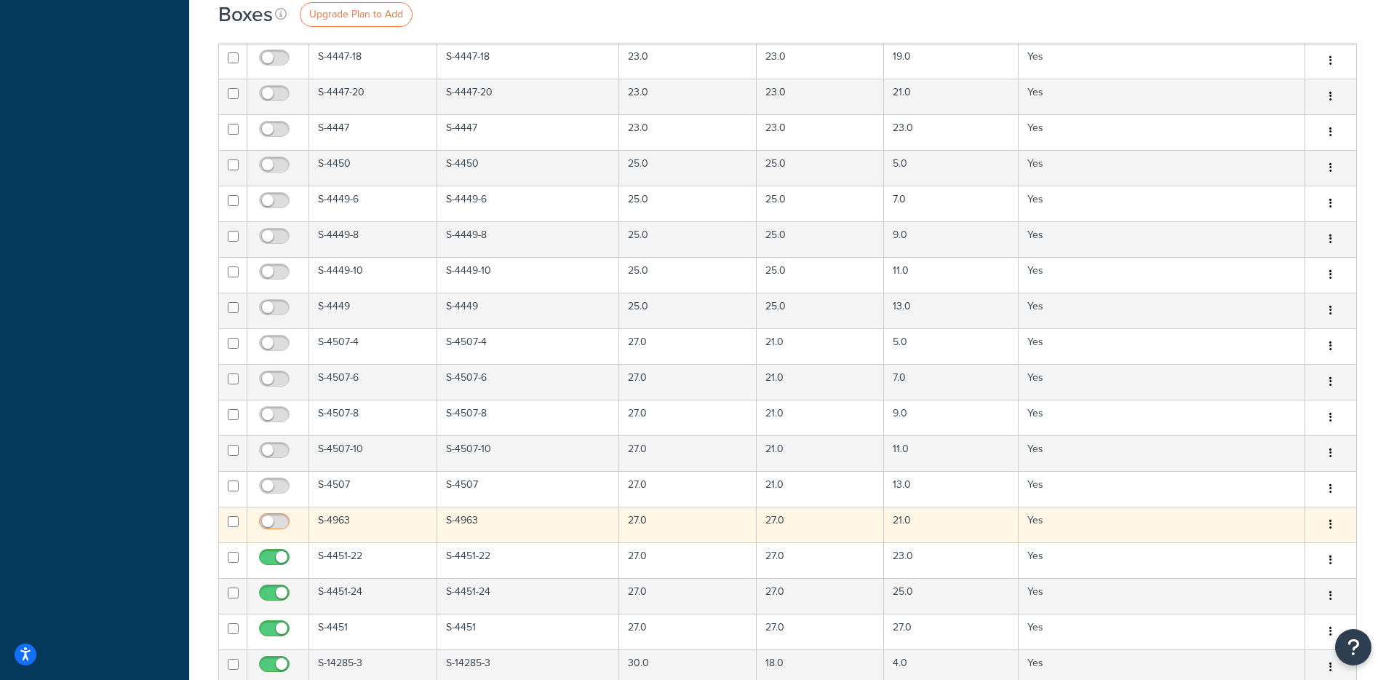
click at [269, 523] on input "checkbox" at bounding box center [276, 525] width 40 height 18
checkbox input "true"
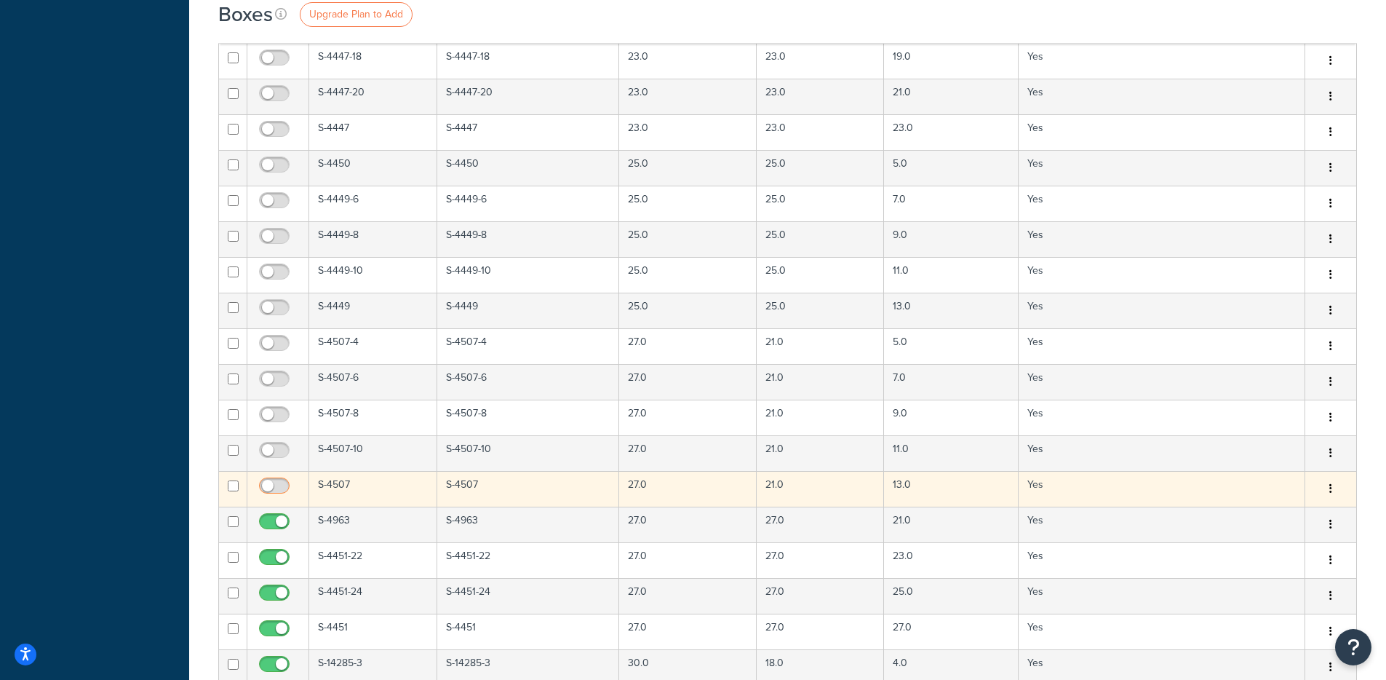
click at [272, 482] on input "checkbox" at bounding box center [276, 489] width 40 height 18
checkbox input "true"
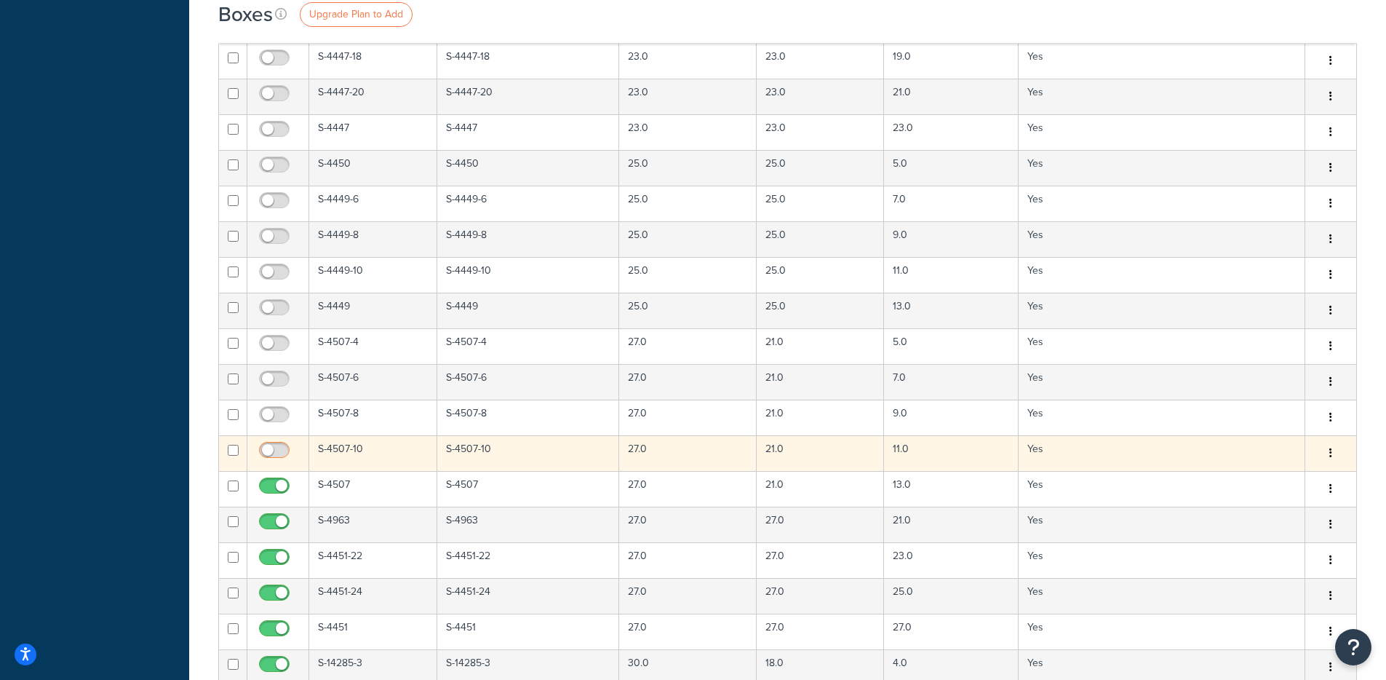
click at [274, 455] on input "checkbox" at bounding box center [276, 454] width 40 height 18
checkbox input "true"
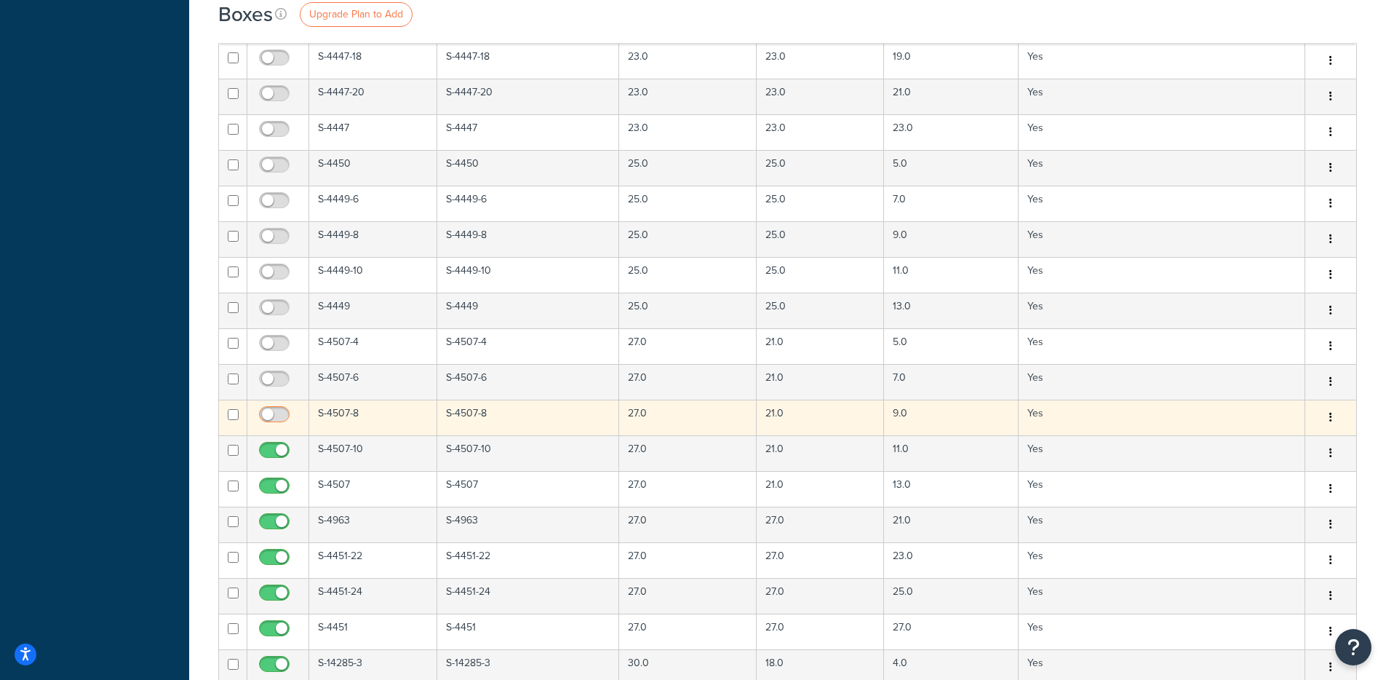
click at [266, 410] on input "checkbox" at bounding box center [276, 418] width 40 height 18
checkbox input "true"
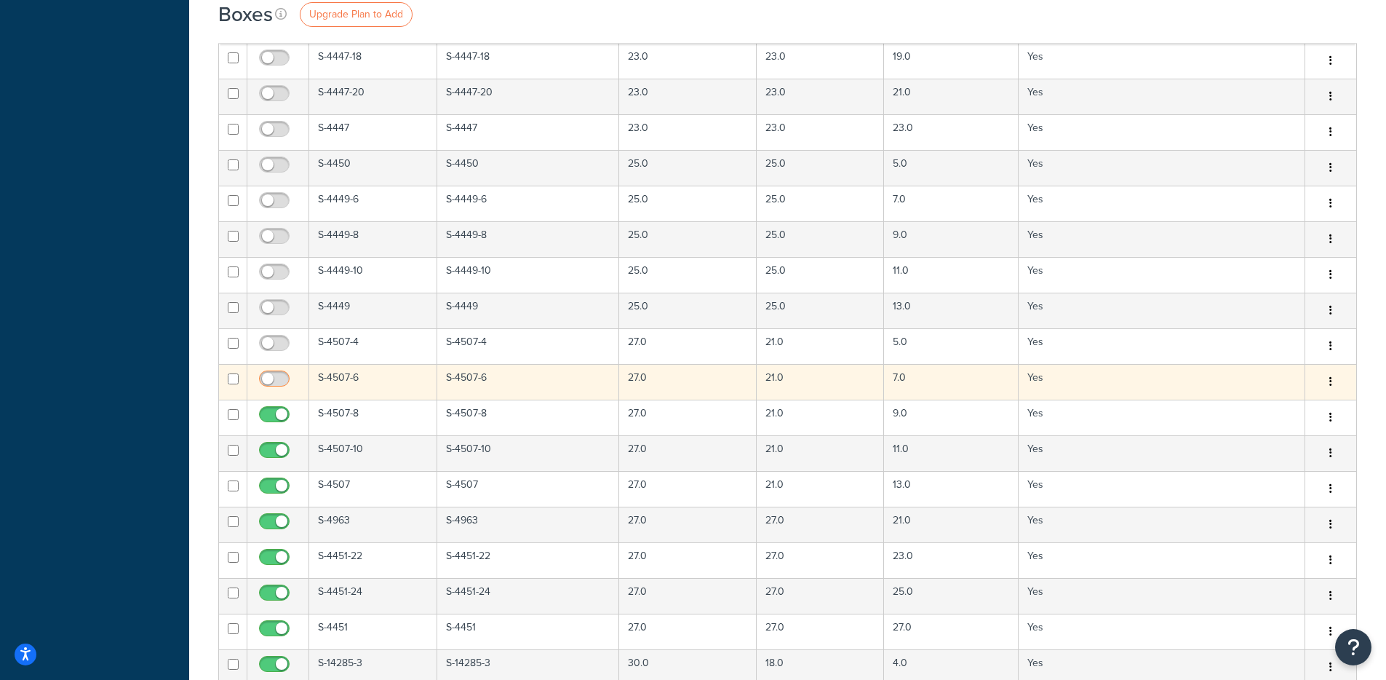
click at [272, 383] on input "checkbox" at bounding box center [276, 382] width 40 height 18
checkbox input "true"
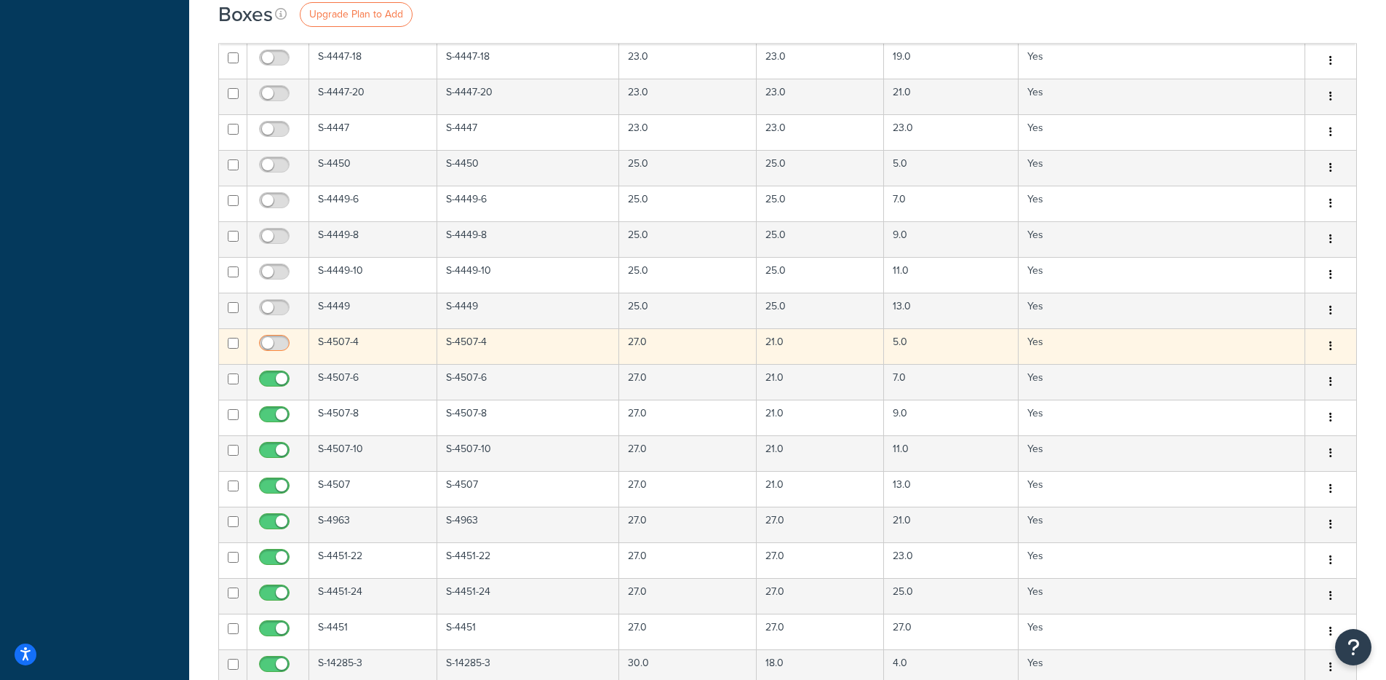
click at [273, 346] on input "checkbox" at bounding box center [276, 347] width 40 height 18
checkbox input "true"
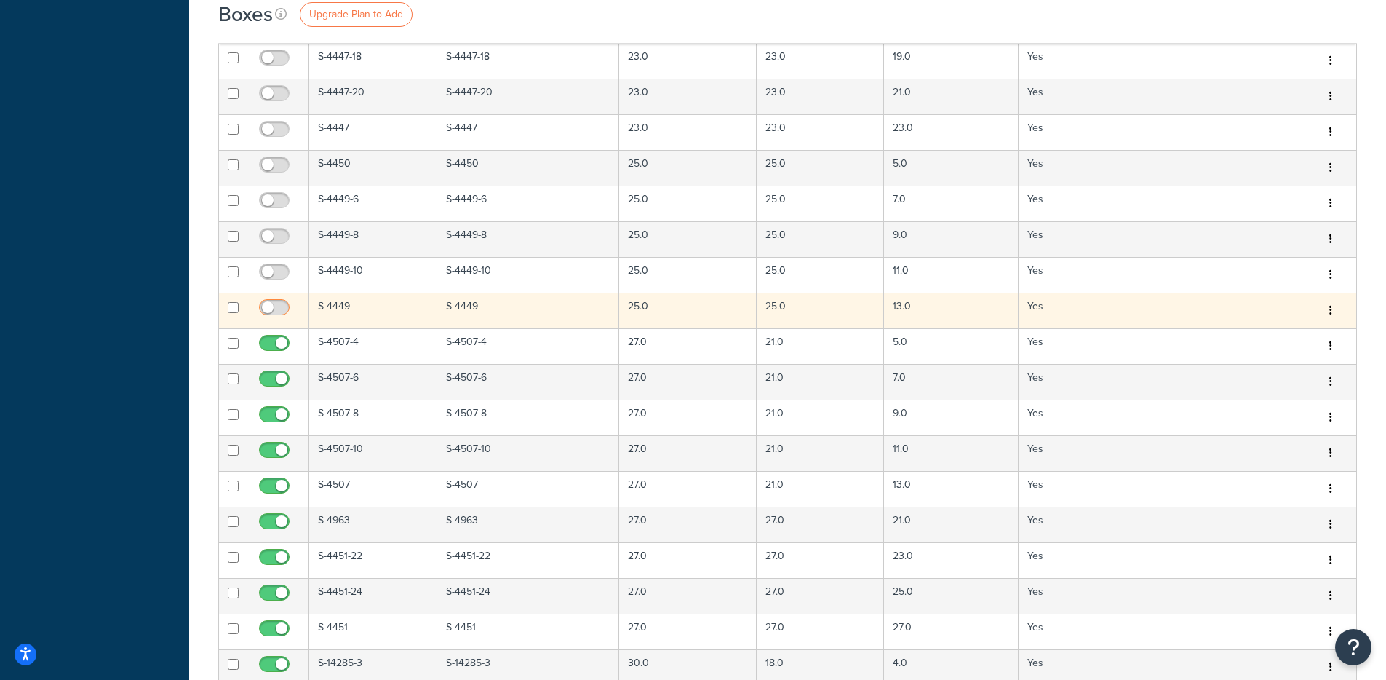
click at [270, 308] on input "checkbox" at bounding box center [276, 311] width 40 height 18
checkbox input "true"
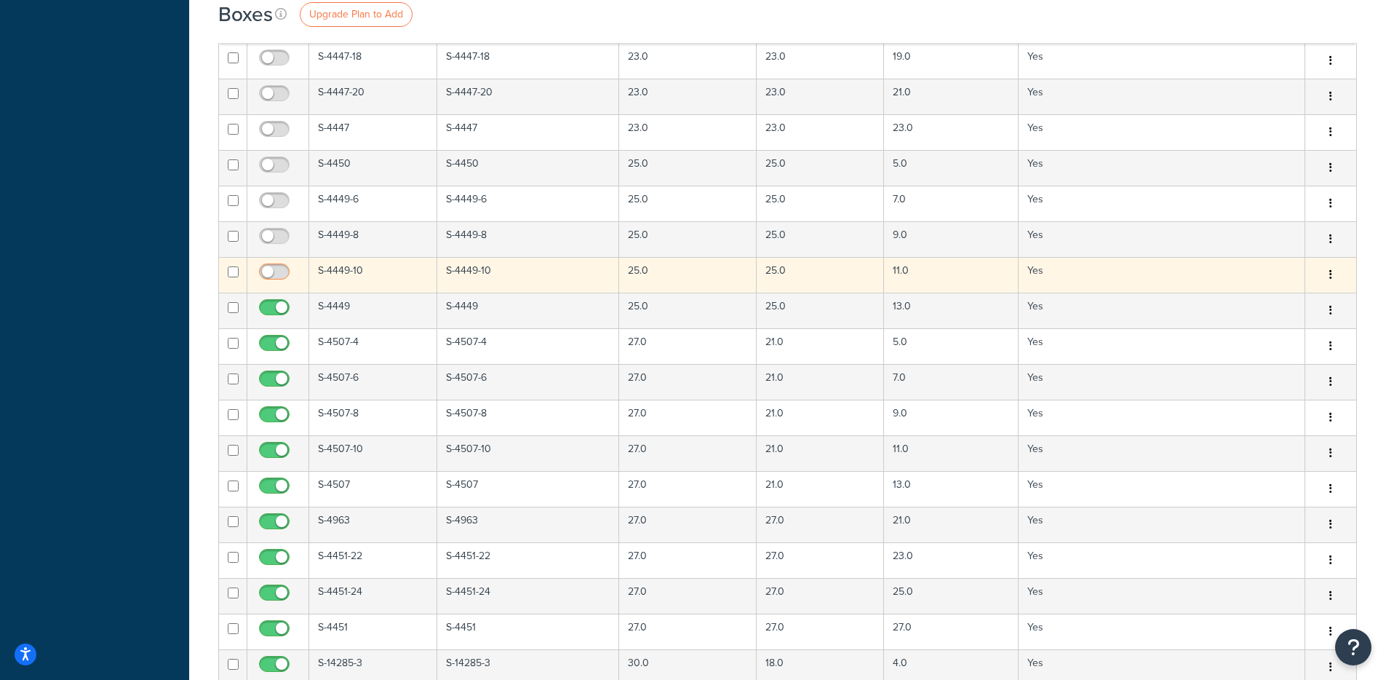
click at [271, 278] on input "checkbox" at bounding box center [276, 275] width 40 height 18
checkbox input "true"
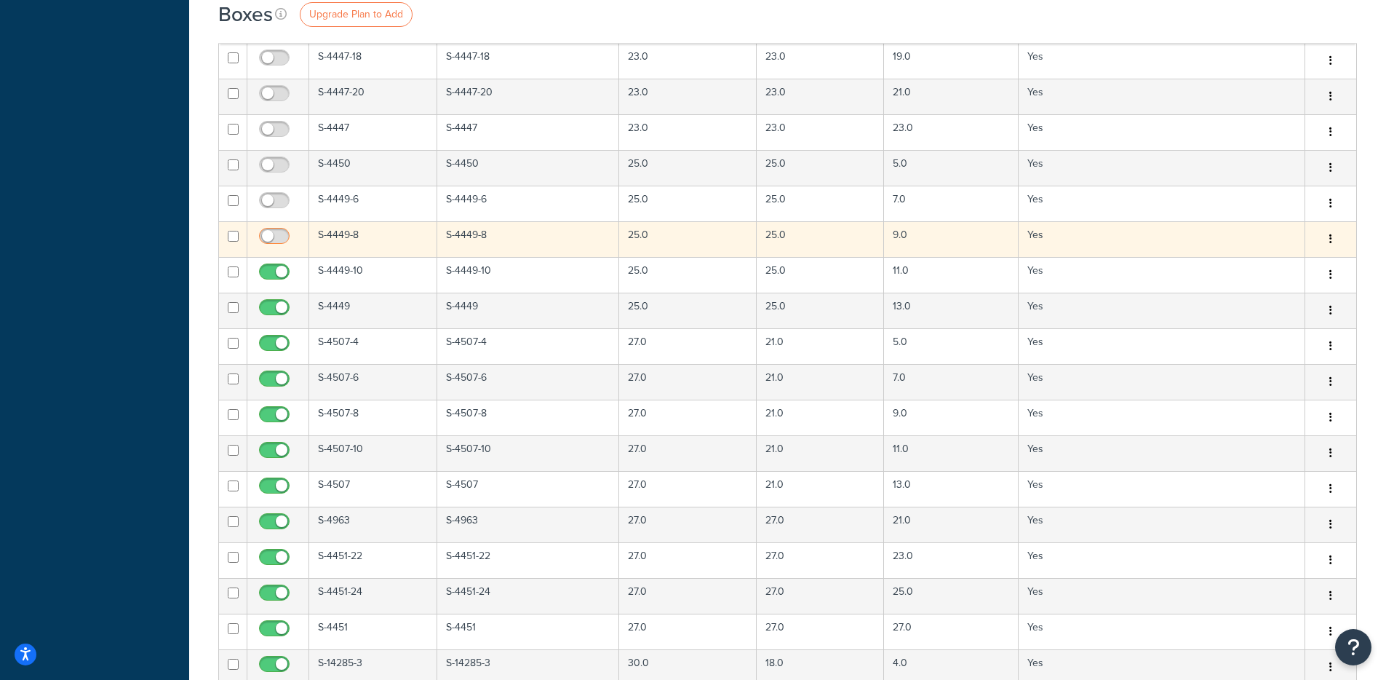
click at [279, 231] on input "checkbox" at bounding box center [276, 240] width 40 height 18
checkbox input "true"
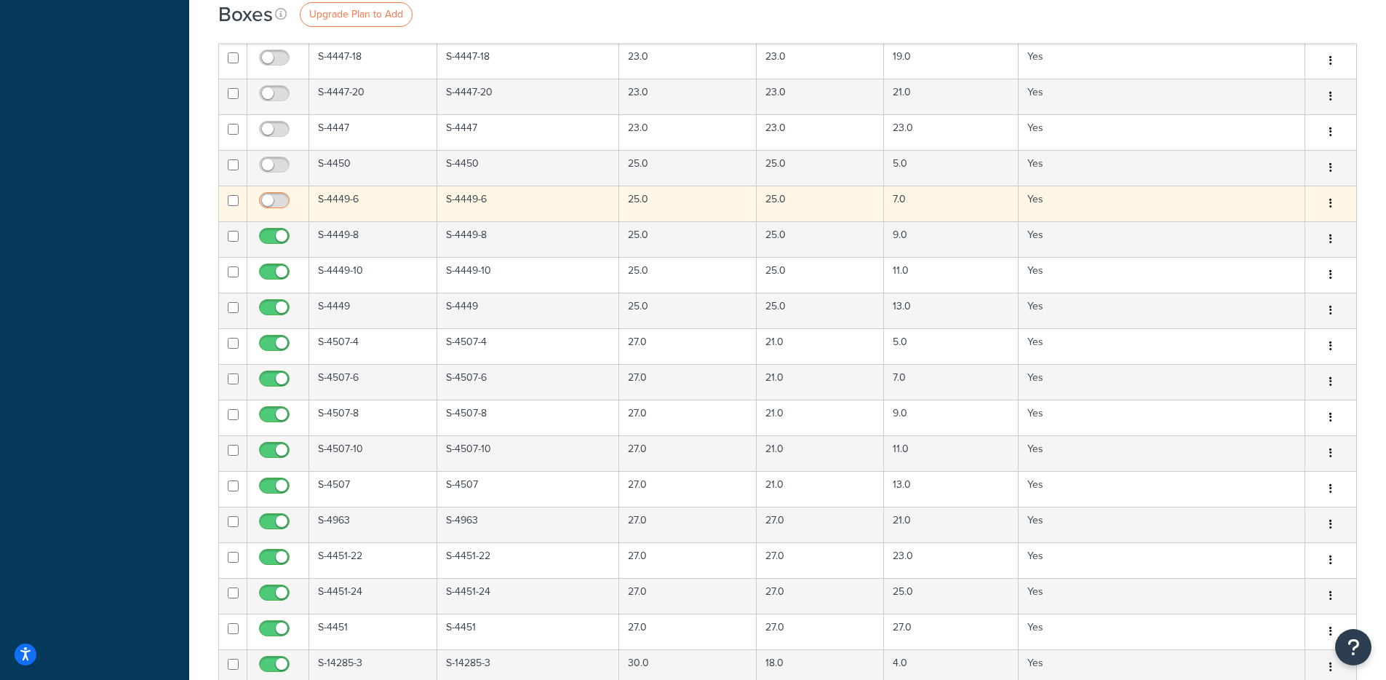
click at [276, 203] on input "checkbox" at bounding box center [276, 204] width 40 height 18
checkbox input "true"
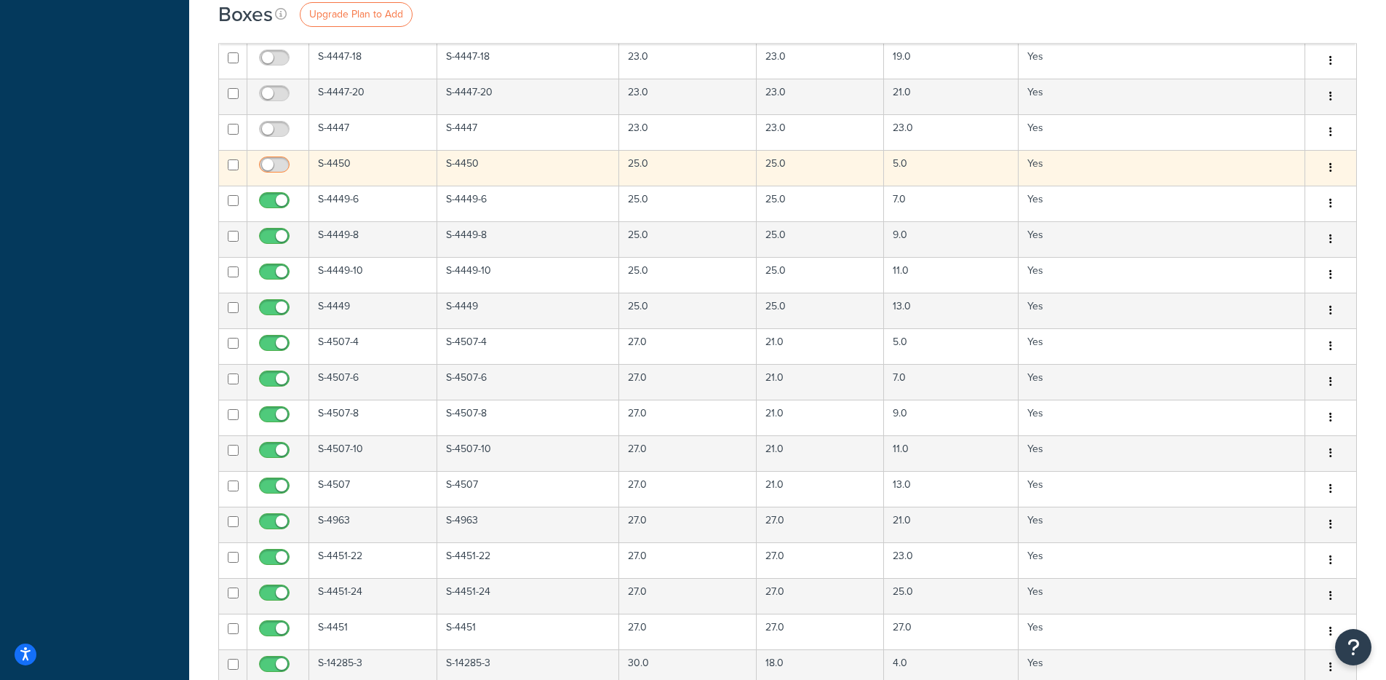
click at [274, 172] on input "checkbox" at bounding box center [276, 168] width 40 height 18
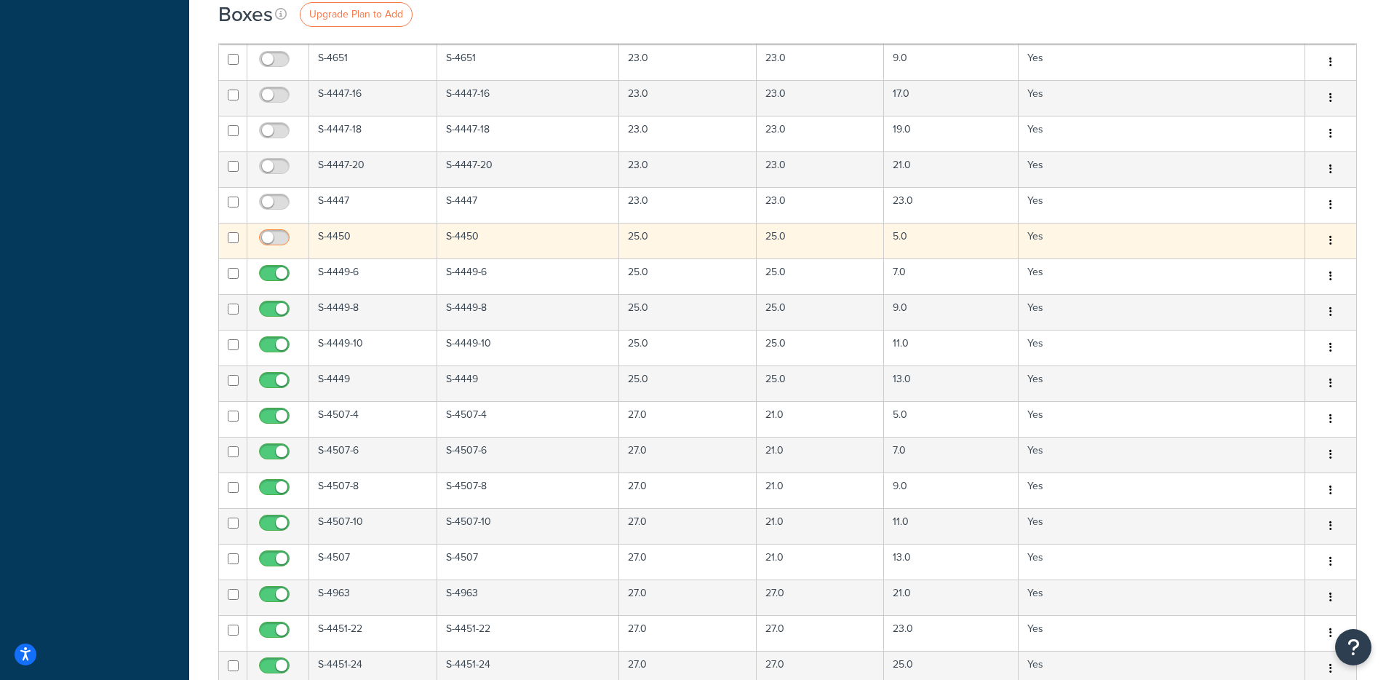
click at [271, 233] on input "checkbox" at bounding box center [276, 241] width 40 height 18
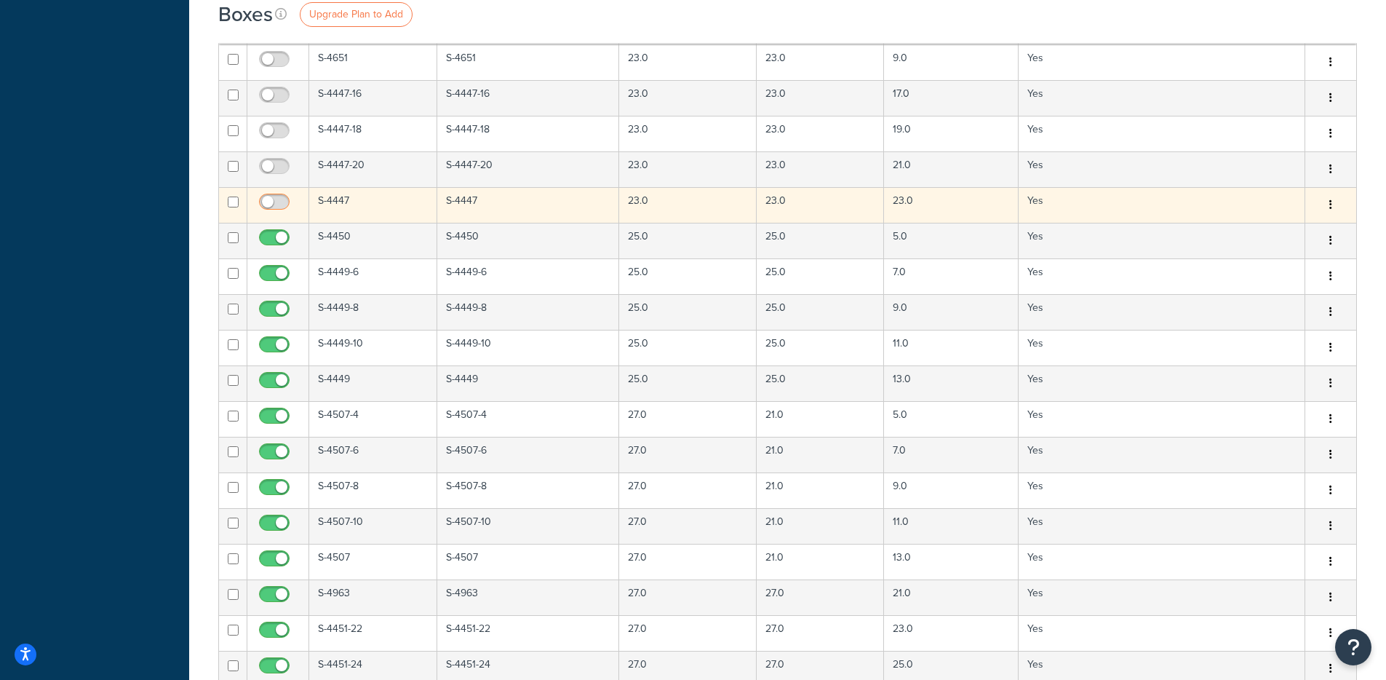
checkbox input "false"
click at [271, 207] on input "checkbox" at bounding box center [276, 205] width 40 height 18
checkbox input "false"
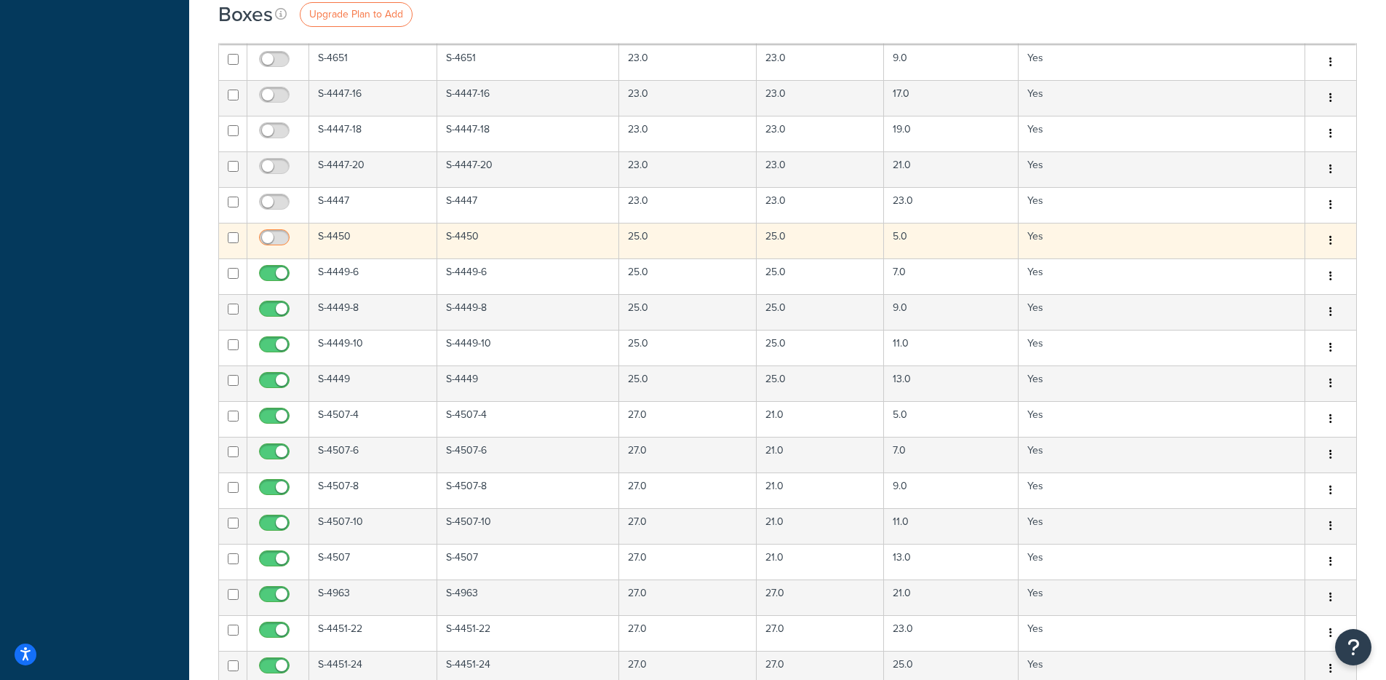
click at [271, 239] on input "checkbox" at bounding box center [276, 241] width 40 height 18
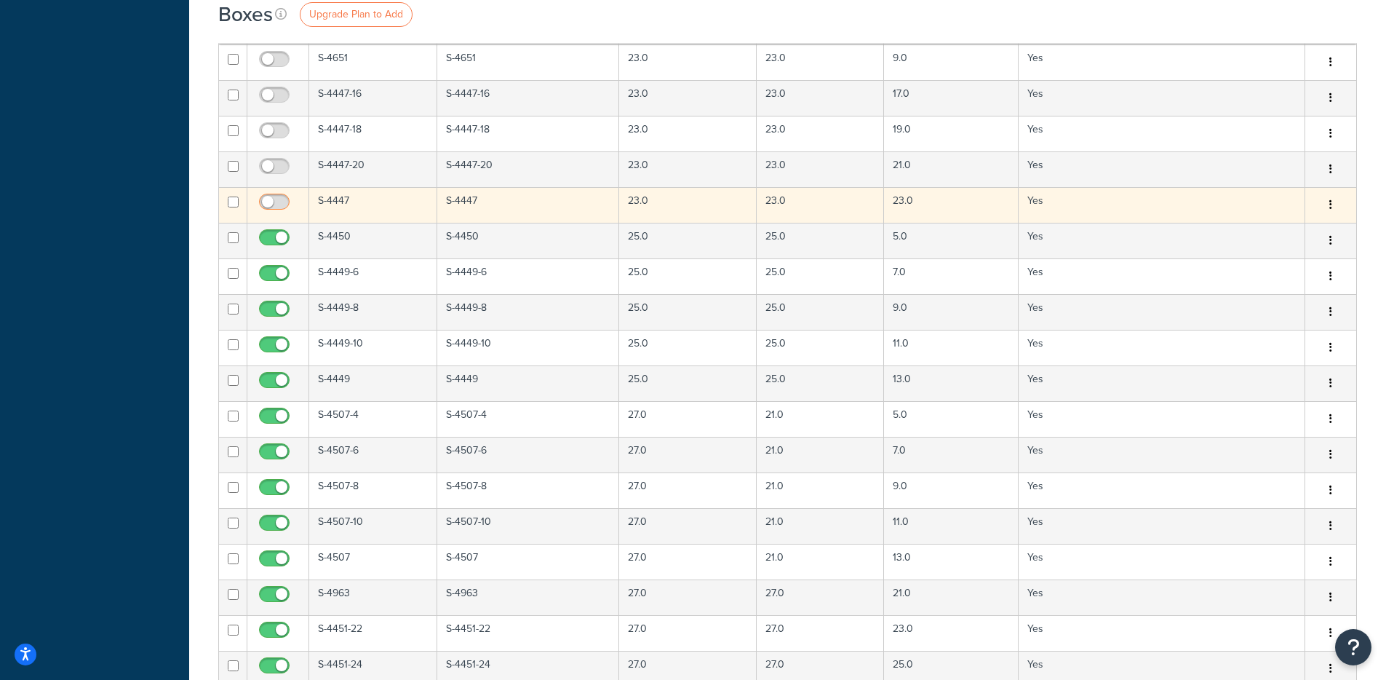
checkbox input "false"
click at [273, 210] on input "checkbox" at bounding box center [276, 205] width 40 height 18
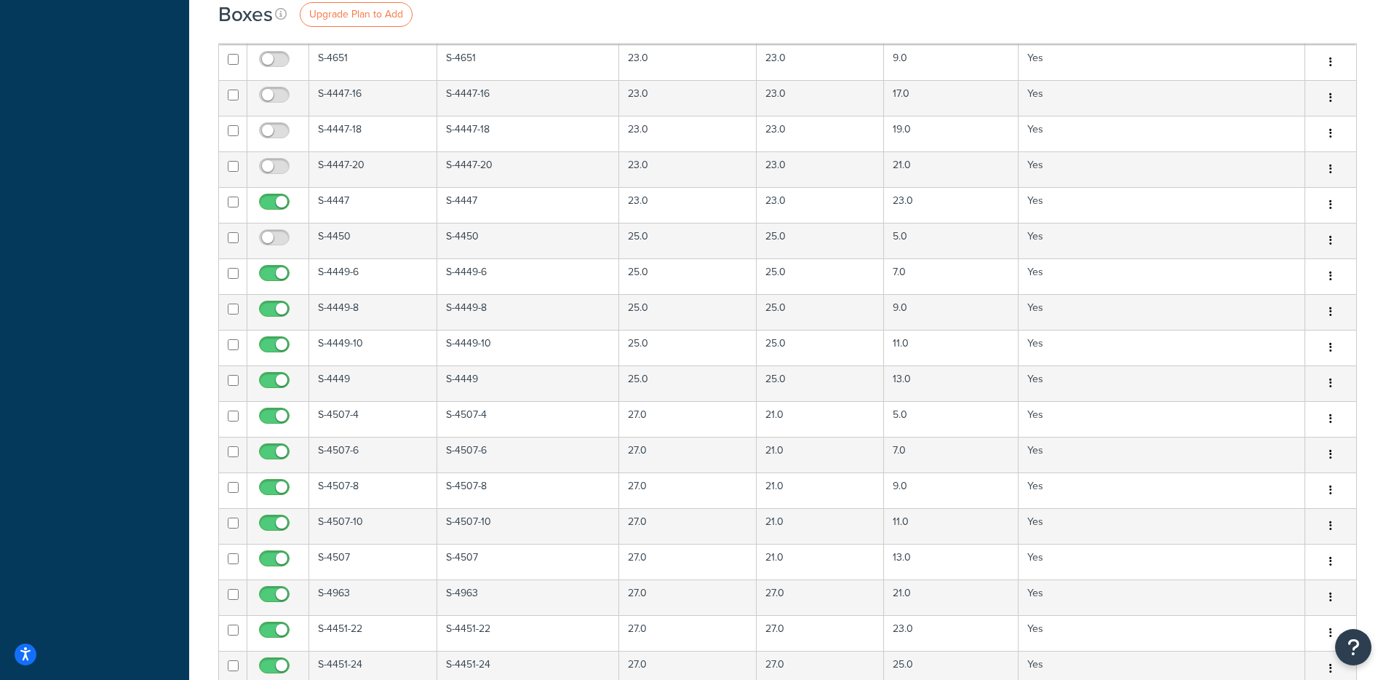
checkbox input "false"
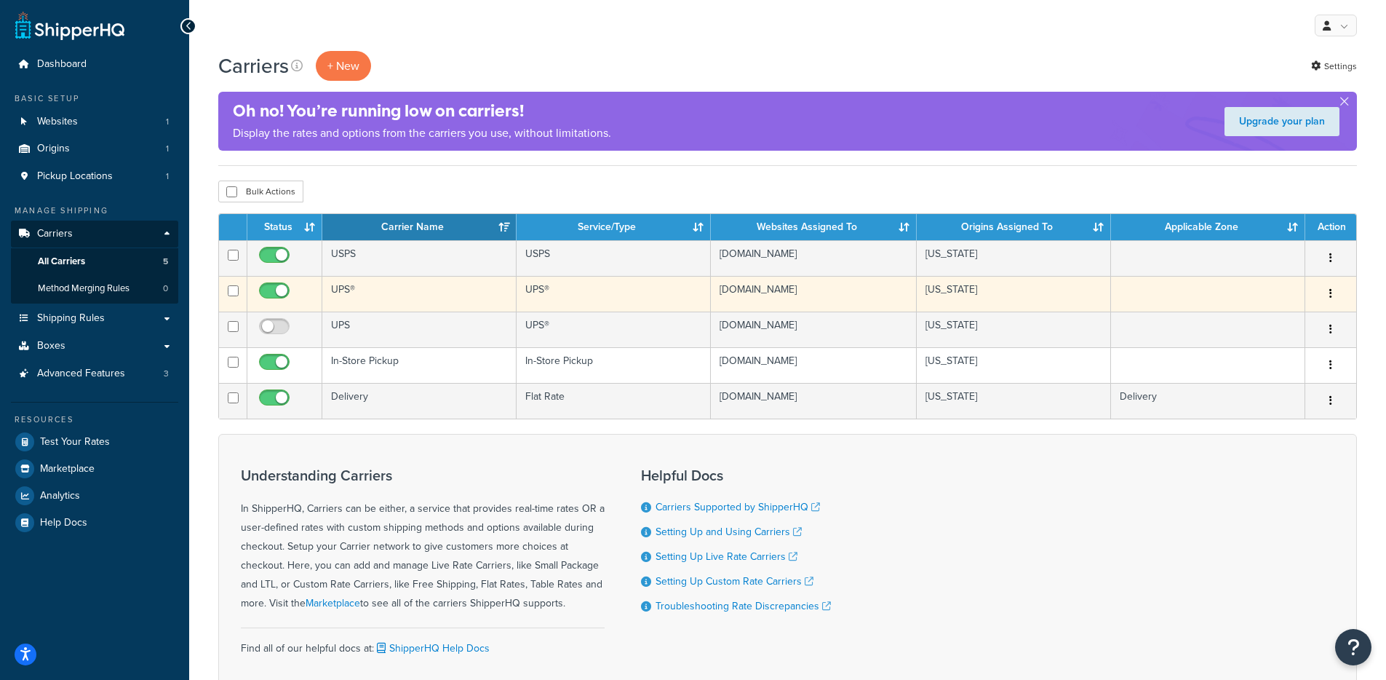
click at [456, 299] on td "UPS®" at bounding box center [419, 294] width 194 height 36
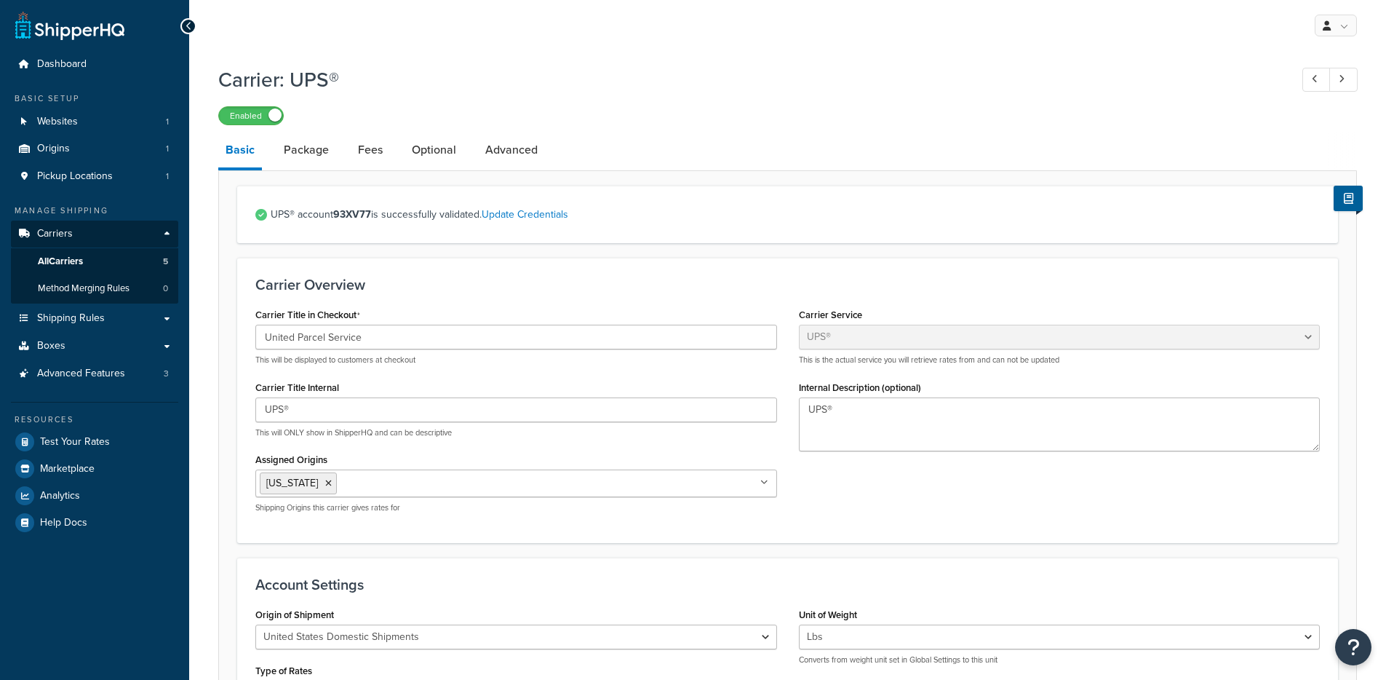
select select "ups"
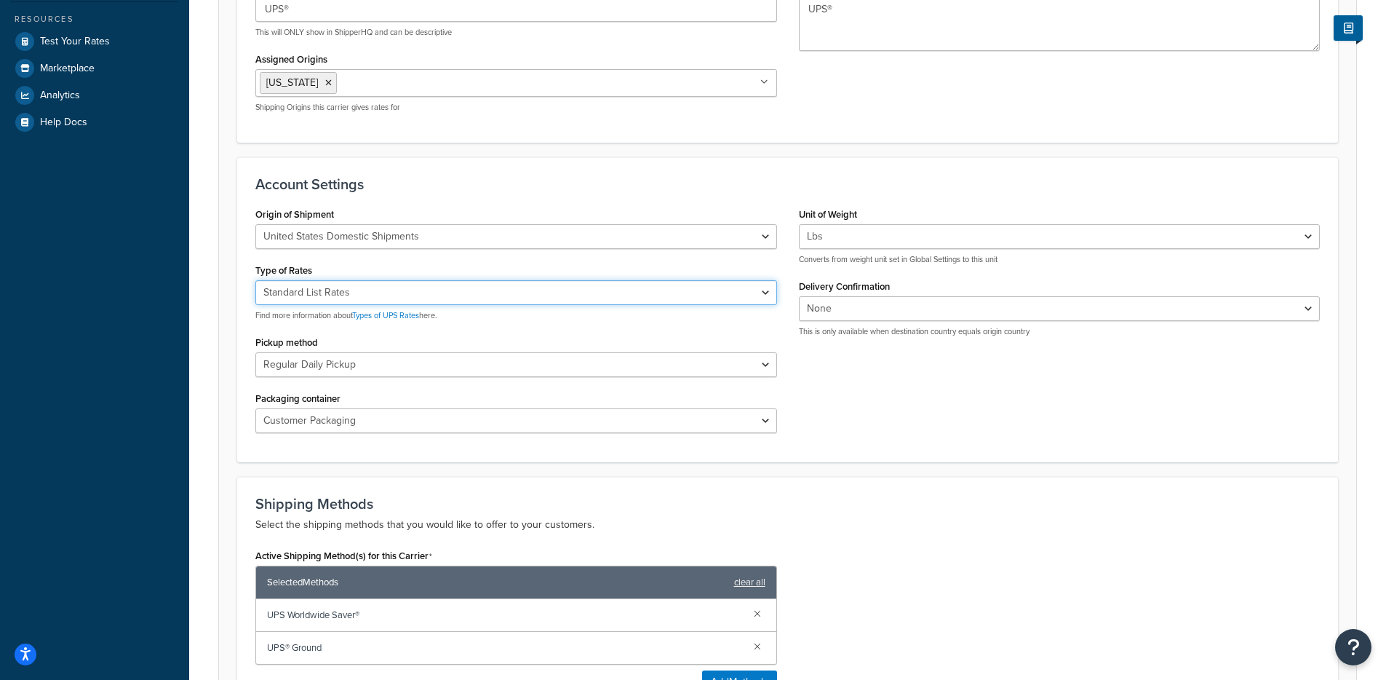
click at [405, 288] on select "Negotiated Rates (Rates Associated with Shipper Number) Daily Rates Retail Rate…" at bounding box center [516, 292] width 522 height 25
select select "00"
click at [255, 281] on select "Negotiated Rates (Rates Associated with Shipper Number) Daily Rates Retail Rate…" at bounding box center [516, 292] width 522 height 25
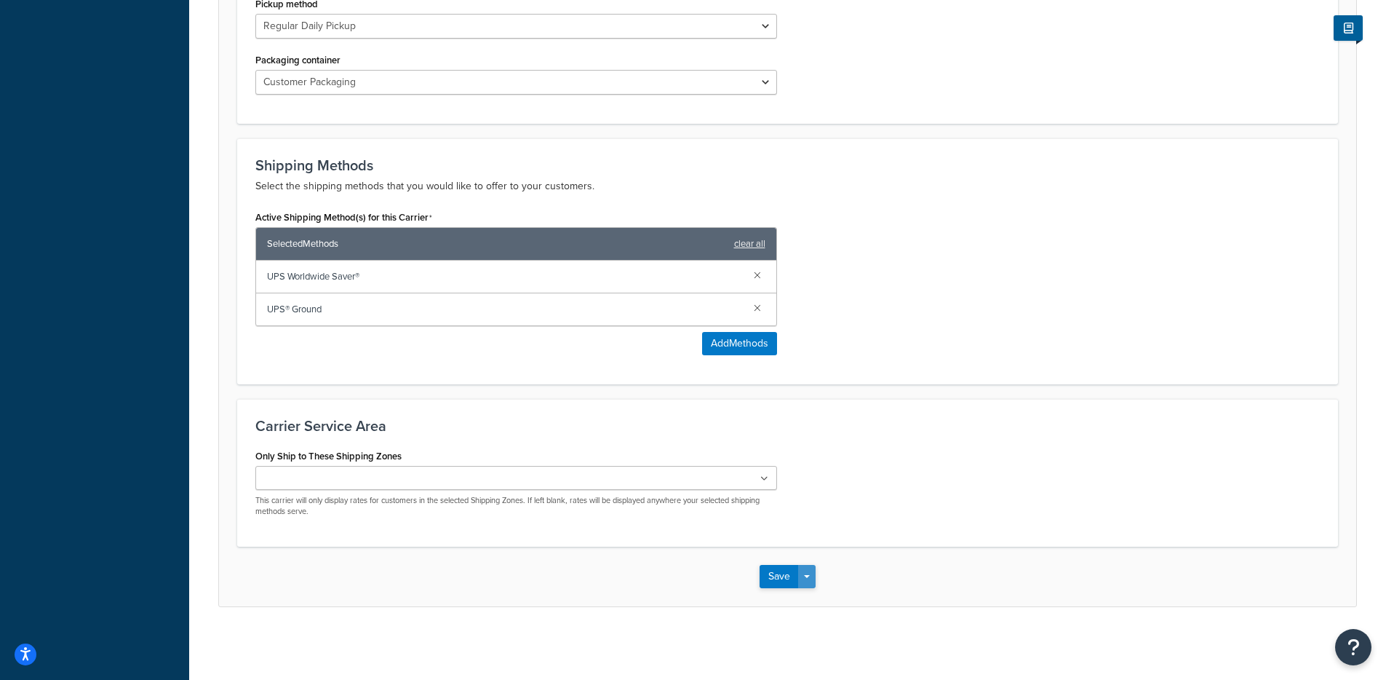
click at [806, 572] on button "Save Dropdown" at bounding box center [806, 576] width 17 height 23
click at [805, 597] on button "Save and Edit" at bounding box center [813, 603] width 106 height 31
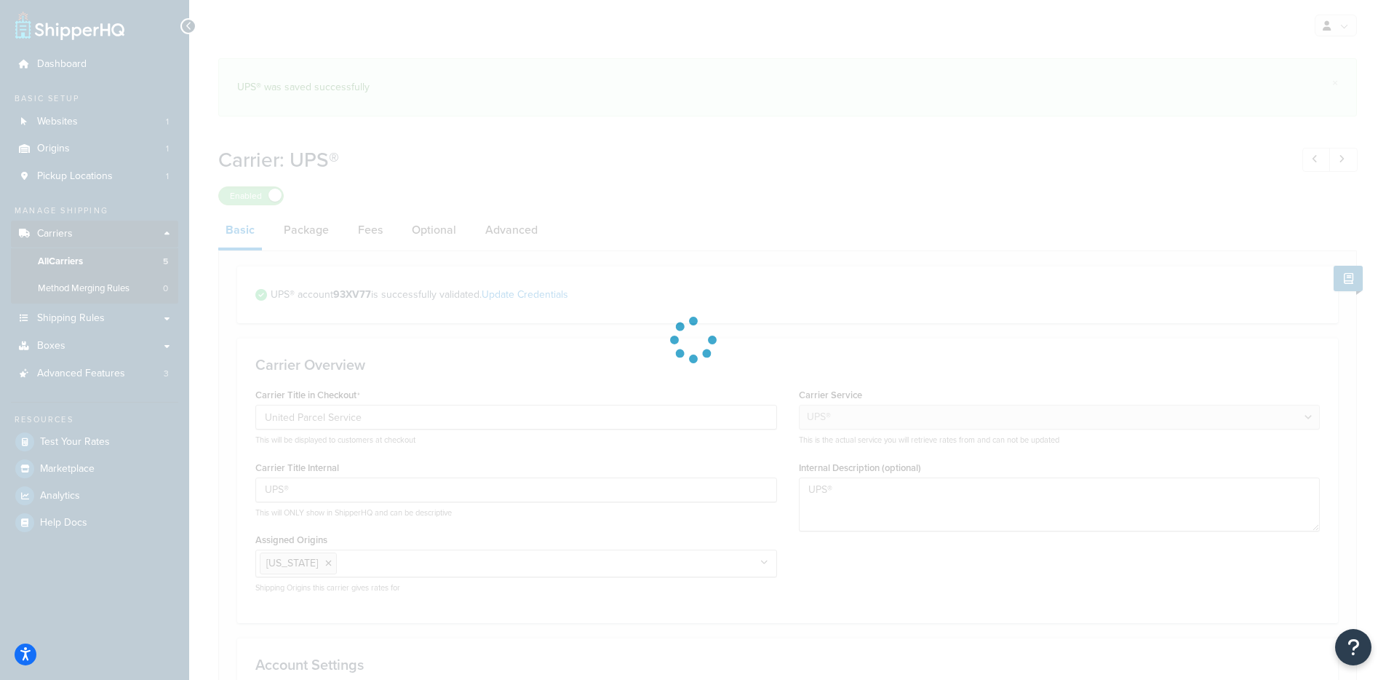
select select "ups"
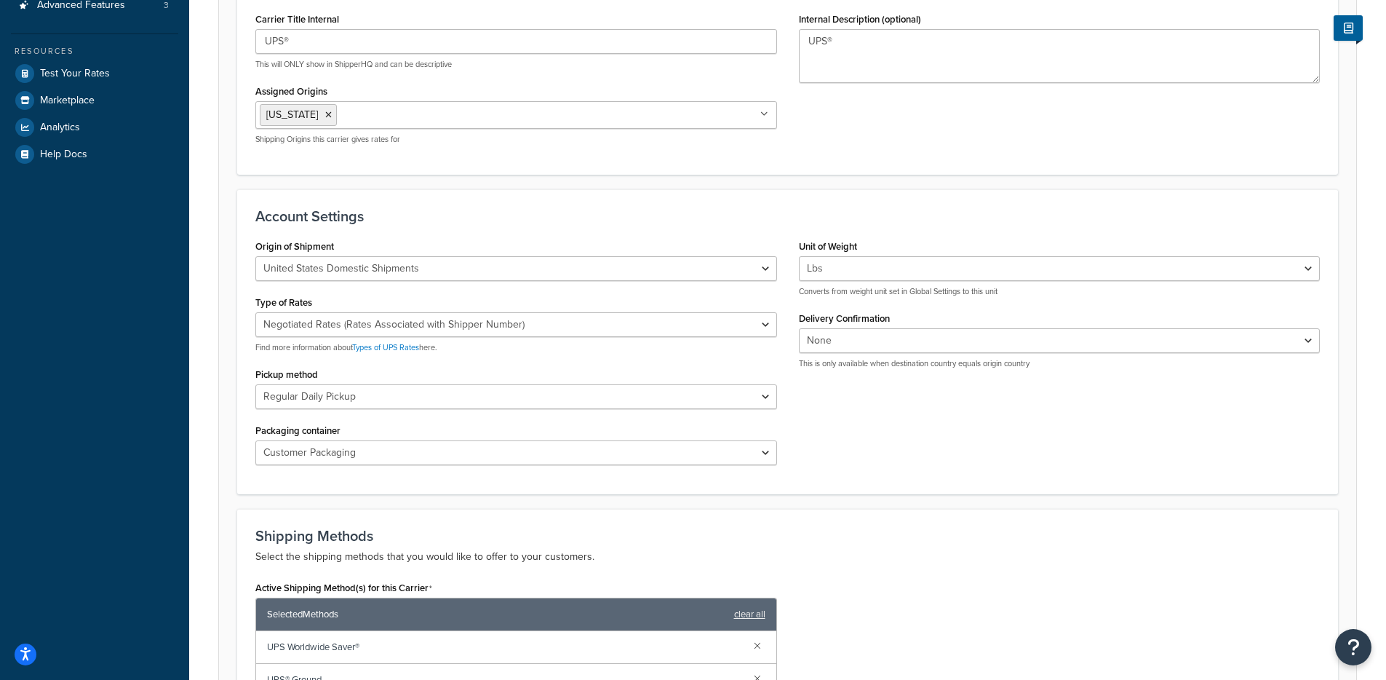
scroll to position [371, 0]
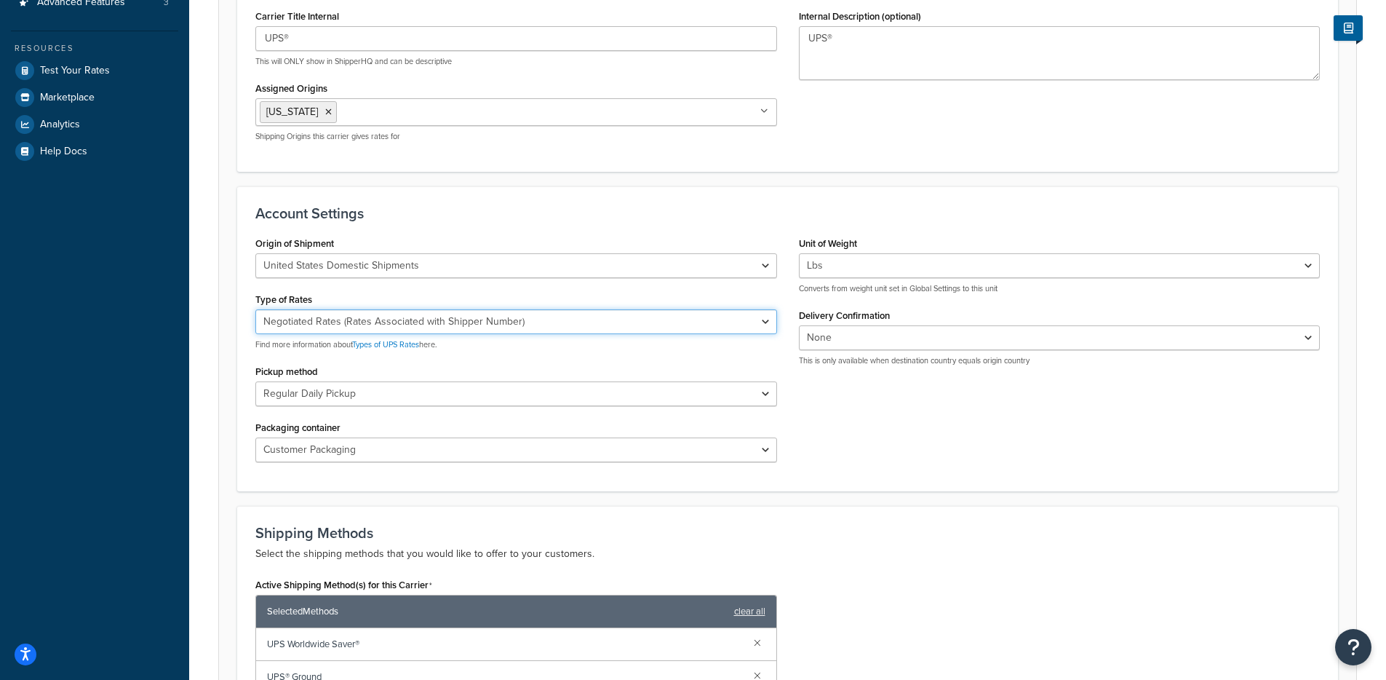
click at [421, 329] on select "Negotiated Rates (Rates Associated with Shipper Number) Daily Rates Retail Rate…" at bounding box center [516, 321] width 522 height 25
select select "53"
click at [255, 310] on select "Negotiated Rates (Rates Associated with Shipper Number) Daily Rates Retail Rate…" at bounding box center [516, 321] width 522 height 25
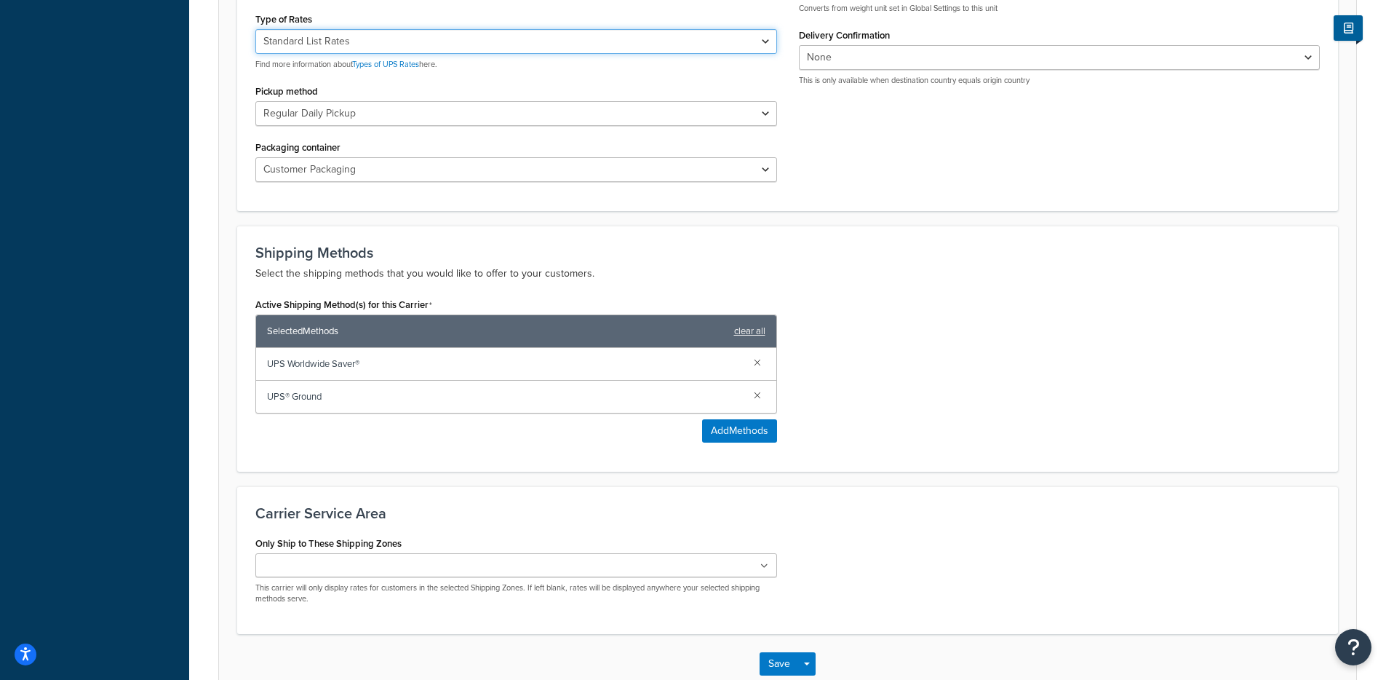
scroll to position [704, 0]
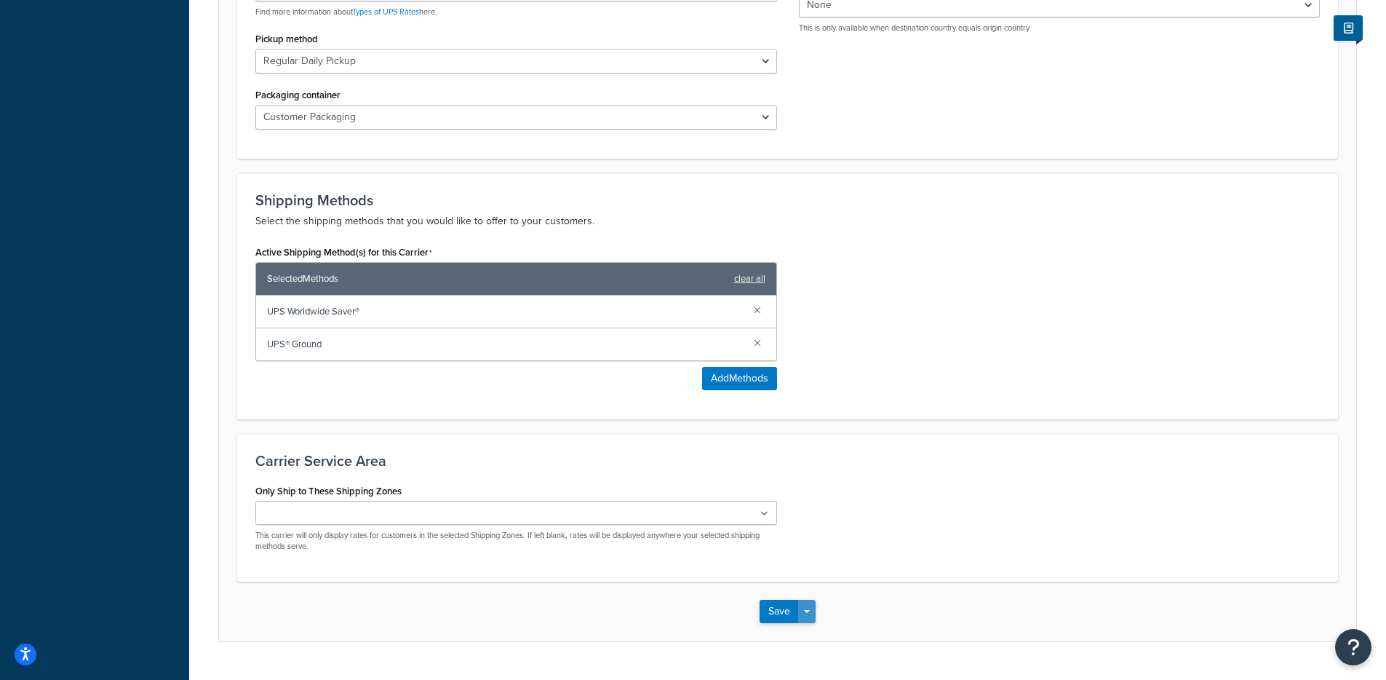
click at [803, 611] on button "Save Dropdown" at bounding box center [806, 611] width 17 height 23
click at [818, 637] on button "Save and Edit" at bounding box center [813, 638] width 106 height 31
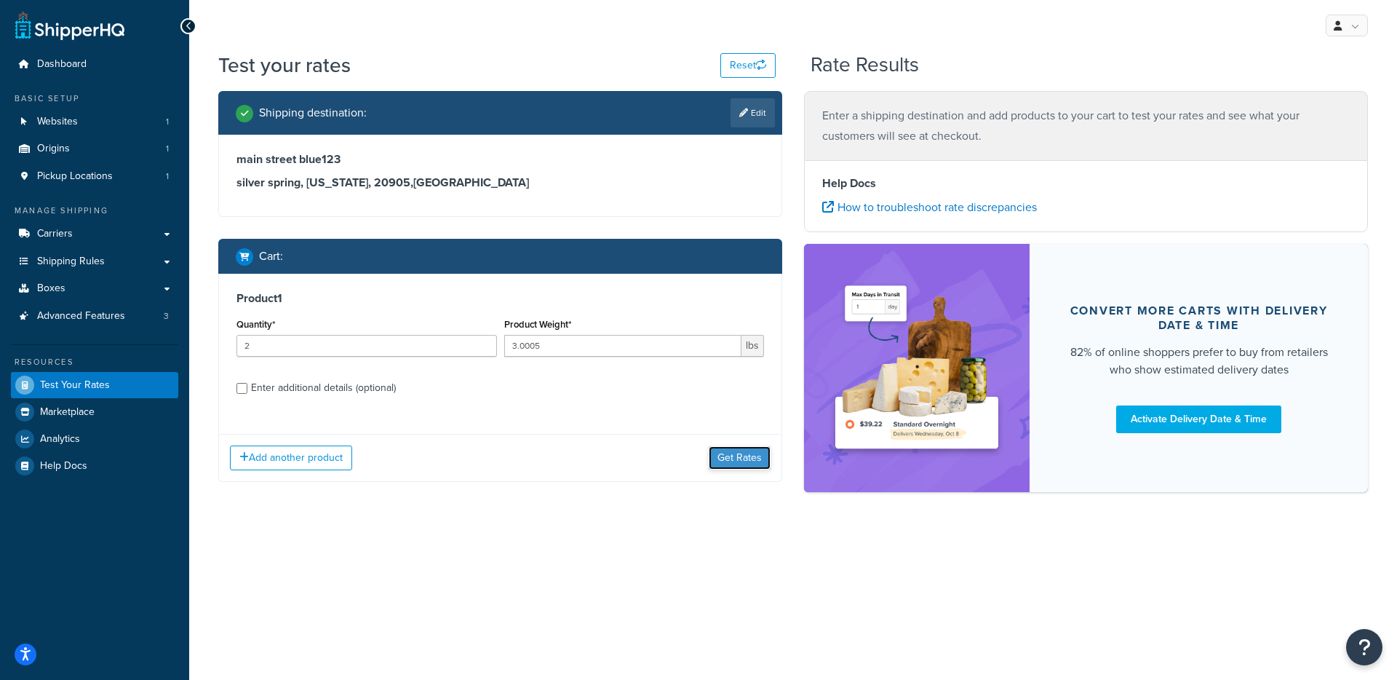
click at [733, 459] on button "Get Rates" at bounding box center [740, 457] width 62 height 23
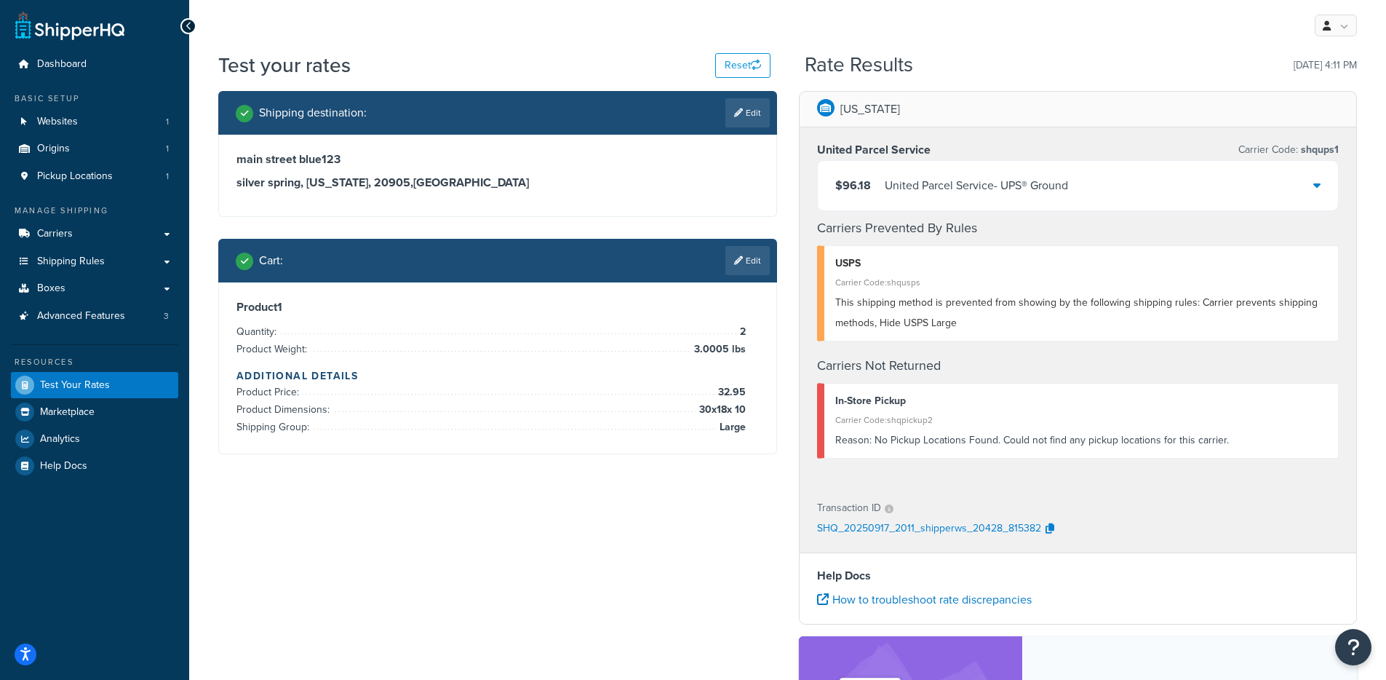
click at [938, 181] on div "United Parcel Service - UPS® Ground" at bounding box center [976, 185] width 183 height 20
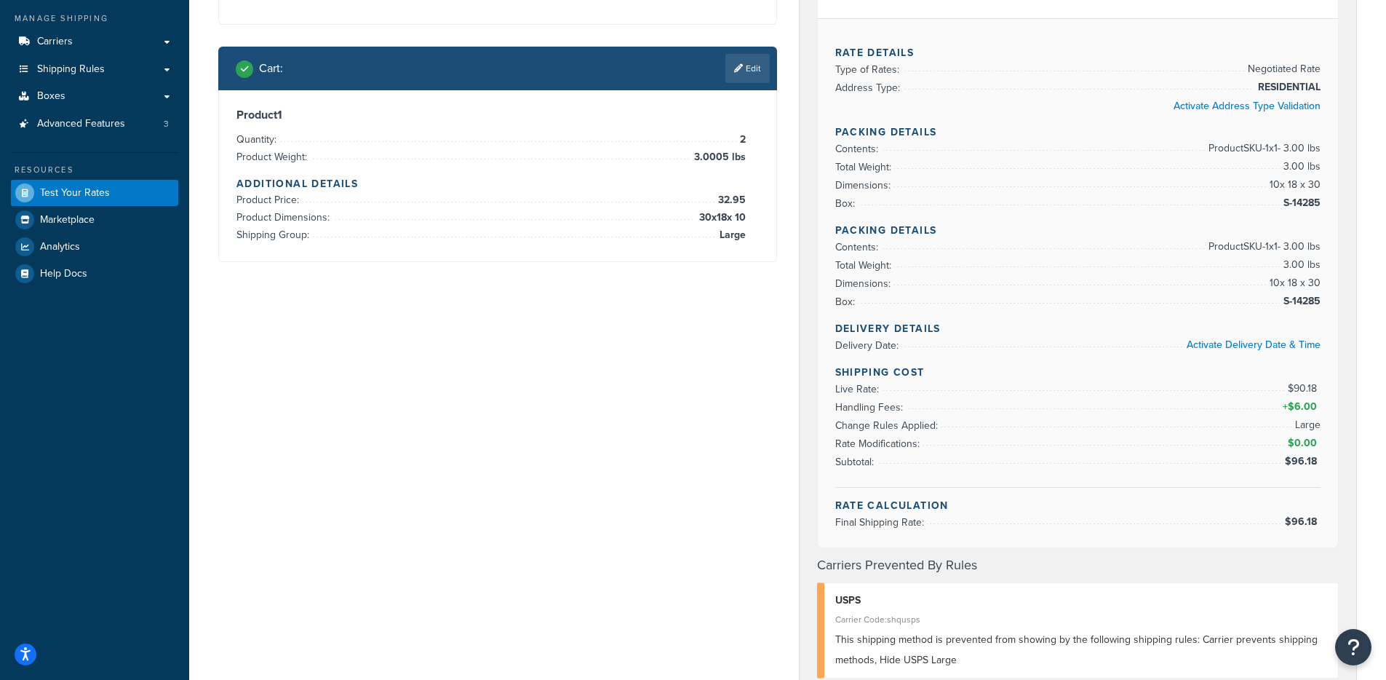
scroll to position [193, 0]
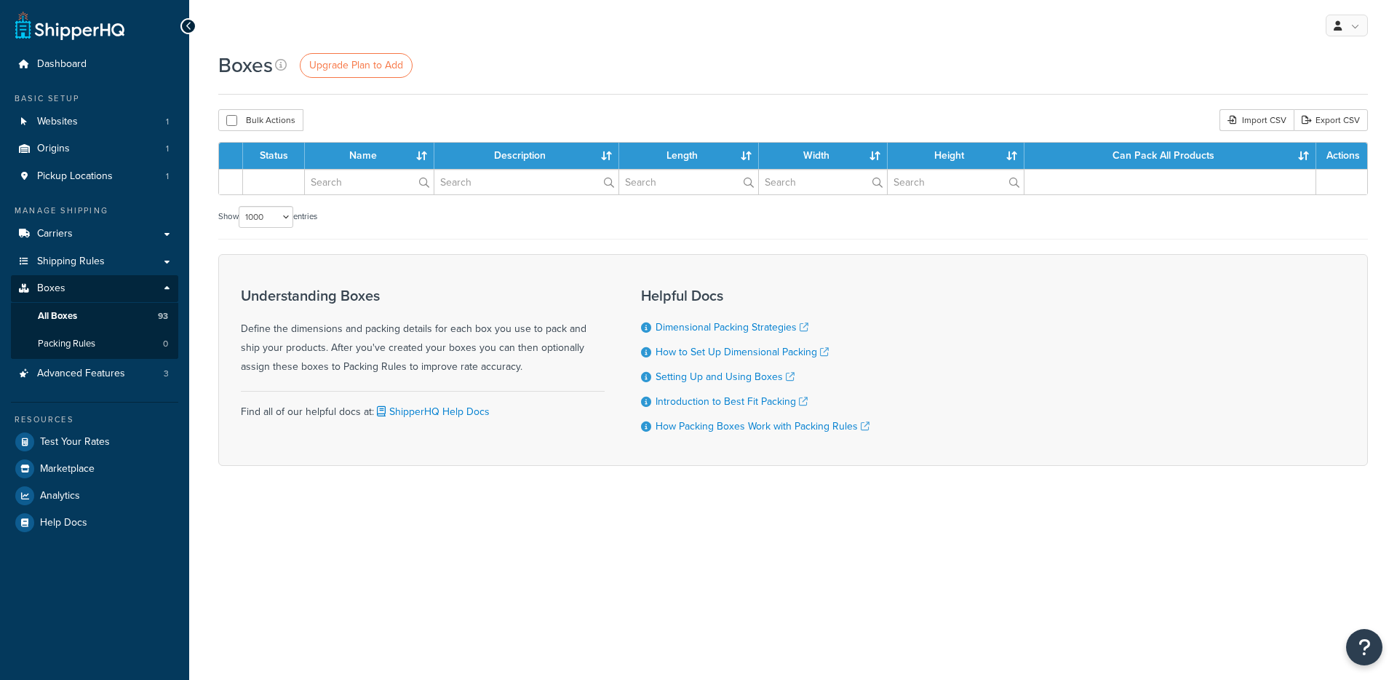
select select "1000"
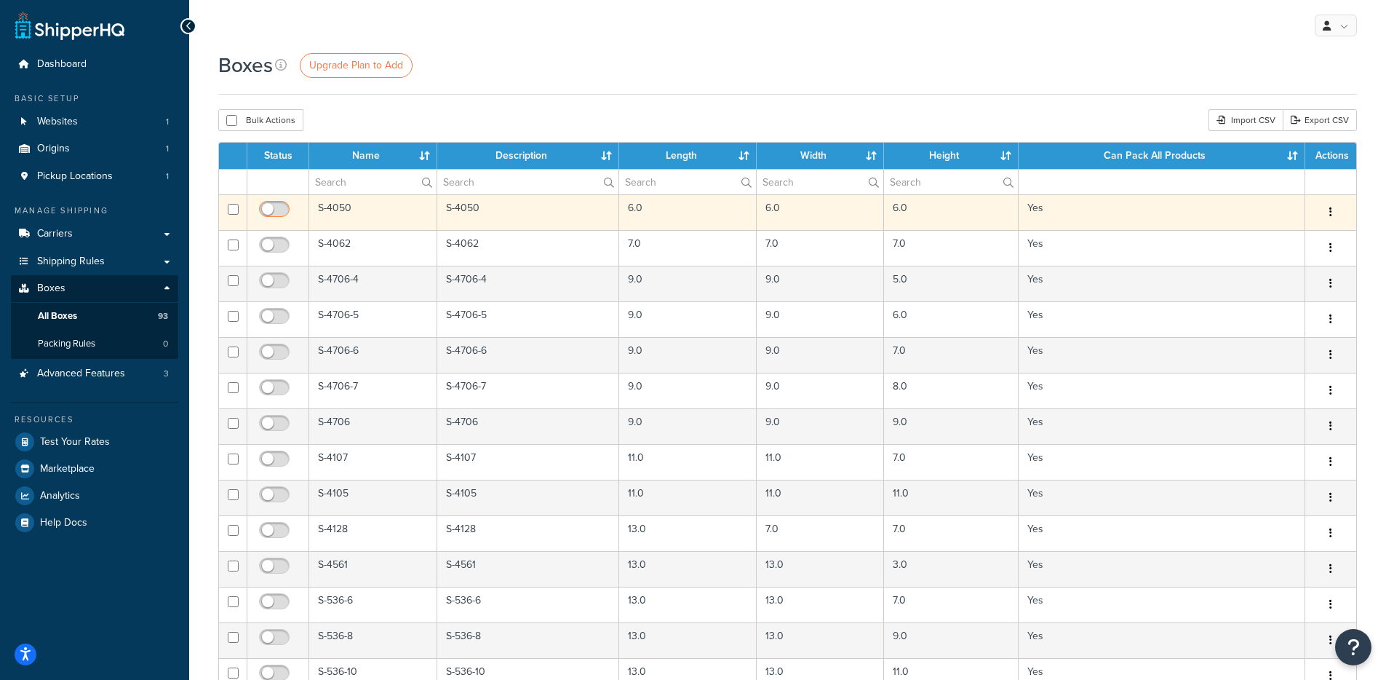
click at [275, 215] on input "checkbox" at bounding box center [276, 213] width 40 height 18
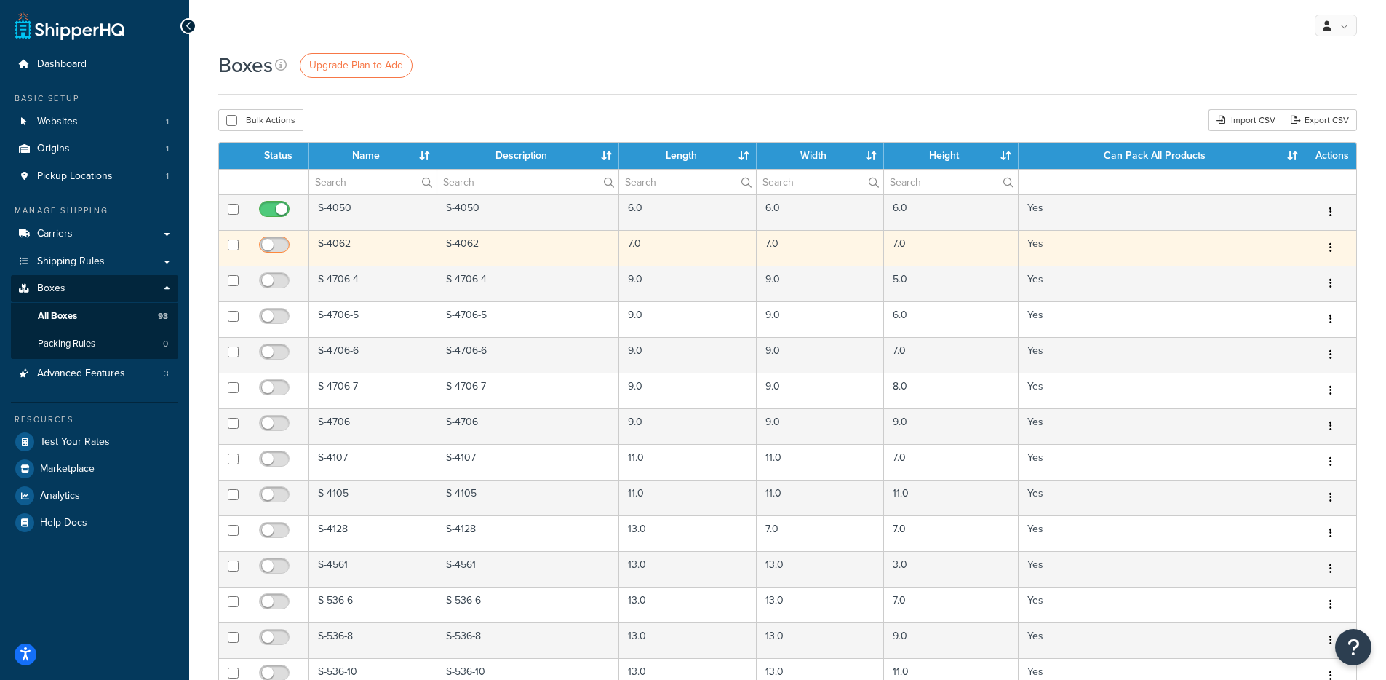
checkbox input "false"
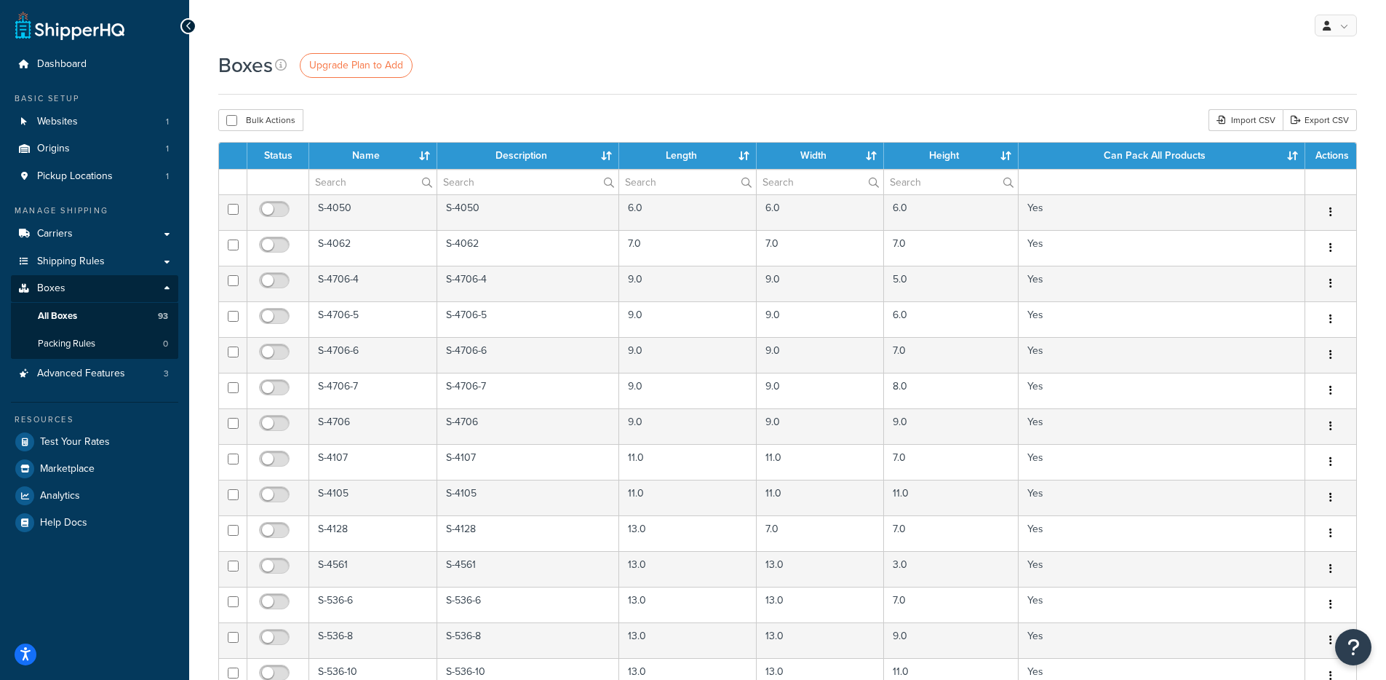
click at [274, 194] on td at bounding box center [278, 181] width 62 height 25
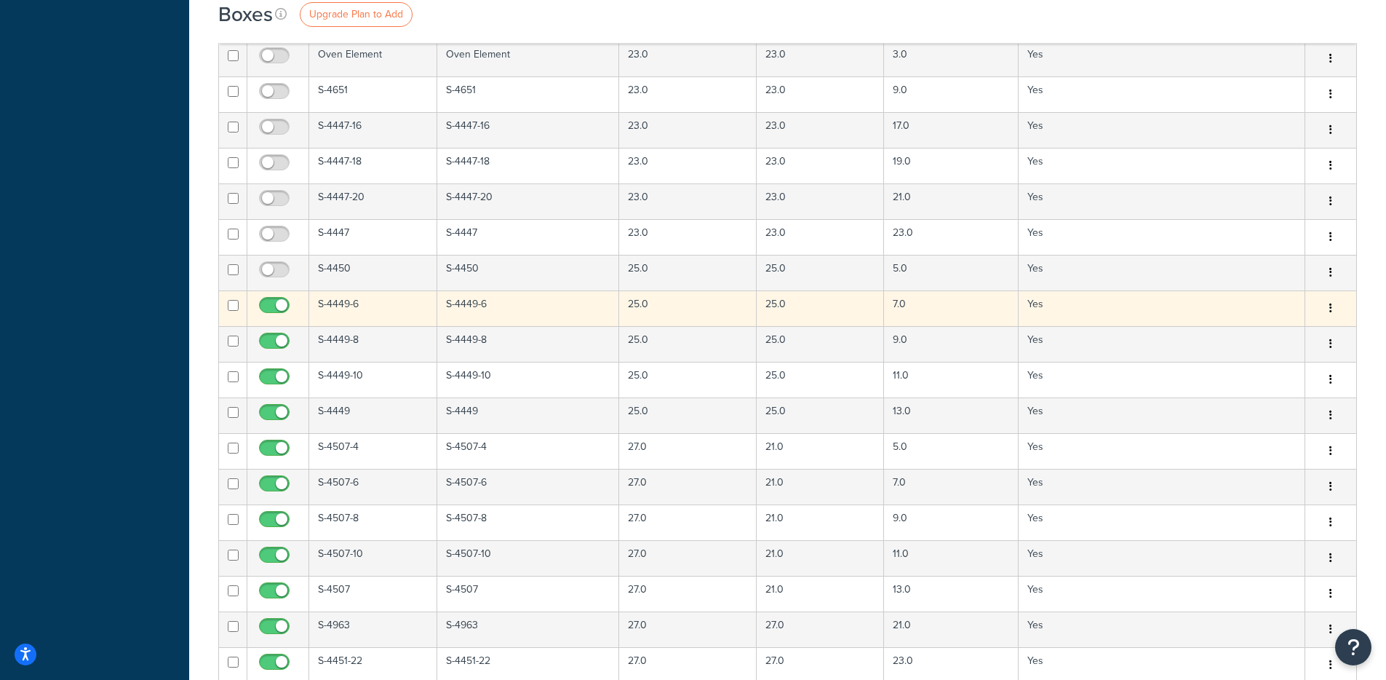
scroll to position [1427, 0]
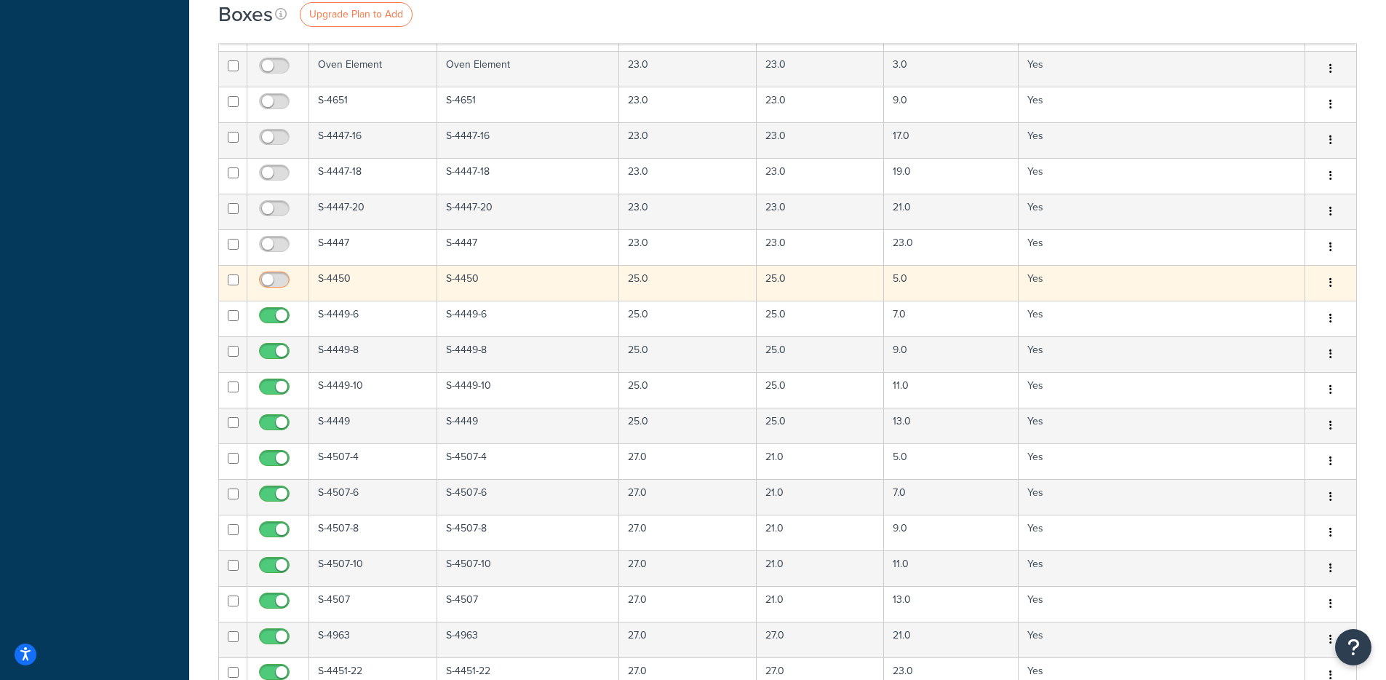
click at [274, 279] on input "checkbox" at bounding box center [276, 283] width 40 height 18
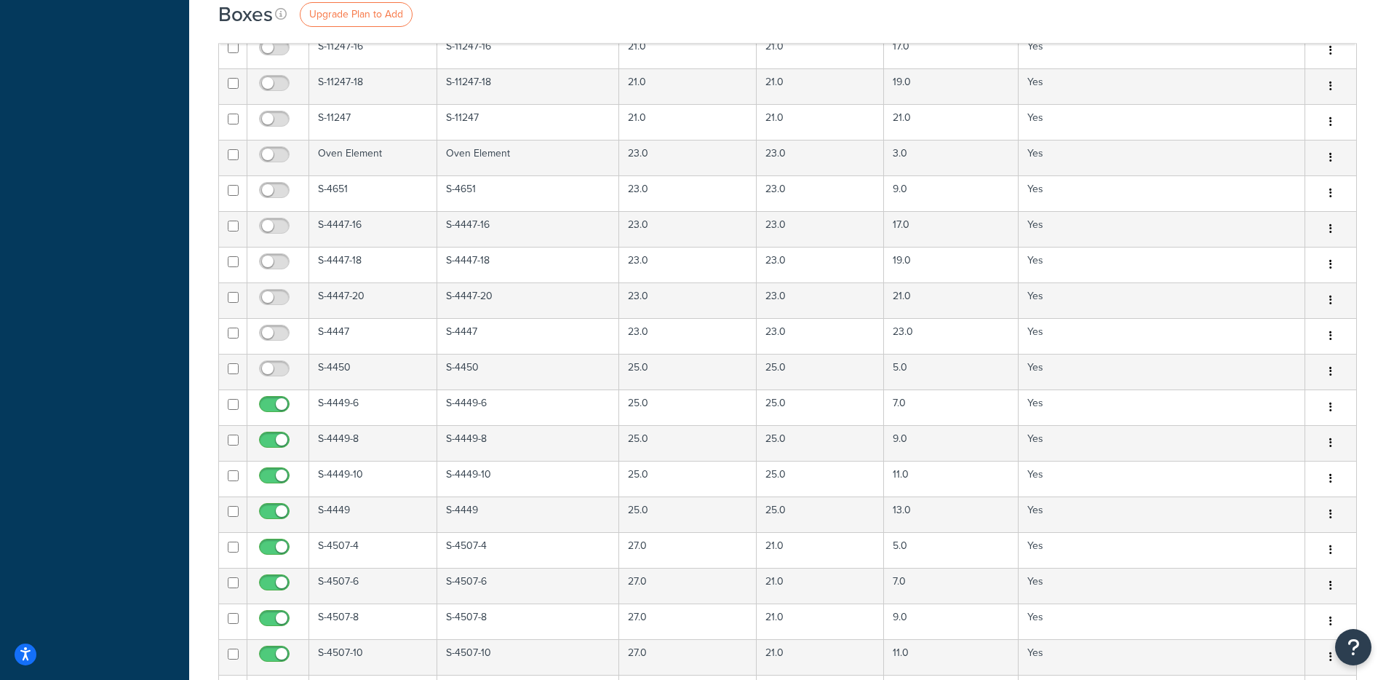
scroll to position [1414, 0]
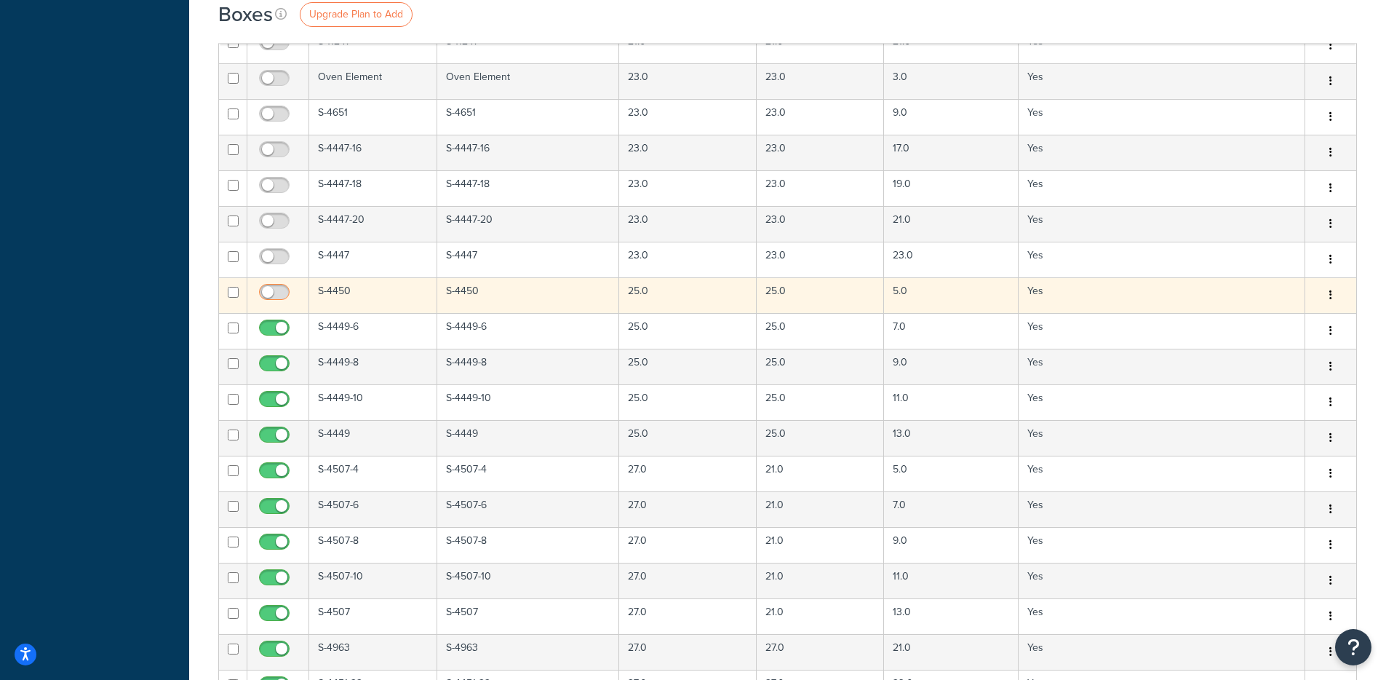
click at [266, 289] on input "checkbox" at bounding box center [276, 296] width 40 height 18
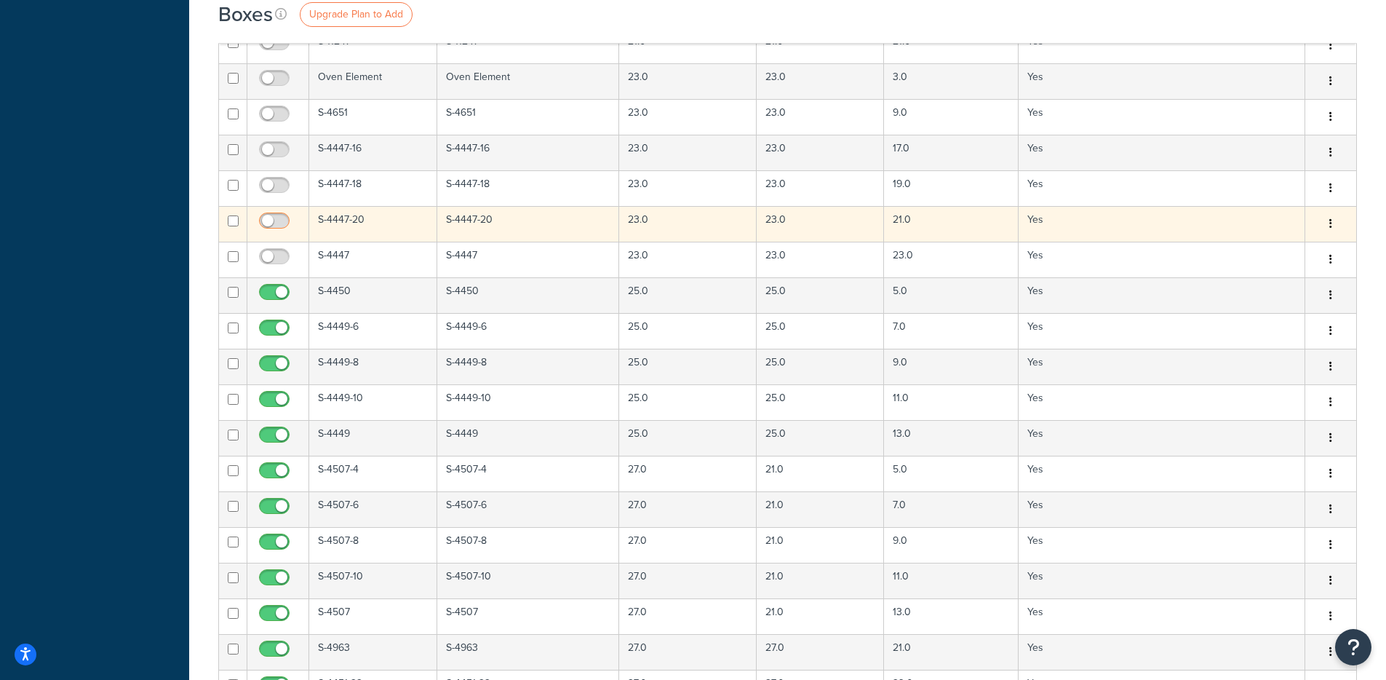
checkbox input "false"
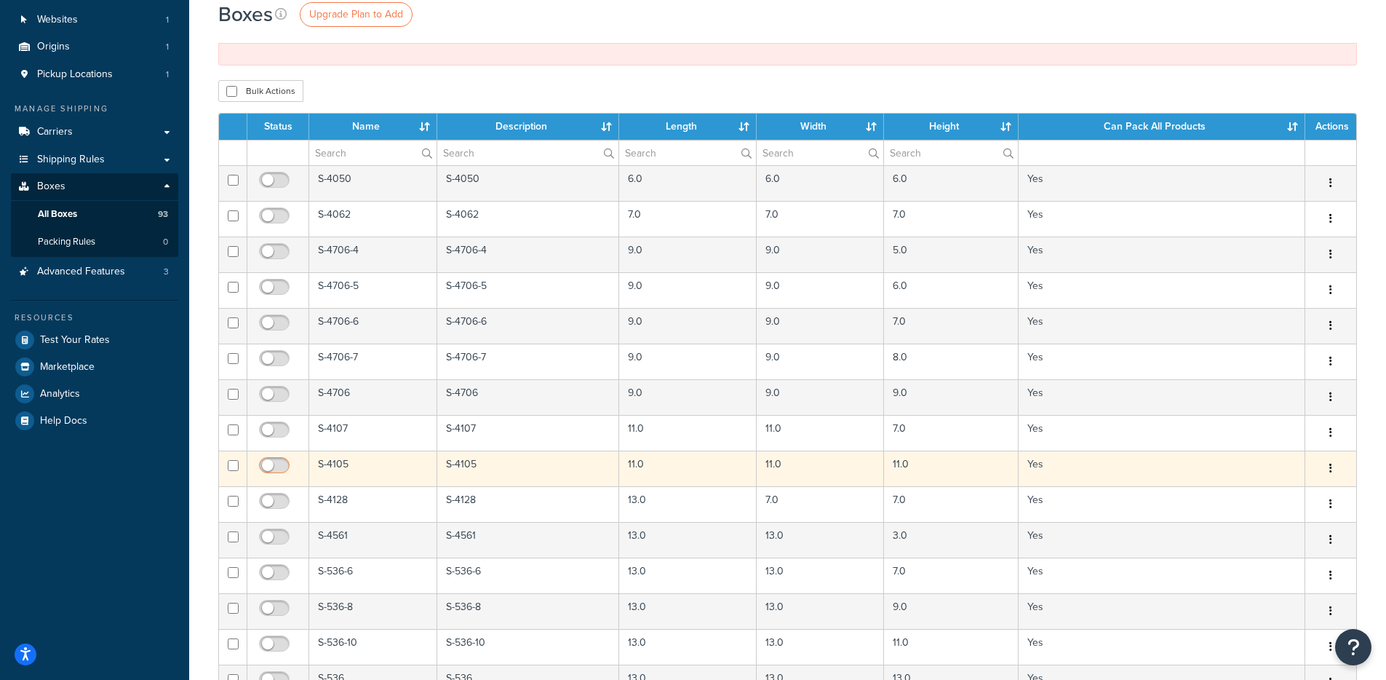
scroll to position [0, 0]
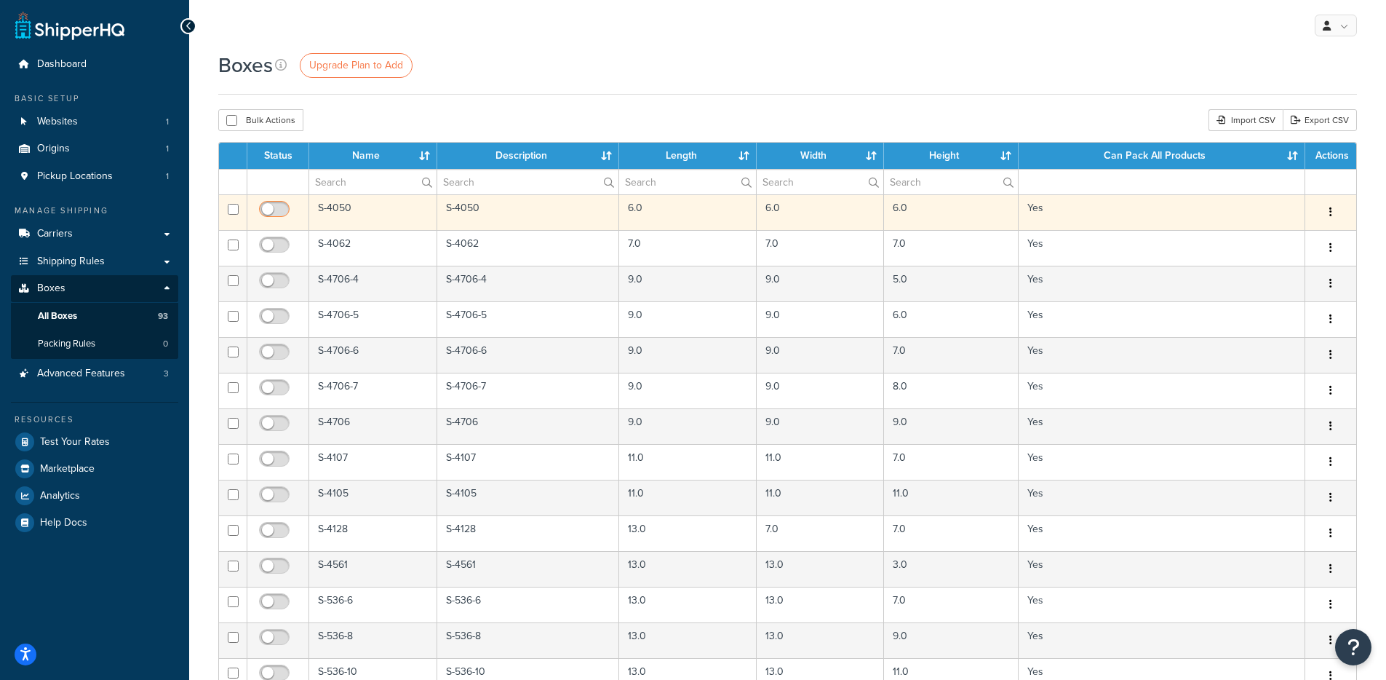
click at [271, 209] on input "checkbox" at bounding box center [276, 213] width 40 height 18
checkbox input "true"
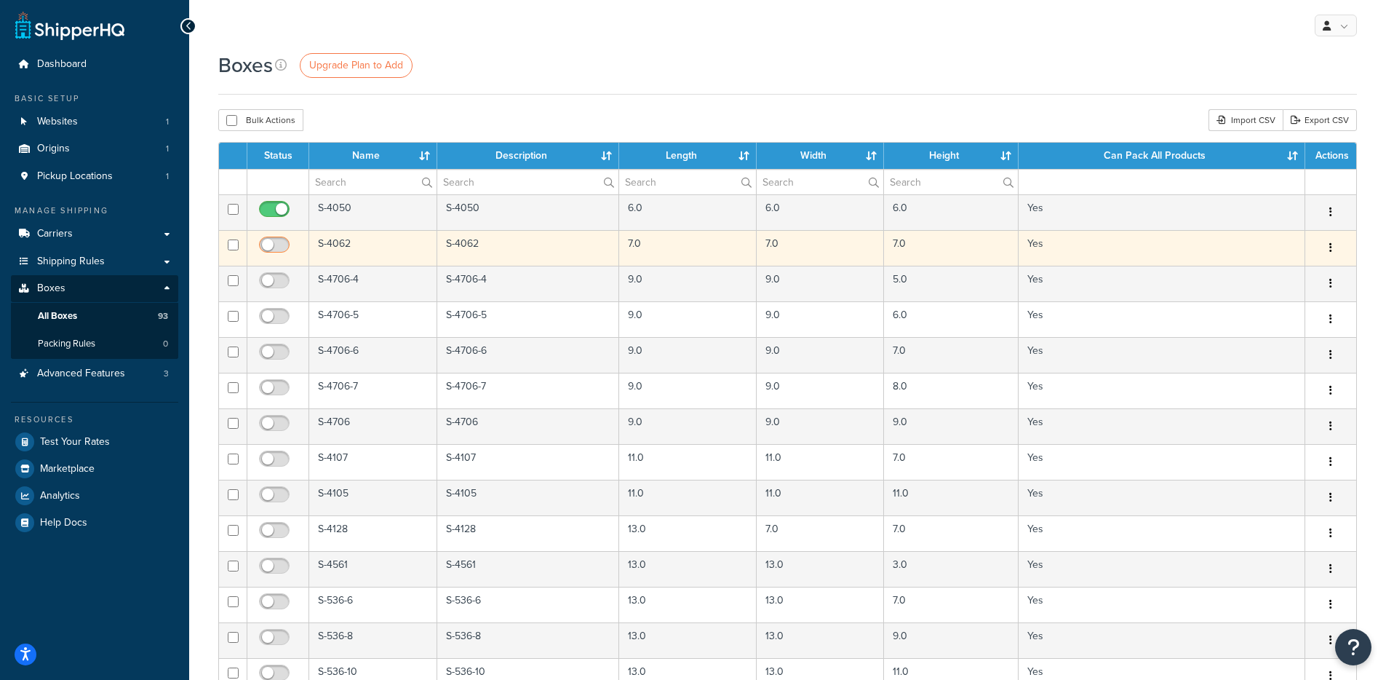
click at [271, 245] on input "checkbox" at bounding box center [276, 248] width 40 height 18
checkbox input "true"
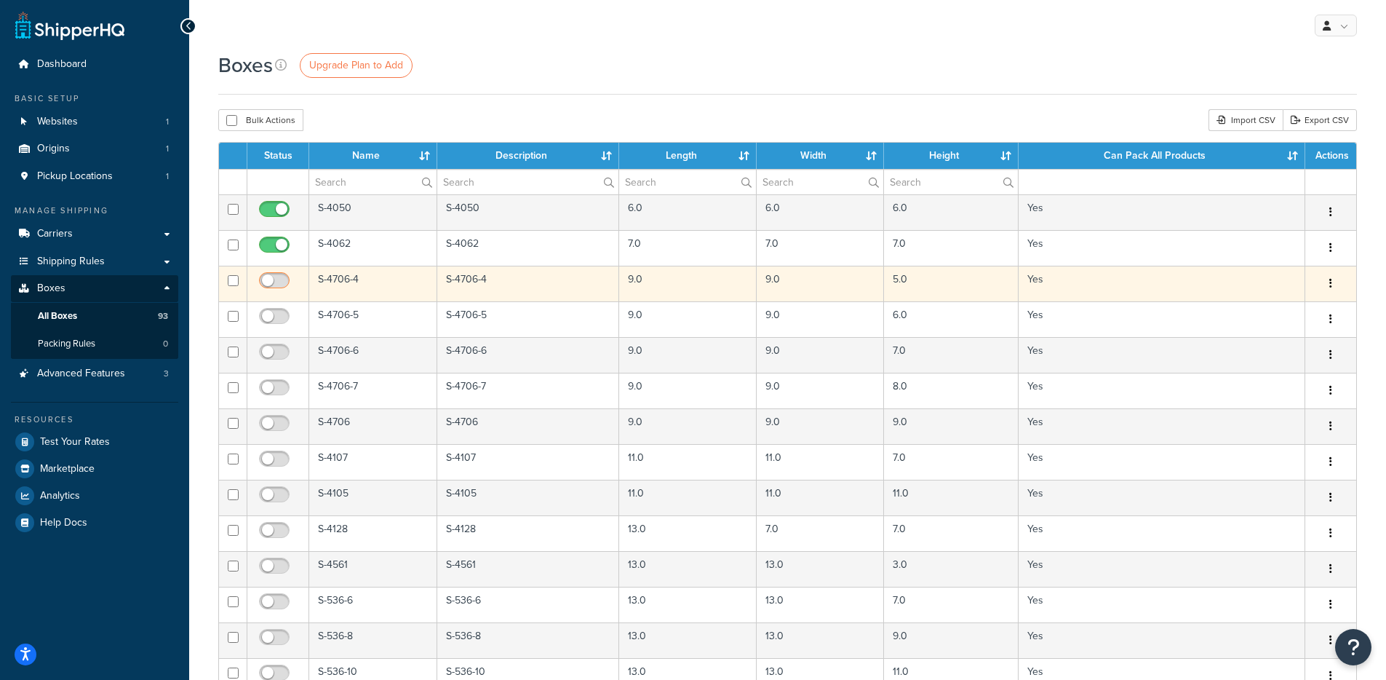
click at [276, 279] on input "checkbox" at bounding box center [276, 284] width 40 height 18
checkbox input "true"
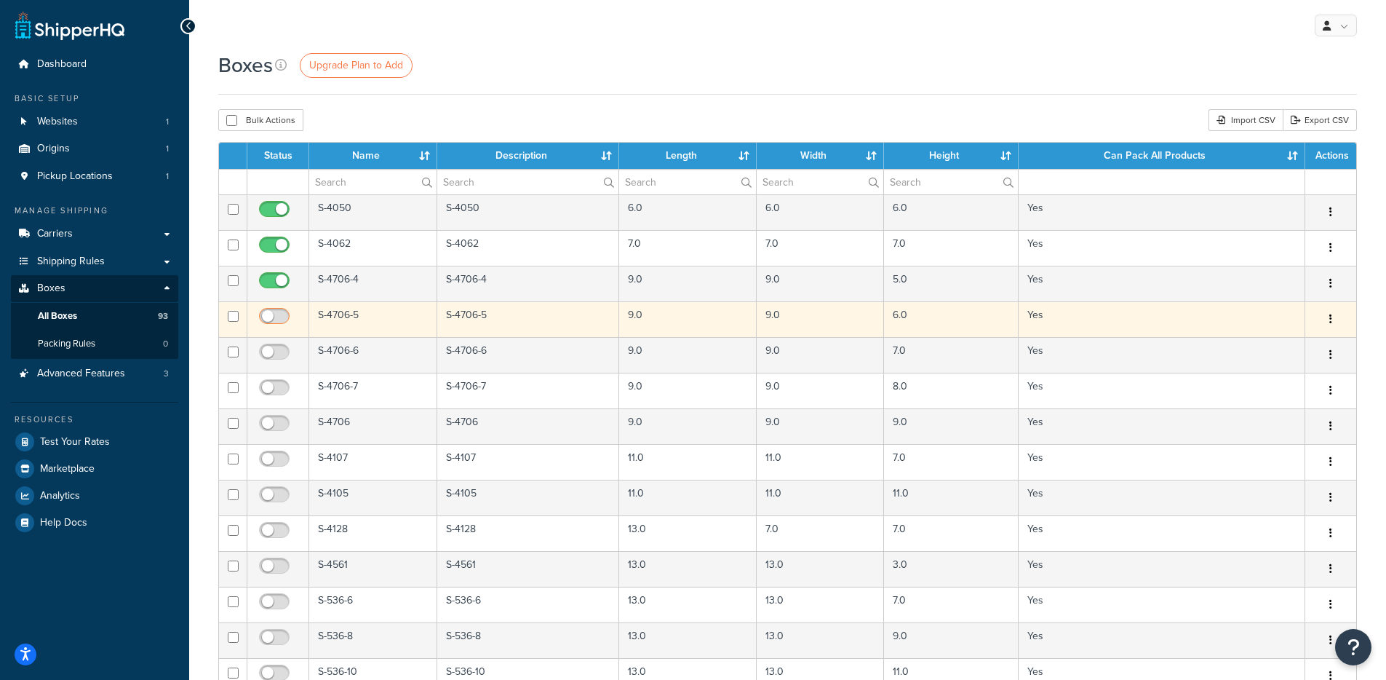
click at [280, 318] on input "checkbox" at bounding box center [276, 320] width 40 height 18
checkbox input "true"
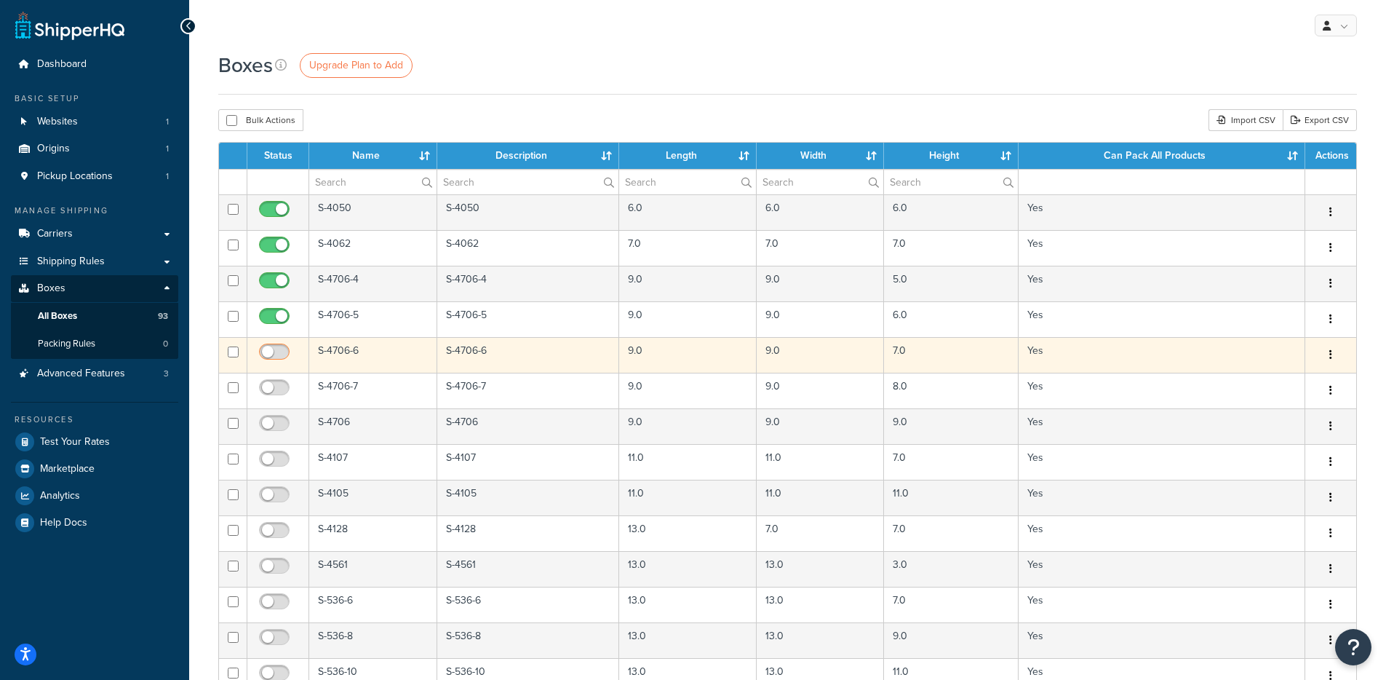
click at [276, 357] on input "checkbox" at bounding box center [276, 355] width 40 height 18
checkbox input "true"
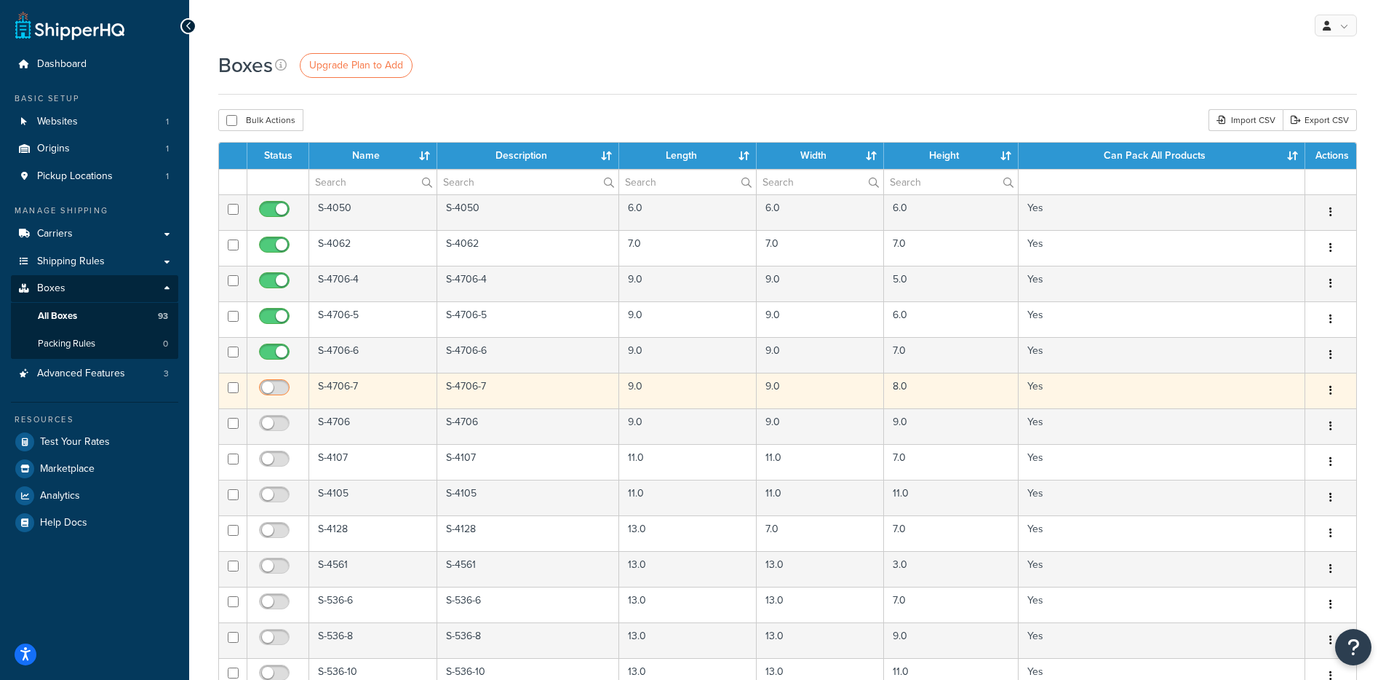
click at [276, 392] on input "checkbox" at bounding box center [276, 391] width 40 height 18
checkbox input "true"
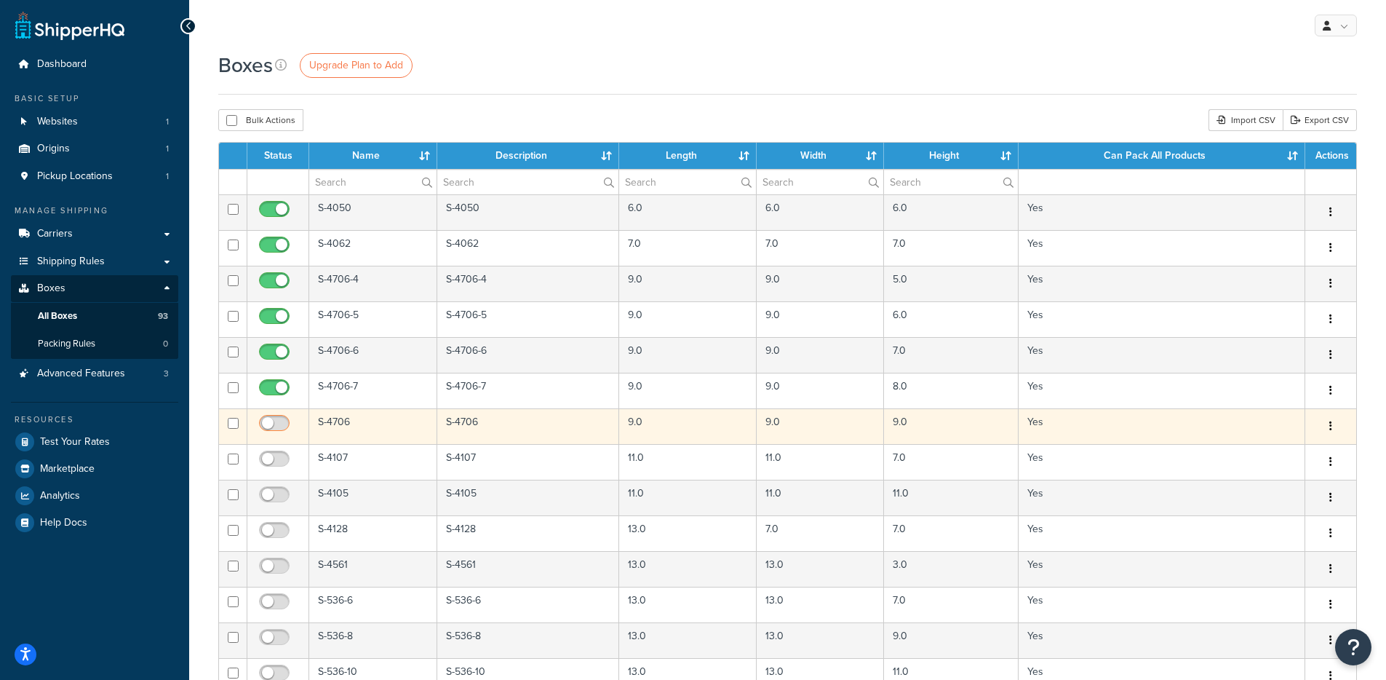
click at [268, 428] on input "checkbox" at bounding box center [276, 427] width 40 height 18
checkbox input "true"
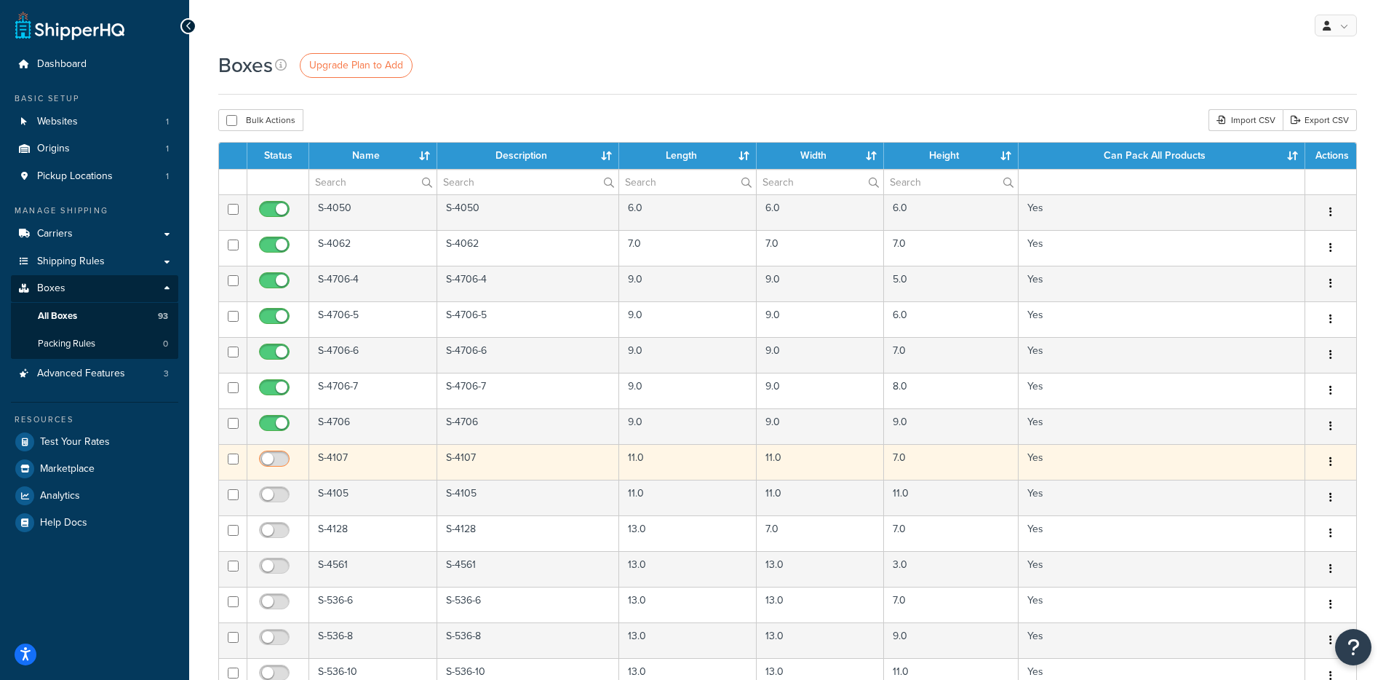
click at [274, 459] on input "checkbox" at bounding box center [276, 462] width 40 height 18
checkbox input "true"
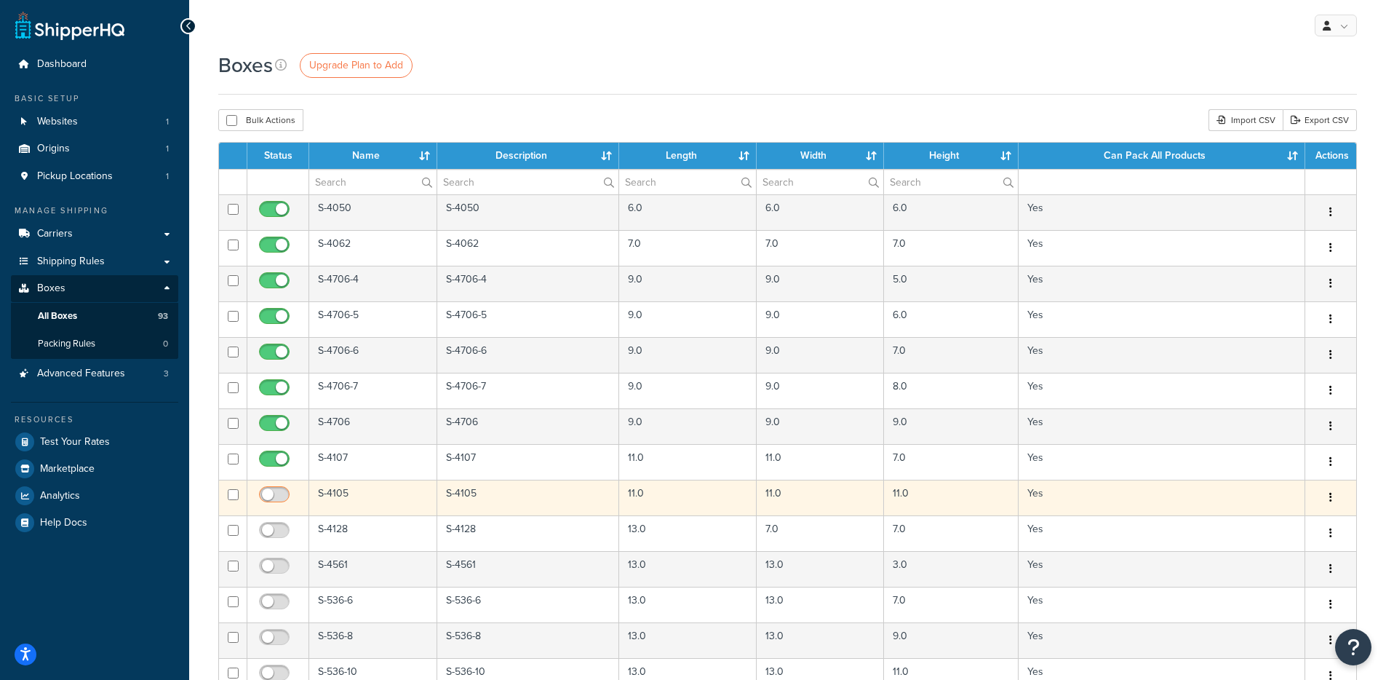
click at [273, 495] on input "checkbox" at bounding box center [276, 498] width 40 height 18
checkbox input "true"
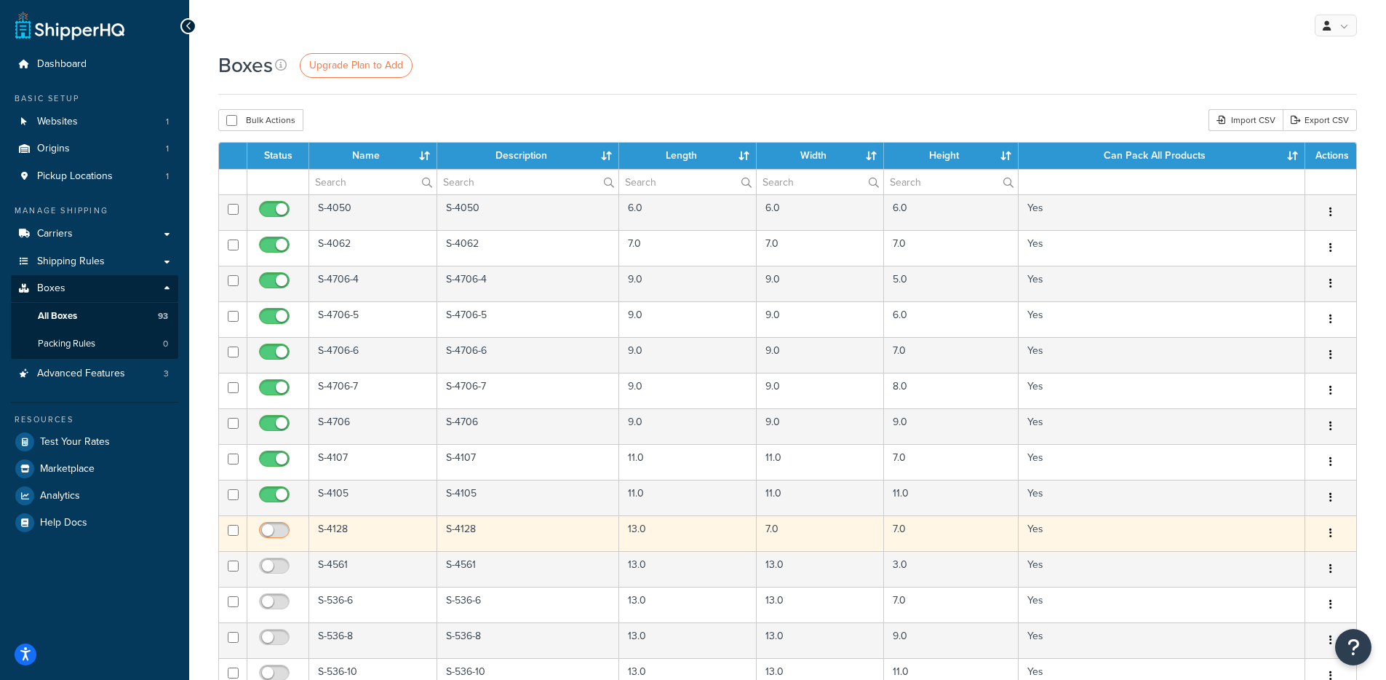
click at [271, 538] on input "checkbox" at bounding box center [276, 534] width 40 height 18
checkbox input "true"
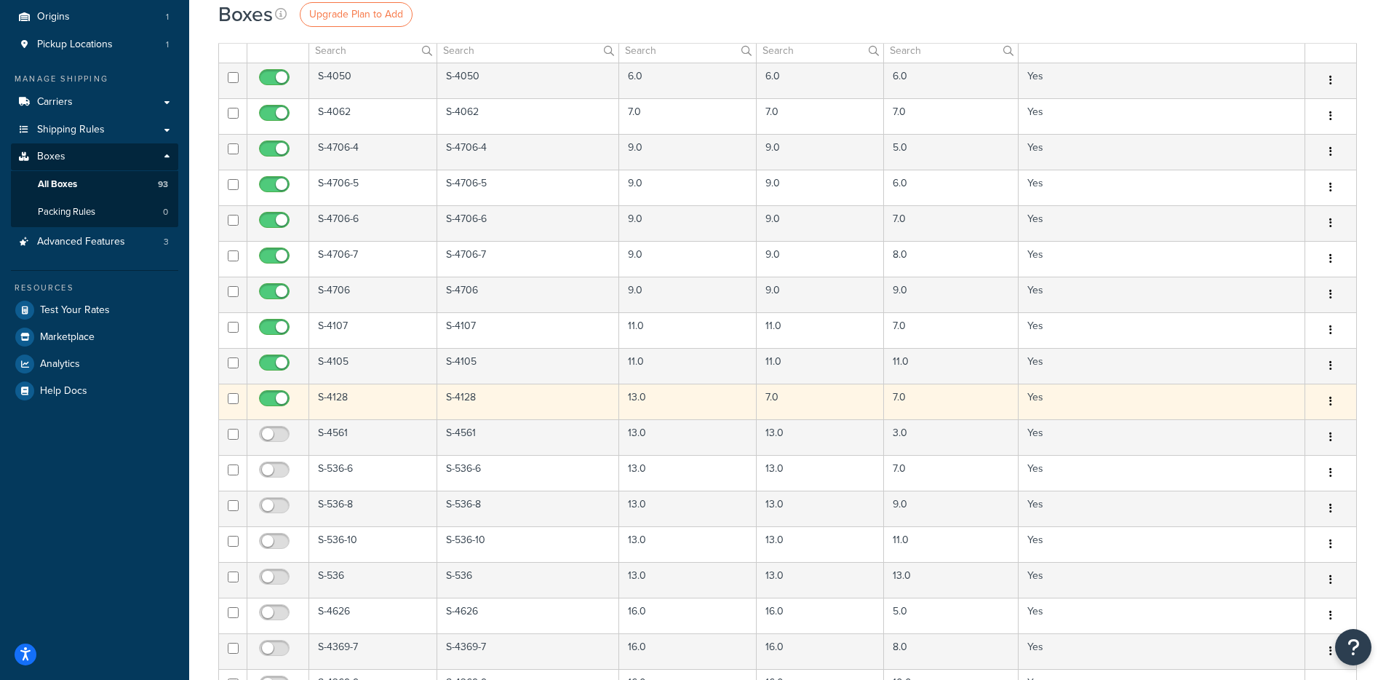
scroll to position [133, 0]
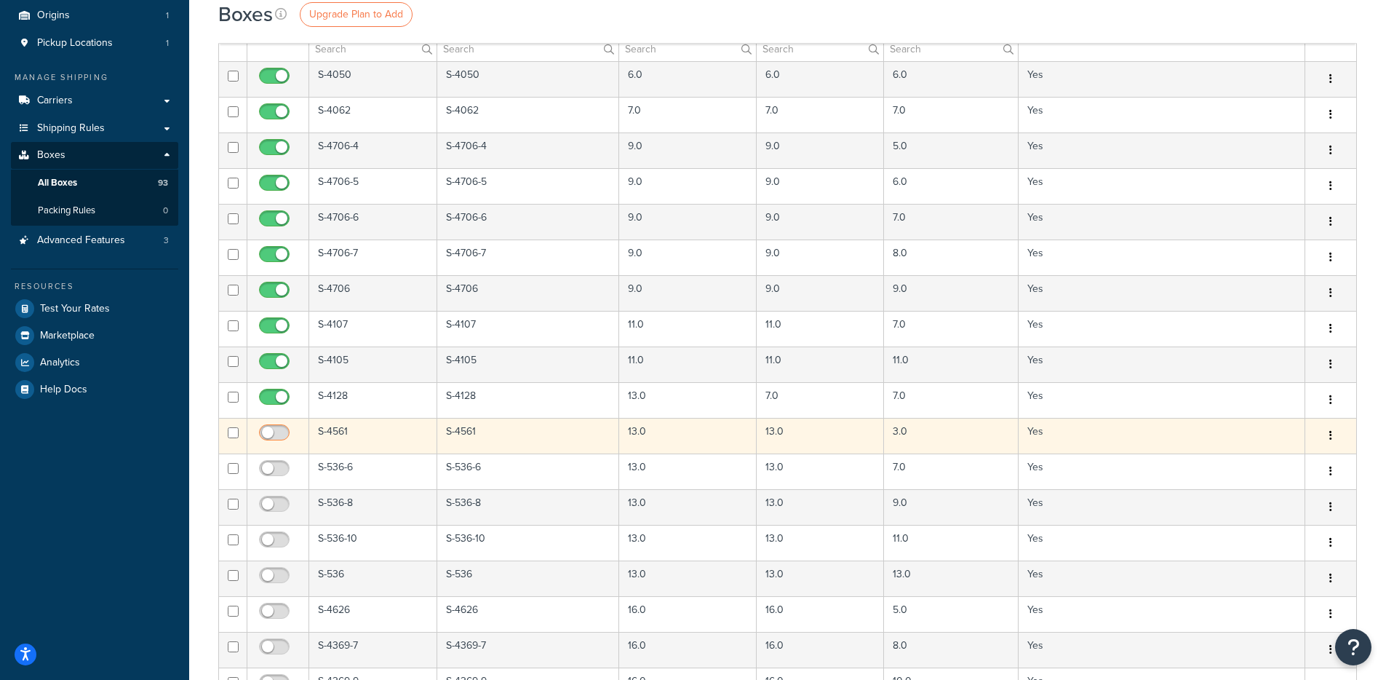
click at [273, 431] on input "checkbox" at bounding box center [276, 436] width 40 height 18
checkbox input "true"
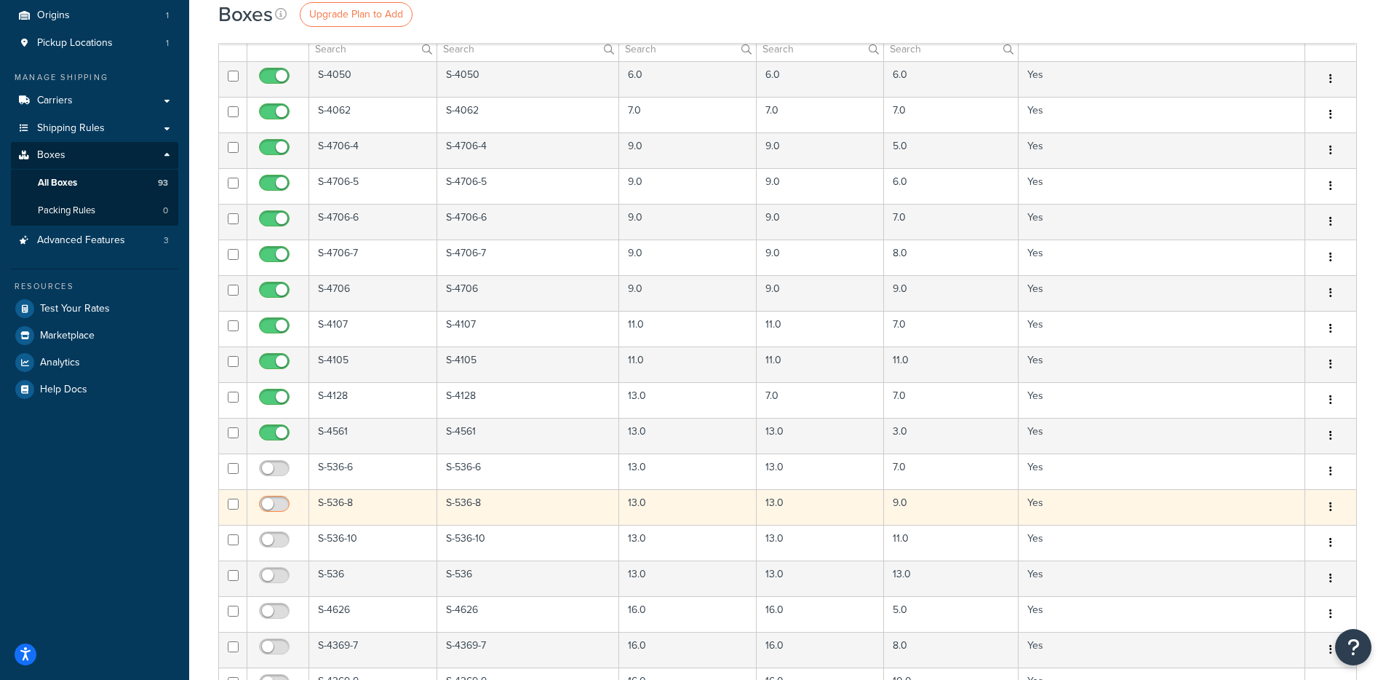
drag, startPoint x: 269, startPoint y: 465, endPoint x: 279, endPoint y: 511, distance: 47.7
click at [270, 465] on input "checkbox" at bounding box center [276, 472] width 40 height 18
checkbox input "true"
click at [276, 500] on input "checkbox" at bounding box center [276, 507] width 40 height 18
checkbox input "true"
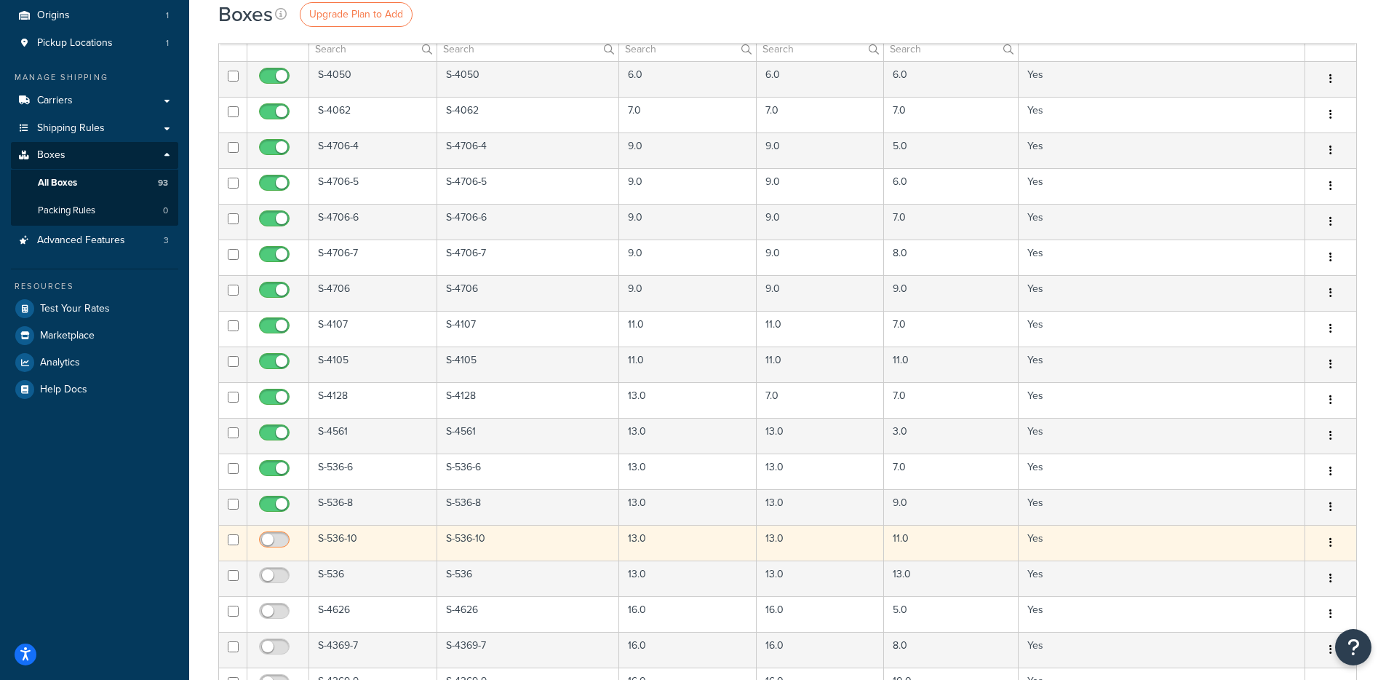
click at [274, 541] on input "checkbox" at bounding box center [276, 543] width 40 height 18
checkbox input "true"
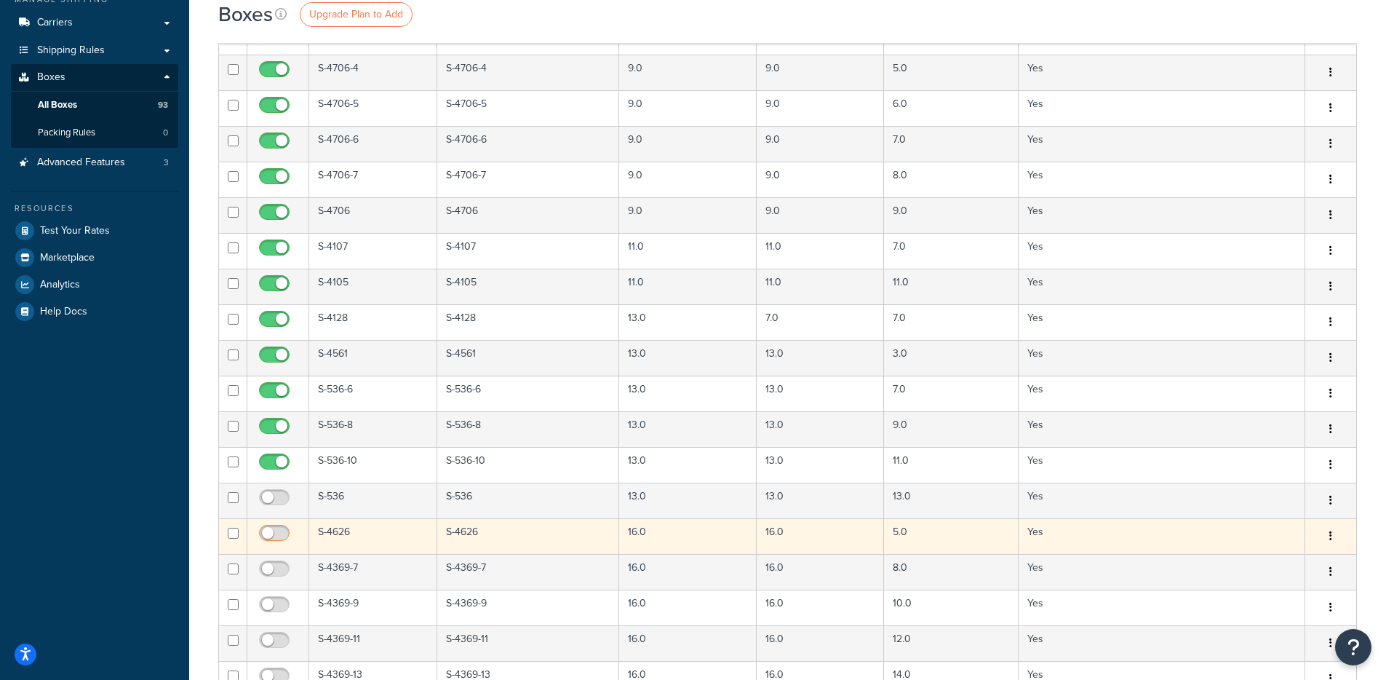
scroll to position [340, 0]
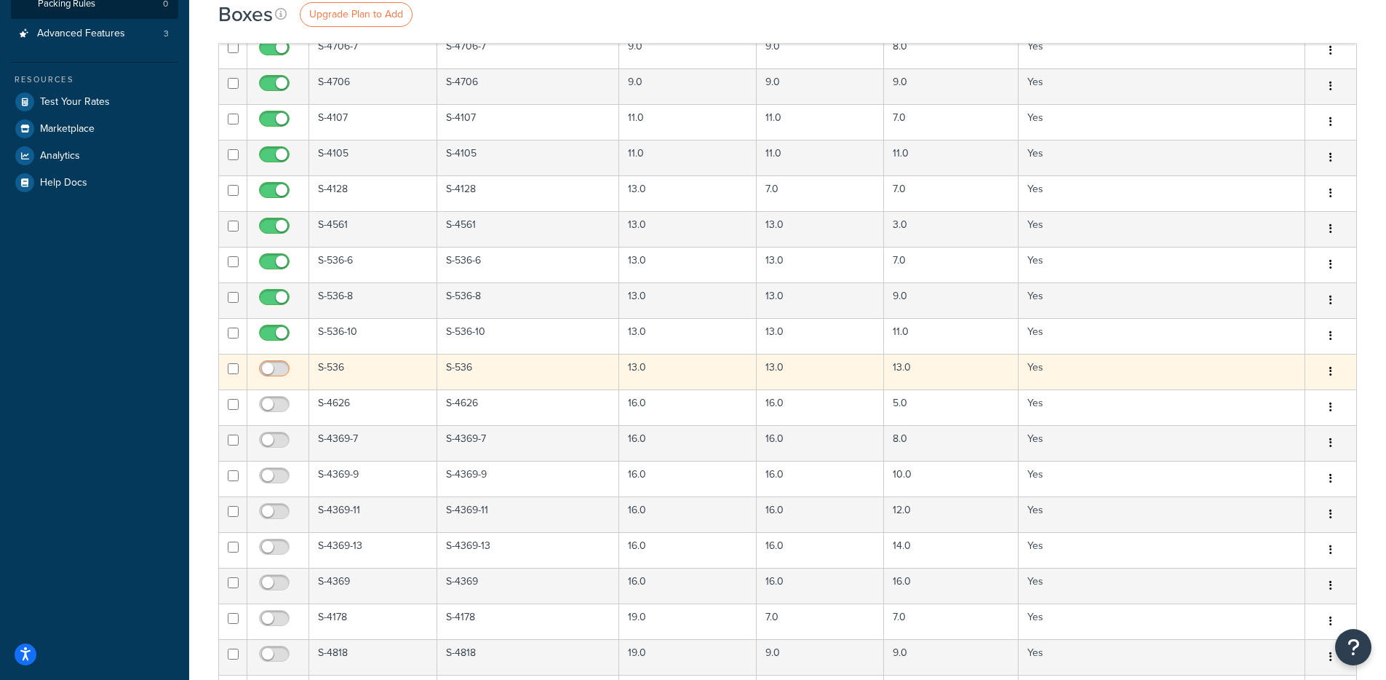
click at [270, 368] on input "checkbox" at bounding box center [276, 372] width 40 height 18
checkbox input "true"
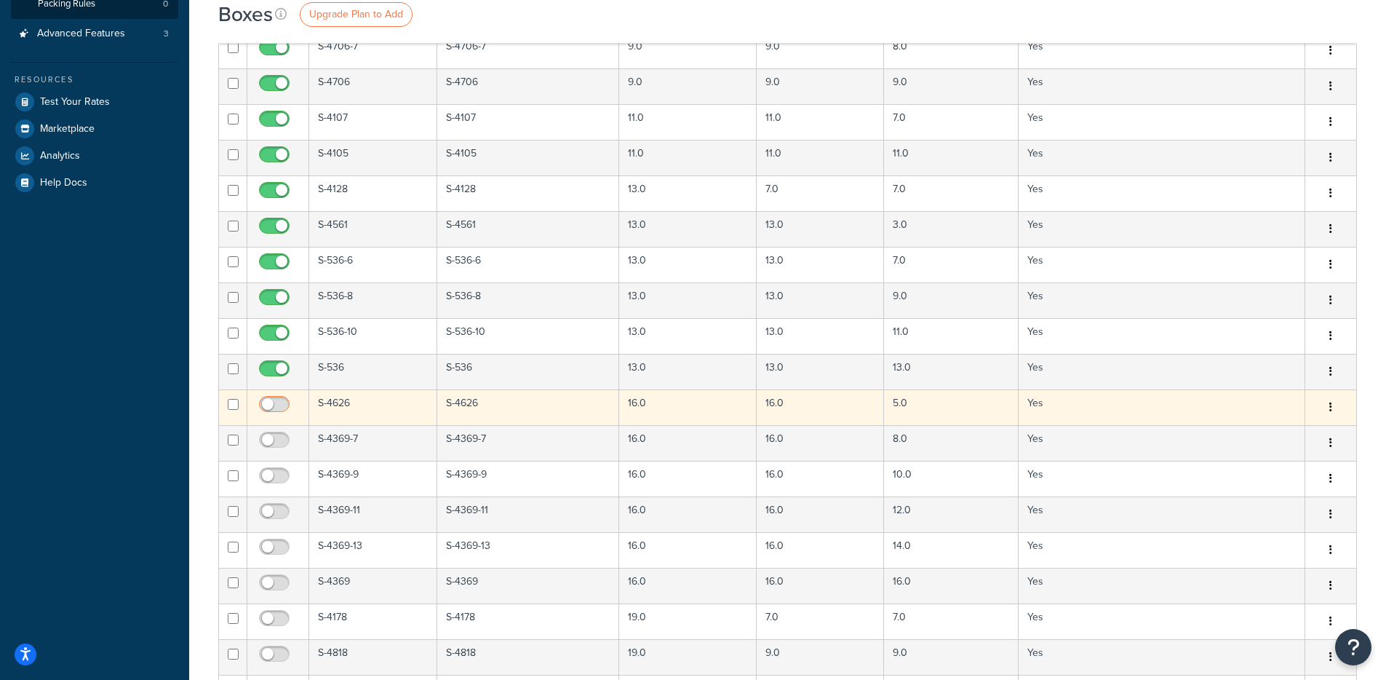
click at [276, 407] on input "checkbox" at bounding box center [276, 408] width 40 height 18
checkbox input "true"
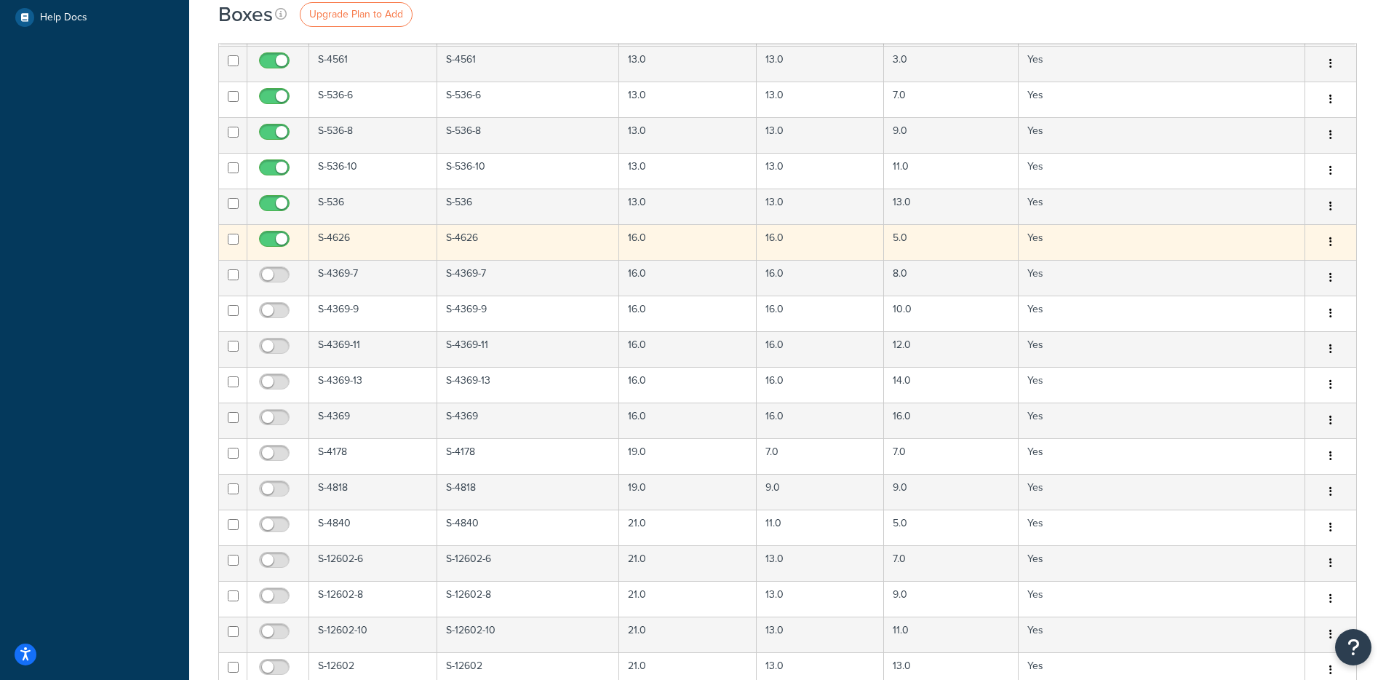
scroll to position [642, 0]
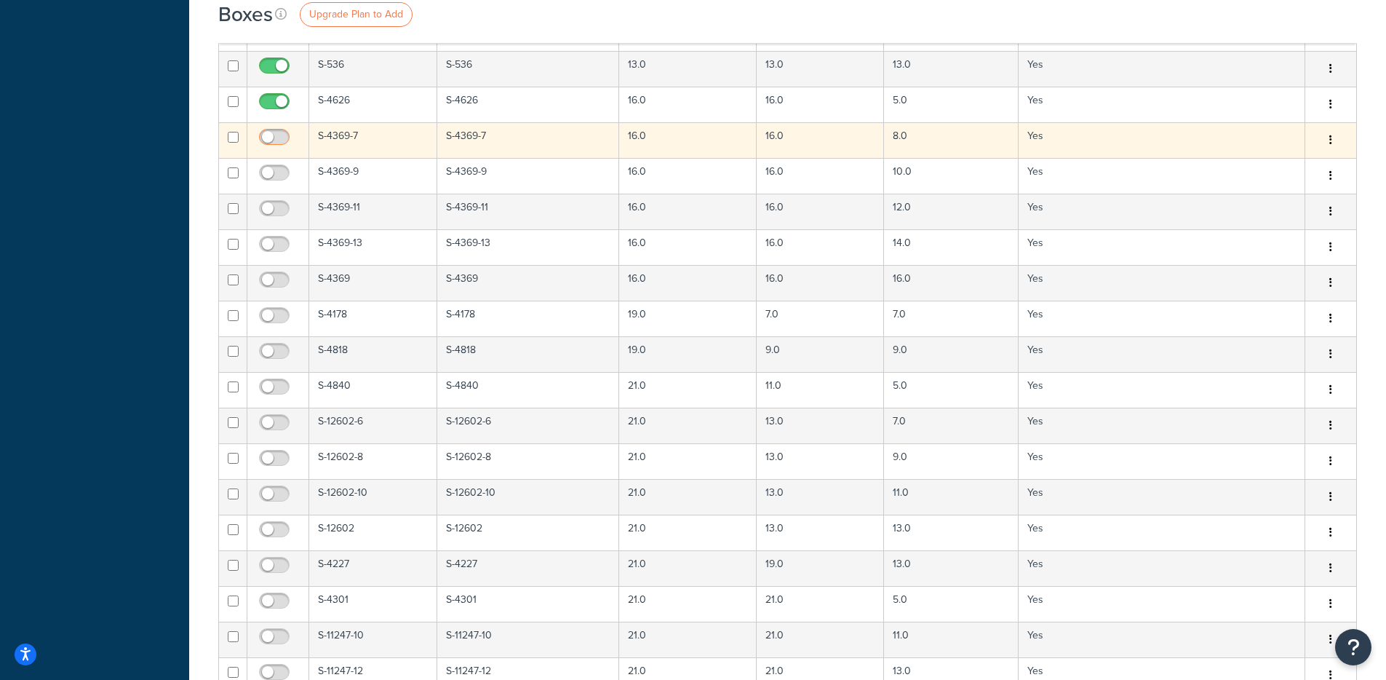
click at [277, 139] on input "checkbox" at bounding box center [276, 141] width 40 height 18
checkbox input "true"
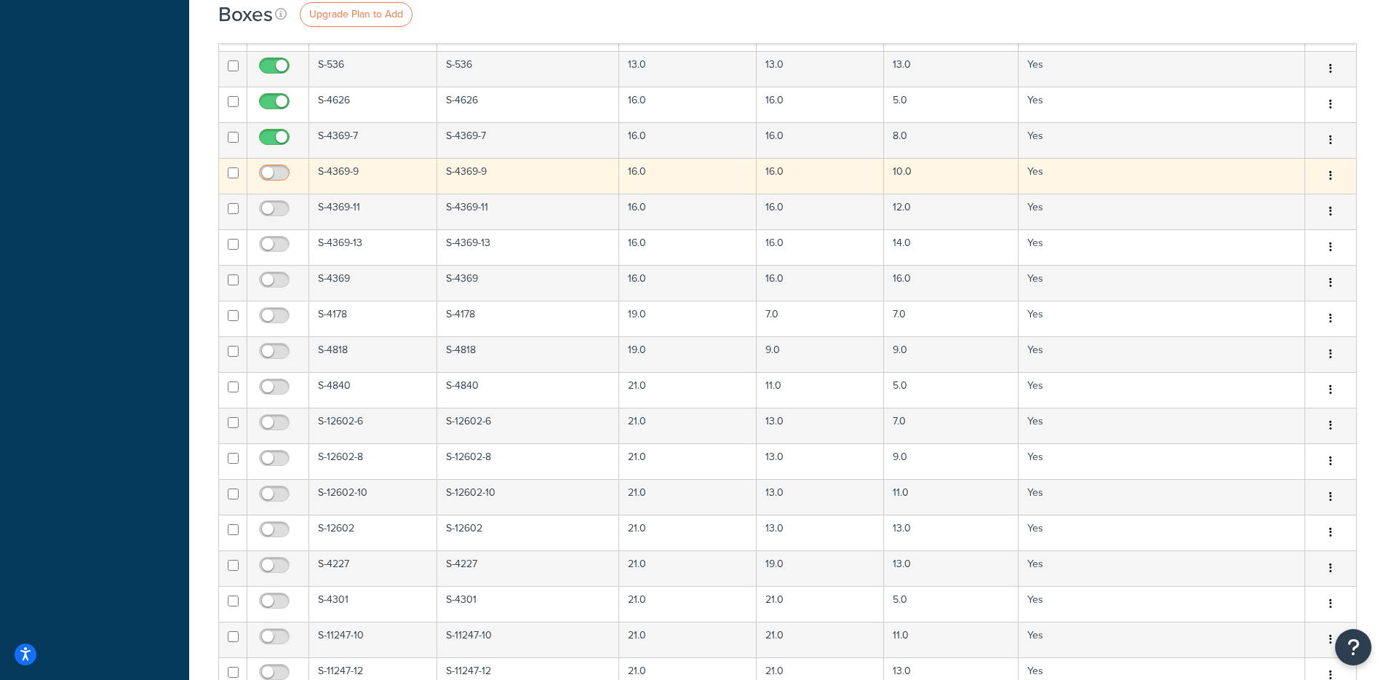
click at [271, 169] on input "checkbox" at bounding box center [276, 176] width 40 height 18
checkbox input "true"
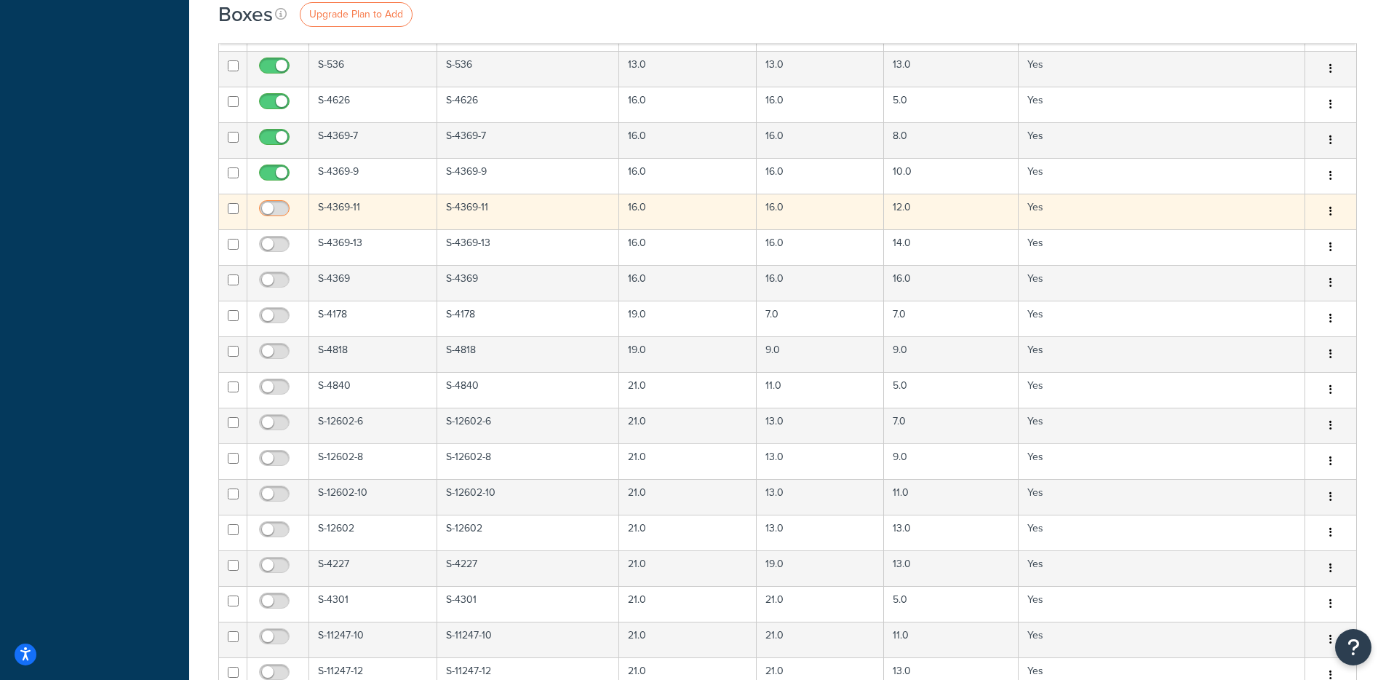
click at [272, 203] on input "checkbox" at bounding box center [276, 212] width 40 height 18
checkbox input "true"
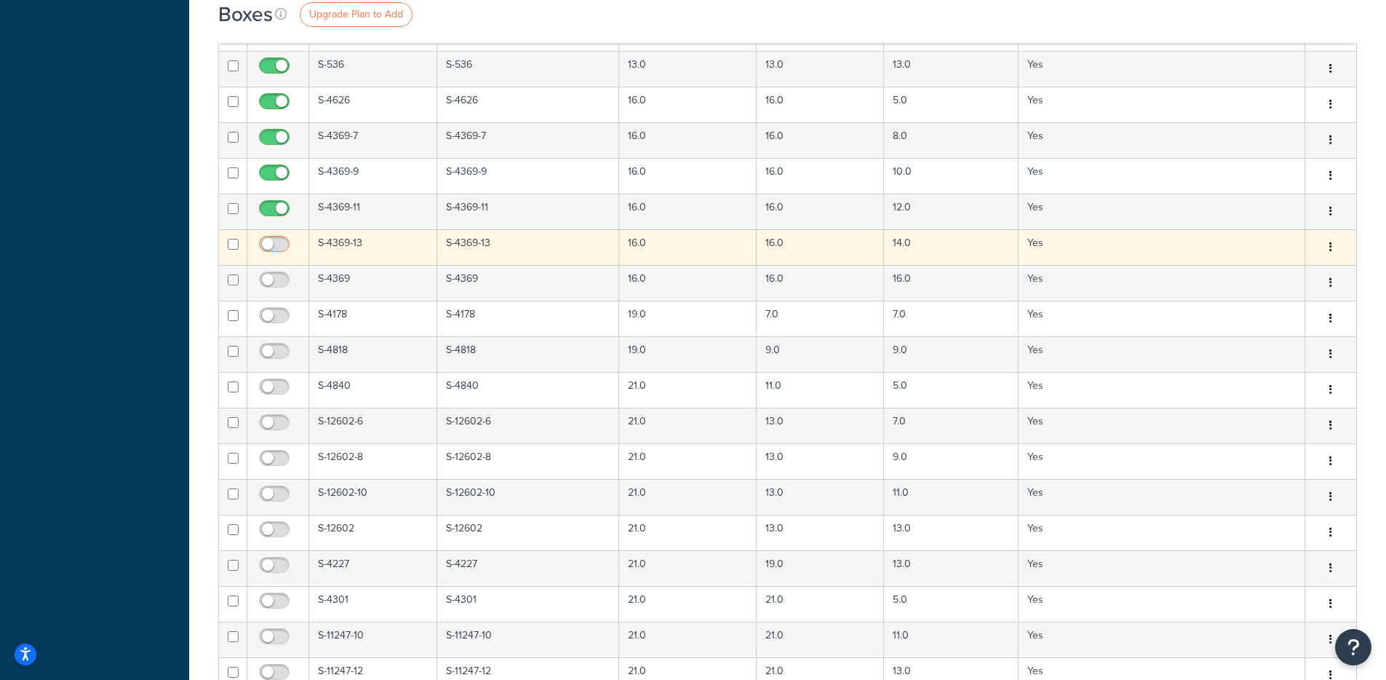
click at [271, 242] on input "checkbox" at bounding box center [276, 248] width 40 height 18
checkbox input "true"
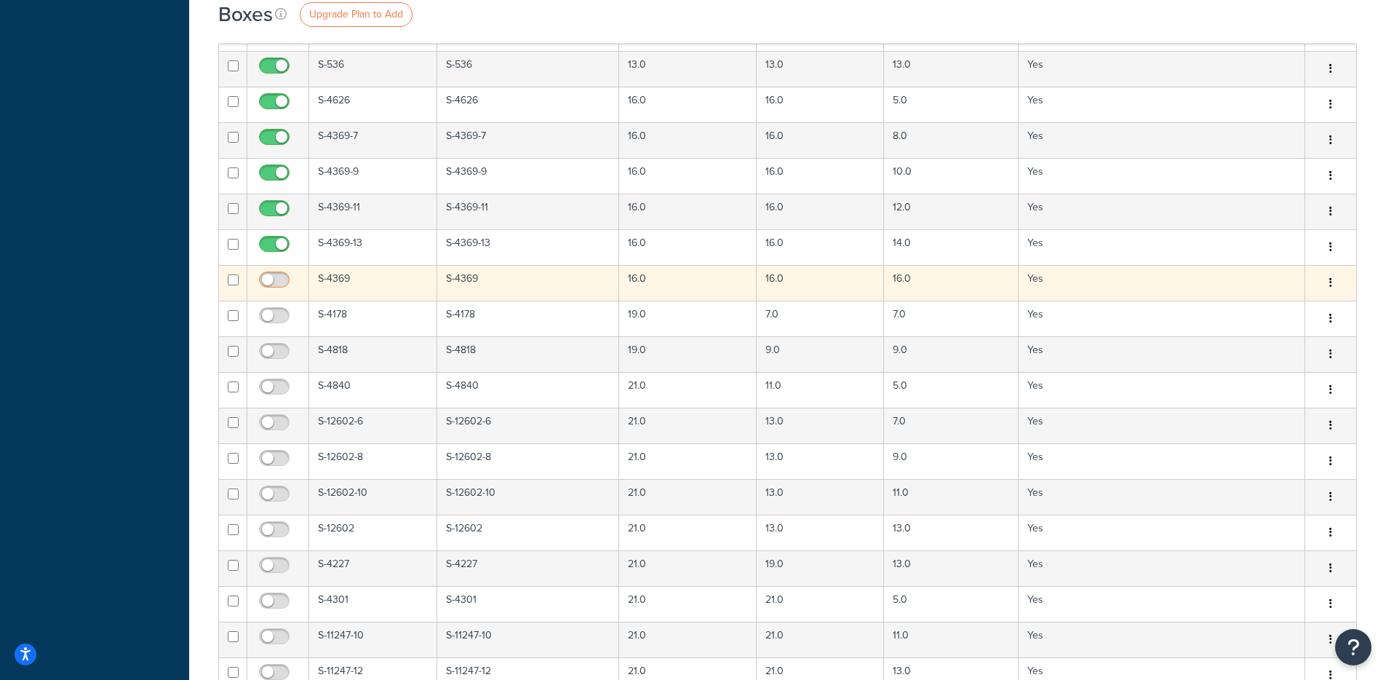
click at [275, 282] on input "checkbox" at bounding box center [276, 283] width 40 height 18
checkbox input "true"
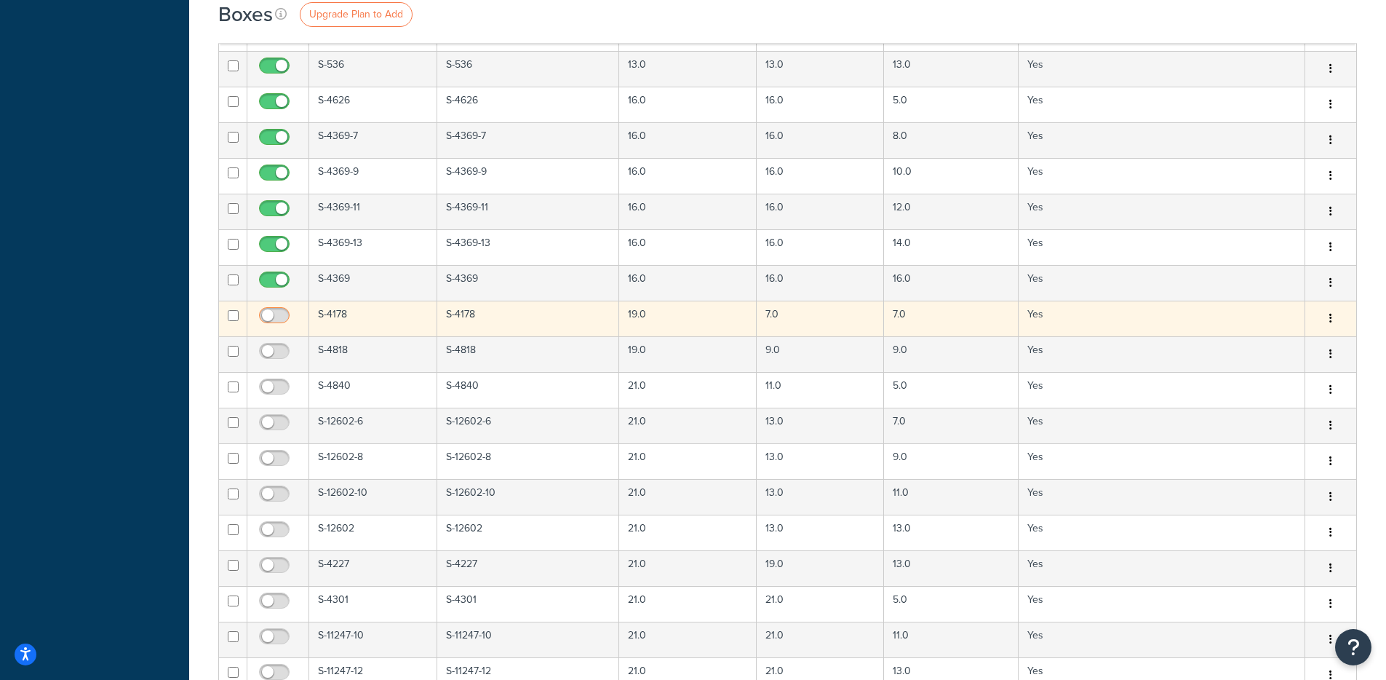
click at [274, 313] on input "checkbox" at bounding box center [276, 319] width 40 height 18
checkbox input "true"
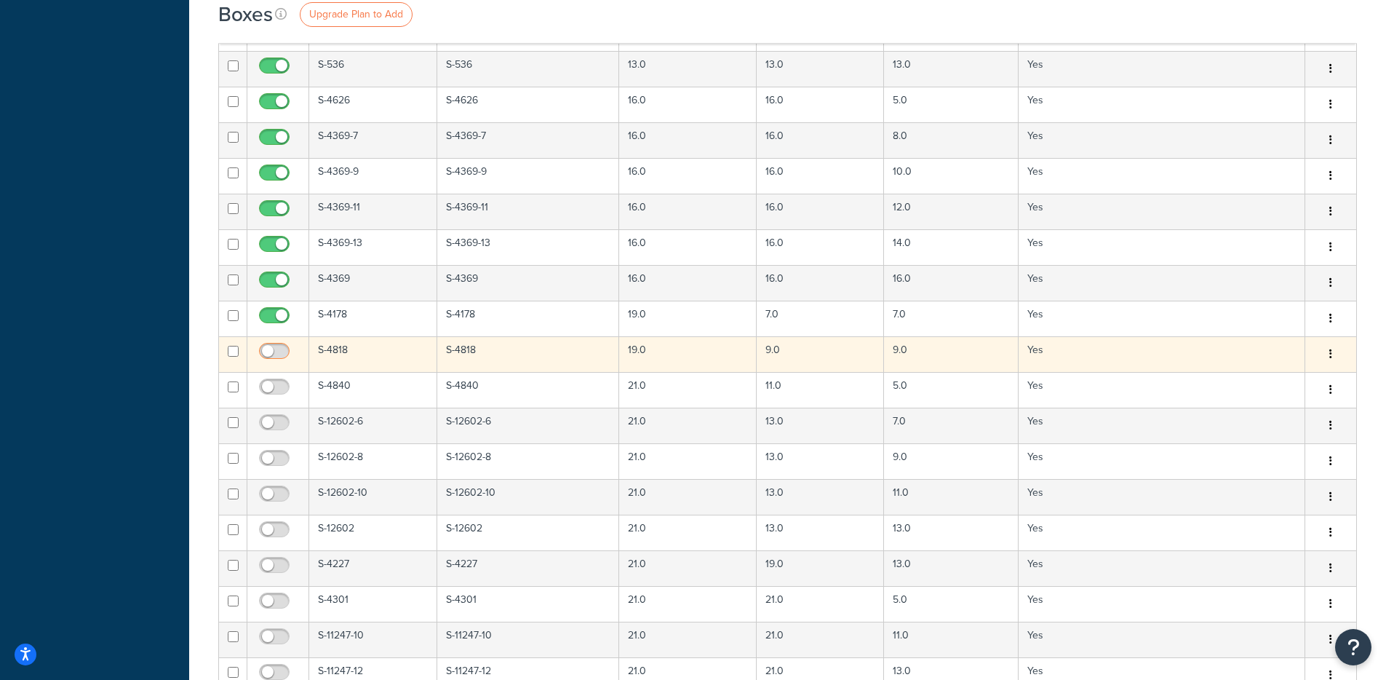
click at [274, 349] on input "checkbox" at bounding box center [276, 355] width 40 height 18
checkbox input "true"
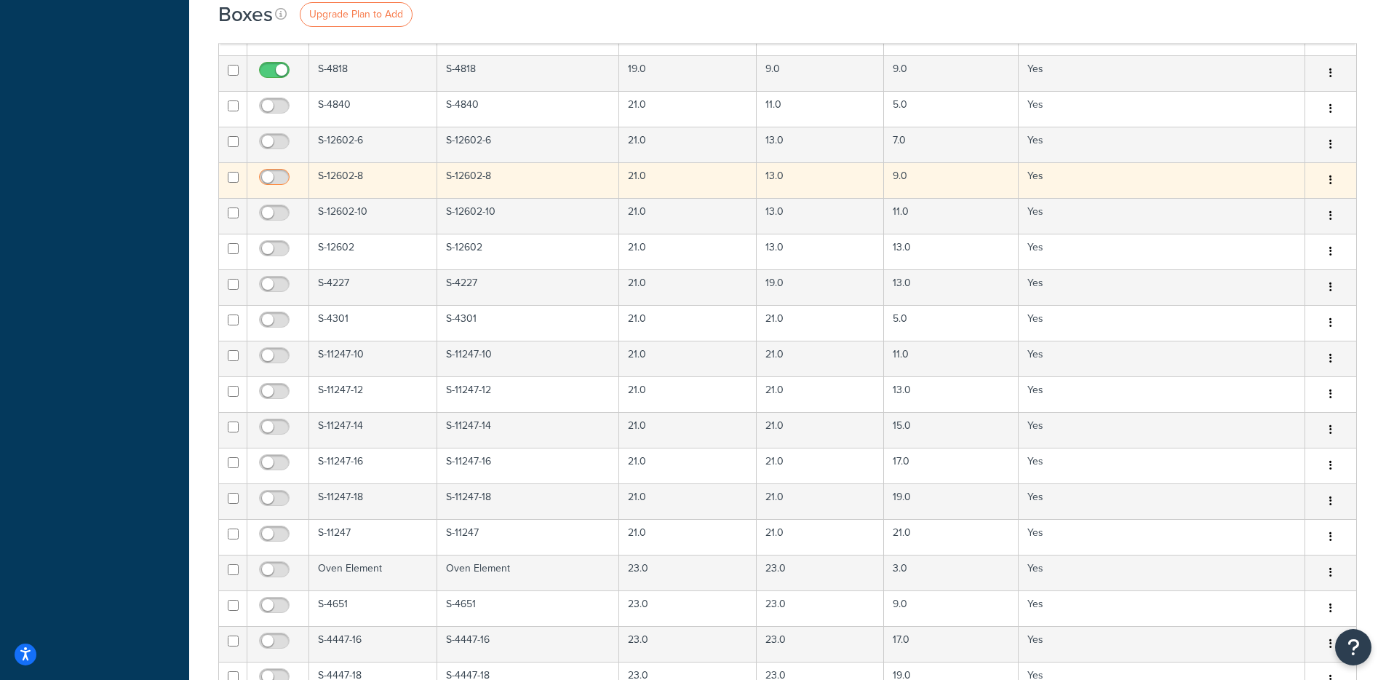
scroll to position [924, 0]
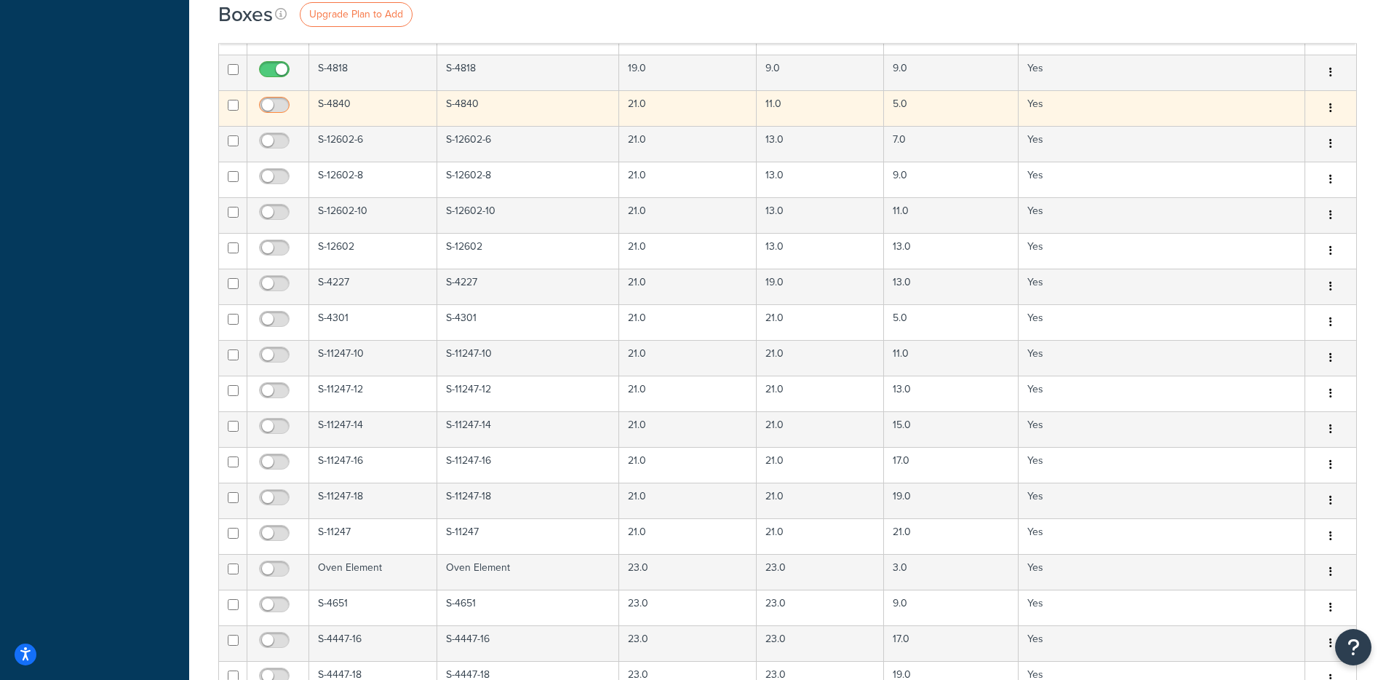
click at [272, 108] on input "checkbox" at bounding box center [276, 109] width 40 height 18
checkbox input "true"
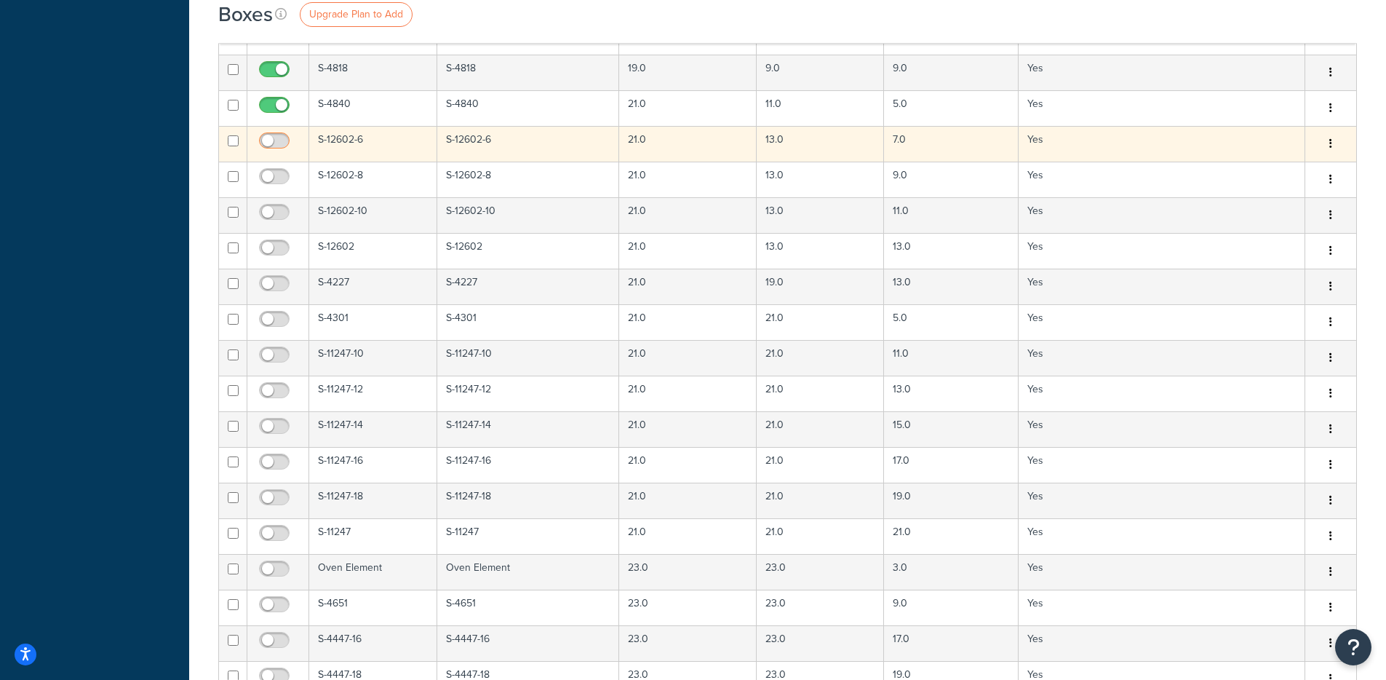
click at [275, 145] on input "checkbox" at bounding box center [276, 144] width 40 height 18
checkbox input "true"
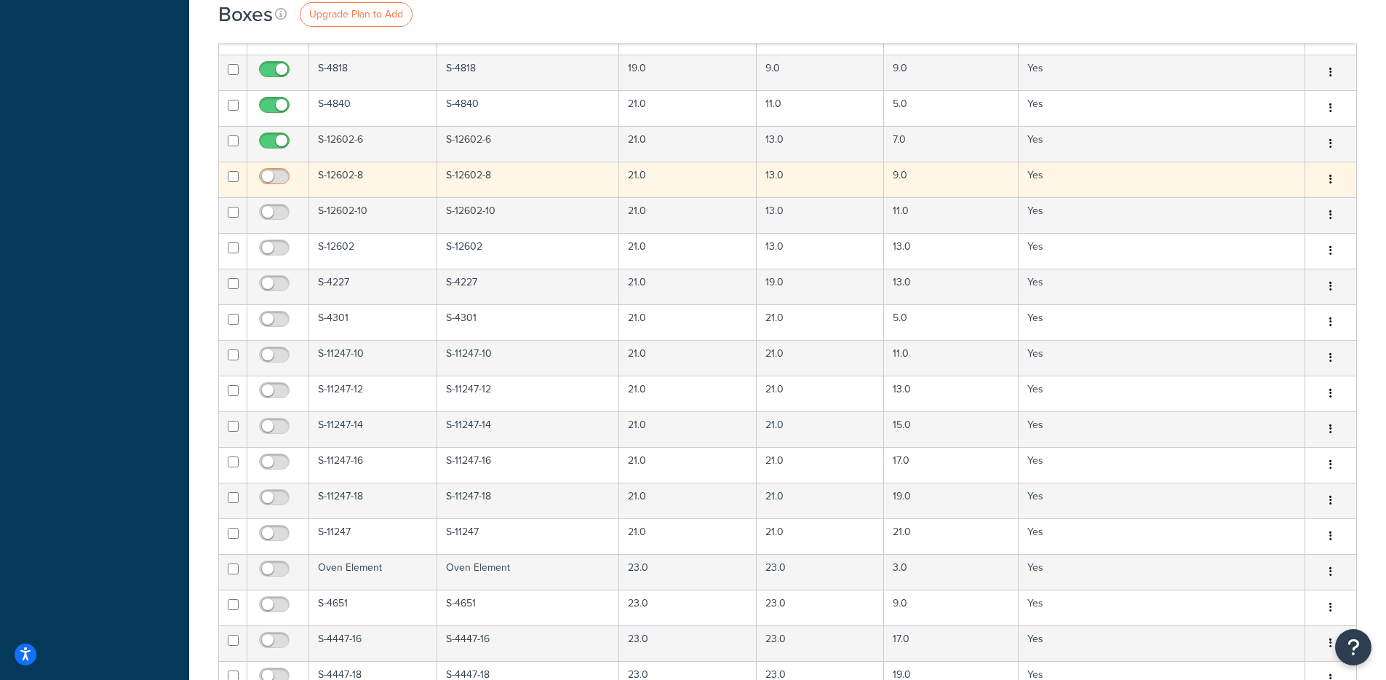
click at [272, 172] on input "checkbox" at bounding box center [276, 180] width 40 height 18
checkbox input "true"
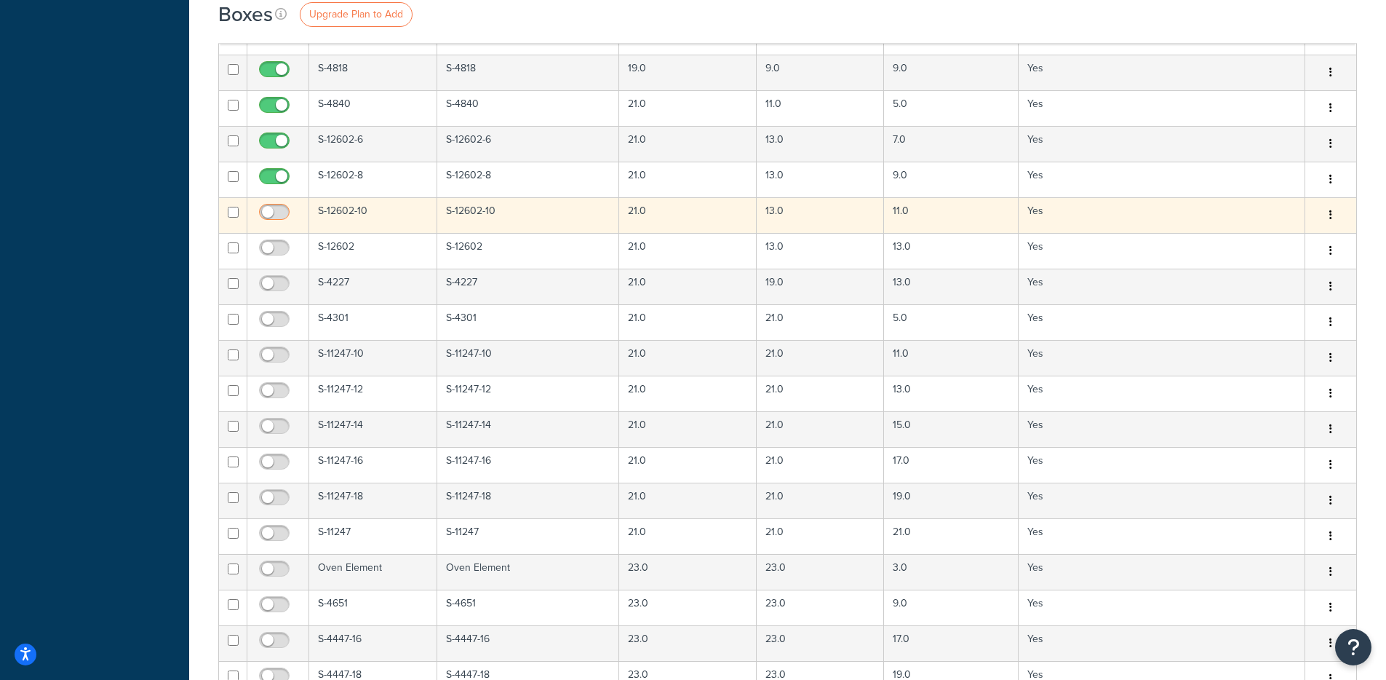
click at [276, 208] on input "checkbox" at bounding box center [276, 216] width 40 height 18
checkbox input "true"
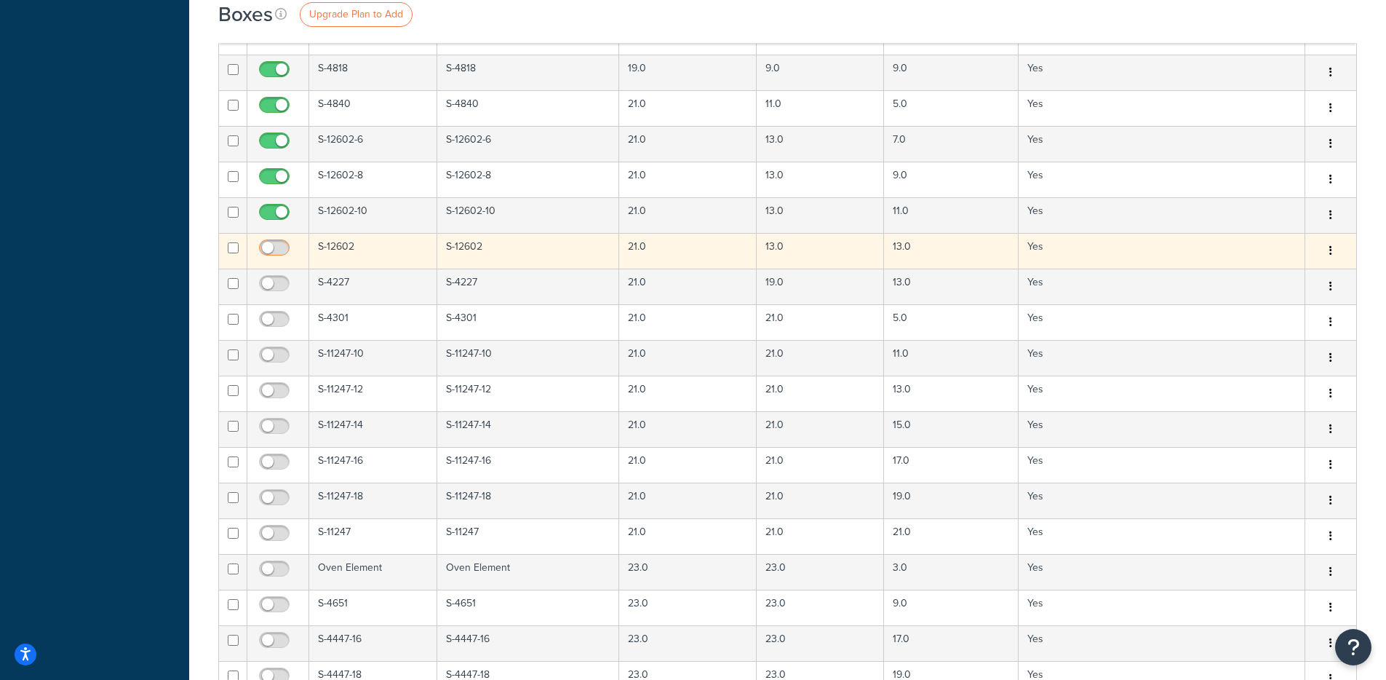
click at [274, 246] on input "checkbox" at bounding box center [276, 251] width 40 height 18
checkbox input "true"
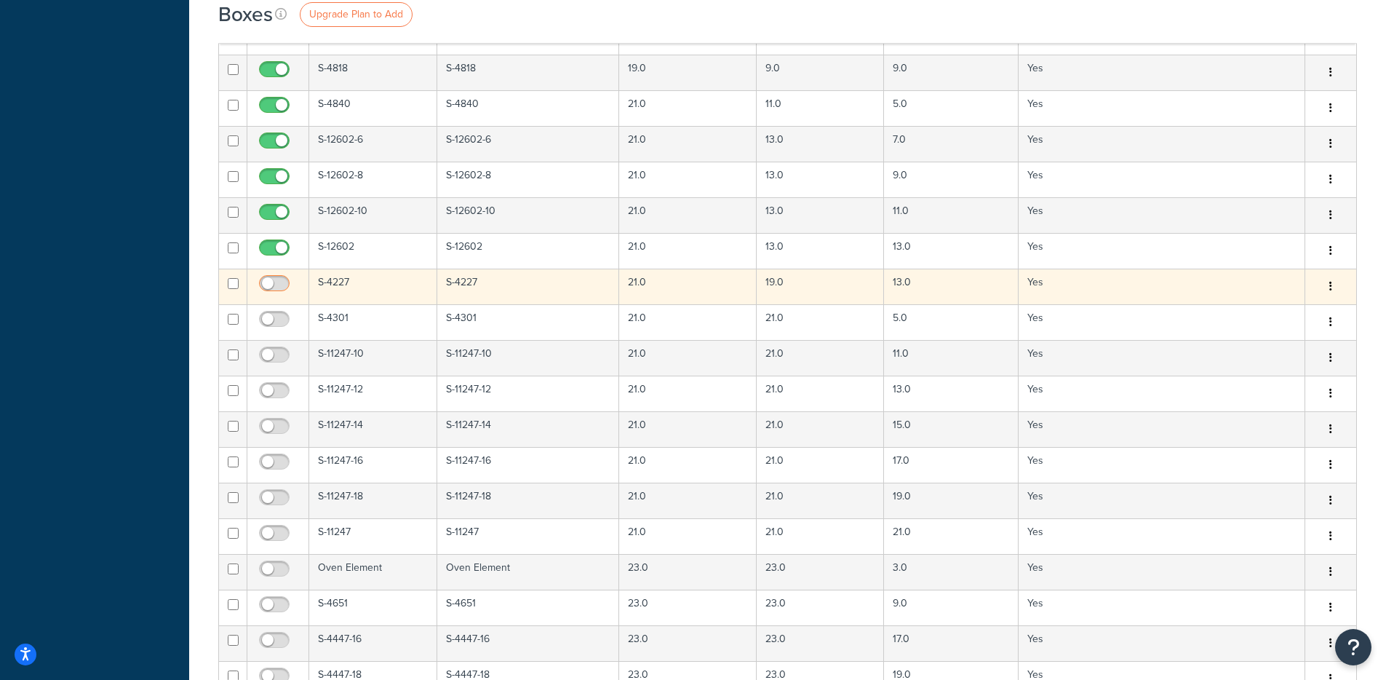
click at [276, 287] on input "checkbox" at bounding box center [276, 287] width 40 height 18
checkbox input "true"
drag, startPoint x: 274, startPoint y: 312, endPoint x: 279, endPoint y: 298, distance: 15.7
click at [274, 312] on span at bounding box center [274, 319] width 31 height 17
click at [274, 314] on input "checkbox" at bounding box center [276, 323] width 40 height 18
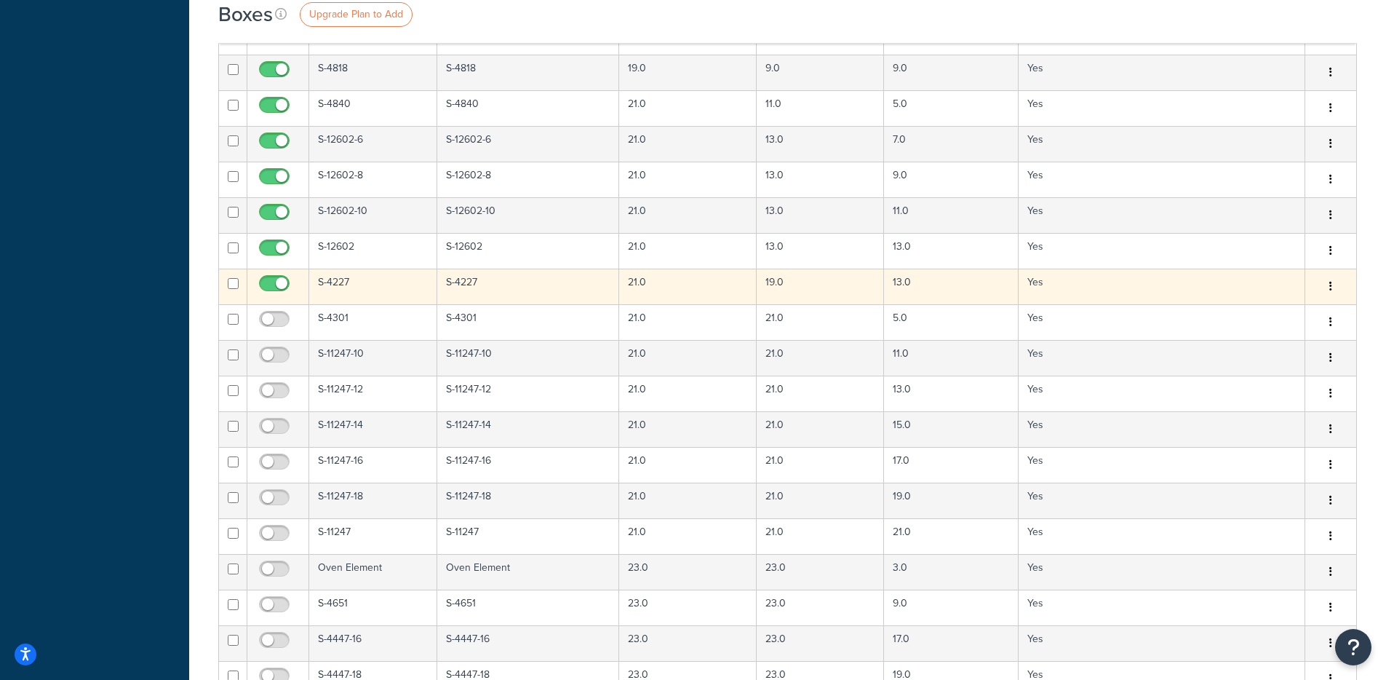
checkbox input "true"
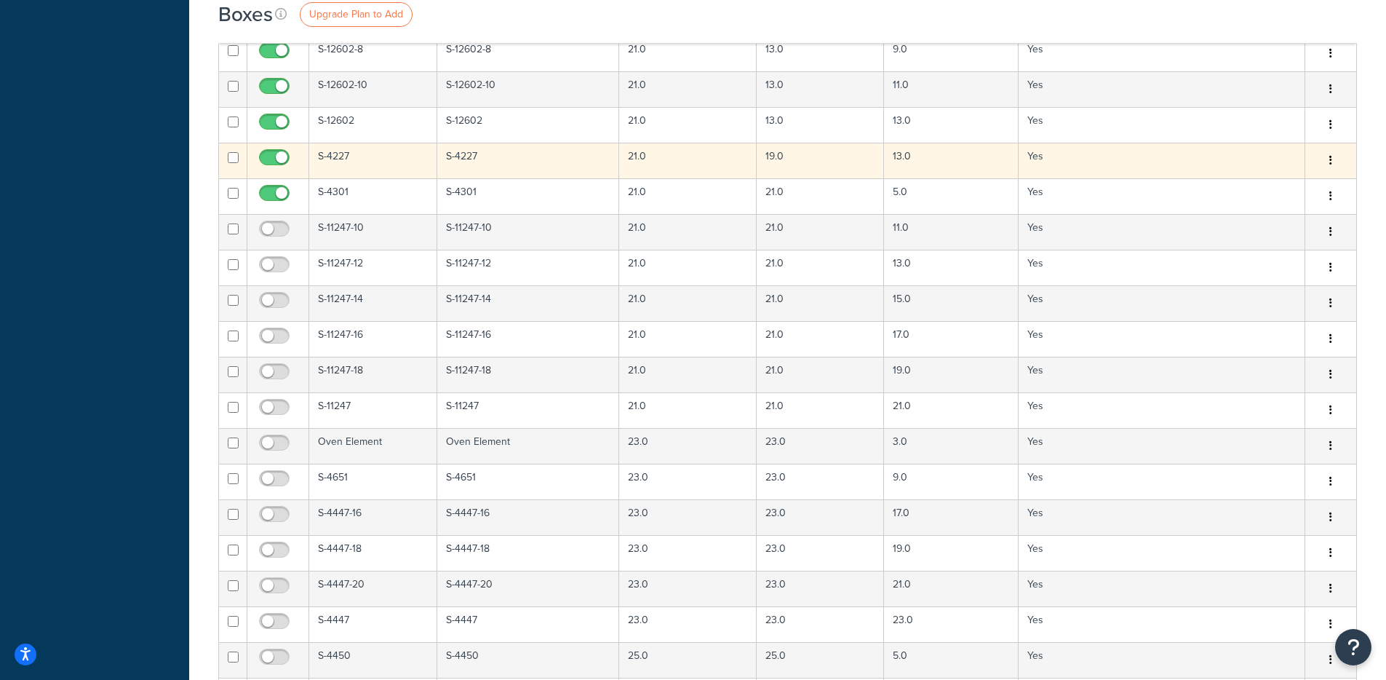
scroll to position [1065, 0]
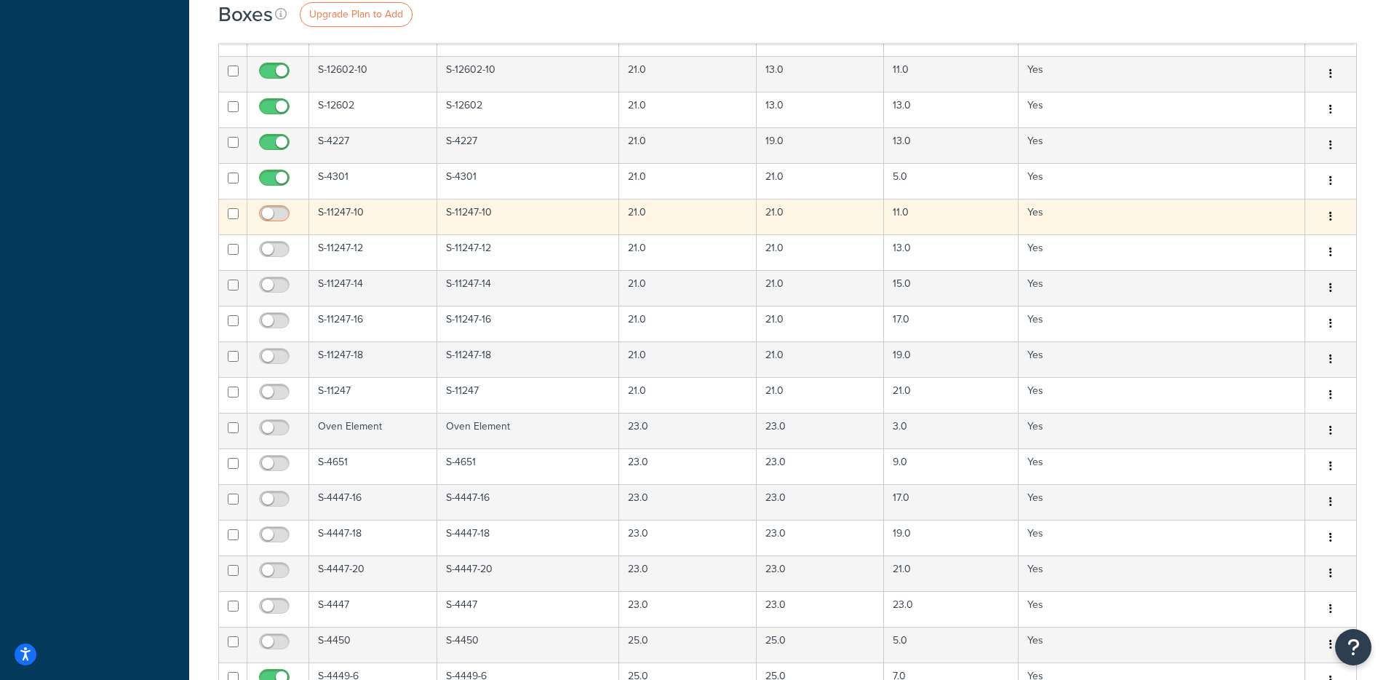
click at [271, 218] on input "checkbox" at bounding box center [276, 217] width 40 height 18
checkbox input "true"
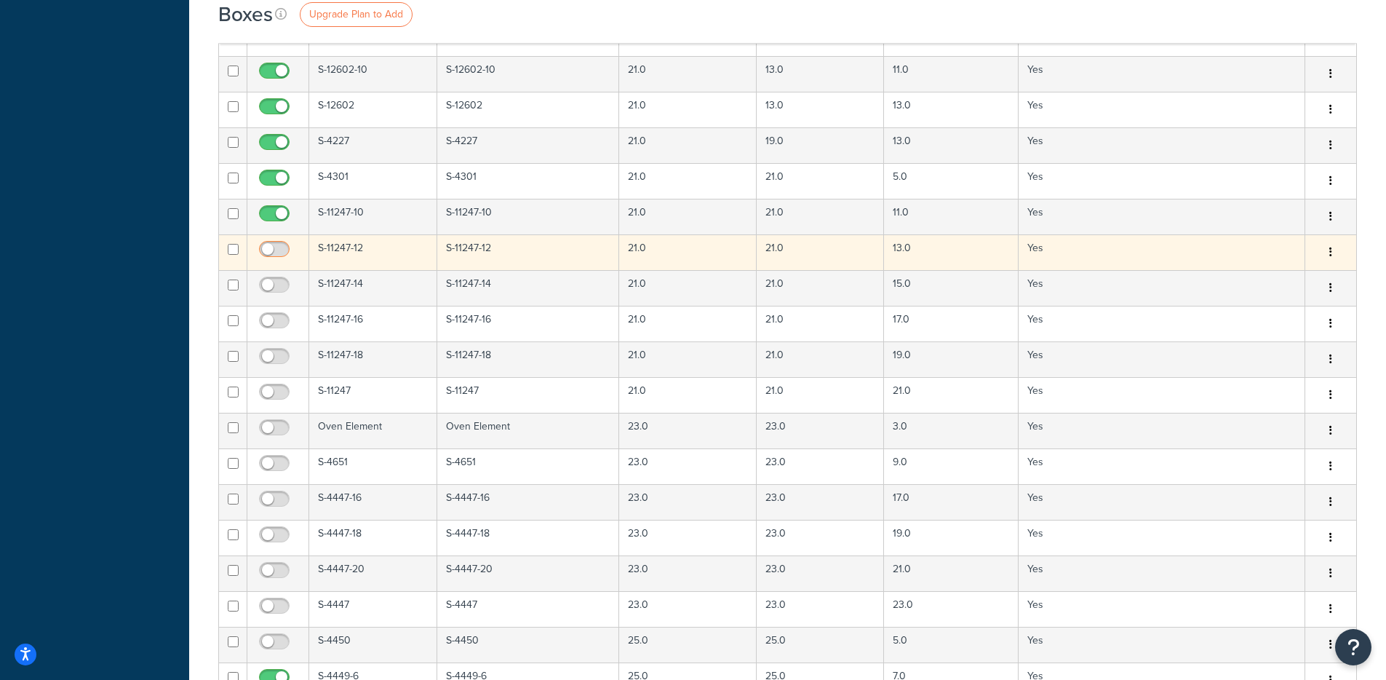
click at [271, 244] on span at bounding box center [274, 249] width 31 height 17
click at [271, 244] on input "checkbox" at bounding box center [276, 253] width 40 height 18
checkbox input "true"
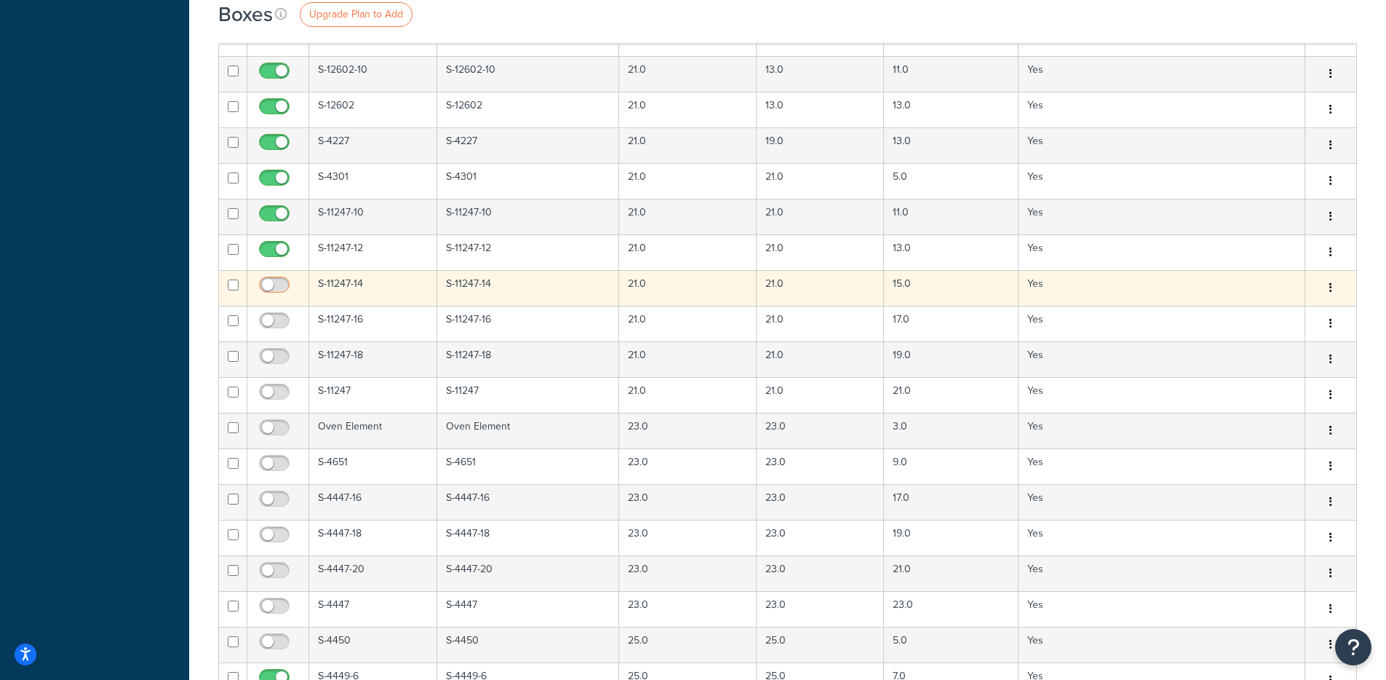
click at [276, 285] on input "checkbox" at bounding box center [276, 288] width 40 height 18
checkbox input "true"
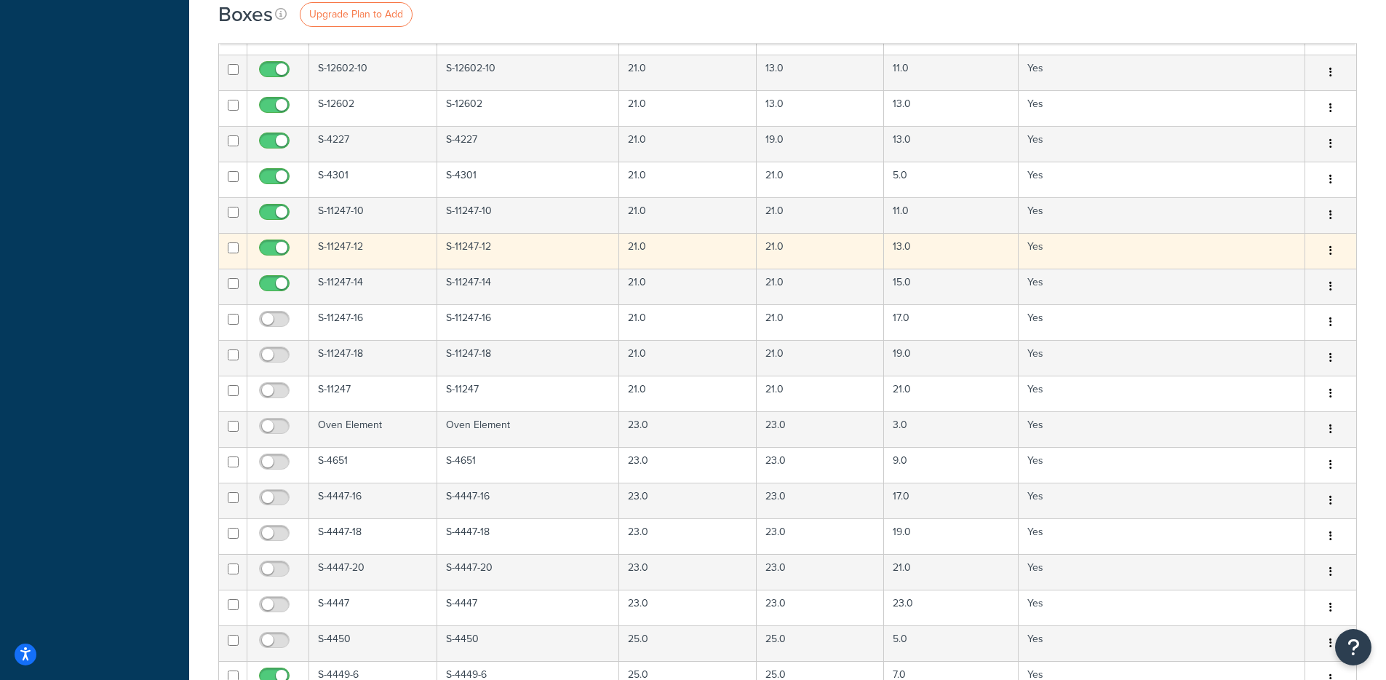
scroll to position [1185, 0]
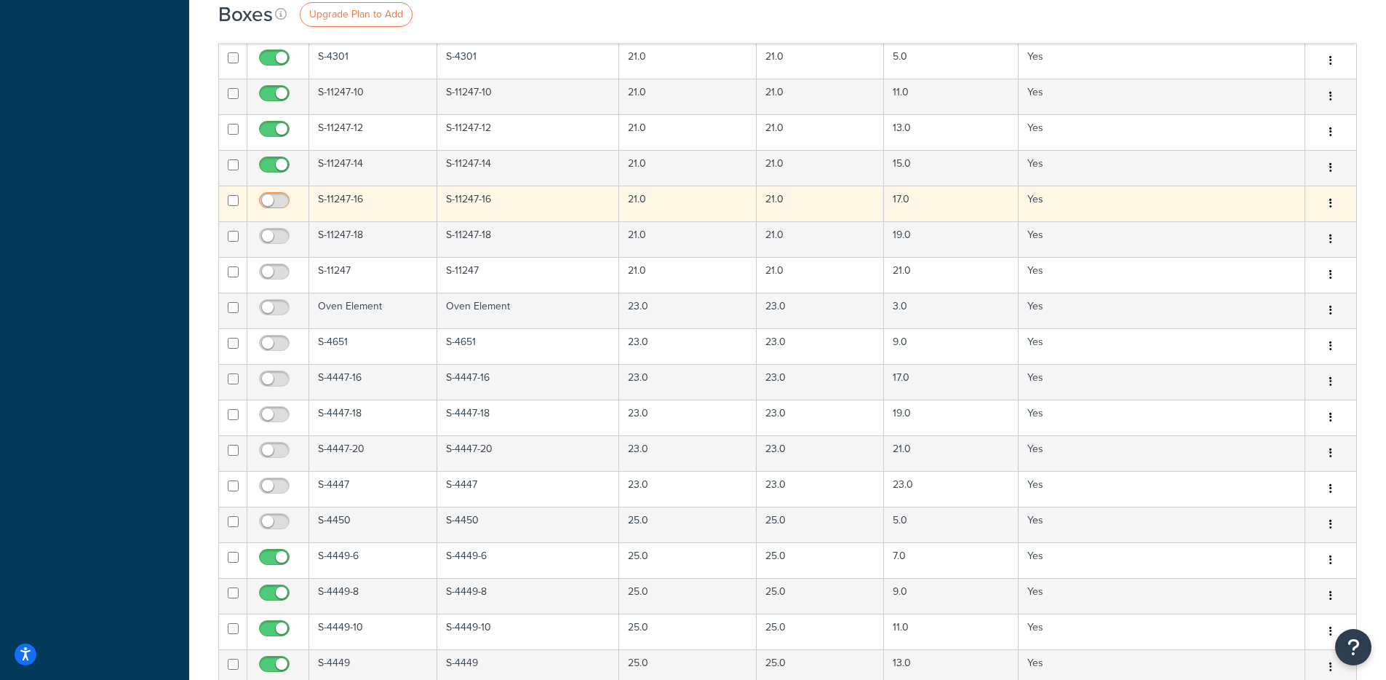
click at [275, 204] on input "checkbox" at bounding box center [276, 204] width 40 height 18
checkbox input "true"
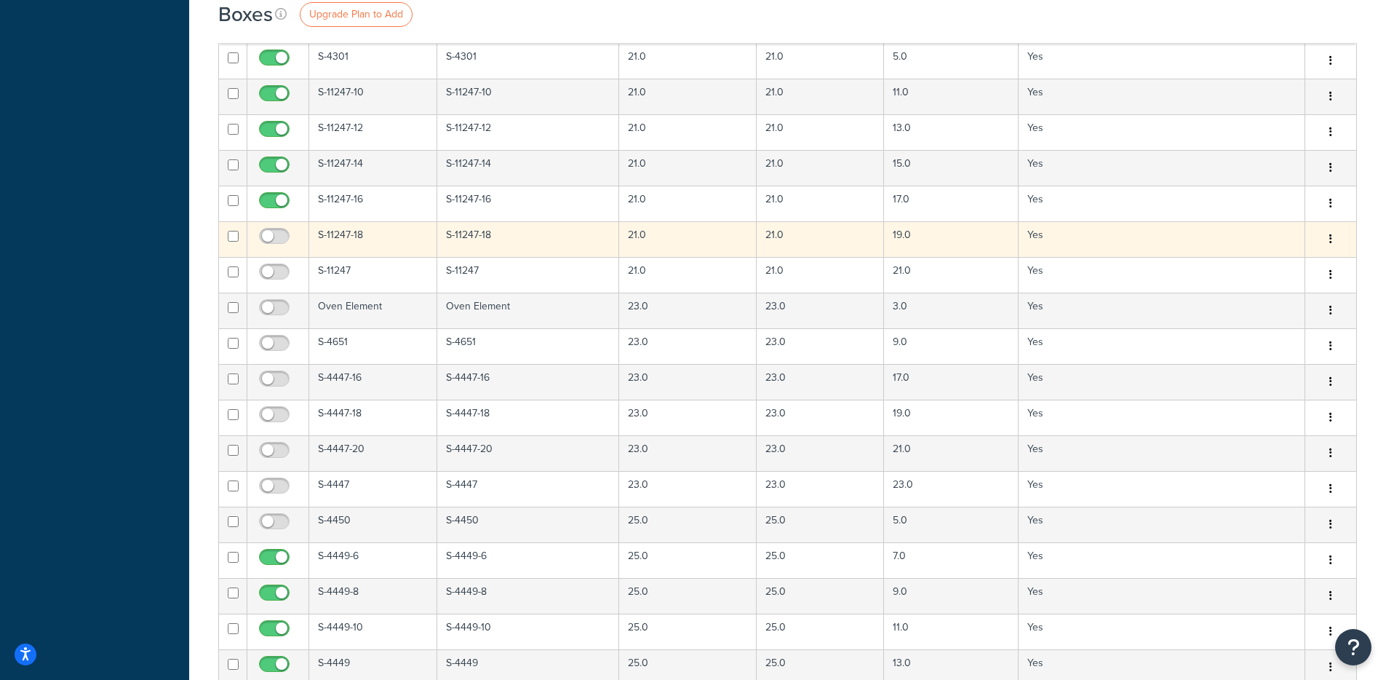
click at [273, 224] on td at bounding box center [278, 239] width 62 height 36
click at [268, 234] on input "checkbox" at bounding box center [276, 240] width 40 height 18
checkbox input "true"
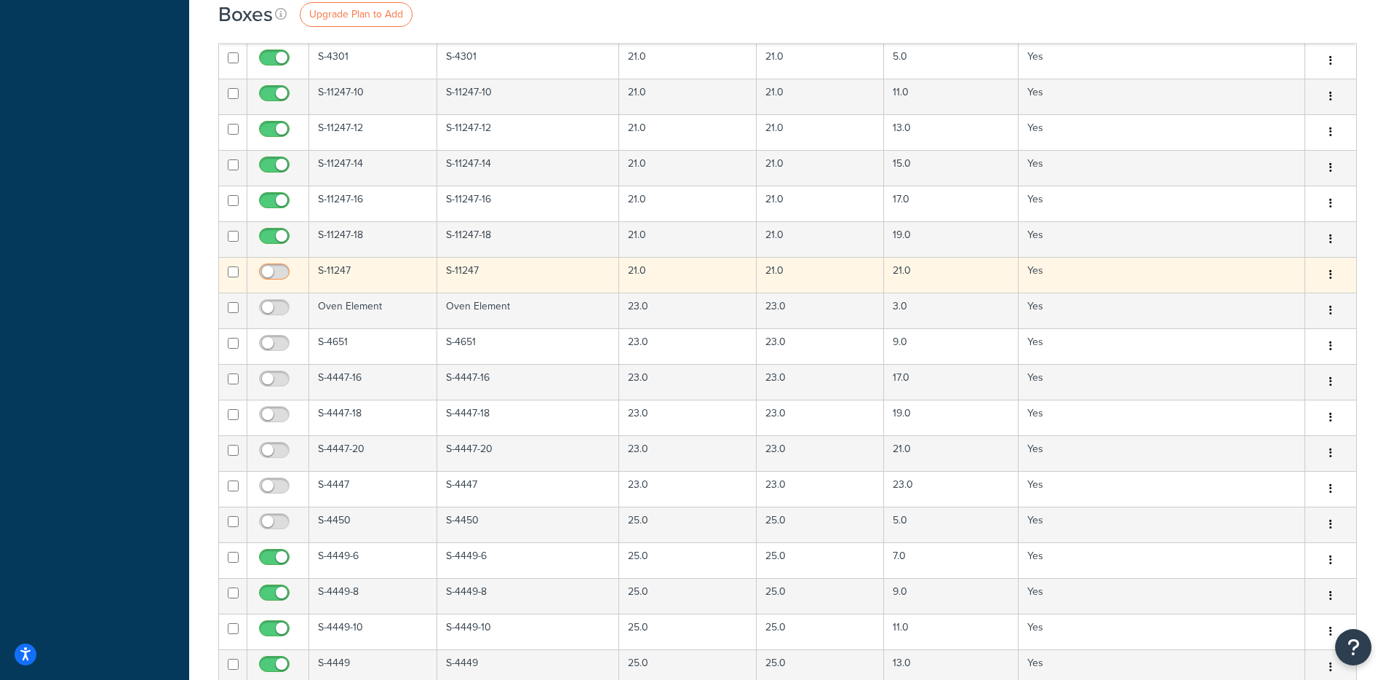
click at [272, 268] on input "checkbox" at bounding box center [276, 275] width 40 height 18
checkbox input "true"
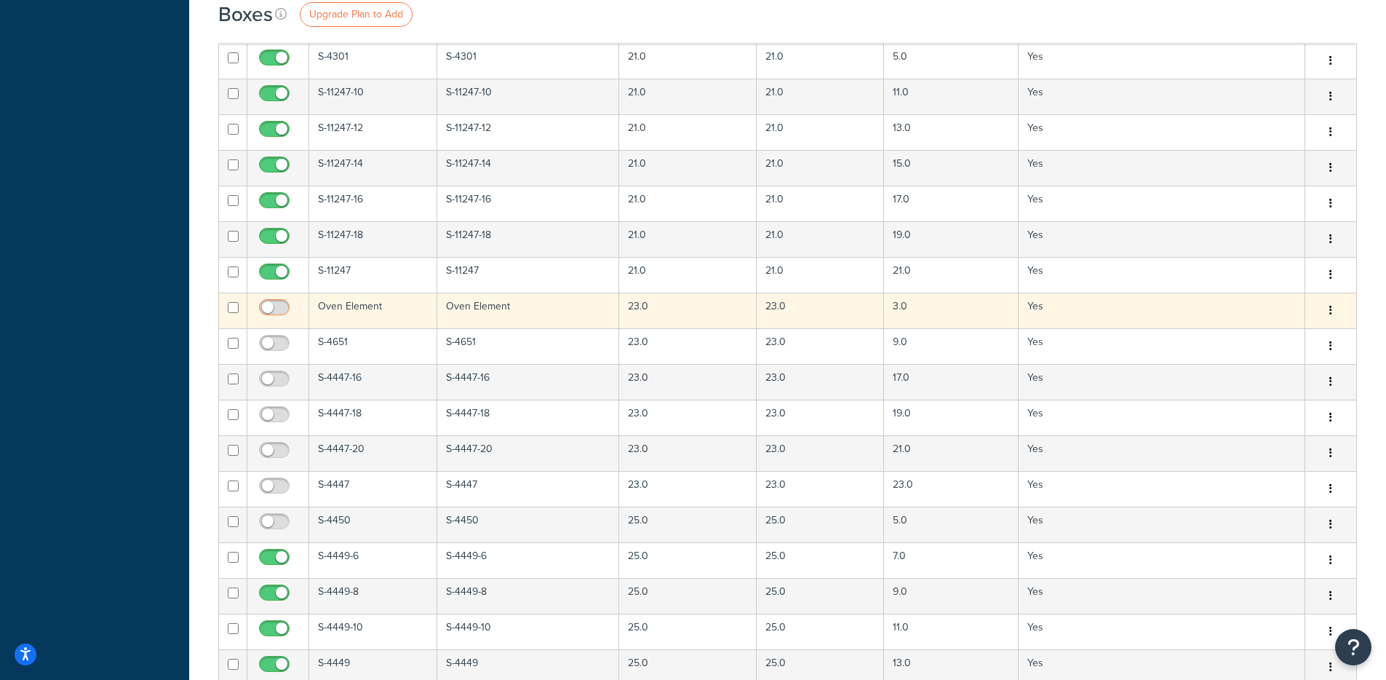
click at [279, 308] on input "checkbox" at bounding box center [276, 311] width 40 height 18
checkbox input "true"
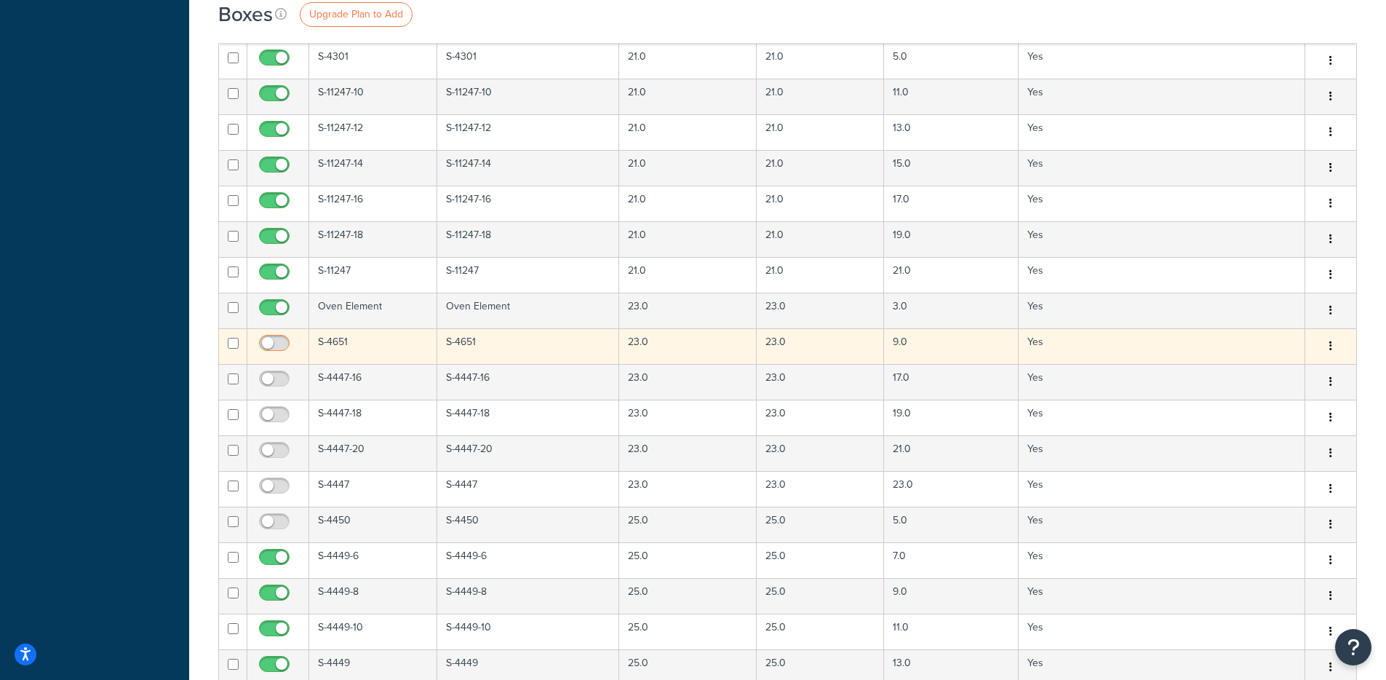
click at [274, 340] on input "checkbox" at bounding box center [276, 347] width 40 height 18
checkbox input "true"
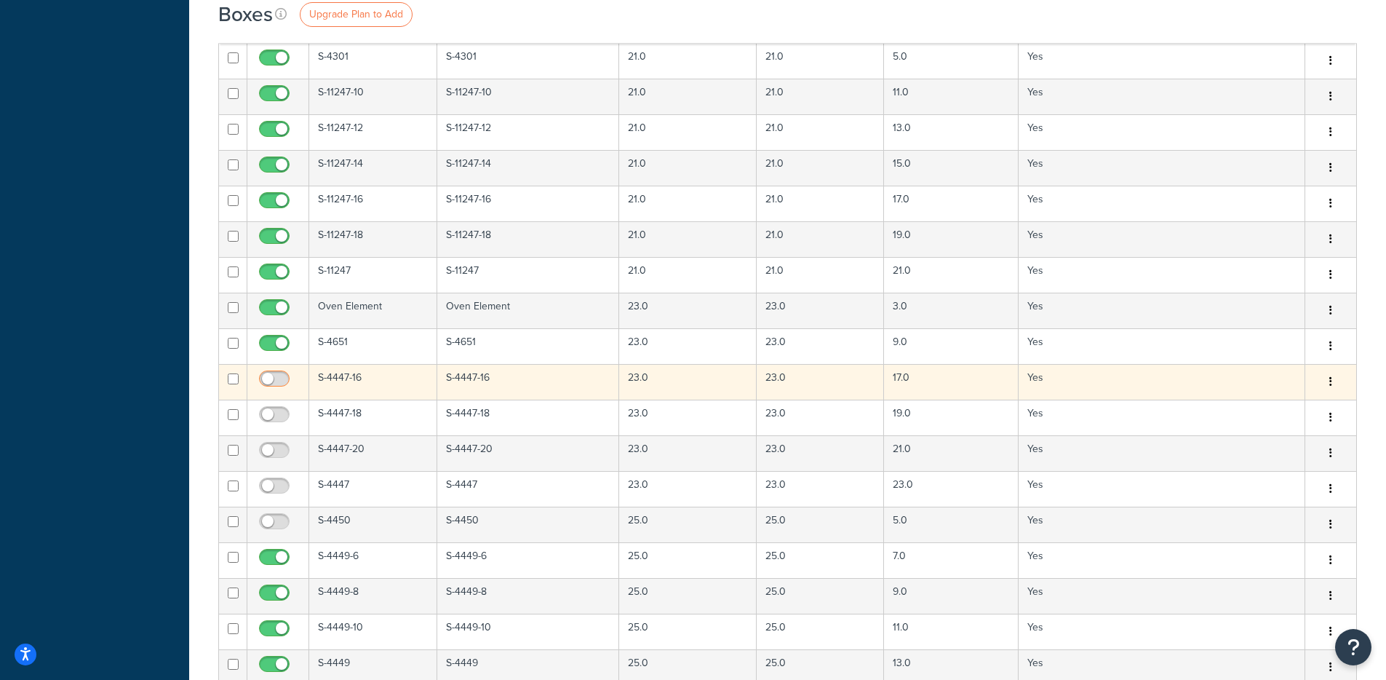
click at [273, 377] on input "checkbox" at bounding box center [276, 382] width 40 height 18
checkbox input "true"
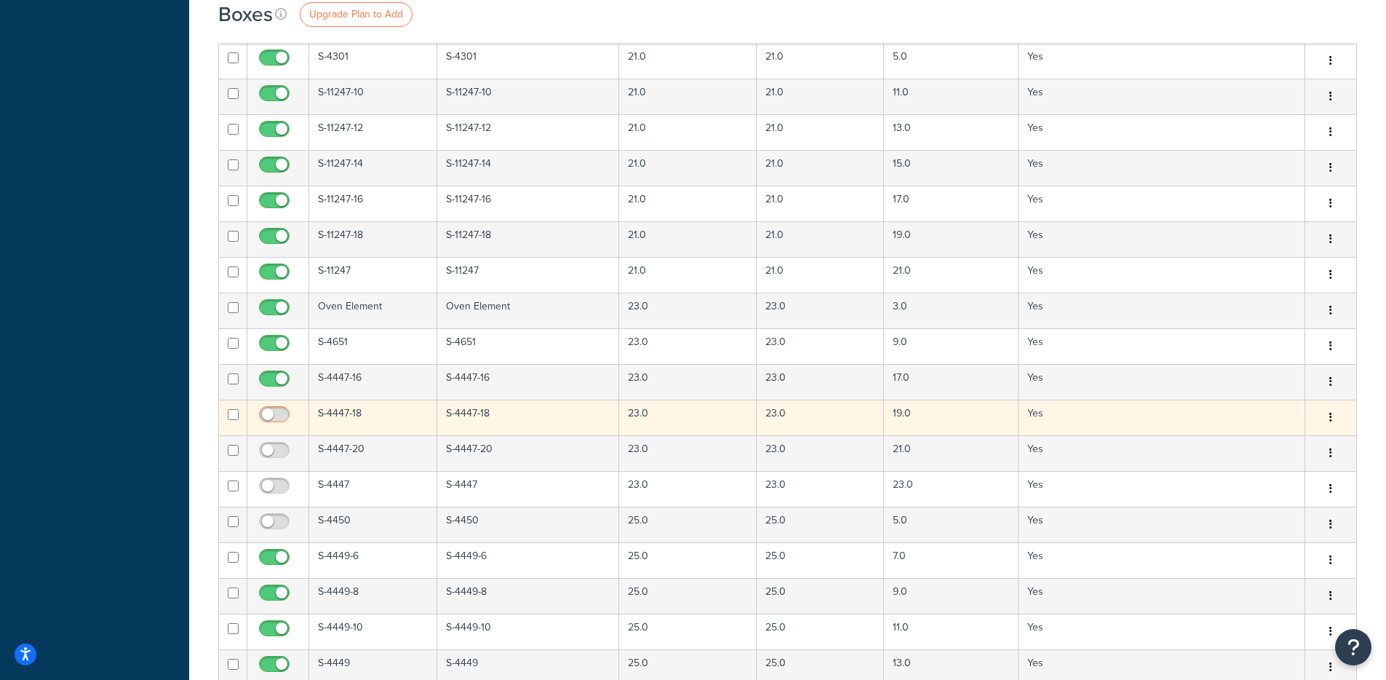
click at [274, 409] on label at bounding box center [274, 416] width 36 height 20
click at [278, 415] on input "checkbox" at bounding box center [276, 418] width 40 height 18
checkbox input "true"
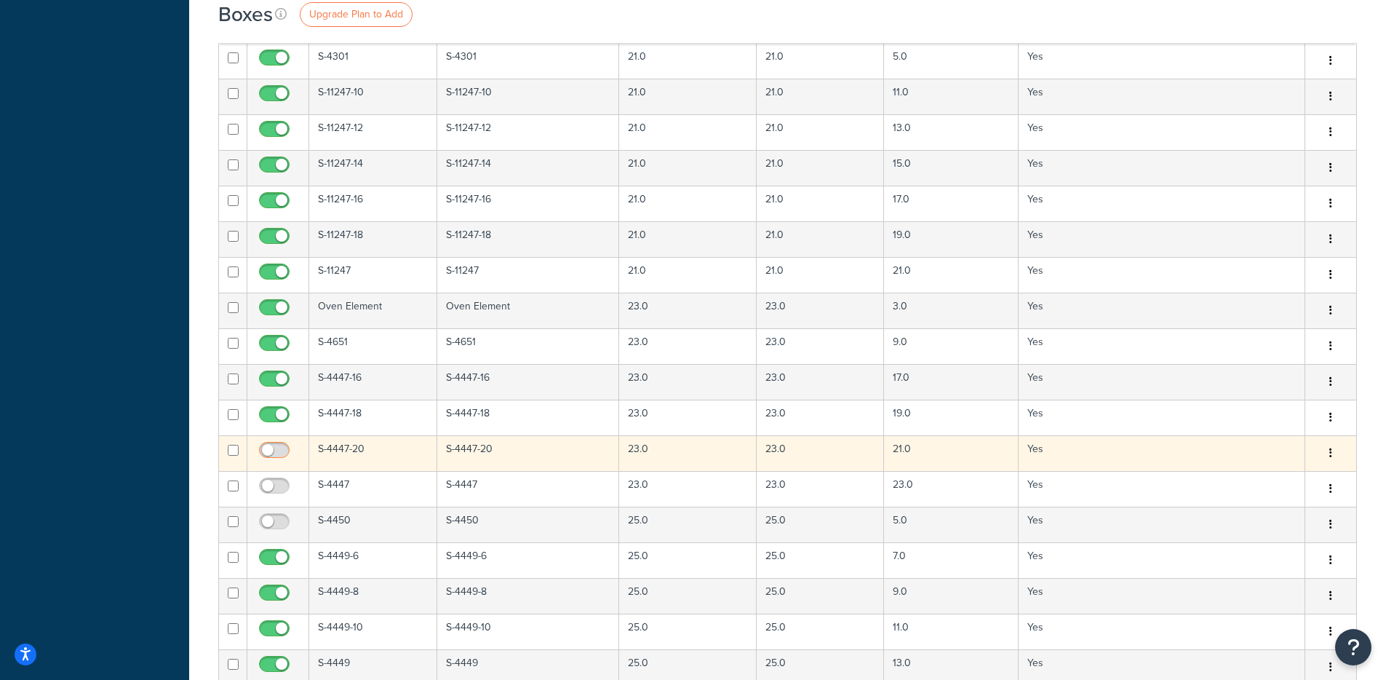
drag, startPoint x: 279, startPoint y: 448, endPoint x: 281, endPoint y: 462, distance: 14.0
click at [279, 449] on input "checkbox" at bounding box center [276, 454] width 40 height 18
checkbox input "true"
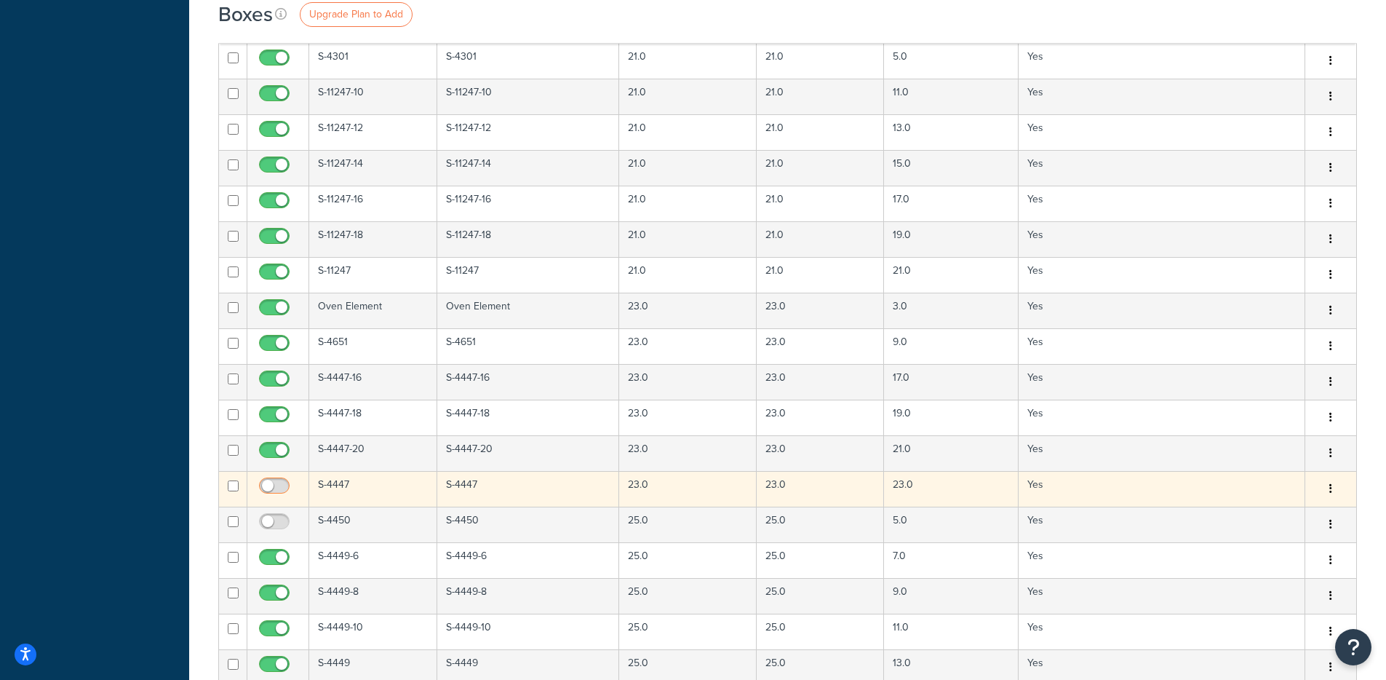
click at [271, 483] on input "checkbox" at bounding box center [276, 489] width 40 height 18
checkbox input "true"
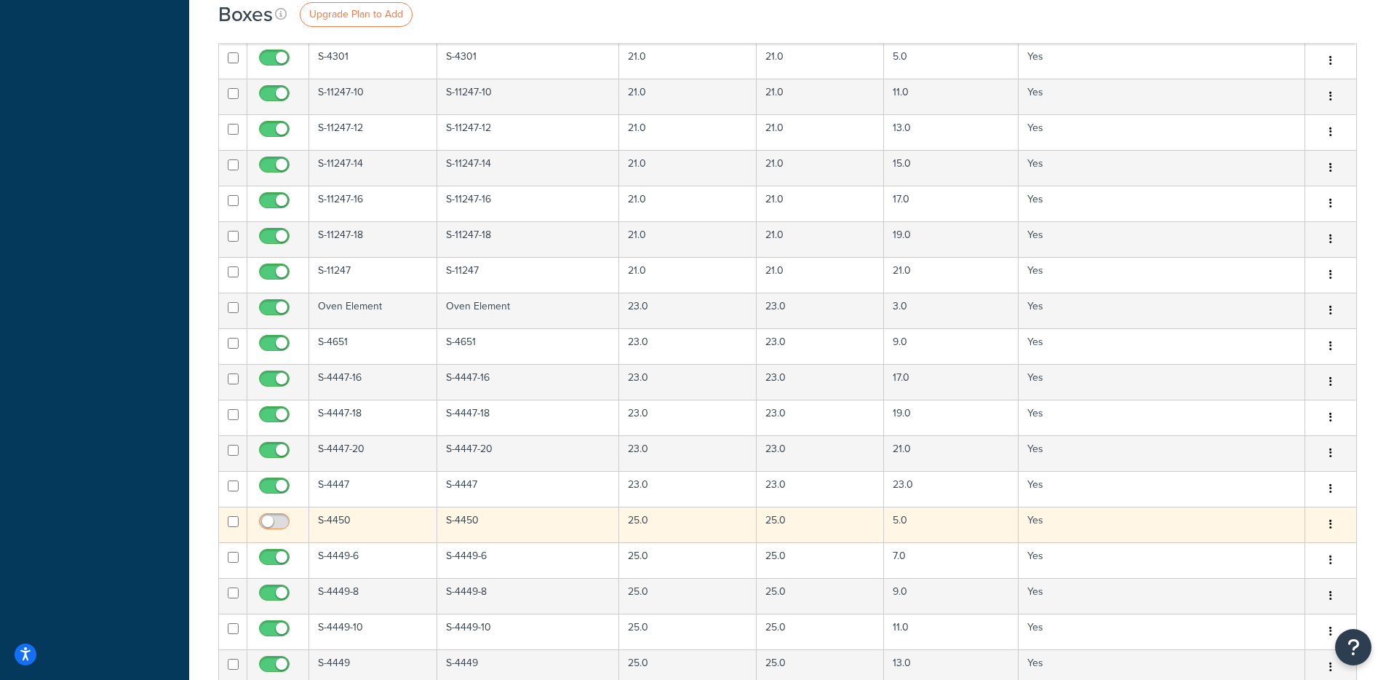
click at [278, 518] on input "checkbox" at bounding box center [276, 525] width 40 height 18
checkbox input "true"
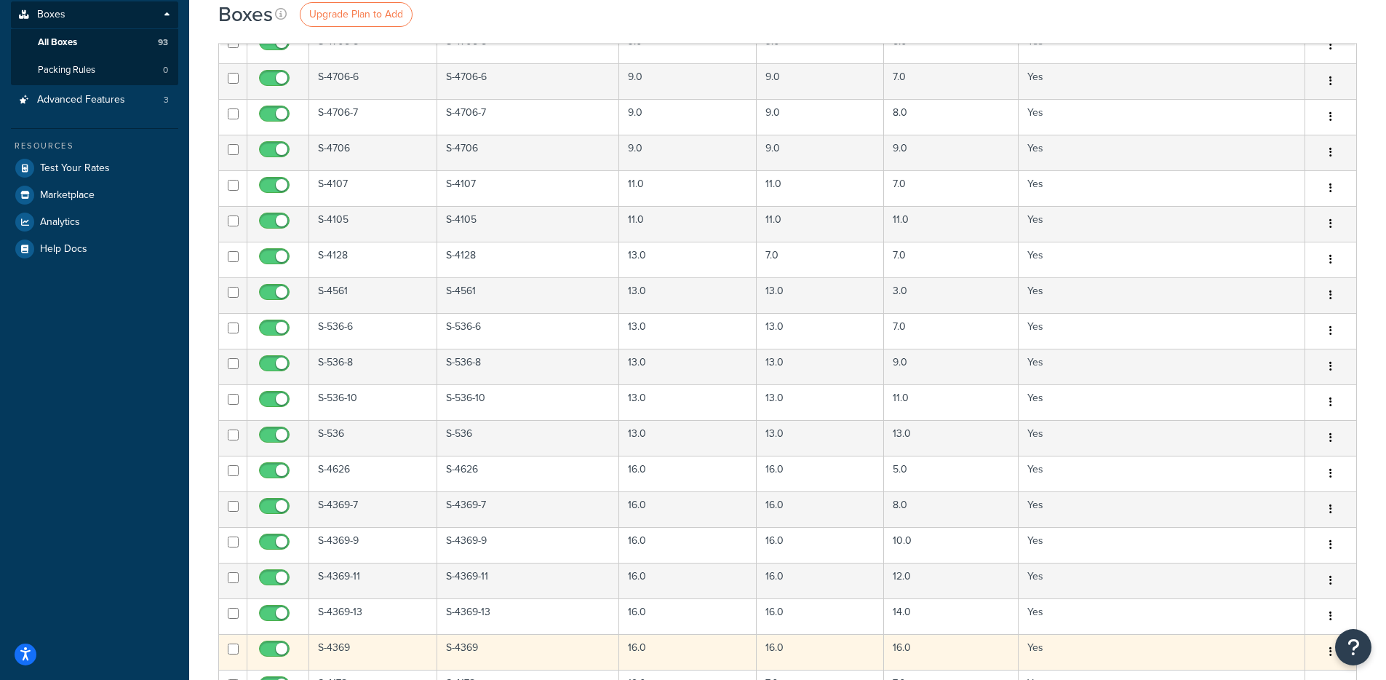
scroll to position [0, 0]
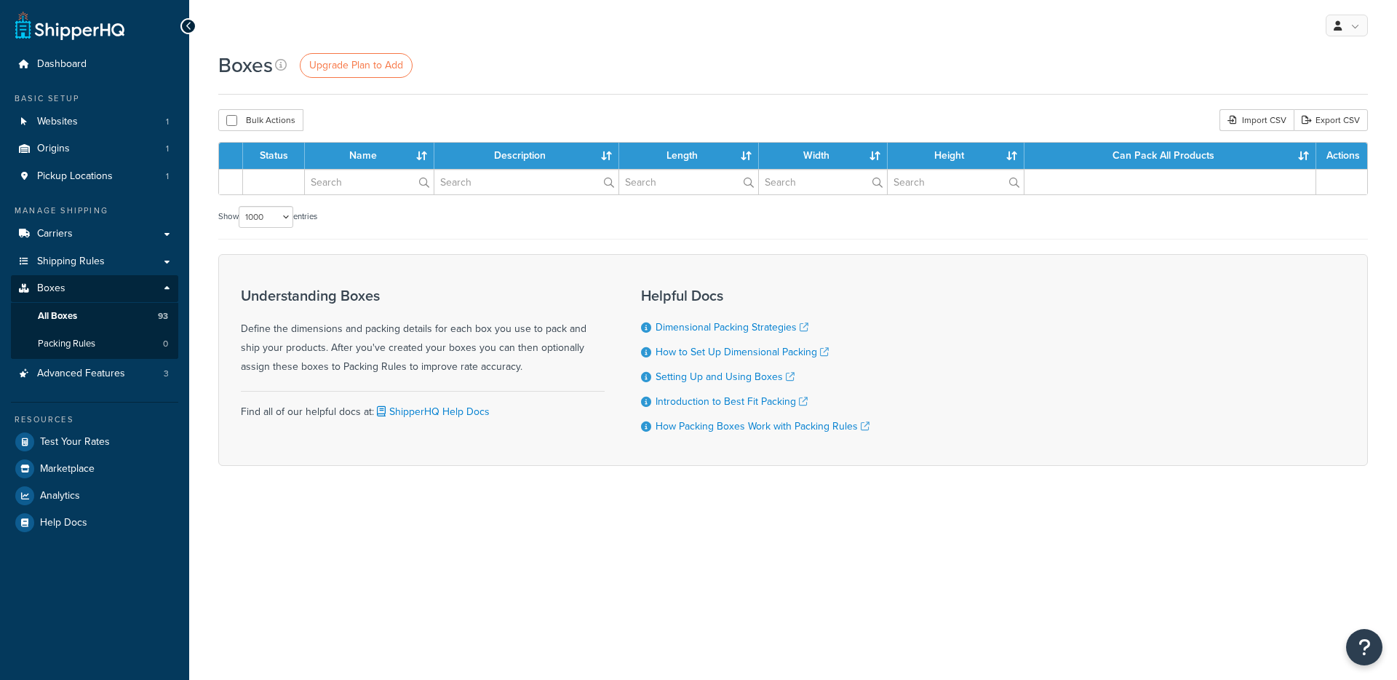
select select "1000"
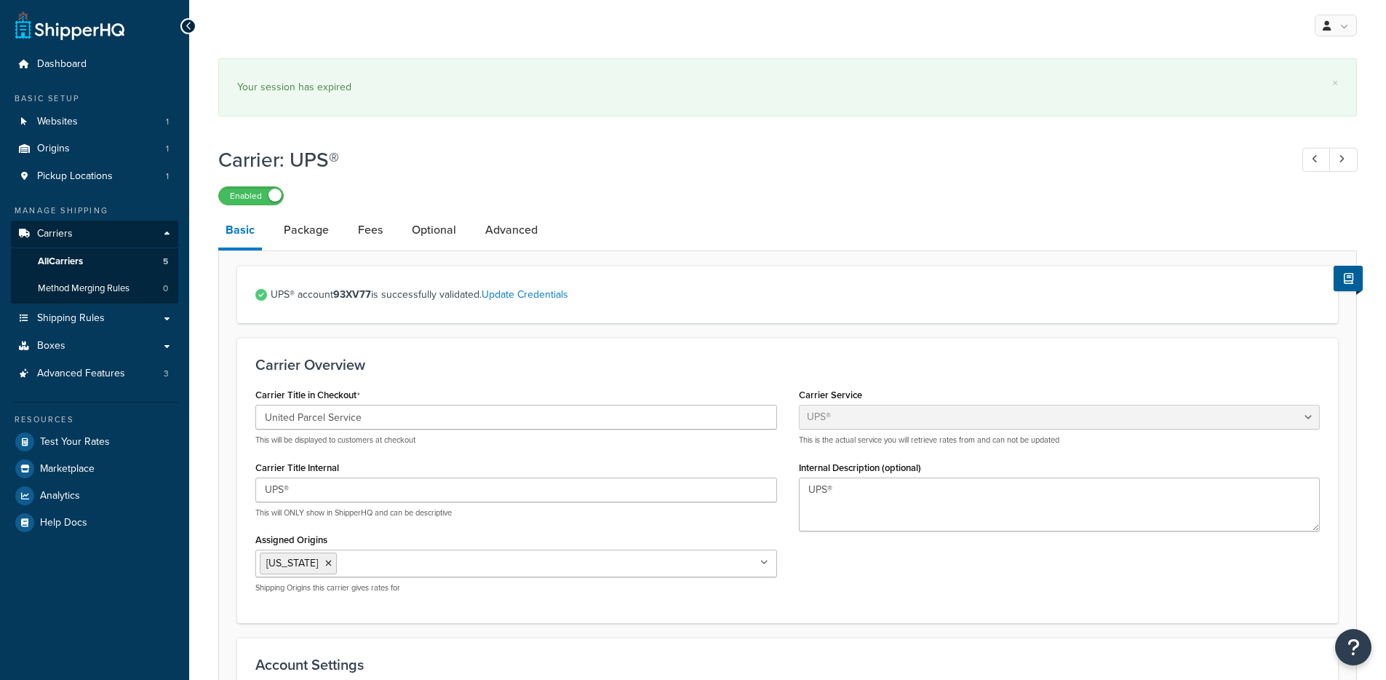
select select "ups"
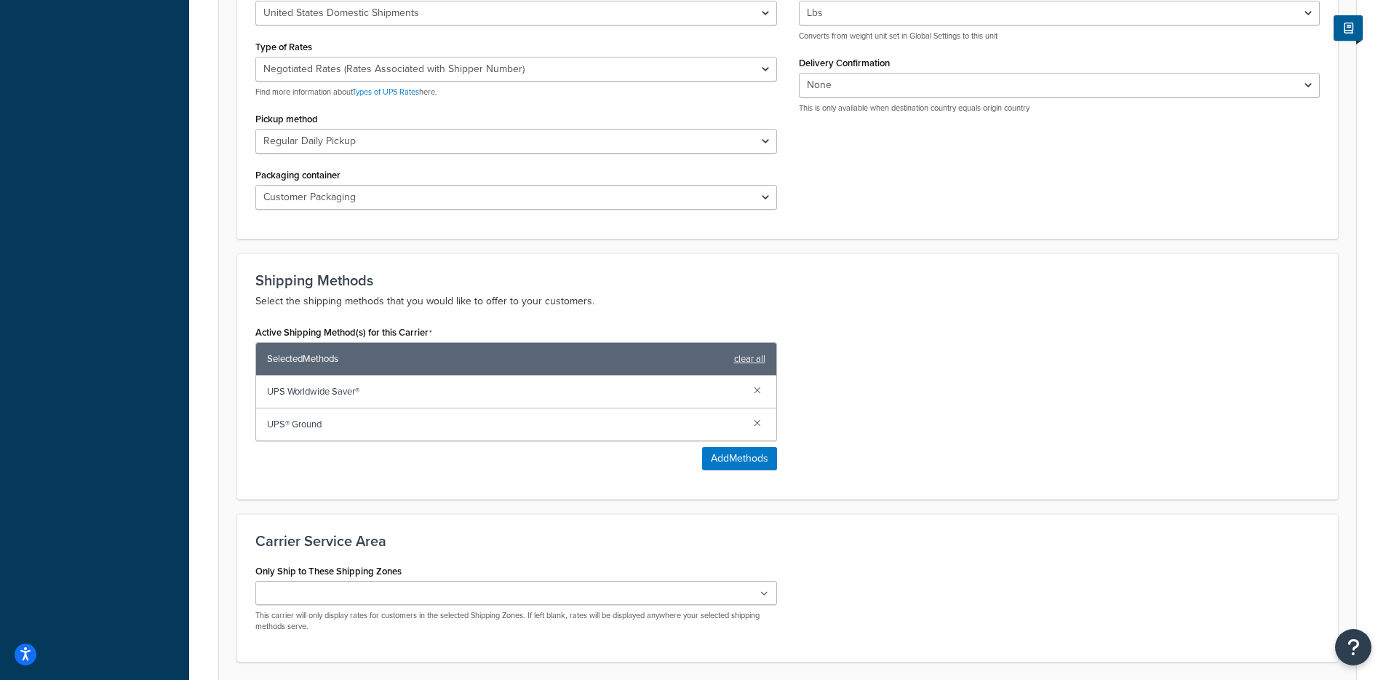
scroll to position [334, 0]
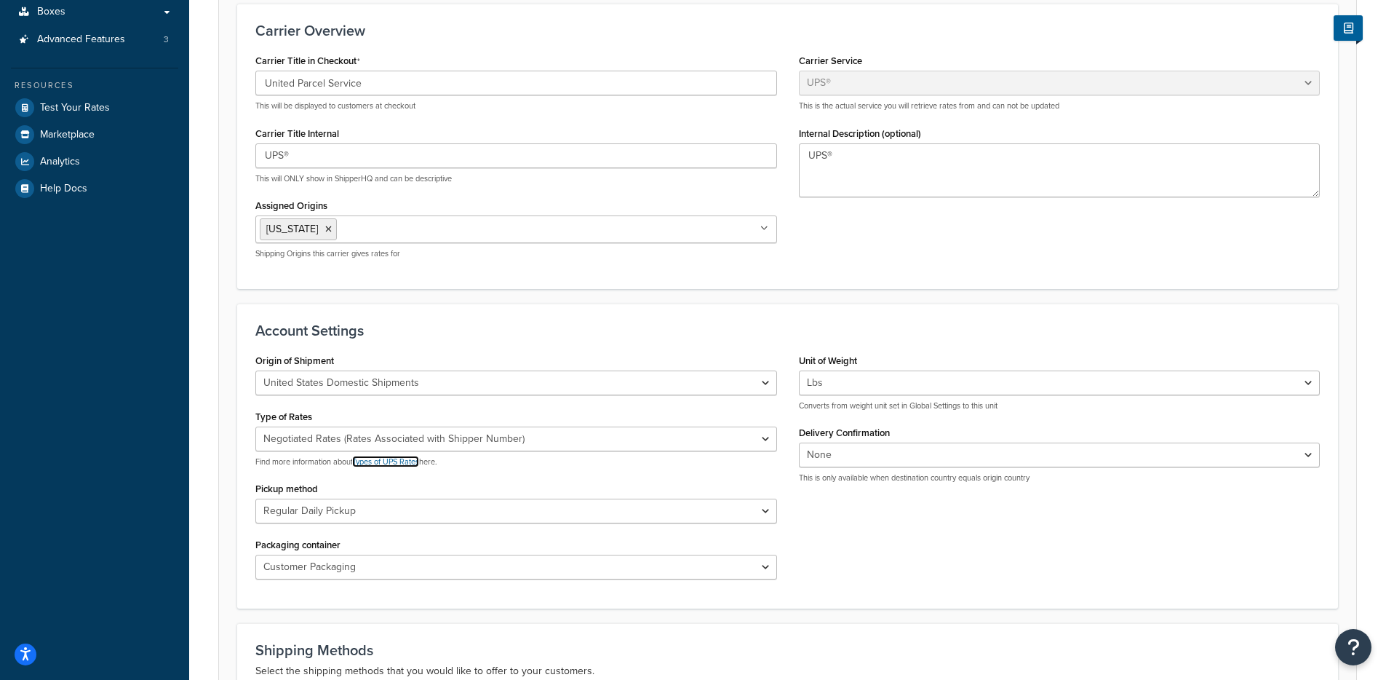
click at [419, 460] on link "Types of UPS Rates" at bounding box center [385, 461] width 67 height 12
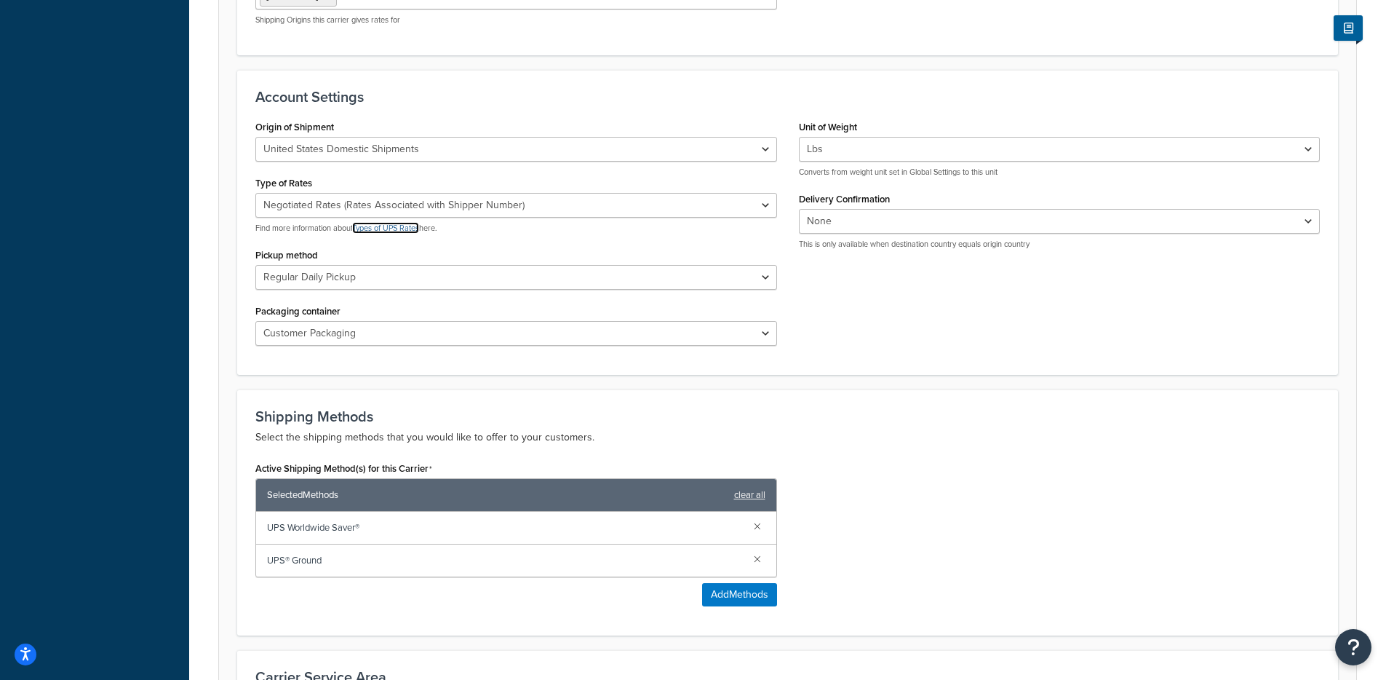
scroll to position [604, 0]
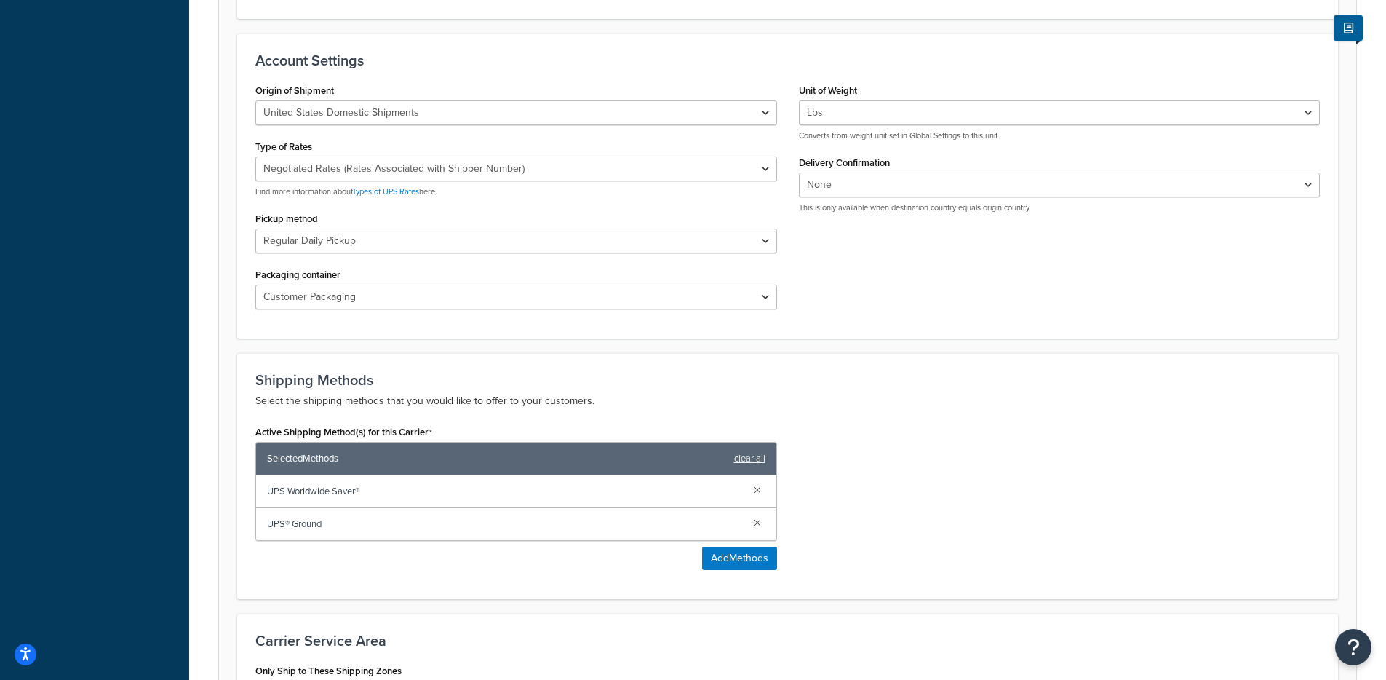
click at [571, 183] on div "Negotiated Rates (Rates Associated with Shipper Number) Daily Rates Retail Rate…" at bounding box center [516, 176] width 522 height 41
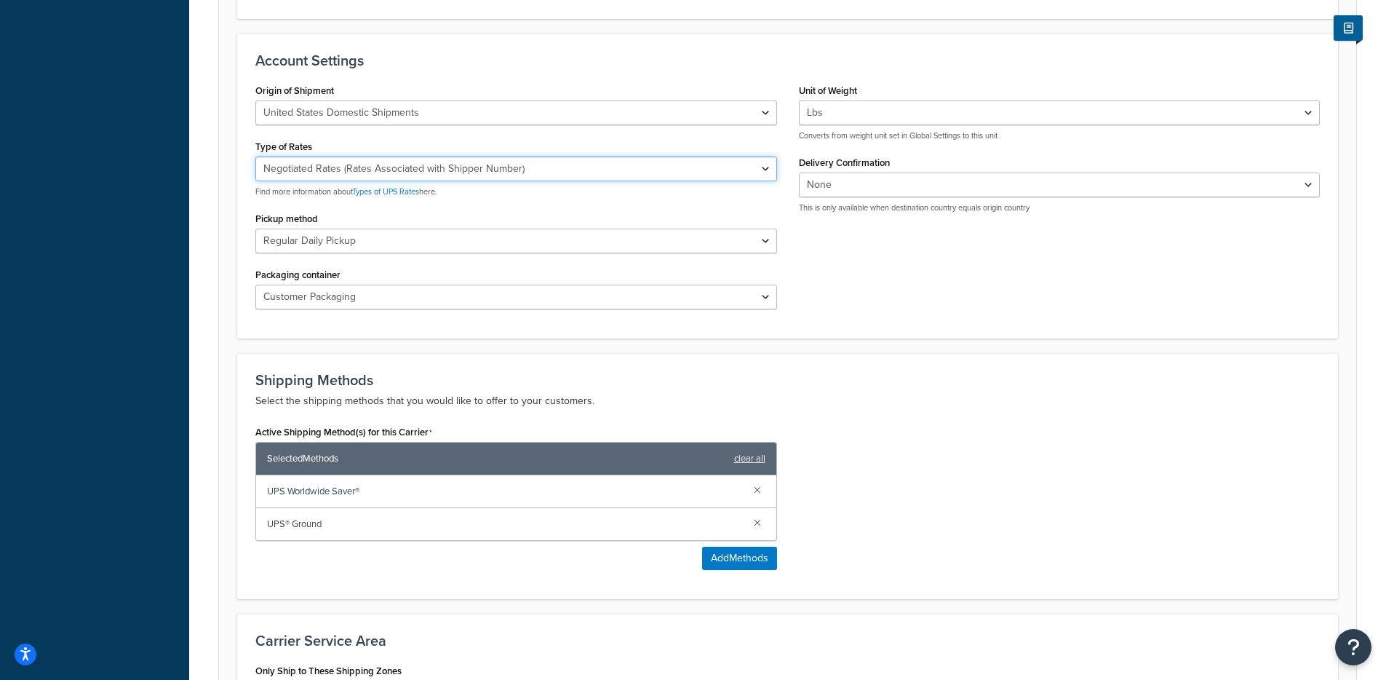
click at [573, 175] on select "Negotiated Rates (Rates Associated with Shipper Number) Daily Rates Retail Rate…" at bounding box center [516, 168] width 522 height 25
select select "53"
click at [255, 157] on select "Negotiated Rates (Rates Associated with Shipper Number) Daily Rates Retail Rate…" at bounding box center [516, 168] width 522 height 25
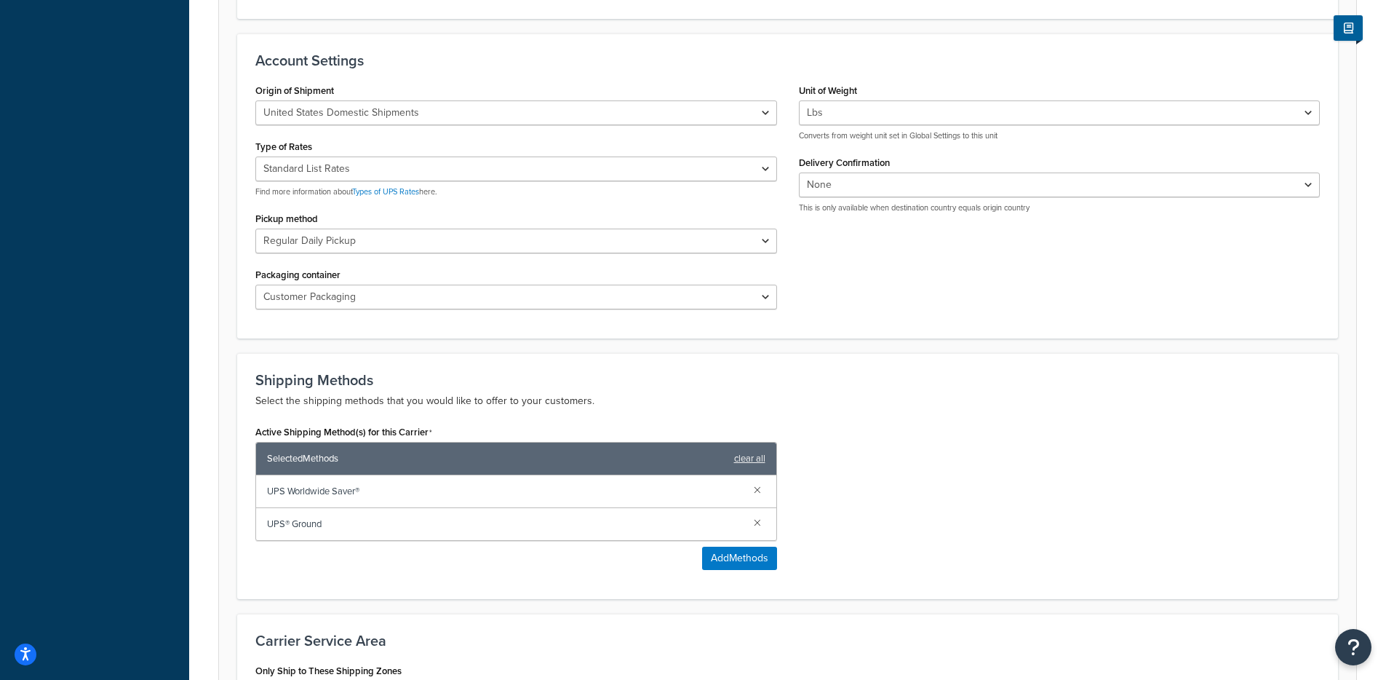
click at [899, 386] on h3 "Shipping Methods" at bounding box center [787, 380] width 1064 height 16
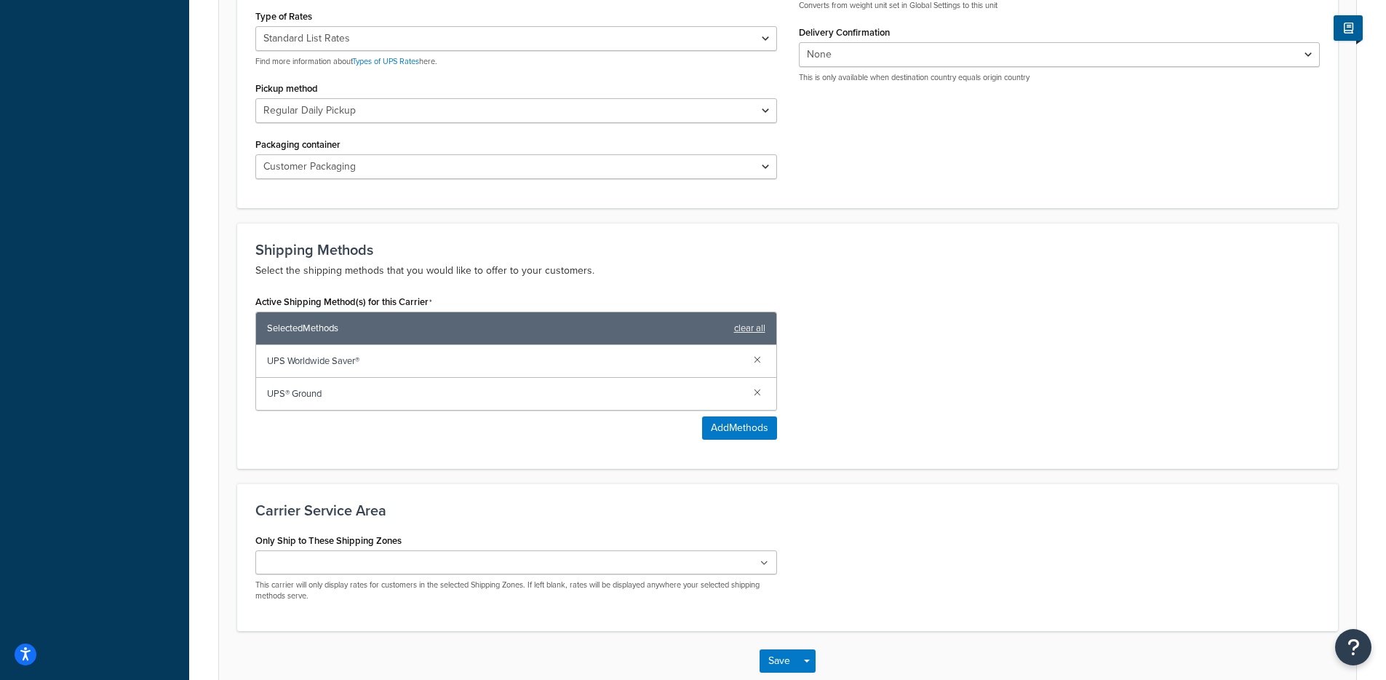
scroll to position [820, 0]
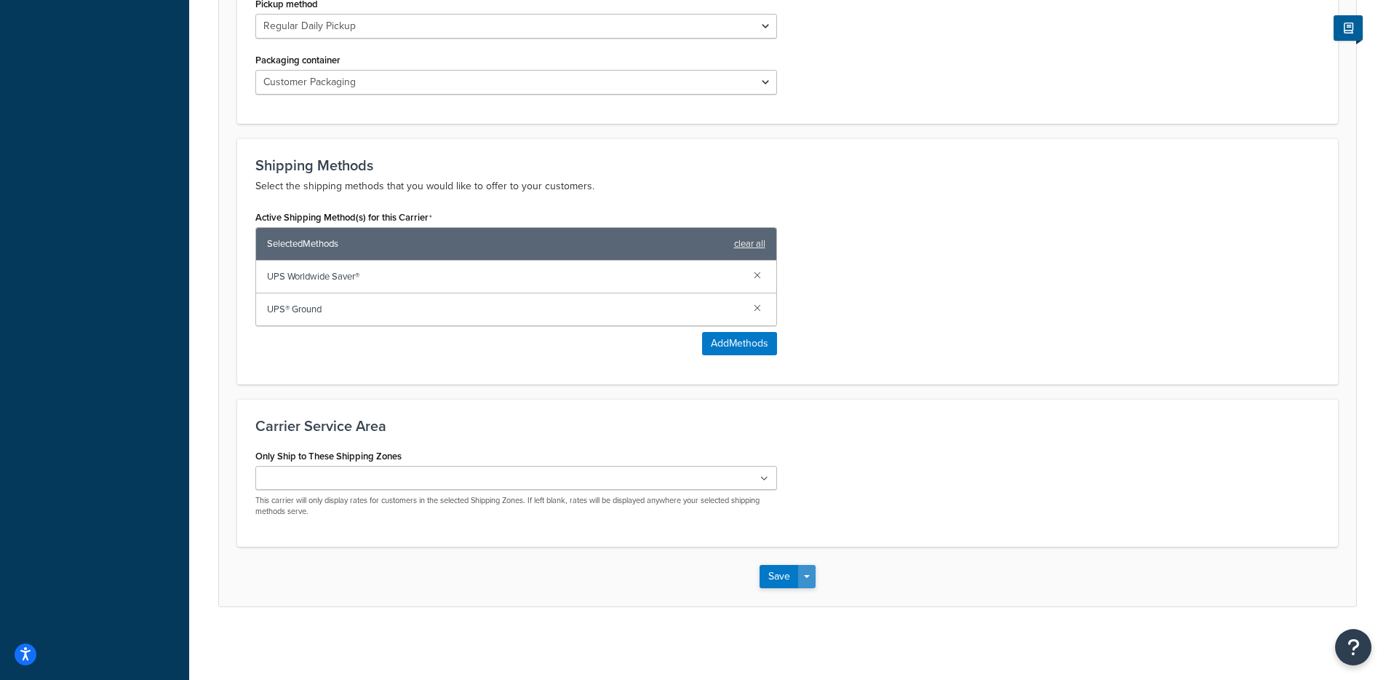
click at [809, 570] on button "Save Dropdown" at bounding box center [806, 576] width 17 height 23
click at [809, 600] on button "Save and Edit" at bounding box center [813, 603] width 106 height 31
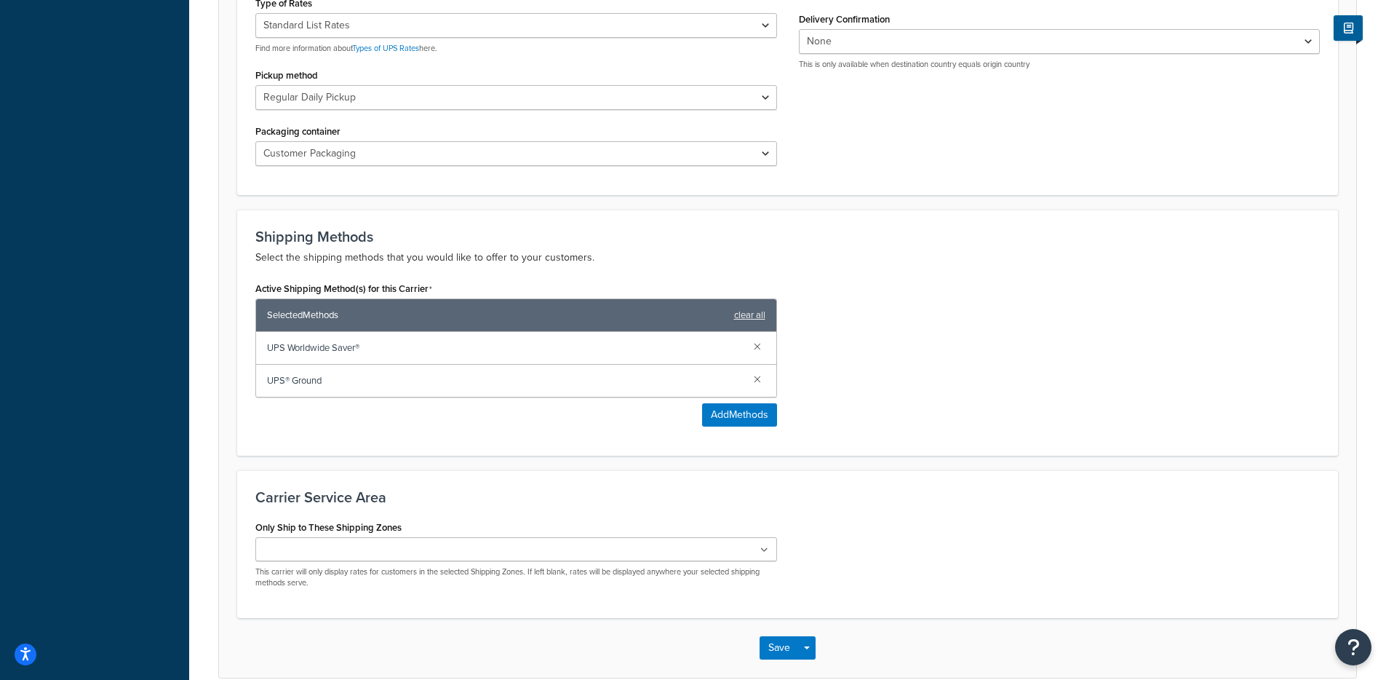
scroll to position [0, 0]
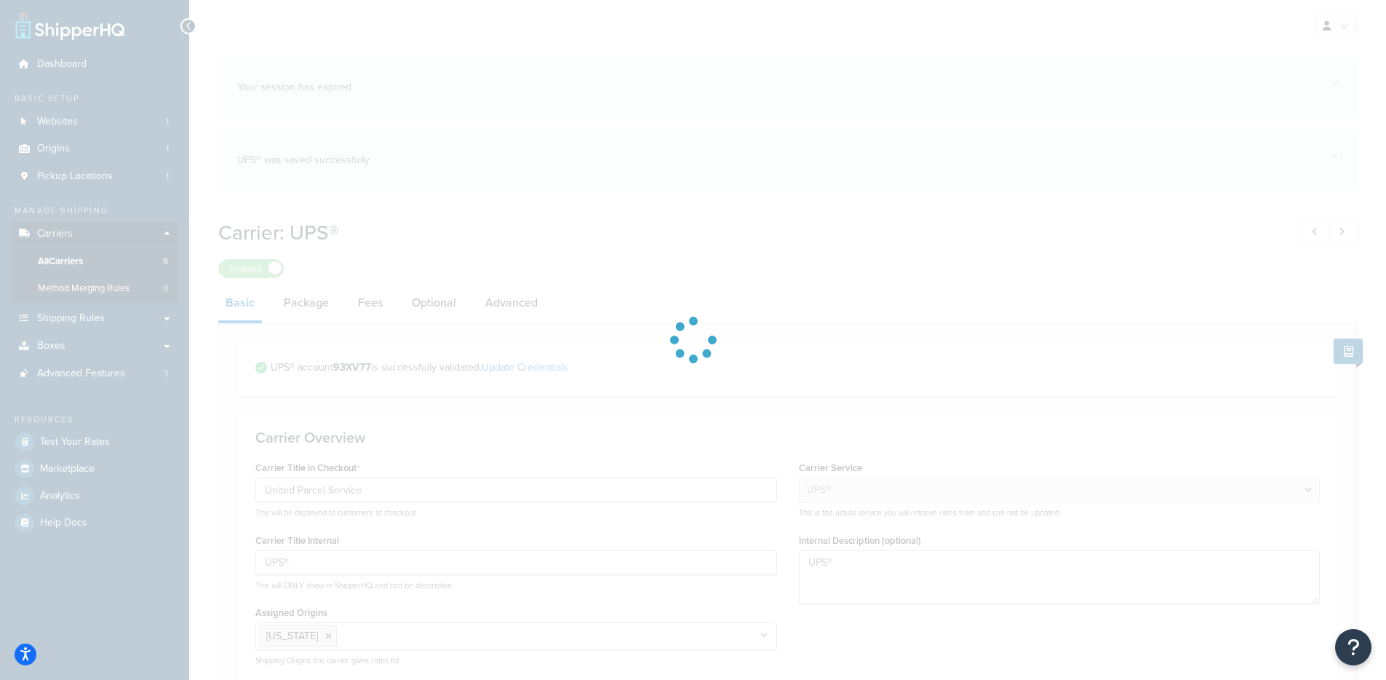
select select "ups"
select select "53"
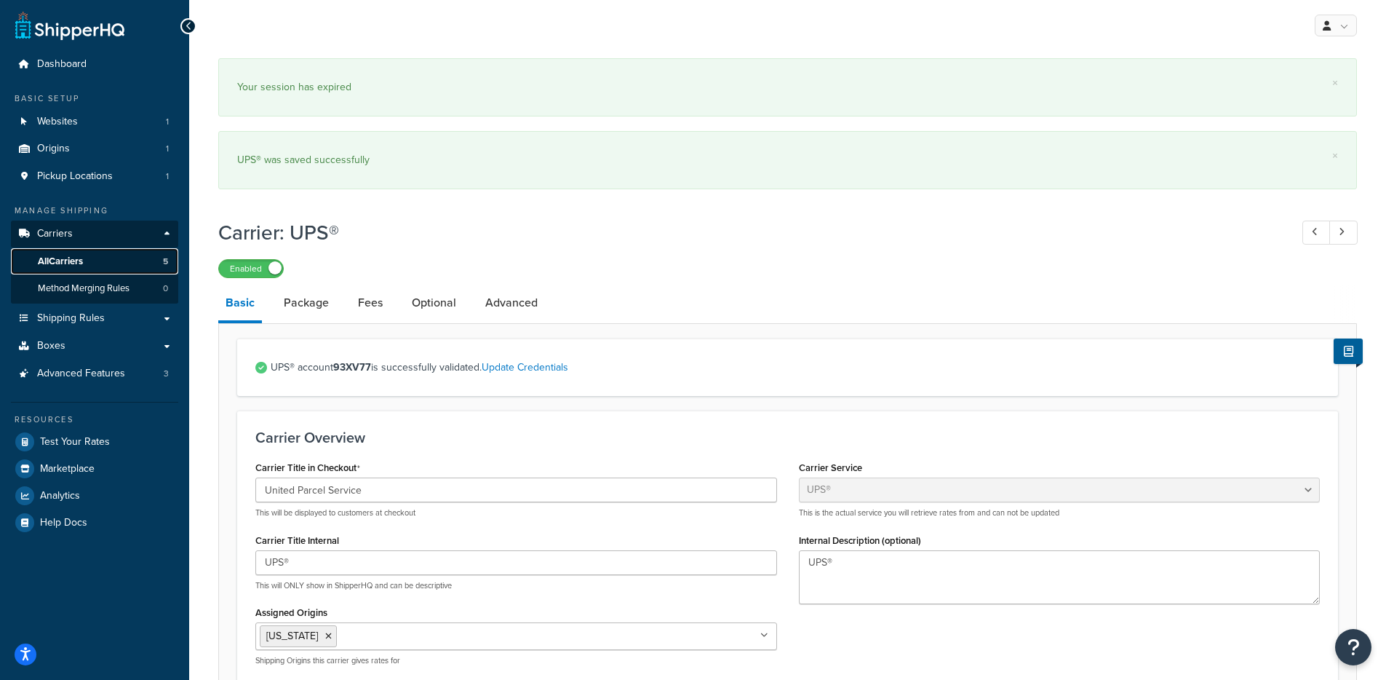
click at [82, 266] on span "All Carriers" at bounding box center [60, 261] width 45 height 12
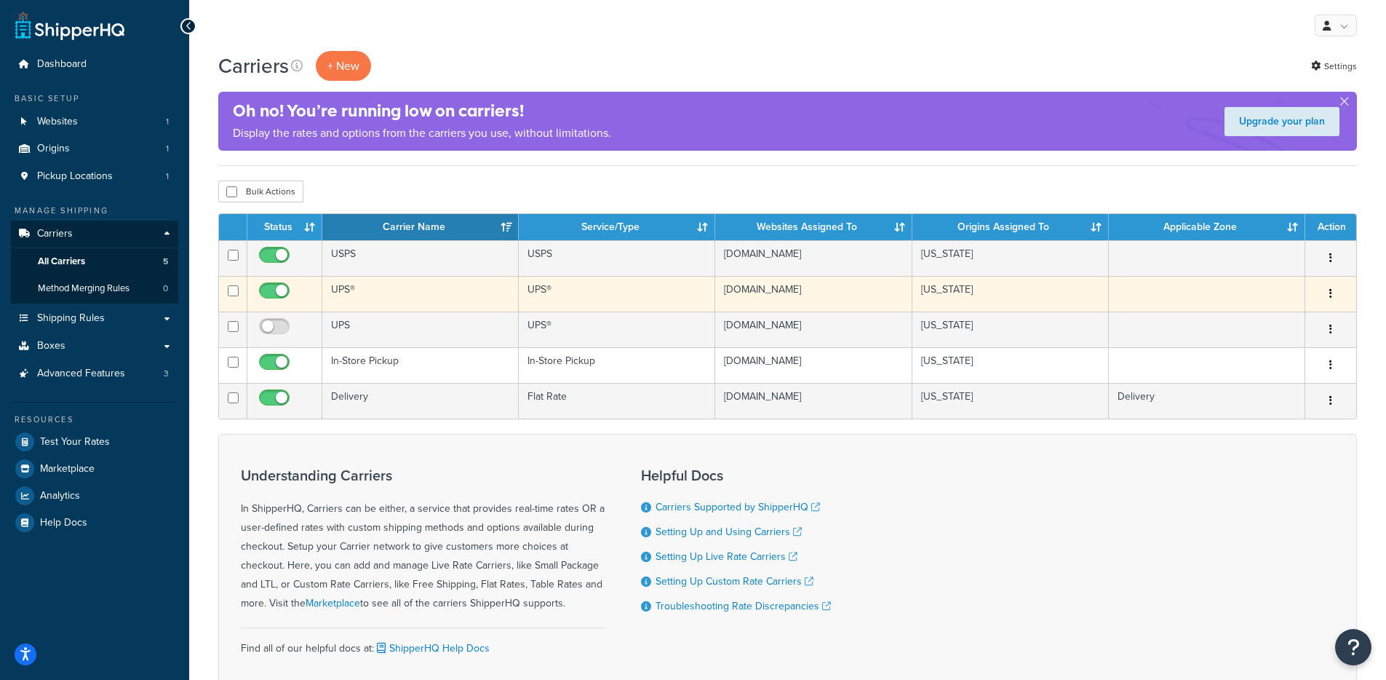
click at [380, 293] on td "UPS®" at bounding box center [420, 294] width 196 height 36
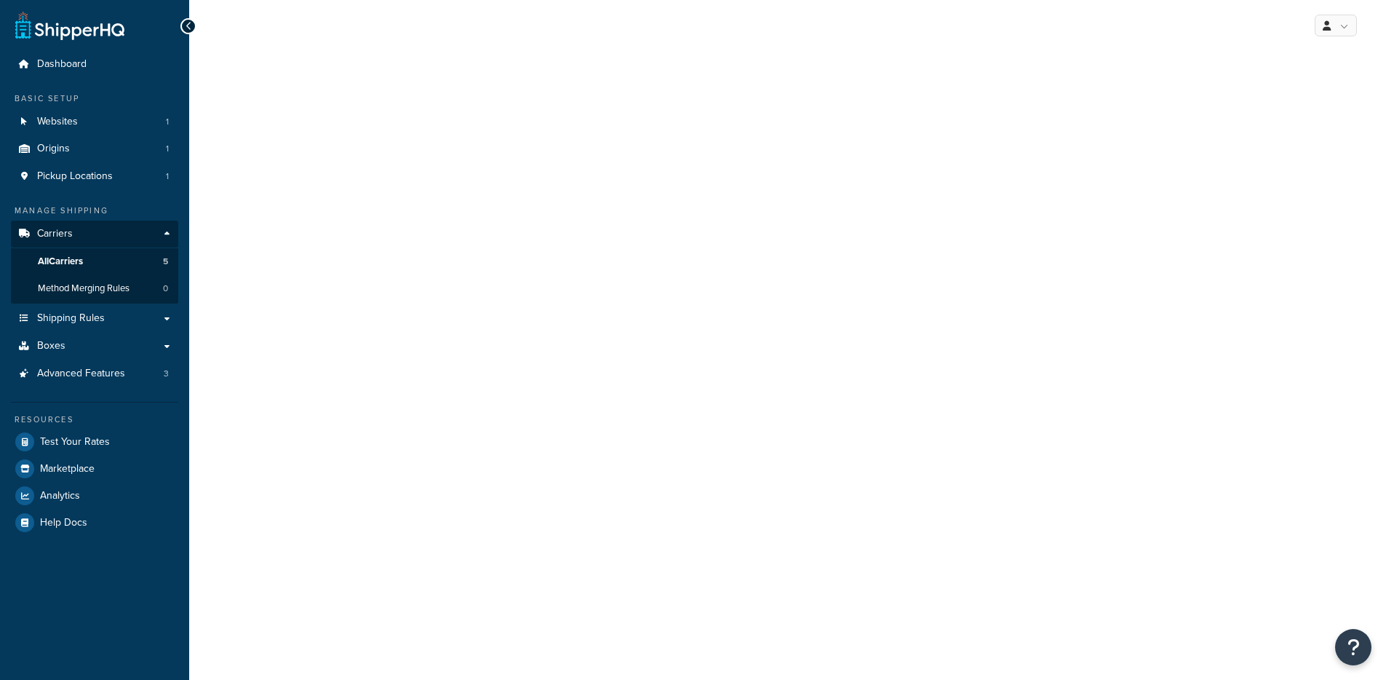
select select "ups"
select select "53"
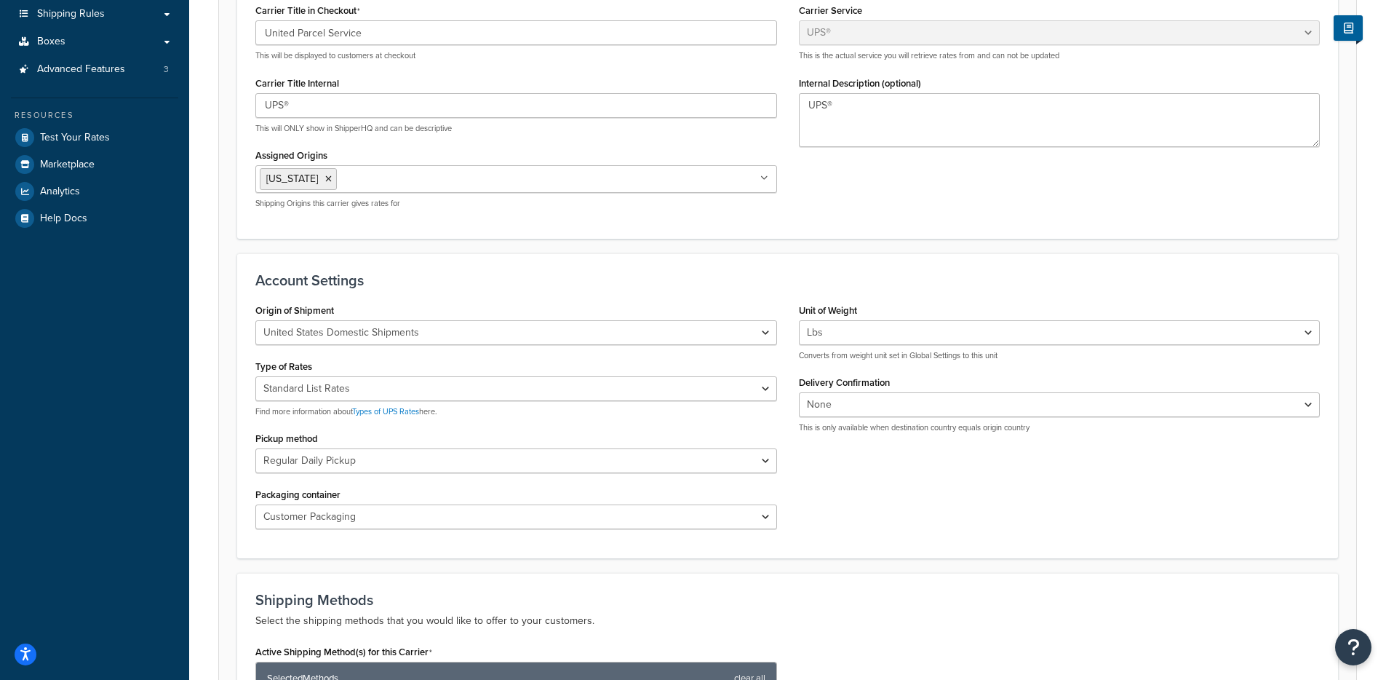
scroll to position [306, 0]
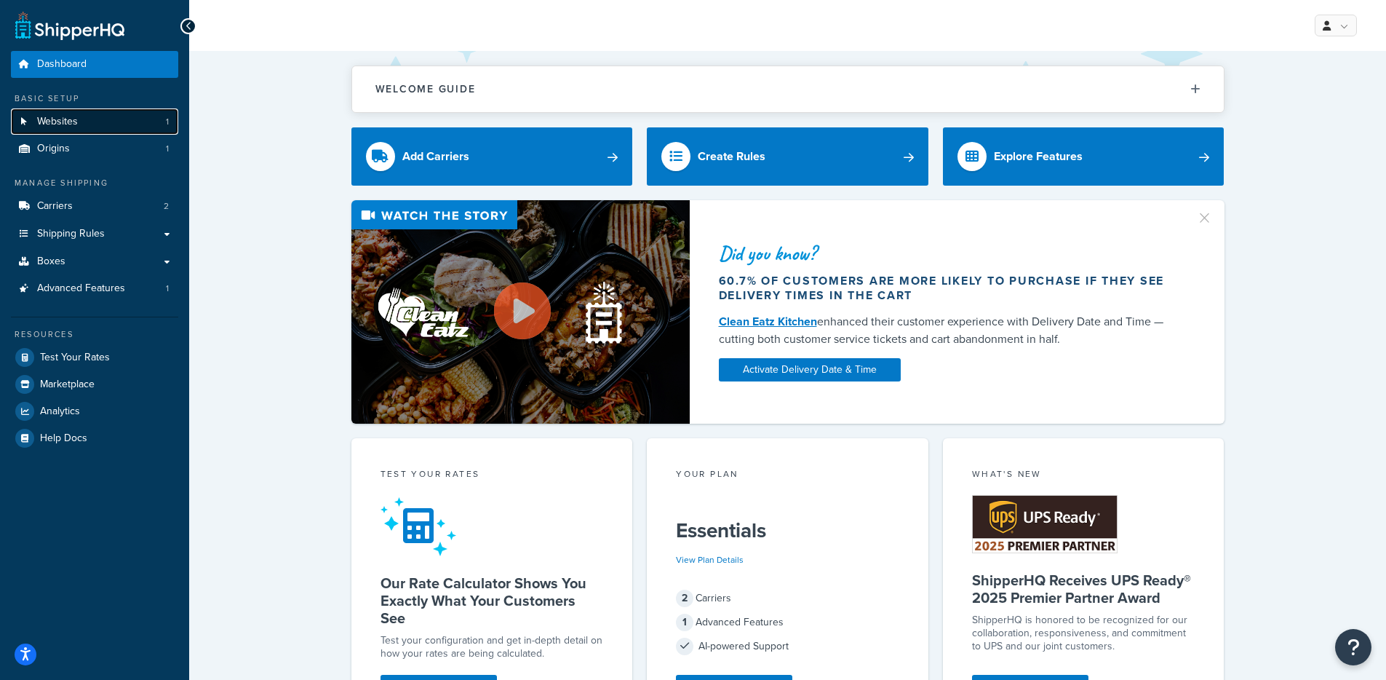
click at [92, 126] on link "Websites 1" at bounding box center [94, 121] width 167 height 27
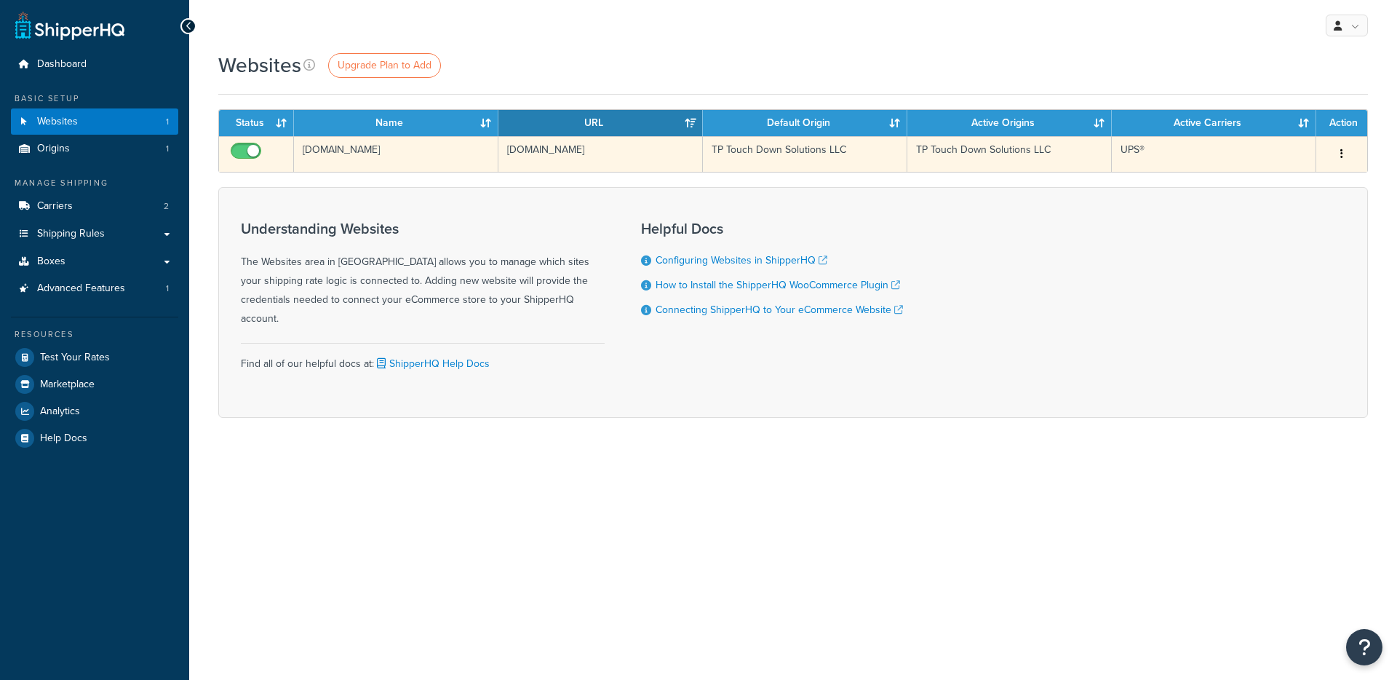
click at [401, 150] on td "[DOMAIN_NAME]" at bounding box center [396, 154] width 204 height 36
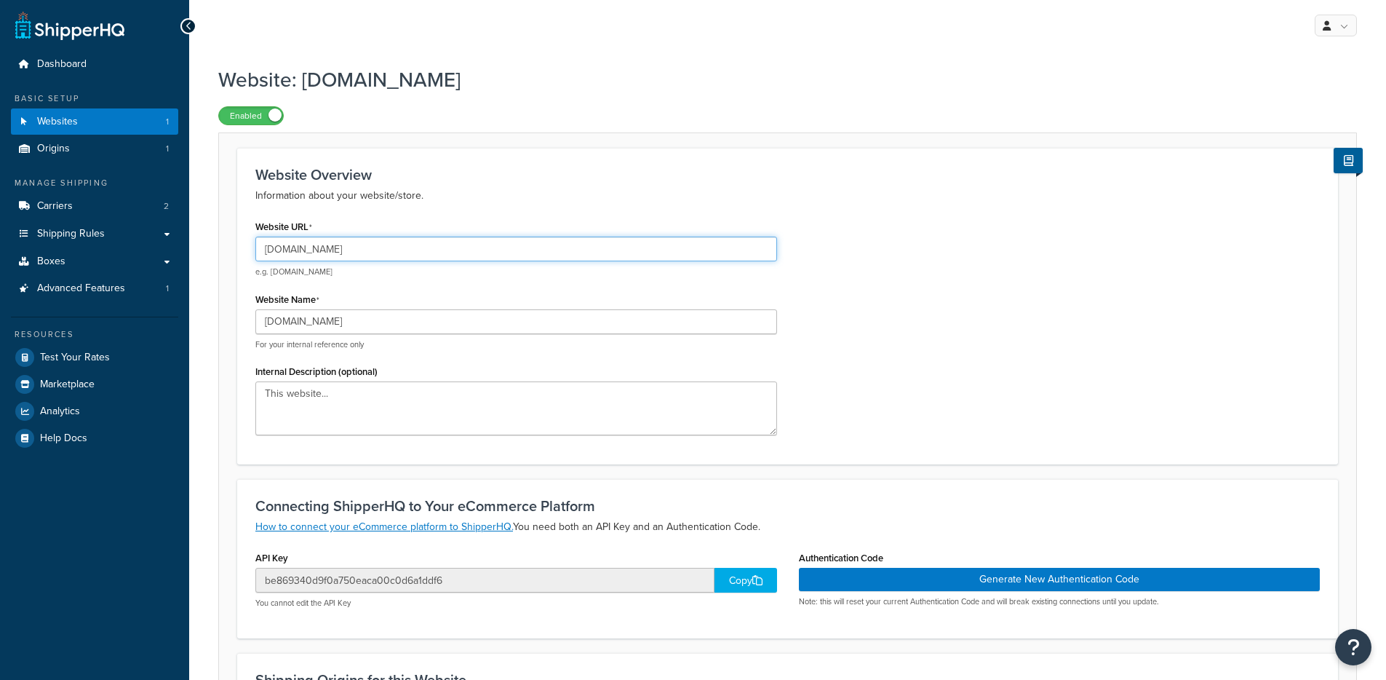
click at [376, 255] on input "[DOMAIN_NAME]" at bounding box center [516, 248] width 522 height 25
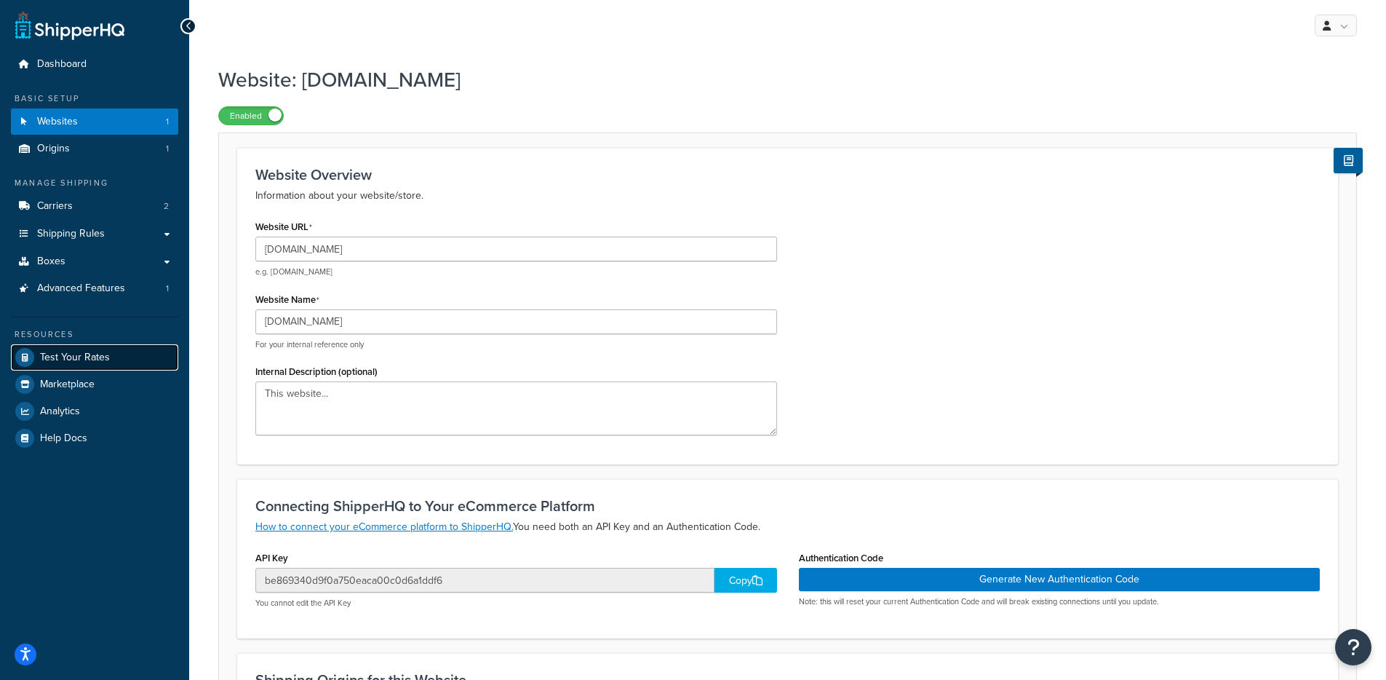
click at [106, 363] on span "Test Your Rates" at bounding box center [75, 357] width 70 height 12
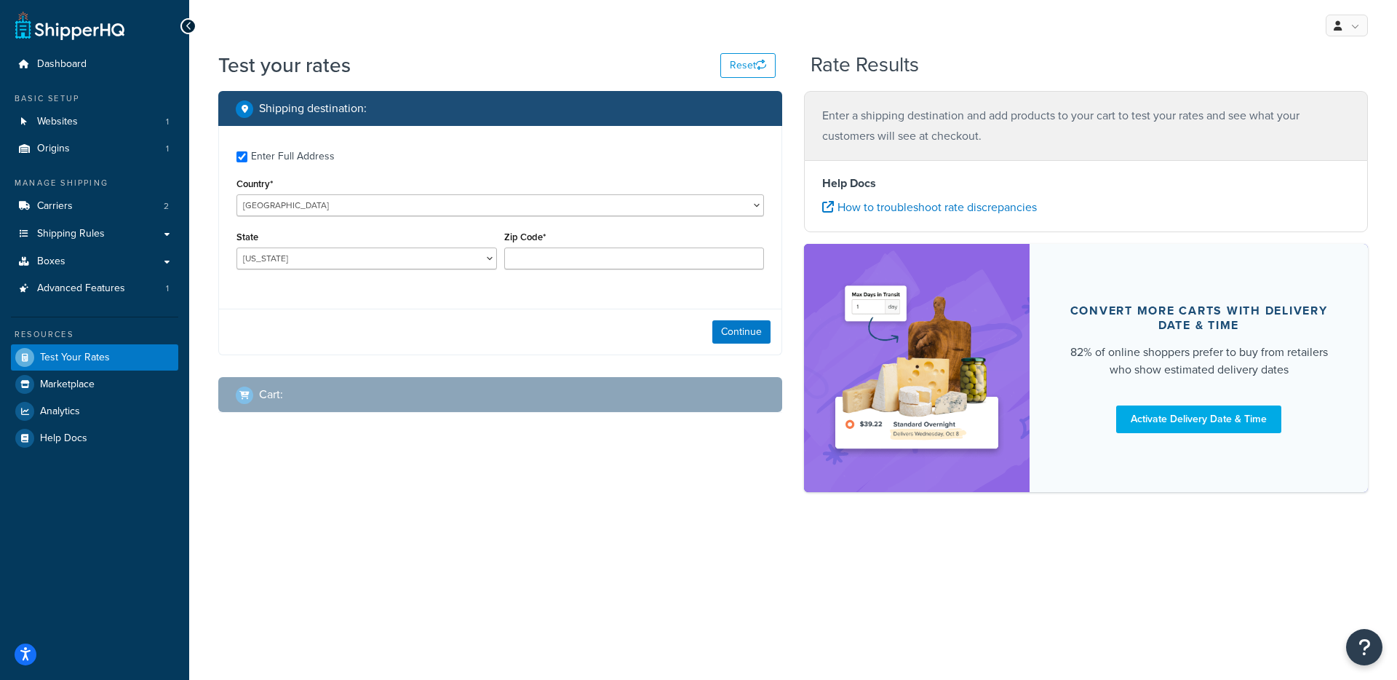
checkbox input "true"
type input "55421"
select select "MN"
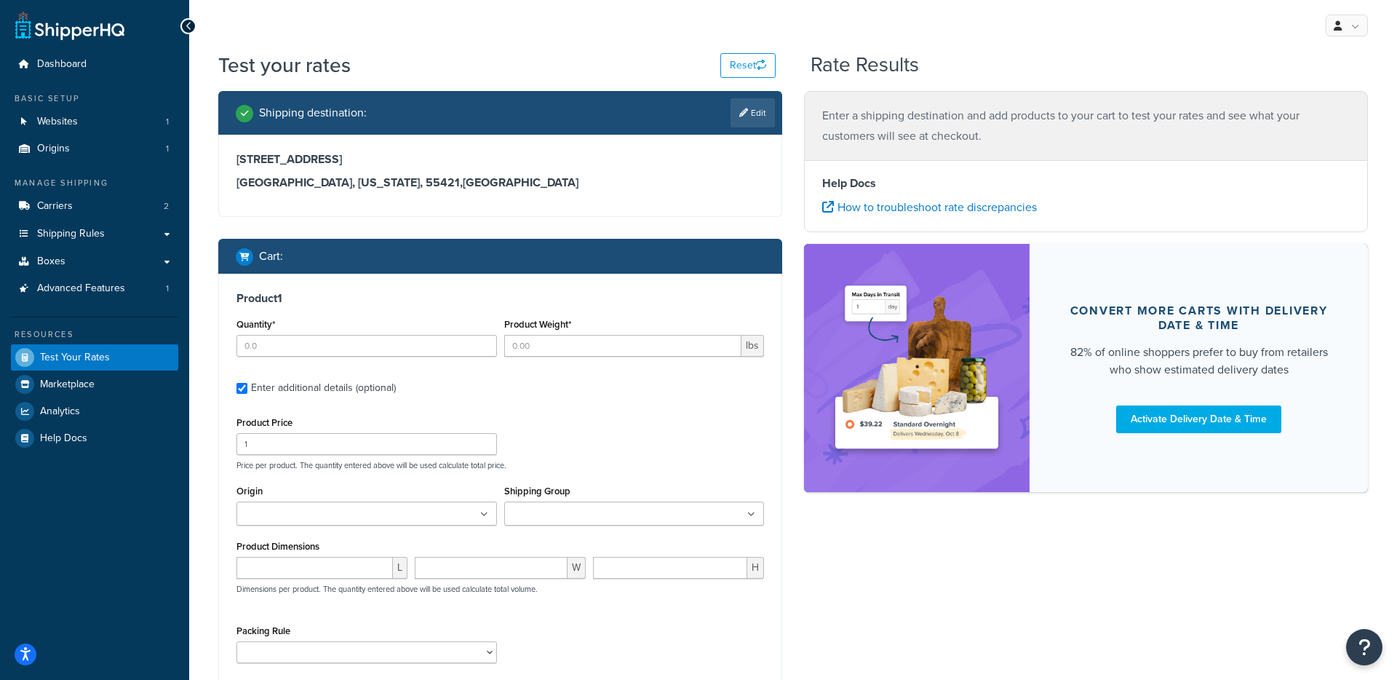
type input "1"
type input "28"
type input "50"
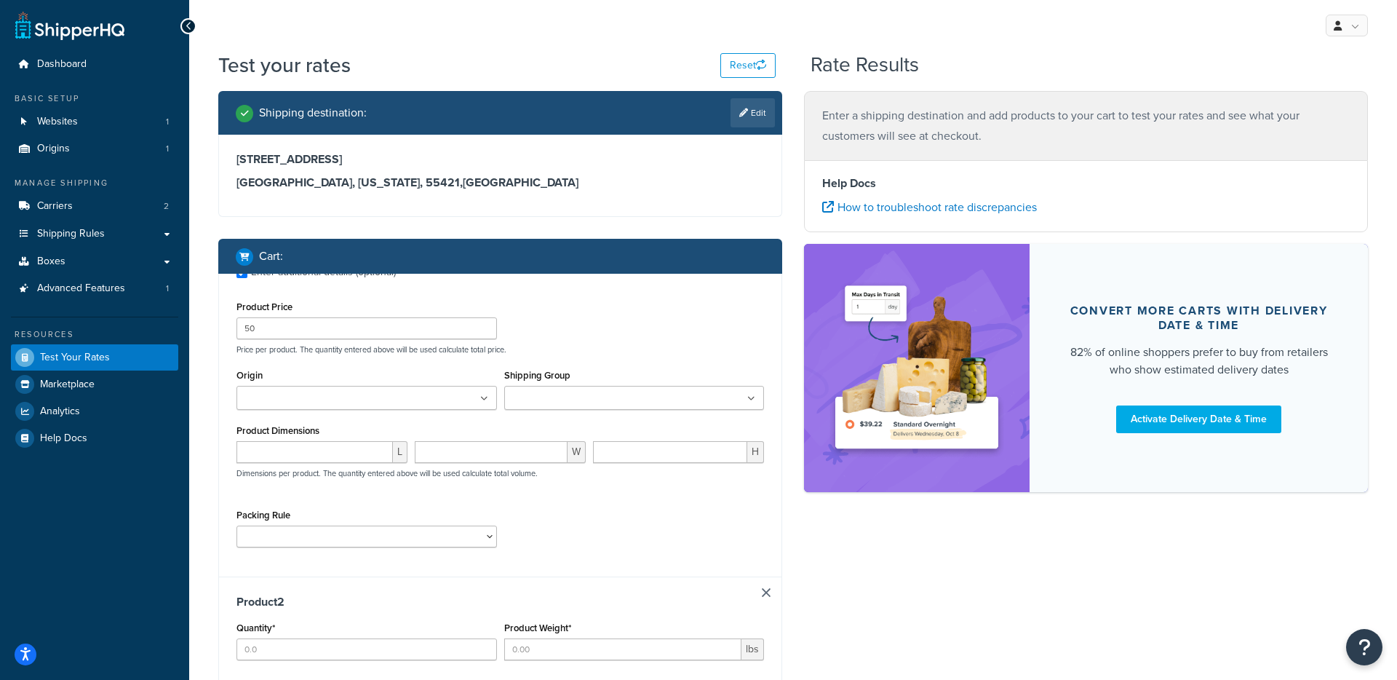
type input "1"
type input "28"
type input "50"
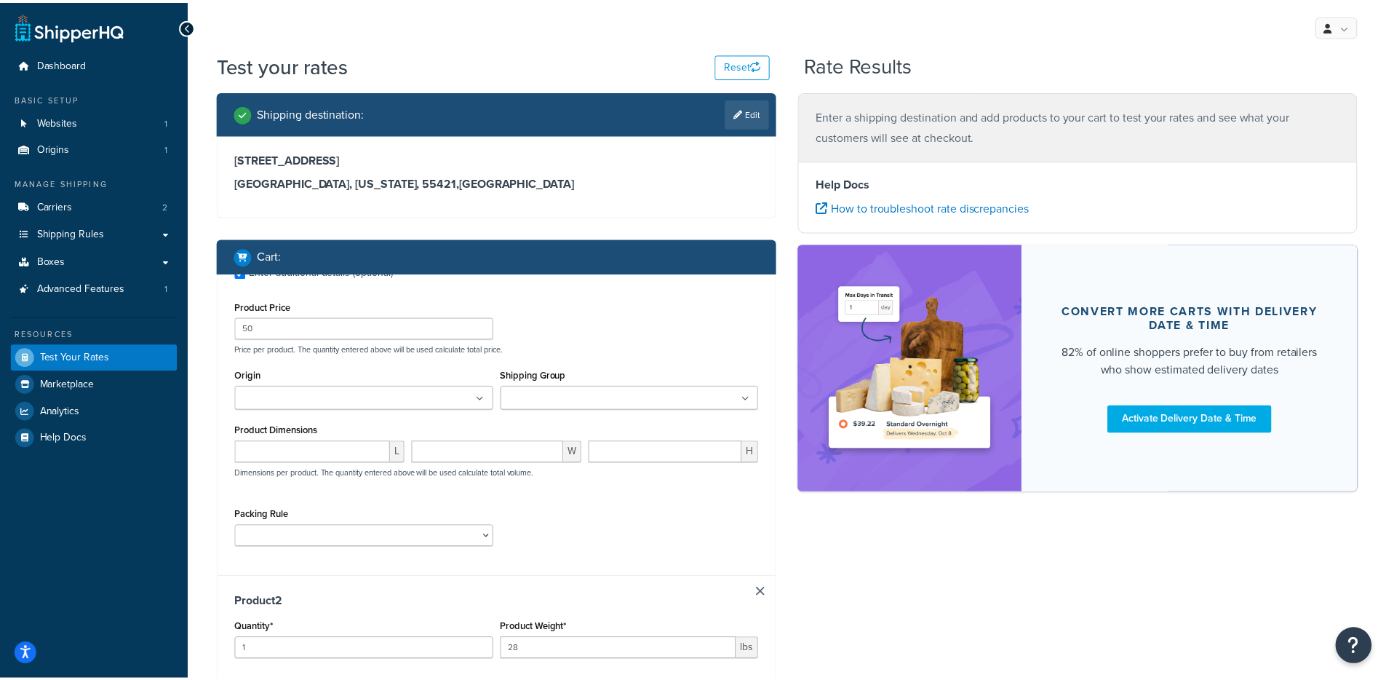
scroll to position [236, 0]
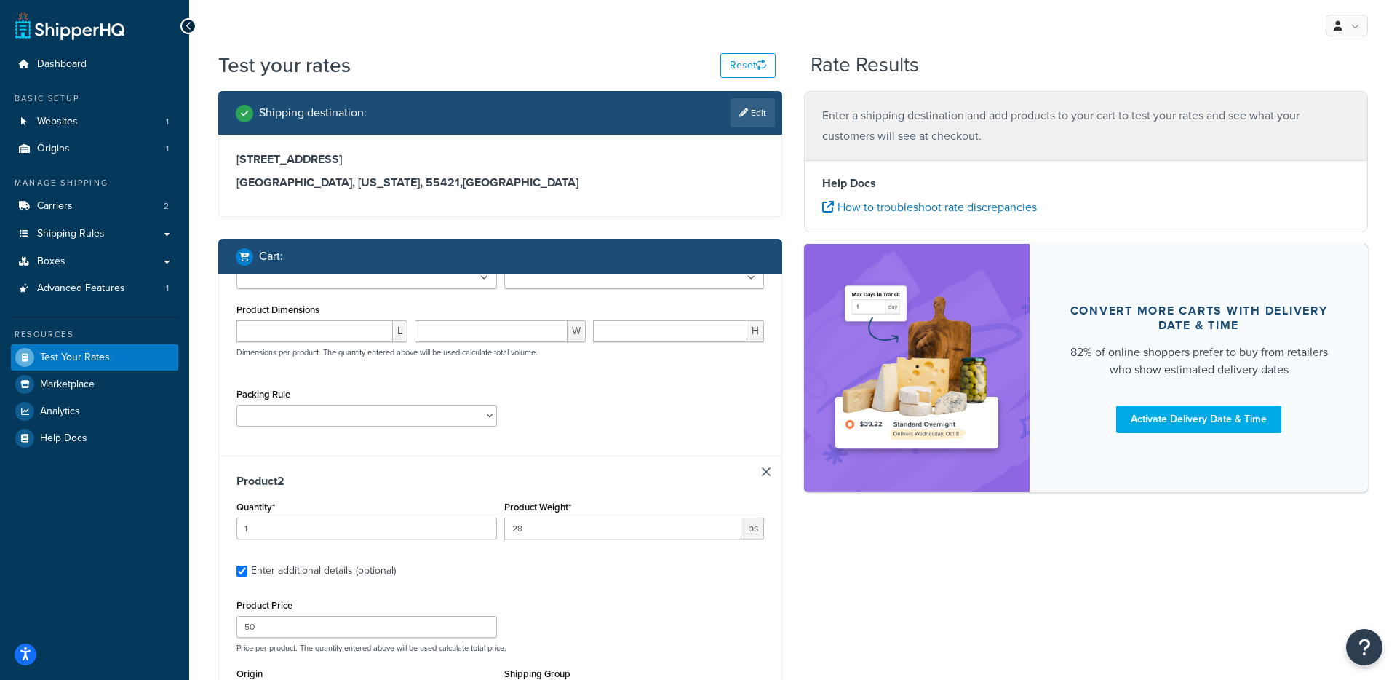
type input "1"
type input "28"
type input "50"
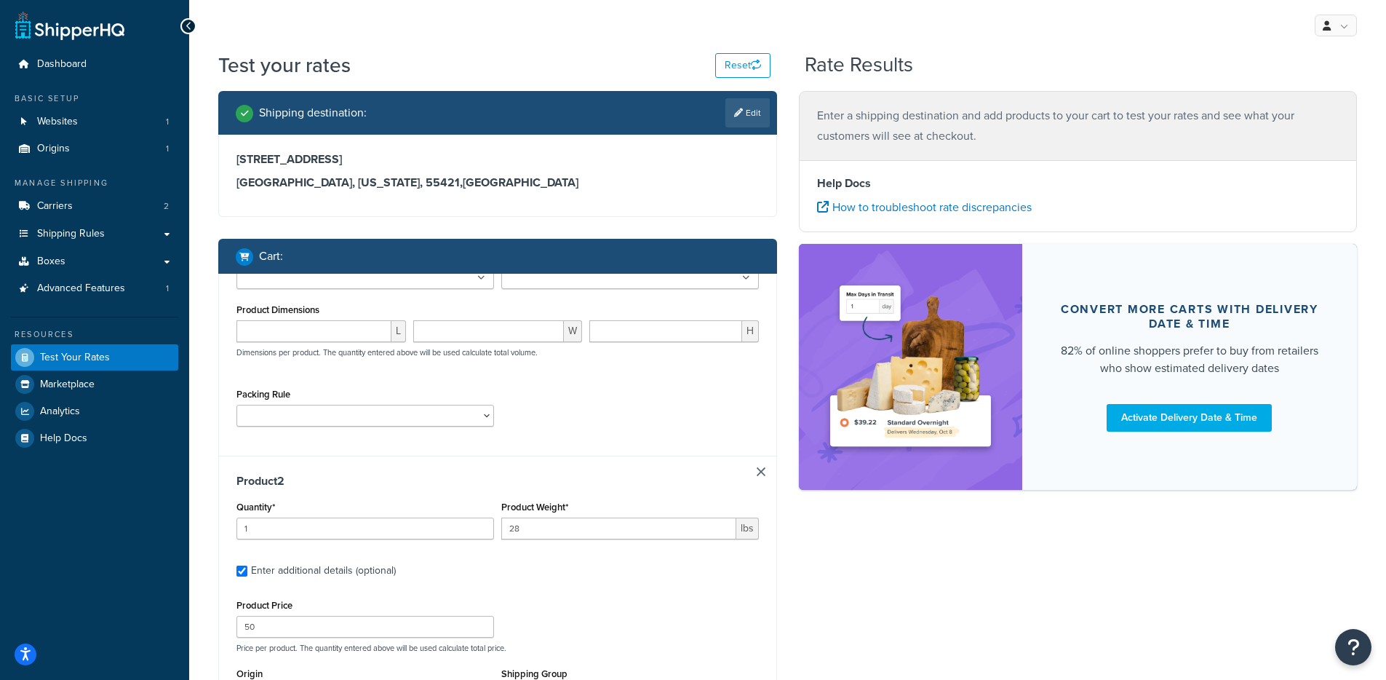
scroll to position [92, 0]
type input "1"
type input "28"
type input "50"
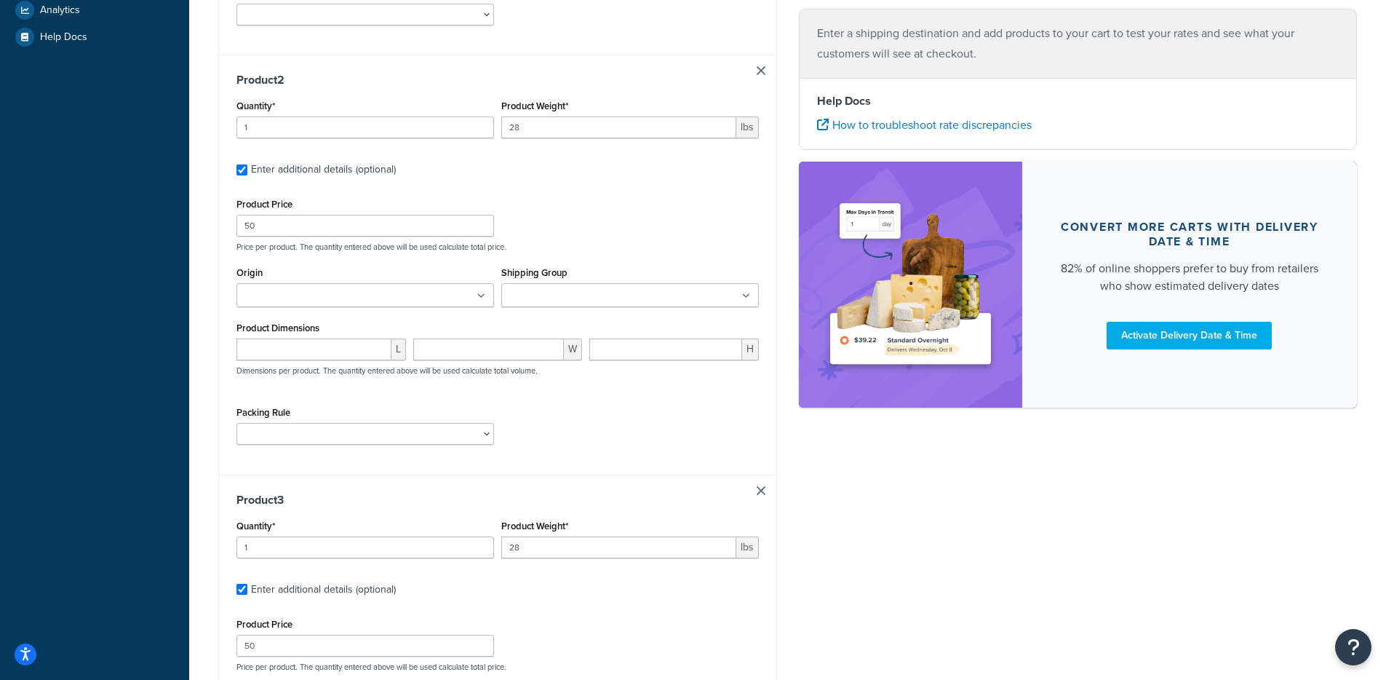
type input "1"
type input "28"
type input "50"
type input "1"
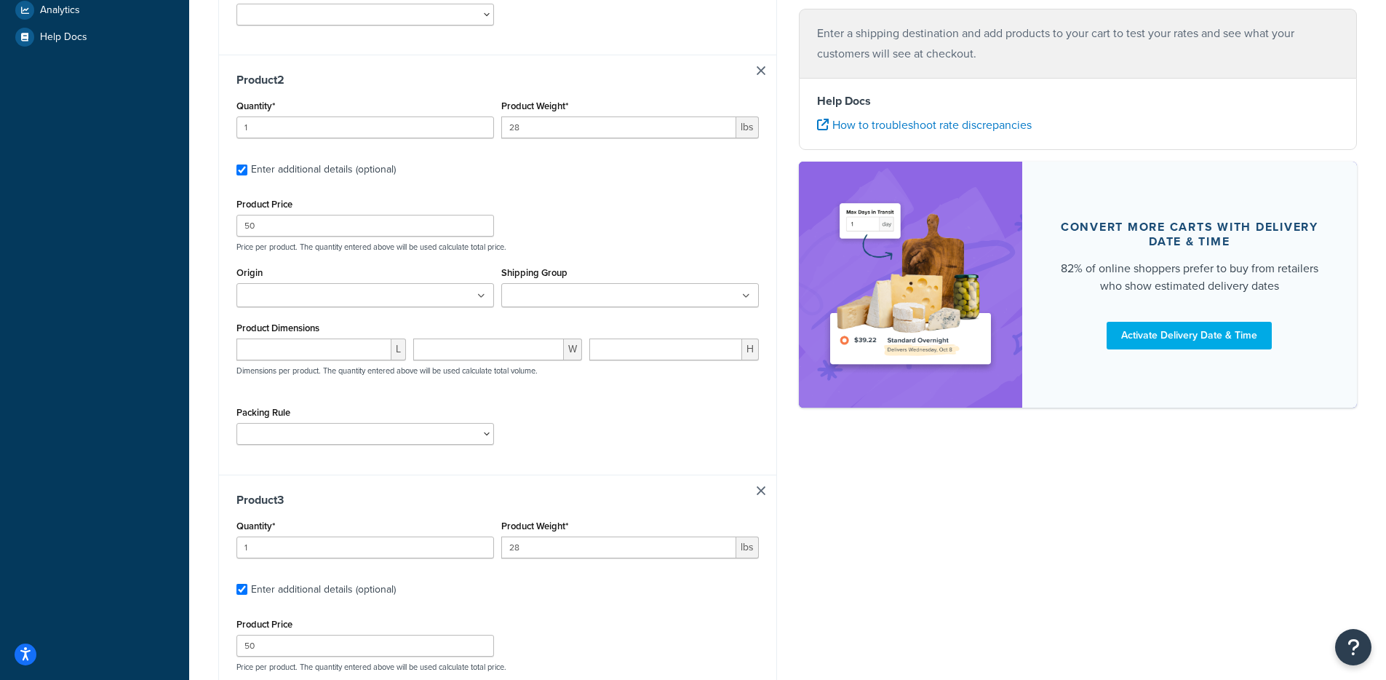
type input "28"
type input "50"
type input "1"
type input "28"
type input "65"
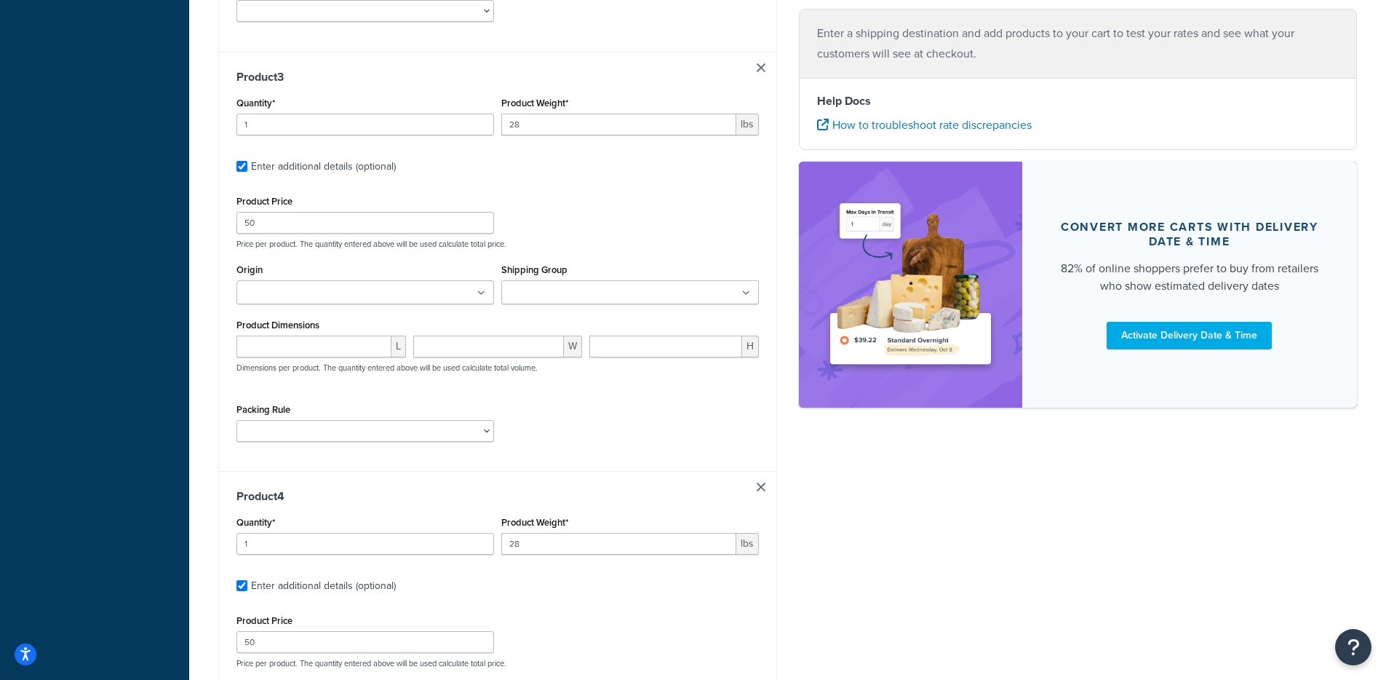
type input "1"
type input "3.5"
type input "35"
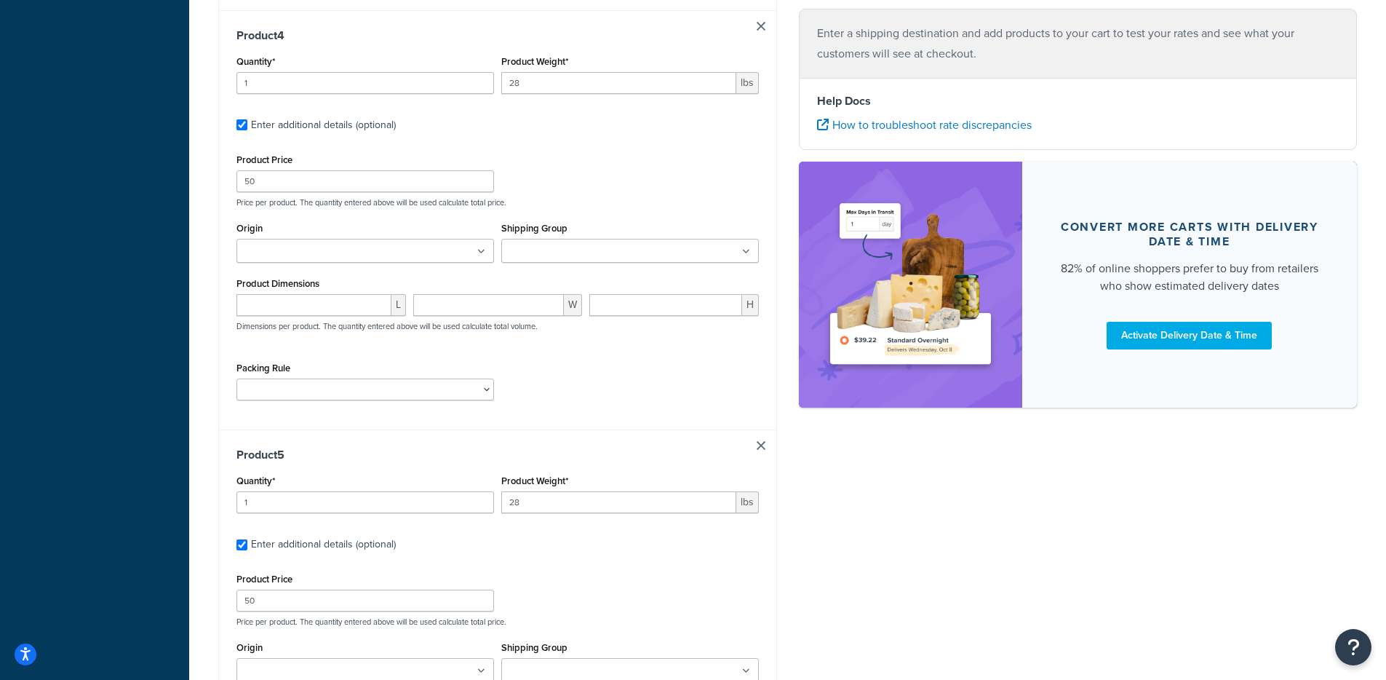
type input "1"
type input "3.5"
type input "25"
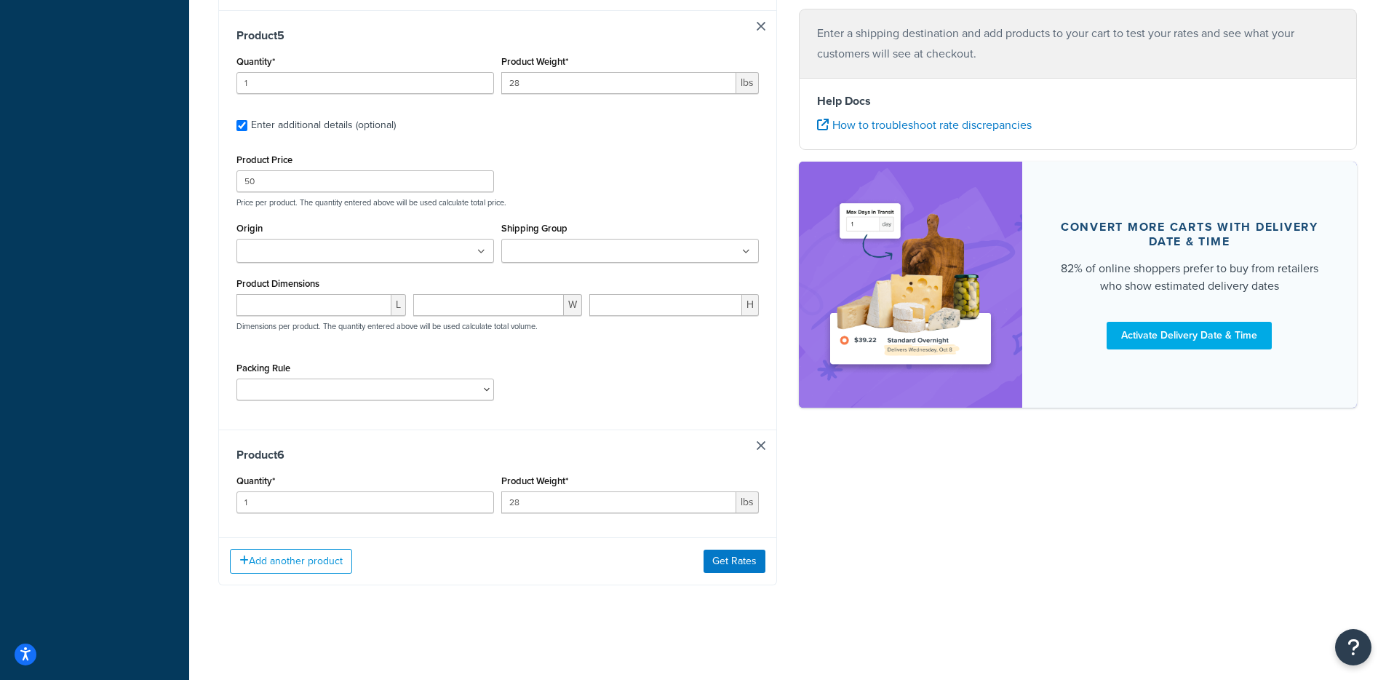
type input "1"
type input "3.5"
type input "20"
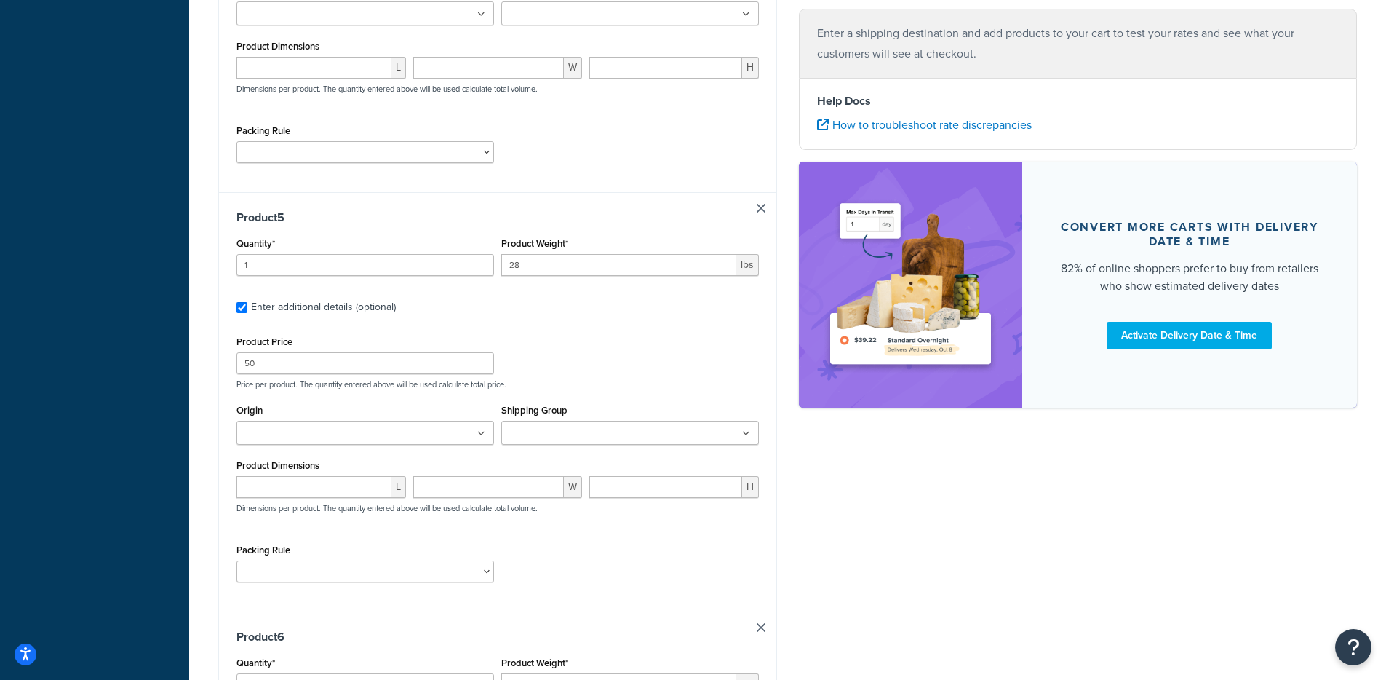
type input "1"
type input "3.5"
type input "20"
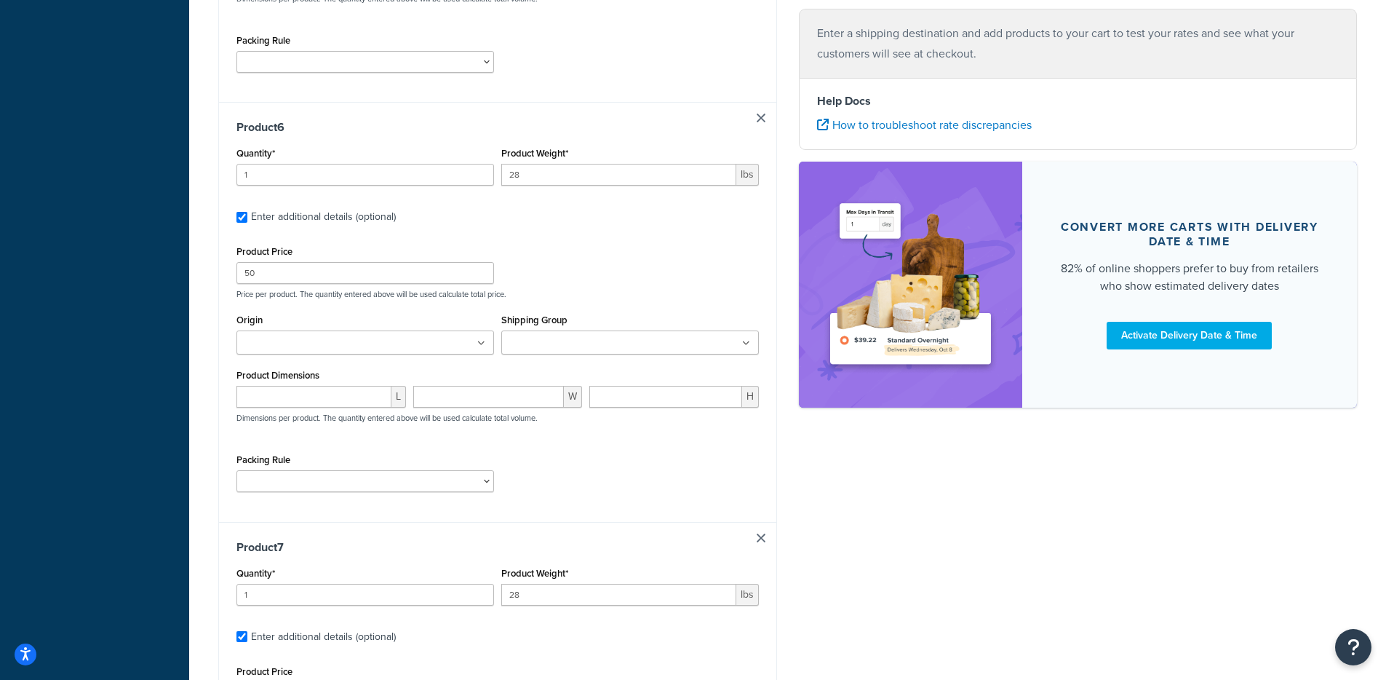
type input "1"
type input "3.5"
type input "20"
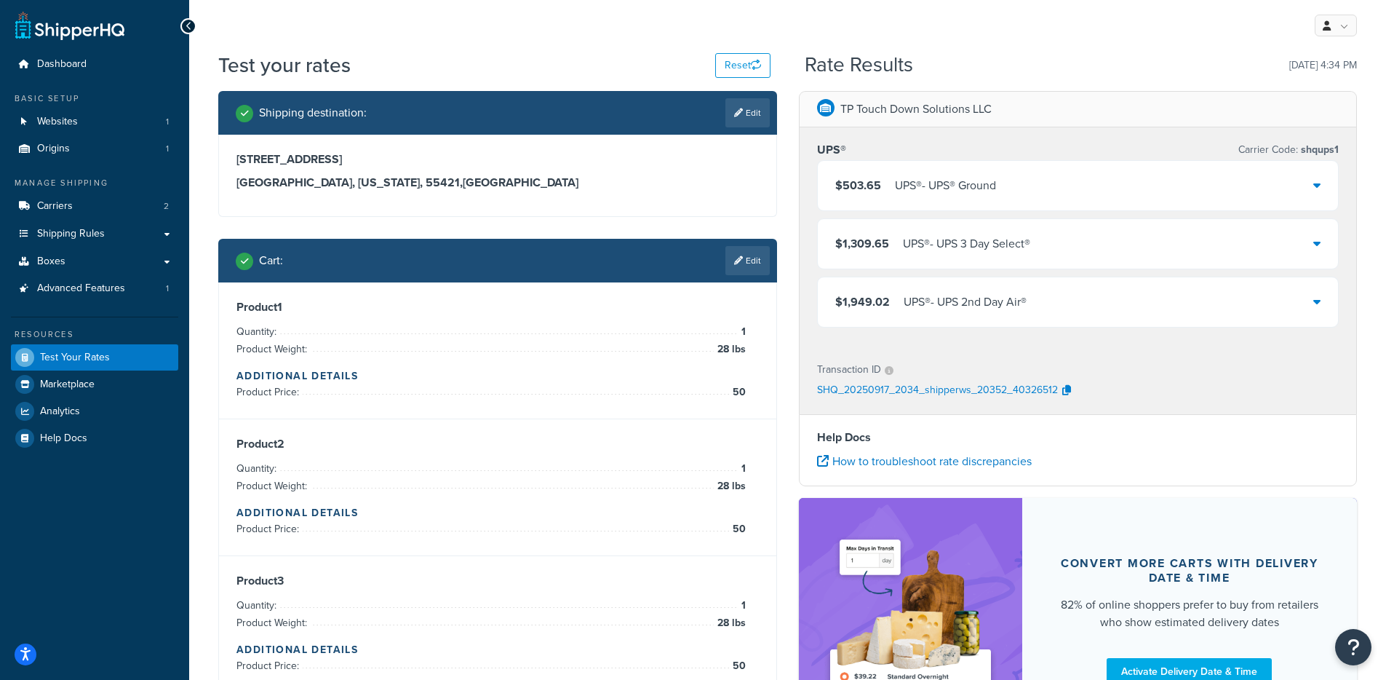
click at [971, 196] on div "$503.65 UPS® - UPS® Ground" at bounding box center [1078, 185] width 521 height 49
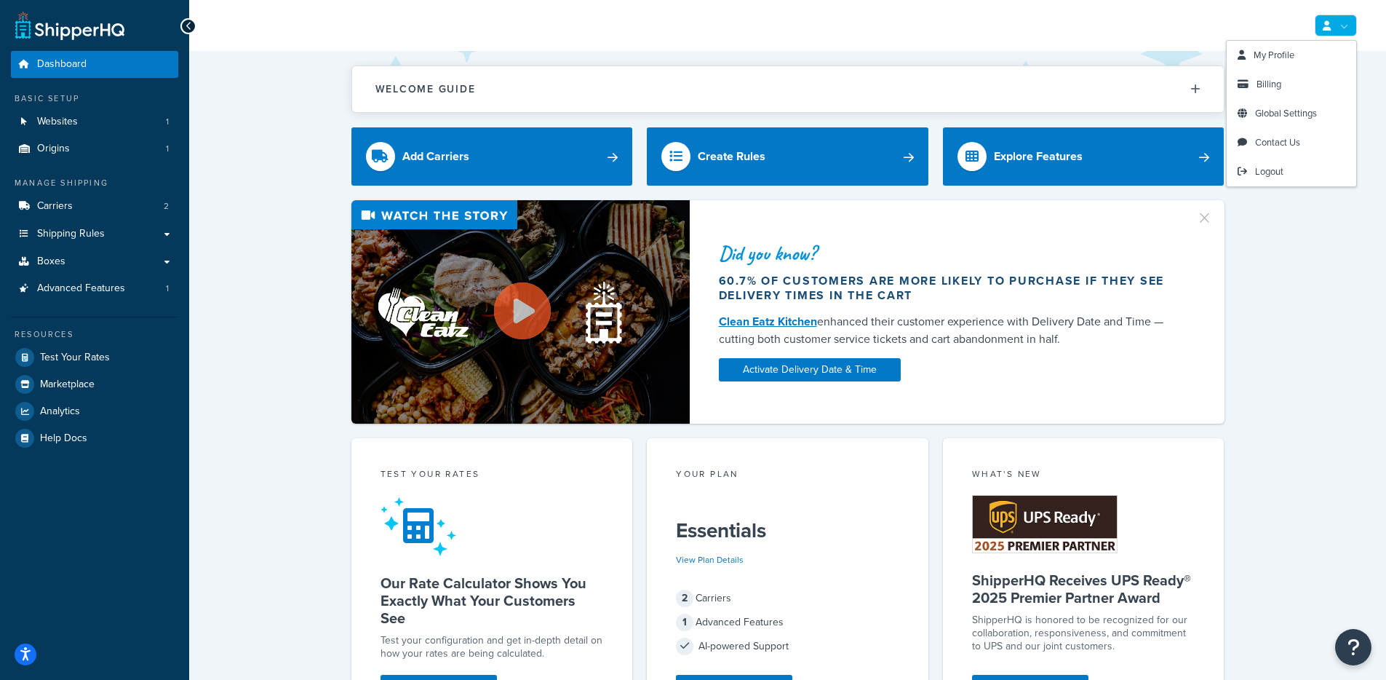
click at [1344, 30] on link at bounding box center [1336, 26] width 42 height 22
click at [1267, 117] on span "Global Settings" at bounding box center [1286, 113] width 62 height 14
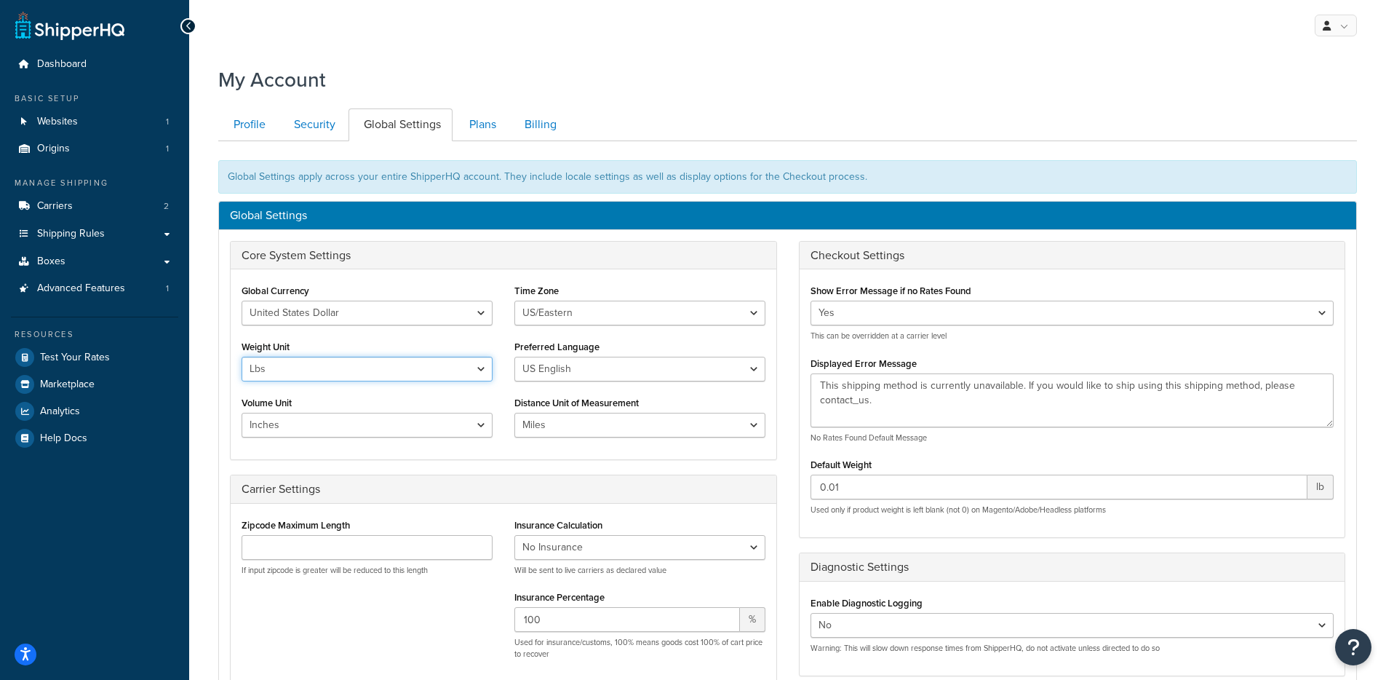
click at [359, 371] on select "Lbs Kgs" at bounding box center [367, 369] width 251 height 25
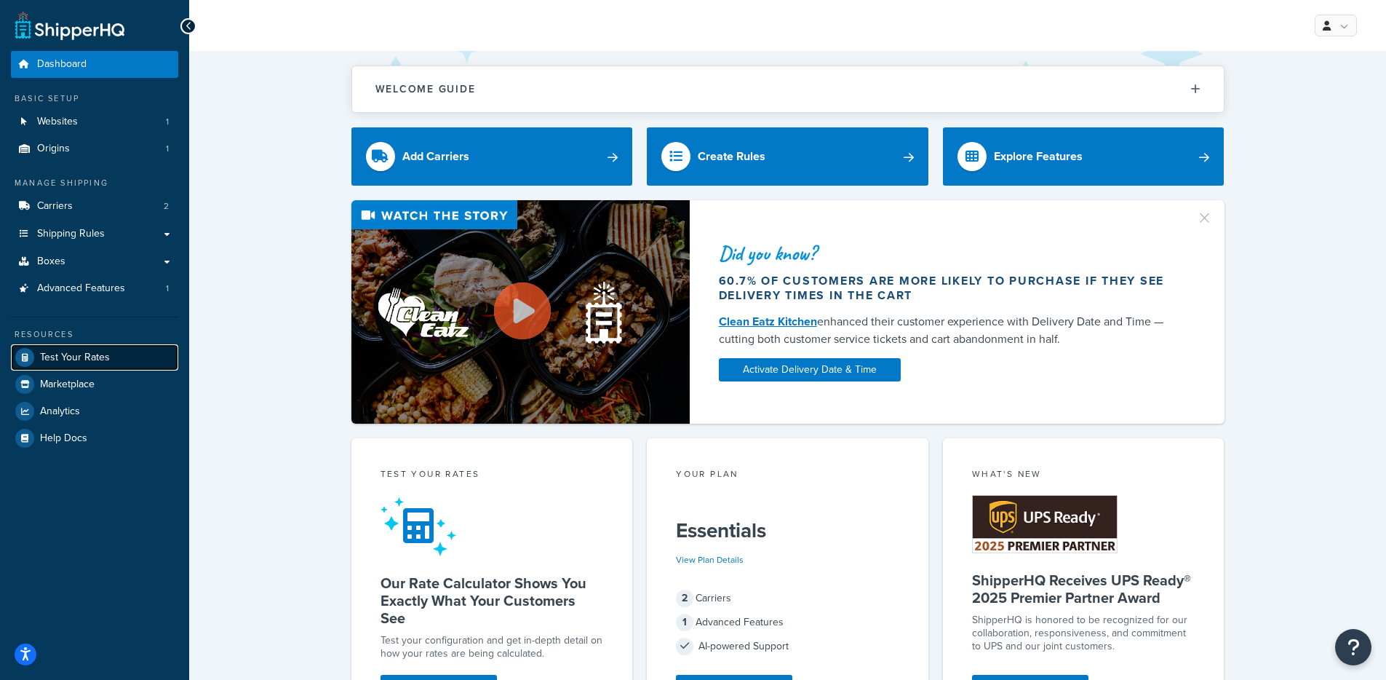
click at [83, 351] on span "Test Your Rates" at bounding box center [75, 357] width 70 height 12
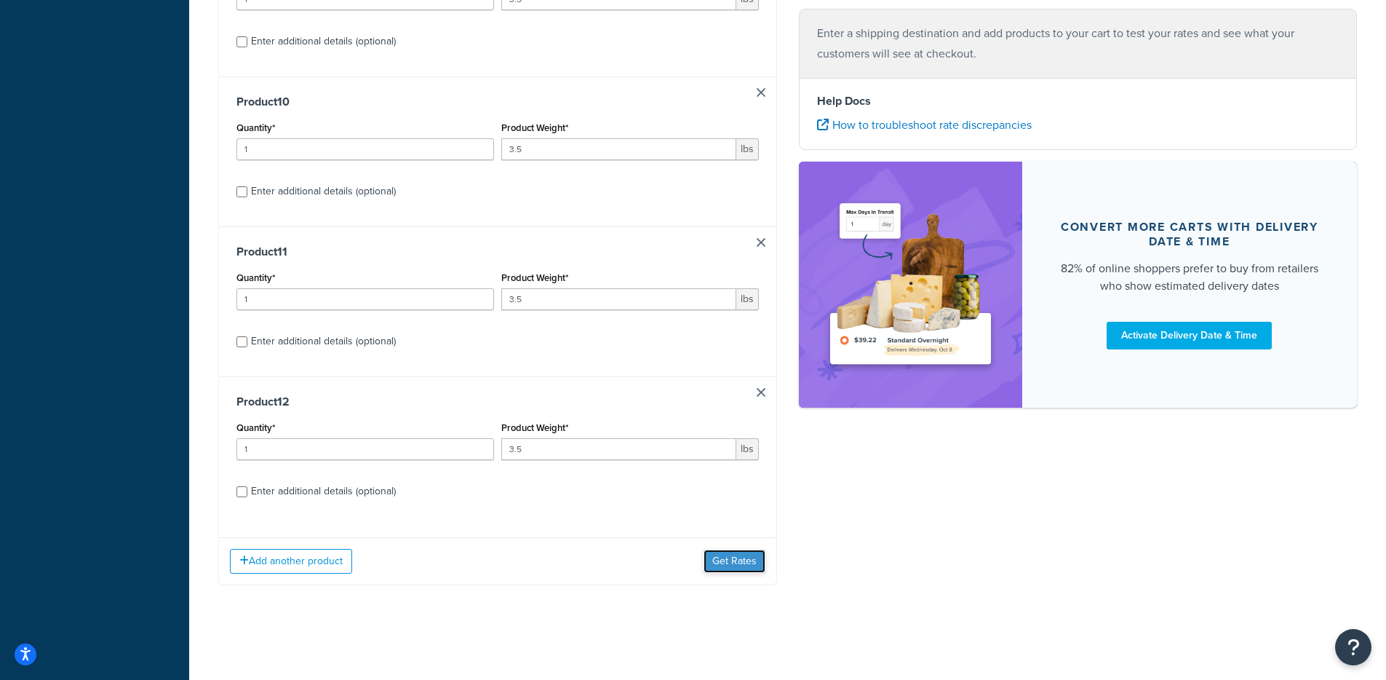
click at [727, 570] on button "Get Rates" at bounding box center [735, 560] width 62 height 23
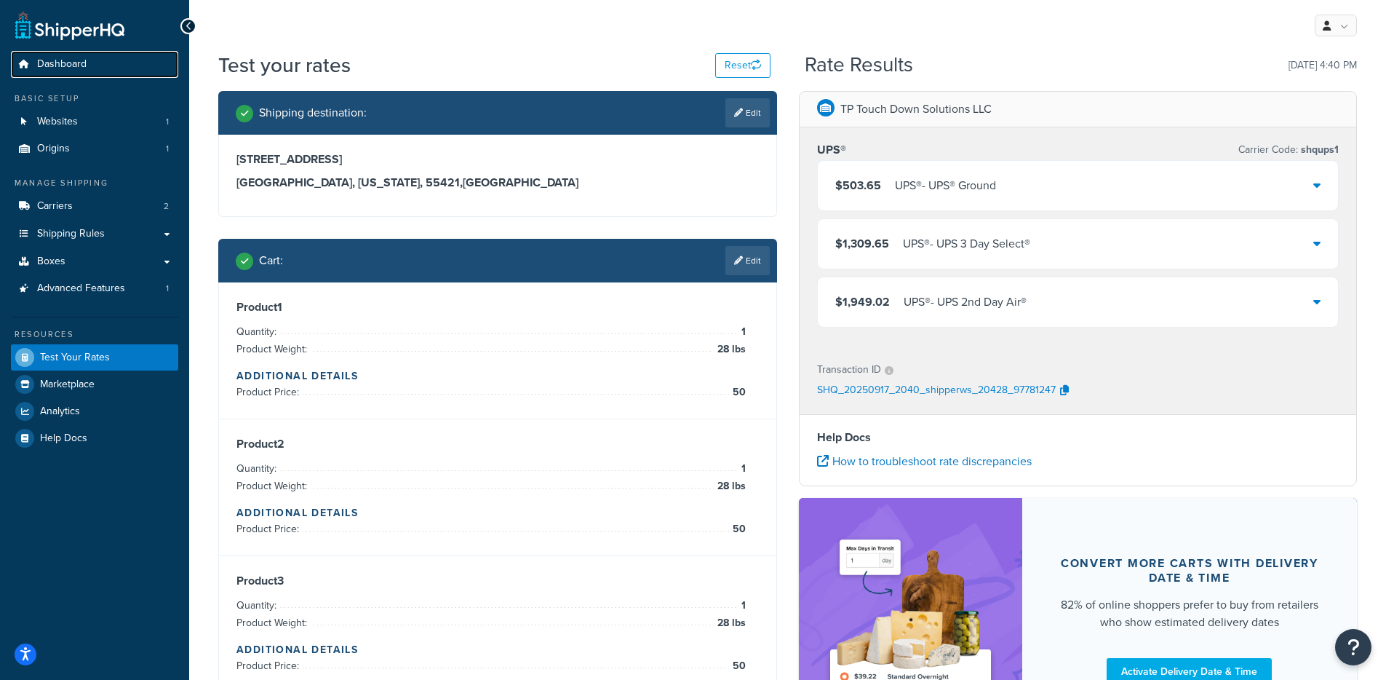
scroll to position [3, 0]
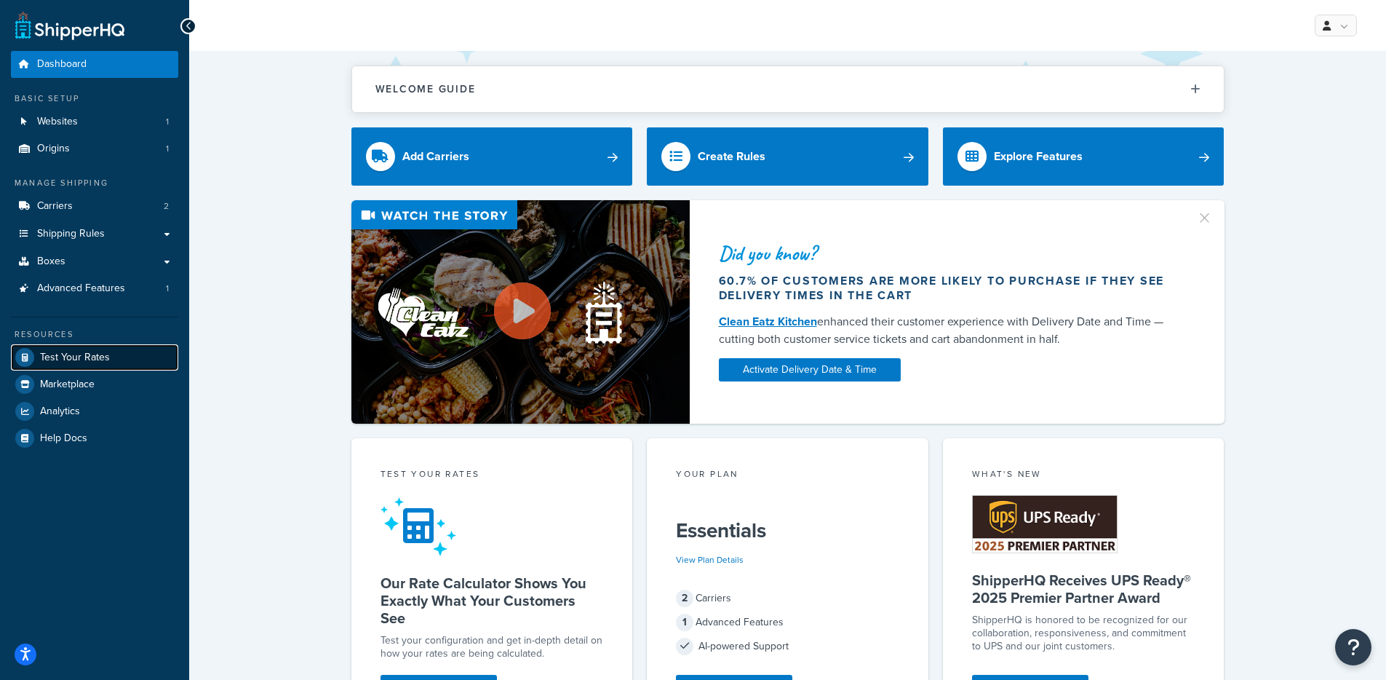
click at [73, 364] on link "Test Your Rates" at bounding box center [94, 357] width 167 height 26
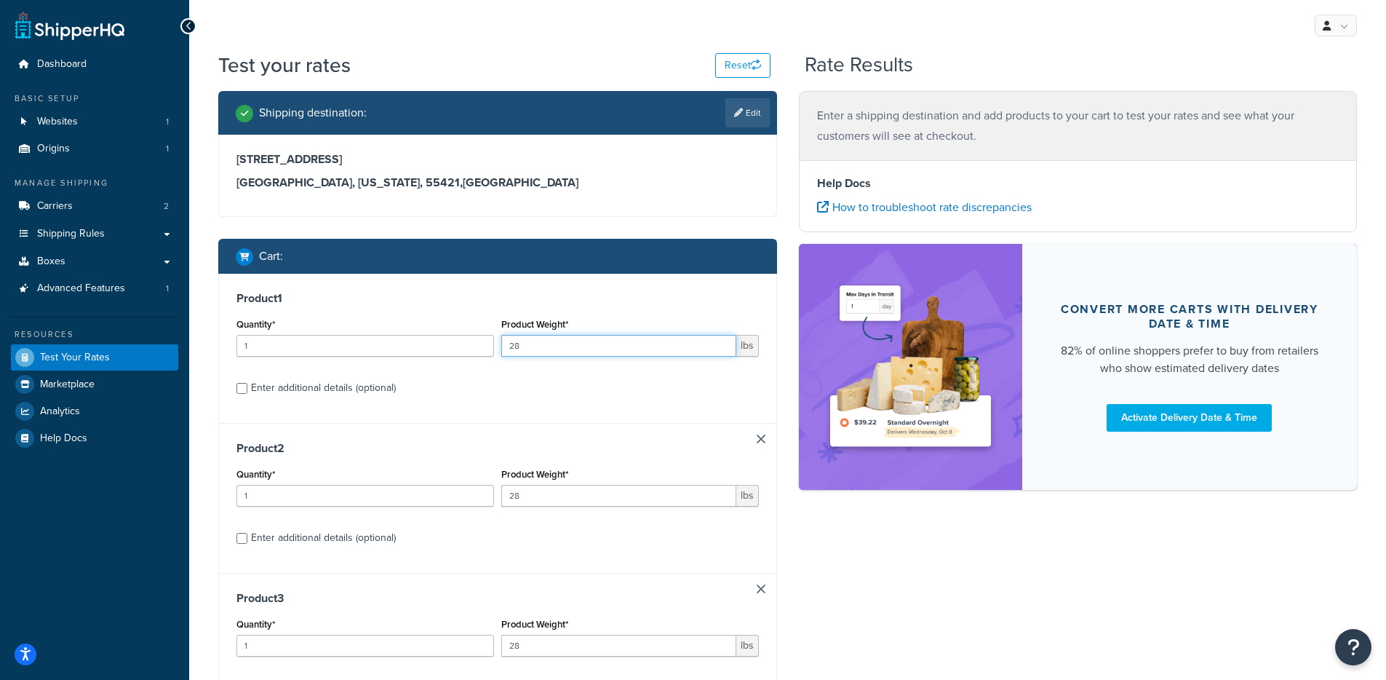
click at [650, 337] on input "28" at bounding box center [618, 346] width 235 height 22
type input ".2"
click at [557, 493] on input "28" at bounding box center [618, 496] width 235 height 22
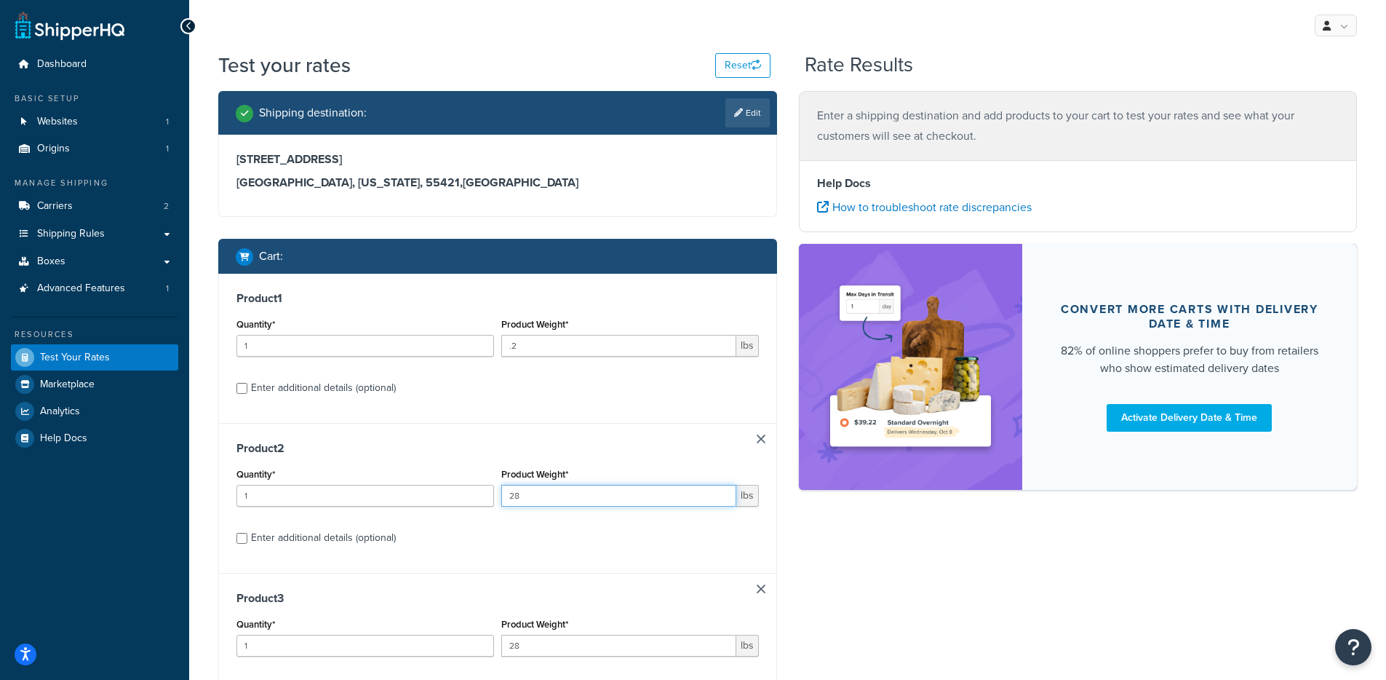
click at [557, 493] on input "28" at bounding box center [618, 496] width 235 height 22
click at [579, 345] on input ".2" at bounding box center [618, 346] width 235 height 22
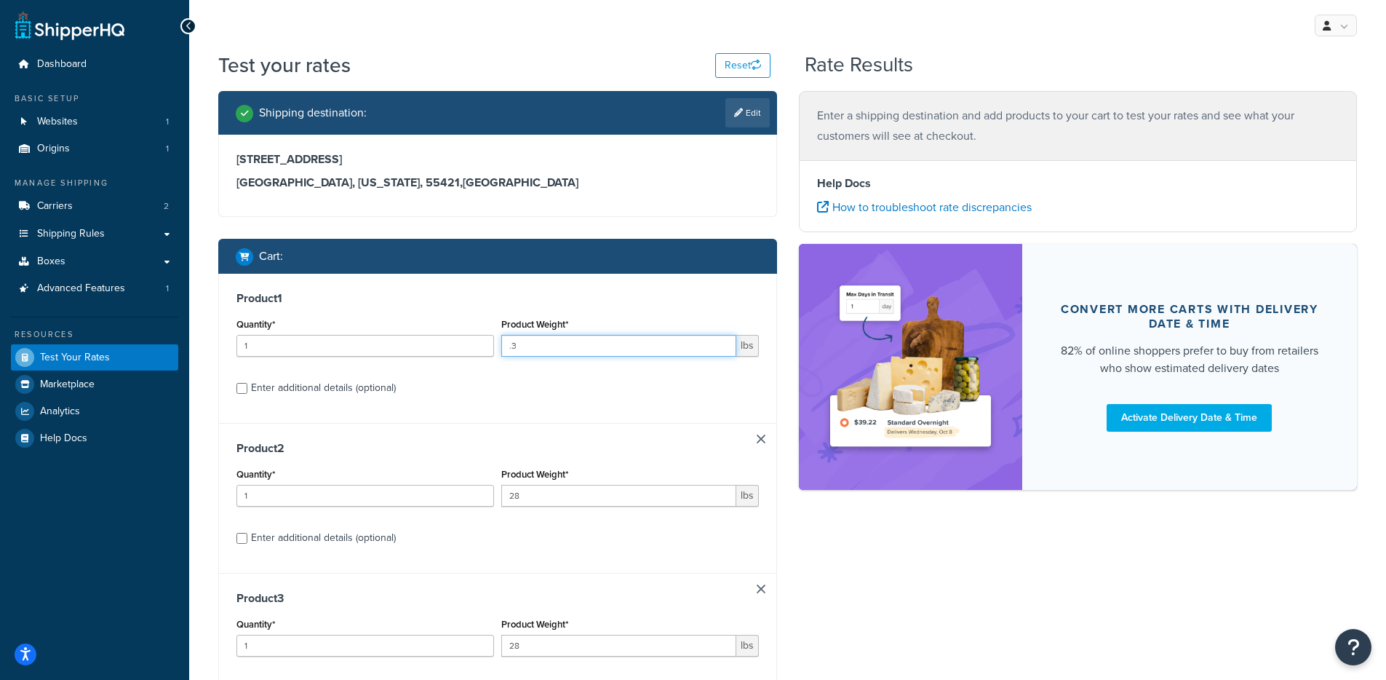
type input ".3"
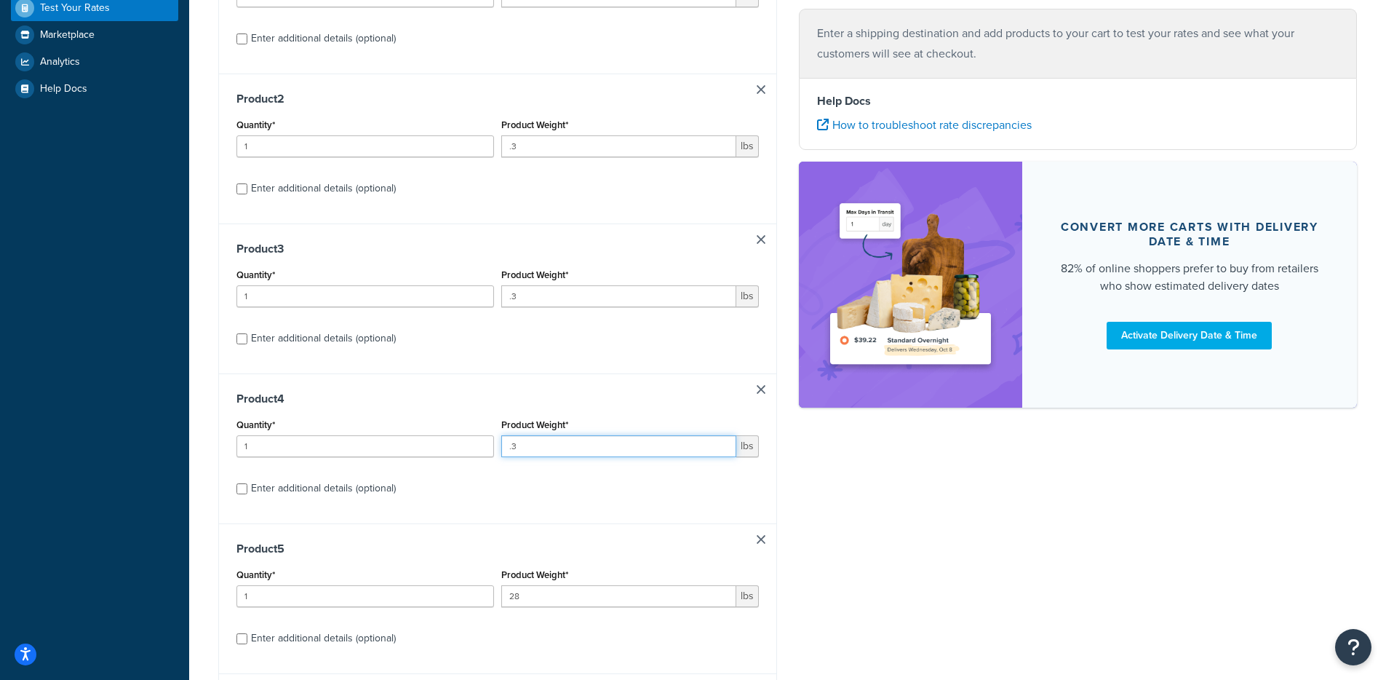
type input ".3"
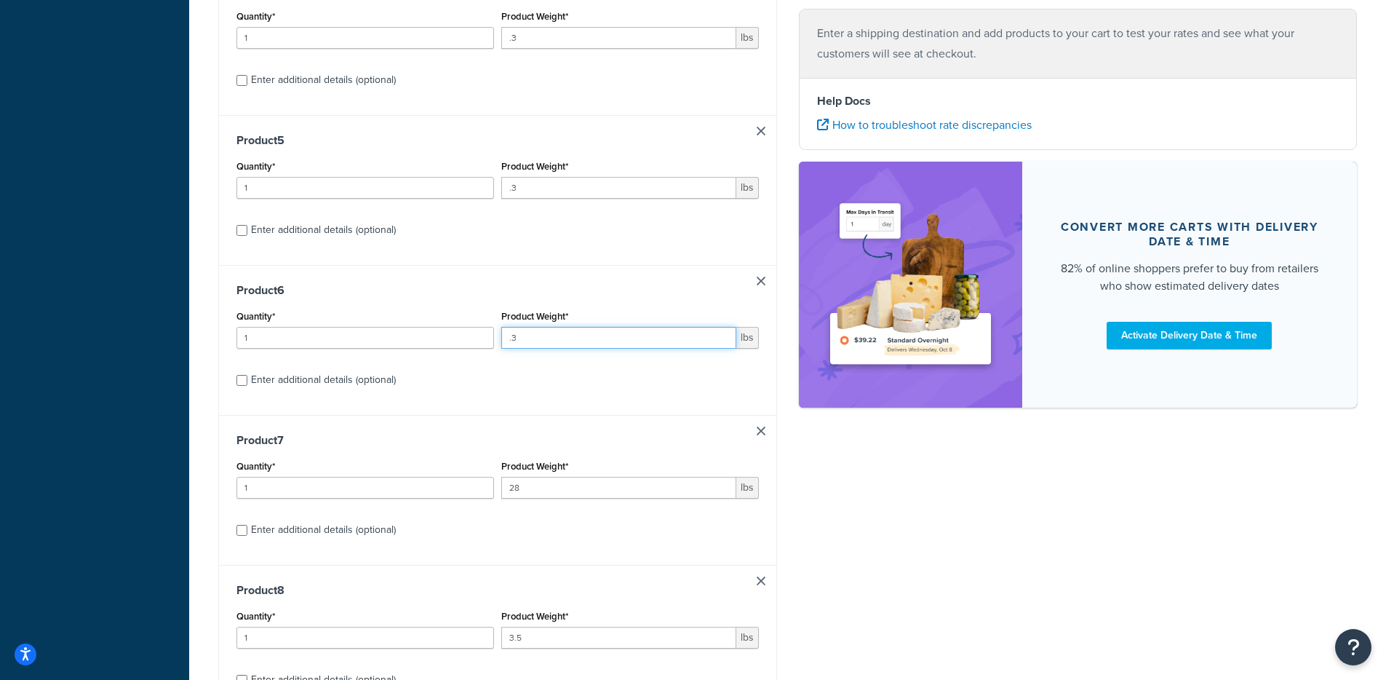
click at [519, 335] on input ".3" at bounding box center [618, 338] width 235 height 22
type input ".3"
click at [533, 493] on input "28" at bounding box center [618, 488] width 235 height 22
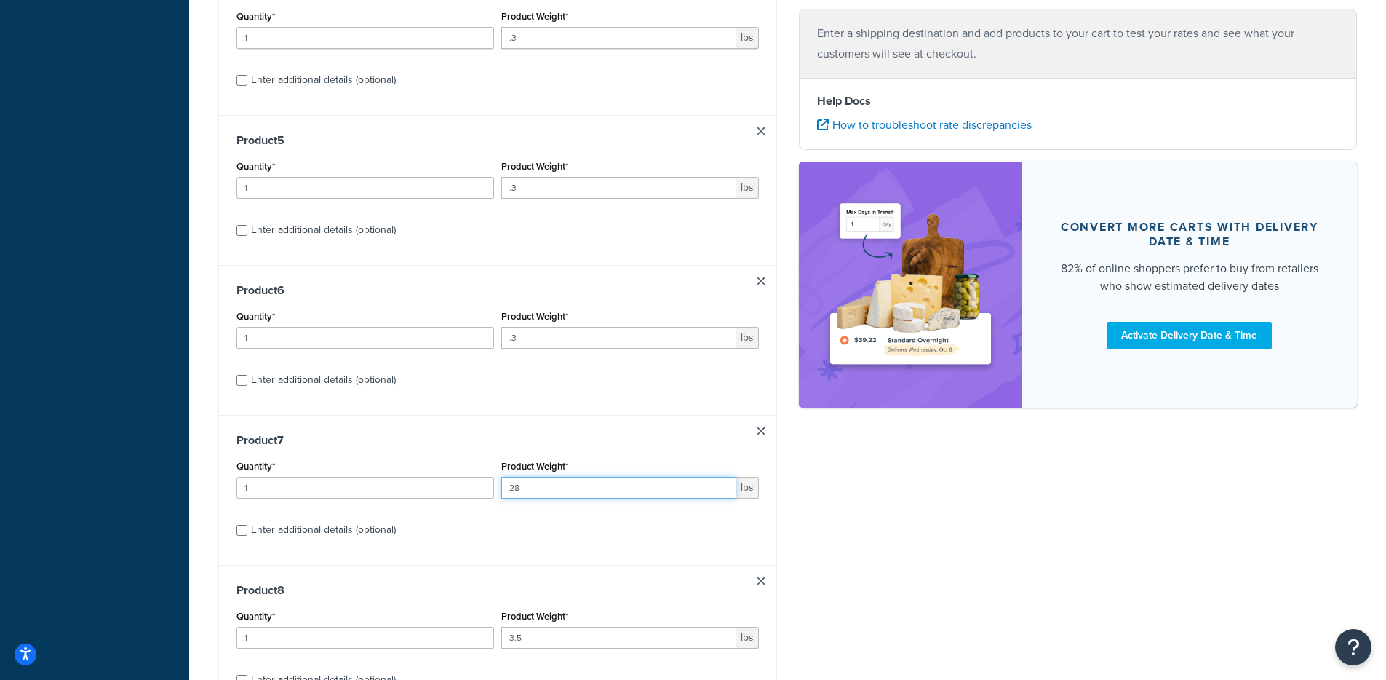
click at [533, 493] on input "28" at bounding box center [618, 488] width 235 height 22
paste input ".3"
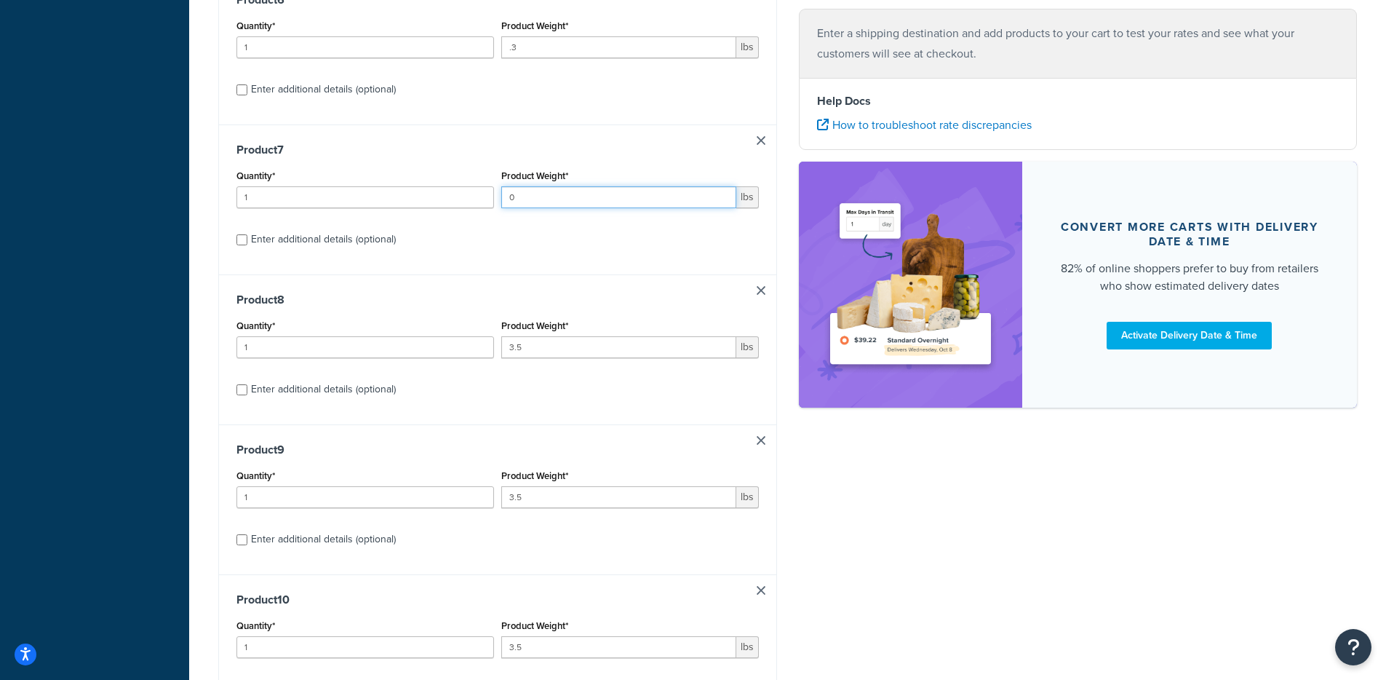
scroll to position [1048, 0]
paste input ".3"
click at [532, 206] on input "0.3" at bounding box center [618, 197] width 235 height 22
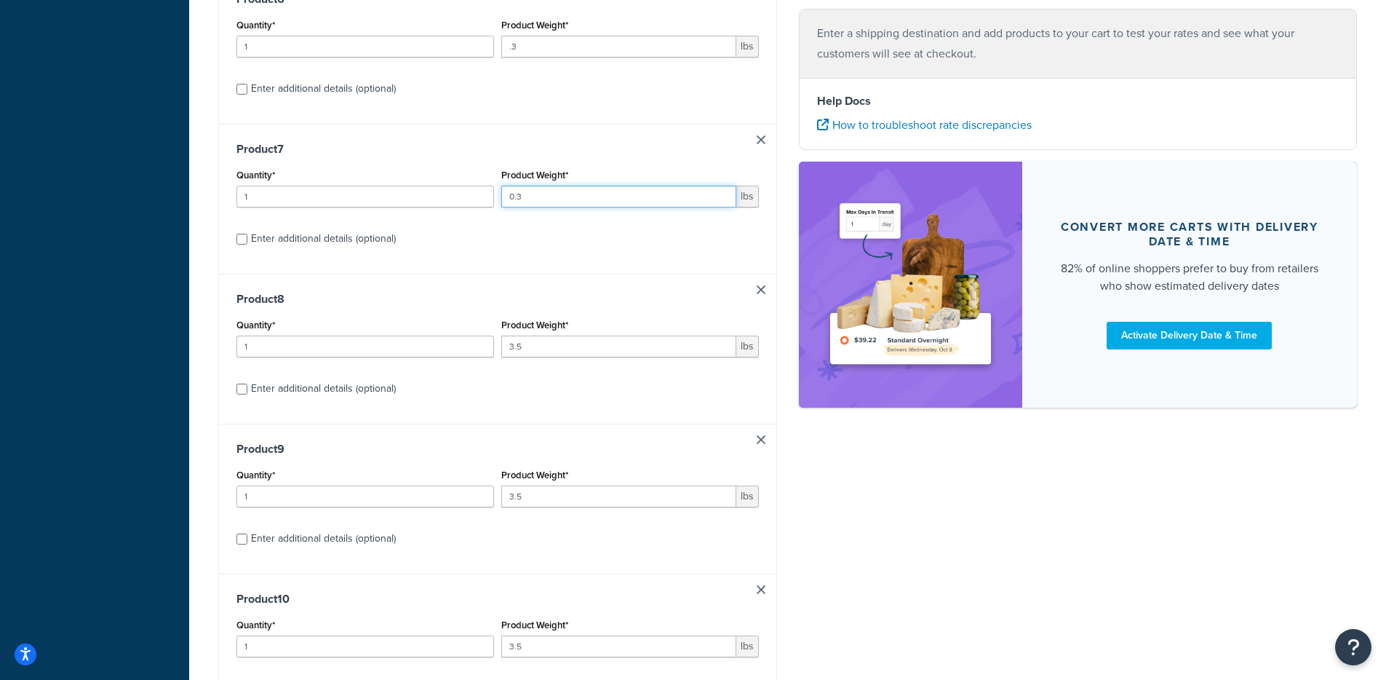
paste input "number"
type input ".3"
click at [531, 349] on input "3.5" at bounding box center [618, 346] width 235 height 22
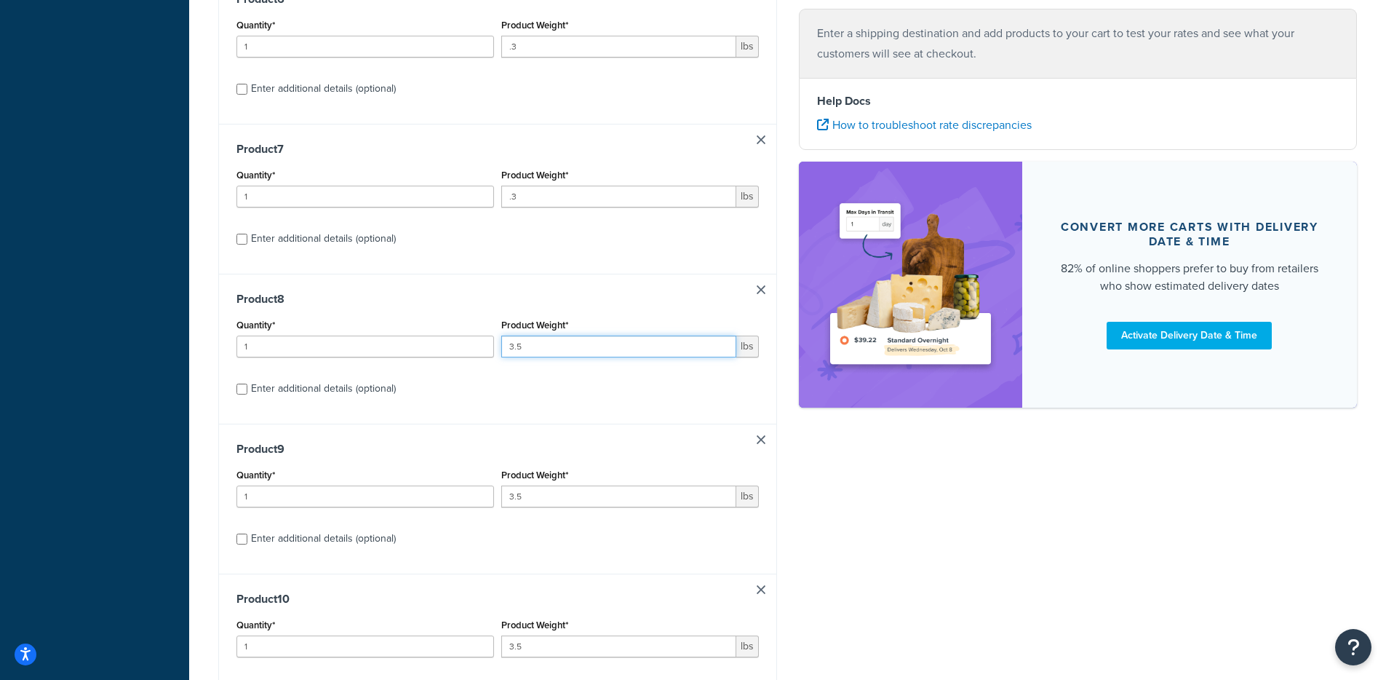
paste input ".3"
type input ".3"
click at [535, 507] on input "3.5" at bounding box center [618, 496] width 235 height 22
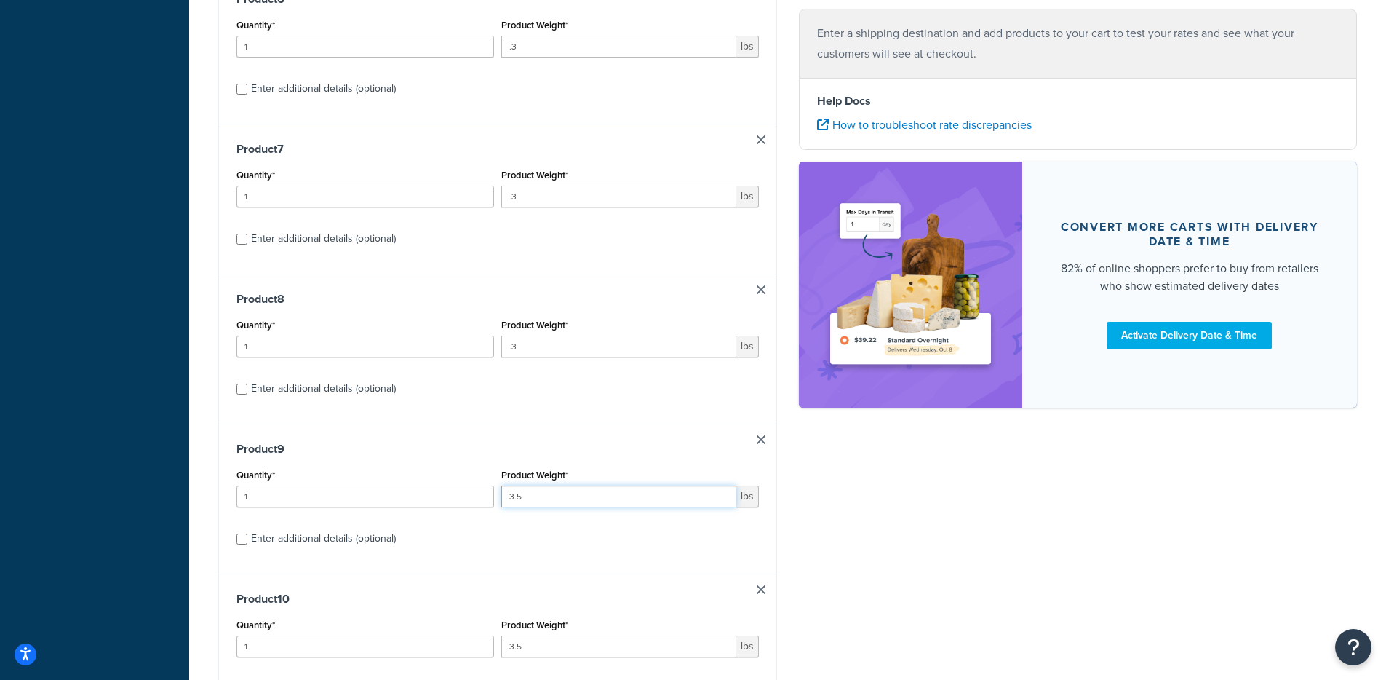
paste input ".3"
type input ".3"
click at [554, 467] on div "Product 9 Quantity* 1 Product Weight* .3 lbs Enter additional details (optional)" at bounding box center [497, 498] width 557 height 150
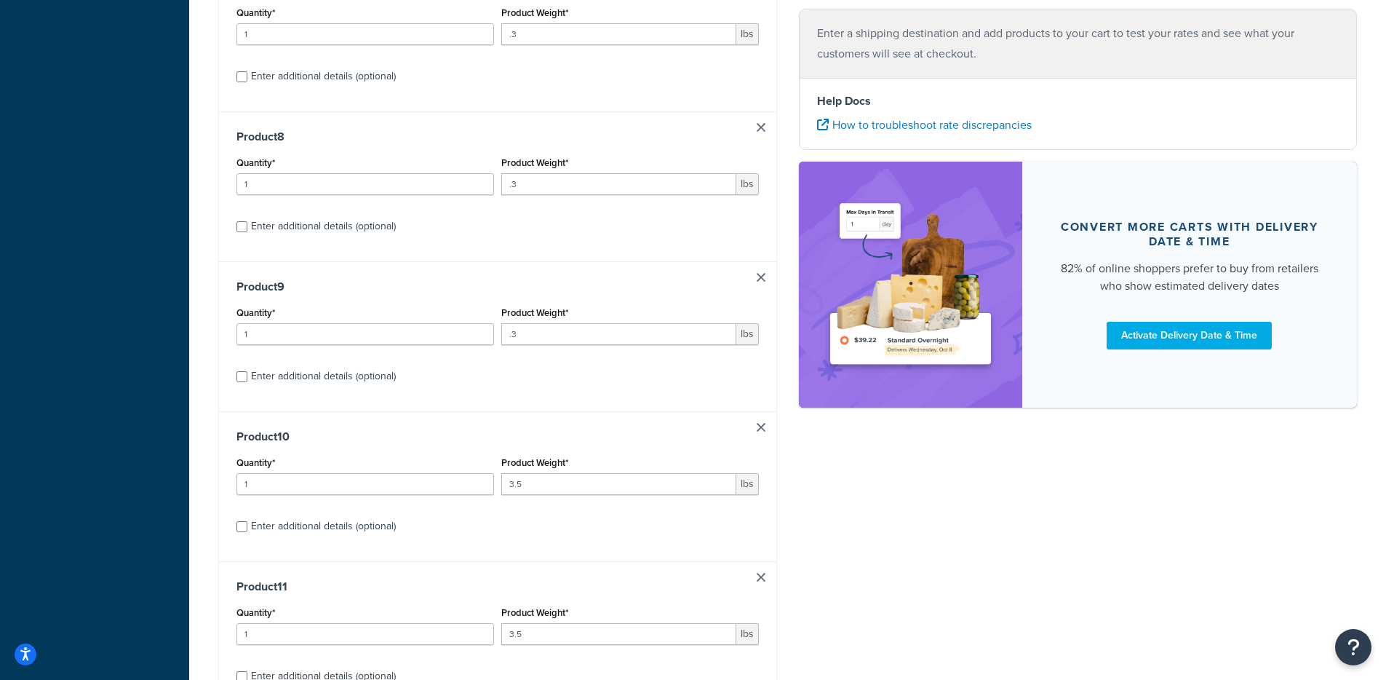
scroll to position [1283, 0]
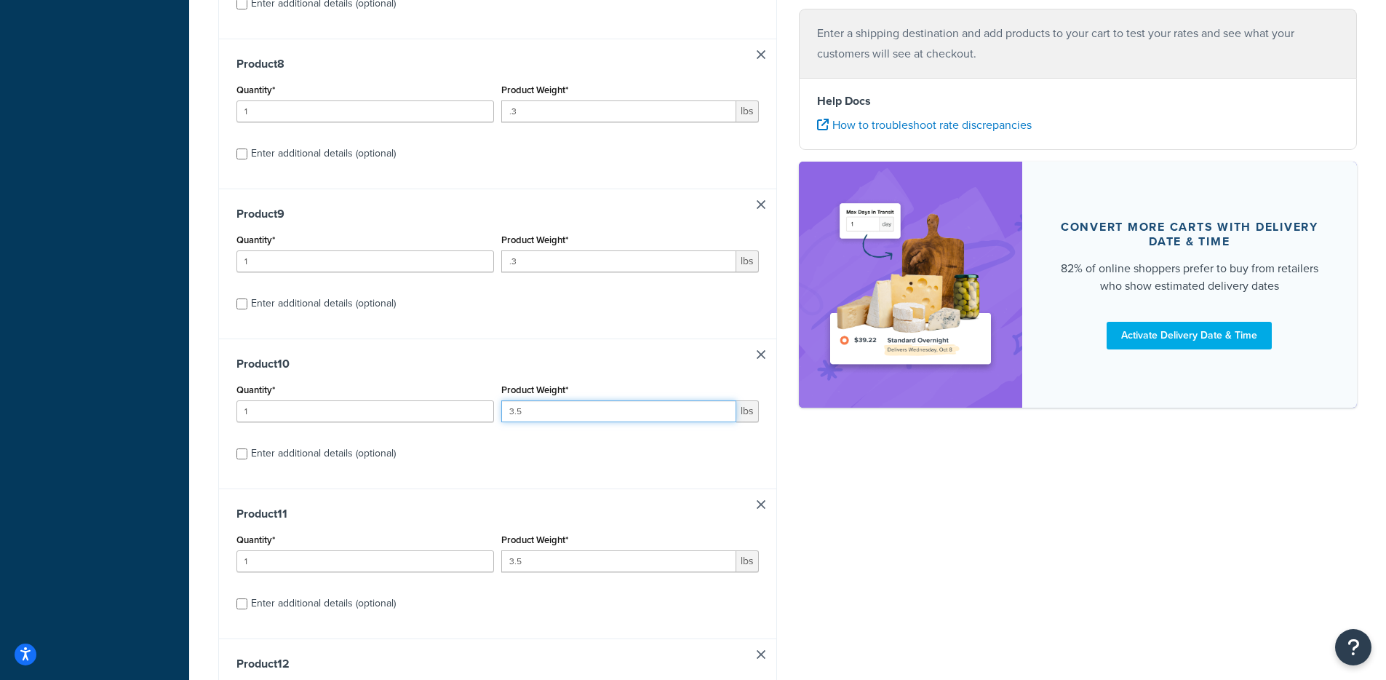
click at [552, 416] on input "3.5" at bounding box center [618, 411] width 235 height 22
paste input ".3"
type input ".3"
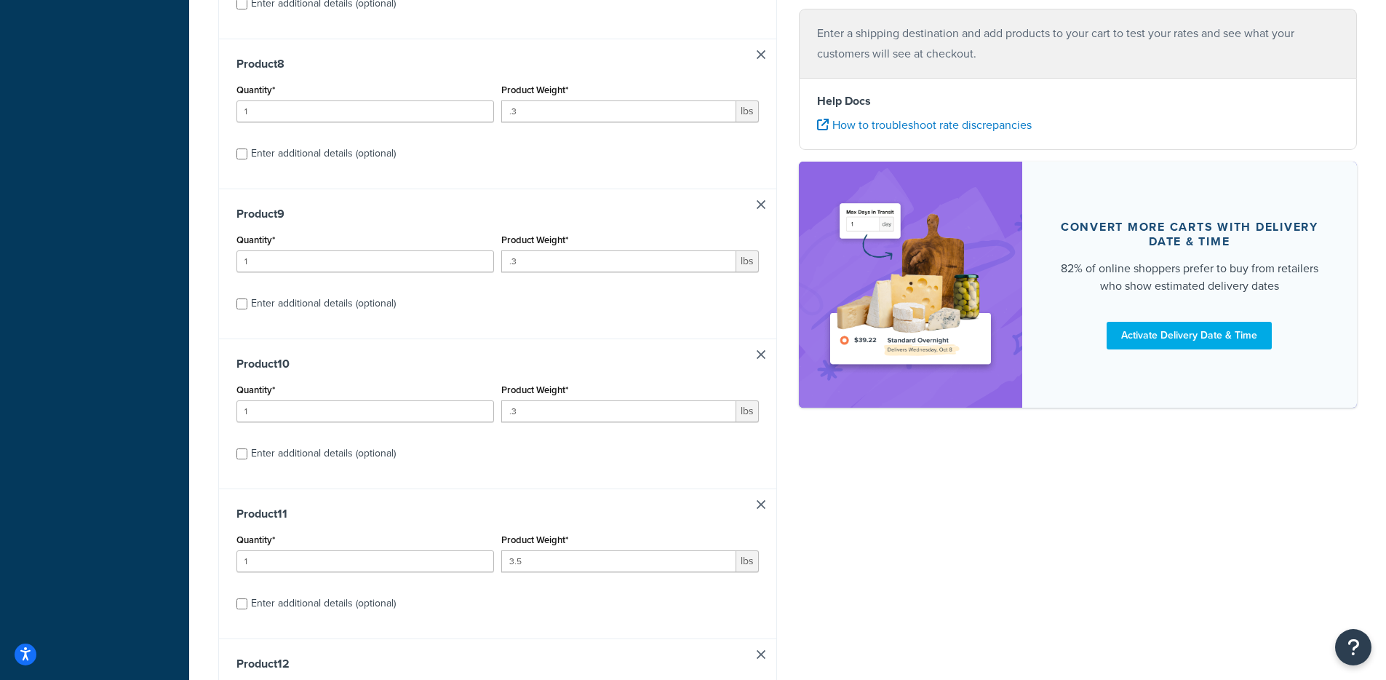
click at [559, 358] on div "Product 10 Quantity* 1 Product Weight* .3 lbs Enter additional details (optiona…" at bounding box center [497, 413] width 557 height 150
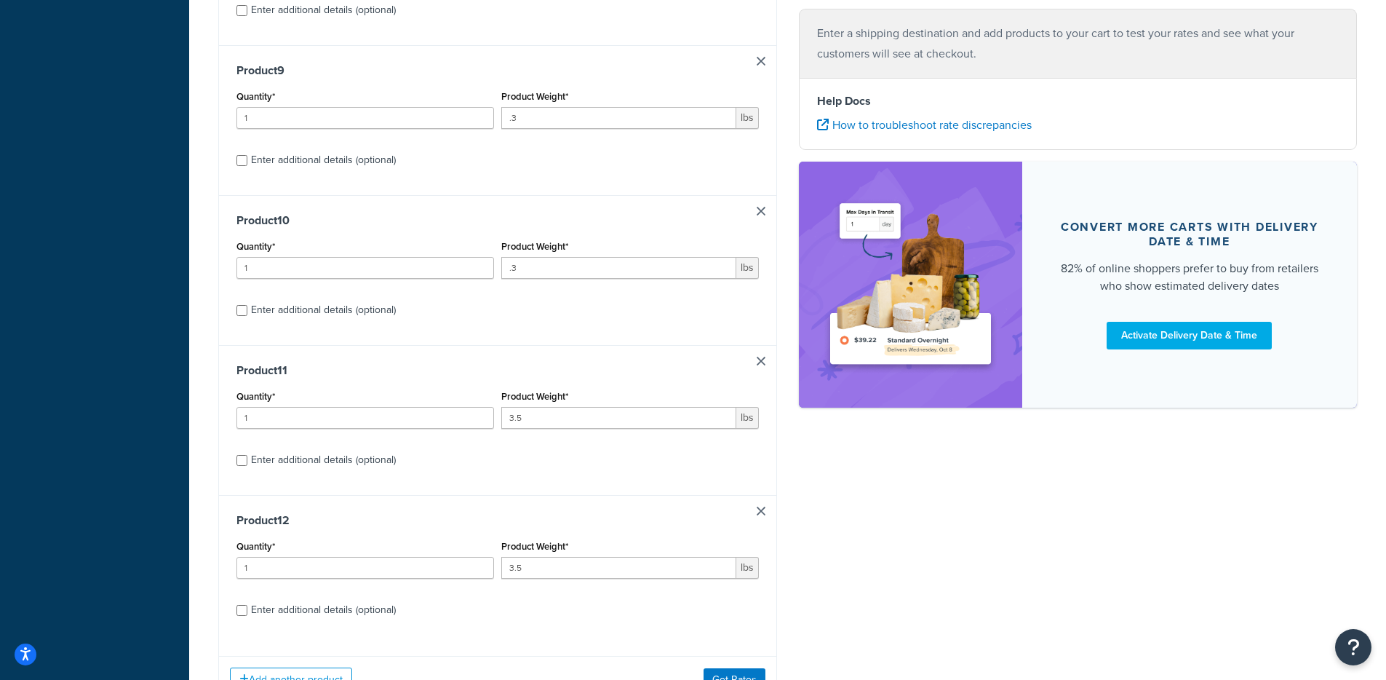
scroll to position [1451, 0]
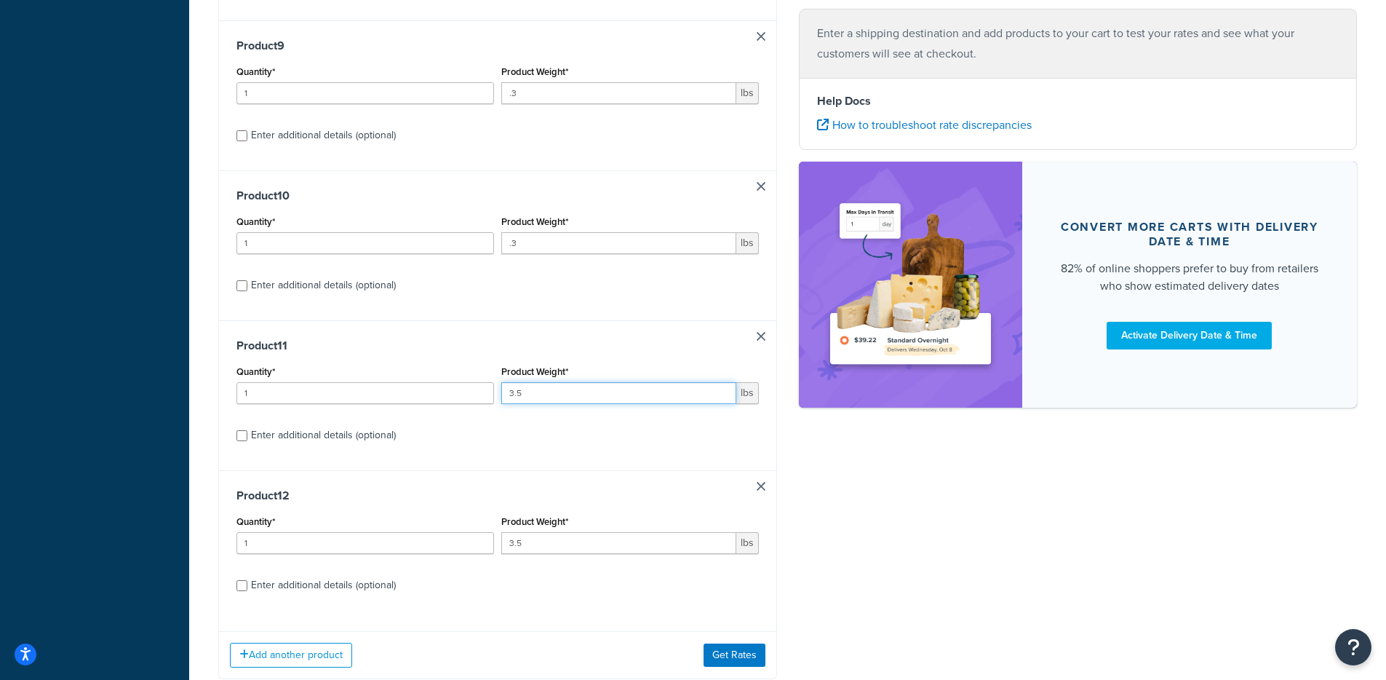
click at [543, 396] on input "3.5" at bounding box center [618, 393] width 235 height 22
paste input ".3"
type input ".3"
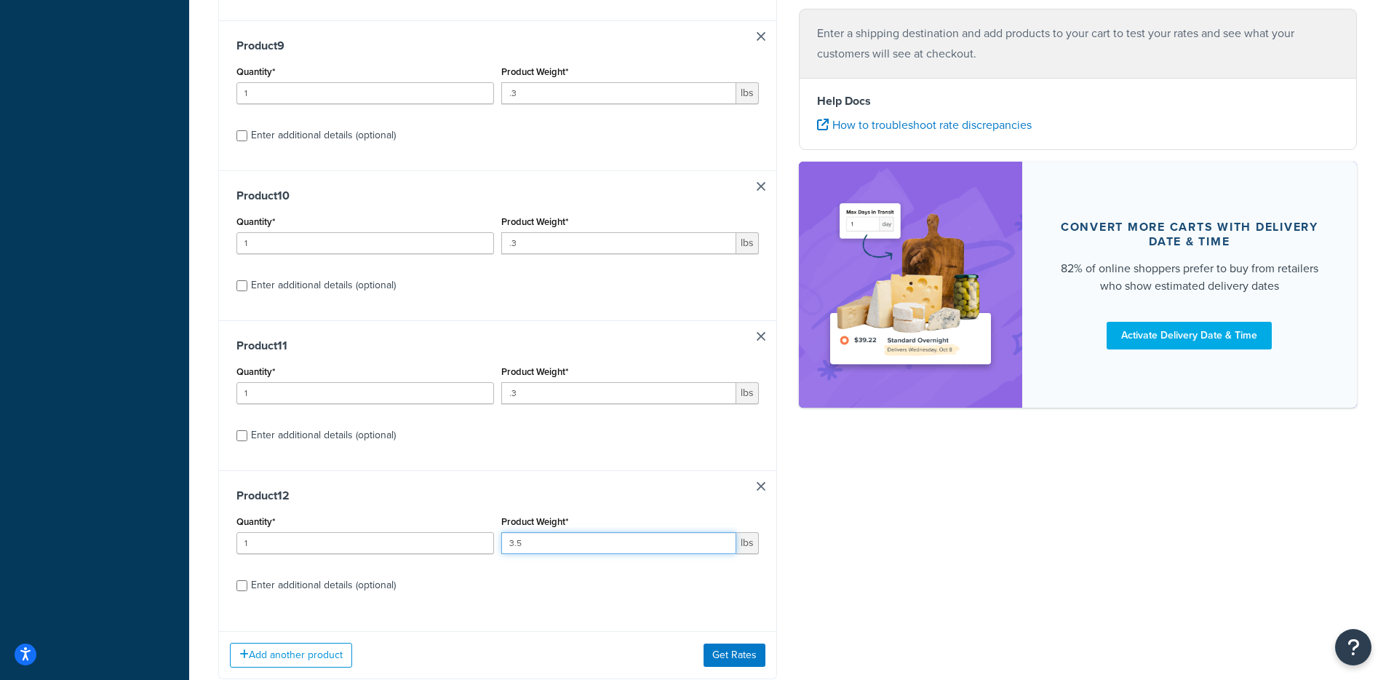
click at [523, 554] on input "3.5" at bounding box center [618, 543] width 235 height 22
paste input ".3"
type input ".3"
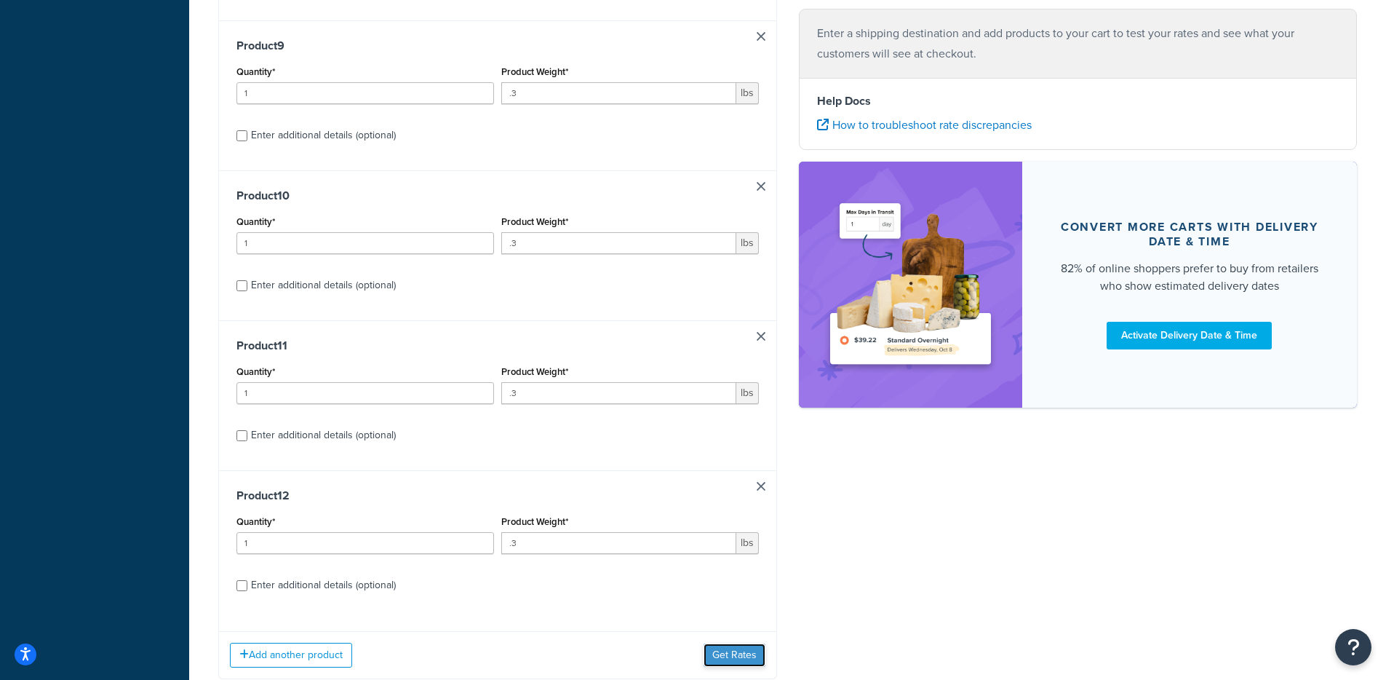
click at [725, 651] on button "Get Rates" at bounding box center [735, 654] width 62 height 23
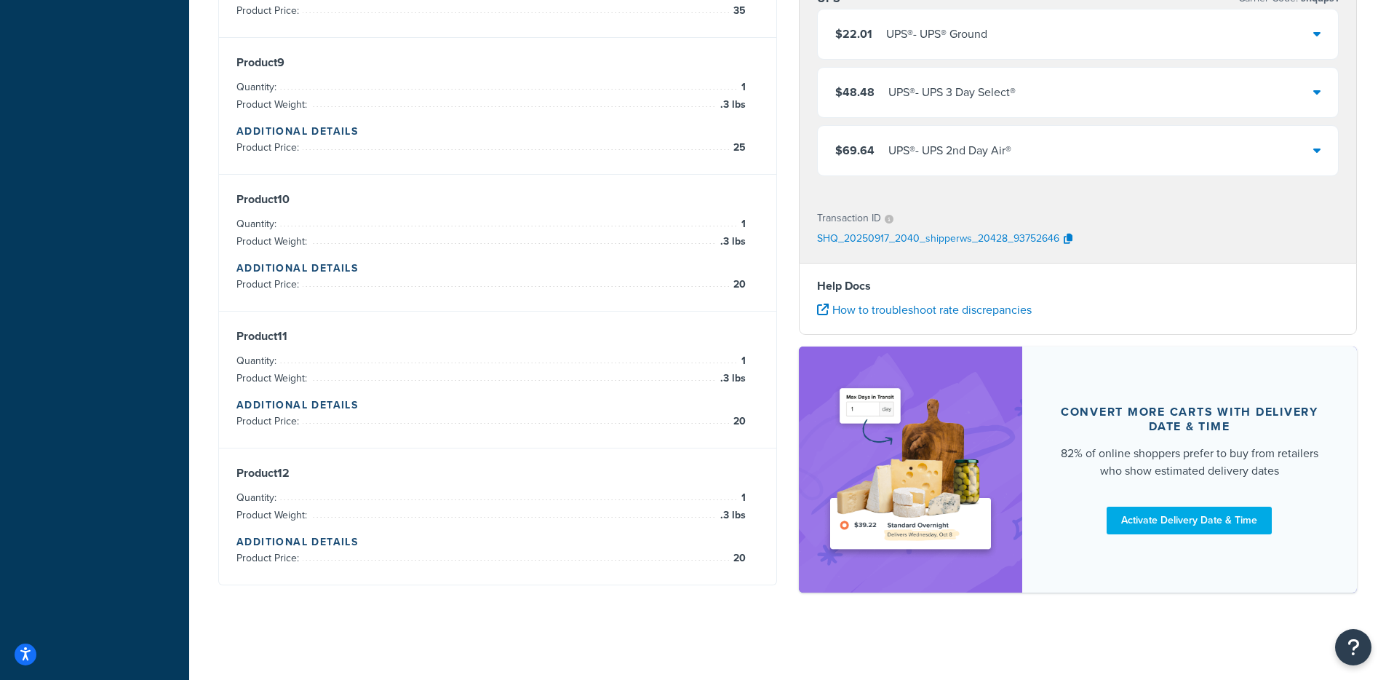
scroll to position [0, 0]
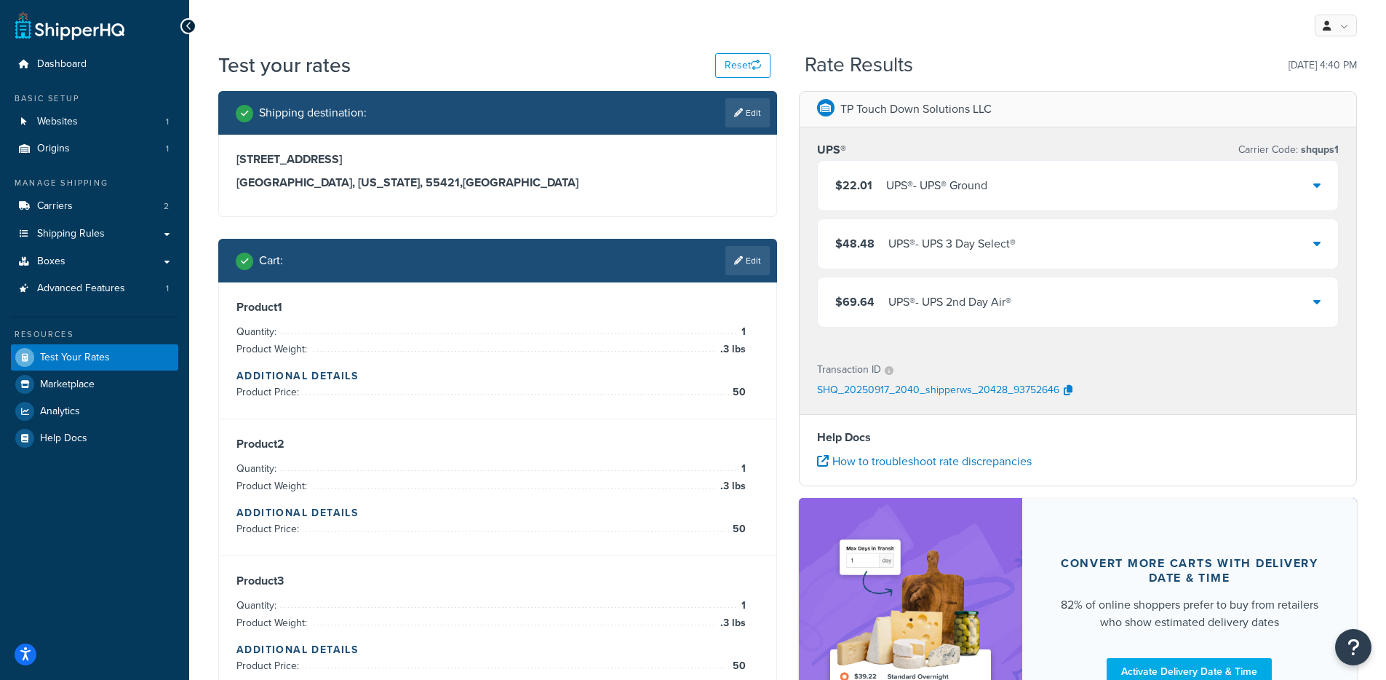
click at [886, 194] on div "UPS® - UPS® Ground" at bounding box center [936, 185] width 101 height 20
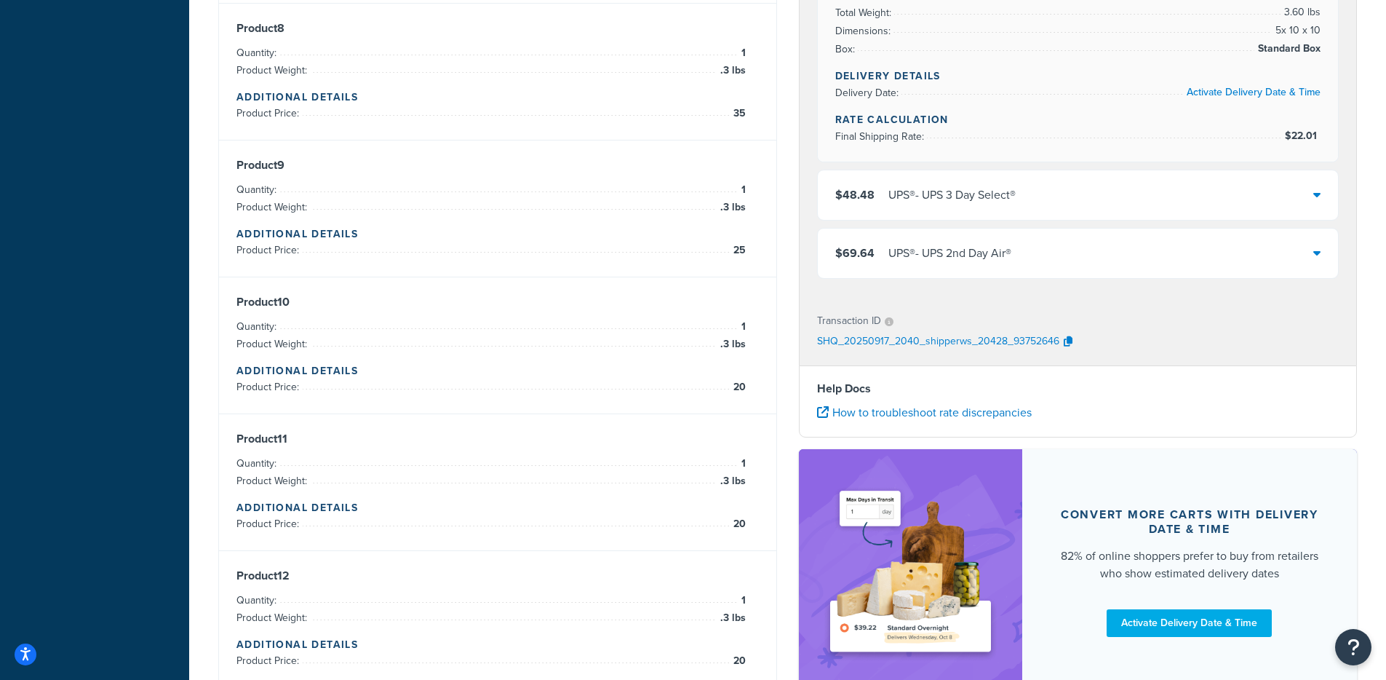
scroll to position [1339, 0]
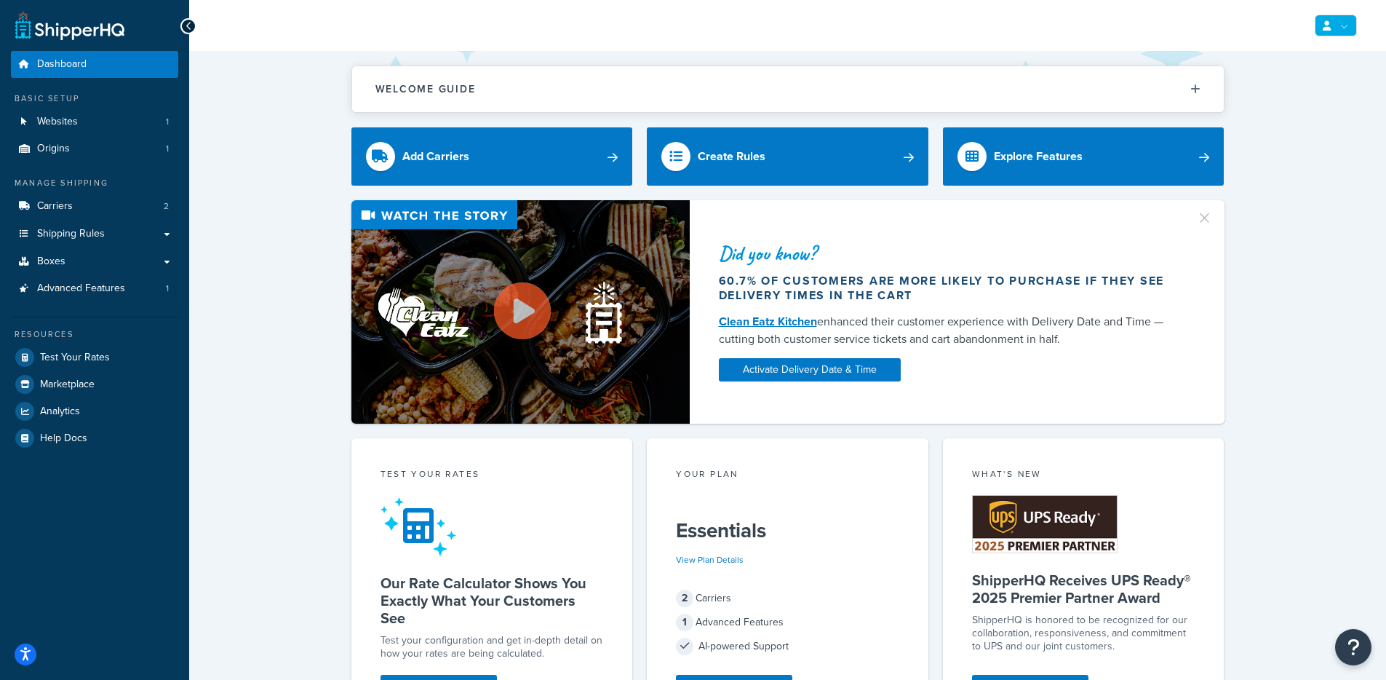
click at [1317, 26] on link at bounding box center [1336, 26] width 42 height 22
click at [1263, 121] on link "Global Settings" at bounding box center [1292, 113] width 130 height 29
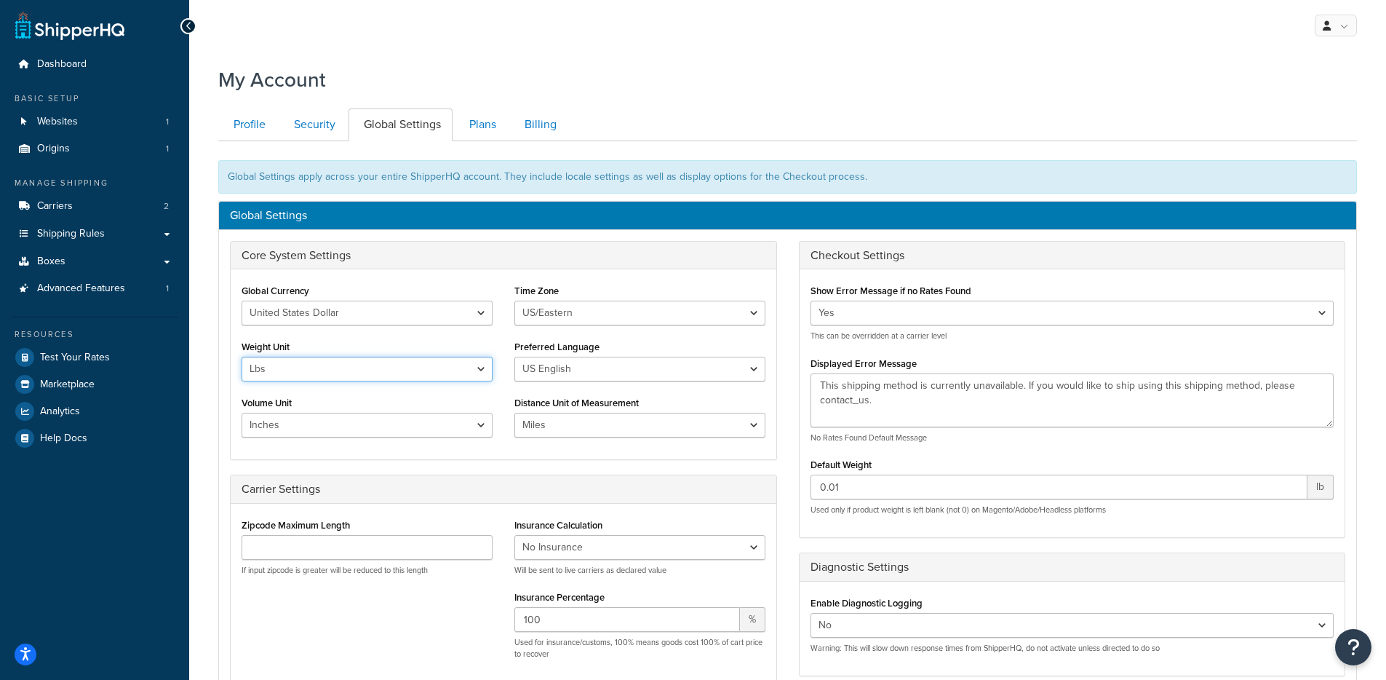
click at [304, 367] on select "Lbs Kgs" at bounding box center [367, 369] width 251 height 25
select select "kg"
click at [242, 357] on select "Lbs Kgs" at bounding box center [367, 369] width 251 height 25
click at [232, 394] on div "Global Currency United States Dollar Euro British Pound Australian Dollar Canad…" at bounding box center [367, 364] width 273 height 168
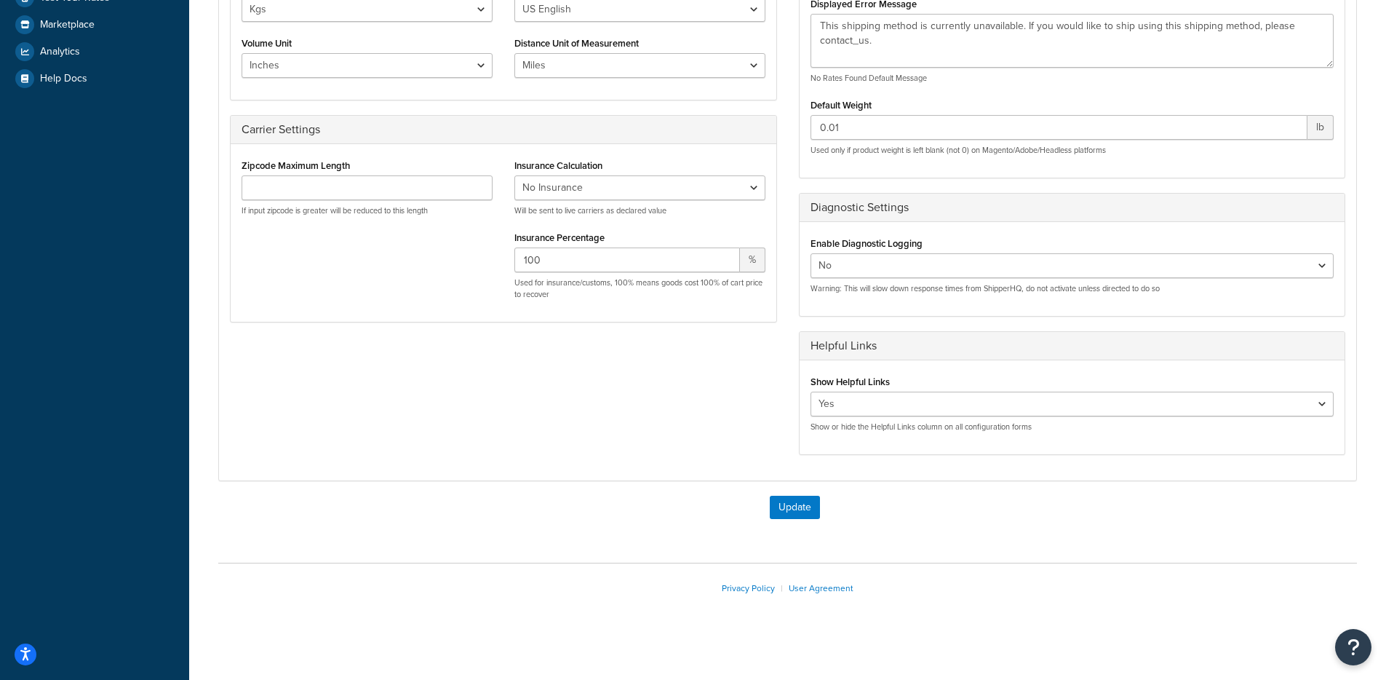
scroll to position [366, 0]
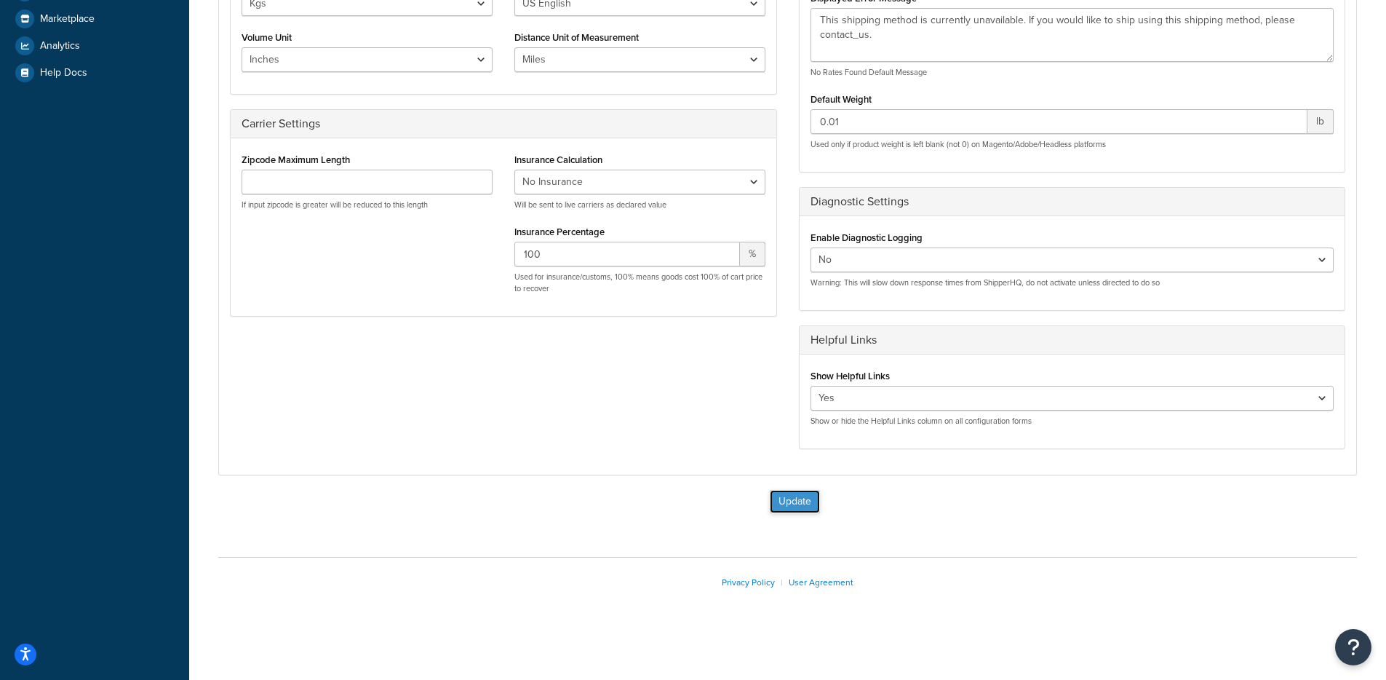
click at [774, 500] on button "Update" at bounding box center [795, 501] width 50 height 23
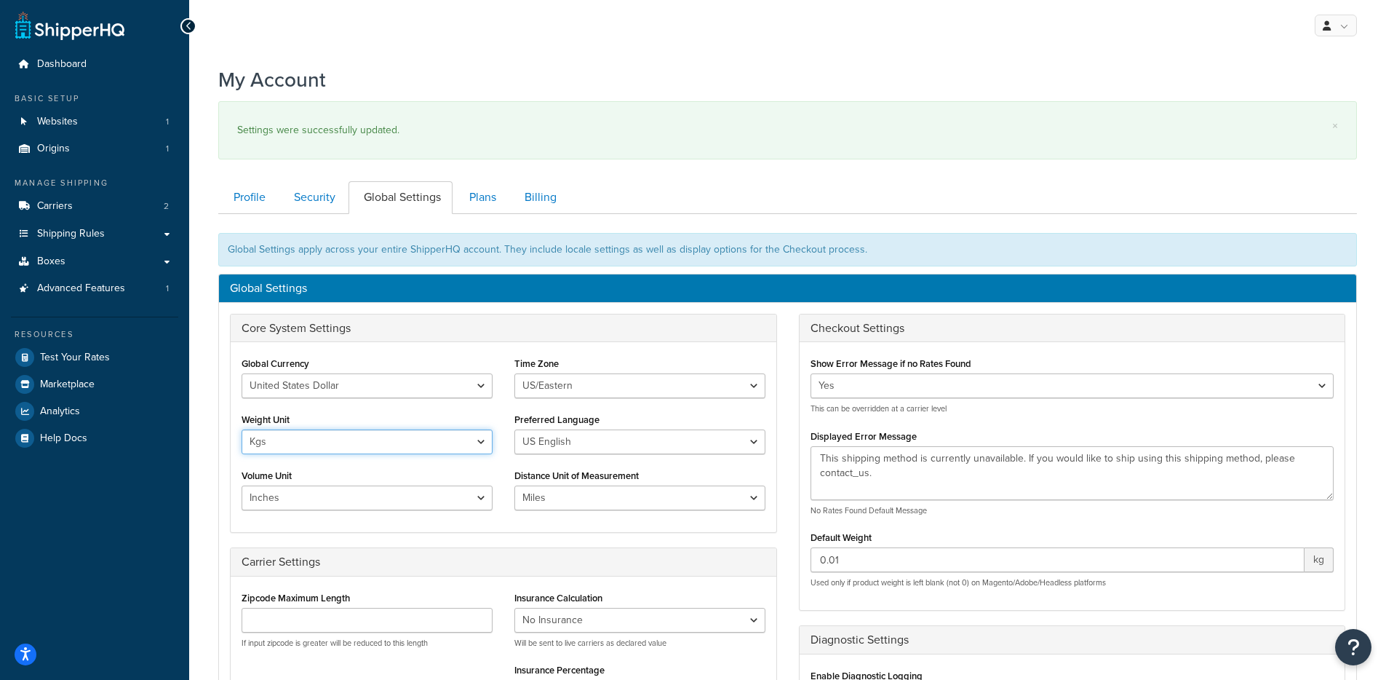
click at [269, 442] on select "Lbs Kgs" at bounding box center [367, 441] width 251 height 25
select select "lb"
click at [242, 429] on select "Lbs Kgs" at bounding box center [367, 441] width 251 height 25
click at [205, 432] on div "My Account × Settings were successfully updated. Contact Us Send Us A Message C…" at bounding box center [787, 569] width 1197 height 1023
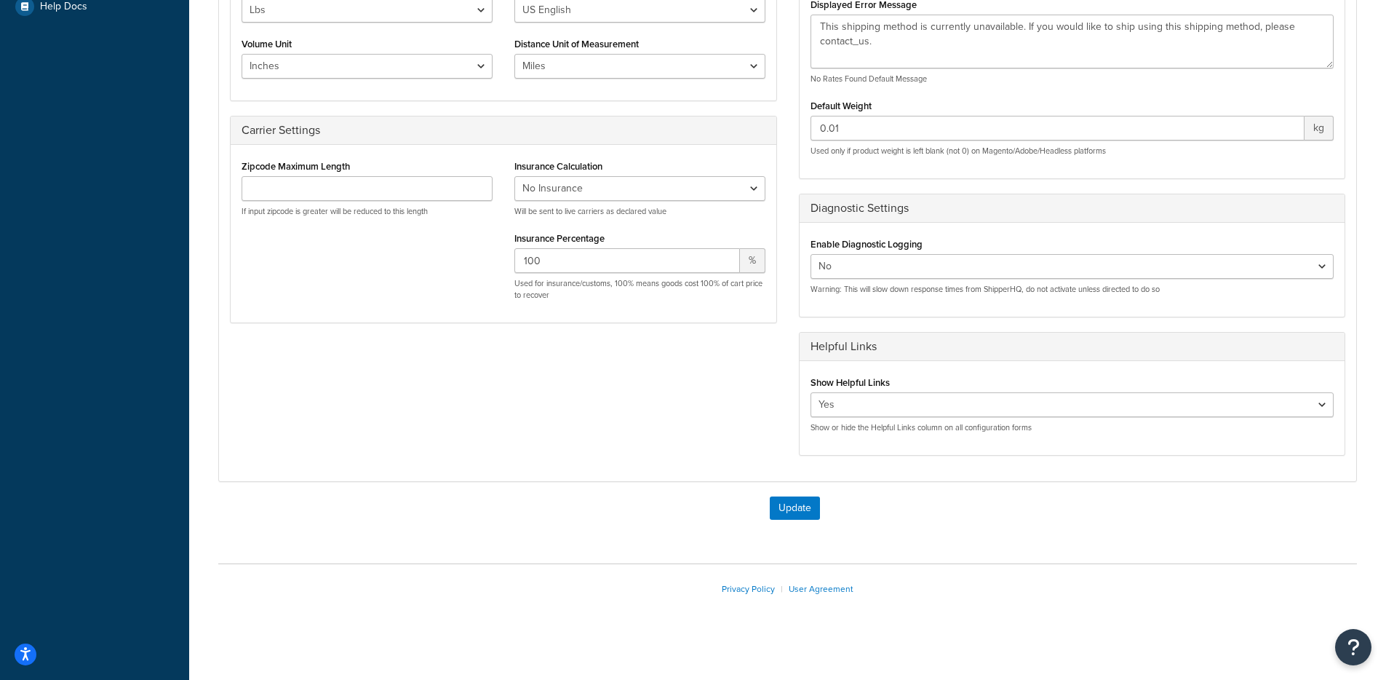
scroll to position [439, 0]
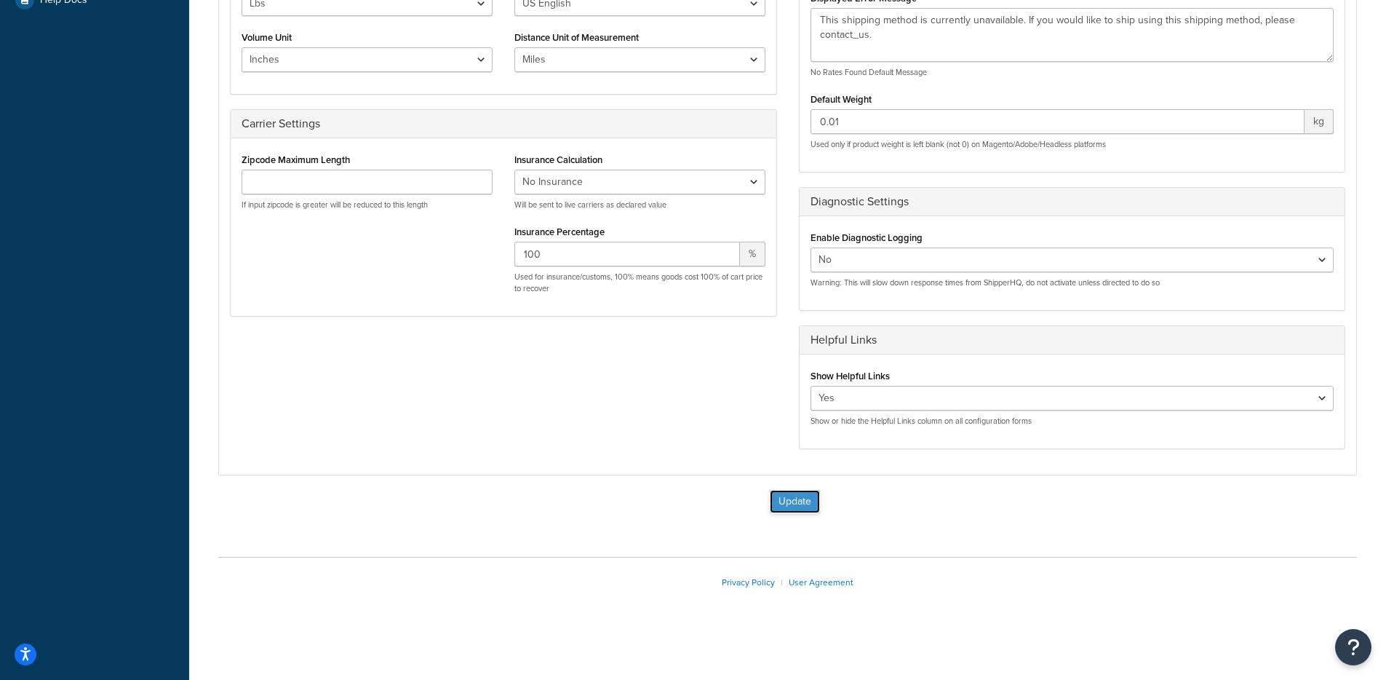
click at [789, 501] on button "Update" at bounding box center [795, 501] width 50 height 23
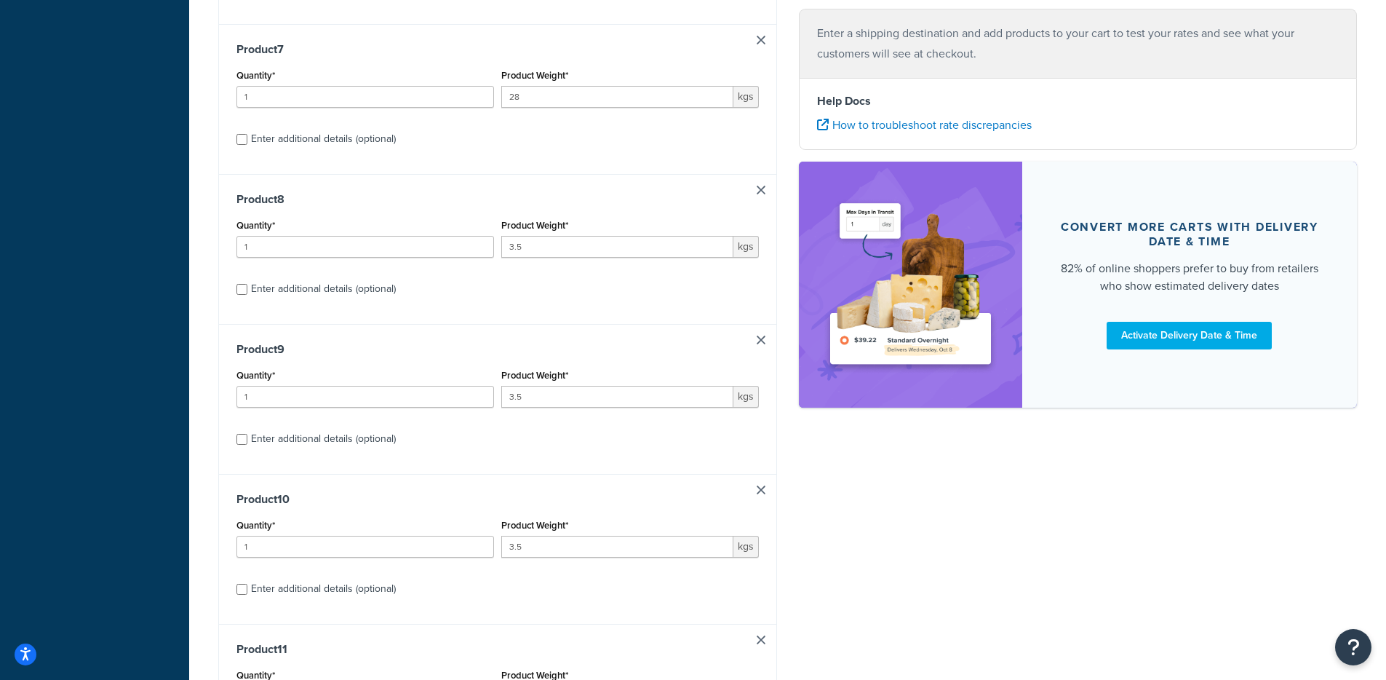
scroll to position [1551, 0]
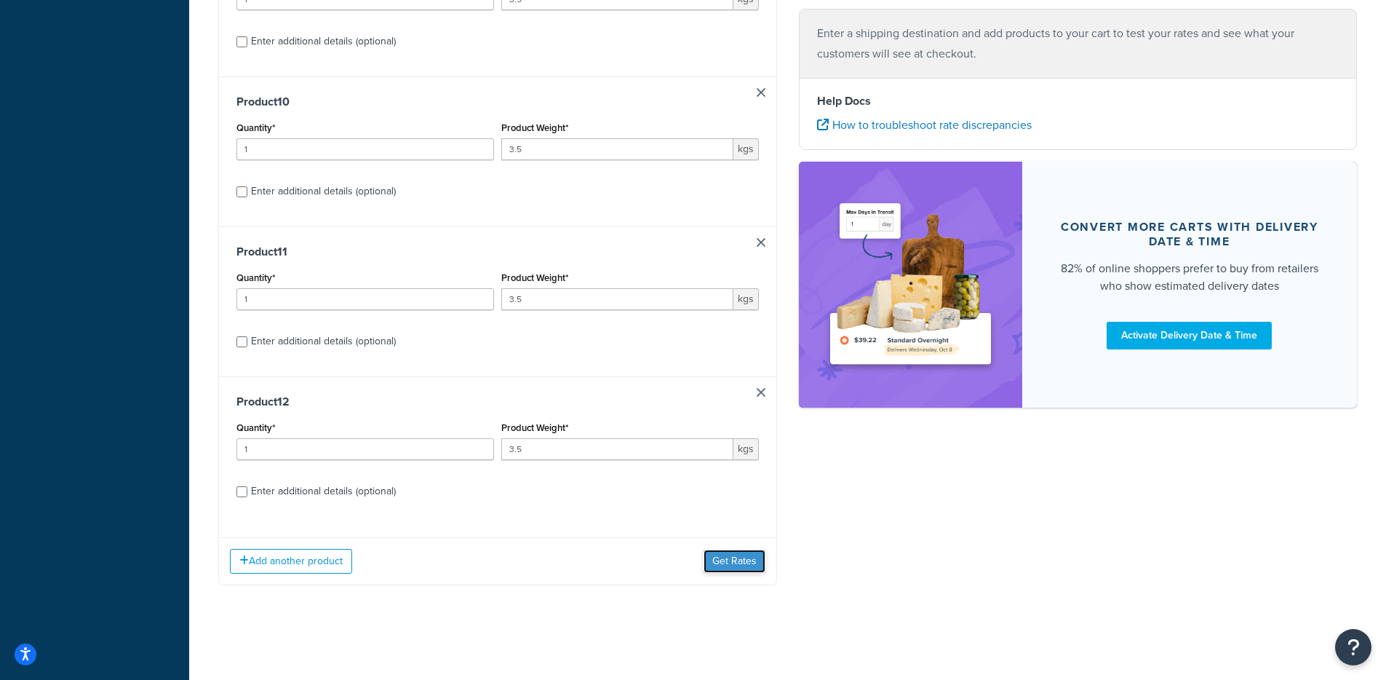
click at [720, 567] on button "Get Rates" at bounding box center [735, 560] width 62 height 23
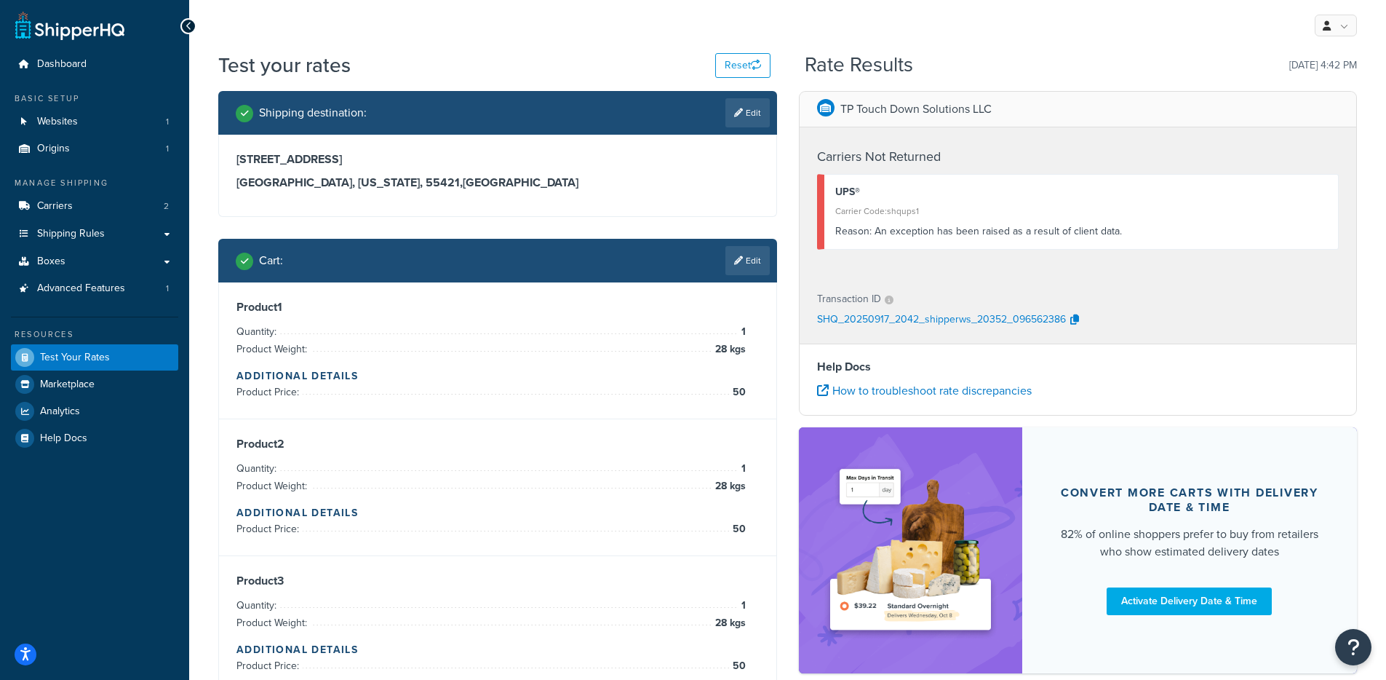
scroll to position [0, 0]
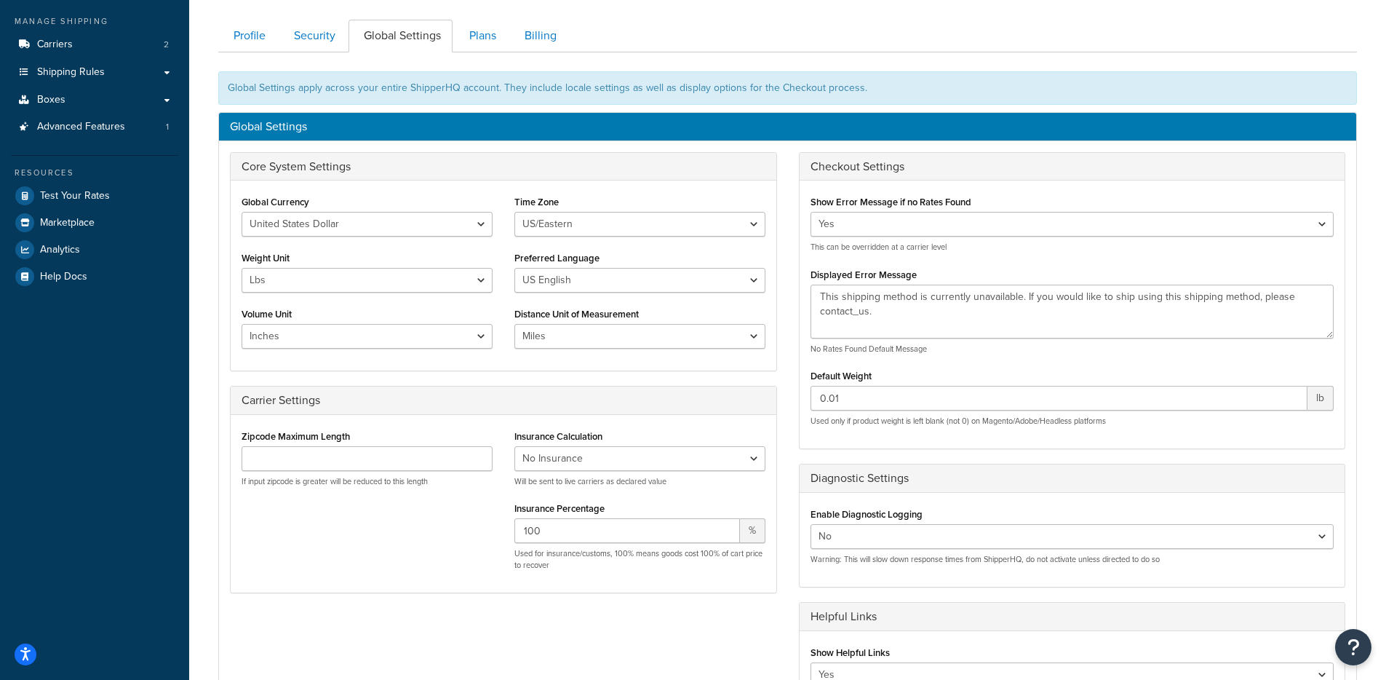
scroll to position [164, 0]
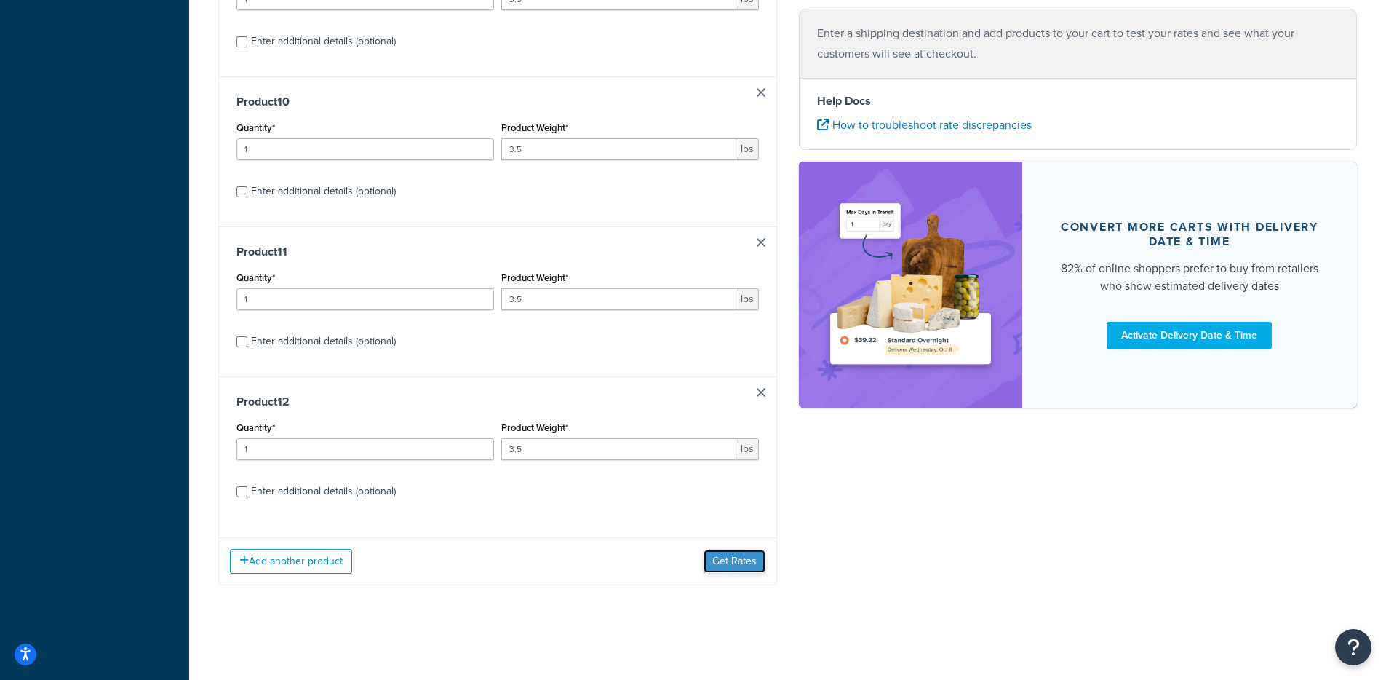
click at [717, 556] on button "Get Rates" at bounding box center [735, 560] width 62 height 23
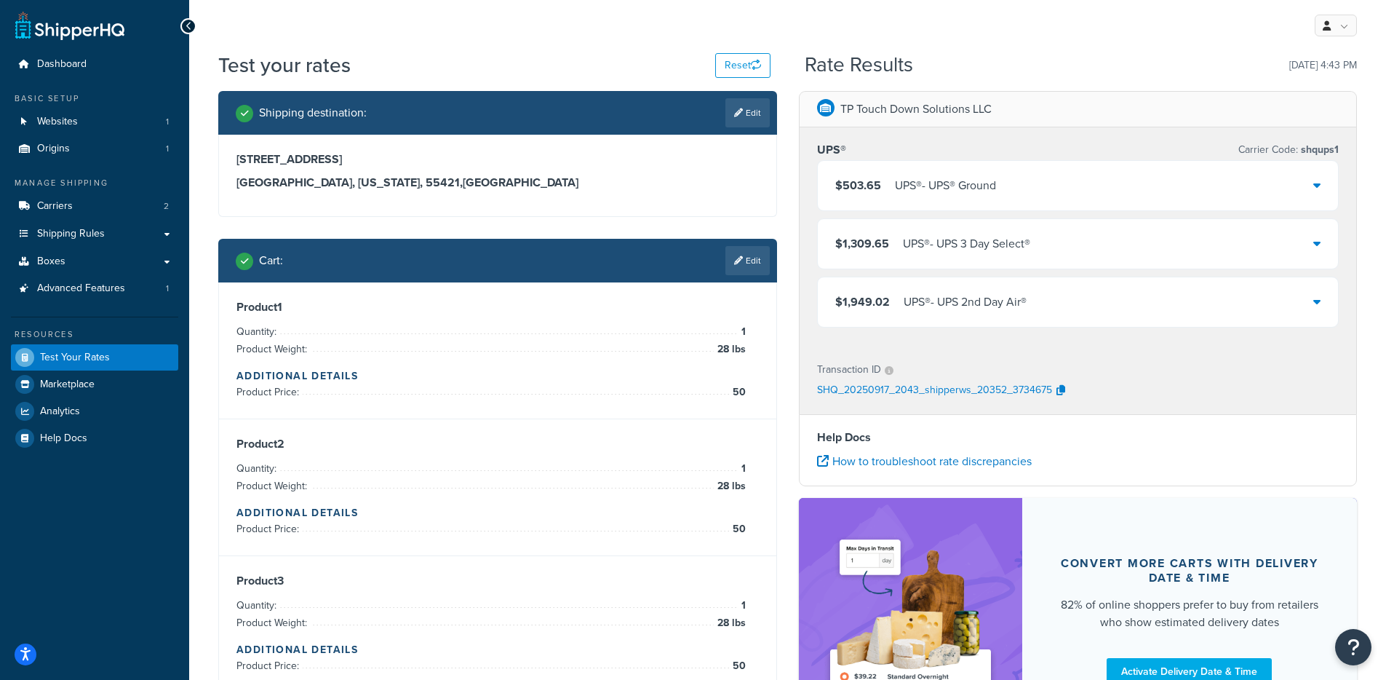
click at [1054, 202] on div "$503.65 UPS® - UPS® Ground" at bounding box center [1078, 185] width 521 height 49
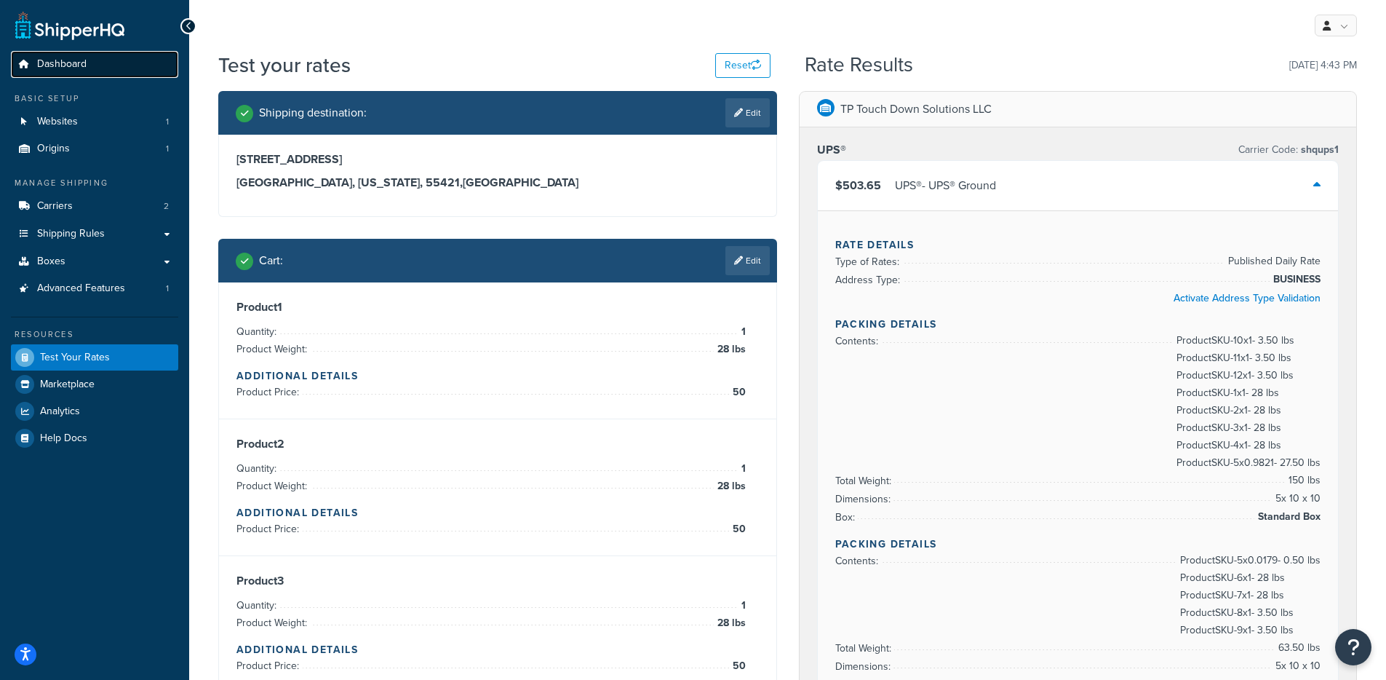
click at [90, 73] on link "Dashboard" at bounding box center [94, 64] width 167 height 27
